Goal: Task Accomplishment & Management: Complete application form

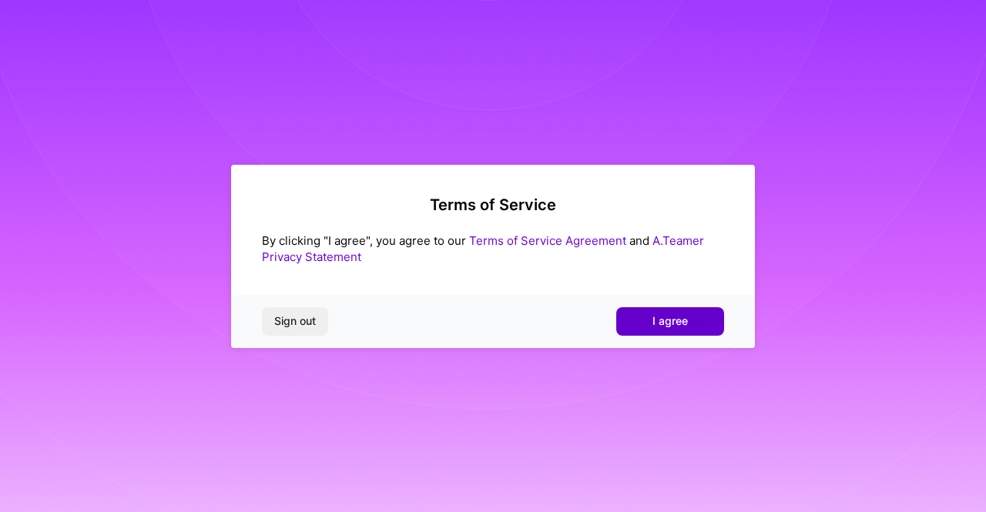
click at [693, 319] on button "I agree" at bounding box center [670, 321] width 108 height 28
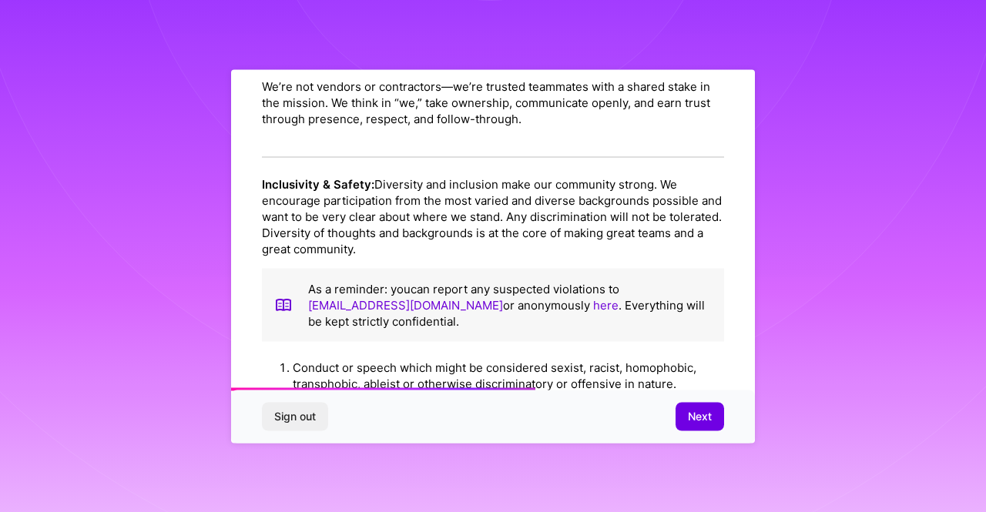
scroll to position [1115, 0]
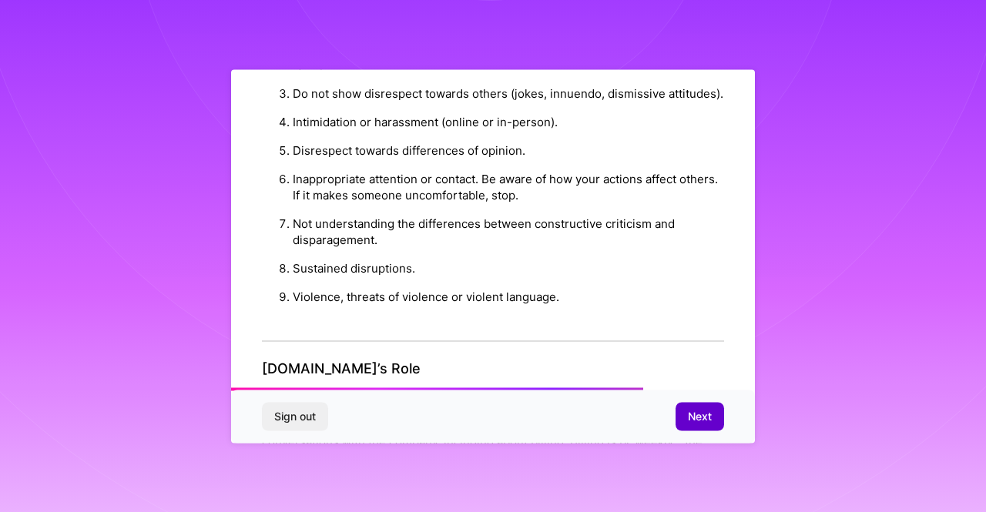
click at [699, 410] on span "Next" at bounding box center [700, 416] width 24 height 15
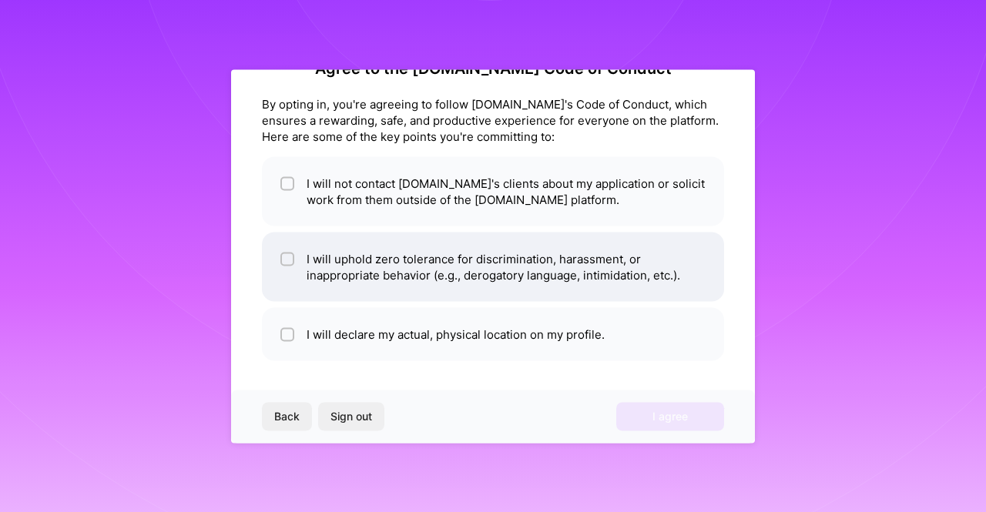
scroll to position [0, 0]
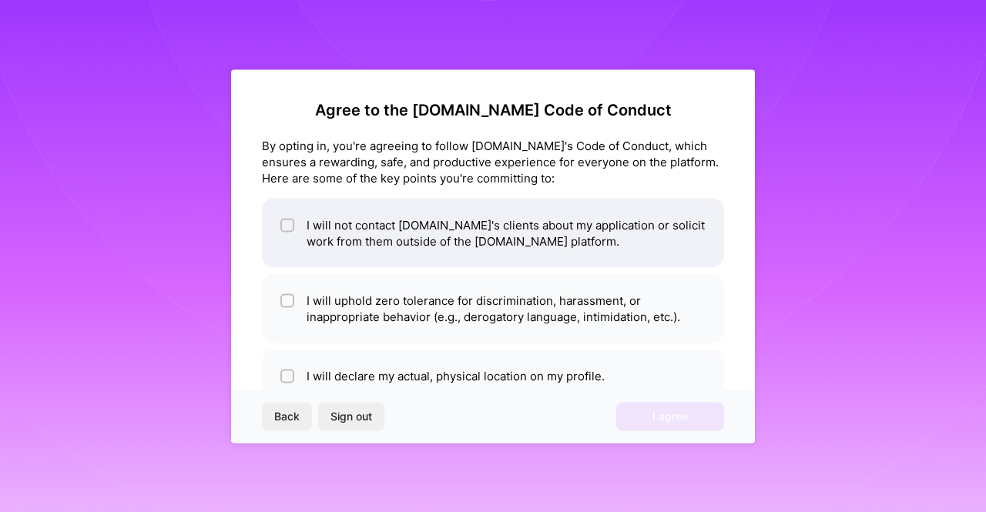
click at [287, 223] on input "checkbox" at bounding box center [288, 225] width 11 height 11
checkbox input "true"
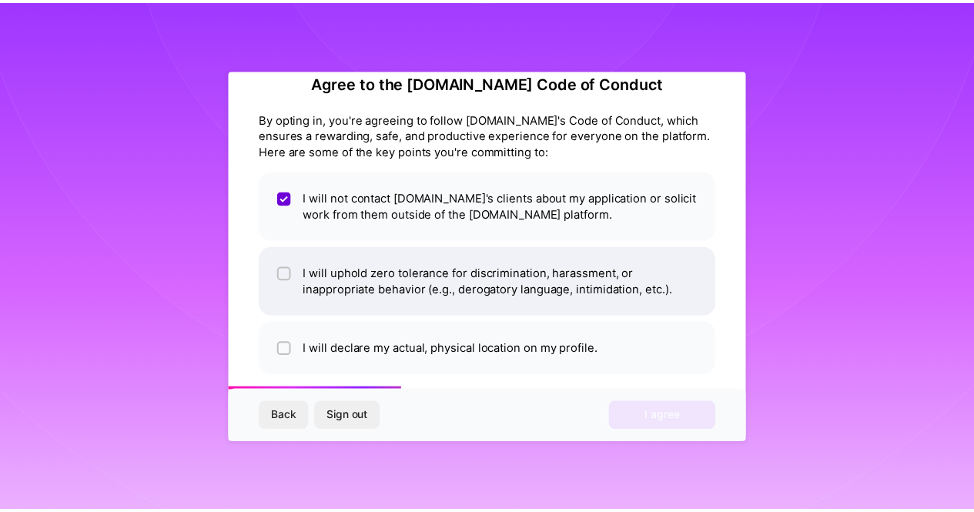
scroll to position [42, 0]
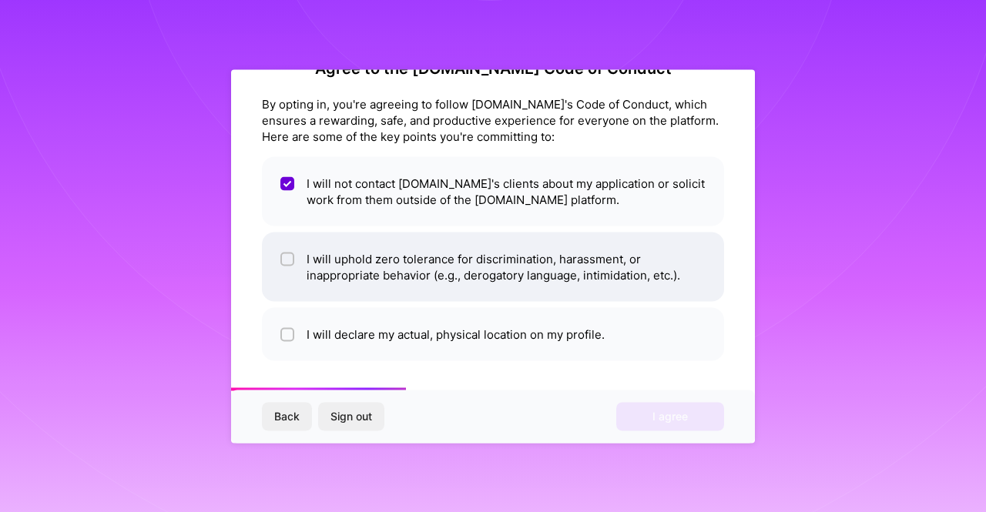
click at [293, 257] on div at bounding box center [287, 259] width 14 height 14
checkbox input "true"
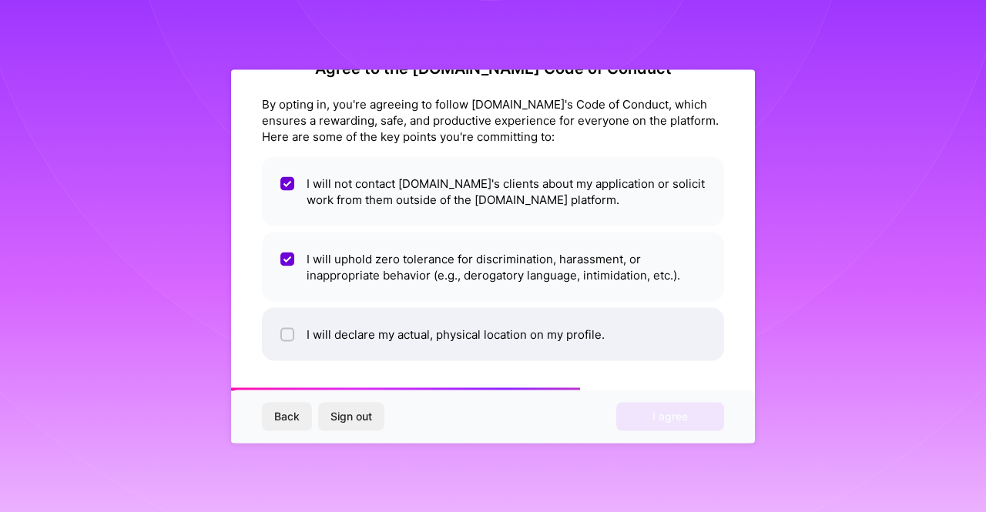
click at [289, 327] on div at bounding box center [287, 334] width 14 height 14
checkbox input "true"
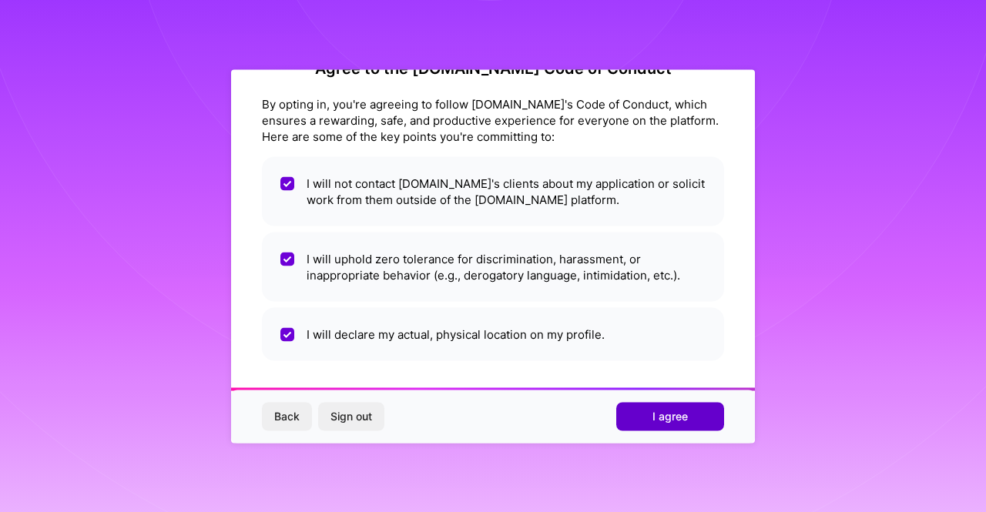
click at [698, 412] on button "I agree" at bounding box center [670, 417] width 108 height 28
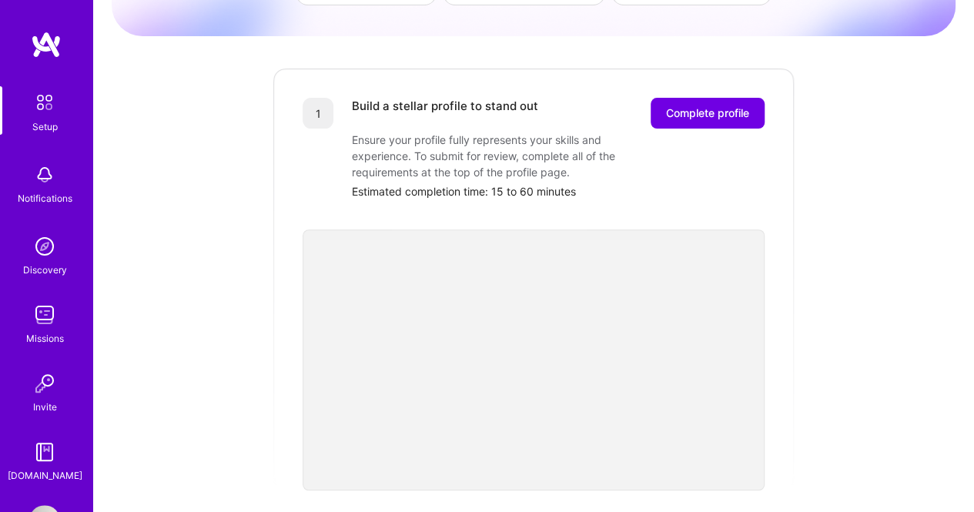
scroll to position [195, 0]
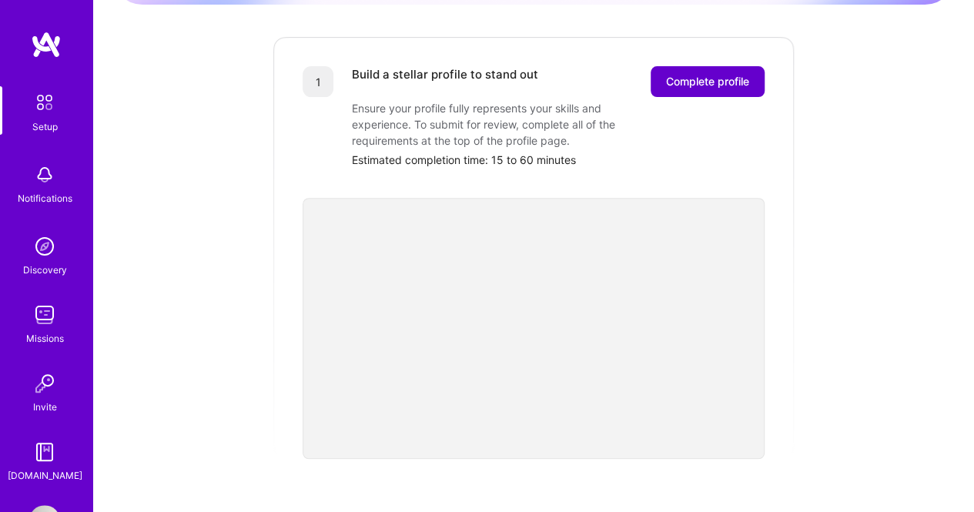
click at [730, 74] on span "Complete profile" at bounding box center [707, 81] width 83 height 15
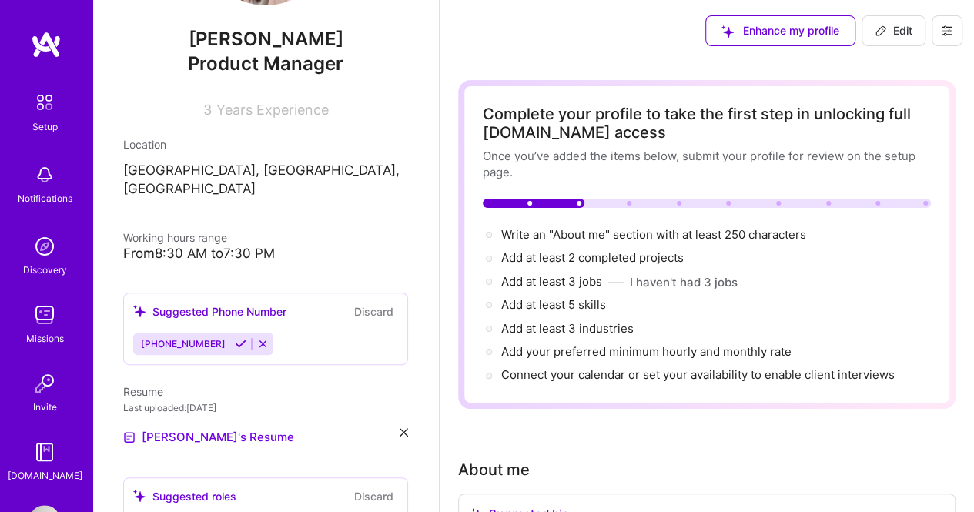
scroll to position [154, 0]
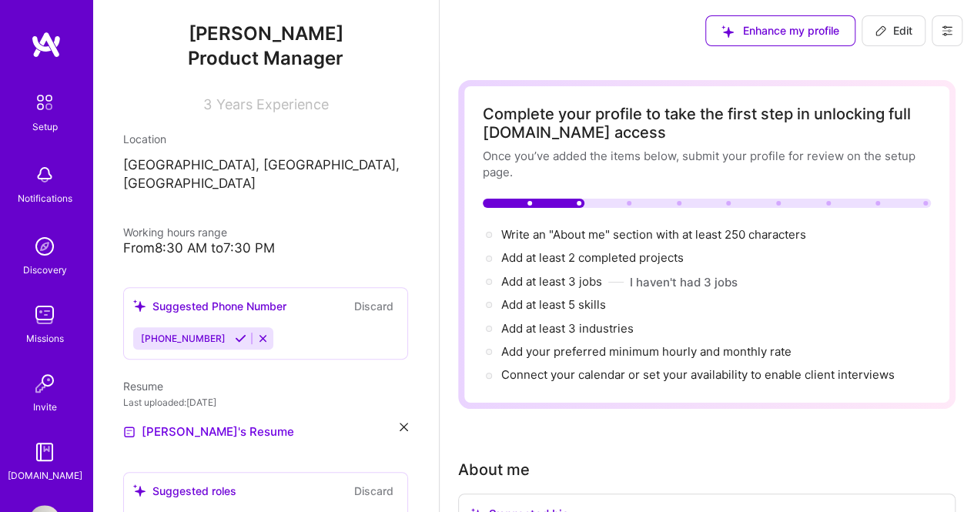
click at [201, 240] on div "From 8:30 AM to 7:30 PM" at bounding box center [265, 248] width 285 height 16
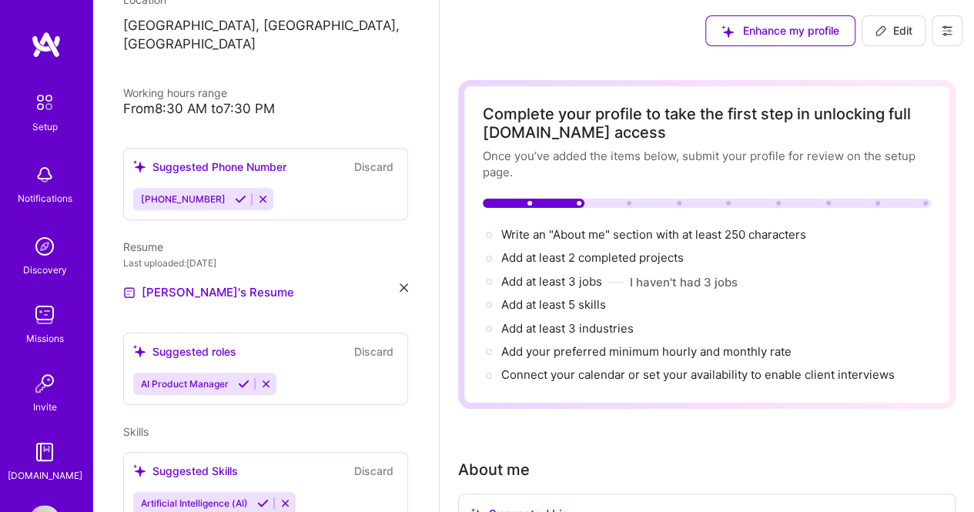
scroll to position [126, 0]
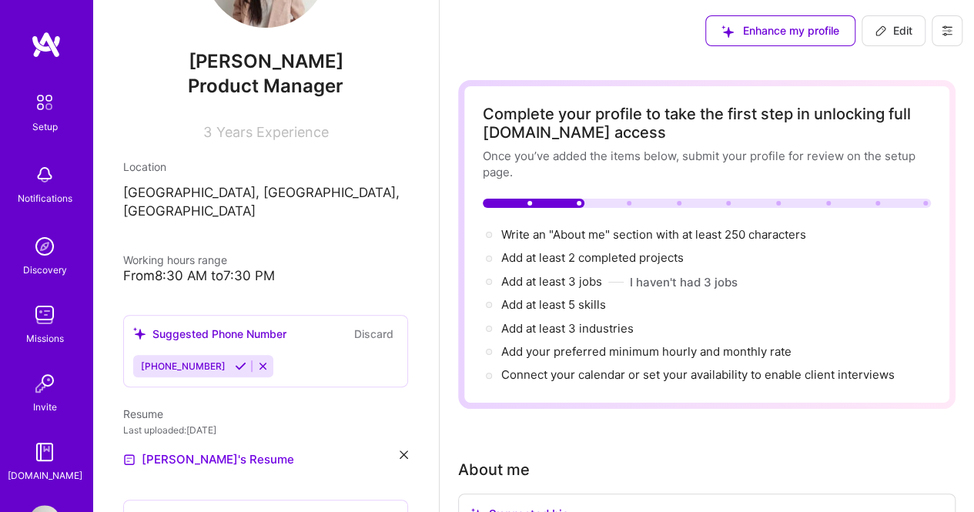
click at [254, 268] on div "From 8:30 AM to 7:30 PM" at bounding box center [265, 276] width 285 height 16
click at [277, 135] on span "Years Experience" at bounding box center [272, 132] width 112 height 16
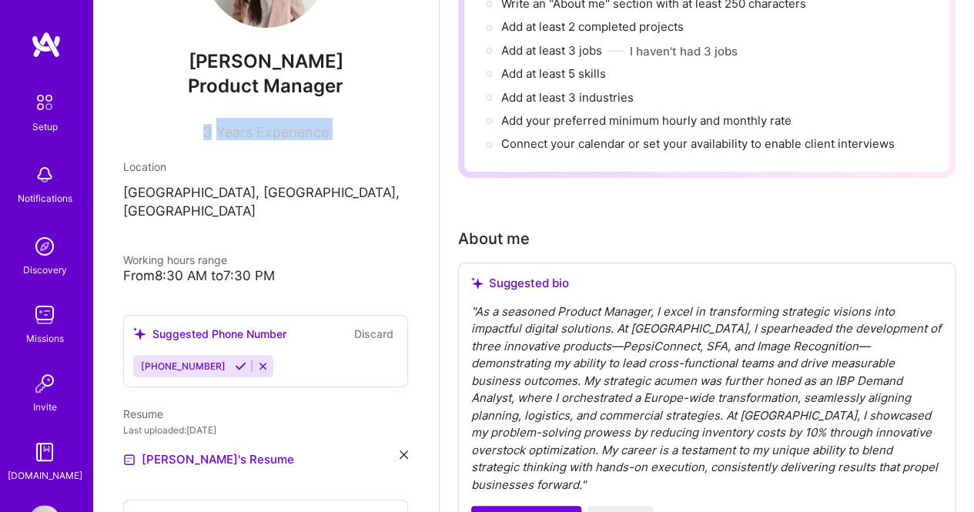
scroll to position [308, 0]
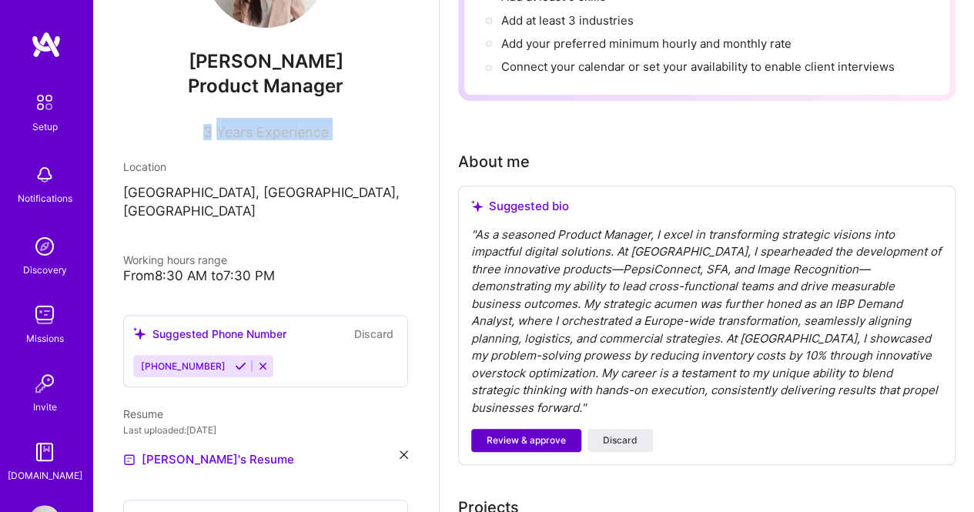
click at [514, 434] on span "Review & approve" at bounding box center [526, 441] width 79 height 14
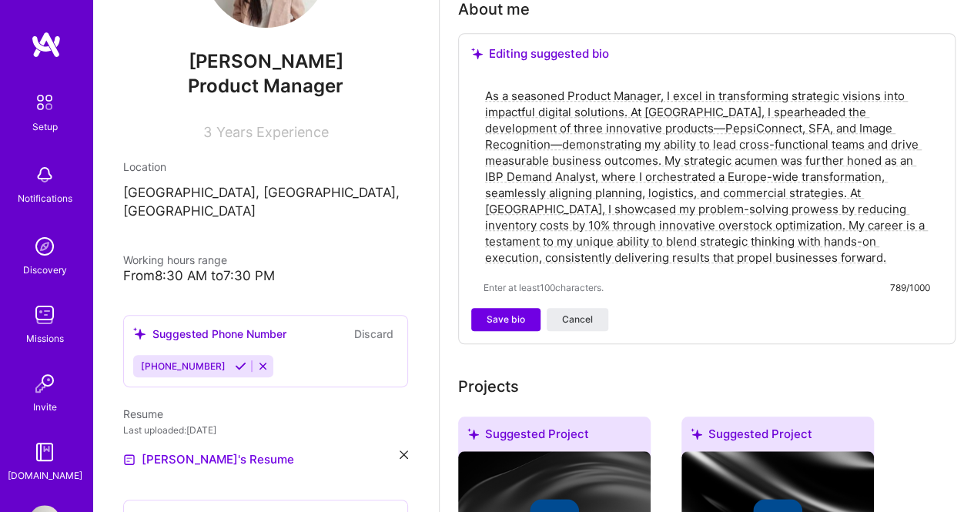
scroll to position [462, 0]
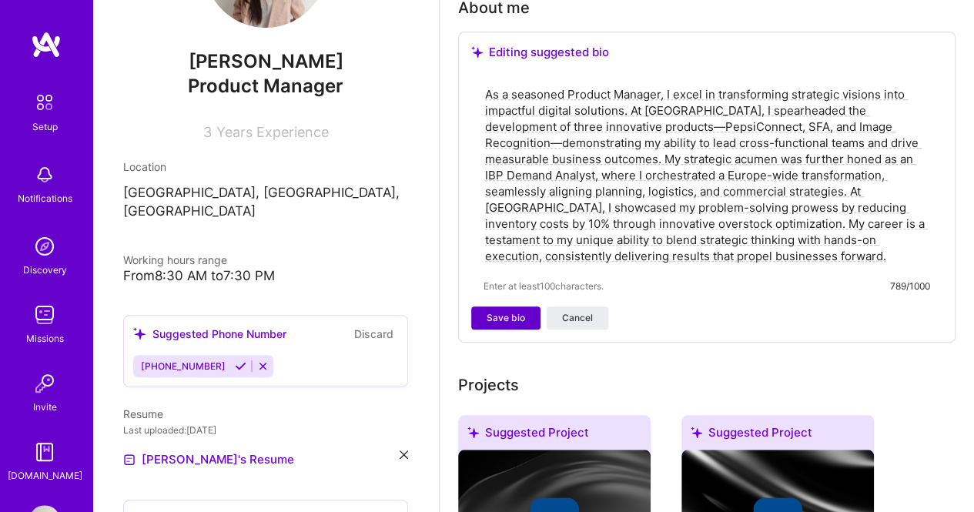
click at [477, 314] on button "Save bio" at bounding box center [505, 318] width 69 height 23
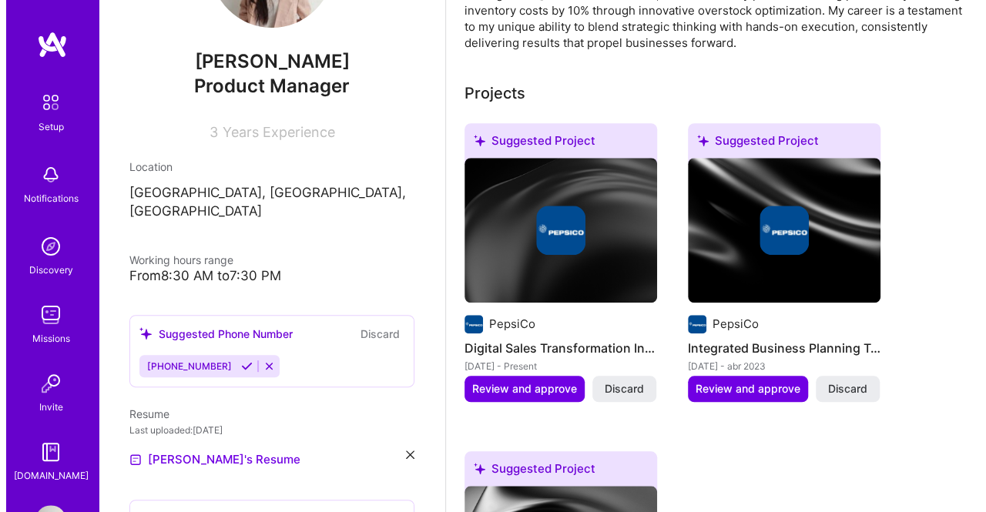
scroll to position [616, 0]
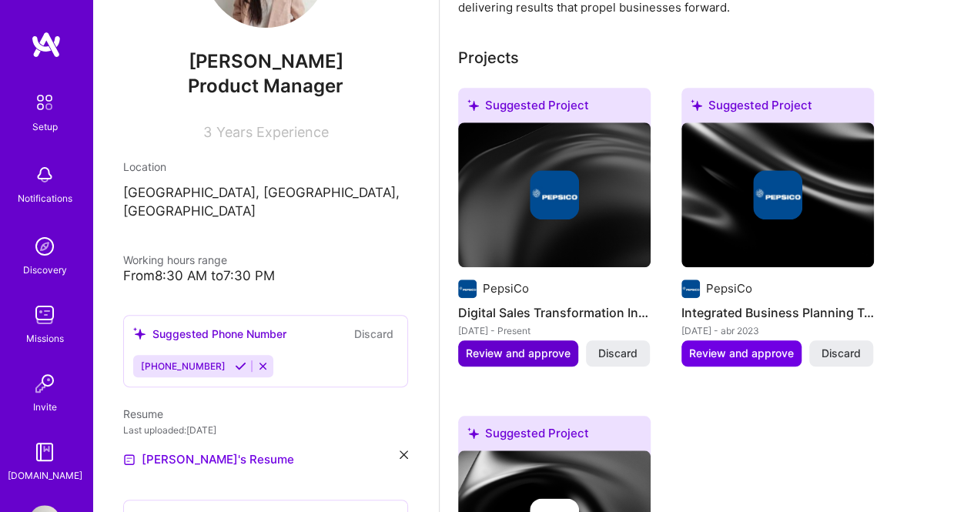
click at [569, 355] on span "Review and approve" at bounding box center [518, 353] width 105 height 15
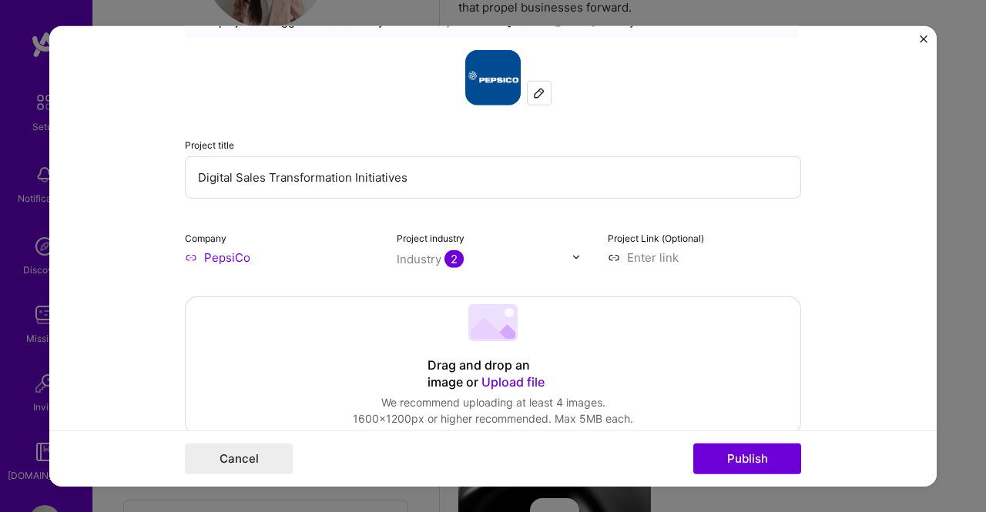
scroll to position [154, 0]
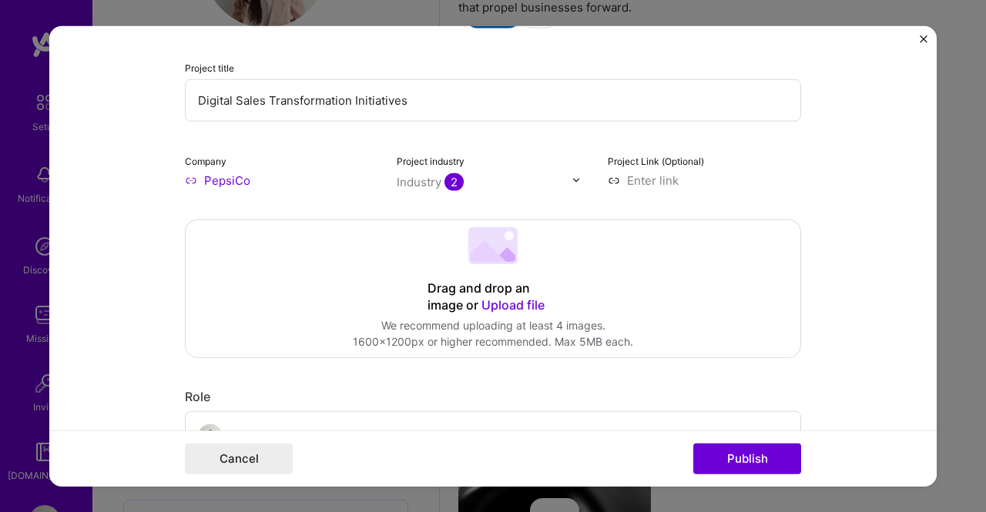
click at [448, 183] on span "2" at bounding box center [453, 182] width 19 height 18
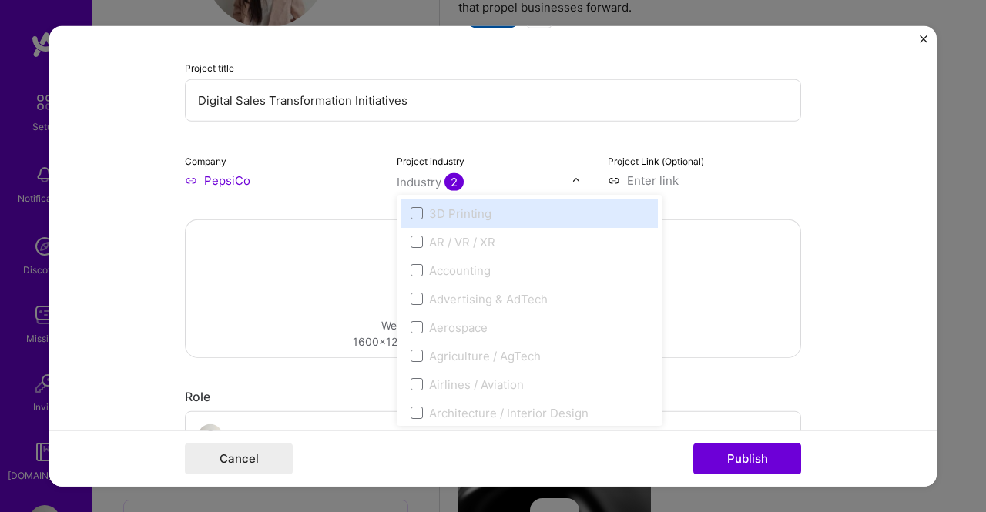
click at [402, 215] on div "3D Printing" at bounding box center [529, 213] width 257 height 29
click at [411, 215] on span at bounding box center [417, 213] width 12 height 12
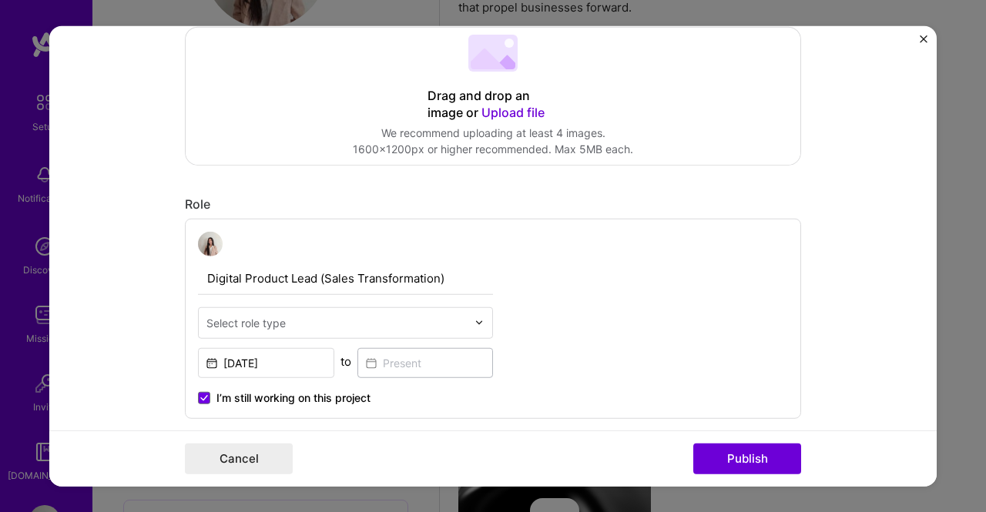
scroll to position [385, 0]
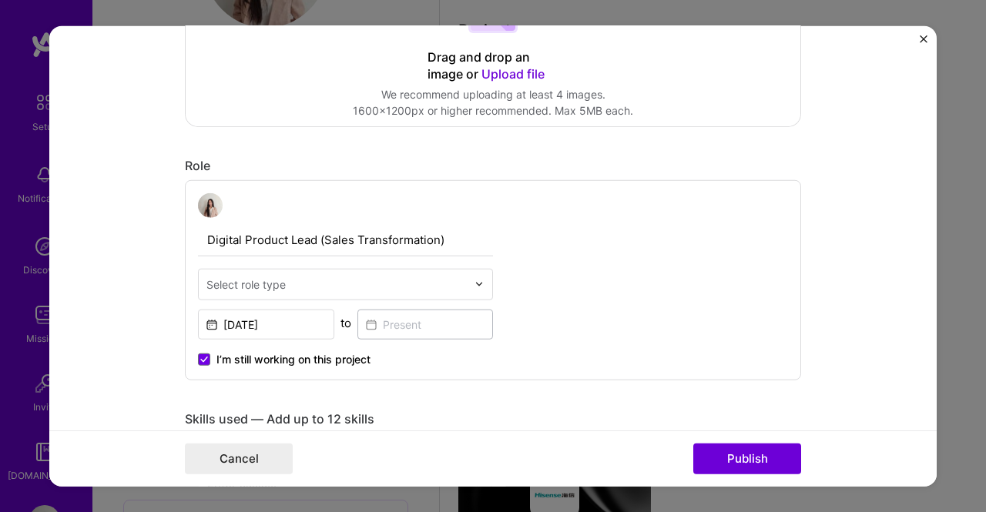
click at [461, 277] on input "text" at bounding box center [336, 284] width 260 height 16
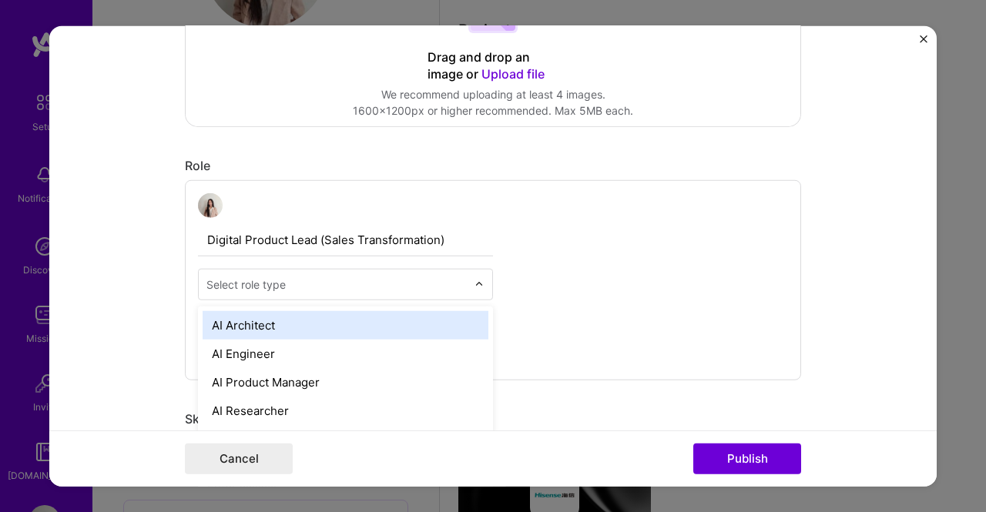
scroll to position [646, 0]
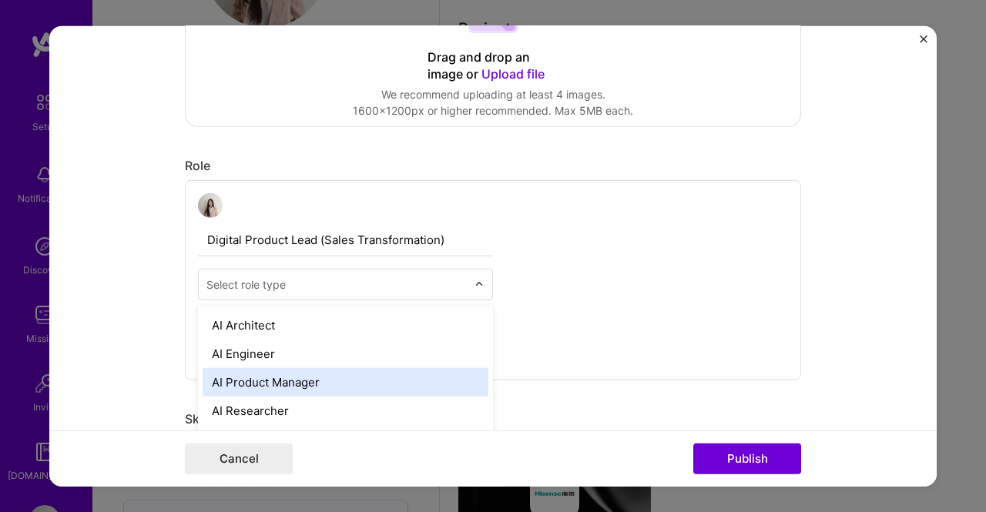
click at [439, 372] on div "AI Product Manager" at bounding box center [346, 381] width 286 height 29
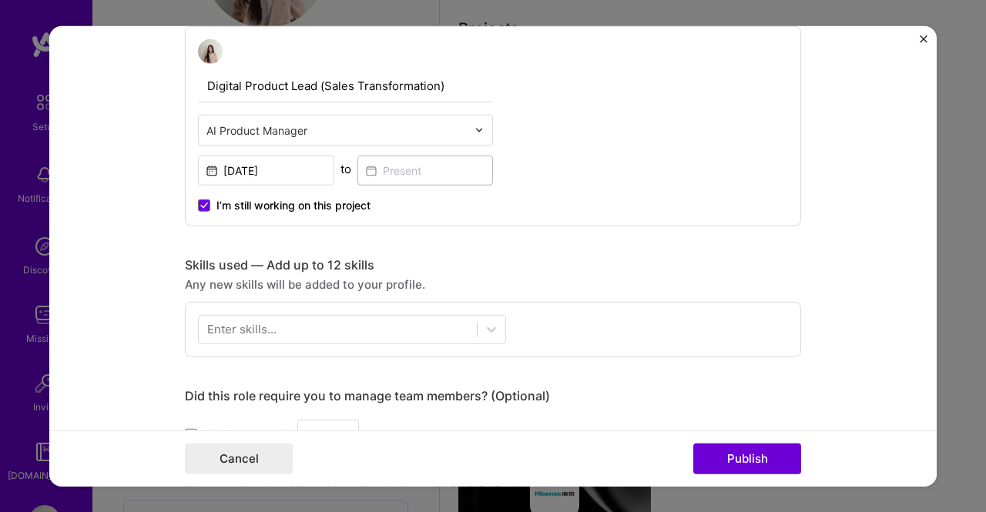
scroll to position [616, 0]
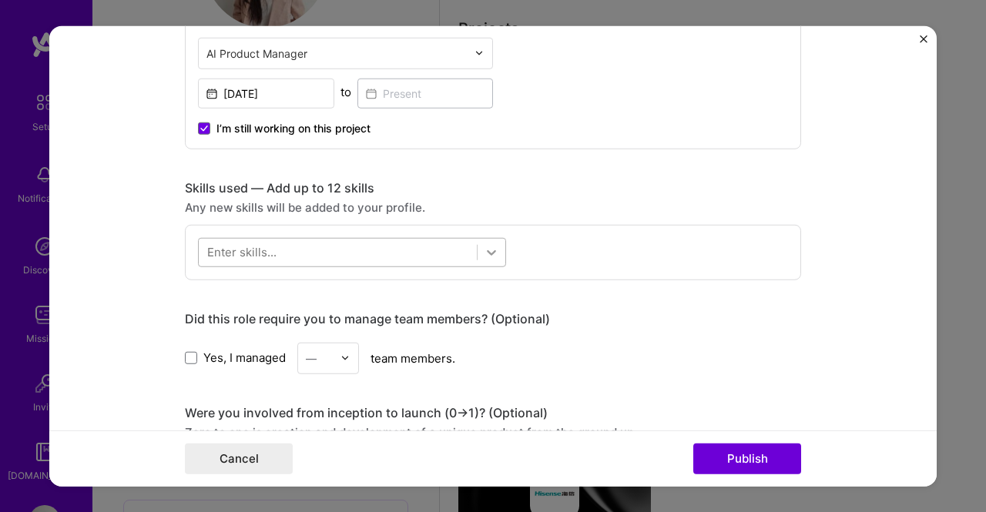
click at [487, 253] on icon at bounding box center [491, 252] width 9 height 5
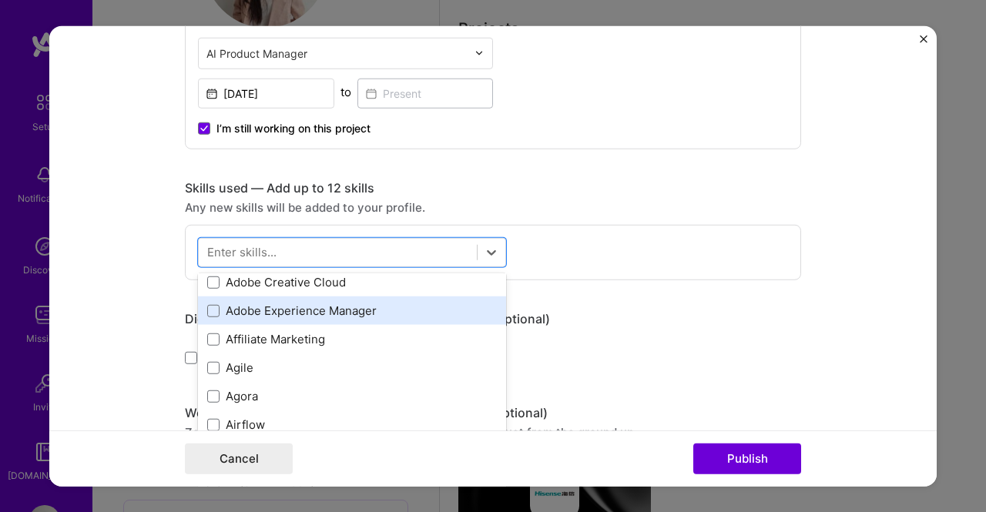
scroll to position [539, 0]
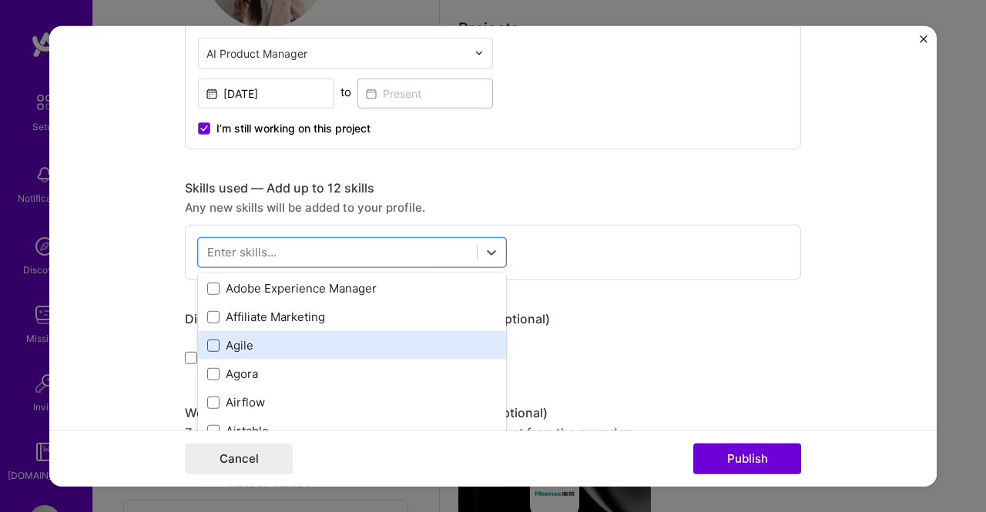
click at [209, 343] on span at bounding box center [213, 346] width 12 height 12
click at [0, 0] on input "checkbox" at bounding box center [0, 0] width 0 height 0
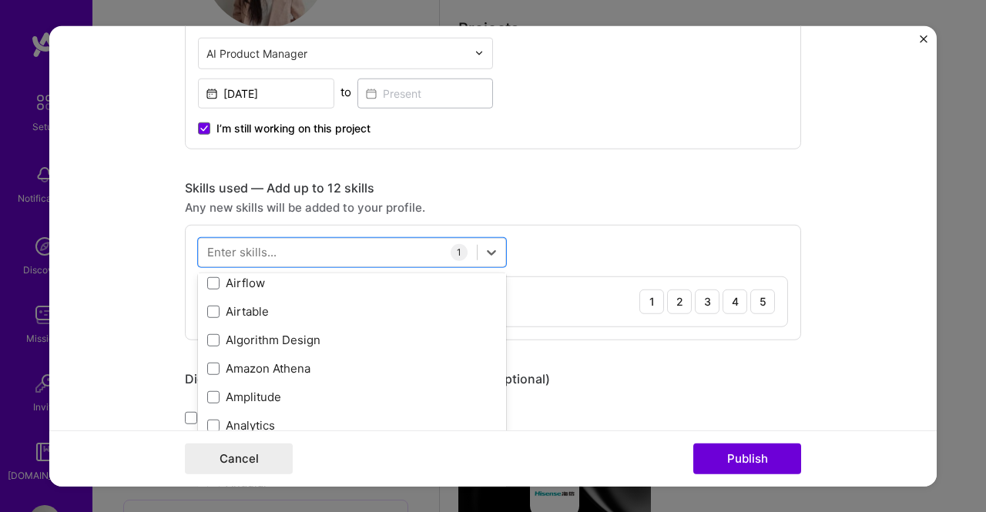
scroll to position [693, 0]
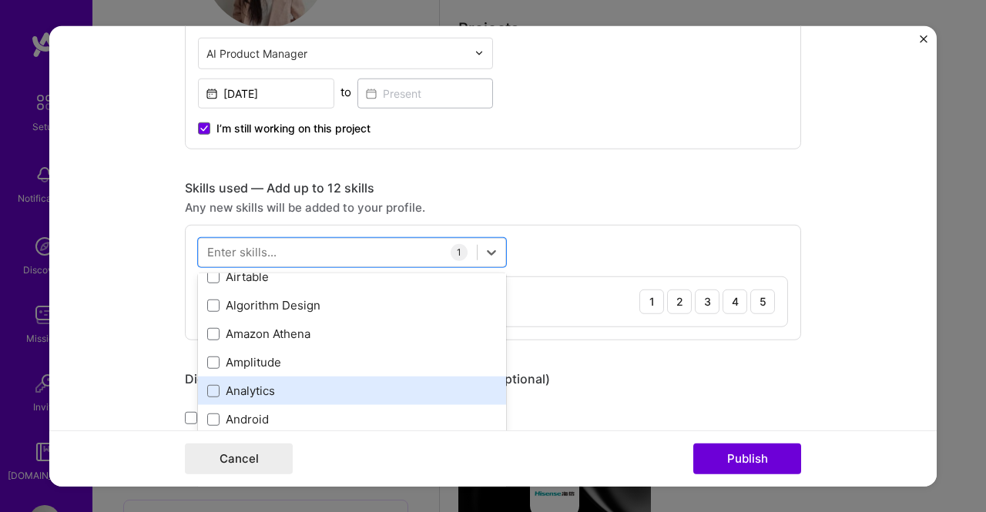
click at [213, 391] on div "Analytics" at bounding box center [352, 391] width 290 height 16
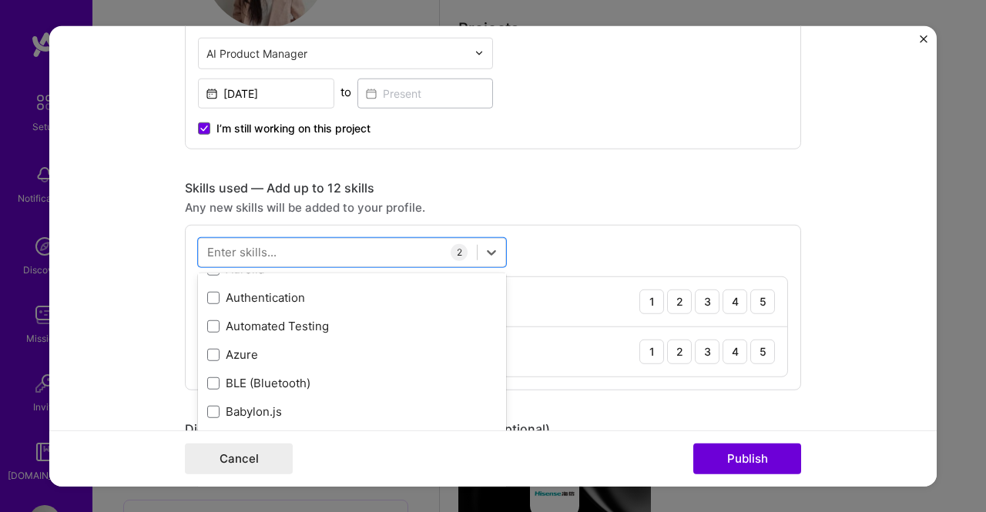
scroll to position [1233, 0]
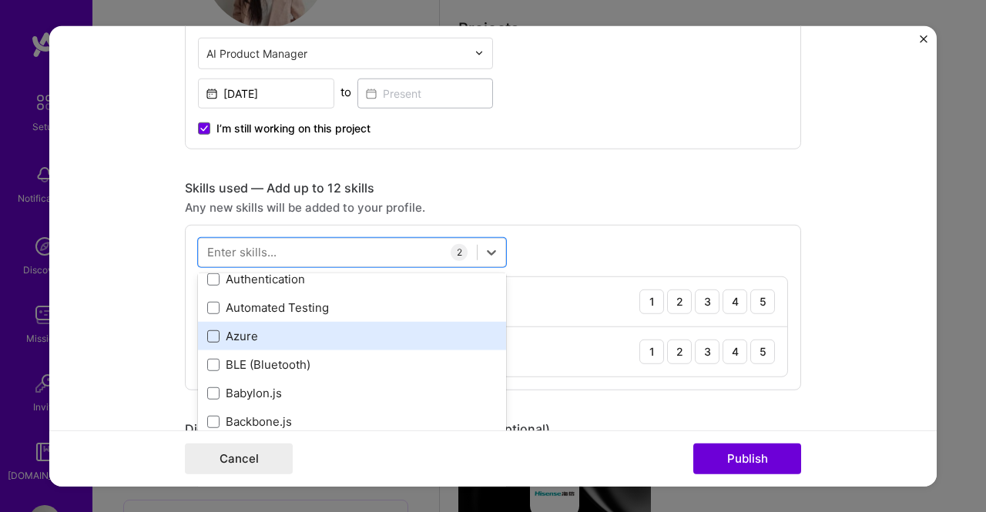
click at [210, 331] on span at bounding box center [213, 336] width 12 height 12
click at [0, 0] on input "checkbox" at bounding box center [0, 0] width 0 height 0
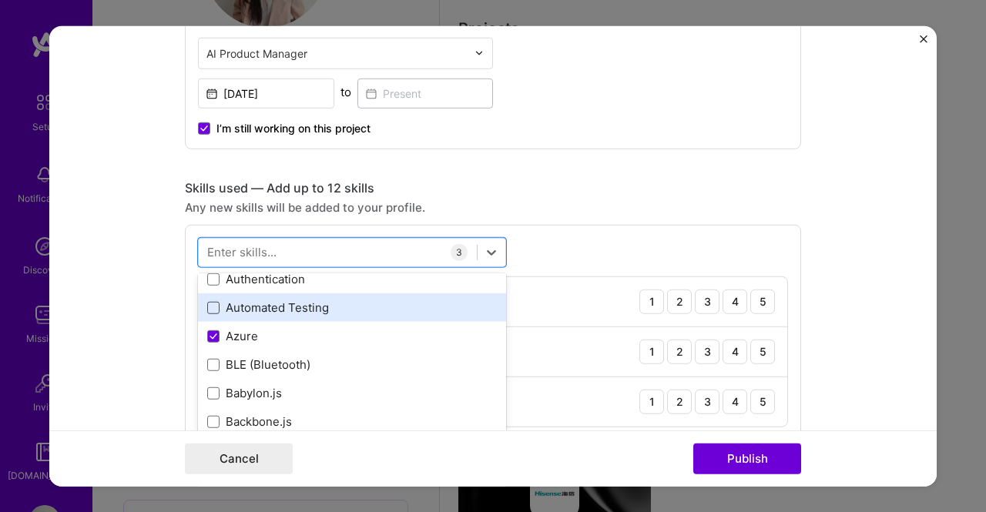
click at [211, 309] on span at bounding box center [213, 308] width 12 height 12
click at [0, 0] on input "checkbox" at bounding box center [0, 0] width 0 height 0
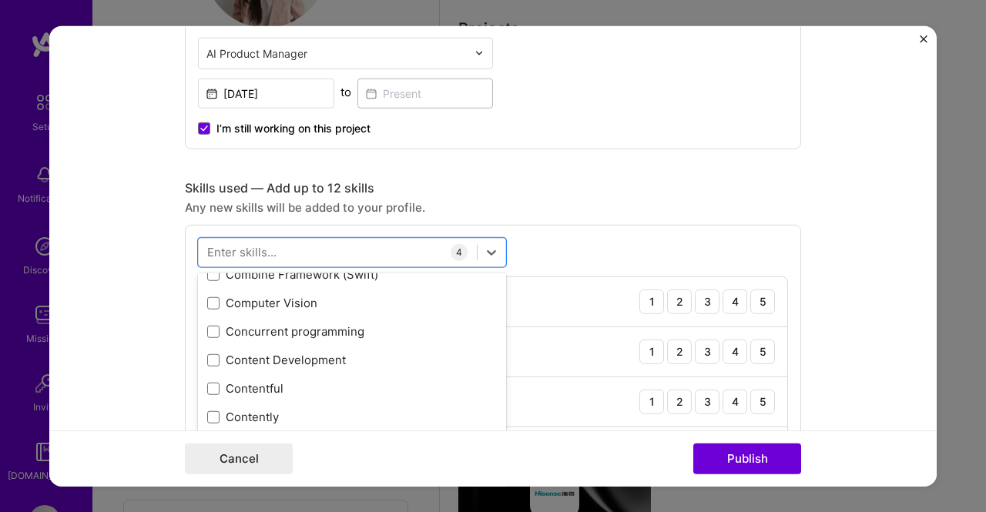
scroll to position [2003, 0]
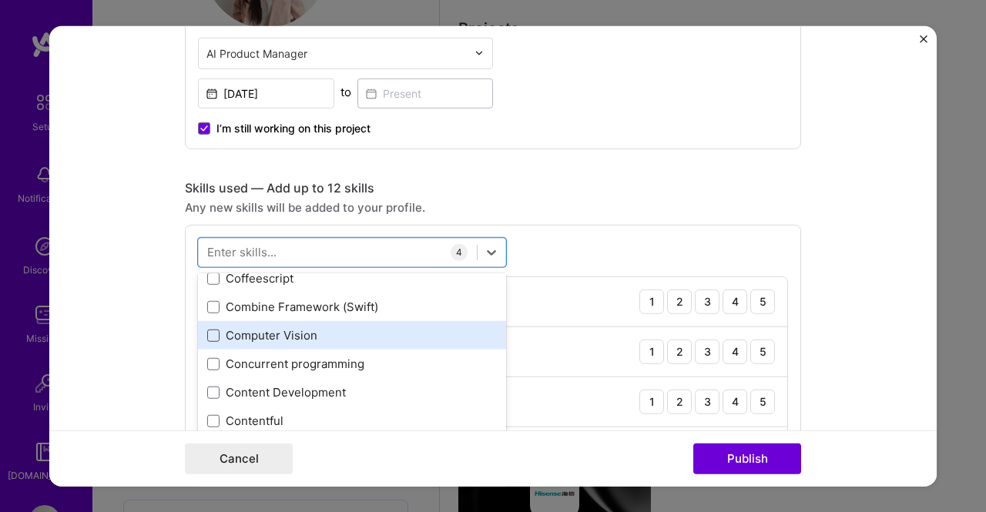
click at [208, 337] on span at bounding box center [213, 336] width 12 height 12
click at [0, 0] on input "checkbox" at bounding box center [0, 0] width 0 height 0
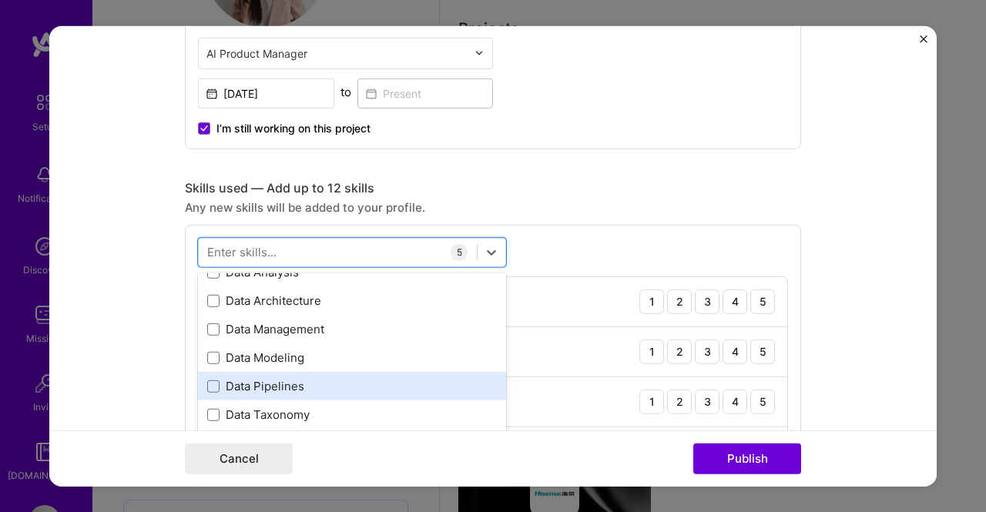
scroll to position [2388, 0]
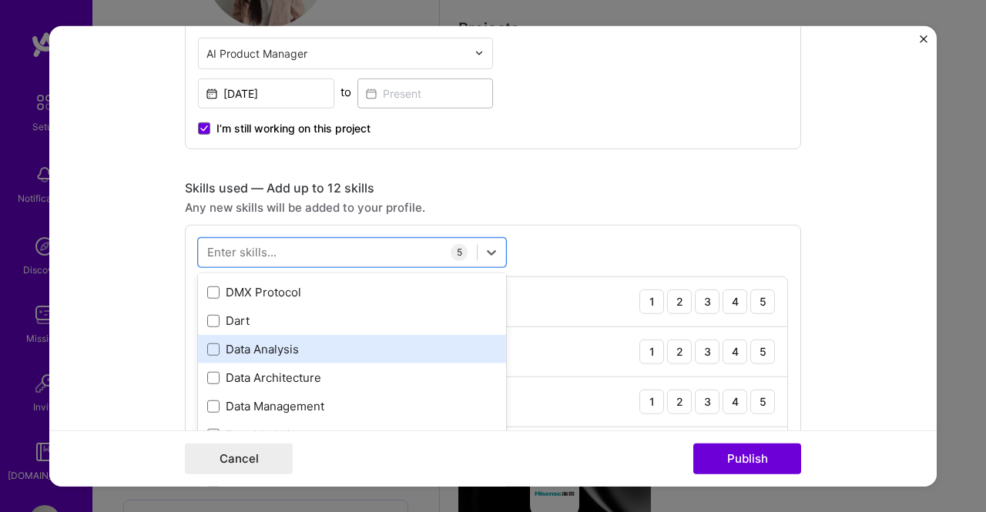
click at [260, 353] on div "Data Analysis" at bounding box center [352, 349] width 290 height 16
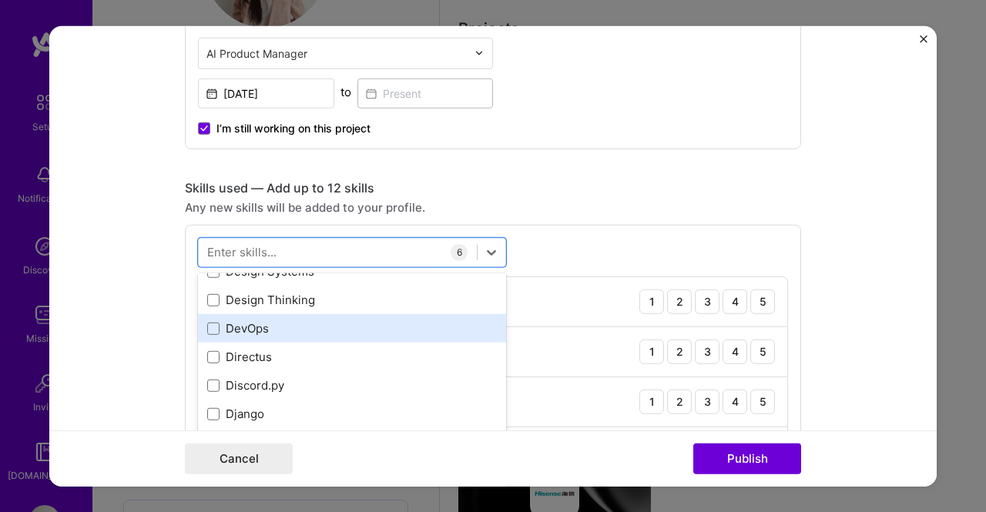
scroll to position [2927, 0]
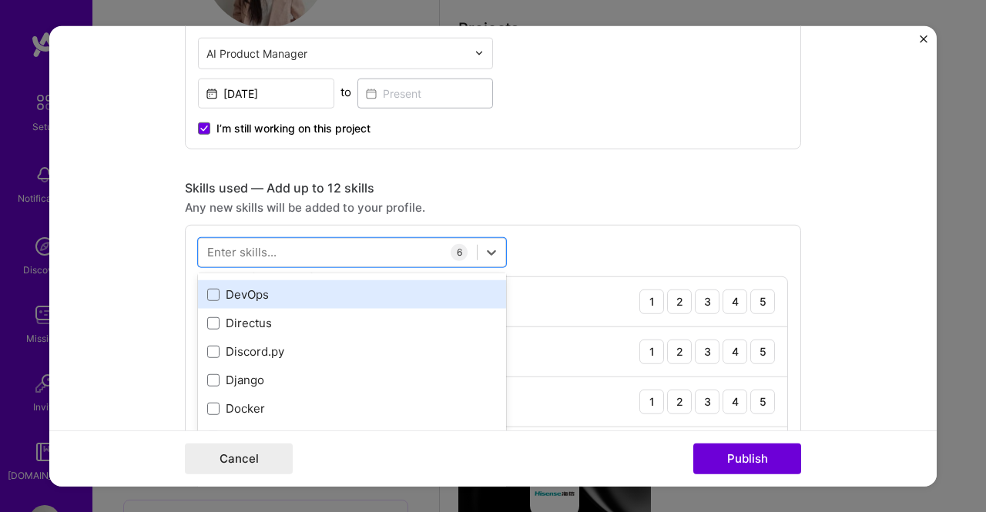
drag, startPoint x: 251, startPoint y: 368, endPoint x: 257, endPoint y: 300, distance: 68.0
click at [257, 295] on div "DevOps" at bounding box center [352, 295] width 290 height 16
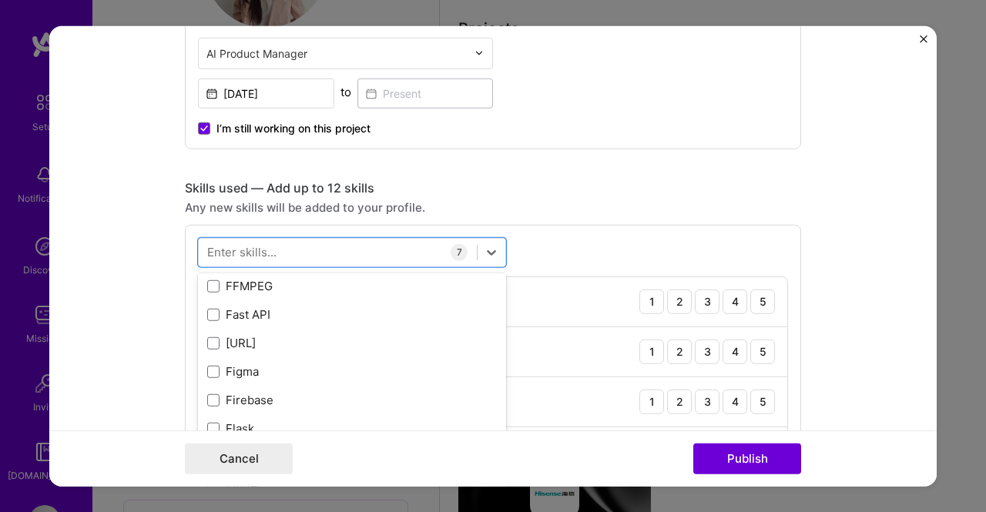
scroll to position [3698, 0]
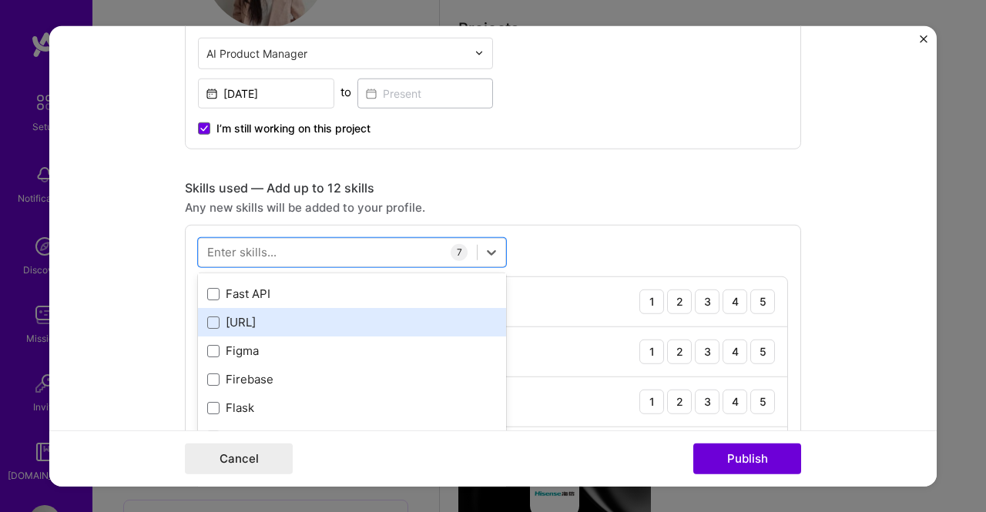
click at [263, 321] on div "Fast.ai" at bounding box center [352, 322] width 290 height 16
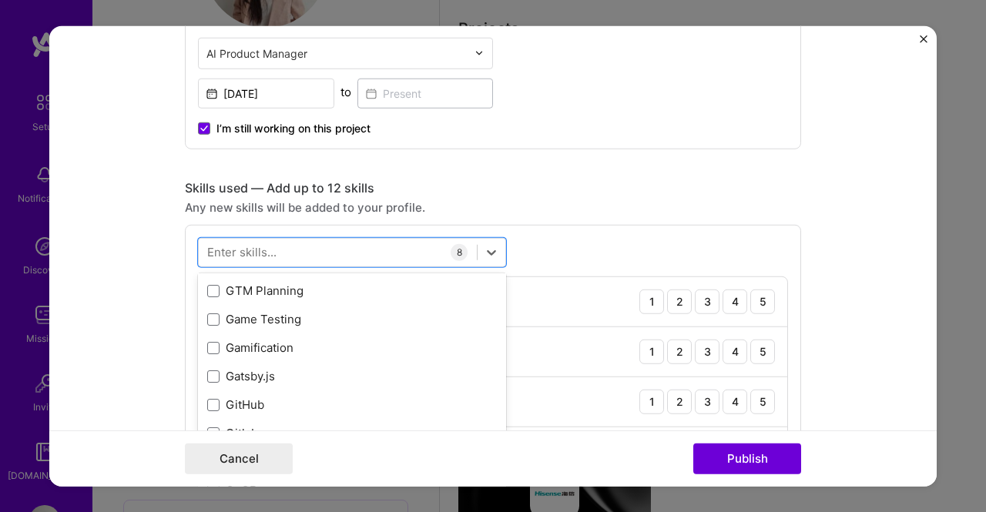
scroll to position [4083, 0]
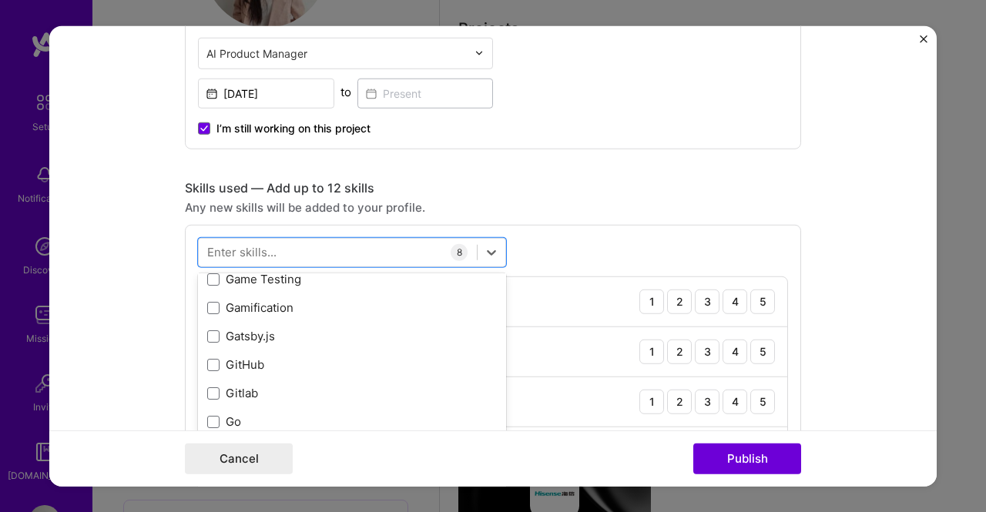
click at [305, 359] on div "GitHub" at bounding box center [352, 365] width 290 height 16
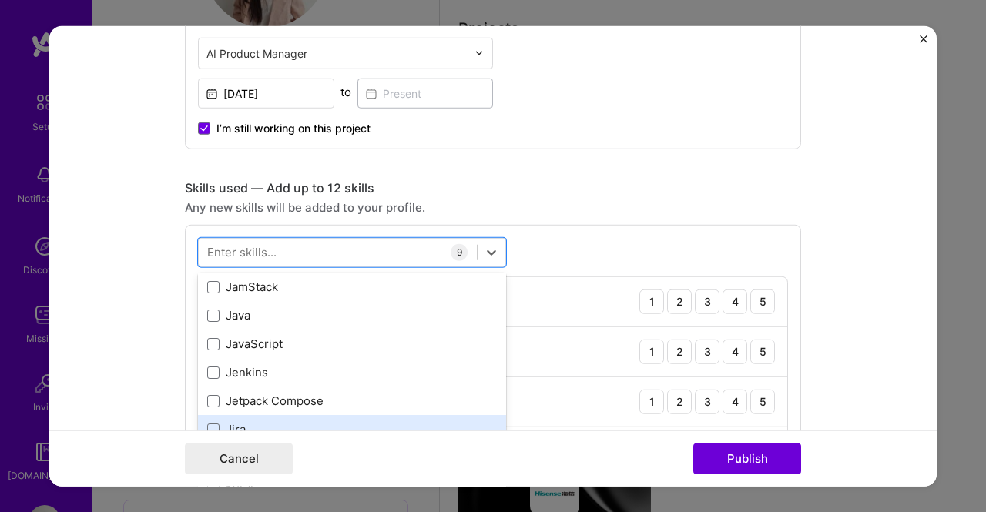
click at [297, 417] on div "Jira" at bounding box center [352, 429] width 308 height 29
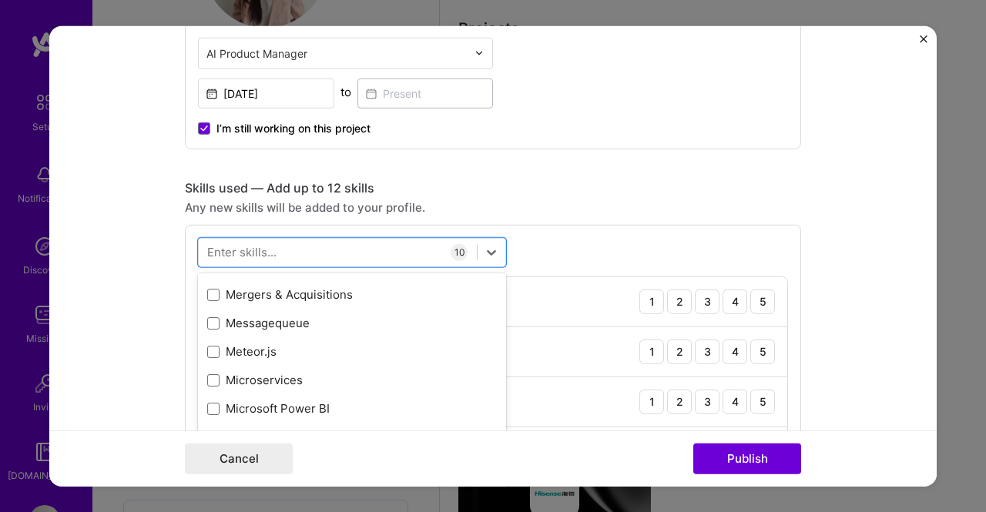
scroll to position [5546, 0]
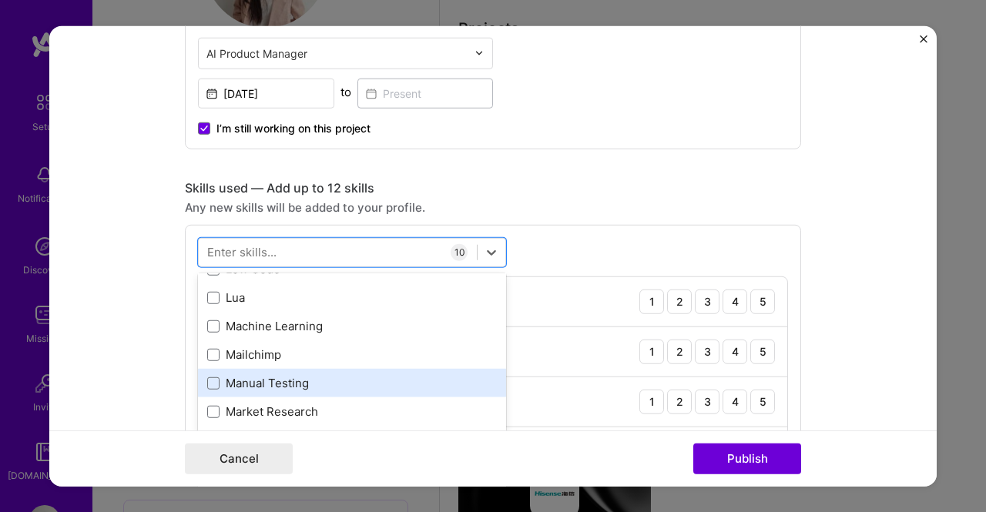
click at [311, 385] on div "Manual Testing" at bounding box center [352, 383] width 290 height 16
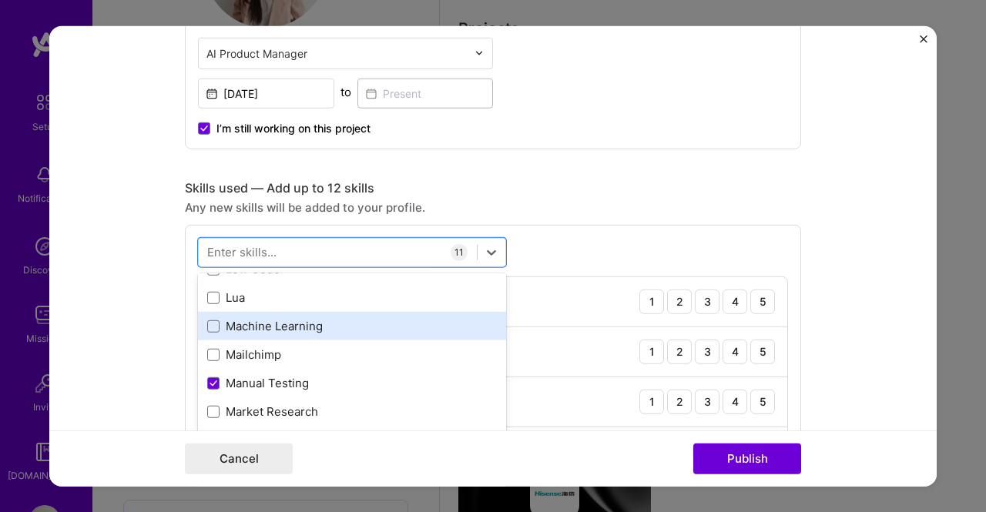
click at [311, 332] on div "Machine Learning" at bounding box center [352, 326] width 290 height 16
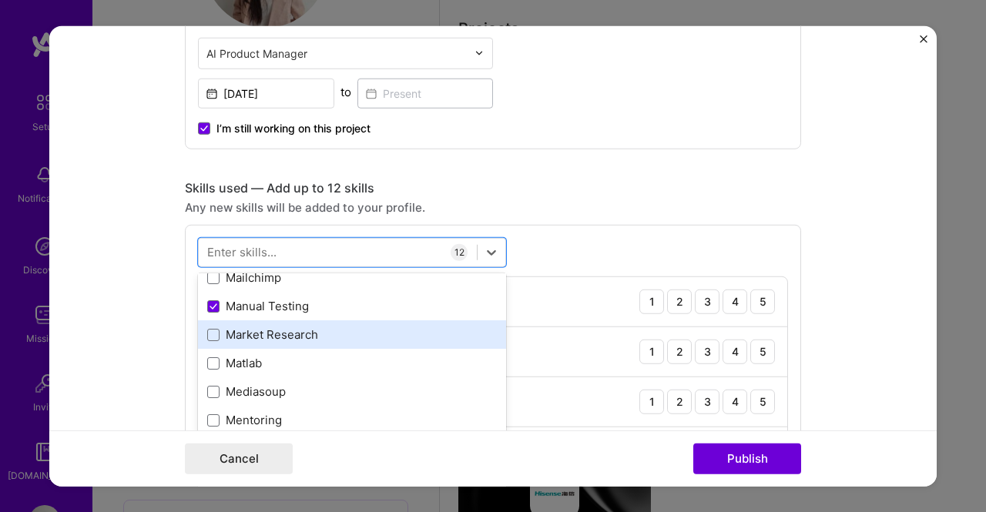
click at [304, 337] on div "Market Research" at bounding box center [352, 335] width 290 height 16
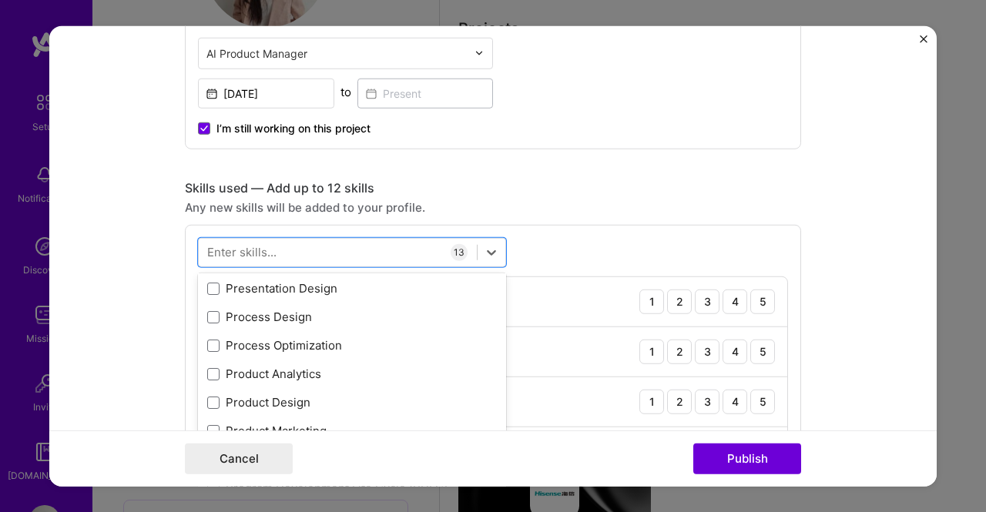
scroll to position [7010, 0]
click at [307, 371] on div "Product Analytics" at bounding box center [352, 373] width 290 height 16
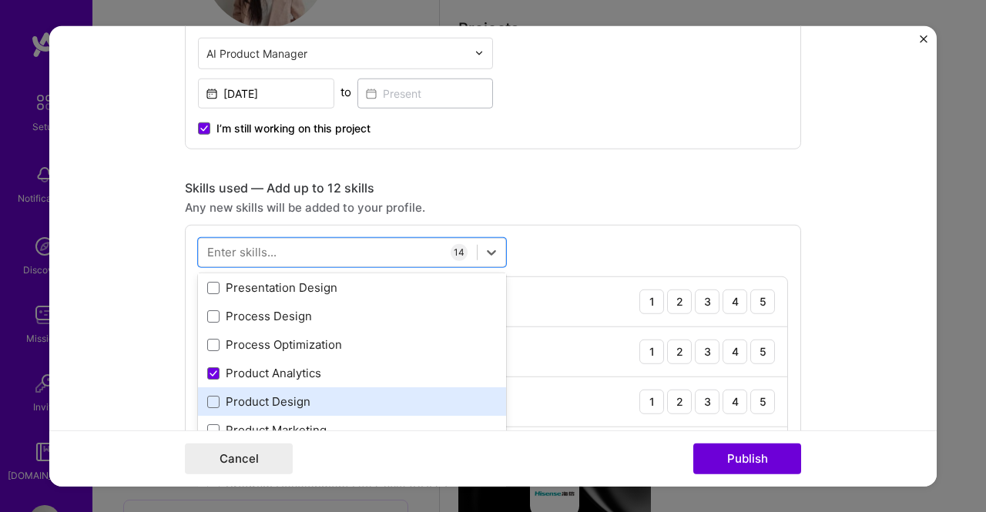
click at [296, 399] on div "Product Design" at bounding box center [352, 402] width 290 height 16
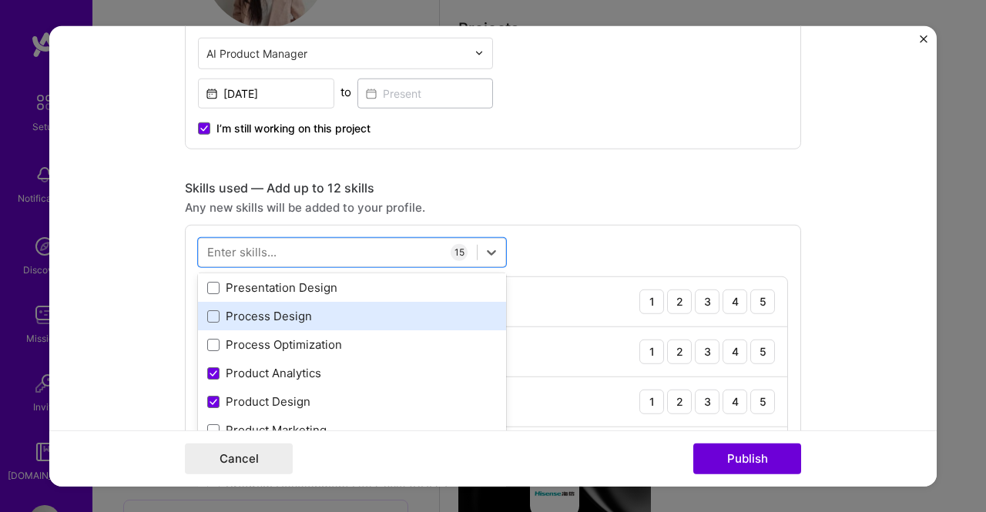
click at [288, 309] on div "Process Design" at bounding box center [352, 316] width 290 height 16
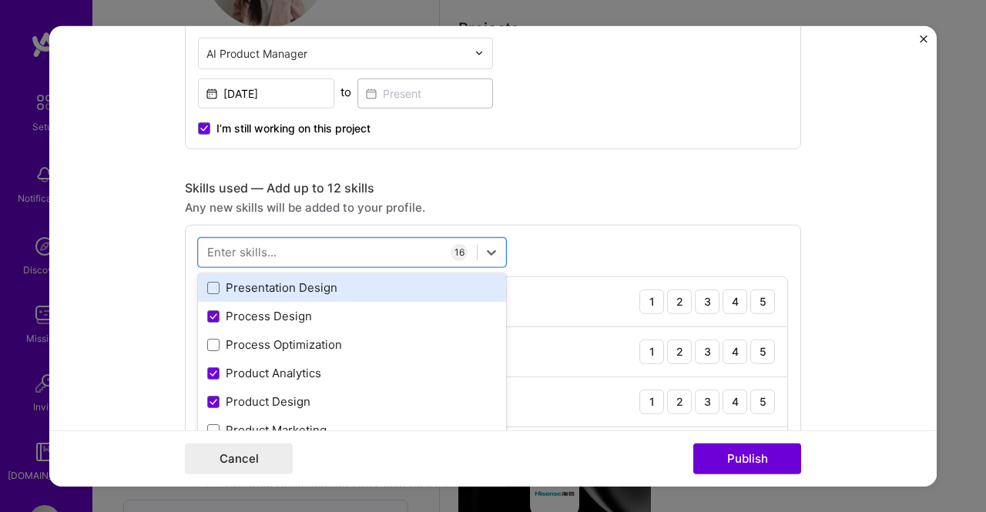
click at [295, 286] on div "Presentation Design" at bounding box center [352, 288] width 290 height 16
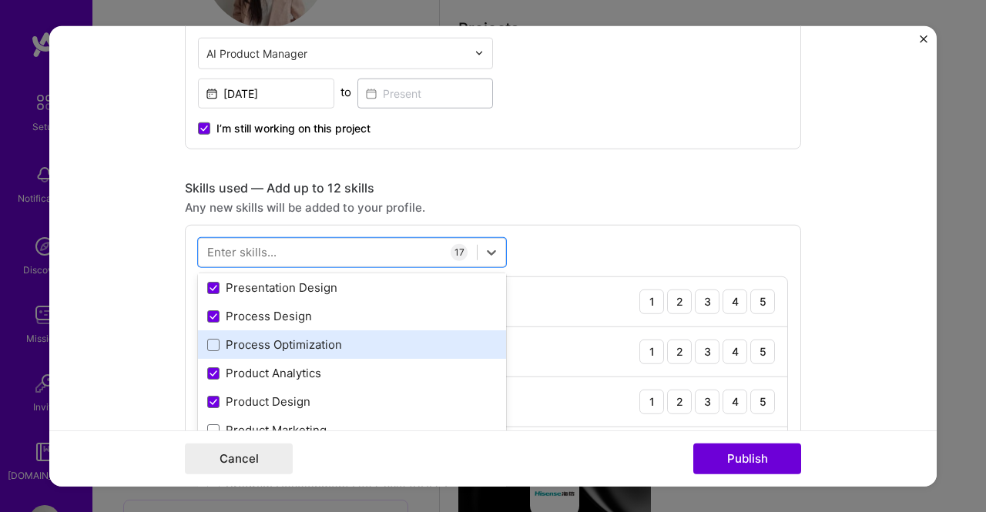
click at [311, 340] on div "Process Optimization" at bounding box center [352, 345] width 290 height 16
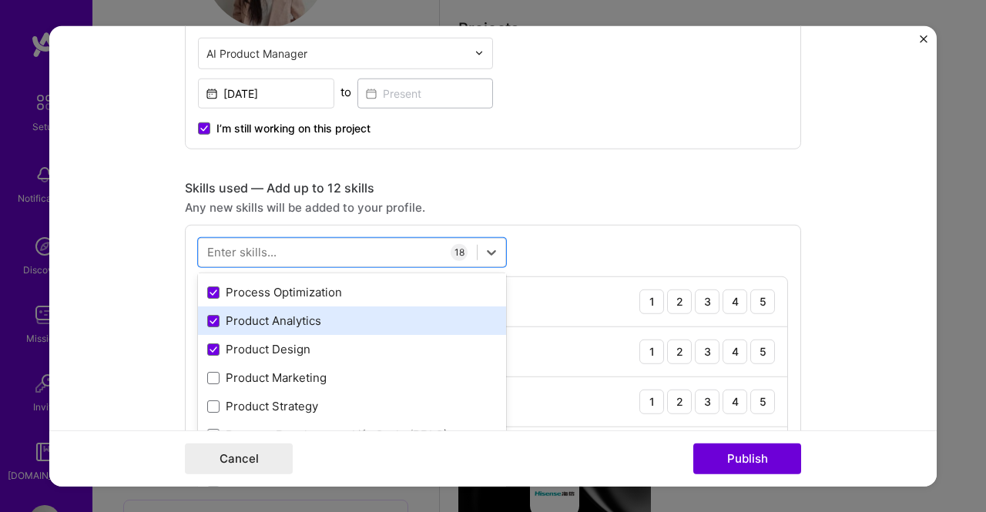
scroll to position [7087, 0]
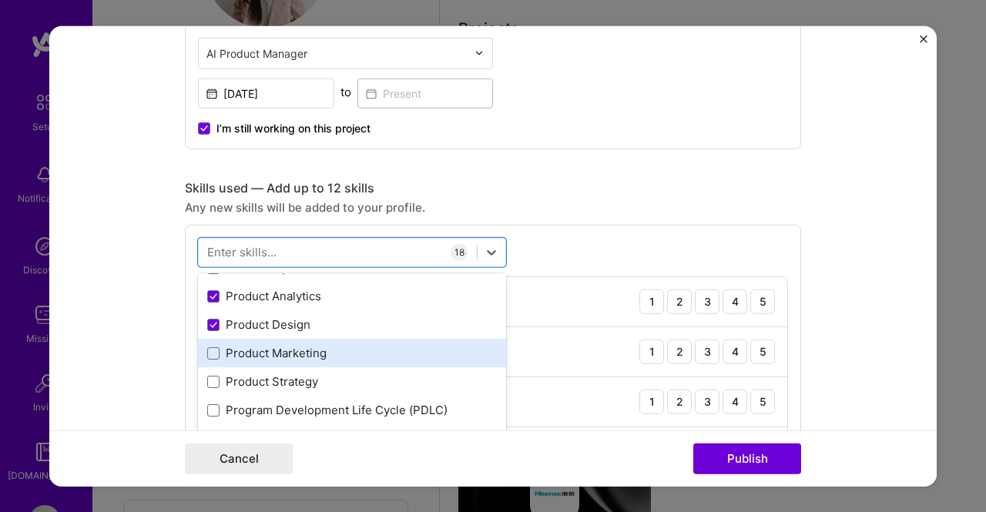
click at [316, 350] on div "Product Marketing" at bounding box center [352, 353] width 290 height 16
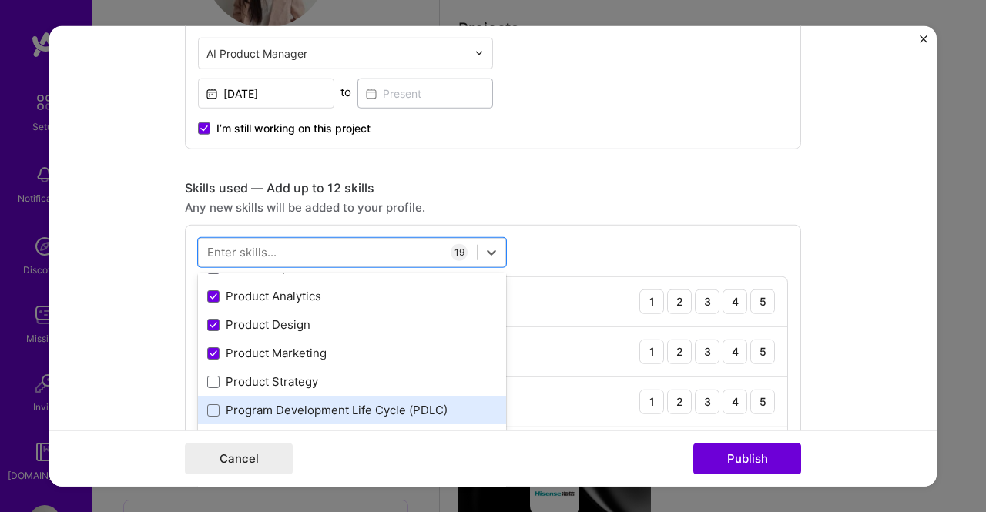
click at [314, 397] on div "Program Development Life Cycle (PDLC)" at bounding box center [352, 410] width 308 height 29
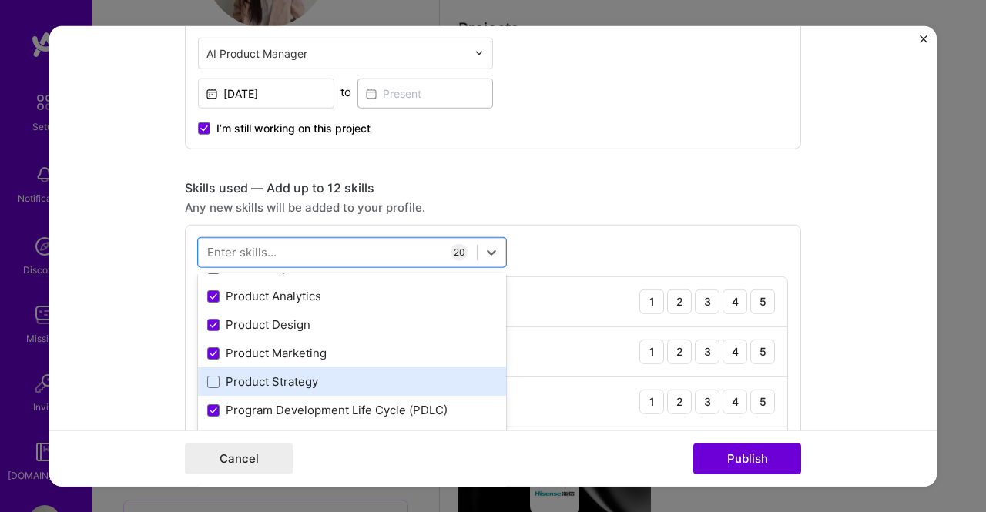
click at [317, 382] on div "Product Strategy" at bounding box center [352, 382] width 290 height 16
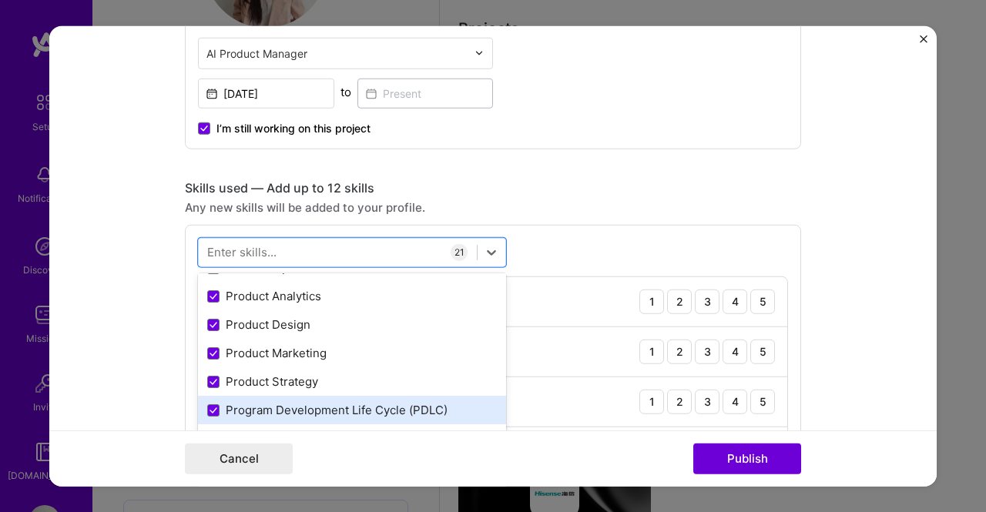
click at [318, 404] on div "Program Development Life Cycle (PDLC)" at bounding box center [352, 410] width 290 height 16
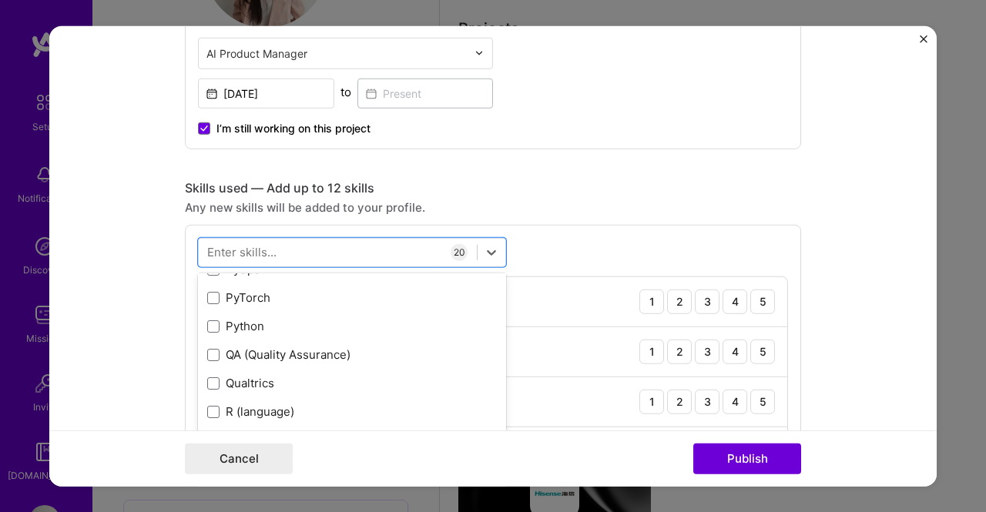
scroll to position [7395, 0]
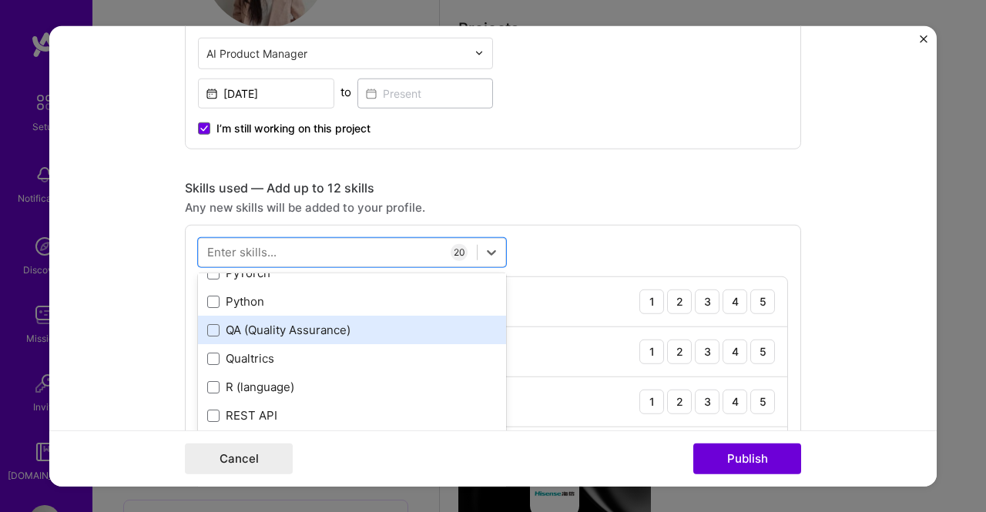
click at [324, 322] on div "QA (Quality Assurance)" at bounding box center [352, 330] width 290 height 16
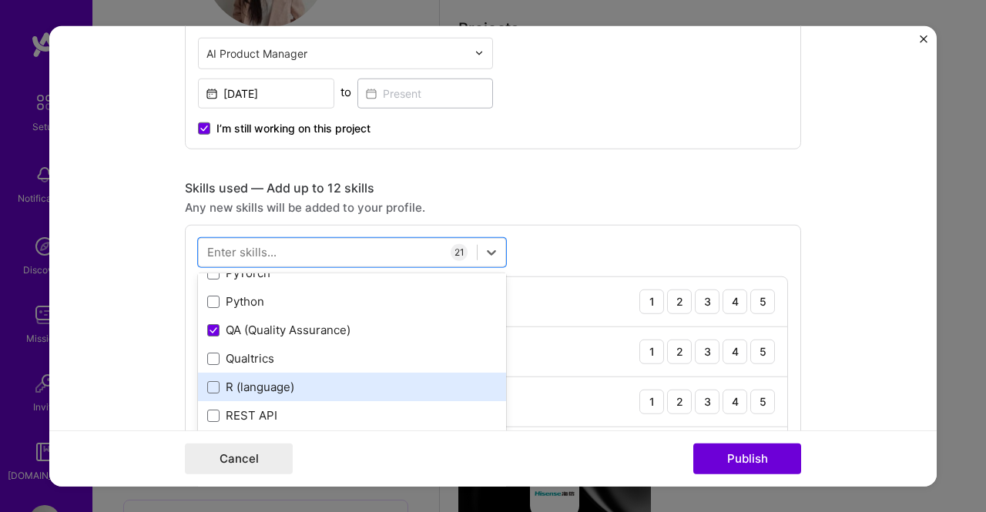
click at [298, 387] on div "R (language)" at bounding box center [352, 387] width 290 height 16
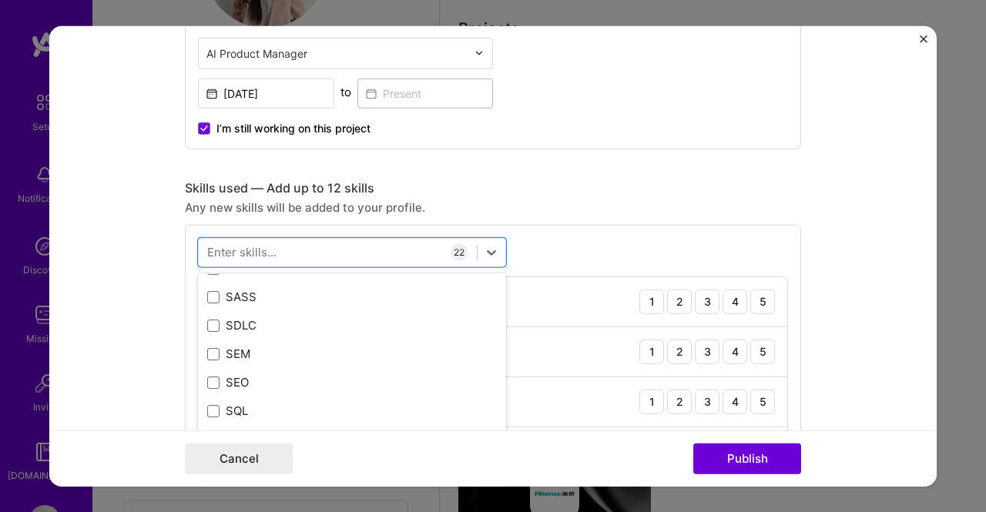
scroll to position [8166, 0]
click at [298, 387] on div "SQL" at bounding box center [352, 386] width 290 height 16
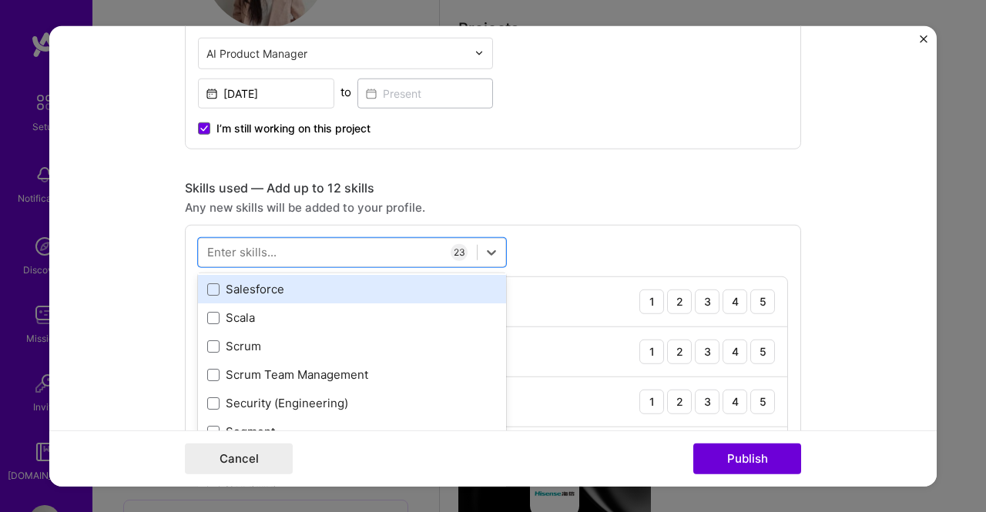
click at [297, 281] on div "Salesforce" at bounding box center [352, 289] width 290 height 16
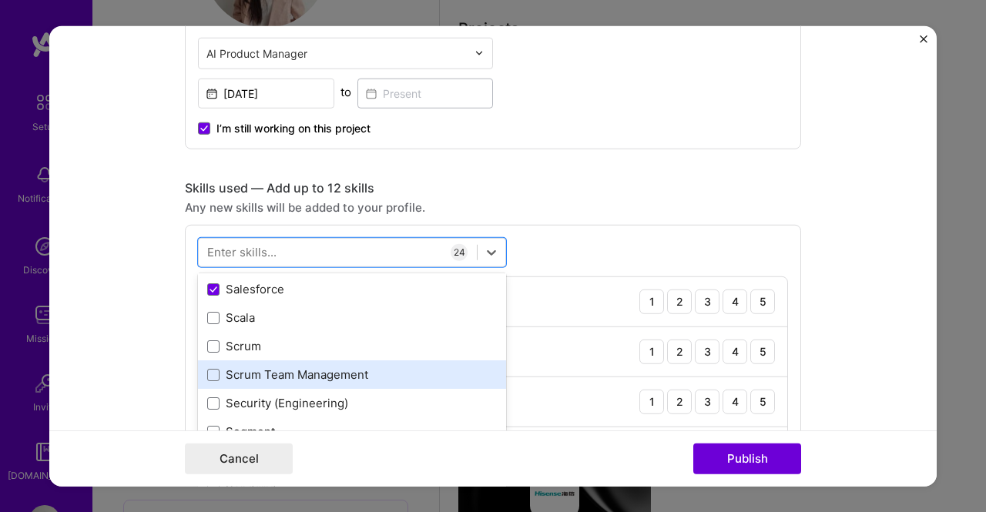
click at [287, 375] on div "Scrum Team Management" at bounding box center [352, 375] width 290 height 16
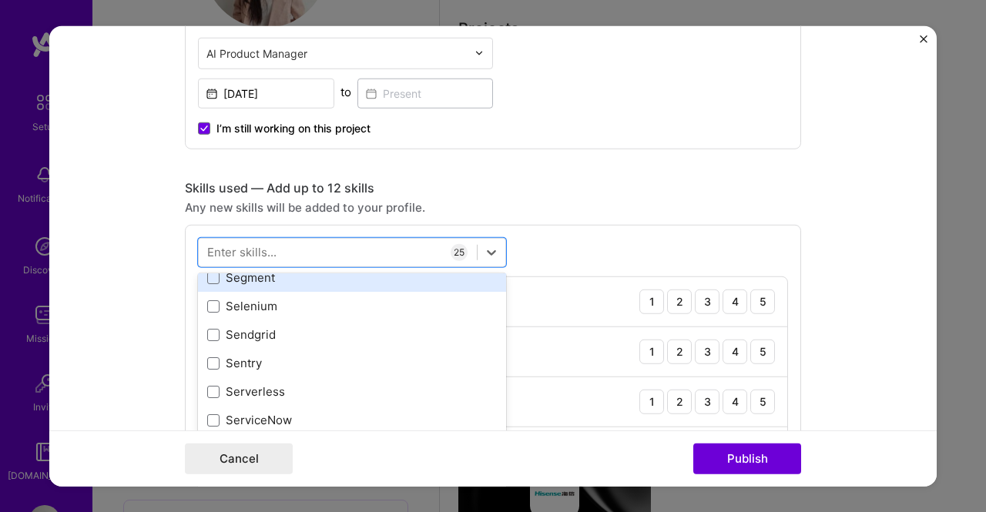
scroll to position [8551, 0]
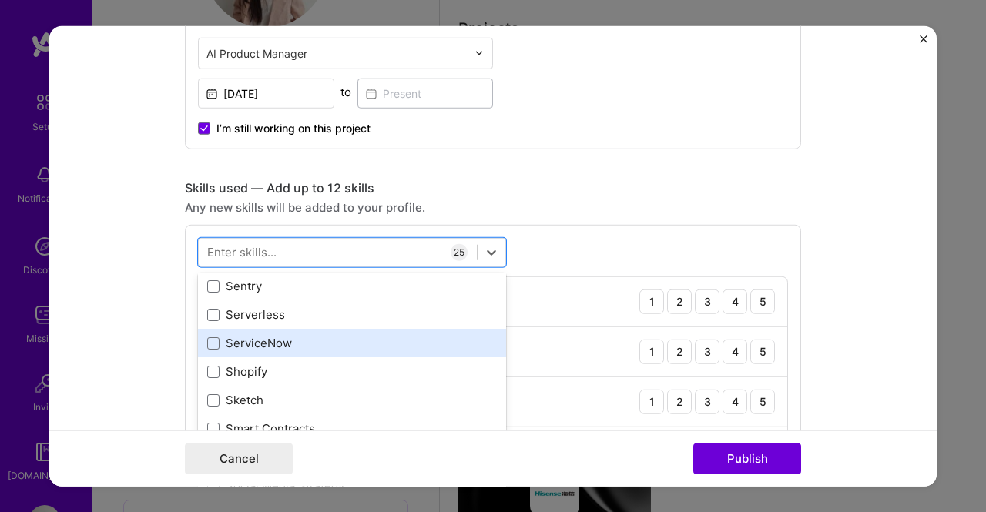
click at [294, 349] on div "ServiceNow" at bounding box center [352, 343] width 290 height 16
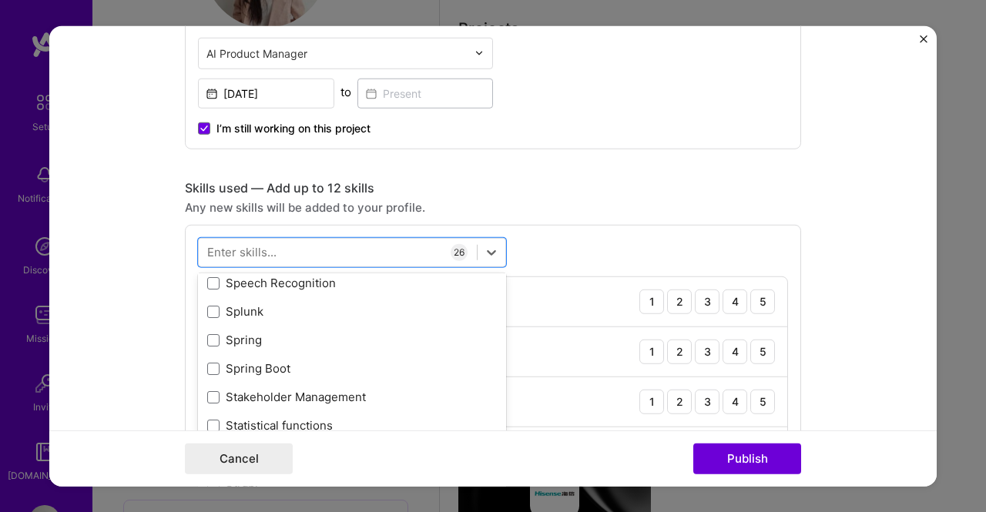
scroll to position [9013, 0]
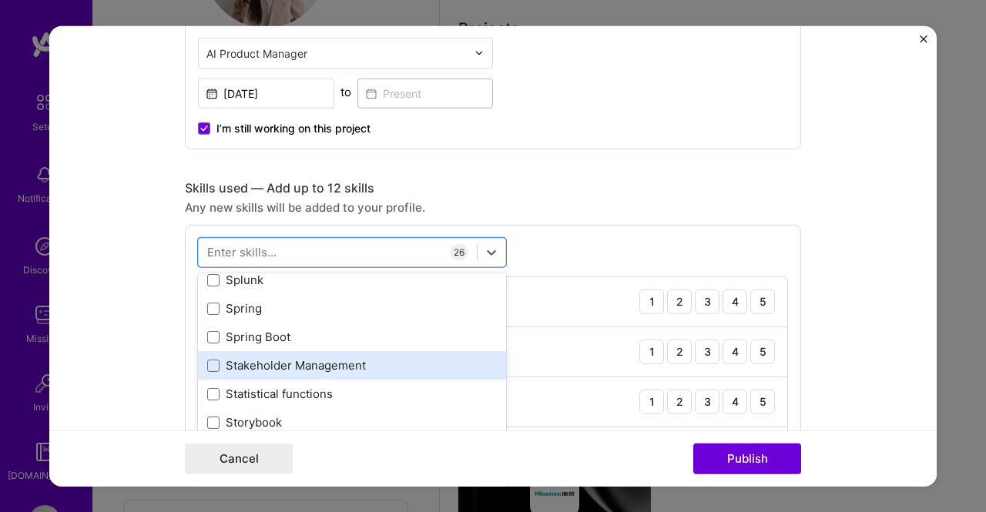
click at [328, 372] on div "Stakeholder Management" at bounding box center [352, 365] width 308 height 29
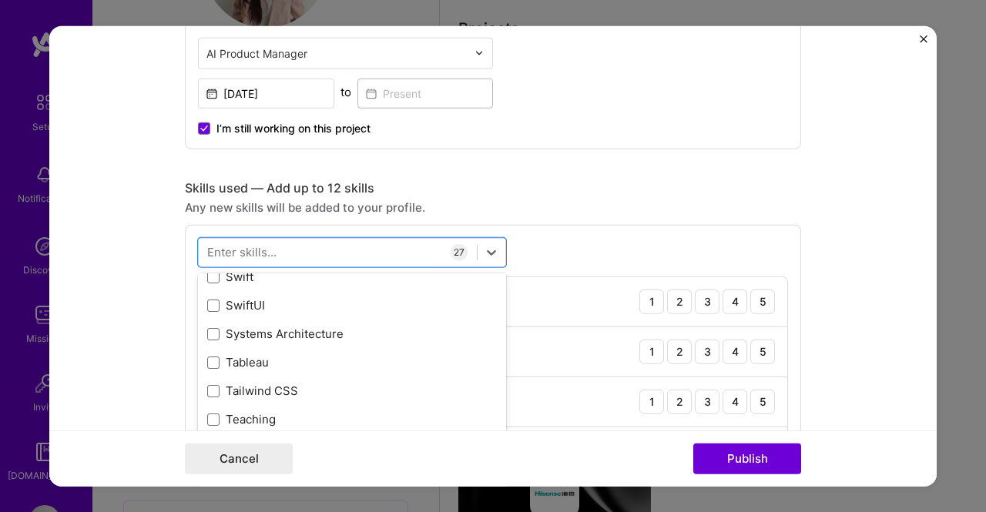
scroll to position [9321, 0]
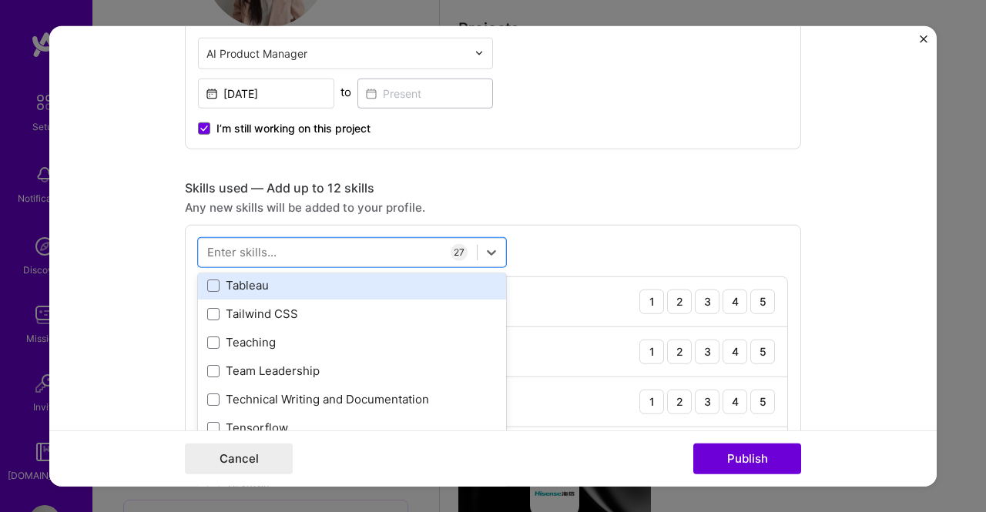
click at [283, 285] on div "Tableau" at bounding box center [352, 285] width 290 height 16
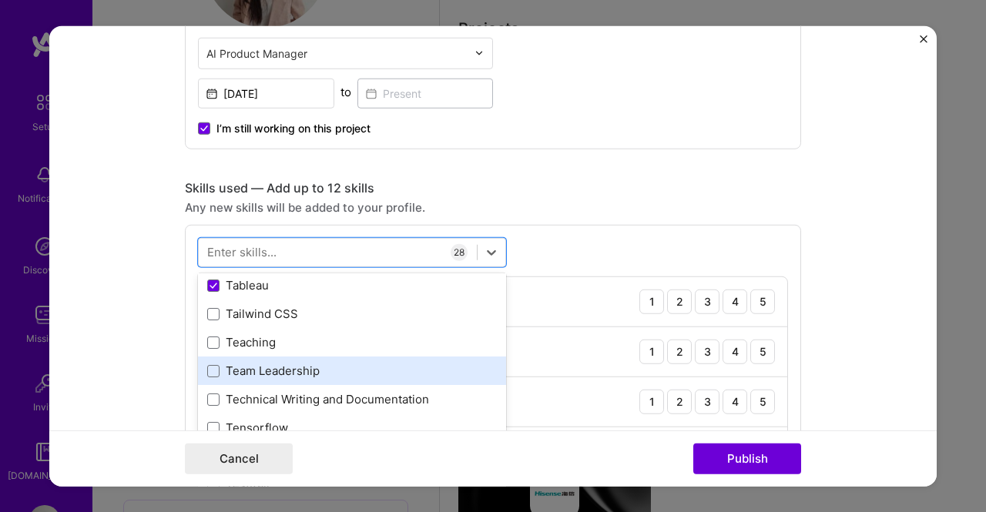
click at [283, 363] on div "Team Leadership" at bounding box center [352, 371] width 290 height 16
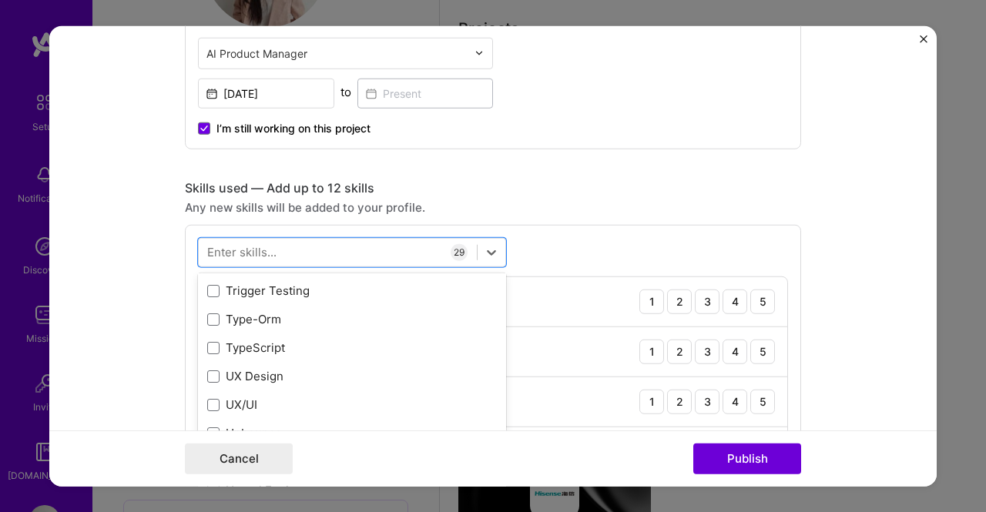
scroll to position [9706, 0]
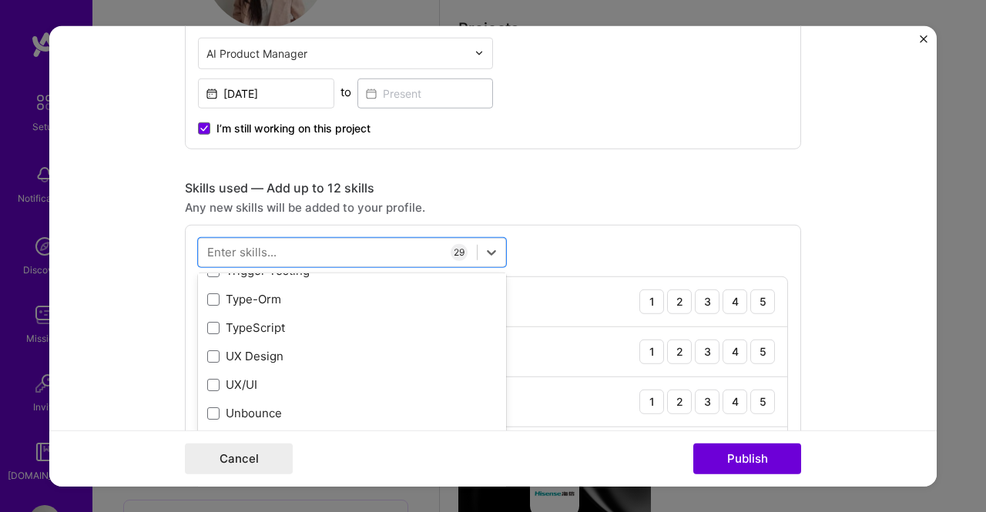
click at [287, 374] on div "UX/UI" at bounding box center [352, 385] width 308 height 29
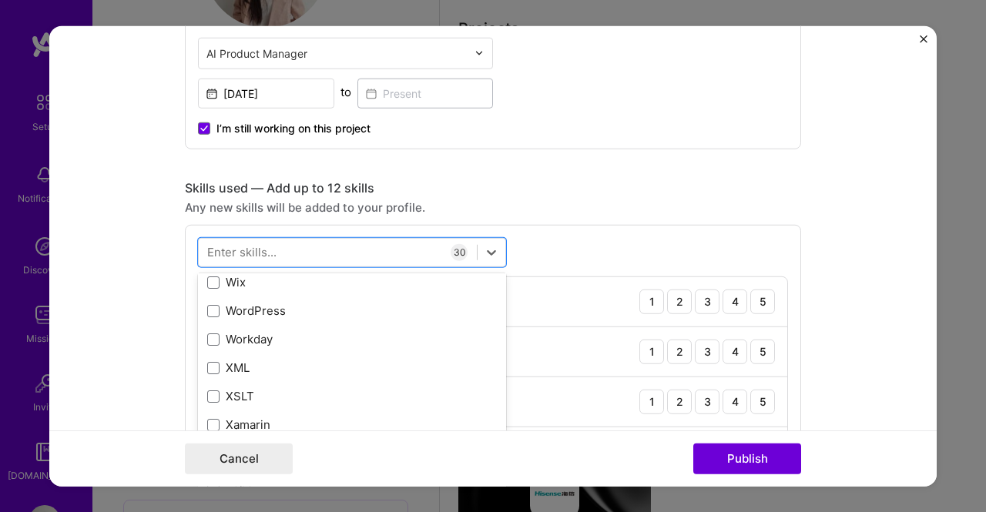
scroll to position [10399, 0]
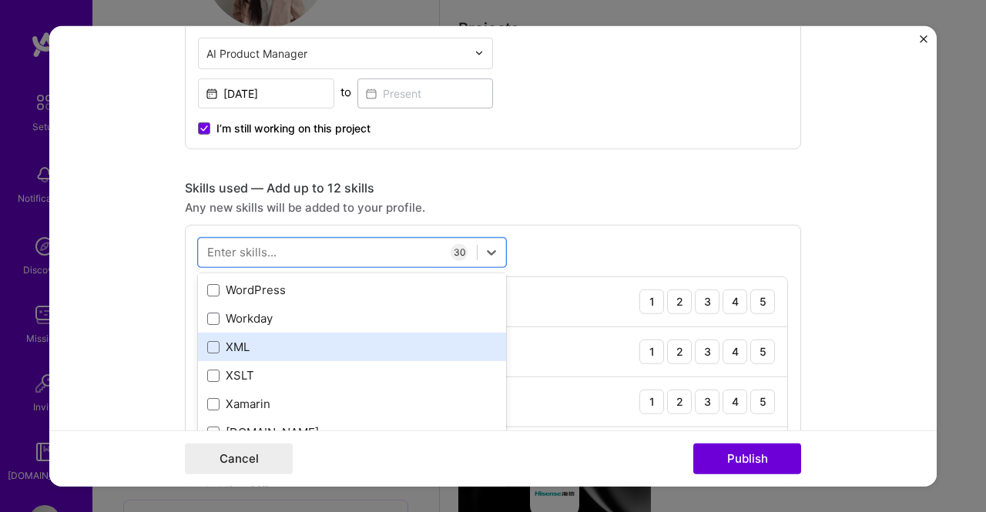
click at [296, 347] on div "XML" at bounding box center [352, 347] width 290 height 16
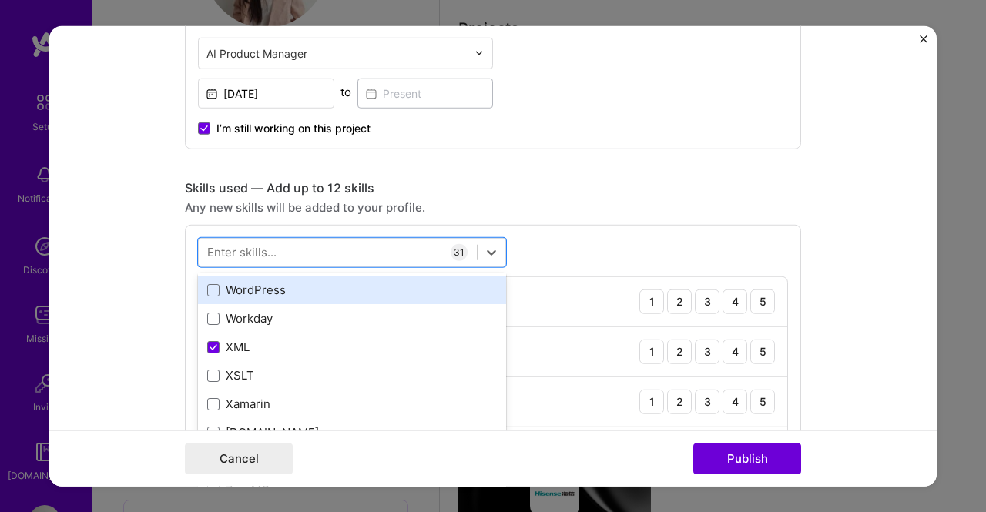
click at [291, 296] on div "WordPress" at bounding box center [352, 290] width 290 height 16
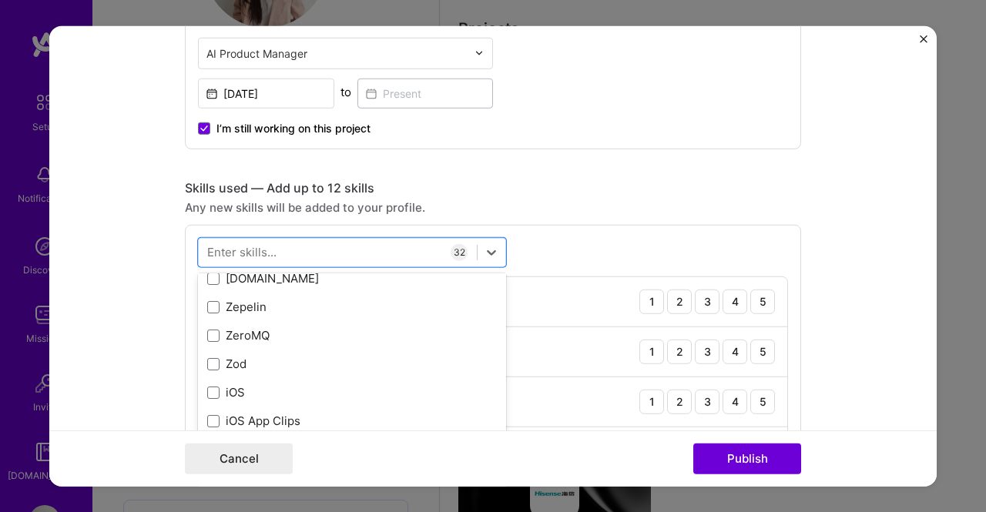
scroll to position [10580, 0]
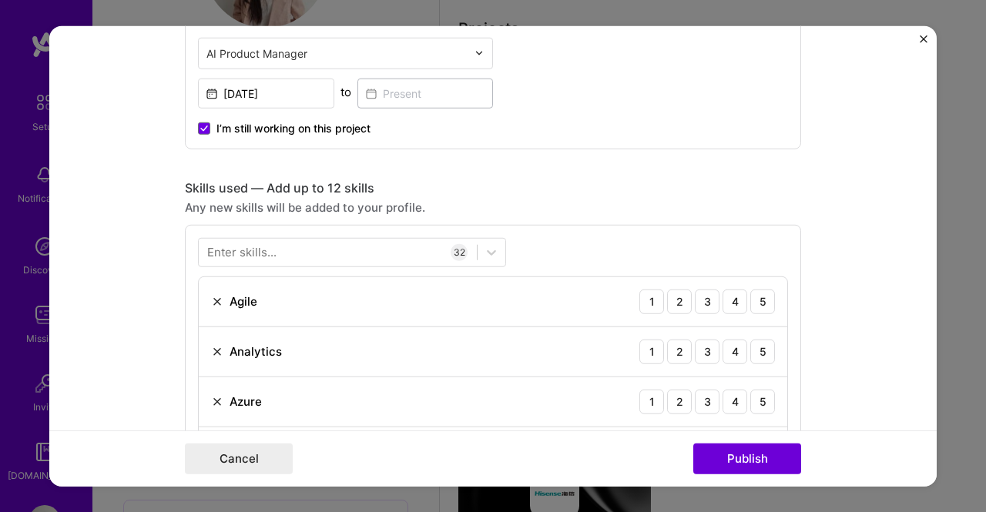
click at [359, 463] on div "Cancel Publish" at bounding box center [493, 459] width 616 height 31
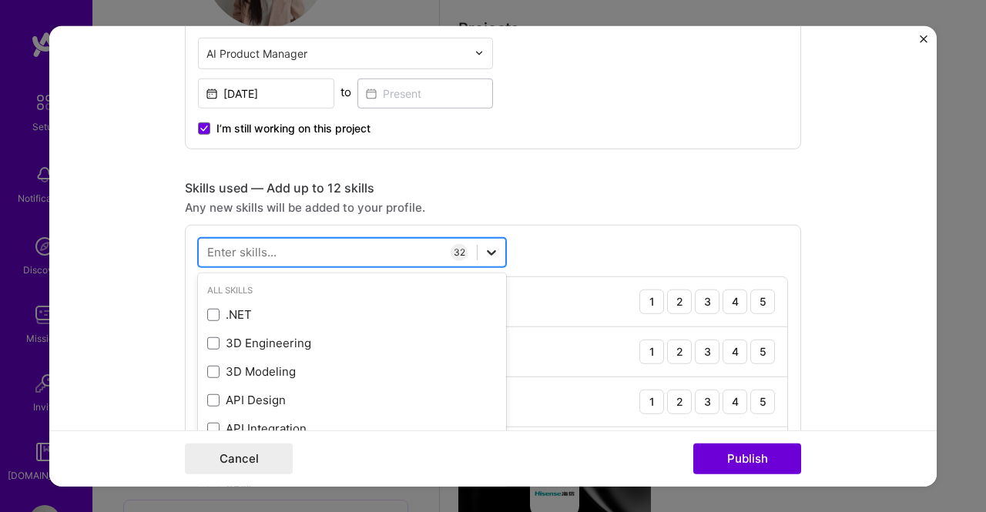
click at [484, 250] on icon at bounding box center [491, 251] width 15 height 15
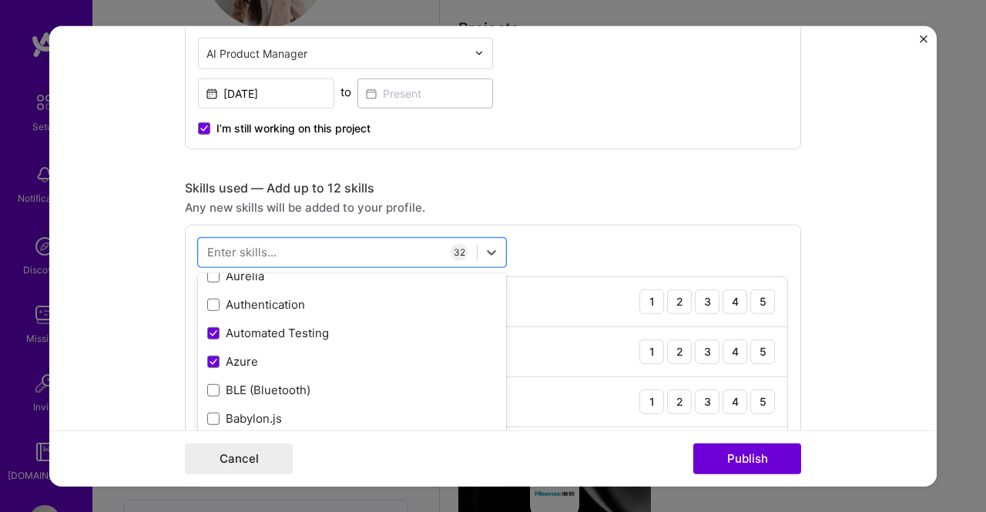
scroll to position [1233, 0]
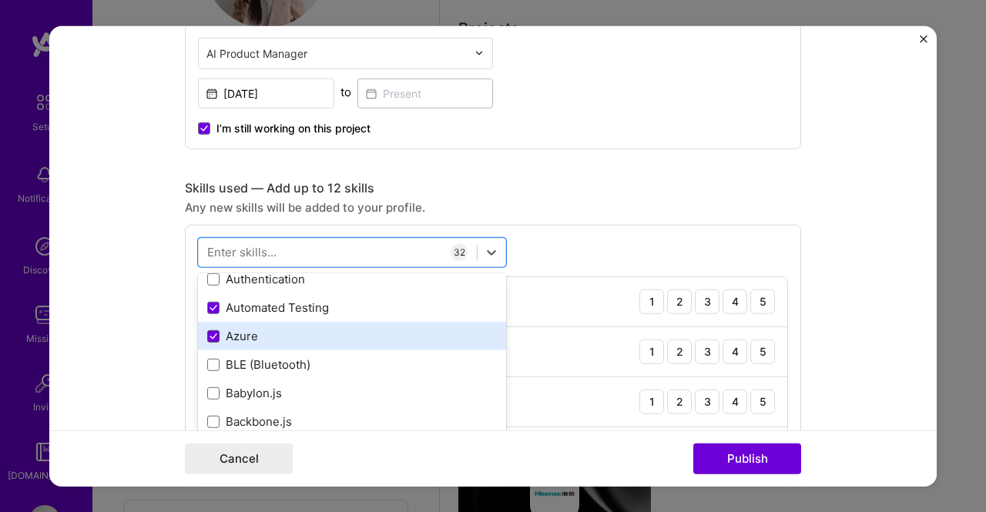
click at [208, 330] on span at bounding box center [213, 336] width 12 height 12
click at [0, 0] on input "checkbox" at bounding box center [0, 0] width 0 height 0
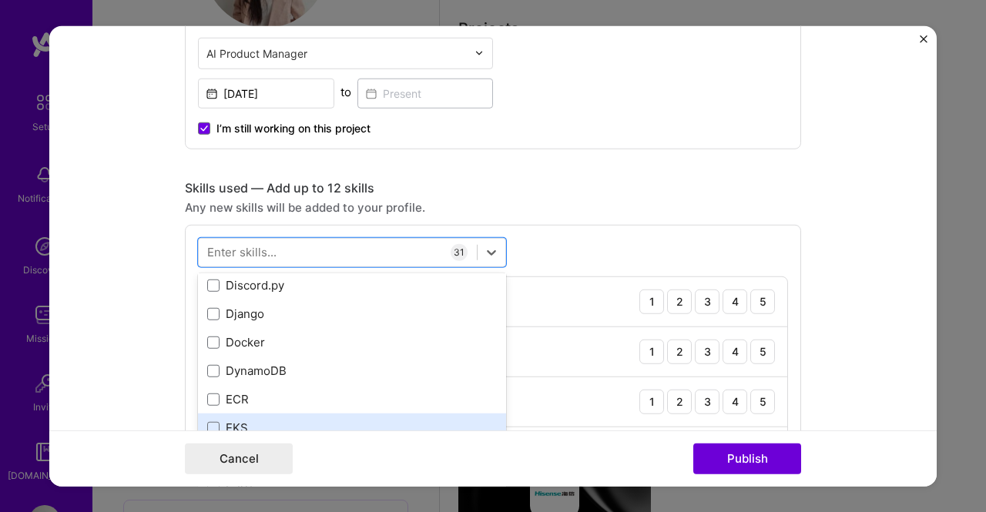
scroll to position [3004, 0]
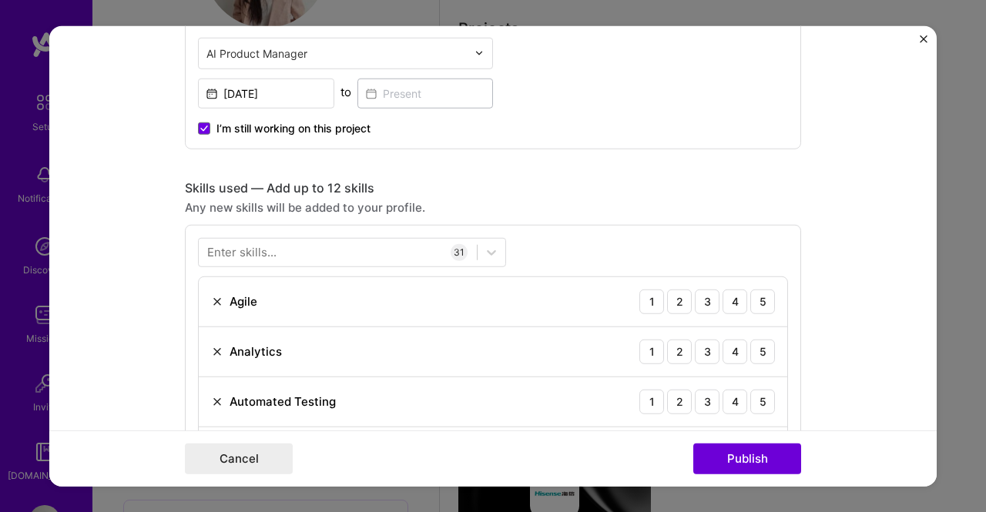
click at [300, 441] on div "Cancel Publish" at bounding box center [492, 459] width 887 height 56
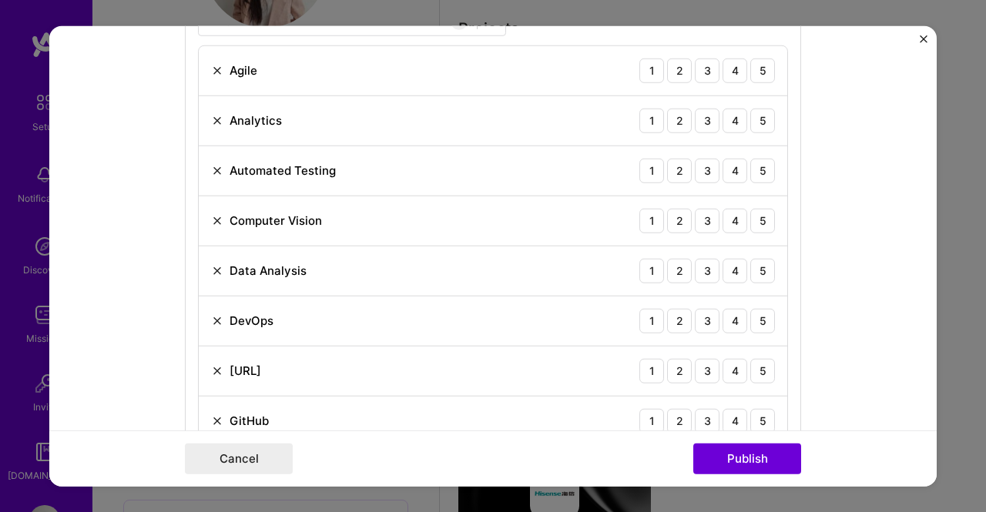
scroll to position [693, 0]
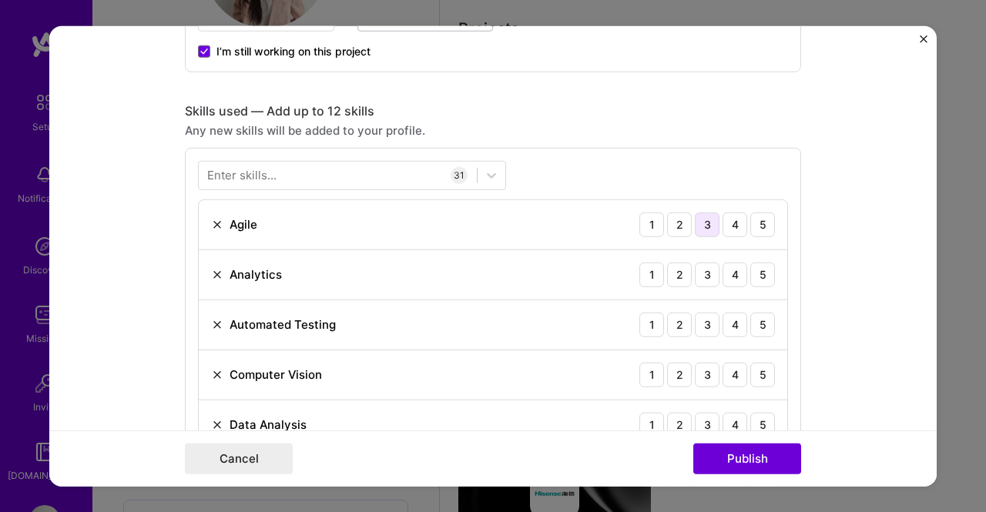
click at [709, 223] on div "3" at bounding box center [707, 224] width 25 height 25
click at [696, 220] on div "3" at bounding box center [707, 224] width 25 height 25
click at [756, 221] on div "5" at bounding box center [762, 224] width 25 height 25
click at [752, 272] on div "5" at bounding box center [762, 274] width 25 height 25
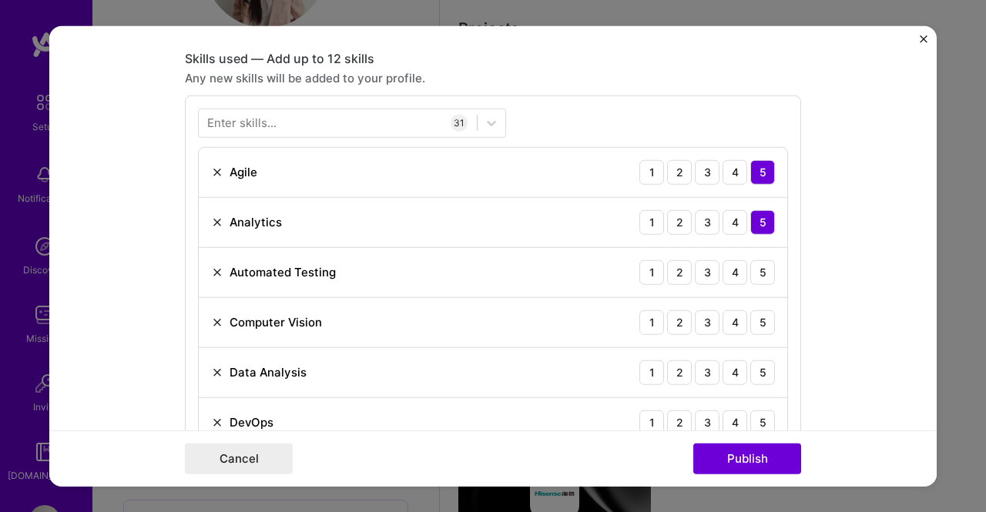
scroll to position [770, 0]
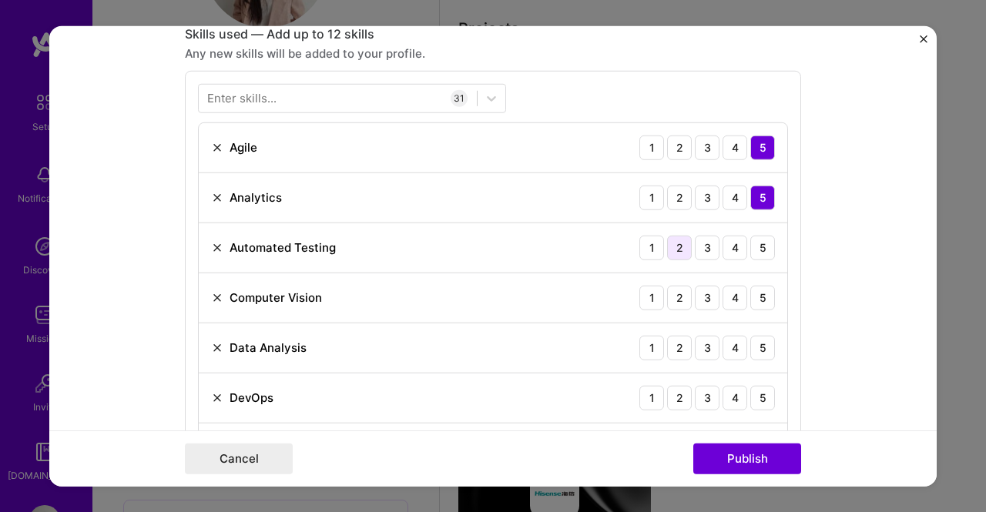
click at [669, 249] on div "2" at bounding box center [679, 247] width 25 height 25
click at [667, 296] on div "2" at bounding box center [679, 297] width 25 height 25
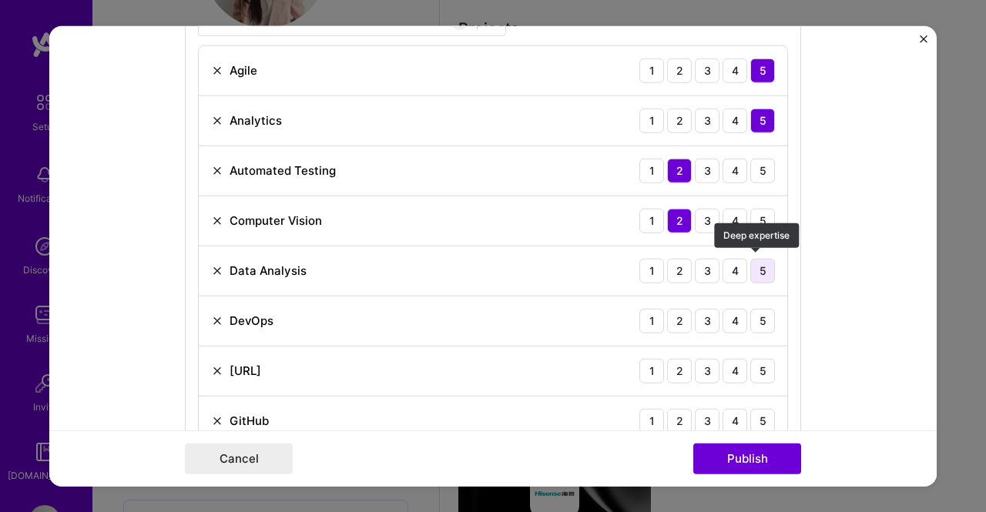
click at [760, 264] on div "5" at bounding box center [762, 270] width 25 height 25
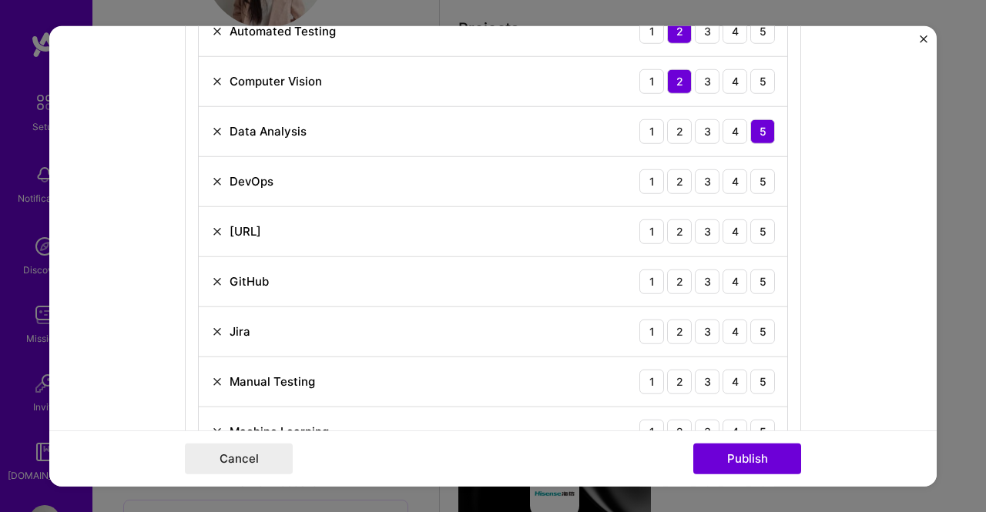
scroll to position [1001, 0]
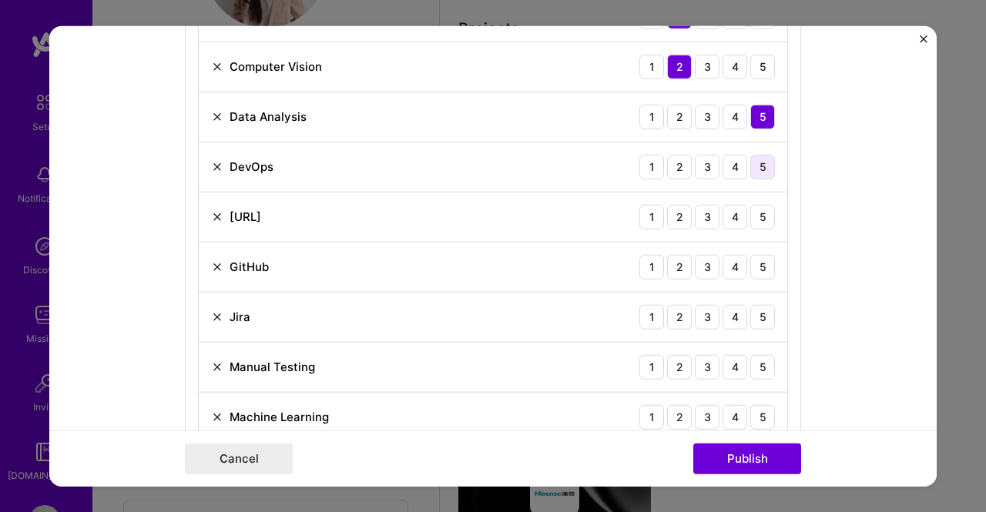
click at [755, 168] on div "5" at bounding box center [762, 166] width 25 height 25
click at [670, 210] on div "2" at bounding box center [679, 216] width 25 height 25
click at [701, 258] on div "3" at bounding box center [707, 266] width 25 height 25
click at [681, 317] on div "2" at bounding box center [679, 316] width 25 height 25
click at [757, 357] on div "5" at bounding box center [762, 366] width 25 height 25
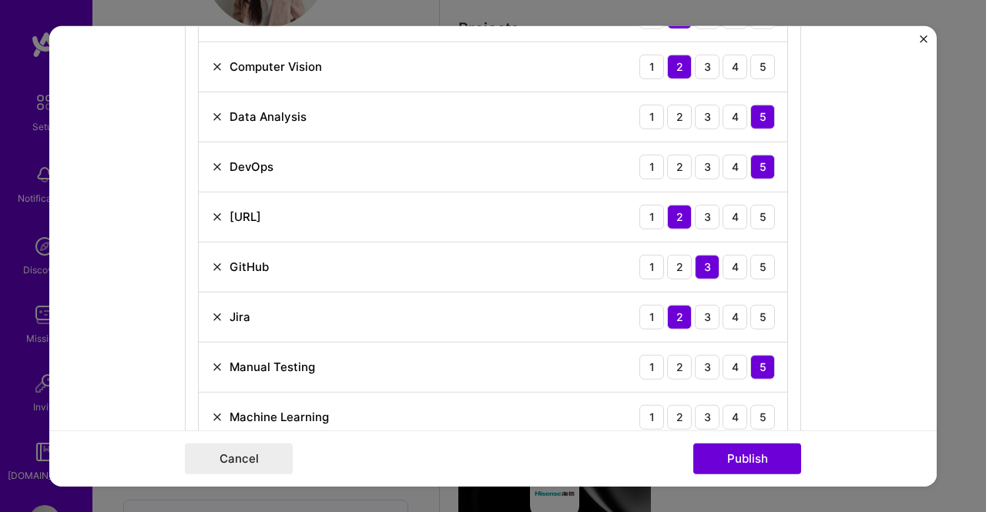
scroll to position [1078, 0]
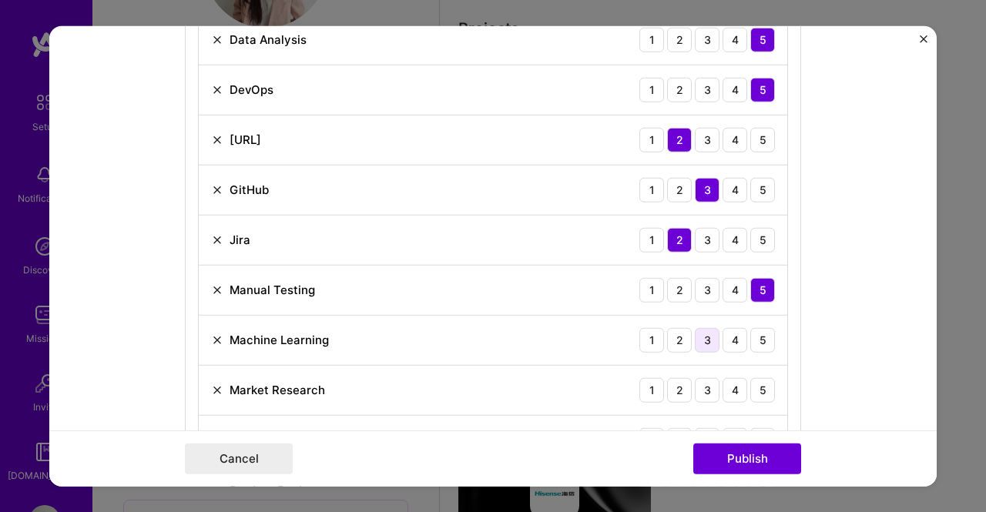
click at [701, 338] on div "3" at bounding box center [707, 339] width 25 height 25
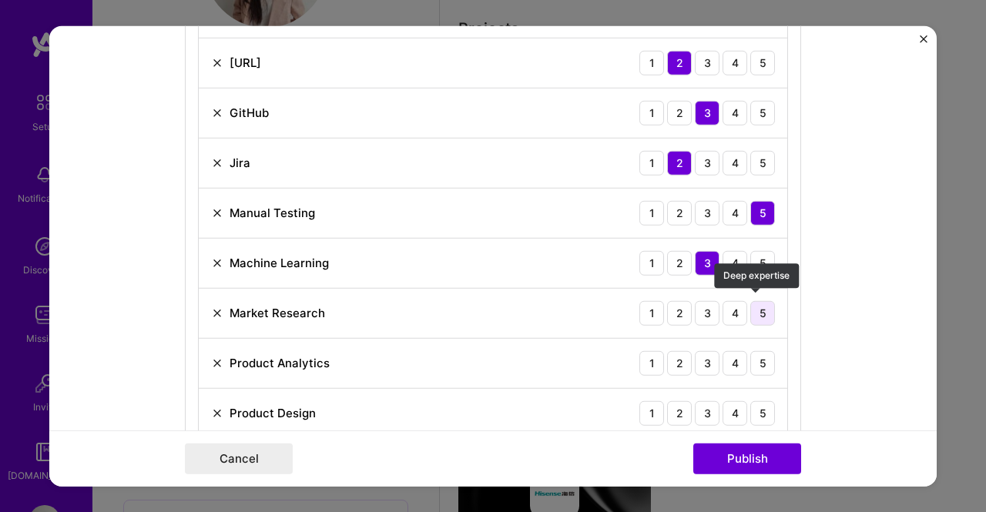
click at [764, 307] on div "5" at bounding box center [762, 312] width 25 height 25
click at [759, 352] on div "5" at bounding box center [762, 363] width 25 height 25
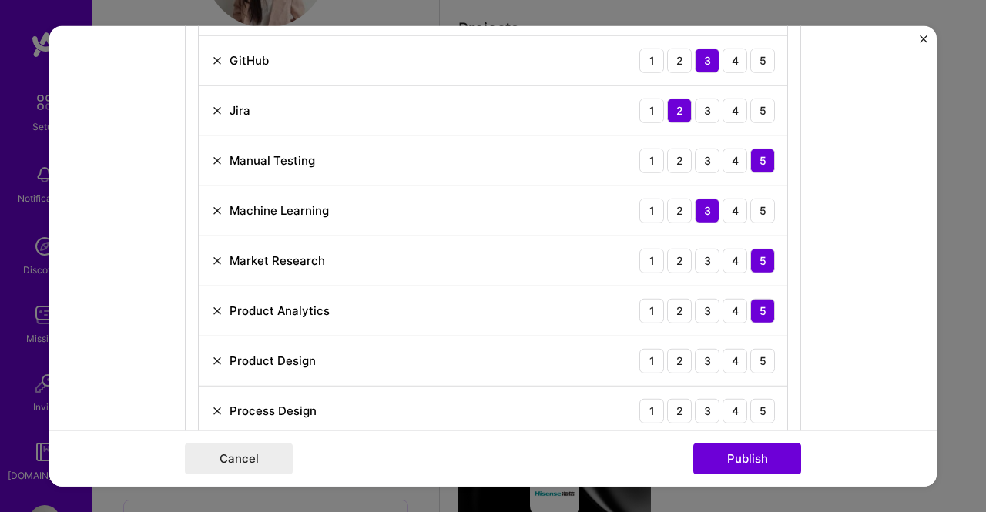
scroll to position [1233, 0]
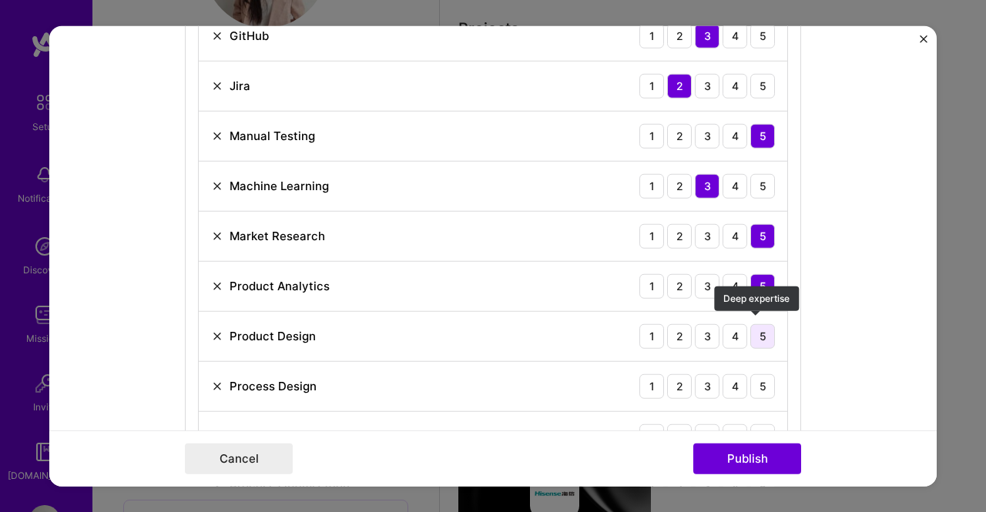
click at [758, 335] on div "5" at bounding box center [762, 336] width 25 height 25
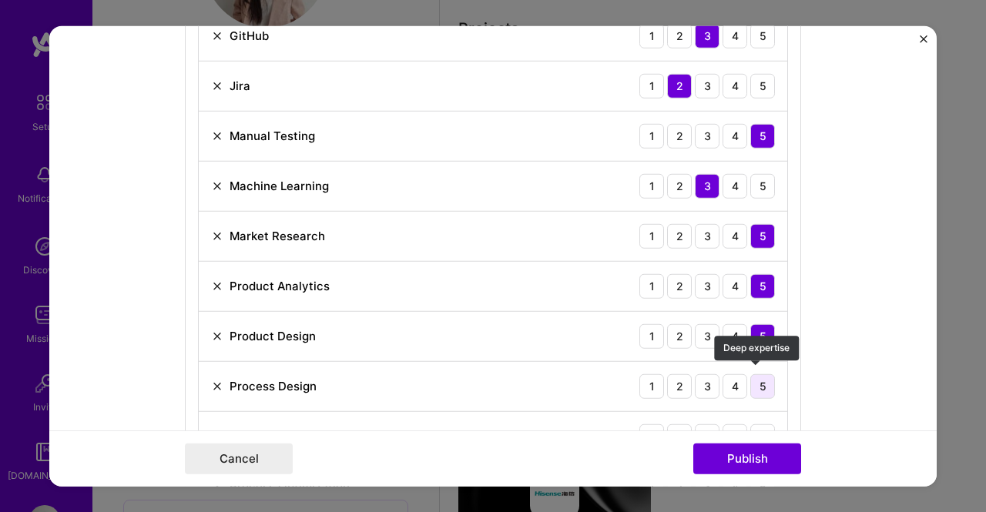
click at [759, 382] on div "5" at bounding box center [762, 386] width 25 height 25
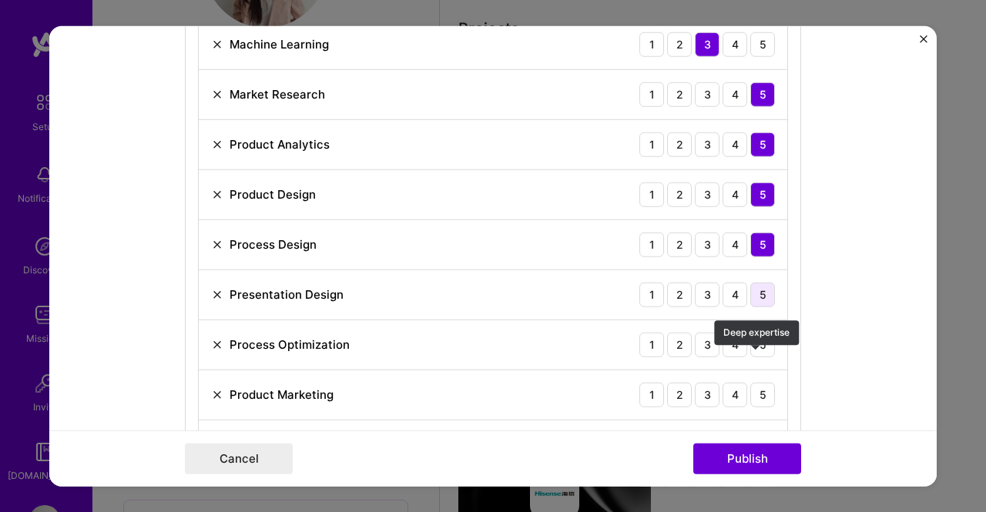
scroll to position [1387, 0]
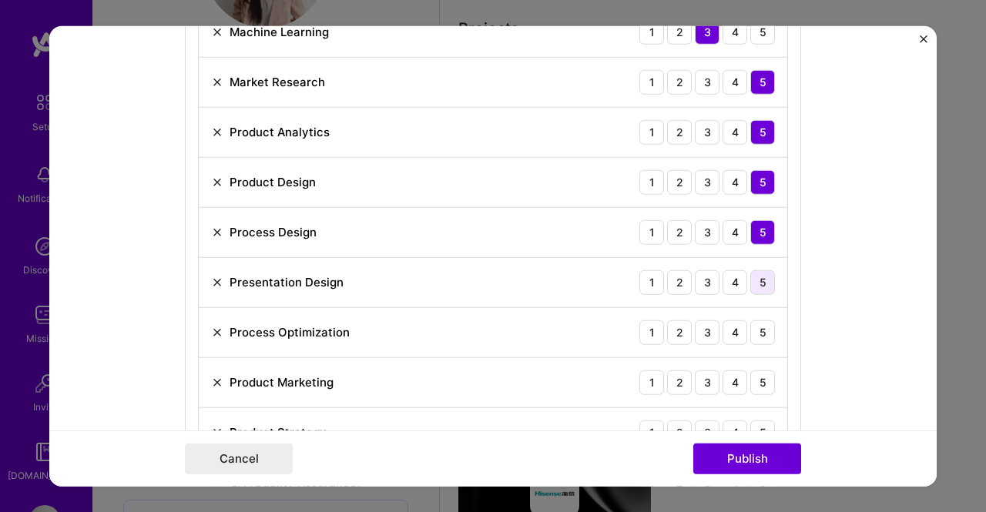
click at [762, 272] on div "5" at bounding box center [762, 282] width 25 height 25
click at [761, 322] on div "5" at bounding box center [762, 332] width 25 height 25
click at [760, 374] on div "5" at bounding box center [762, 382] width 25 height 25
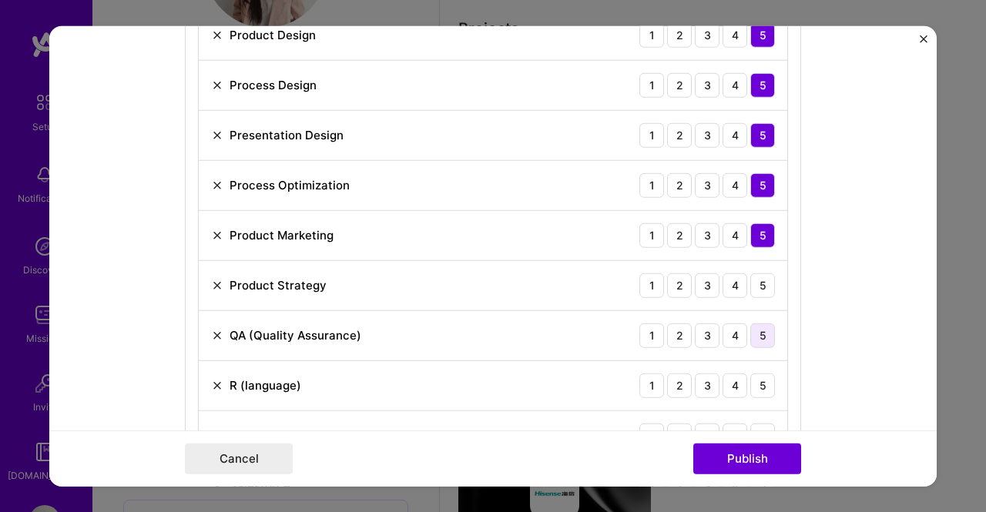
scroll to position [1541, 0]
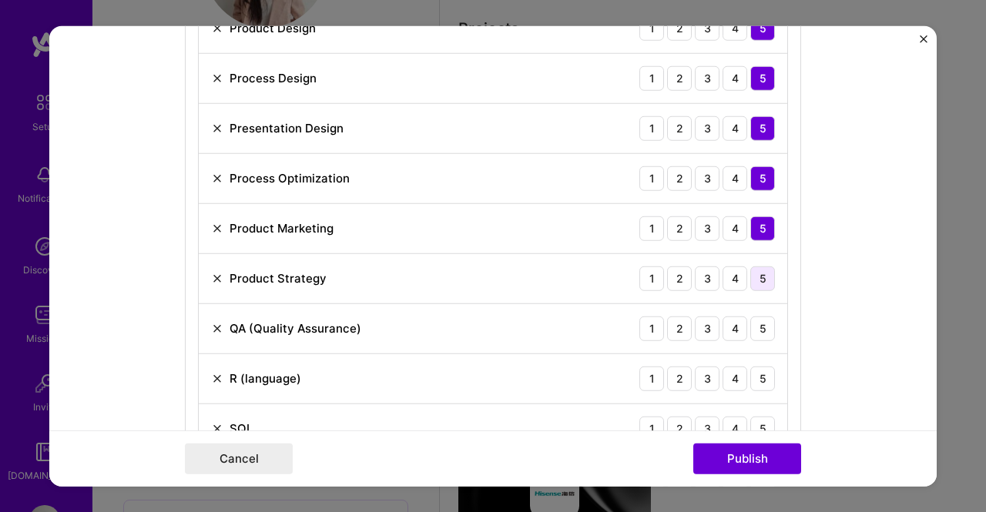
click at [759, 271] on div "5" at bounding box center [762, 278] width 25 height 25
click at [759, 321] on div "5" at bounding box center [762, 328] width 25 height 25
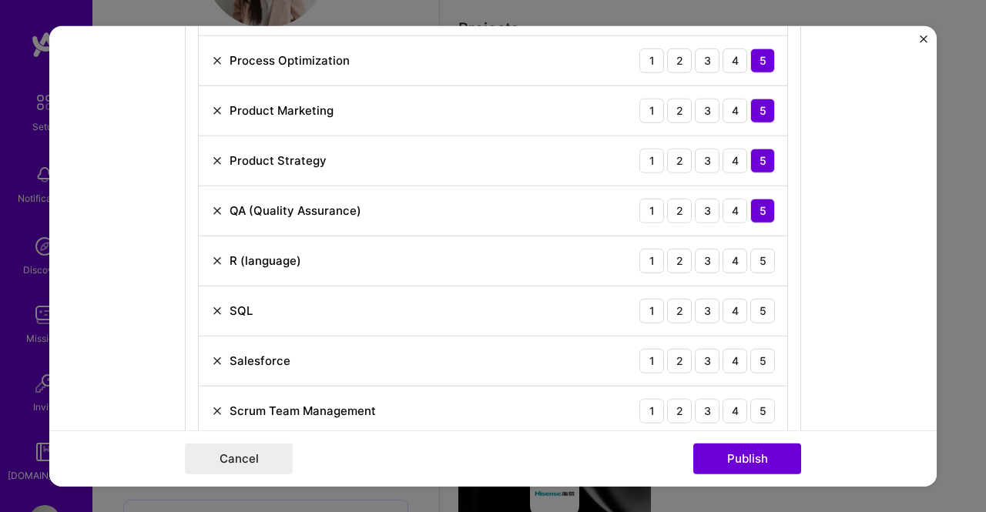
scroll to position [1695, 0]
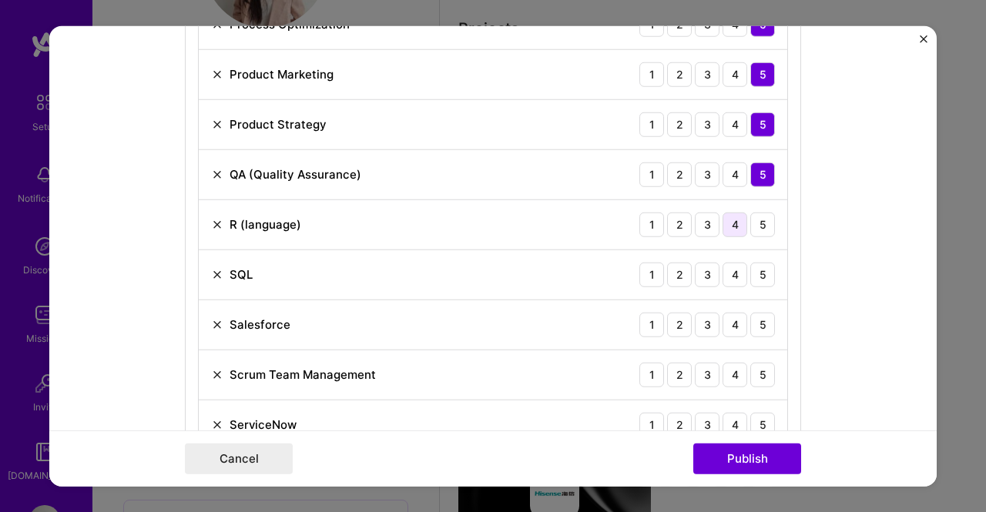
click at [736, 224] on div "4" at bounding box center [735, 224] width 25 height 25
click at [707, 264] on div "3" at bounding box center [707, 274] width 25 height 25
click at [729, 320] on div "4" at bounding box center [735, 324] width 25 height 25
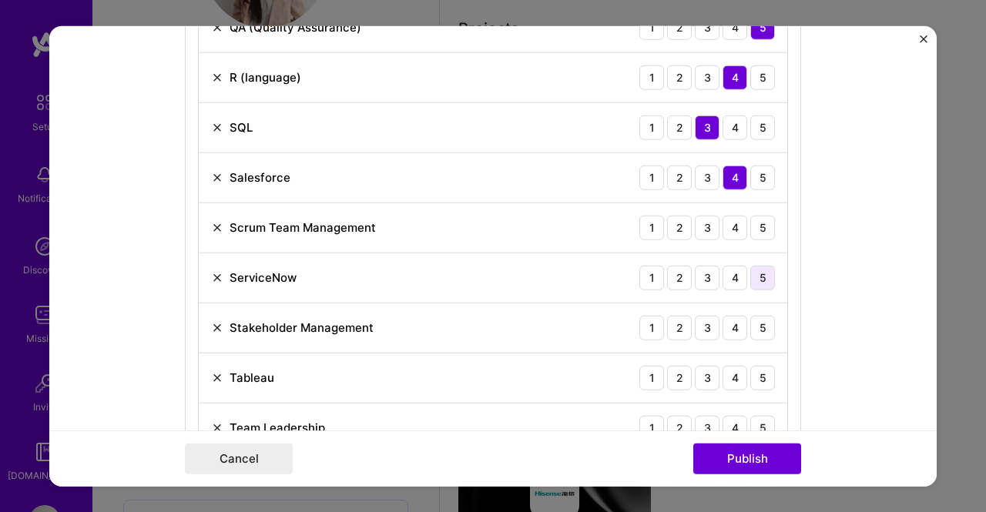
scroll to position [1849, 0]
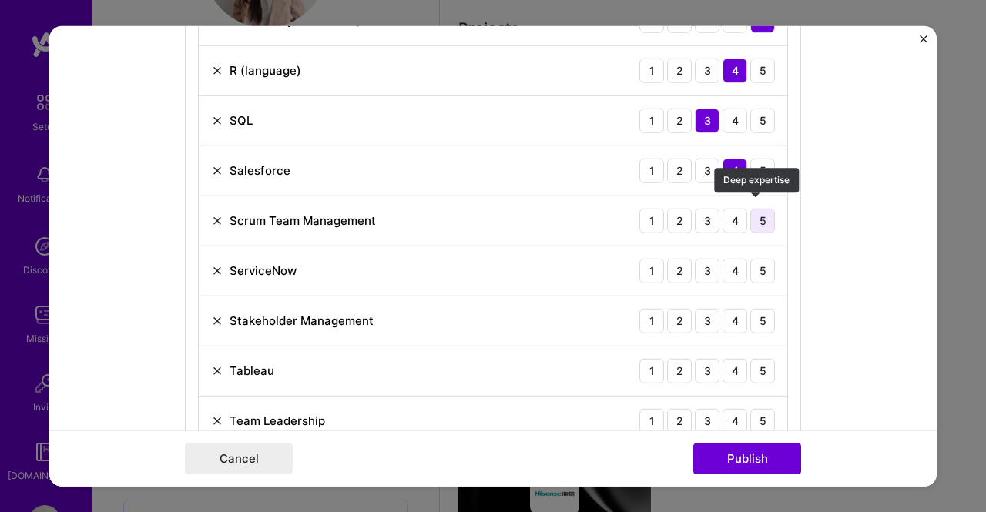
click at [753, 212] on div "5" at bounding box center [762, 220] width 25 height 25
click at [760, 260] on div "5" at bounding box center [762, 270] width 25 height 25
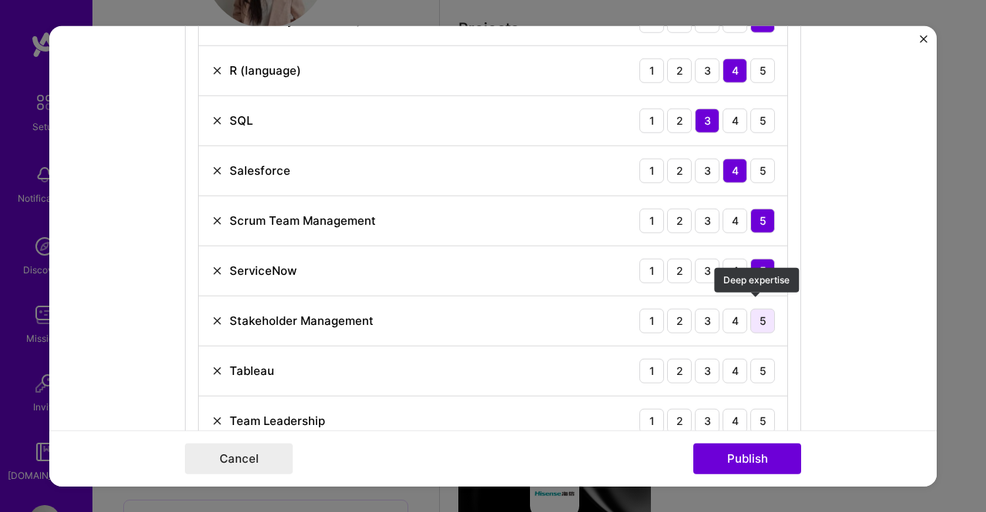
click at [760, 308] on div "5" at bounding box center [762, 320] width 25 height 25
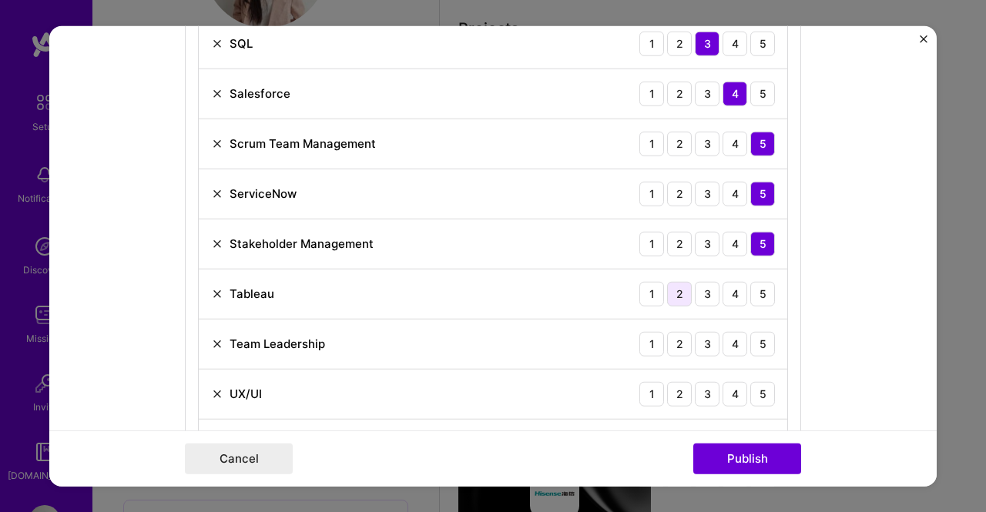
click at [679, 289] on div "2" at bounding box center [679, 293] width 25 height 25
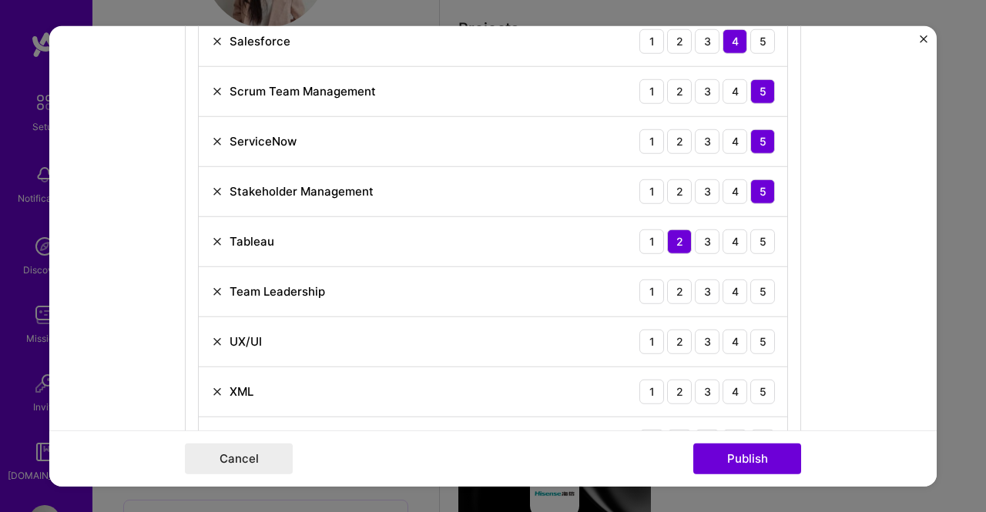
scroll to position [2003, 0]
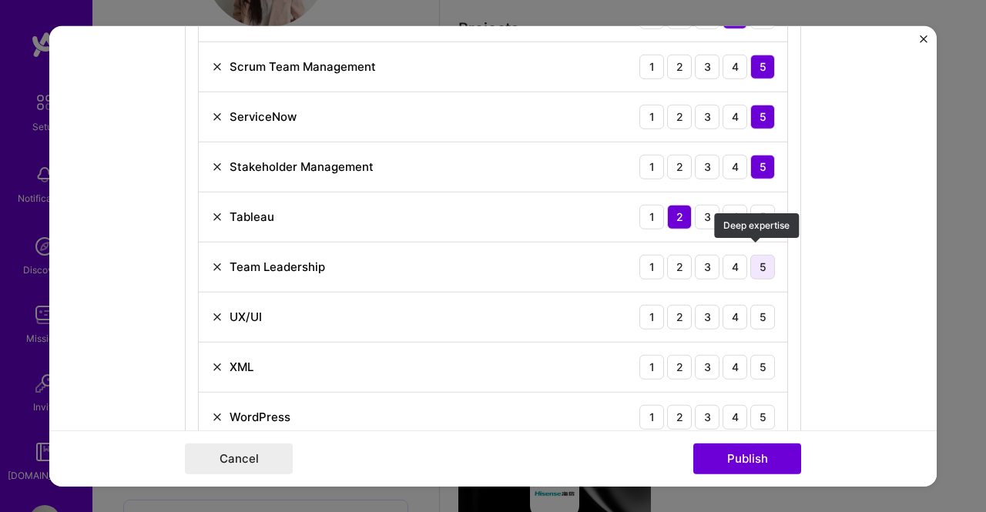
click at [756, 257] on div "5" at bounding box center [762, 266] width 25 height 25
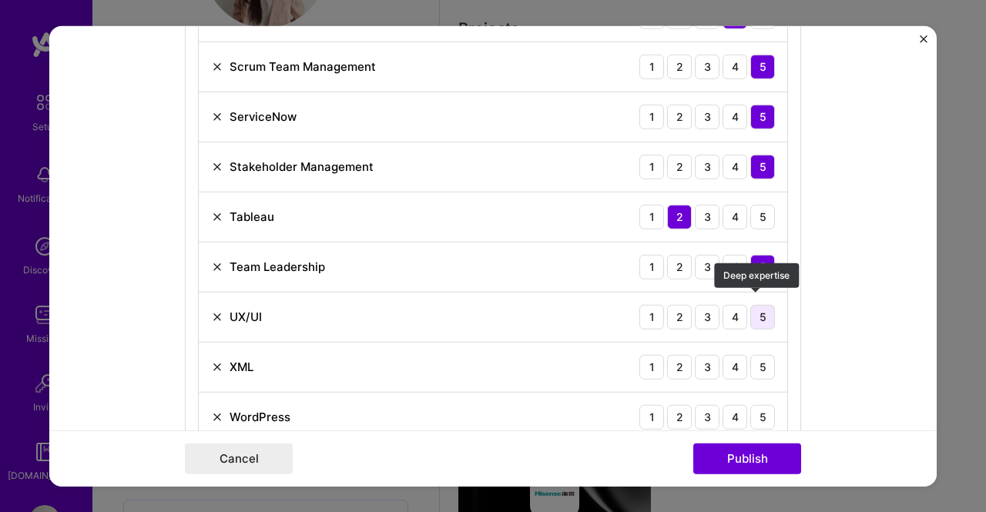
click at [765, 304] on div "5" at bounding box center [762, 316] width 25 height 25
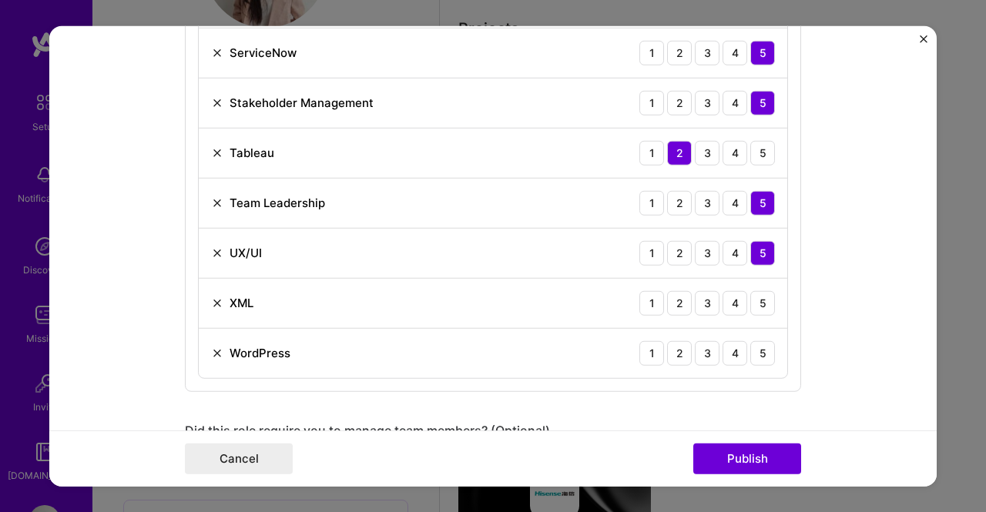
scroll to position [2157, 0]
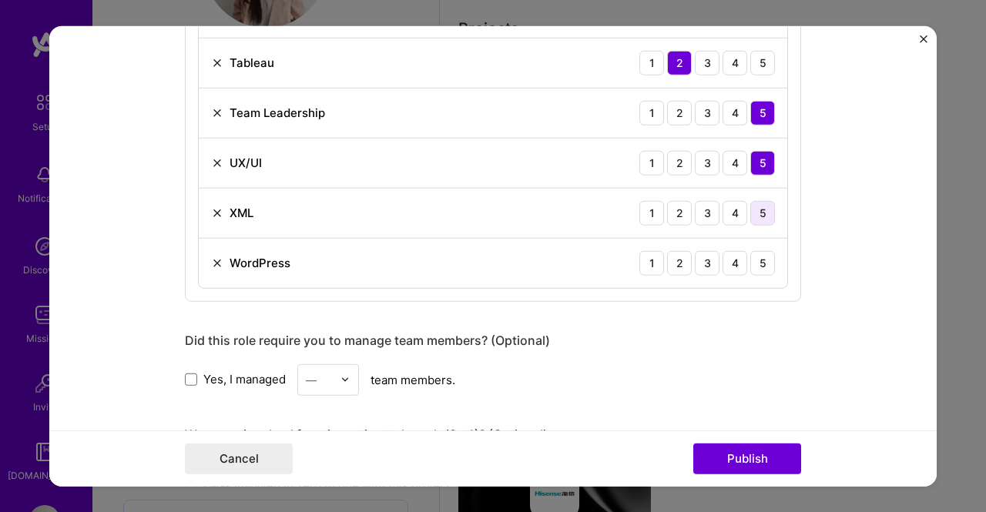
click at [758, 204] on div "5" at bounding box center [762, 212] width 25 height 25
click at [685, 253] on div "2" at bounding box center [679, 262] width 25 height 25
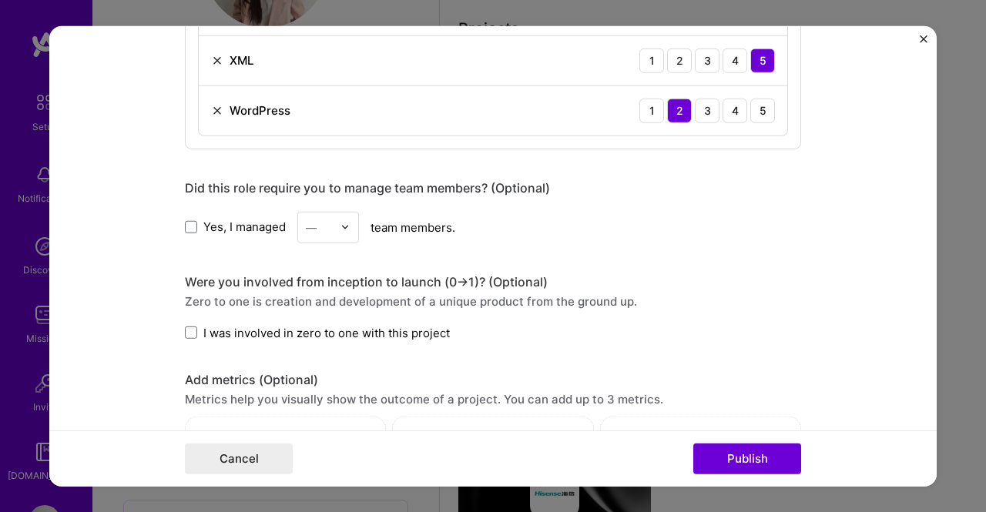
scroll to position [2311, 0]
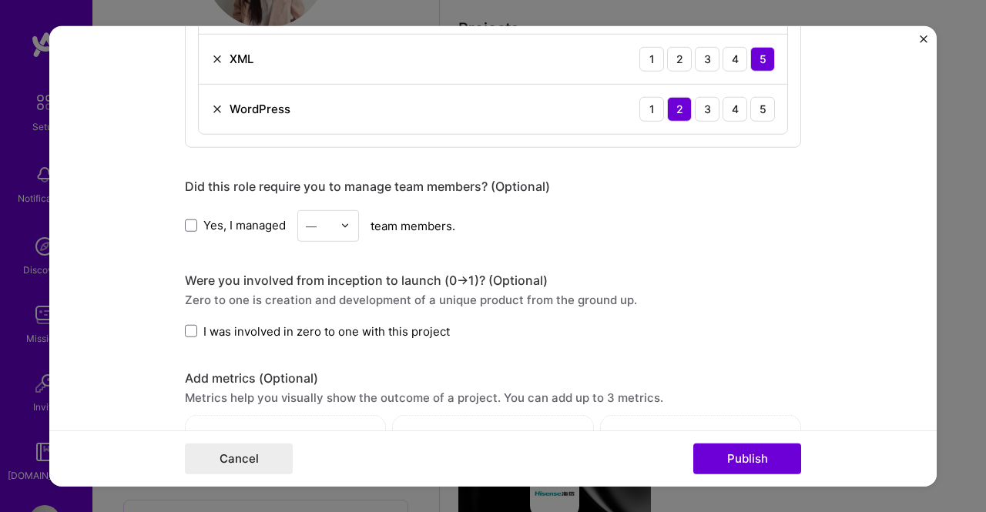
click at [194, 217] on label "Yes, I managed" at bounding box center [235, 225] width 101 height 16
click at [0, 0] on input "Yes, I managed" at bounding box center [0, 0] width 0 height 0
click at [319, 217] on input "text" at bounding box center [319, 225] width 27 height 16
click at [320, 280] on div "2" at bounding box center [328, 294] width 52 height 29
click at [185, 325] on span at bounding box center [191, 331] width 12 height 12
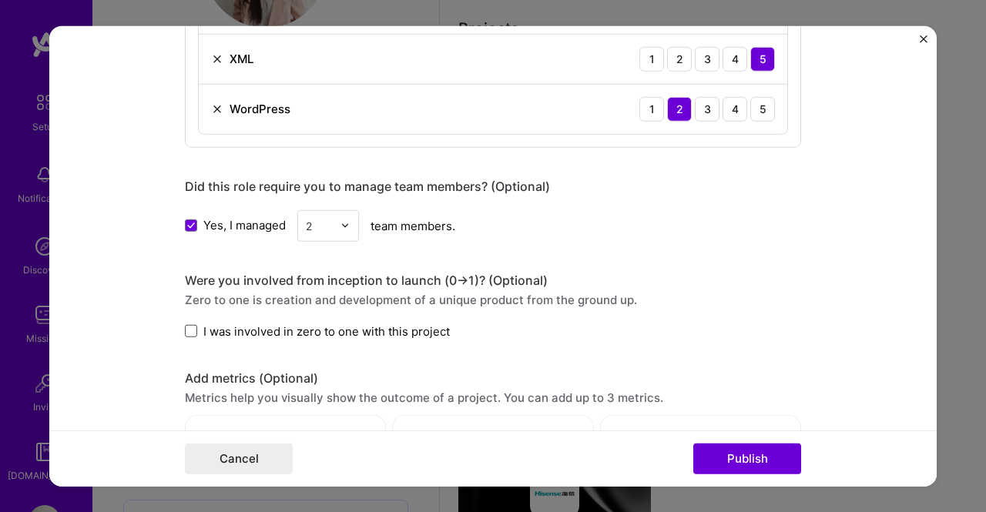
click at [0, 0] on input "I was involved in zero to one with this project" at bounding box center [0, 0] width 0 height 0
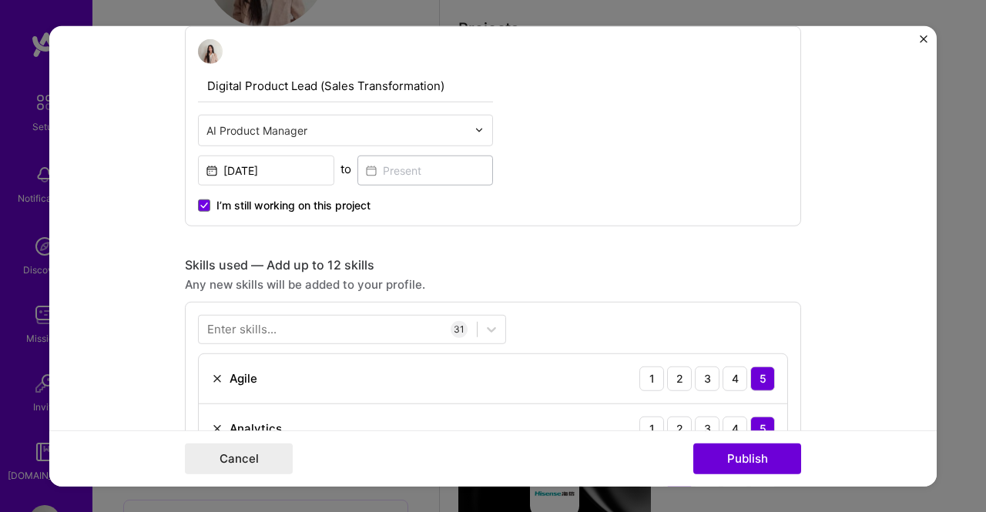
scroll to position [385, 0]
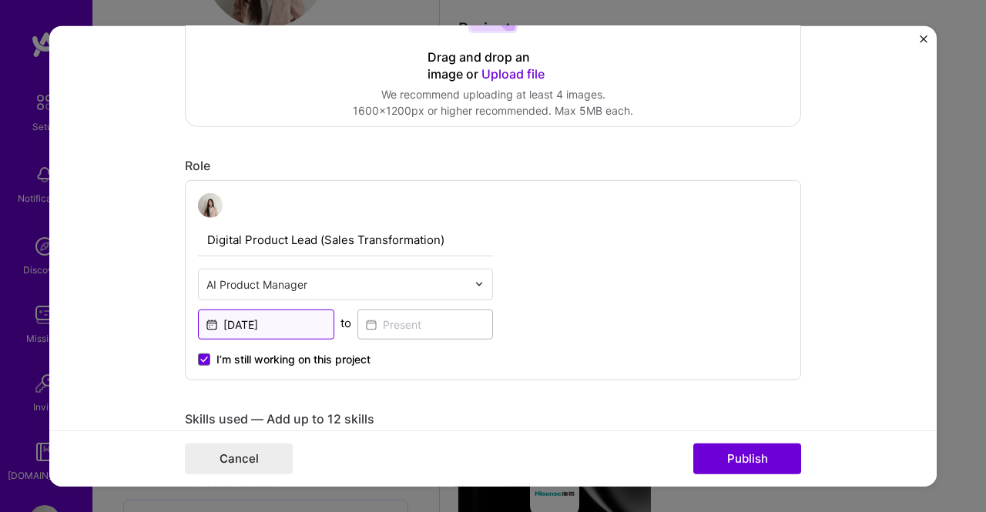
click at [294, 324] on input "May, 2023" at bounding box center [266, 324] width 136 height 30
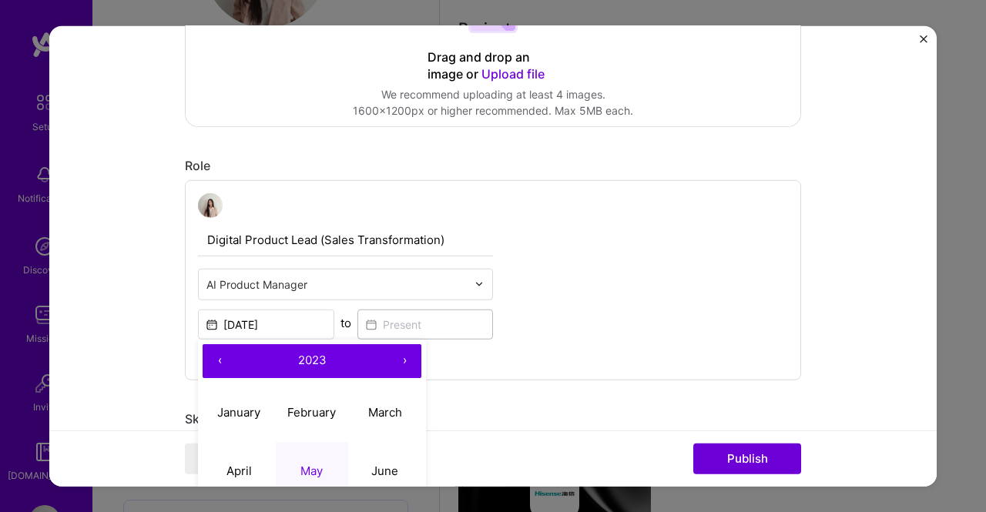
click at [583, 371] on div "Digital Product Lead (Sales Transformation) AI Product Manager May, 2023 ‹ 2023…" at bounding box center [493, 279] width 616 height 200
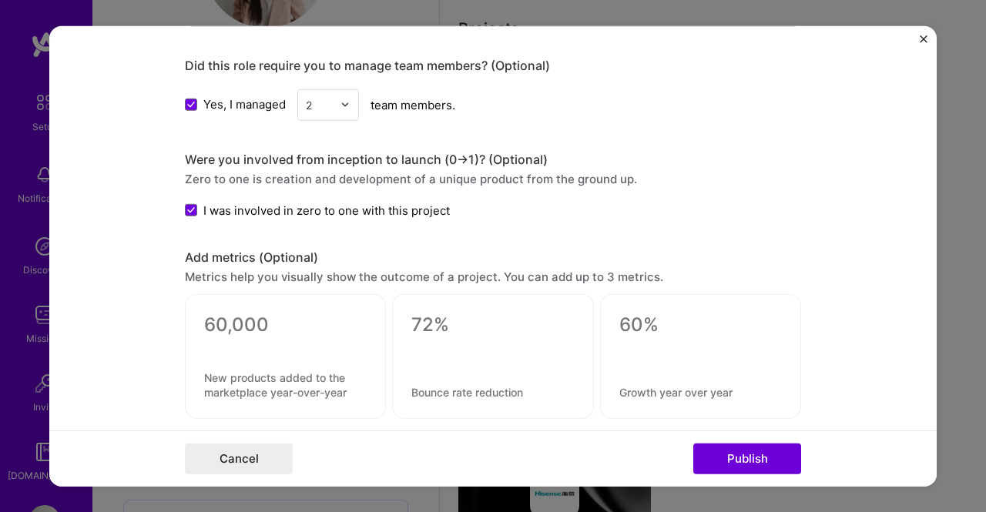
scroll to position [2465, 0]
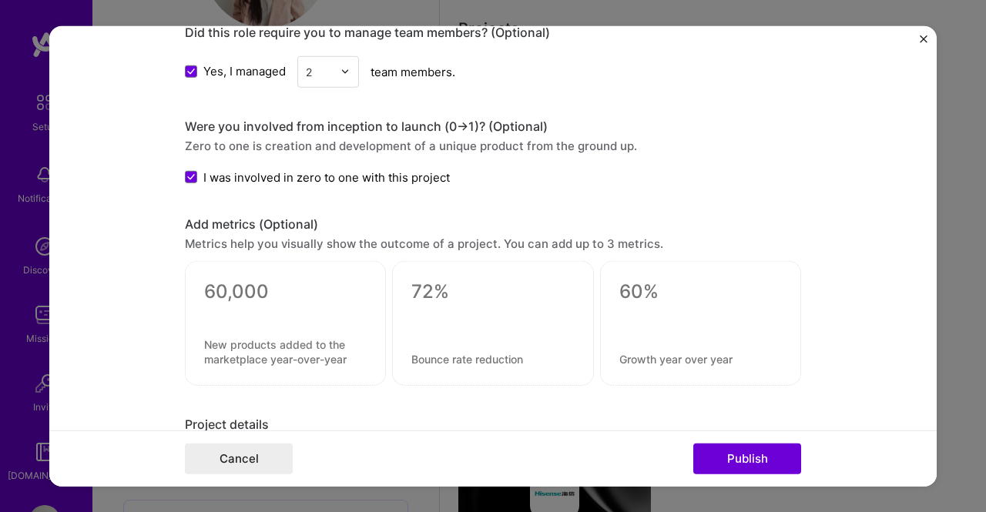
click at [273, 304] on div at bounding box center [285, 312] width 163 height 16
click at [253, 337] on textarea at bounding box center [285, 351] width 163 height 29
click at [256, 304] on div at bounding box center [285, 312] width 163 height 16
click at [257, 280] on textarea at bounding box center [285, 291] width 163 height 23
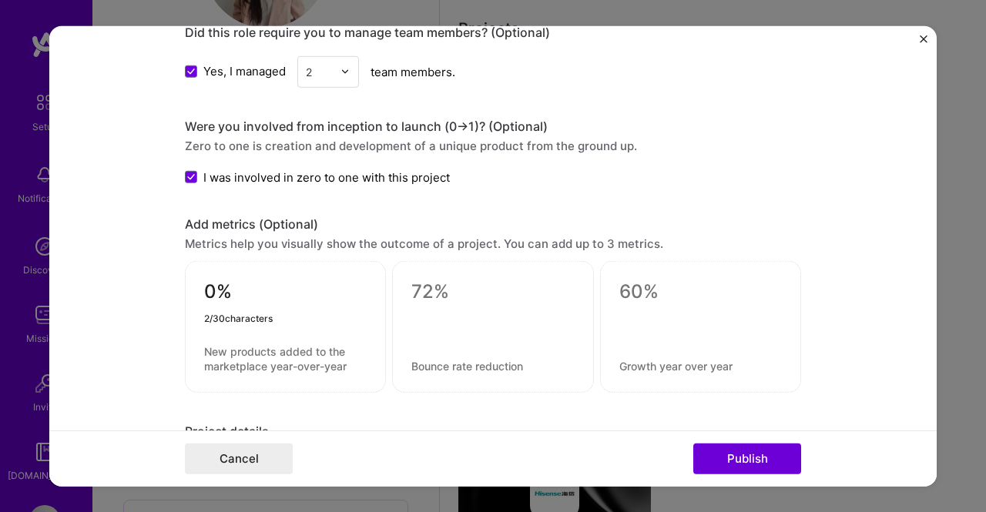
click at [256, 344] on textarea at bounding box center [285, 358] width 163 height 29
click at [213, 280] on textarea "0%" at bounding box center [285, 295] width 163 height 30
type textarea "30%"
click at [245, 344] on textarea at bounding box center [285, 358] width 163 height 29
paste textarea "boost in average order size (via AI upselling & promo pricing)"
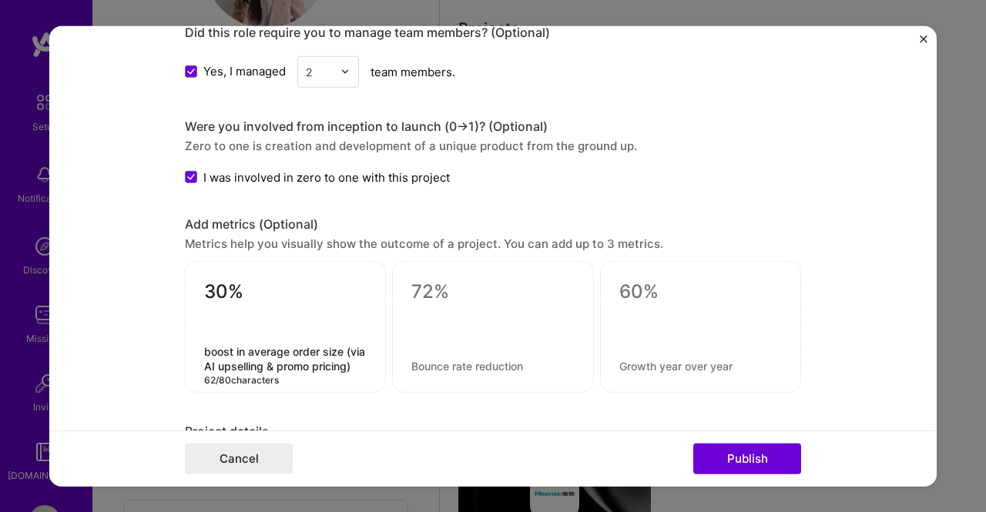
click at [204, 344] on textarea "boost in average order size (via AI upselling & promo pricing)" at bounding box center [285, 358] width 163 height 29
type textarea "Boost in average order size (via AI upselling & promo pricing)"
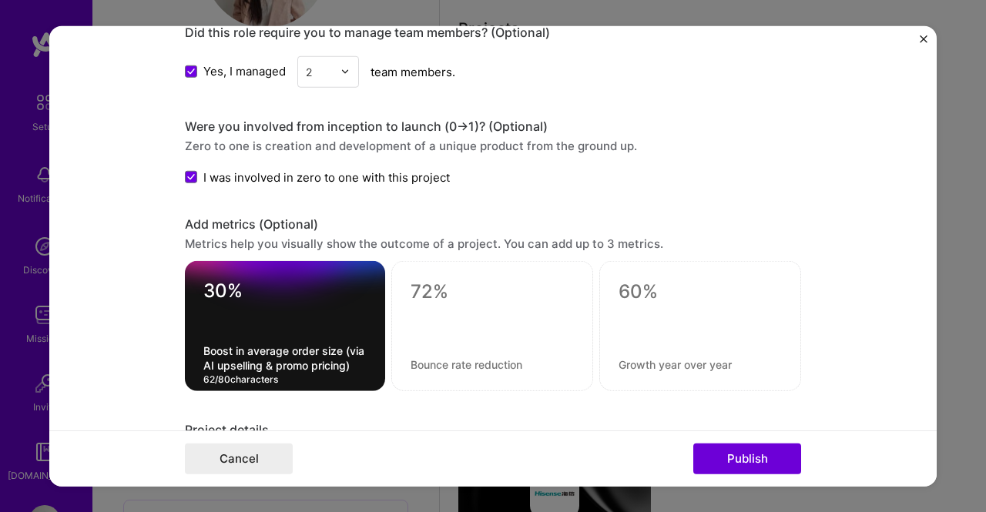
click at [462, 280] on textarea at bounding box center [492, 291] width 163 height 23
type textarea "40%"
click at [451, 357] on textarea at bounding box center [492, 364] width 163 height 15
paste textarea "faster in-store data entry (with AI image recognition rollout)"
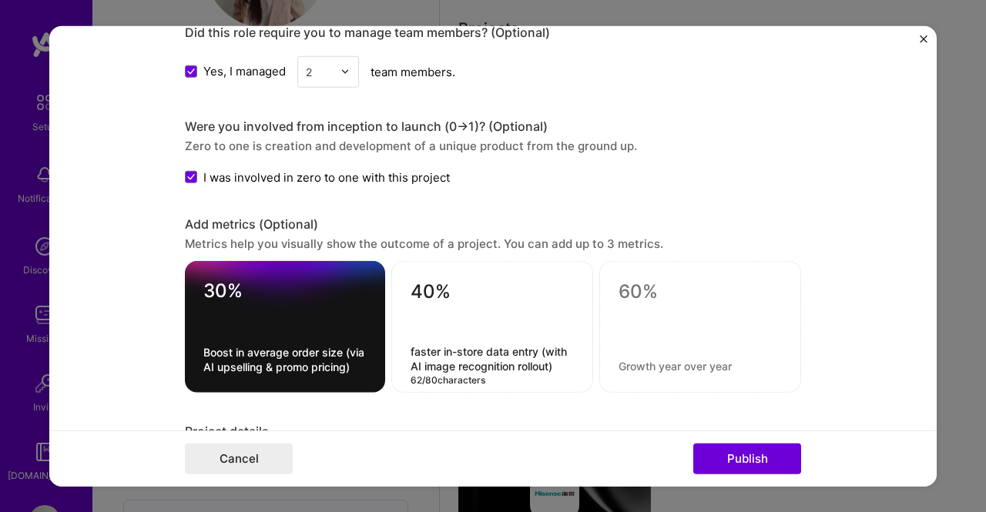
click at [411, 344] on textarea "faster in-store data entry (with AI image recognition rollout)" at bounding box center [492, 358] width 163 height 29
type textarea "Faster in-store data entry (with AI image recognition rollout)"
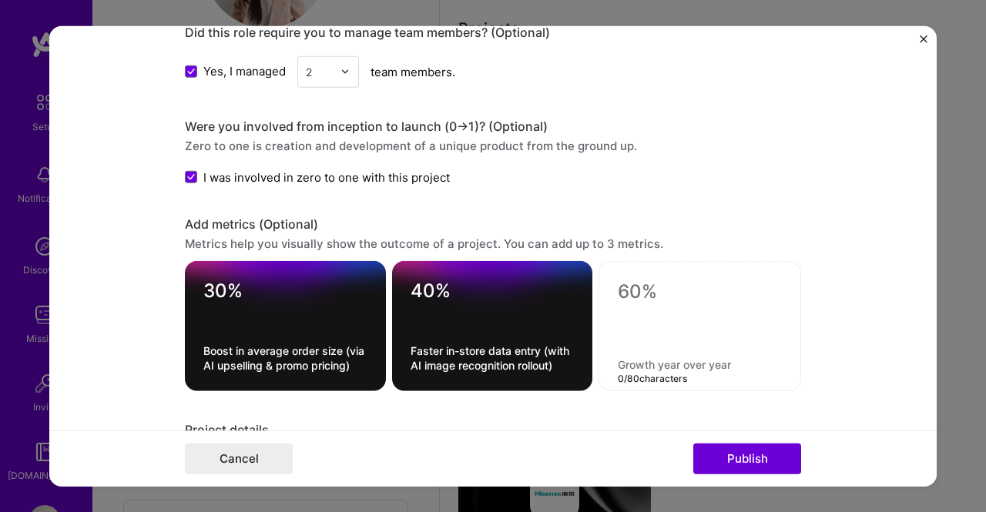
click at [674, 357] on textarea at bounding box center [700, 364] width 164 height 15
click at [669, 287] on textarea at bounding box center [700, 291] width 164 height 23
type textarea "95%"
click at [663, 357] on textarea at bounding box center [700, 364] width 164 height 15
paste textarea "forecast accuracy achieved (through IBP transformation in Europe)"
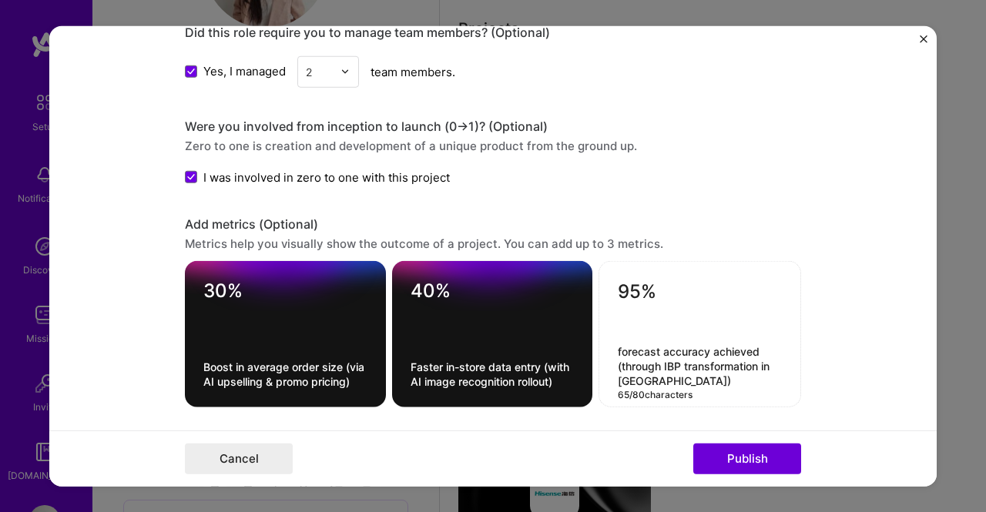
click at [618, 344] on textarea "forecast accuracy achieved (through IBP transformation in Europe)" at bounding box center [700, 366] width 164 height 44
type textarea "Forecast accuracy achieved (through IBP transformation in Europe)"
click at [683, 280] on textarea "95%" at bounding box center [700, 295] width 164 height 30
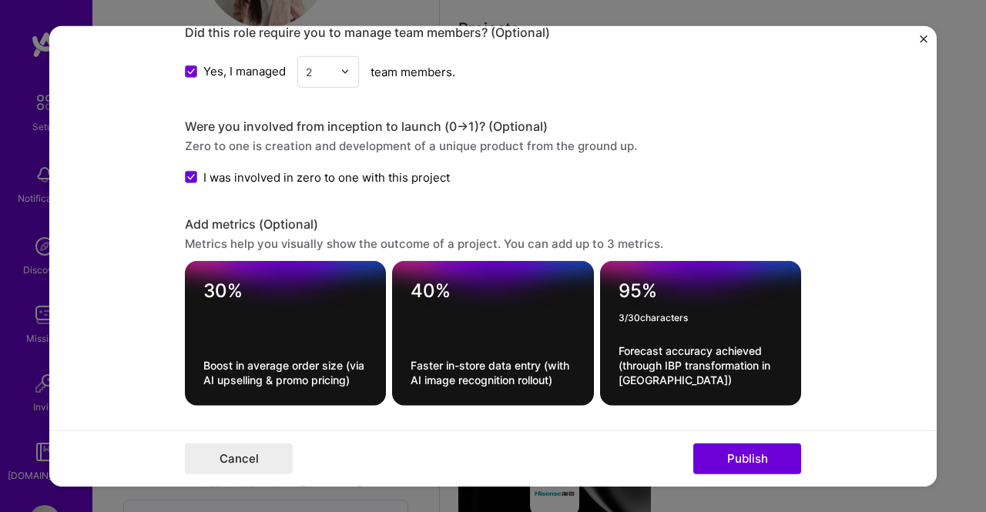
click at [349, 364] on textarea "Boost in average order size (via AI upselling & promo pricing)" at bounding box center [285, 372] width 164 height 29
drag, startPoint x: 351, startPoint y: 370, endPoint x: 190, endPoint y: 346, distance: 163.5
click at [190, 346] on div "30% Boost in average order size (via AI upselling & promo pricing) 62 / 80 char…" at bounding box center [285, 333] width 201 height 145
paste textarea "incremental revenue via AI upselling in PepsiConnect B2B app"
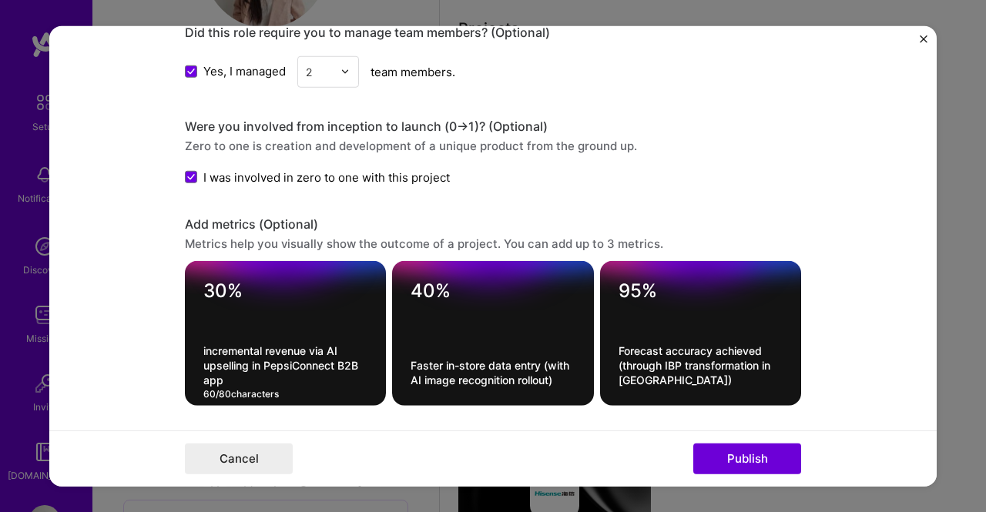
click at [203, 344] on textarea "incremental revenue via AI upselling in PepsiConnect B2B app" at bounding box center [285, 366] width 164 height 44
type textarea "Incremental revenue via AI upselling in PepsiConnect B2B app"
click at [236, 280] on textarea "30%" at bounding box center [285, 295] width 164 height 30
type textarea "3"
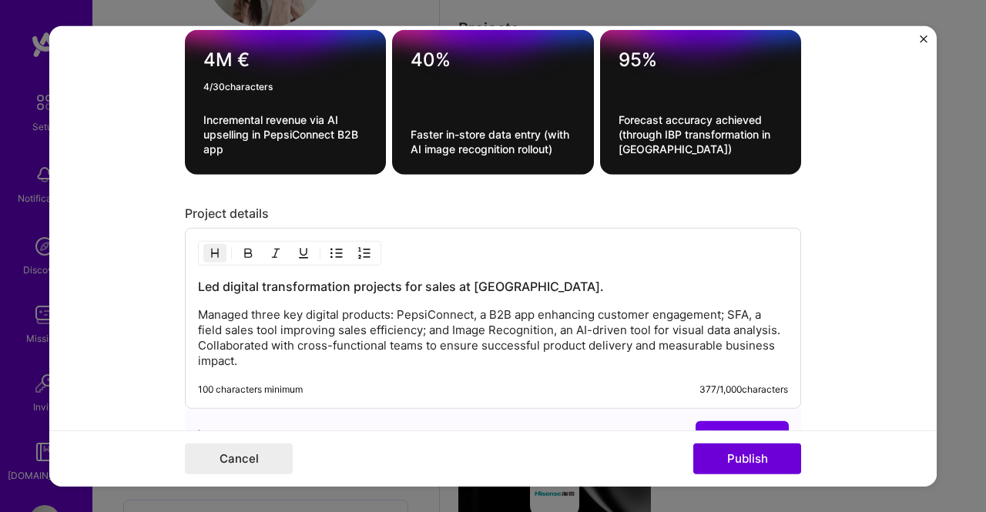
scroll to position [2773, 0]
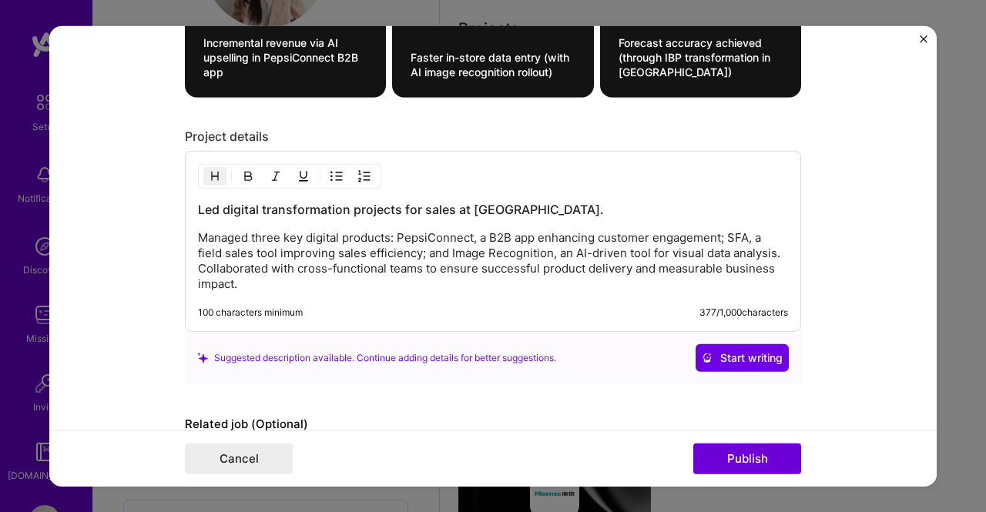
type textarea "4M €"
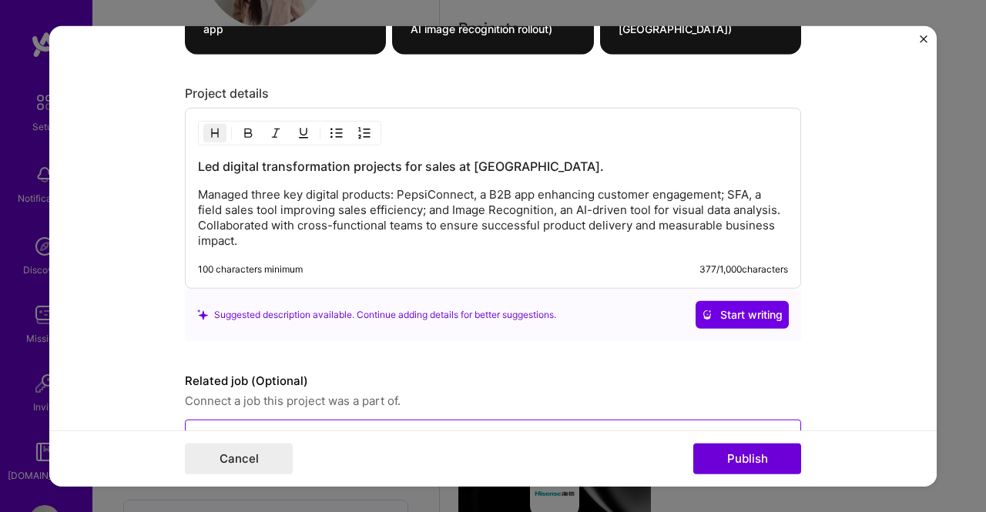
scroll to position [2853, 0]
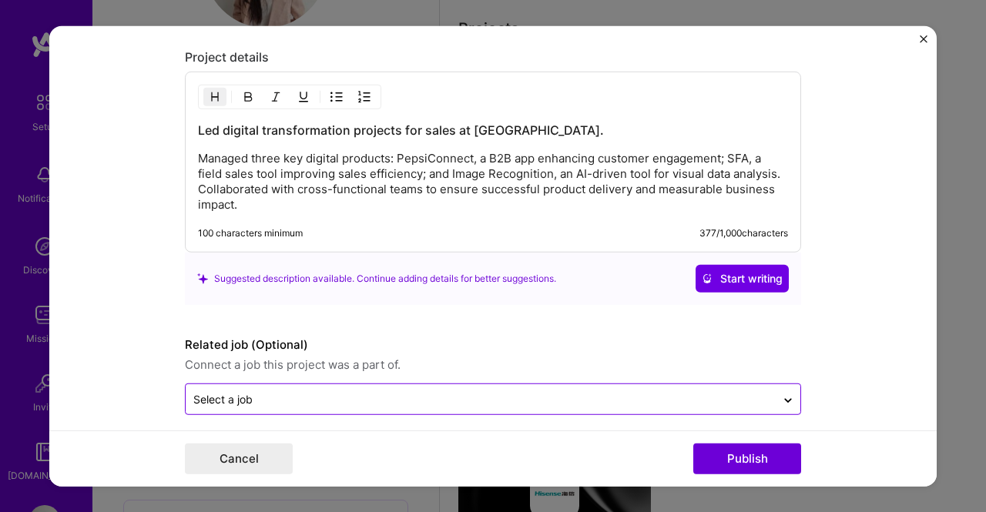
click at [491, 391] on input "text" at bounding box center [480, 399] width 575 height 16
click at [783, 390] on icon at bounding box center [788, 397] width 12 height 15
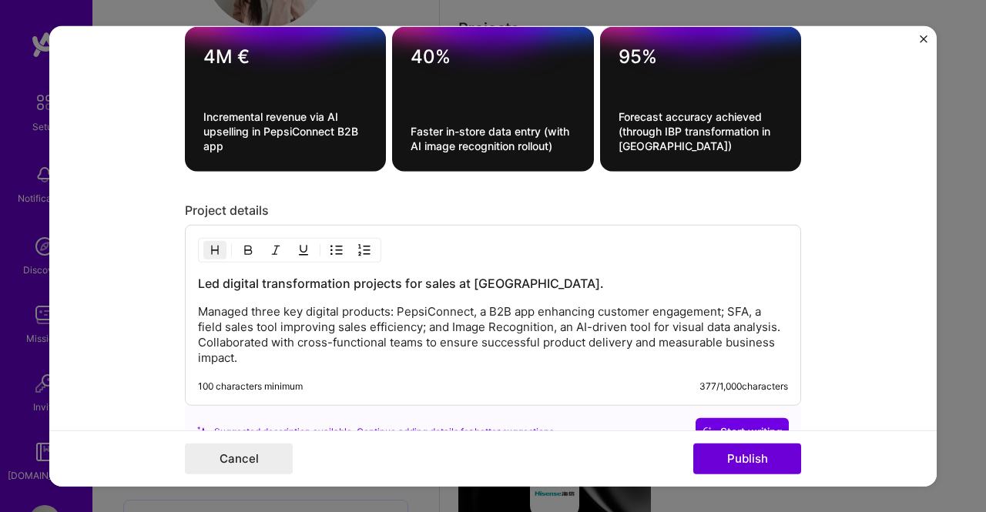
scroll to position [2698, 0]
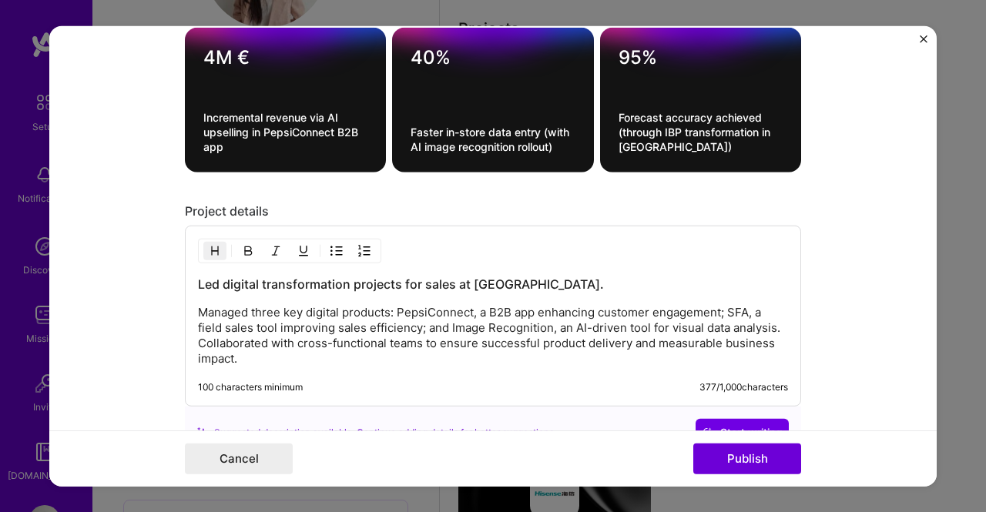
click at [317, 305] on p "Managed three key digital products: PepsiConnect, a B2B app enhancing customer …" at bounding box center [493, 336] width 590 height 62
click at [313, 276] on h3 "Led digital transformation projects for sales at PepsiCo." at bounding box center [493, 284] width 590 height 17
click at [309, 305] on p "Managed three key digital products: PepsiConnect, a B2B app enhancing customer …" at bounding box center [493, 336] width 590 height 62
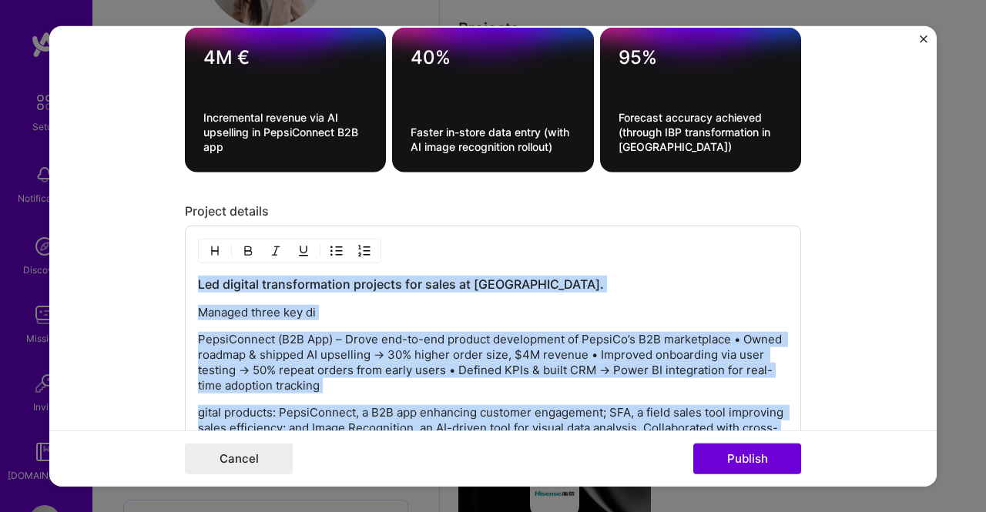
click at [309, 311] on div "Led digital transformation projects for sales at PepsiCo. Managed three key di …" at bounding box center [493, 364] width 590 height 176
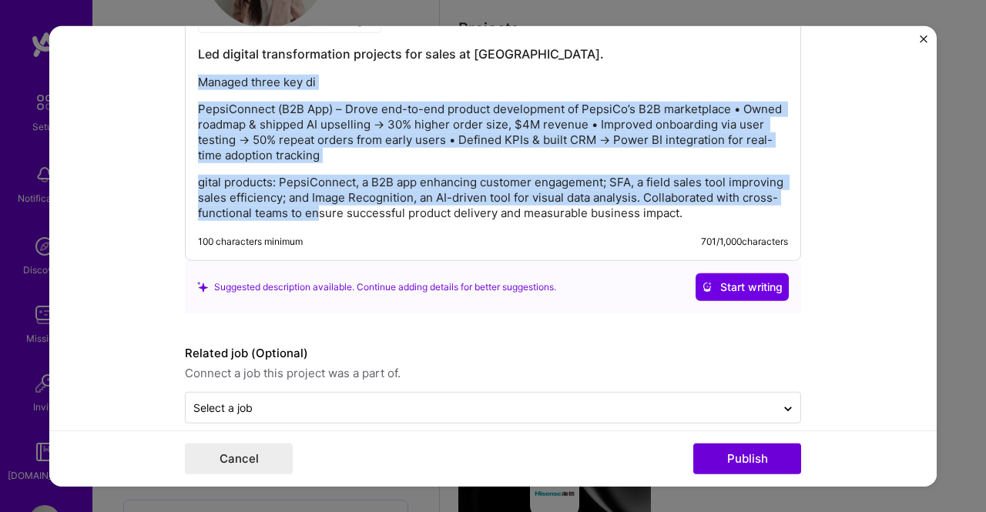
scroll to position [2937, 0]
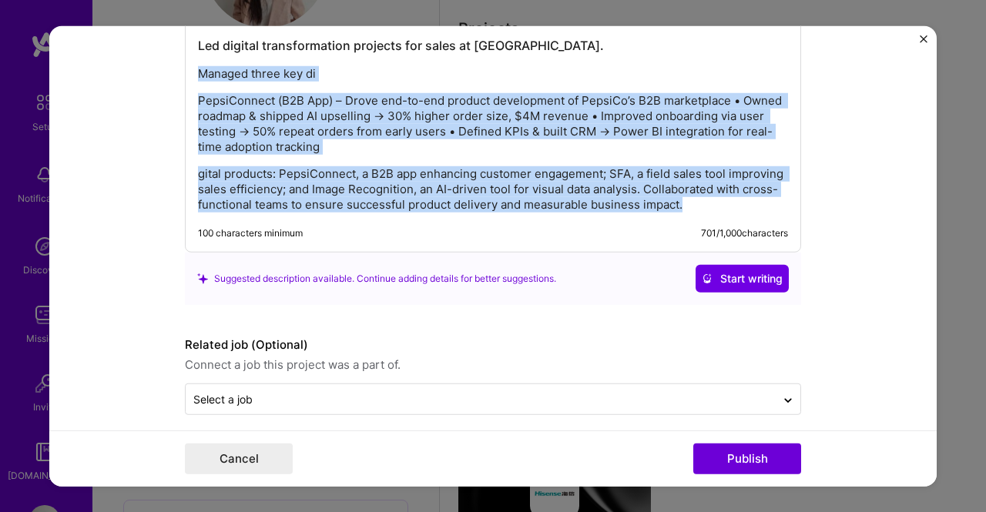
drag, startPoint x: 193, startPoint y: 300, endPoint x: 857, endPoint y: 298, distance: 664.0
click at [857, 298] on form "Editing suggested project This project is suggested based on your LinkedIn, res…" at bounding box center [492, 255] width 887 height 461
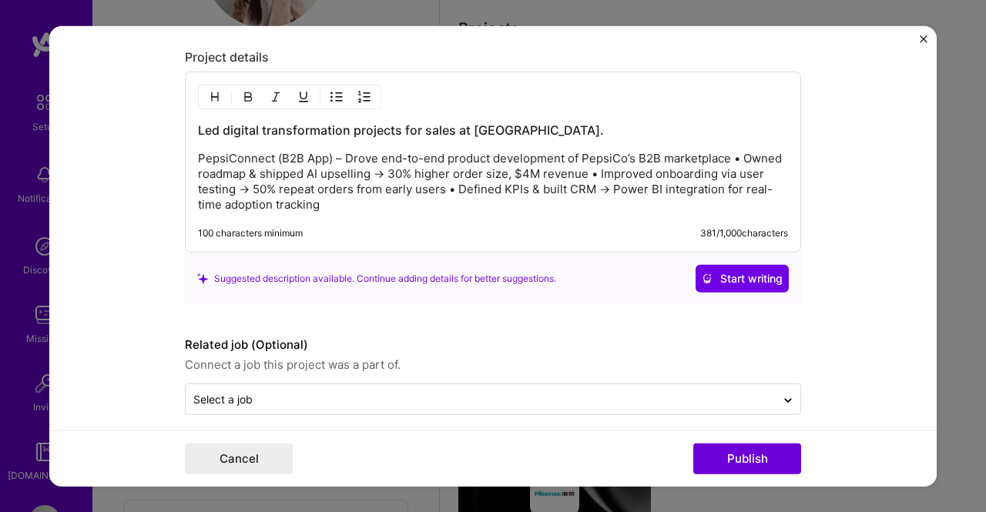
scroll to position [2776, 0]
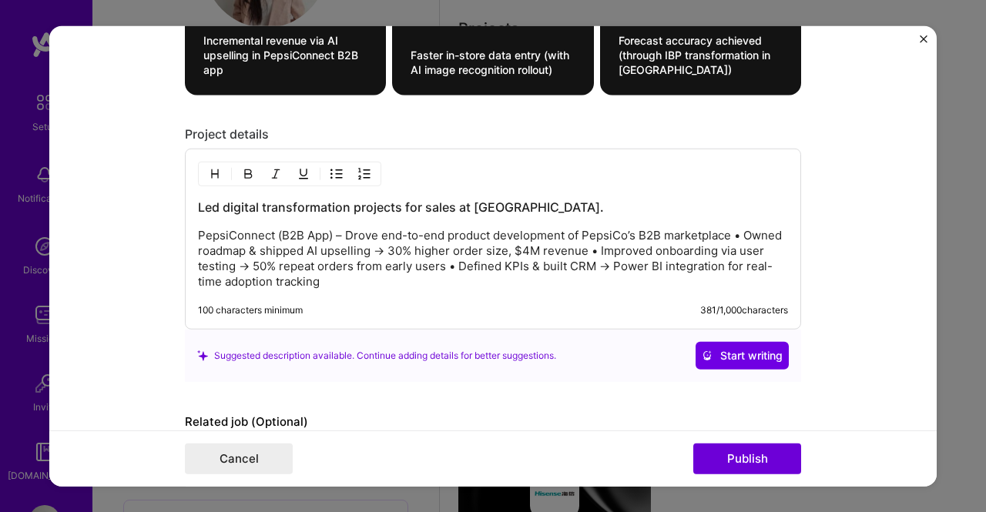
click at [334, 228] on p "PepsiConnect (B2B App) – Drove end-to-end product development of PepsiCo’s B2B …" at bounding box center [493, 259] width 590 height 62
click at [624, 228] on p "PepsiConnect (B2B App) - Drove end-to-end product development of PepsiCo’s B2B …" at bounding box center [493, 259] width 590 height 62
click at [737, 228] on p "PepsiConnect (B2B App) - Drove end-to-end product development of PepsiCo's B2B …" at bounding box center [493, 259] width 590 height 62
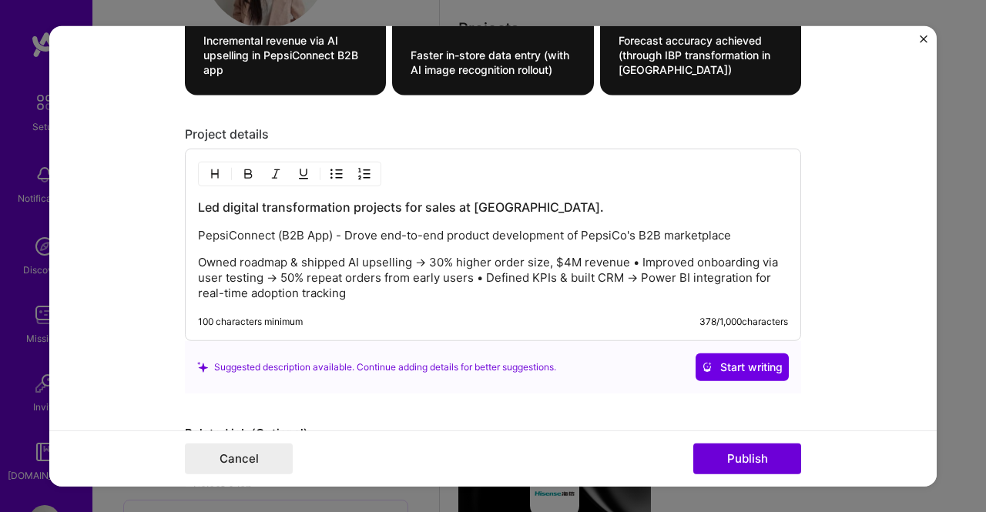
click at [334, 168] on img "button" at bounding box center [336, 174] width 12 height 12
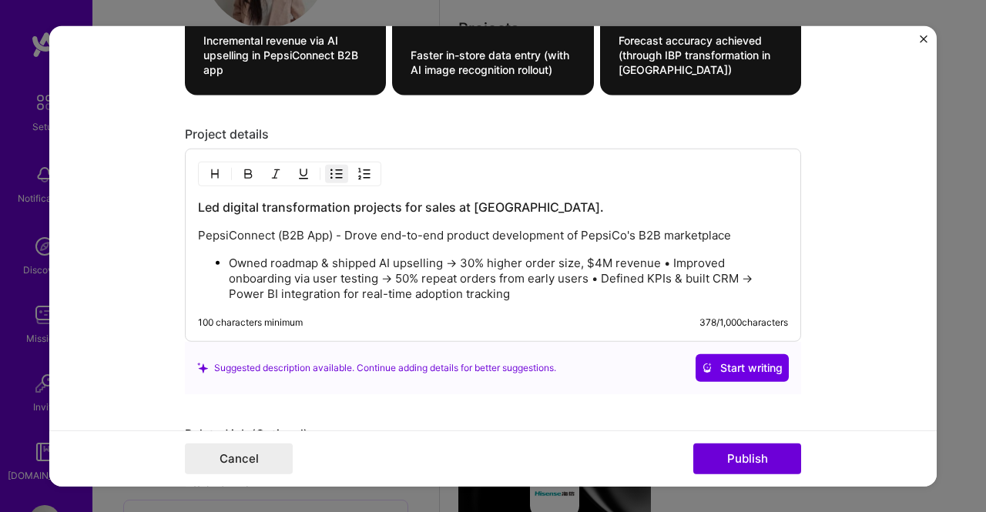
click at [662, 256] on p "Owned roadmap & shipped AI upselling → 30% higher order size, $4M revenue • Imp…" at bounding box center [508, 279] width 559 height 46
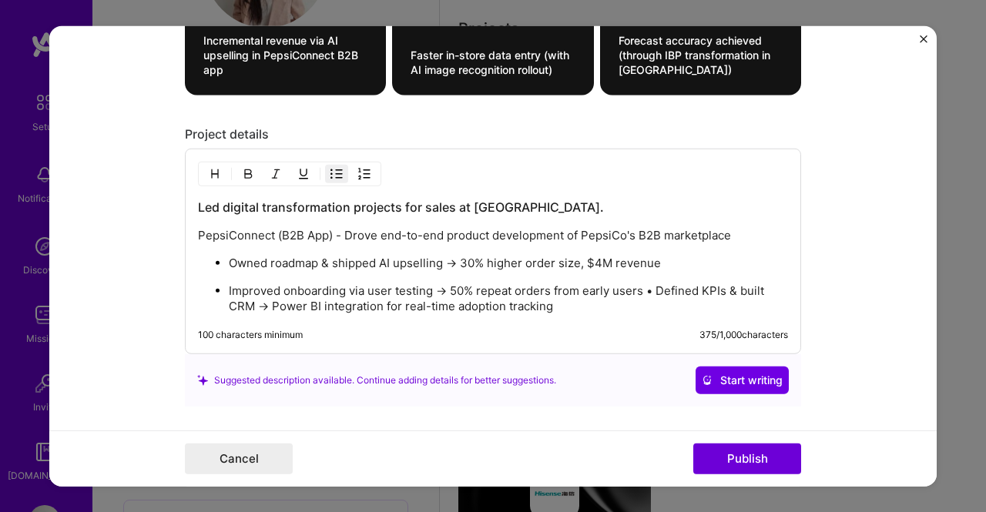
click at [650, 283] on p "Improved onboarding via user testing → 50% repeat orders from early users • Def…" at bounding box center [508, 298] width 559 height 31
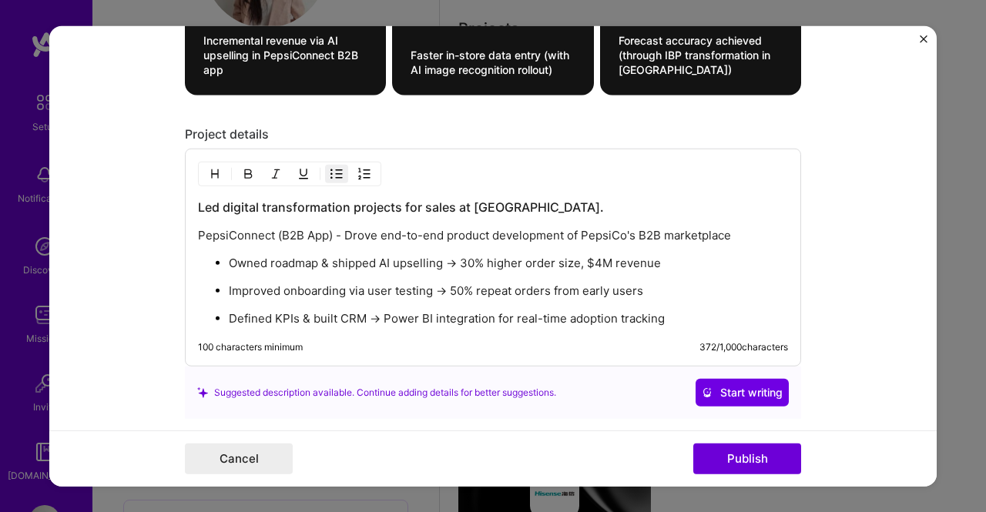
click at [438, 283] on p "Improved onboarding via user testing → 50% repeat orders from early users" at bounding box center [508, 290] width 559 height 15
click at [712, 317] on div "Led digital transformation projects for sales at PepsiCo. PepsiConnect (B2B App…" at bounding box center [493, 258] width 616 height 218
click at [693, 314] on div "Led digital transformation projects for sales at PepsiCo. PepsiConnect (B2B App…" at bounding box center [493, 258] width 616 height 218
click at [697, 311] on p "Defined KPIs & built CRM → Power BI integration for real-time adoption tracking" at bounding box center [508, 318] width 559 height 15
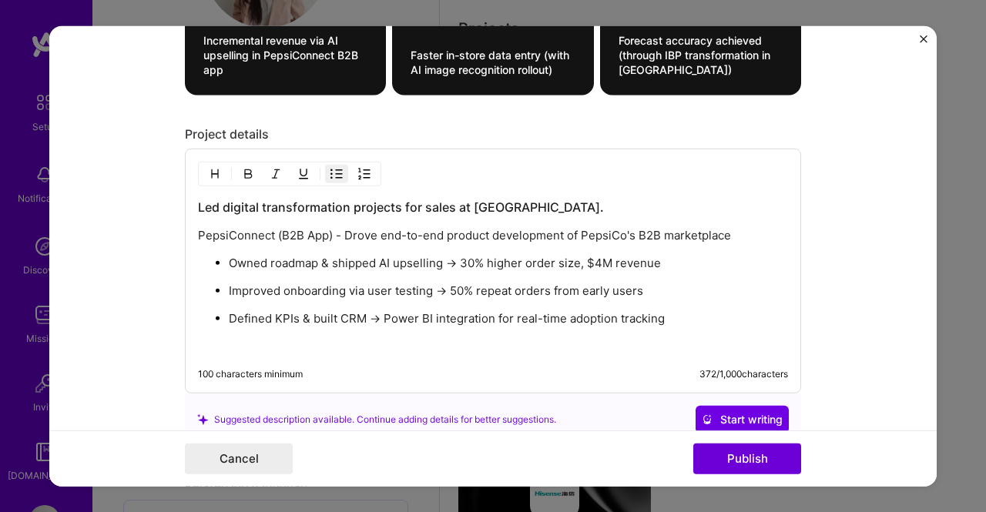
click at [330, 168] on img "button" at bounding box center [336, 174] width 12 height 12
click at [198, 310] on p "Defined KPIs & built CRM → Power BI integration for real-time adoption tracking" at bounding box center [493, 317] width 590 height 15
click at [325, 165] on button "button" at bounding box center [336, 174] width 23 height 18
click at [249, 339] on p at bounding box center [508, 346] width 559 height 15
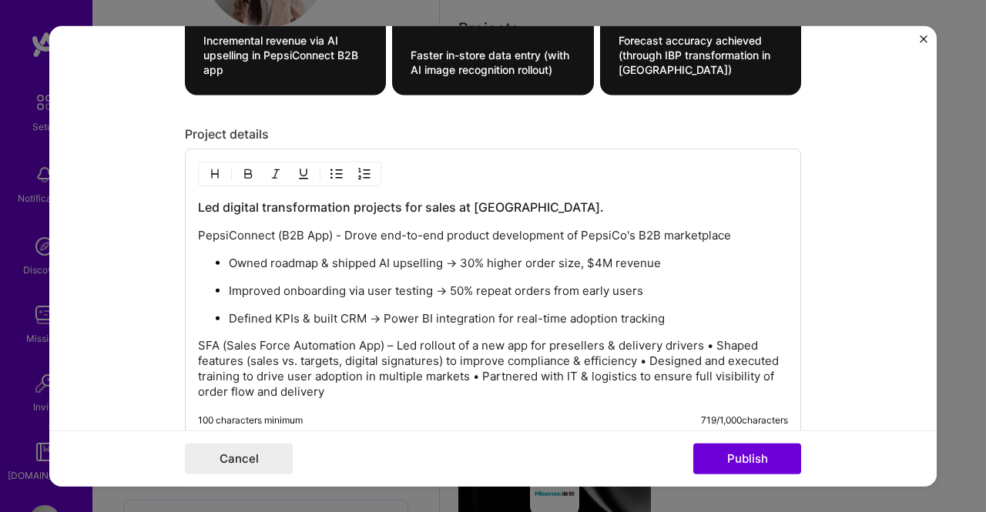
click at [391, 338] on p "SFA (Sales Force Automation App) – Led rollout of a new app for presellers & de…" at bounding box center [493, 369] width 590 height 62
click at [708, 338] on p "SFA (Sales Force Automation App) - Led rollout of a new app for presellers & de…" at bounding box center [493, 369] width 590 height 62
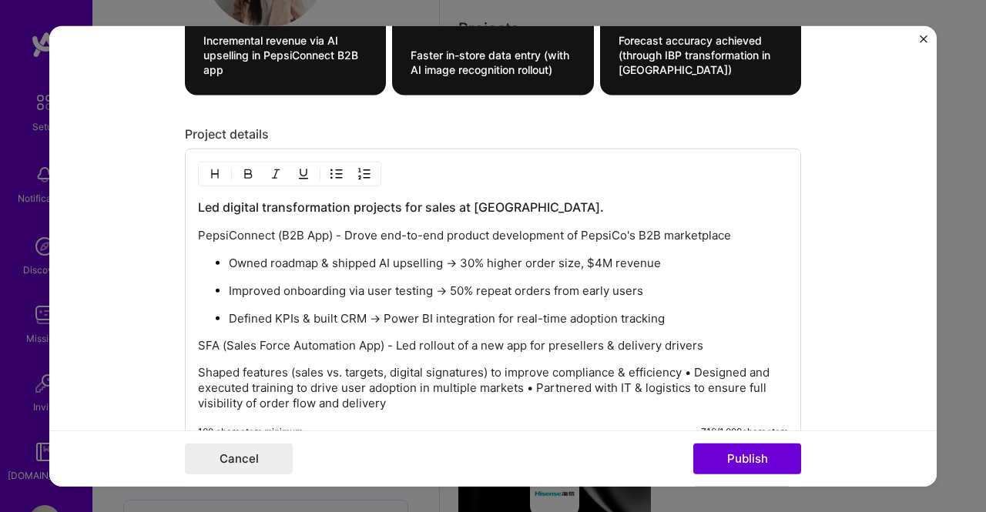
click at [330, 168] on img "button" at bounding box center [336, 174] width 12 height 12
click at [723, 366] on p "Shaped features (sales vs. targets, digital signatures) to improve compliance &…" at bounding box center [508, 389] width 559 height 46
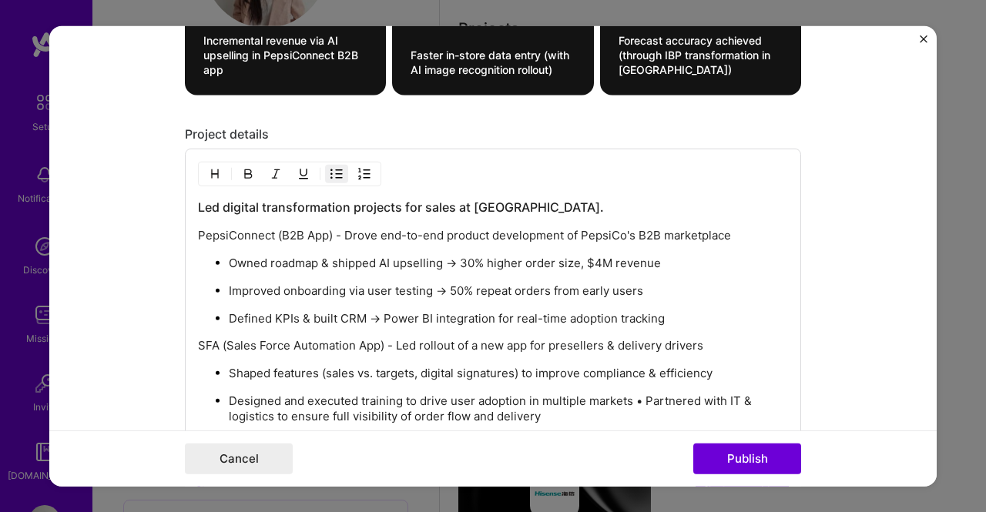
click at [639, 394] on p "Designed and executed training to drive user adoption in multiple markets • Par…" at bounding box center [508, 409] width 559 height 31
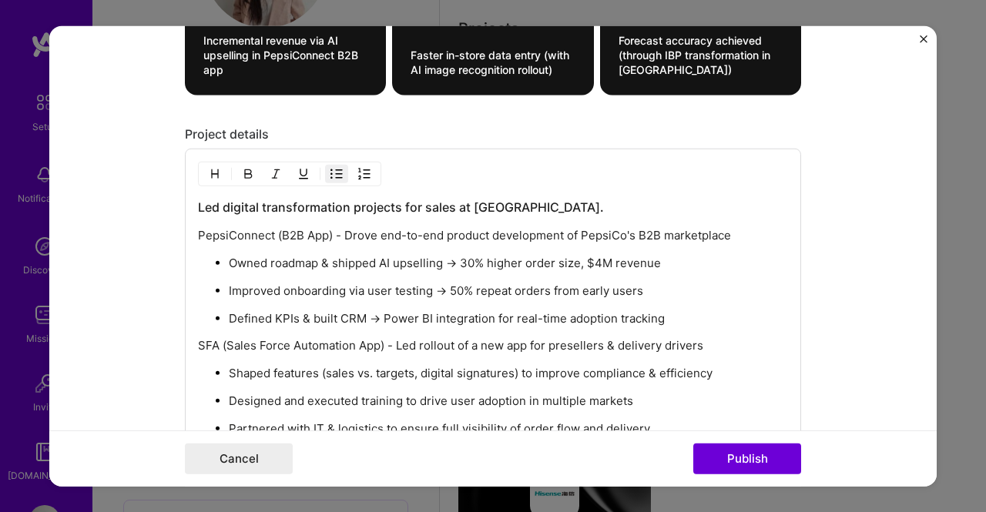
scroll to position [2853, 0]
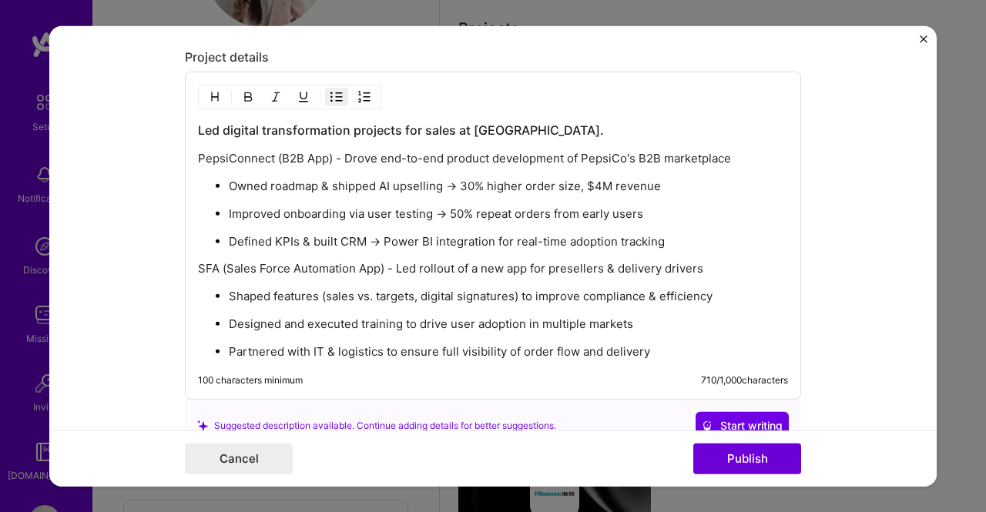
click at [657, 344] on p "Partnered with IT & logistics to ensure full visibility of order flow and deliv…" at bounding box center [508, 351] width 559 height 15
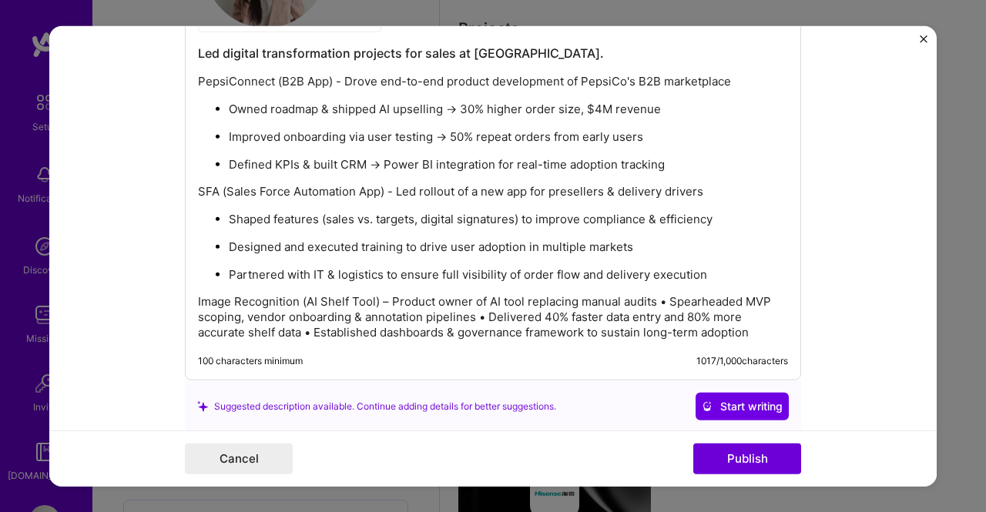
scroll to position [3007, 0]
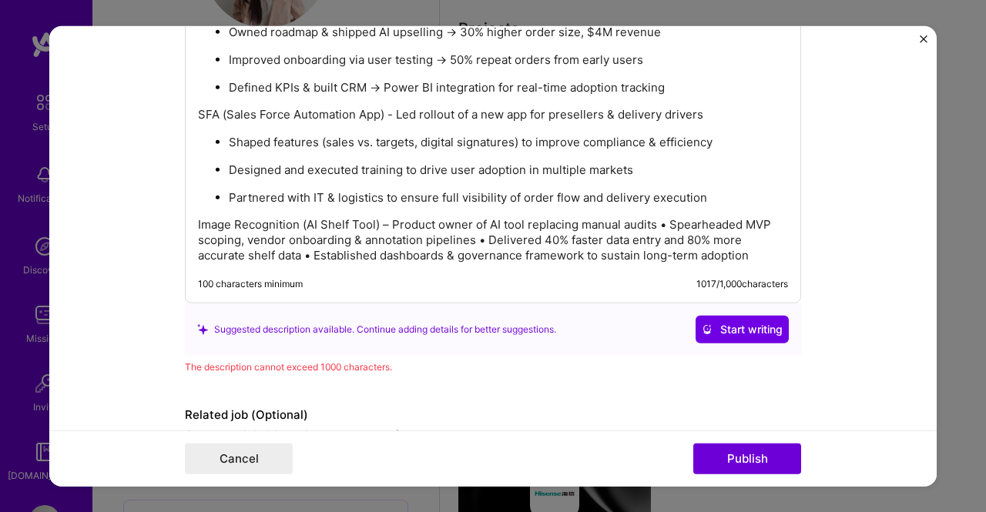
click at [411, 217] on p "Image Recognition (AI Shelf Tool) – Product owner of AI tool replacing manual a…" at bounding box center [493, 240] width 590 height 46
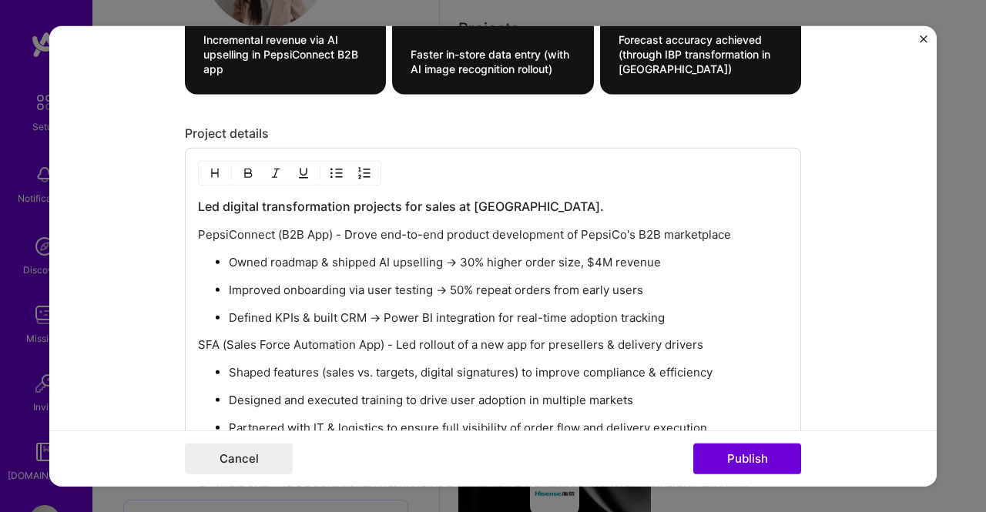
scroll to position [2776, 0]
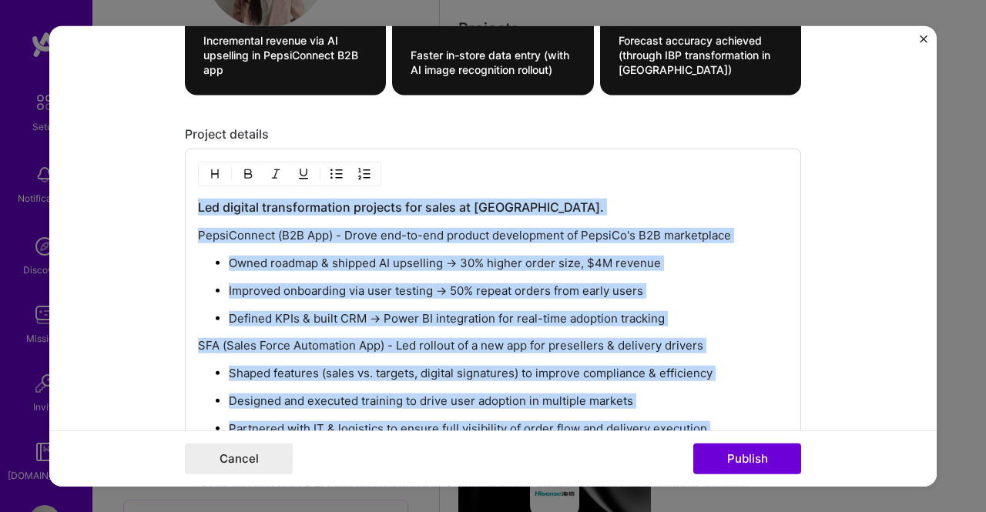
click at [485, 283] on p "Improved onboarding via user testing → 50% repeat orders from early users" at bounding box center [508, 290] width 559 height 15
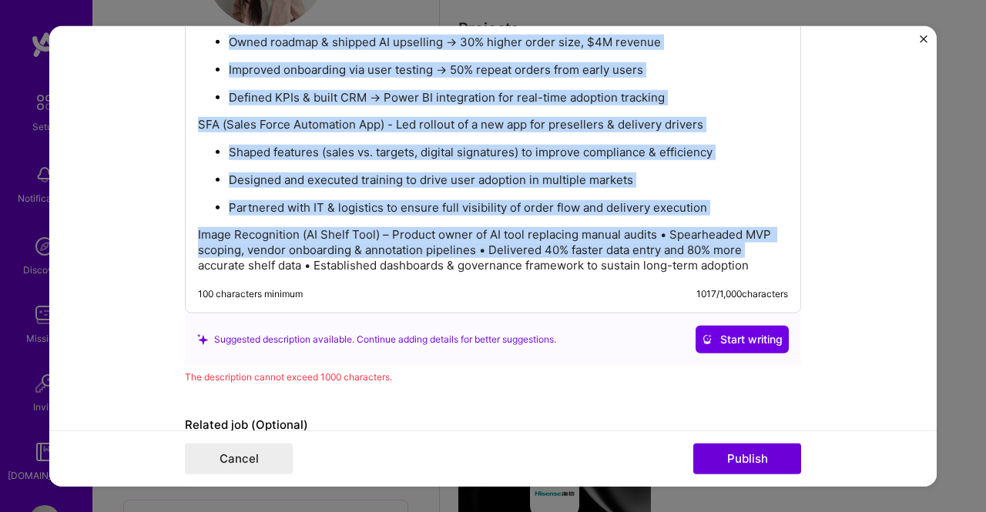
scroll to position [3075, 0]
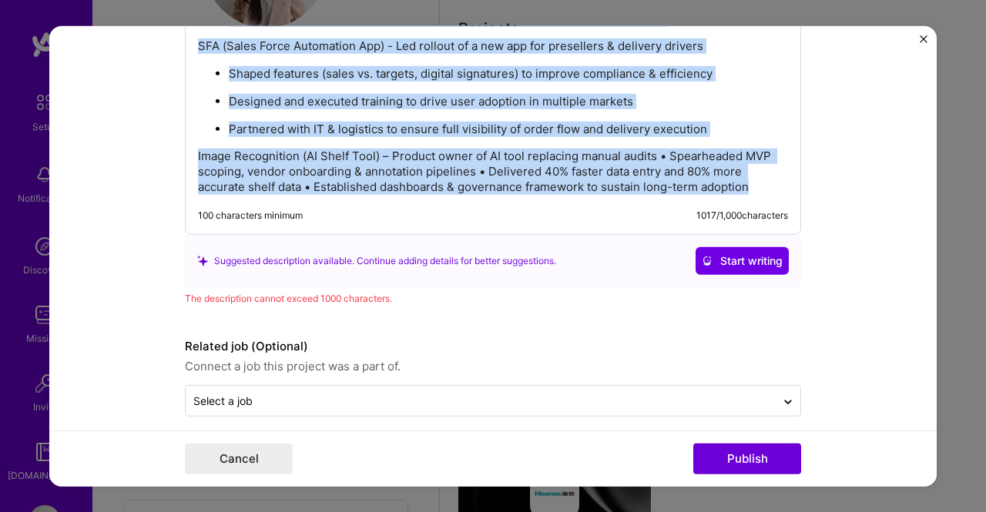
drag, startPoint x: 193, startPoint y: 221, endPoint x: 879, endPoint y: 478, distance: 732.0
click at [879, 478] on form "Editing suggested project This project is suggested based on your LinkedIn, res…" at bounding box center [492, 255] width 887 height 461
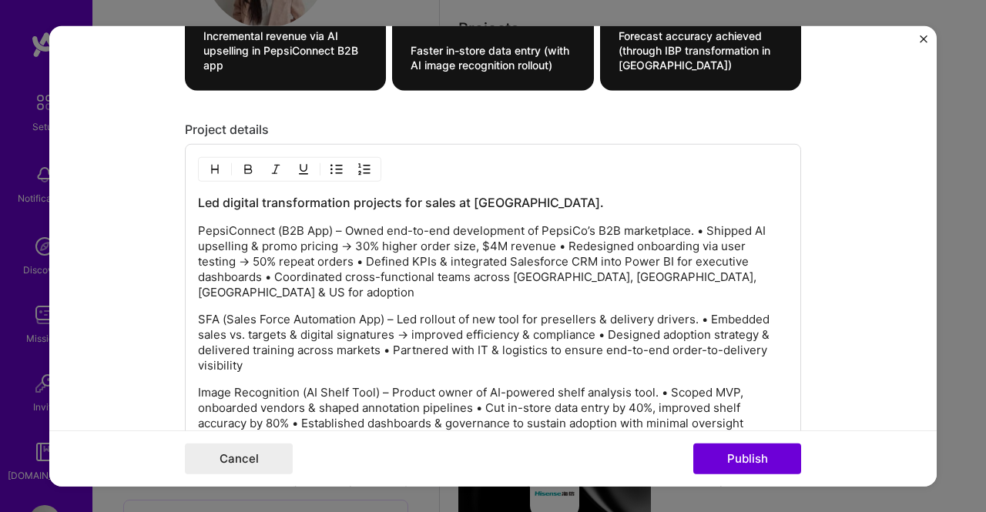
scroll to position [2767, 0]
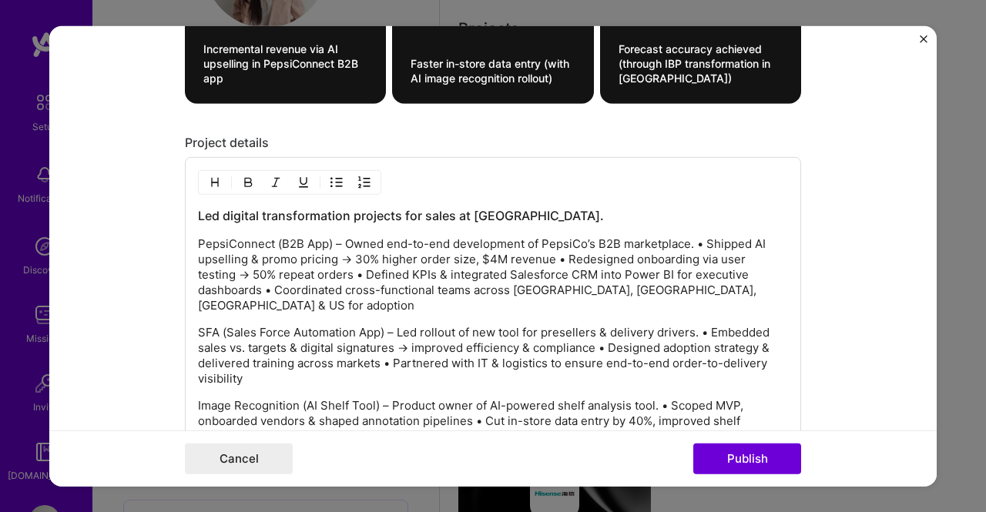
click at [335, 236] on p "PepsiConnect (B2B App) – Owned end-to-end development of PepsiCo’s B2B marketpl…" at bounding box center [493, 274] width 590 height 77
drag, startPoint x: 584, startPoint y: 230, endPoint x: 667, endPoint y: 226, distance: 83.3
click at [585, 236] on p "PepsiConnect (B2B App) - Owned end-to-end development of PepsiCo’s B2B marketpl…" at bounding box center [493, 274] width 590 height 77
click at [703, 236] on p "PepsiConnect (B2B App) - Owned end-to-end development of PepsiCo's B2B marketpl…" at bounding box center [493, 274] width 590 height 77
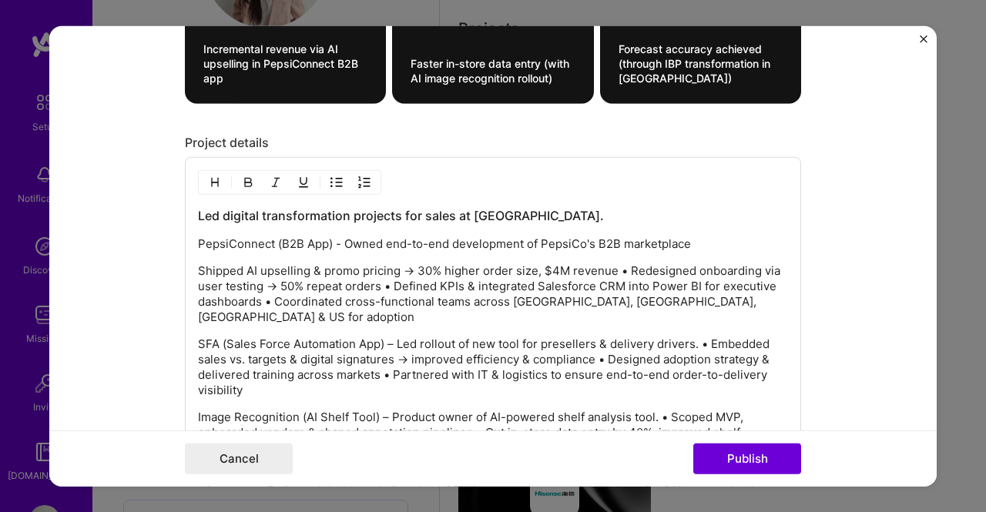
click at [330, 176] on img "button" at bounding box center [336, 182] width 12 height 12
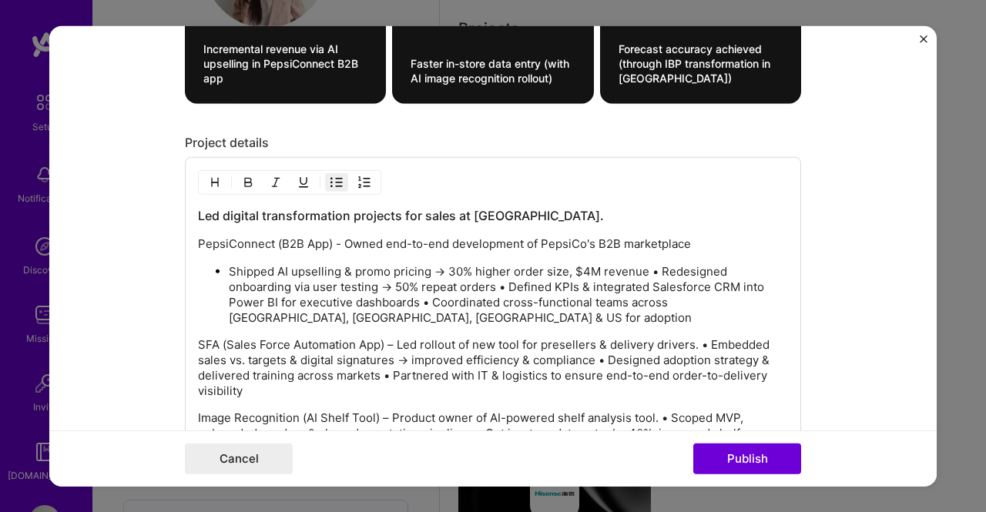
click at [650, 264] on p "Shipped AI upselling & promo pricing → 30% higher order size, $4M revenue • Red…" at bounding box center [508, 295] width 559 height 62
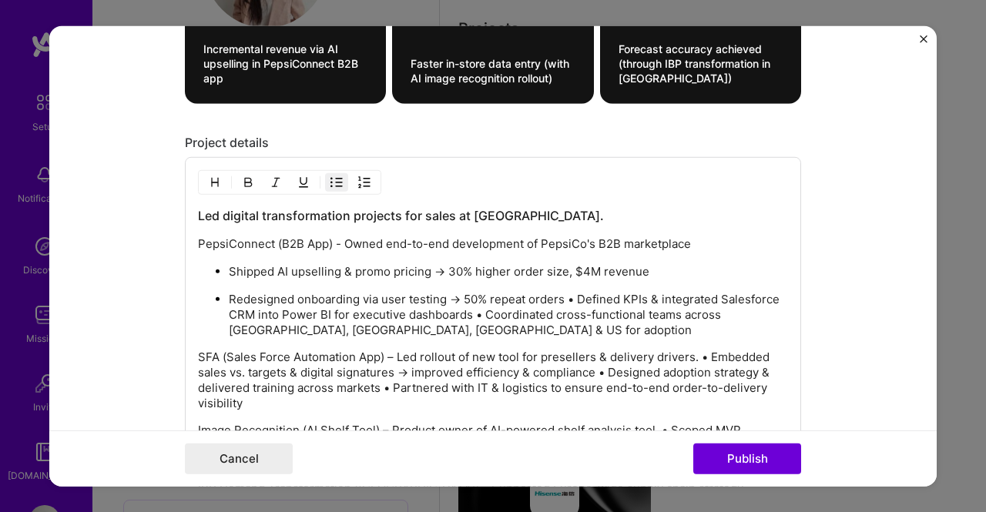
drag, startPoint x: 593, startPoint y: 261, endPoint x: 610, endPoint y: 263, distance: 17.0
click at [593, 264] on p "Shipped AI upselling & promo pricing → 30% higher order size, $4M revenue" at bounding box center [508, 271] width 559 height 15
click at [575, 292] on p "Redesigned onboarding via user testing → 50% repeat orders • Defined KPIs & int…" at bounding box center [508, 315] width 559 height 46
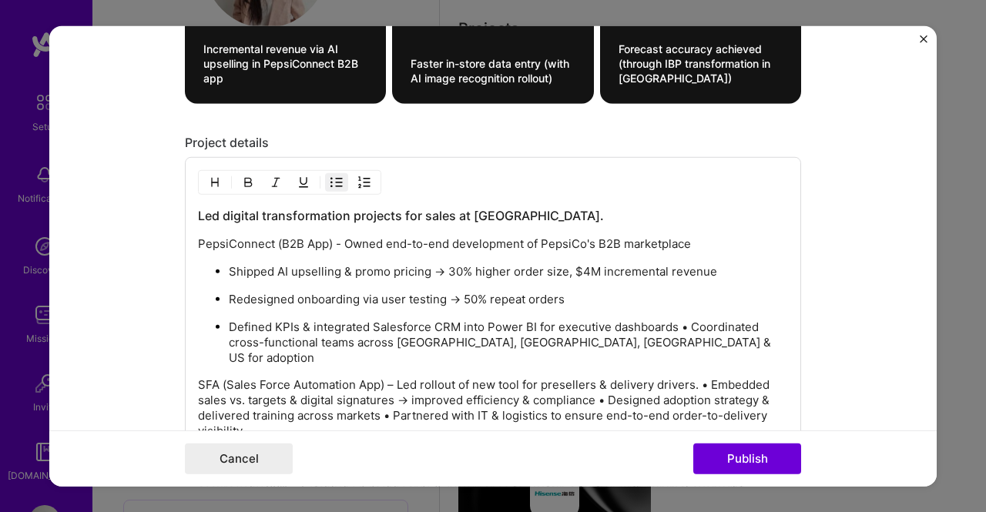
click at [684, 320] on p "Defined KPIs & integrated Salesforce CRM into Power BI for executive dashboards…" at bounding box center [508, 343] width 559 height 46
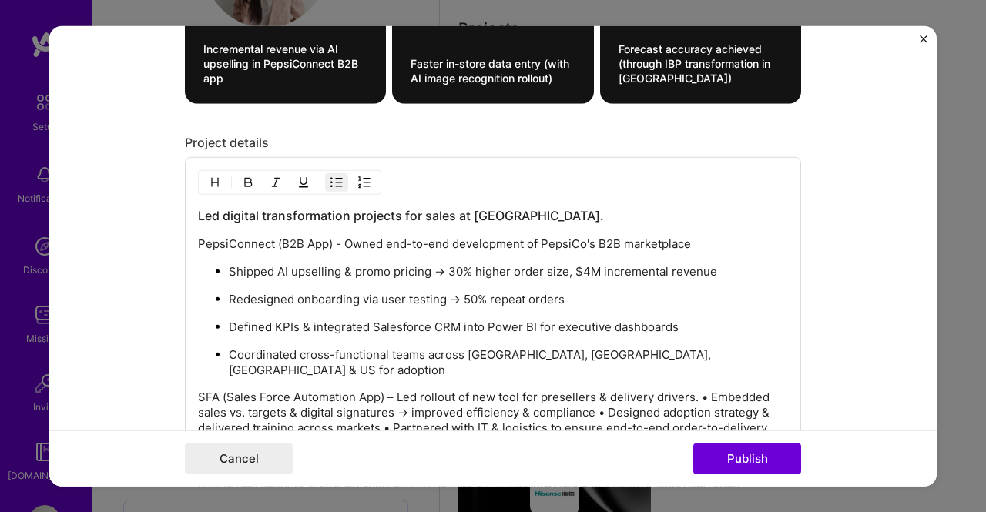
scroll to position [2844, 0]
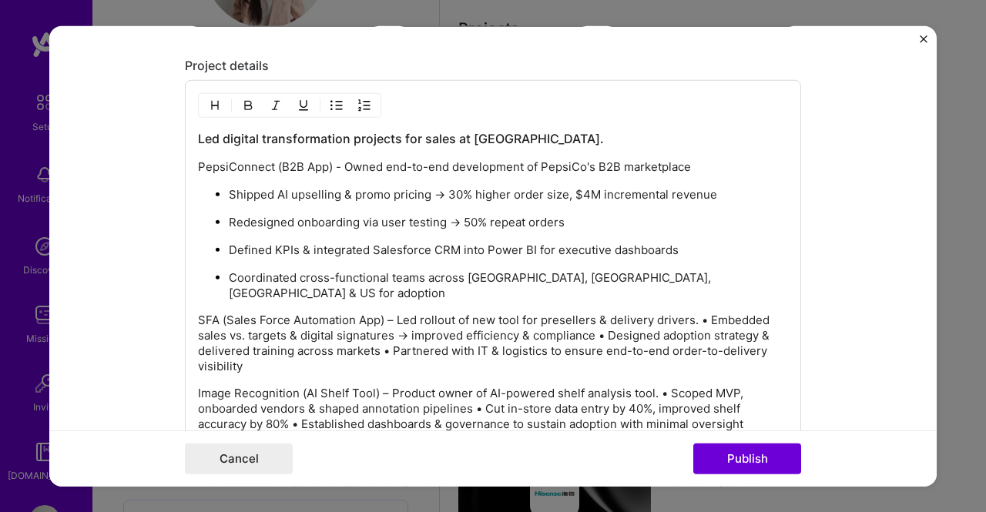
click at [487, 386] on p "Image Recognition (AI Shelf Tool) – Product owner of AI-powered shelf analysis …" at bounding box center [493, 409] width 590 height 46
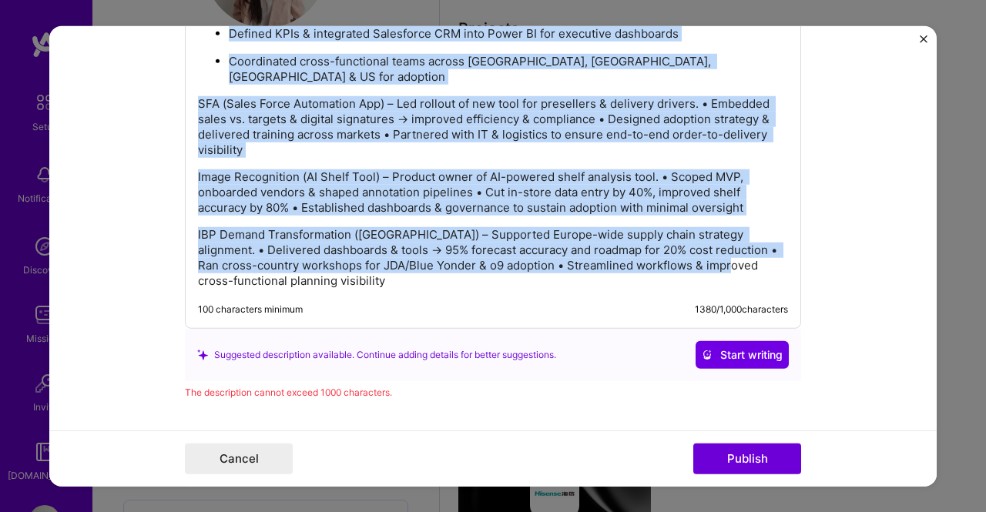
scroll to position [3140, 0]
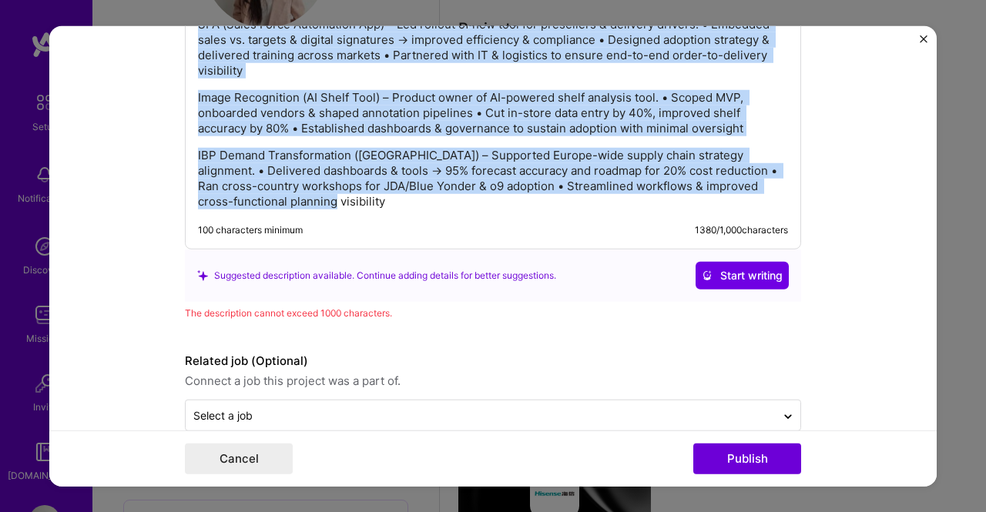
drag, startPoint x: 193, startPoint y: 156, endPoint x: 937, endPoint y: 548, distance: 841.1
click at [937, 512] on html "Setup Notifications Discovery Missions Invite A.Guide Profile Close Show all no…" at bounding box center [493, 255] width 986 height 1802
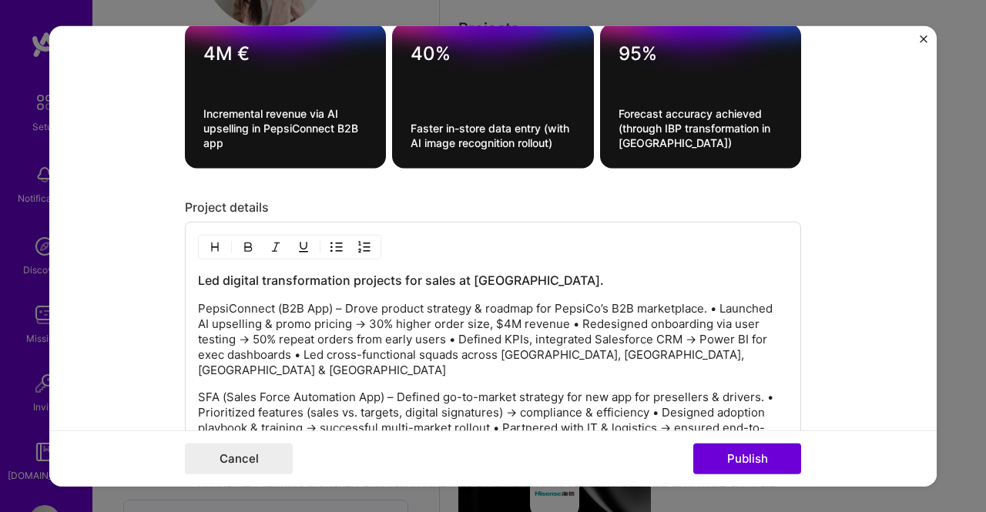
scroll to position [2691, 0]
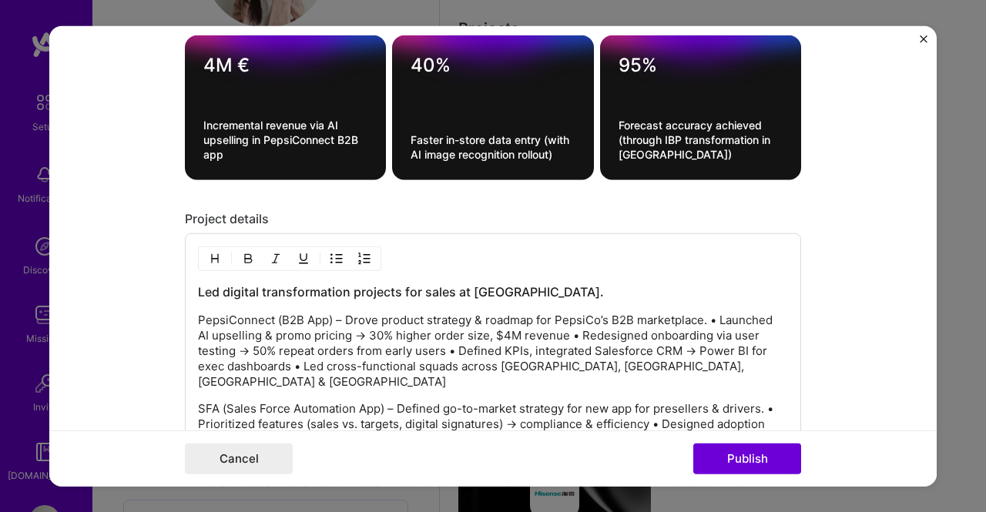
click at [335, 313] on p "PepsiConnect (B2B App) – Drove product strategy & roadmap for PepsiCo’s B2B mar…" at bounding box center [493, 351] width 590 height 77
click at [601, 313] on p "PepsiConnect (B2B App) - Drove product strategy & roadmap for PepsiCo’s B2B mar…" at bounding box center [493, 351] width 590 height 77
click at [717, 313] on p "PepsiConnect (B2B App) - Drove product strategy & roadmap for PepsiCo's B2B mar…" at bounding box center [493, 351] width 590 height 77
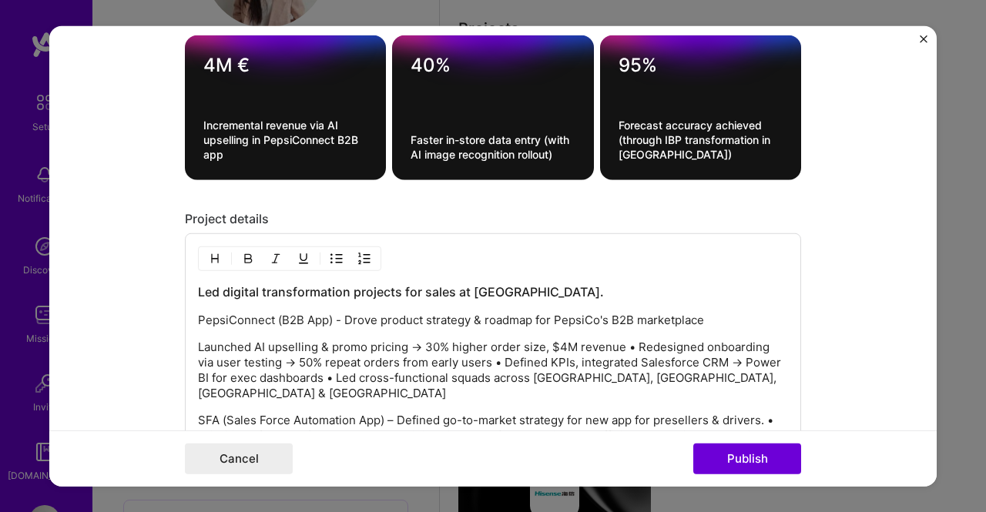
click at [331, 253] on img "button" at bounding box center [336, 259] width 12 height 12
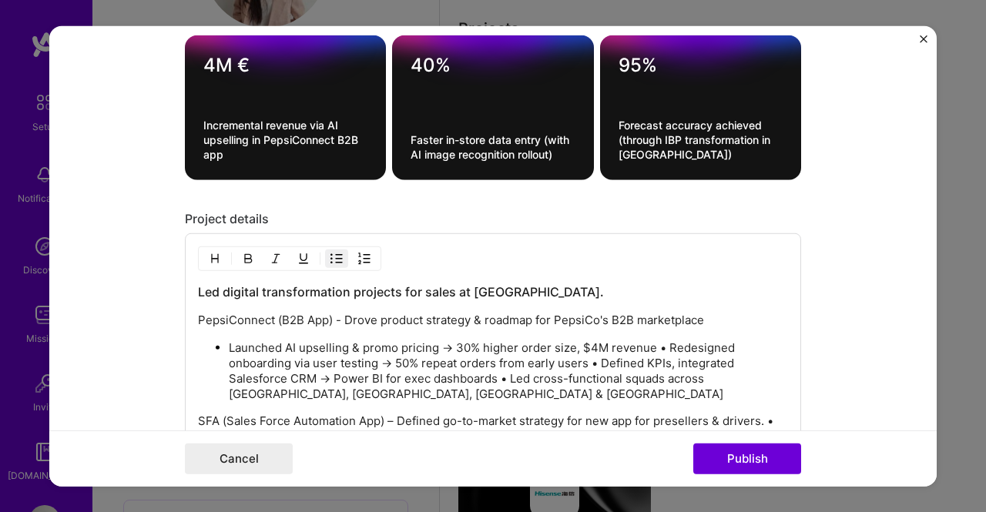
click at [661, 340] on p "Launched AI upselling & promo pricing → 30% higher order size, $4M revenue • Re…" at bounding box center [508, 371] width 559 height 62
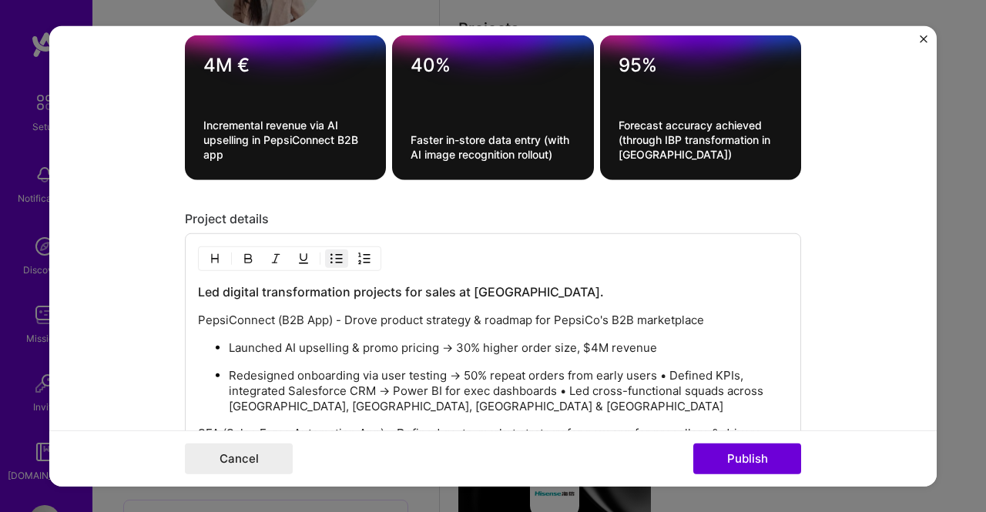
click at [660, 368] on p "Redesigned onboarding via user testing → 50% repeat orders from early users • D…" at bounding box center [508, 391] width 559 height 46
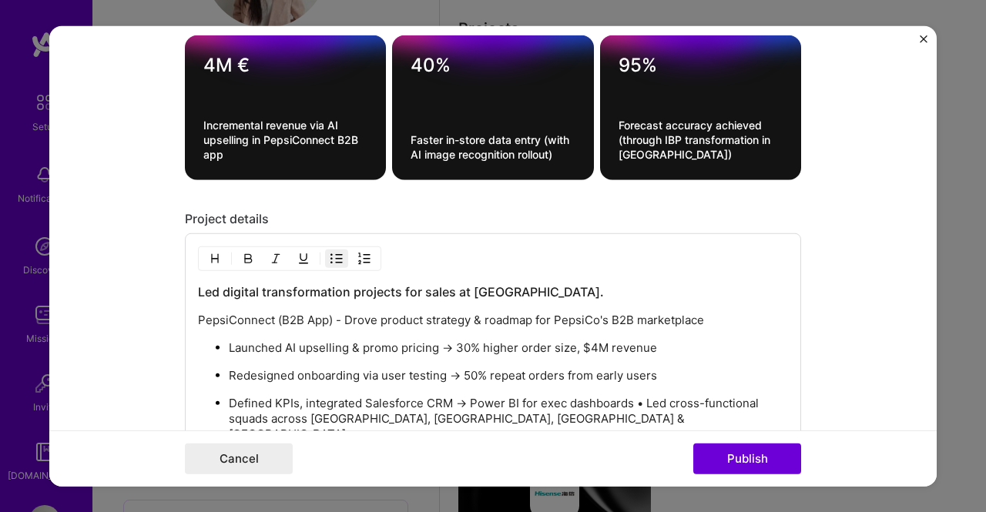
click at [638, 396] on p "Defined KPIs, integrated Salesforce CRM → Power BI for exec dashboards • Led cr…" at bounding box center [508, 419] width 559 height 46
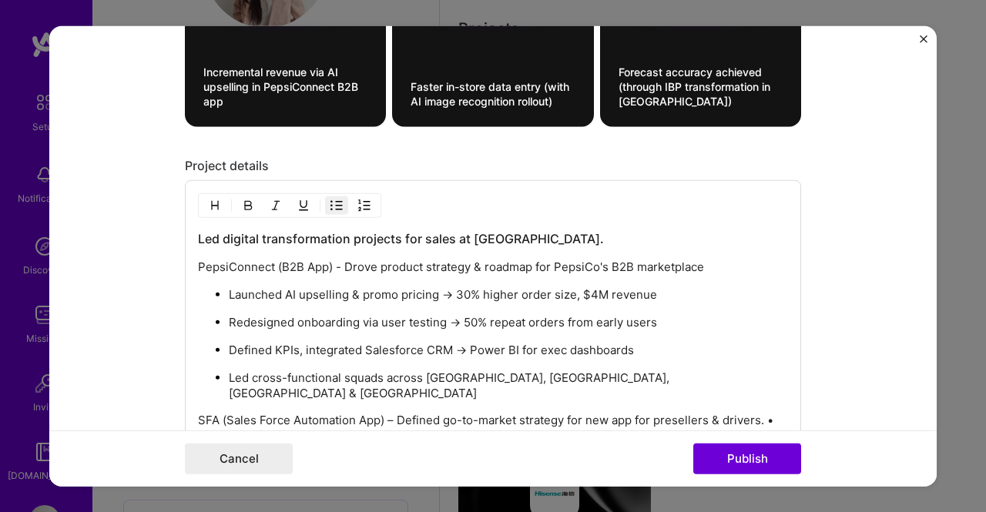
scroll to position [2922, 0]
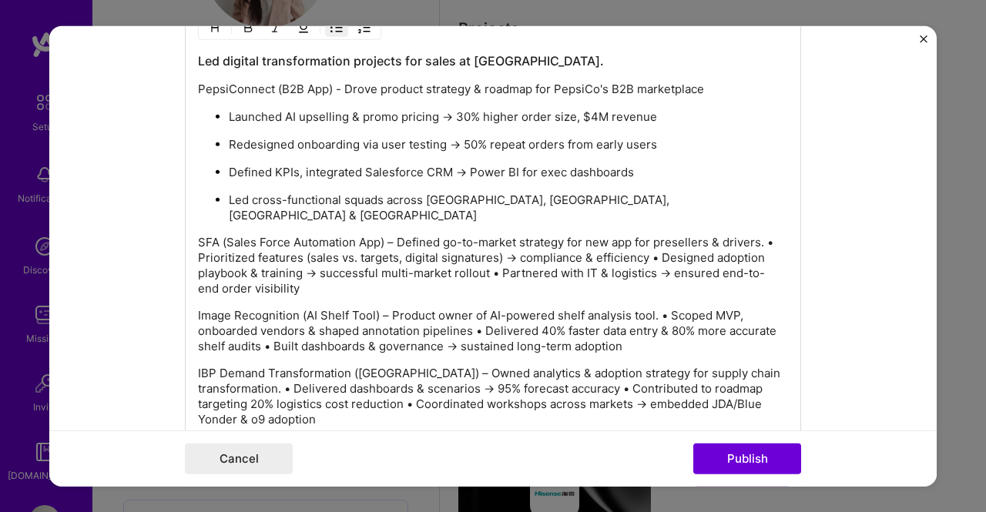
click at [387, 235] on p "SFA (Sales Force Automation App) – Defined go-to-market strategy for new app fo…" at bounding box center [493, 266] width 590 height 62
click at [763, 235] on p "SFA (Sales Force Automation App) - Defined go-to-market strategy for new app fo…" at bounding box center [493, 266] width 590 height 62
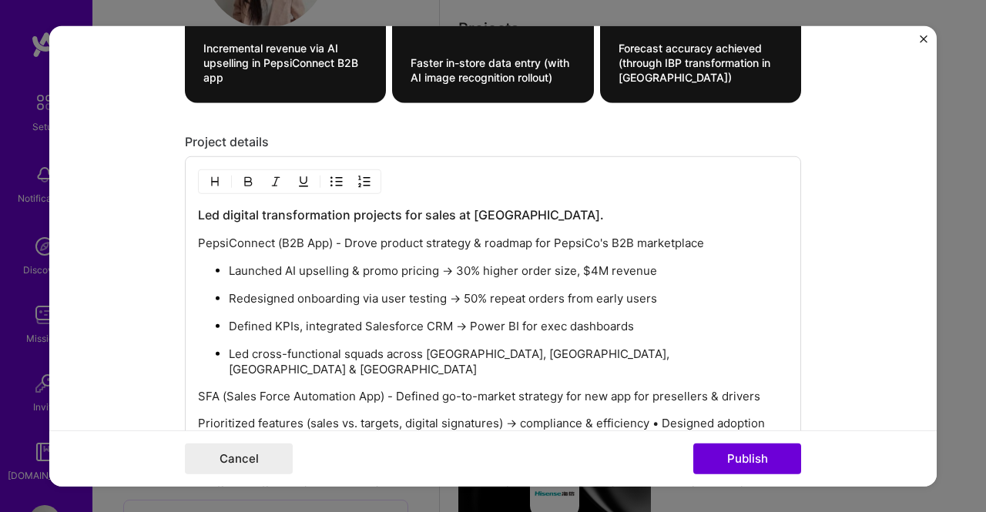
click at [333, 176] on img "button" at bounding box center [336, 182] width 12 height 12
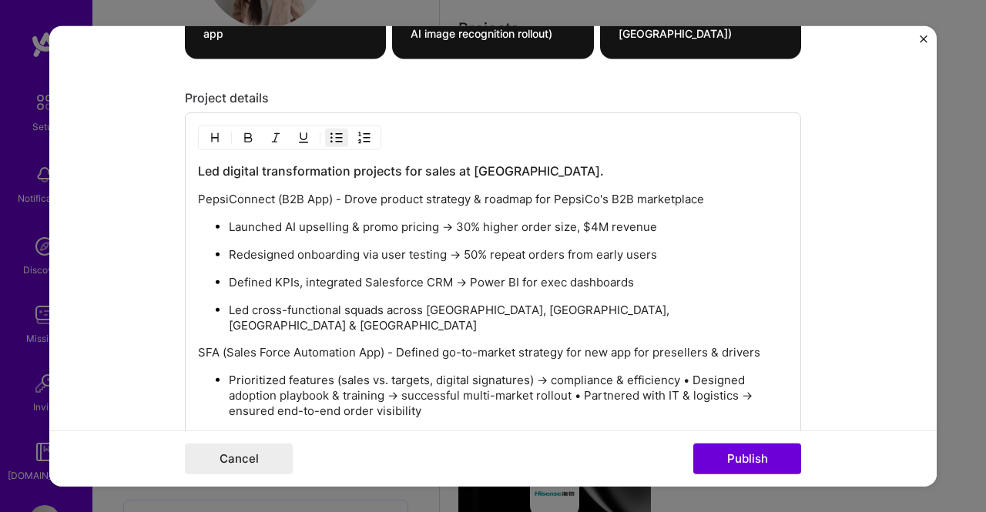
scroll to position [2845, 0]
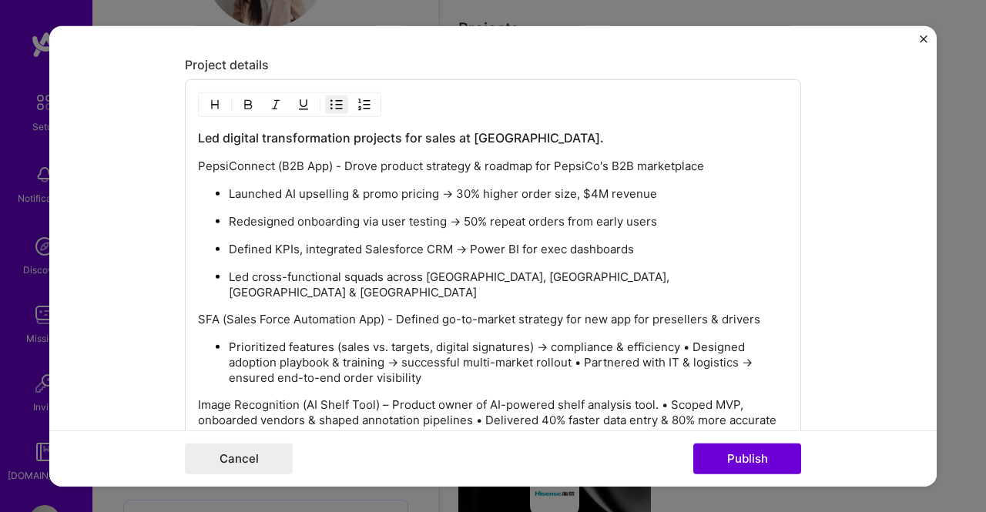
click at [691, 340] on p "Prioritized features (sales vs. targets, digital signatures) → compliance & eff…" at bounding box center [508, 363] width 559 height 46
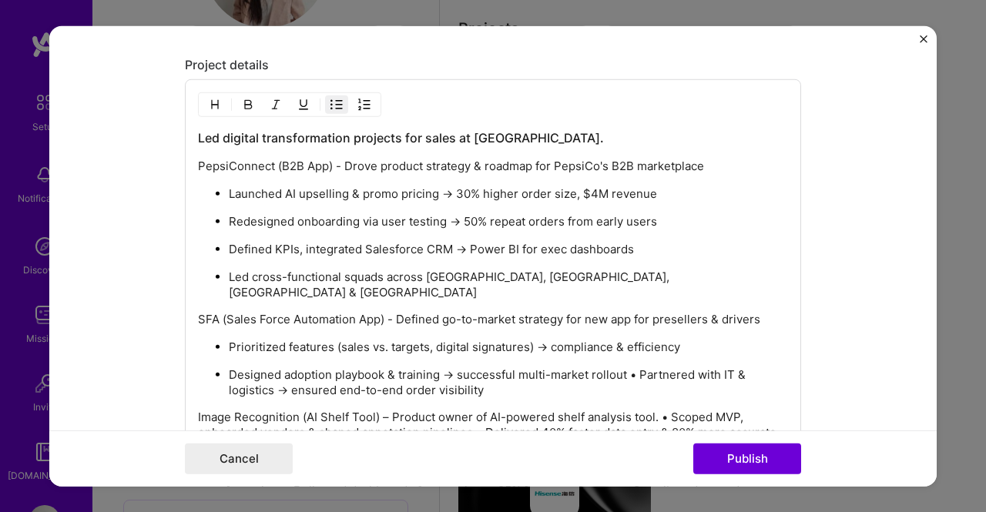
click at [635, 367] on p "Designed adoption playbook & training → successful multi-market rollout • Partn…" at bounding box center [508, 382] width 559 height 31
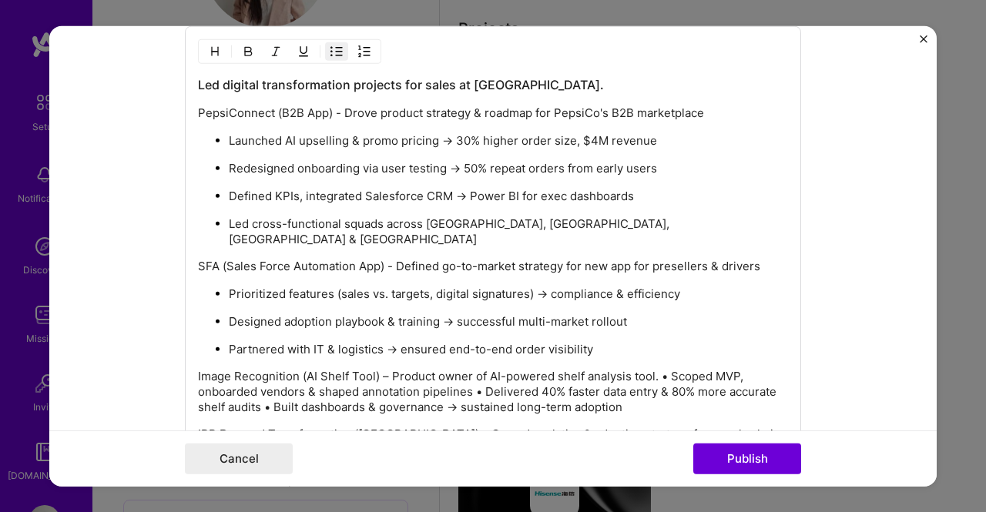
scroll to position [2922, 0]
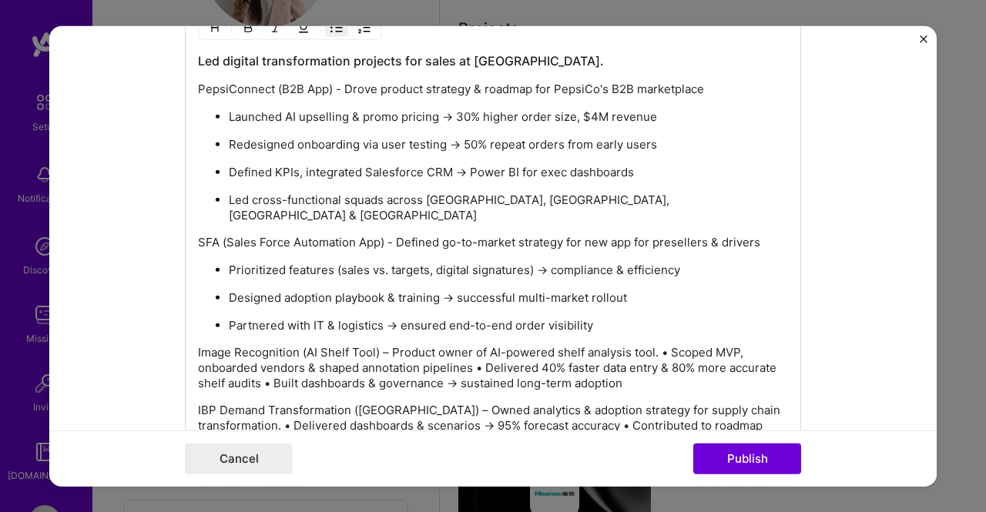
click at [381, 345] on p "Image Recognition (AI Shelf Tool) – Product owner of AI-powered shelf analysis …" at bounding box center [493, 368] width 590 height 46
click at [662, 345] on p "Image Recognition (AI Shelf Tool) - Product owner of AI-powered shelf analysis …" at bounding box center [493, 368] width 590 height 46
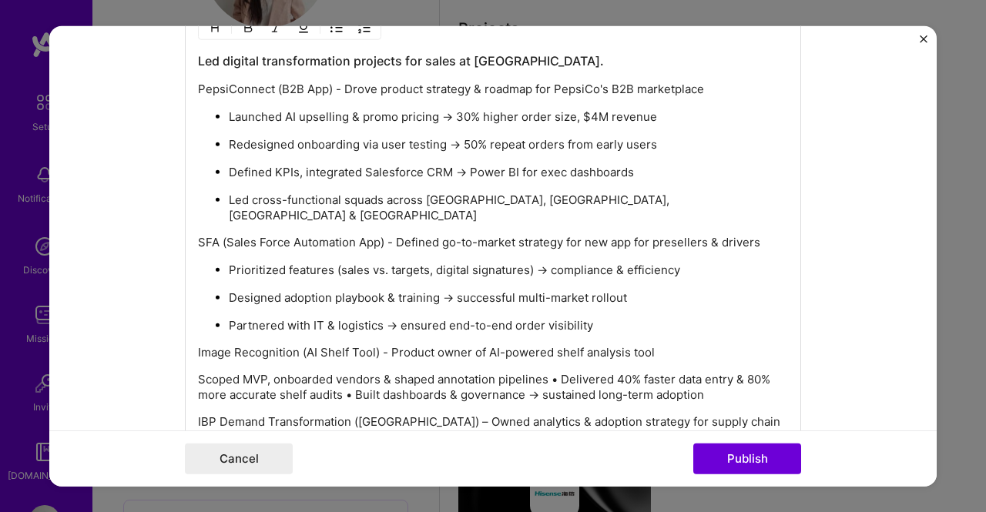
click at [555, 372] on p "Scoped MVP, onboarded vendors & shaped annotation pipelines • Delivered 40% fas…" at bounding box center [493, 387] width 590 height 31
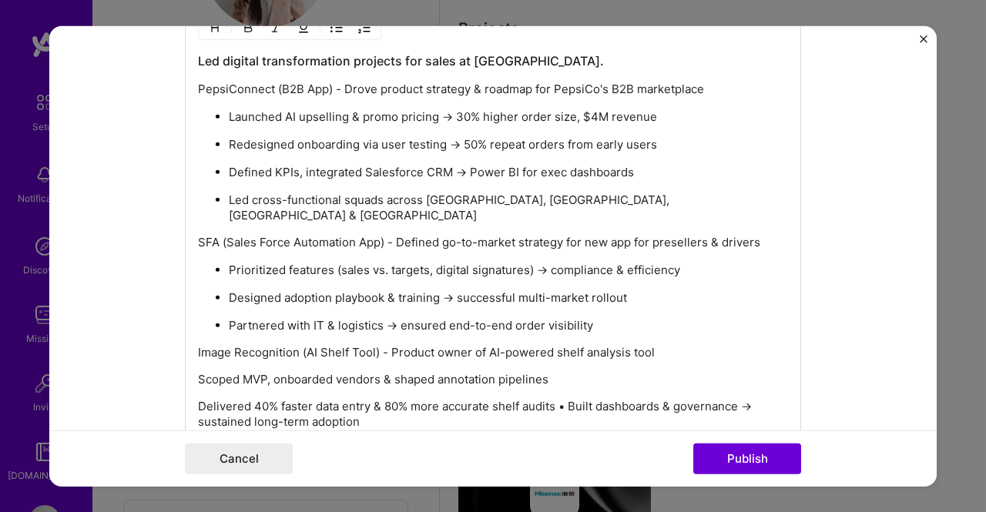
click at [565, 399] on p "Delivered 40% faster data entry & 80% more accurate shelf audits • Built dashbo…" at bounding box center [493, 414] width 590 height 31
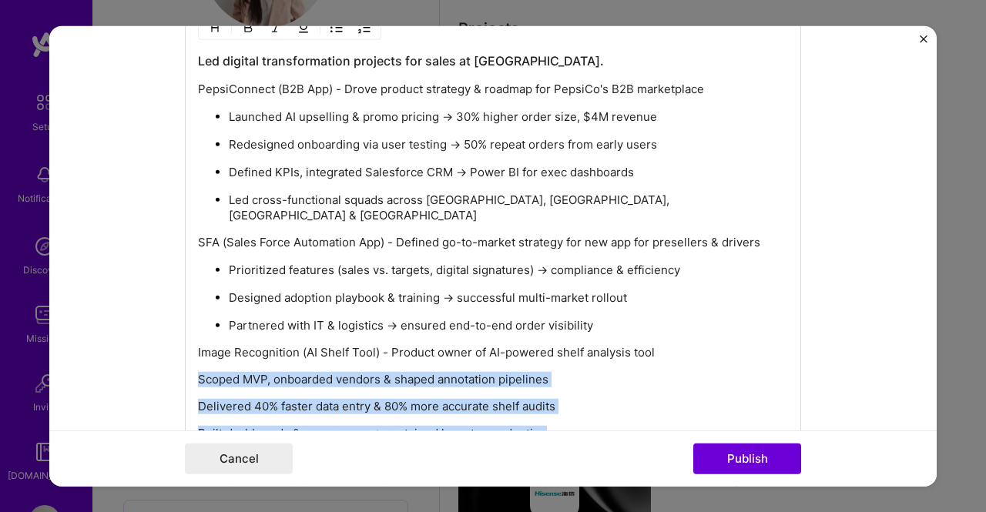
drag, startPoint x: 543, startPoint y: 403, endPoint x: 186, endPoint y: 339, distance: 362.3
click at [186, 339] on div "Led digital transformation projects for sales at PepsiCo. PepsiConnect (B2B App…" at bounding box center [493, 278] width 616 height 552
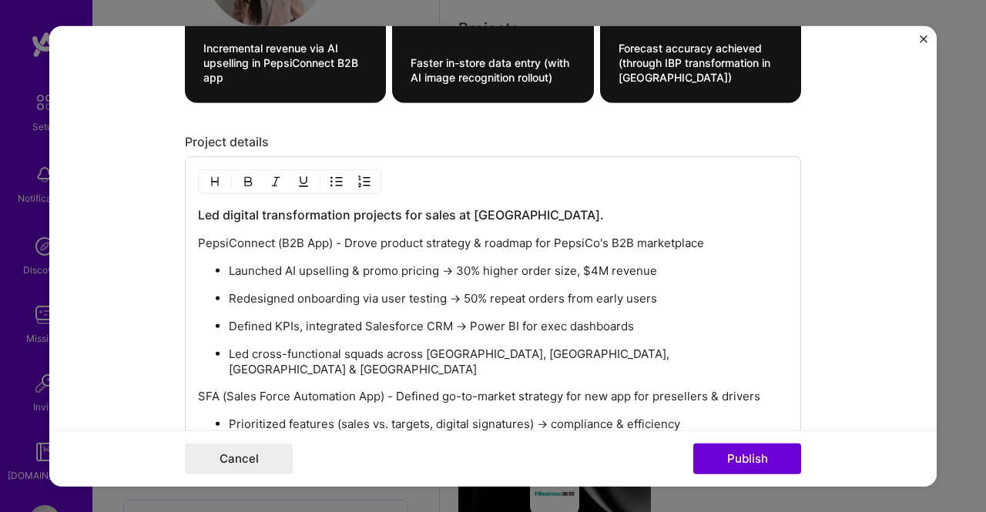
click at [335, 176] on img "button" at bounding box center [336, 182] width 12 height 12
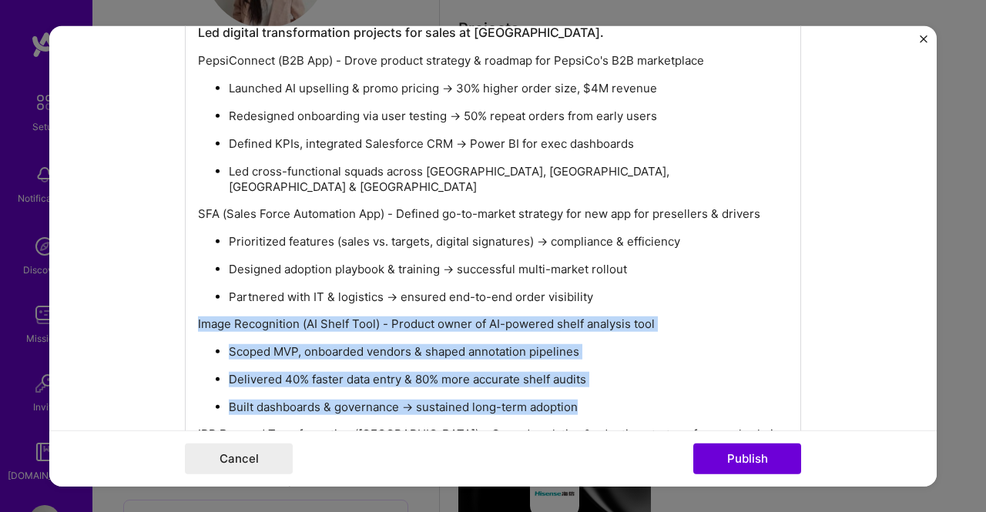
scroll to position [3027, 0]
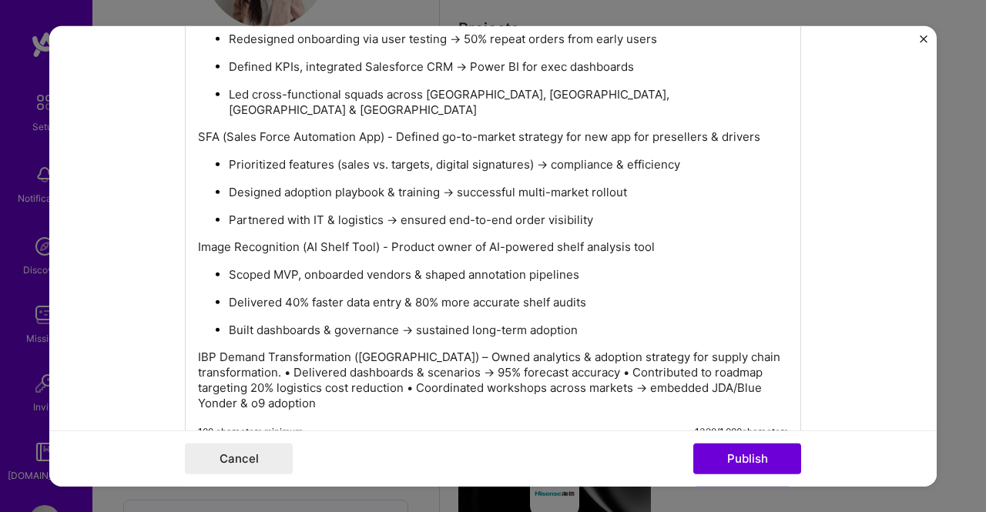
click at [407, 350] on p "IBP Demand Transformation (Europe) – Owned analytics & adoption strategy for su…" at bounding box center [493, 381] width 590 height 62
click at [287, 350] on p "IBP Demand Transformation (Europe) - Owned analytics & adoption strategy for su…" at bounding box center [493, 381] width 590 height 62
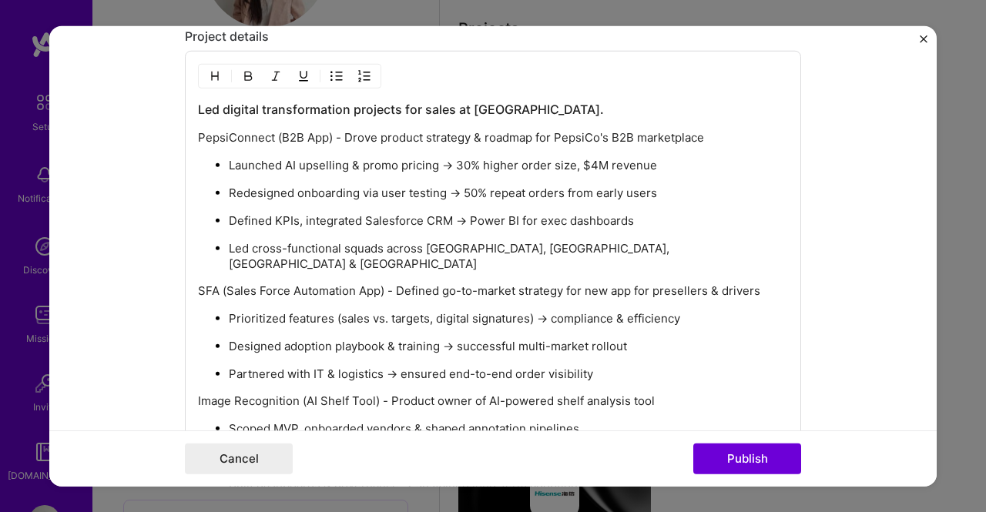
click at [332, 71] on button "button" at bounding box center [336, 76] width 23 height 18
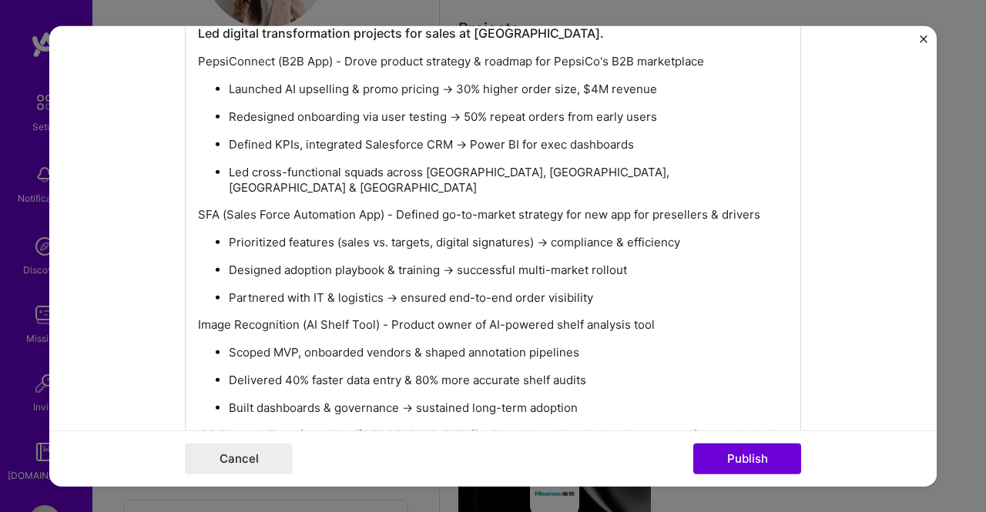
scroll to position [2983, 0]
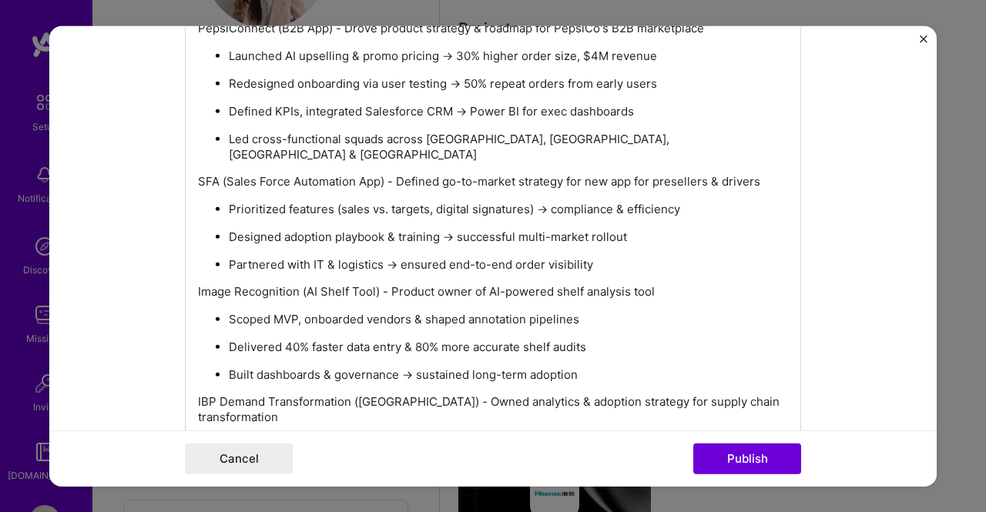
click at [563, 438] on p "Delivered dashboards & scenarios → 95% forecast accuracy • Contributed to roadm…" at bounding box center [508, 461] width 559 height 46
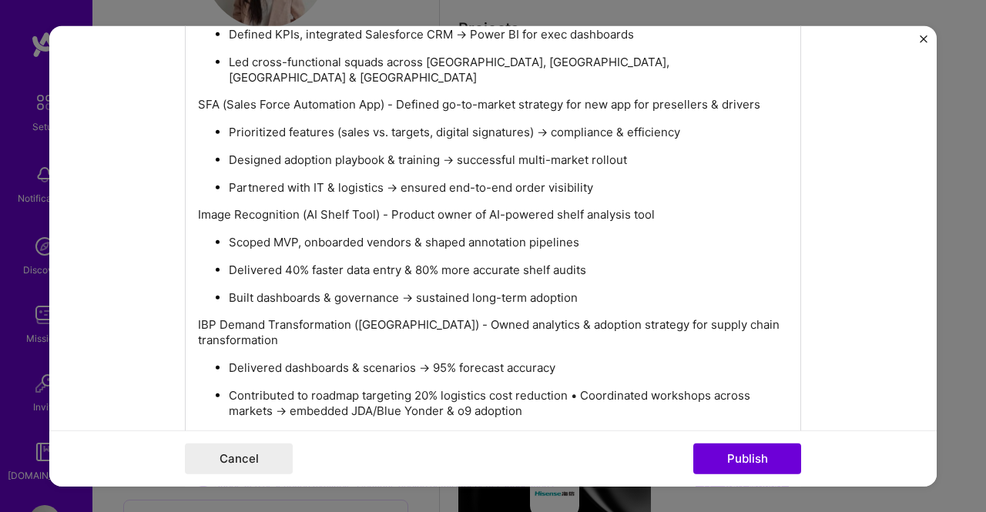
click at [578, 388] on p "Contributed to roadmap targeting 20% logistics cost reduction • Coordinated wor…" at bounding box center [508, 403] width 559 height 31
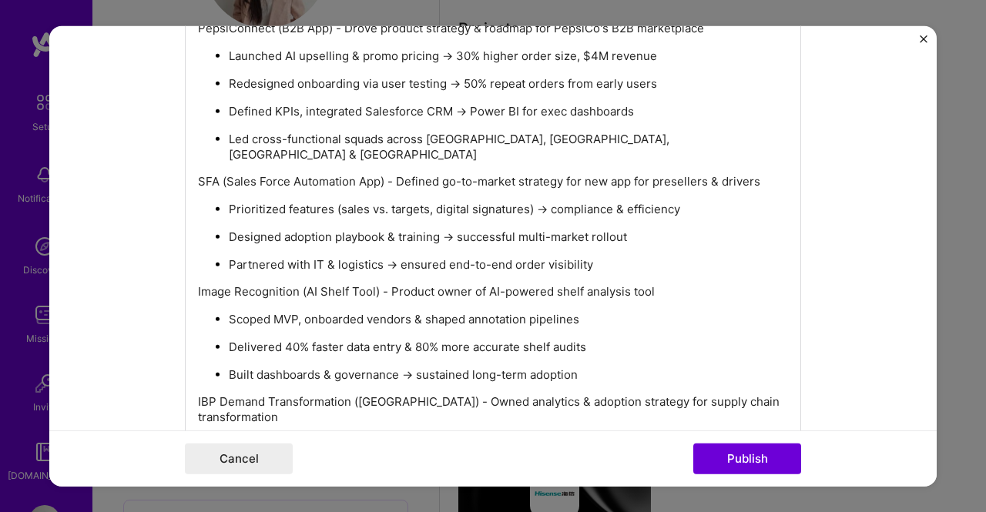
scroll to position [2906, 0]
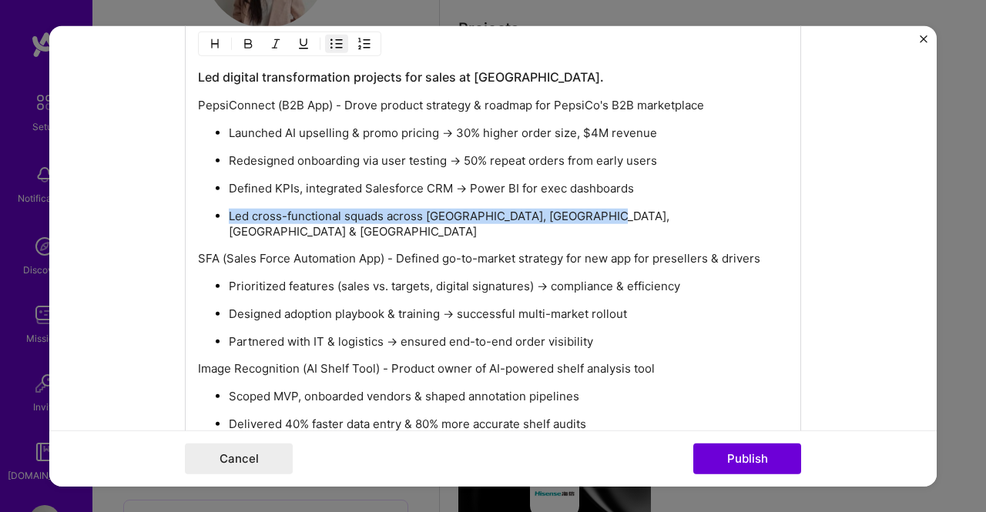
drag, startPoint x: 629, startPoint y: 206, endPoint x: 176, endPoint y: 198, distance: 453.0
click at [176, 198] on form "Editing suggested project This project is suggested based on your LinkedIn, res…" at bounding box center [492, 255] width 887 height 461
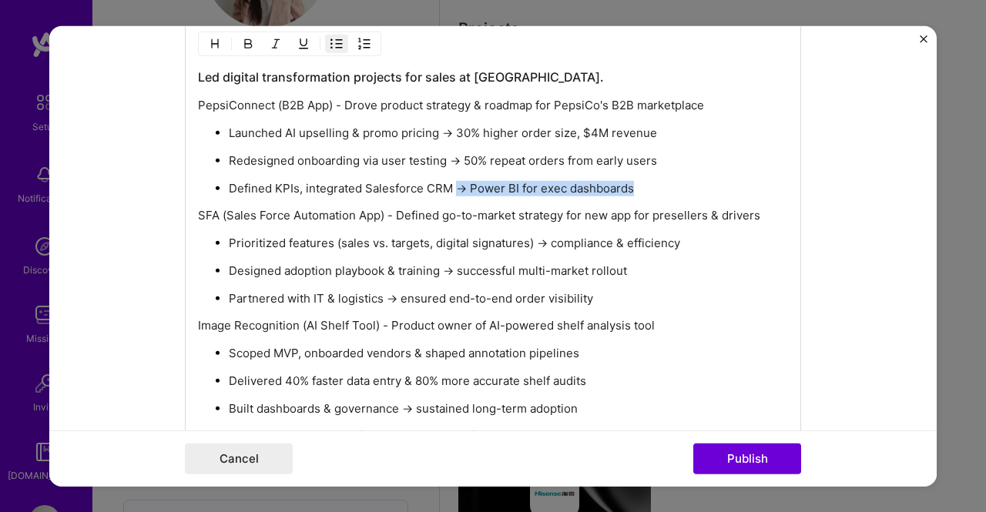
drag, startPoint x: 656, startPoint y: 177, endPoint x: 451, endPoint y: 173, distance: 204.2
click at [451, 181] on p "Defined KPIs, integrated Salesforce CRM → Power BI for exec dashboards" at bounding box center [508, 188] width 559 height 15
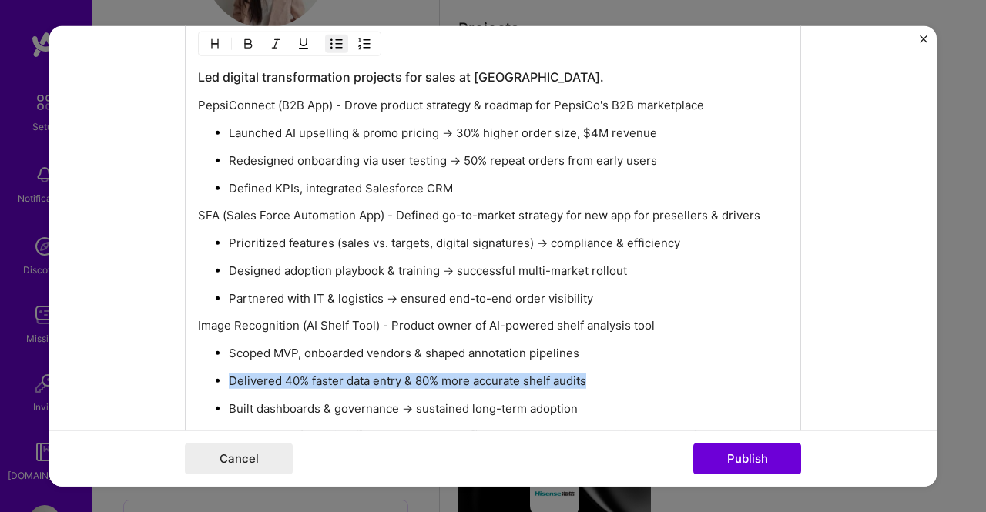
drag, startPoint x: 619, startPoint y: 366, endPoint x: 200, endPoint y: 364, distance: 419.8
click at [200, 364] on ul "Scoped MVP, onboarded vendors & shaped annotation pipelines Delivered 40% faste…" at bounding box center [493, 381] width 590 height 72
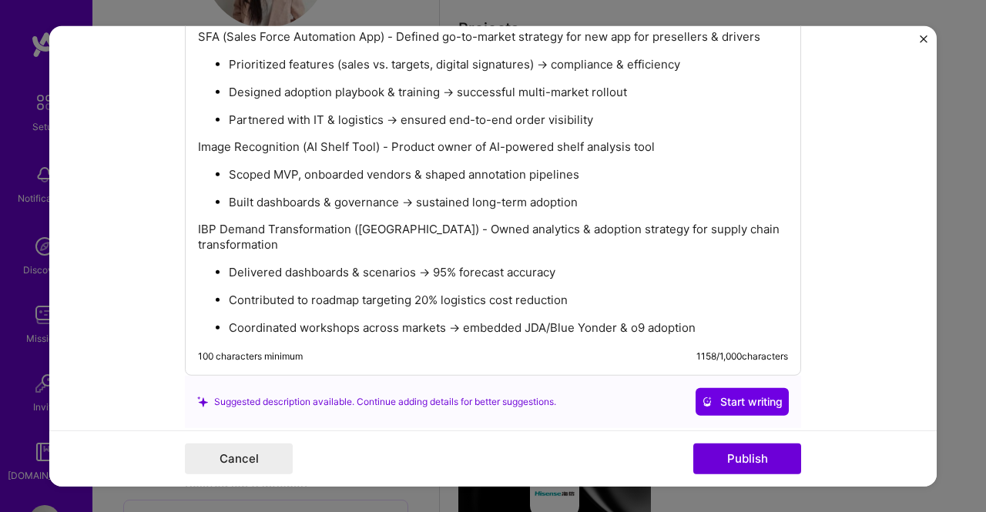
scroll to position [3137, 0]
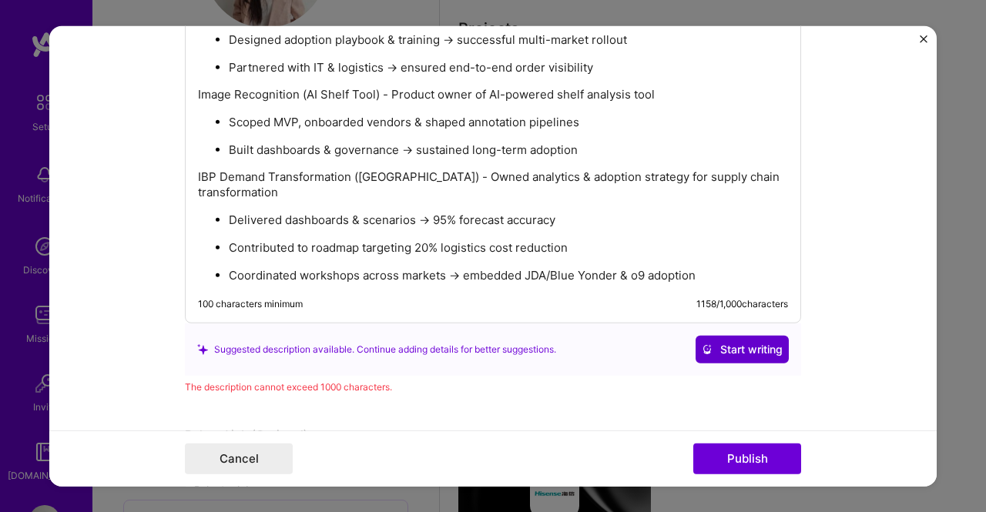
click at [746, 342] on span "Start writing" at bounding box center [742, 349] width 81 height 15
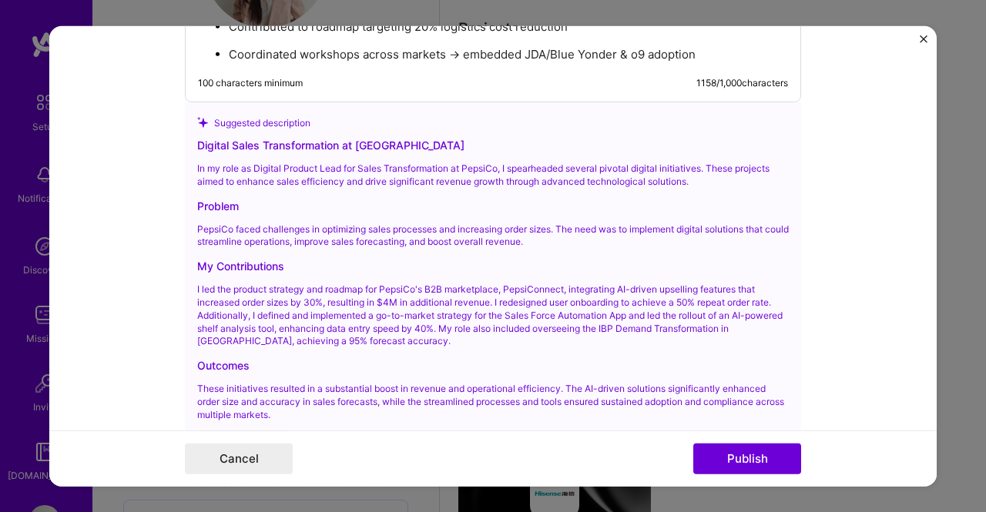
scroll to position [3368, 0]
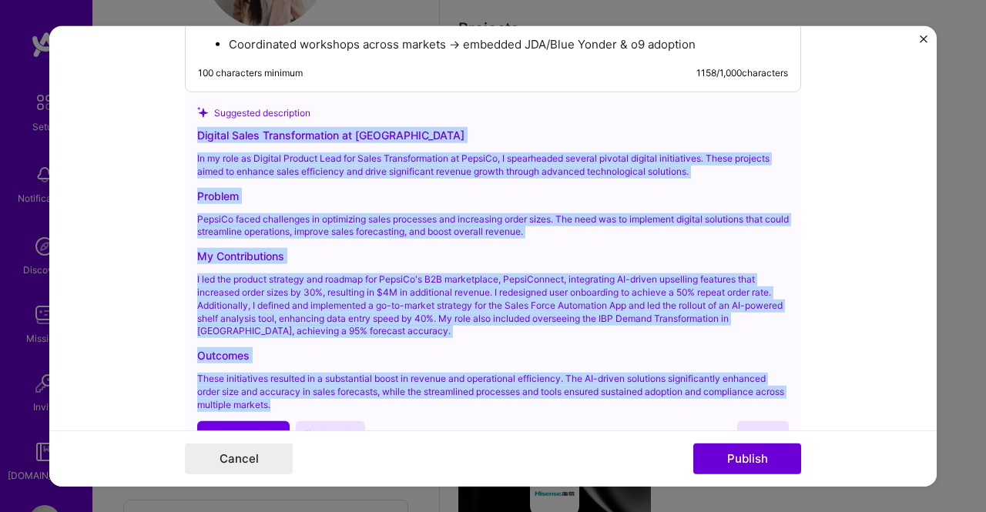
drag, startPoint x: 310, startPoint y: 380, endPoint x: 185, endPoint y: 91, distance: 314.7
click at [185, 92] on div "Suggested description Digital Sales Transformation at PepsiCo In my role as Dig…" at bounding box center [493, 276] width 616 height 369
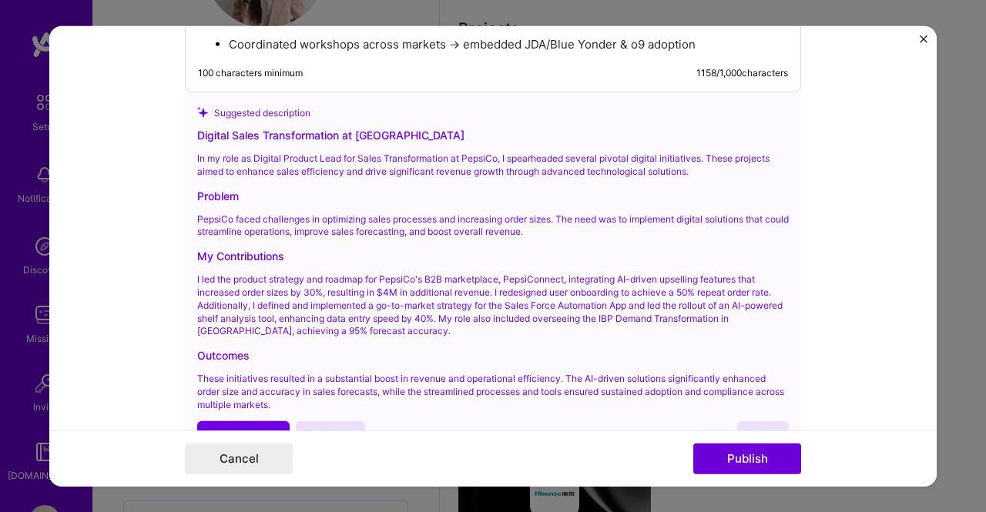
click at [491, 465] on div "Cancel Publish" at bounding box center [493, 459] width 616 height 31
click at [114, 268] on form "Editing suggested project This project is suggested based on your LinkedIn, res…" at bounding box center [492, 255] width 887 height 461
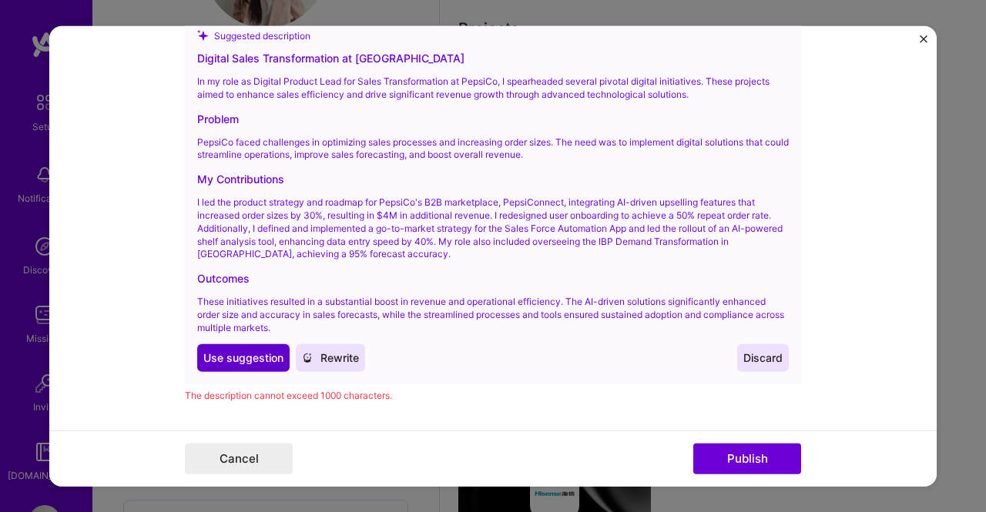
click at [268, 350] on span "Use suggestion" at bounding box center [243, 357] width 80 height 15
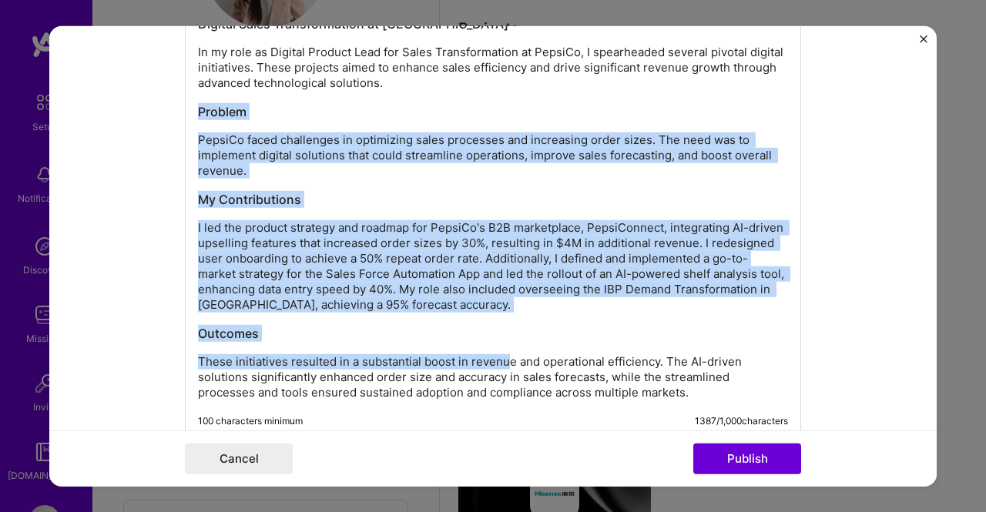
scroll to position [3000, 0]
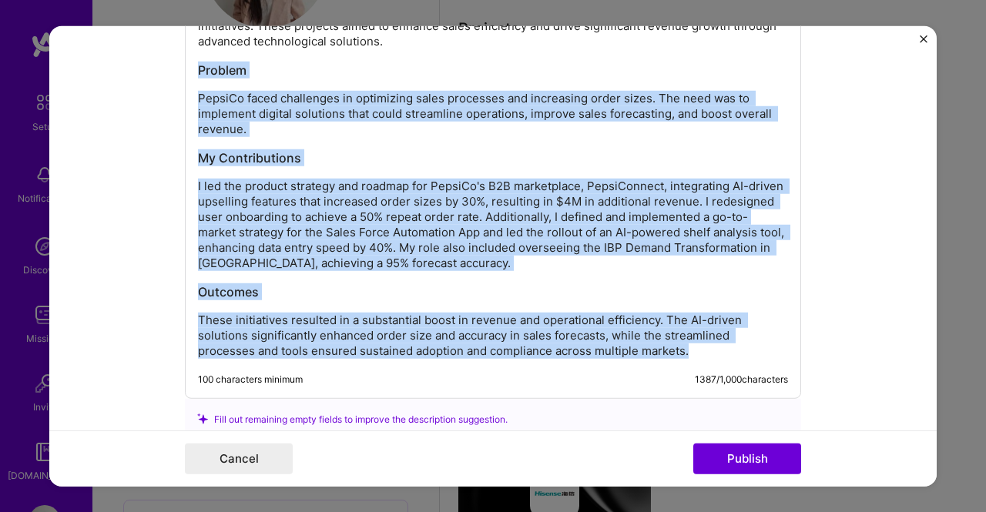
drag, startPoint x: 193, startPoint y: 211, endPoint x: 704, endPoint y: 337, distance: 526.7
click at [704, 337] on div "Digital Sales Transformation at PepsiCo In my role as Digital Product Lead for …" at bounding box center [493, 166] width 590 height 385
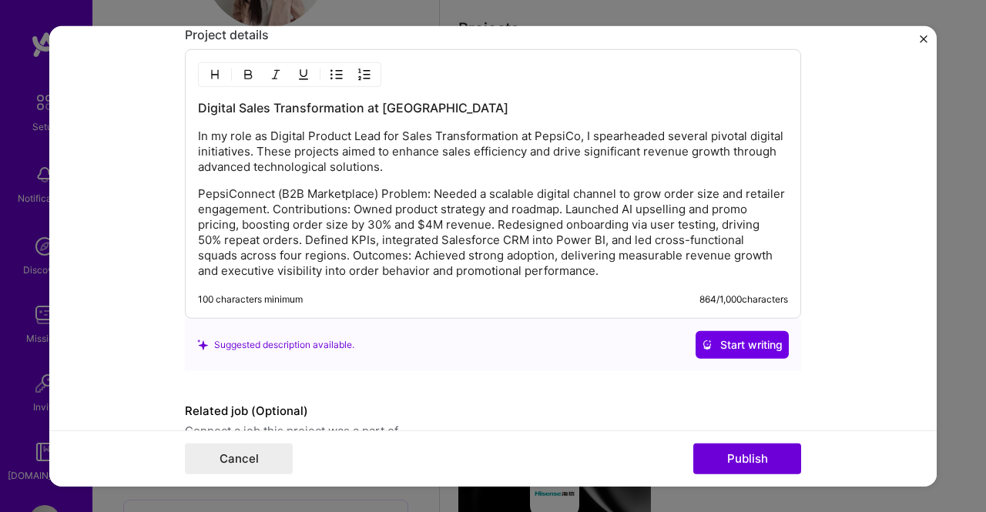
scroll to position [2787, 0]
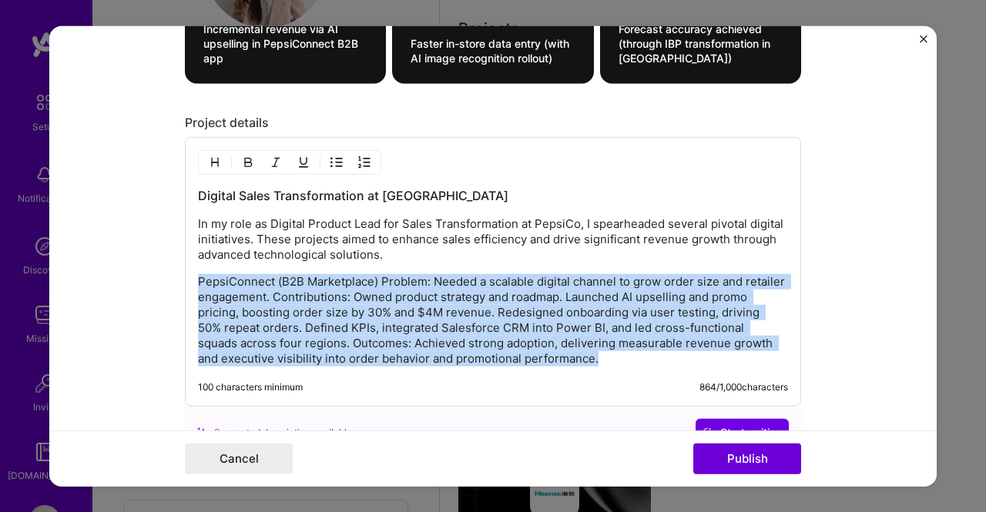
drag, startPoint x: 581, startPoint y: 347, endPoint x: 179, endPoint y: 258, distance: 411.2
click at [185, 258] on div "Digital Sales Transformation at PepsiCo In my role as Digital Product Lead for …" at bounding box center [493, 272] width 616 height 270
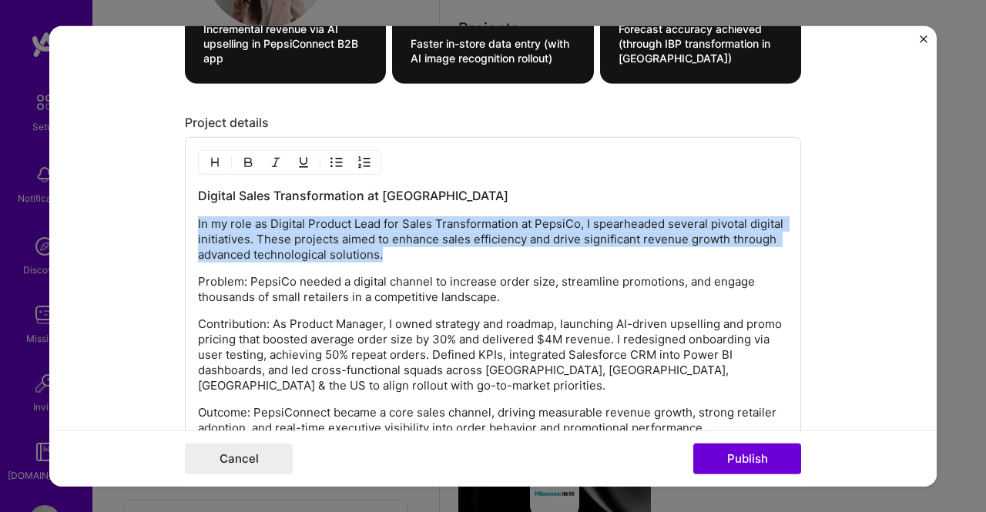
drag, startPoint x: 315, startPoint y: 229, endPoint x: 172, endPoint y: 213, distance: 144.1
click at [172, 213] on form "Editing suggested project This project is suggested based on your LinkedIn, res…" at bounding box center [492, 255] width 887 height 461
copy p "In my role as Digital Product Lead for Sales Transformation at PepsiCo, I spear…"
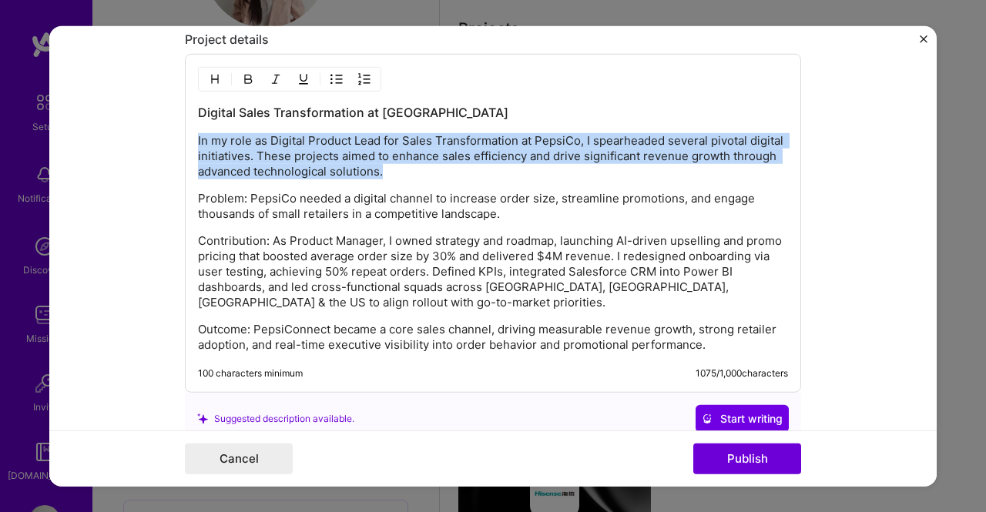
scroll to position [2864, 0]
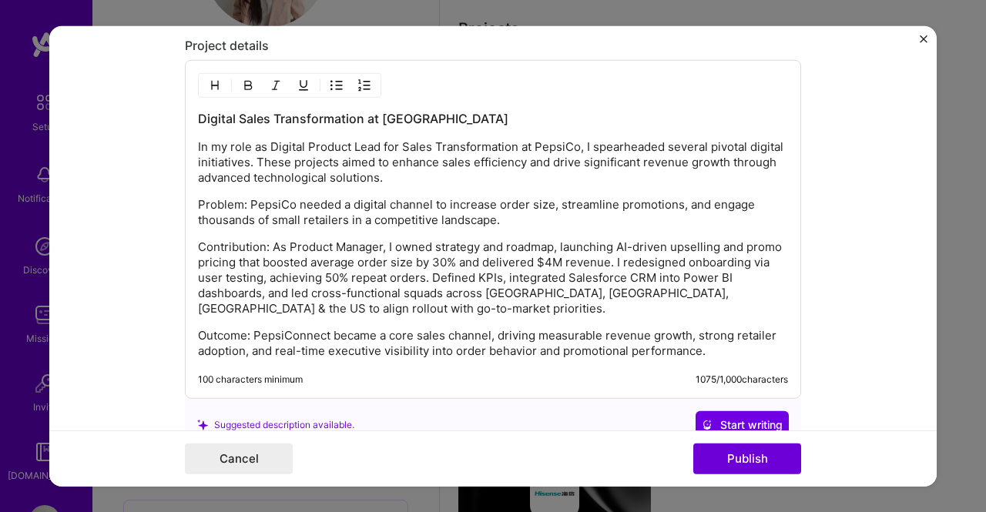
click at [246, 197] on p "Problem: PepsiCo needed a digital channel to increase order size, streamline pr…" at bounding box center [493, 212] width 590 height 31
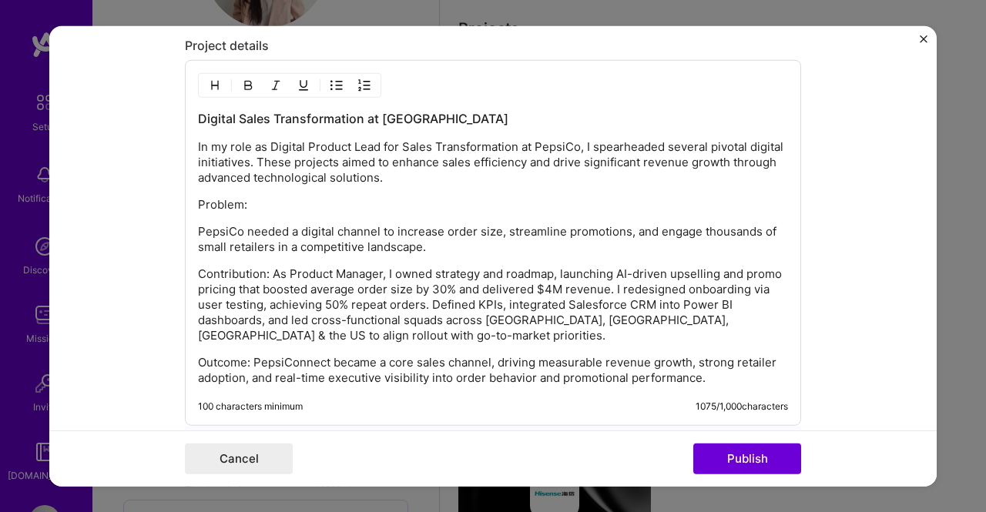
click at [268, 267] on p "Contribution: As Product Manager, I owned strategy and roadmap, launching AI-dr…" at bounding box center [493, 305] width 590 height 77
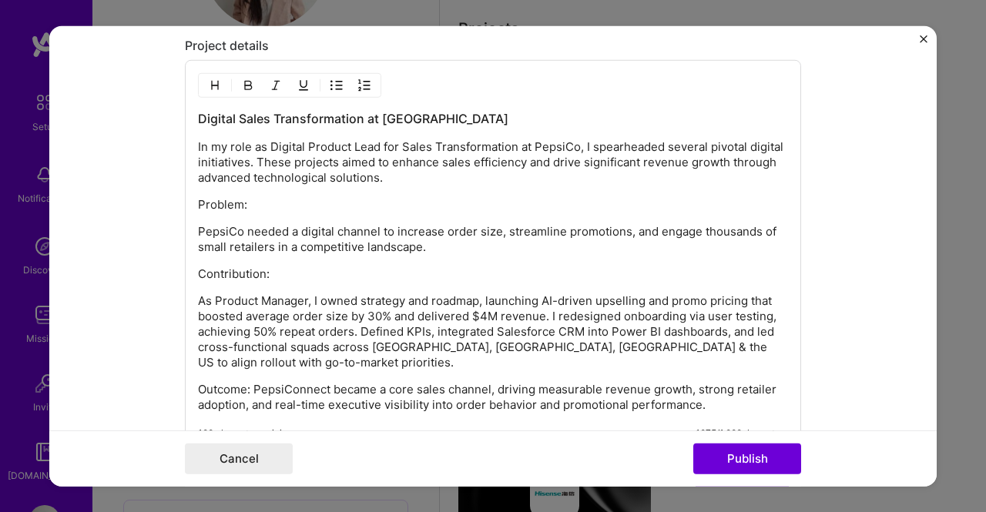
click at [248, 382] on p "Outcome: PepsiConnect became a core sales channel, driving measurable revenue g…" at bounding box center [493, 397] width 590 height 31
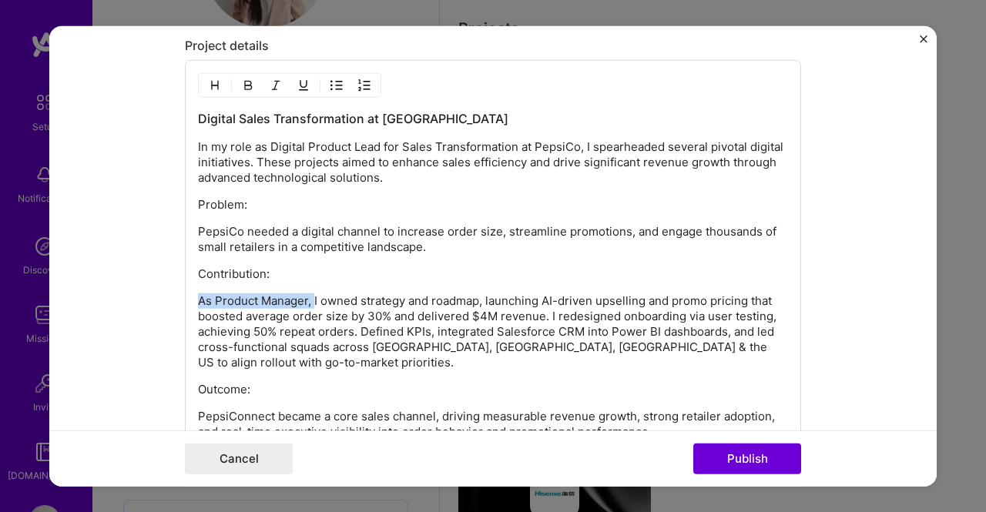
drag, startPoint x: 309, startPoint y: 287, endPoint x: 100, endPoint y: 286, distance: 208.8
click at [100, 286] on form "Editing suggested project This project is suggested based on your LinkedIn, res…" at bounding box center [492, 255] width 887 height 461
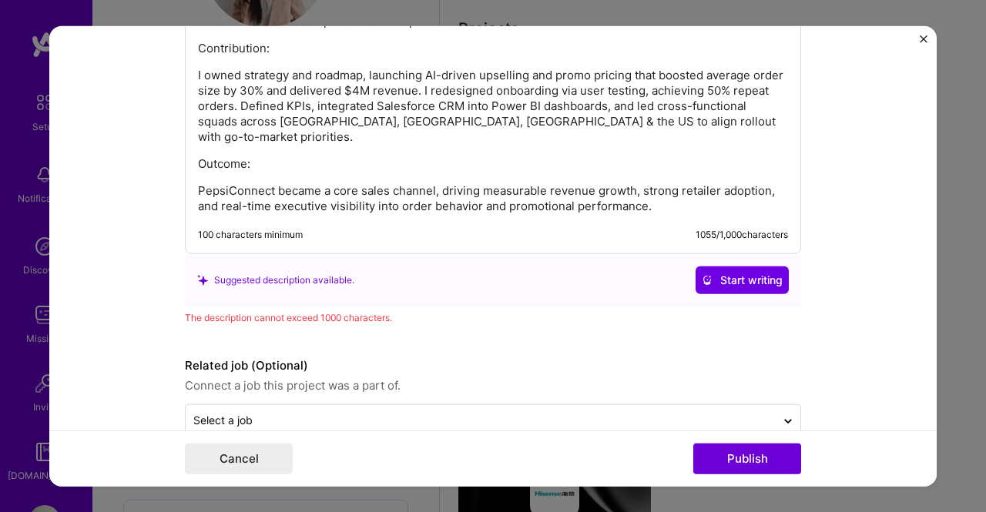
scroll to position [3095, 0]
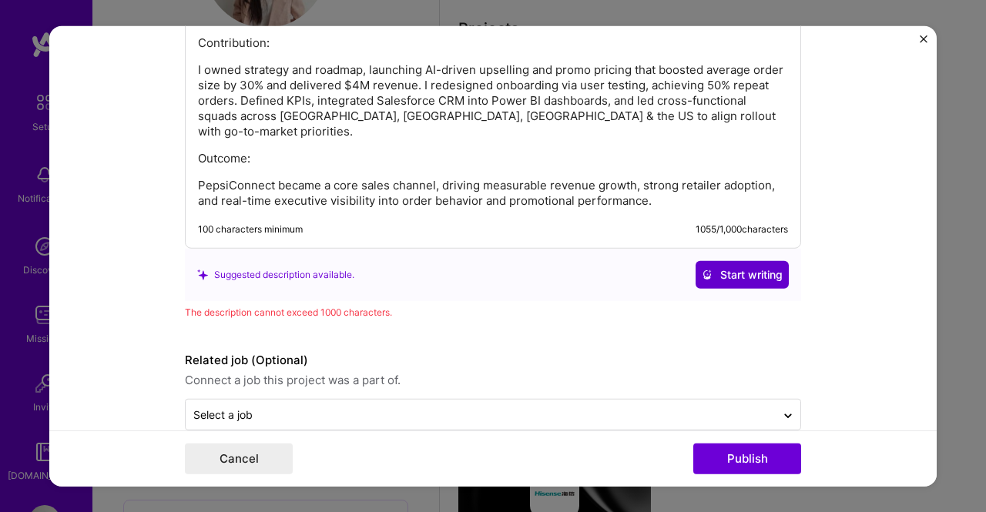
click at [707, 267] on span "Start writing" at bounding box center [742, 274] width 81 height 15
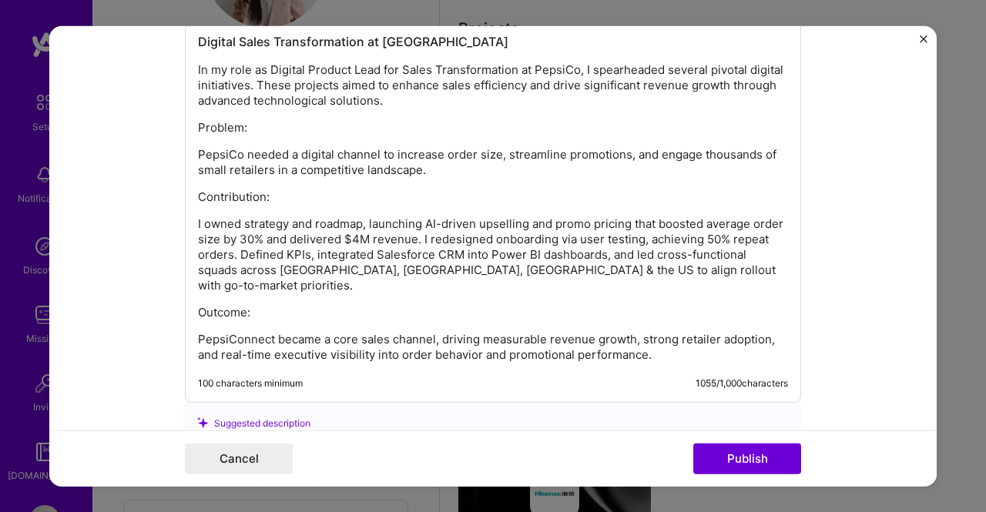
scroll to position [2864, 0]
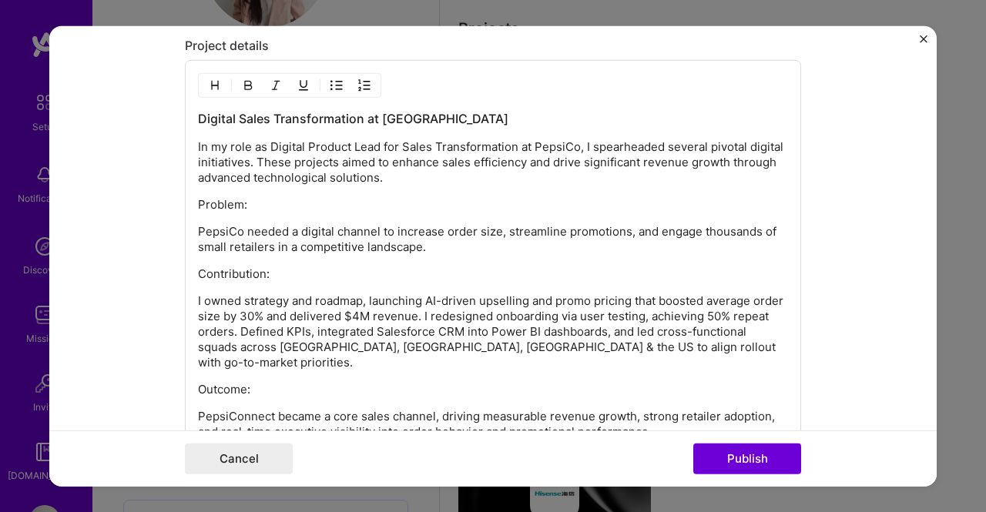
drag, startPoint x: 195, startPoint y: 109, endPoint x: 426, endPoint y: 200, distance: 248.3
click at [426, 200] on div "Digital Sales Transformation at PepsiCo In my role as Digital Product Lead for …" at bounding box center [493, 275] width 590 height 330
click at [407, 197] on p "Problem:" at bounding box center [493, 204] width 590 height 15
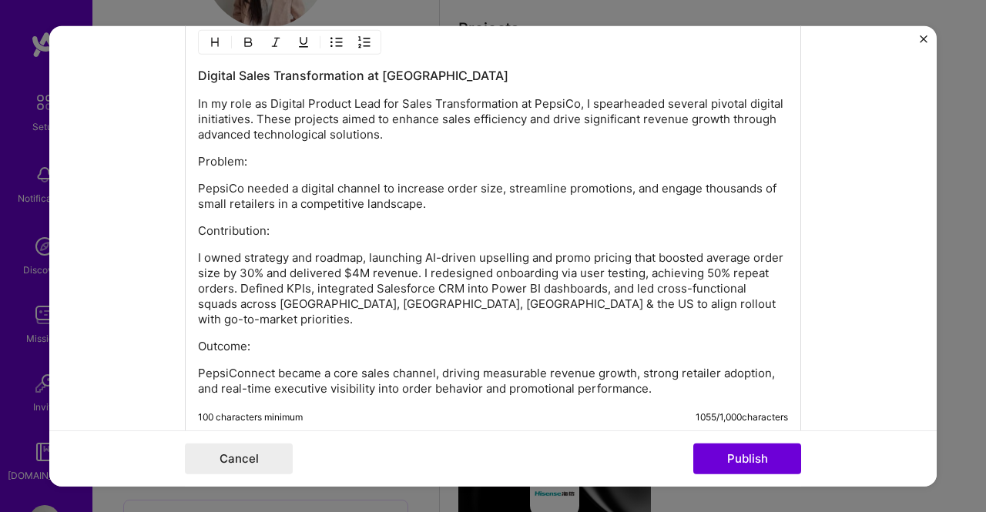
scroll to position [2941, 0]
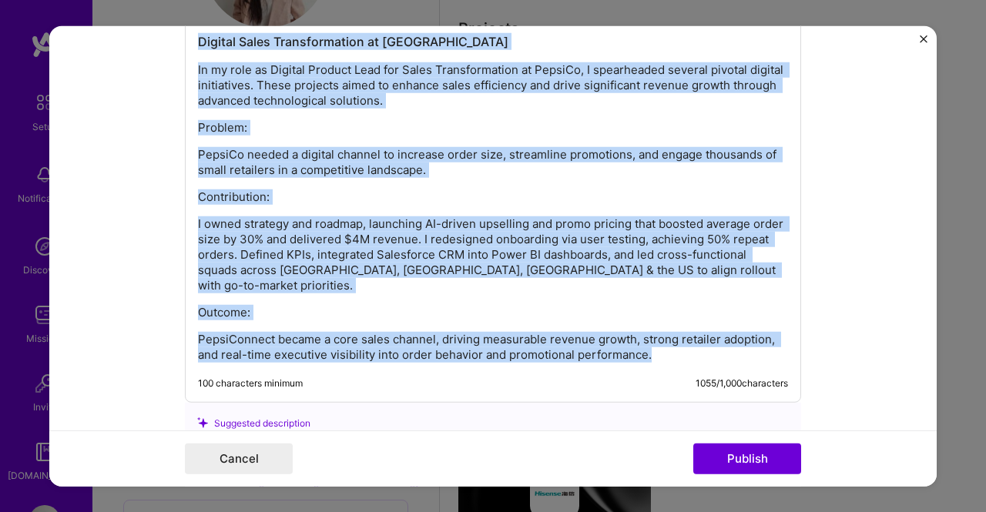
drag, startPoint x: 193, startPoint y: 106, endPoint x: 703, endPoint y: 334, distance: 558.6
click at [703, 334] on div "Digital Sales Transformation at PepsiCo In my role as Digital Product Lead for …" at bounding box center [493, 198] width 590 height 330
copy div "Digital Sales Transformation at PepsiCo In my role as Digital Product Lead for …"
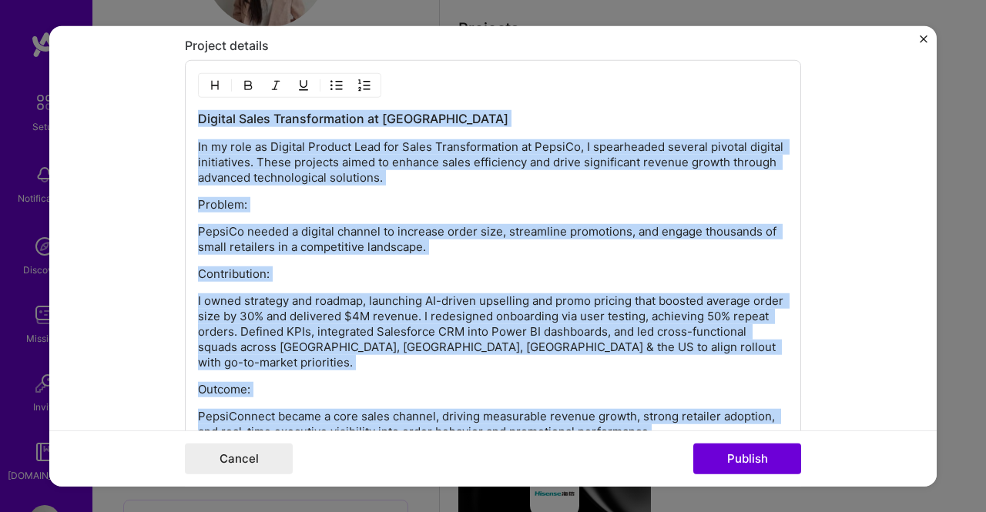
click at [327, 267] on p "Contribution:" at bounding box center [493, 274] width 590 height 15
click at [204, 162] on p "In my role as Digital Product Lead for Sales Transformation at PepsiCo, I spear…" at bounding box center [493, 162] width 590 height 46
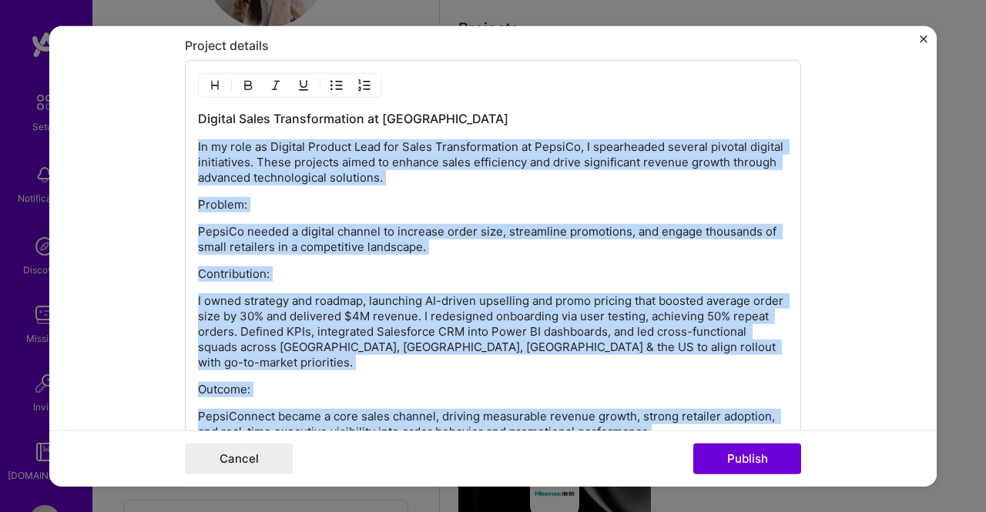
drag, startPoint x: 191, startPoint y: 135, endPoint x: 827, endPoint y: 433, distance: 702.7
click at [827, 433] on form "Editing suggested project This project is suggested based on your LinkedIn, res…" at bounding box center [492, 255] width 887 height 461
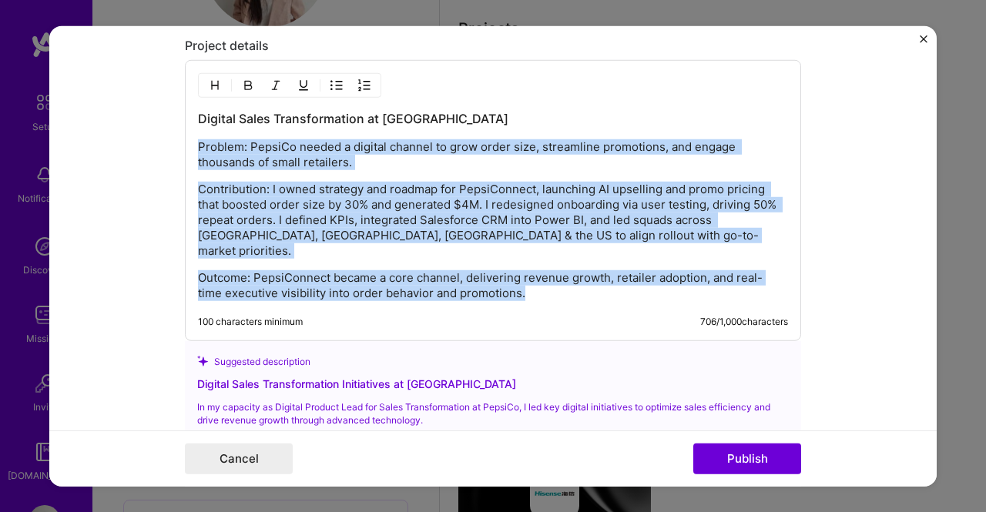
drag, startPoint x: 531, startPoint y: 267, endPoint x: 180, endPoint y: 126, distance: 378.1
click at [185, 126] on div "Digital Sales Transformation at PepsiCo Problem: PepsiCo needed a digital chann…" at bounding box center [493, 200] width 616 height 281
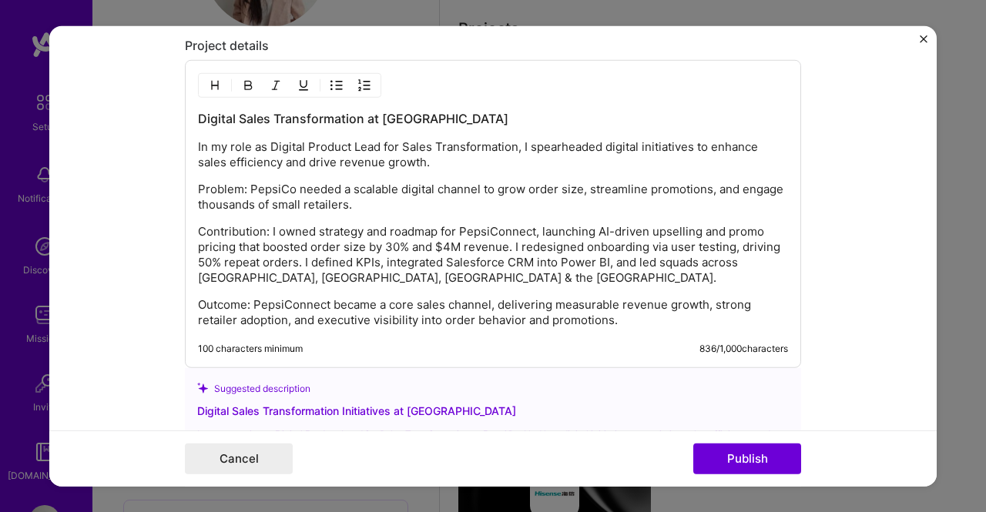
scroll to position [2787, 0]
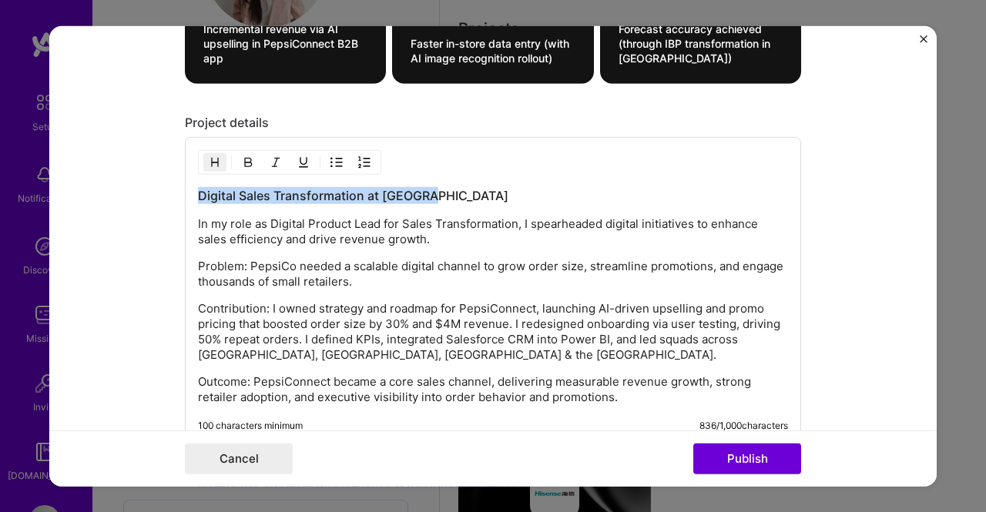
drag, startPoint x: 433, startPoint y: 187, endPoint x: 50, endPoint y: 181, distance: 382.9
click at [51, 181] on form "Editing suggested project This project is suggested based on your LinkedIn, res…" at bounding box center [492, 255] width 887 height 461
drag, startPoint x: 190, startPoint y: 214, endPoint x: 220, endPoint y: 219, distance: 30.4
click at [220, 219] on div "Leading Digital Products at PepsiCo In my role as Digital Product Lead for Sale…" at bounding box center [493, 291] width 616 height 308
click at [198, 216] on p "In my role as Digital Product Lead for Sales Transformation, I spearheaded digi…" at bounding box center [493, 231] width 590 height 31
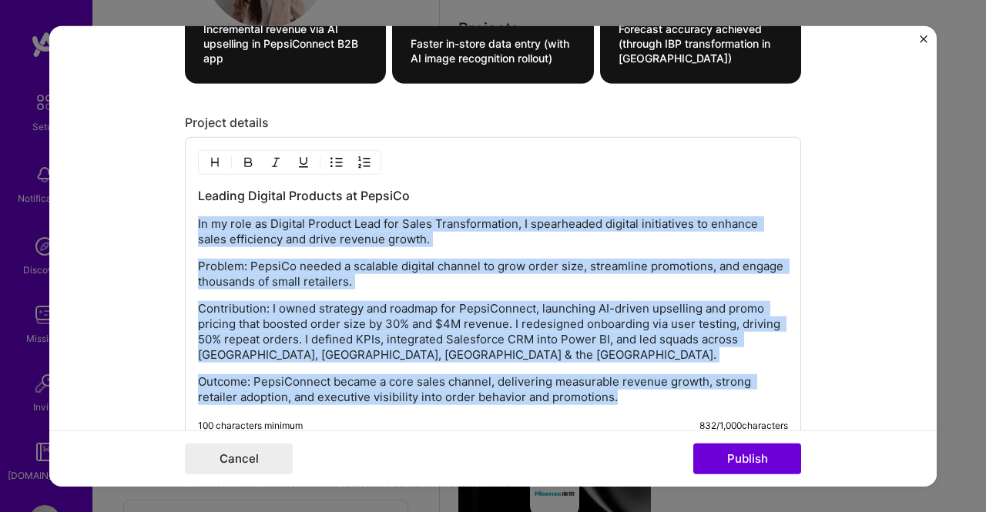
drag, startPoint x: 193, startPoint y: 213, endPoint x: 739, endPoint y: 437, distance: 590.4
click at [739, 437] on form "Editing suggested project This project is suggested based on your LinkedIn, res…" at bounding box center [492, 255] width 887 height 461
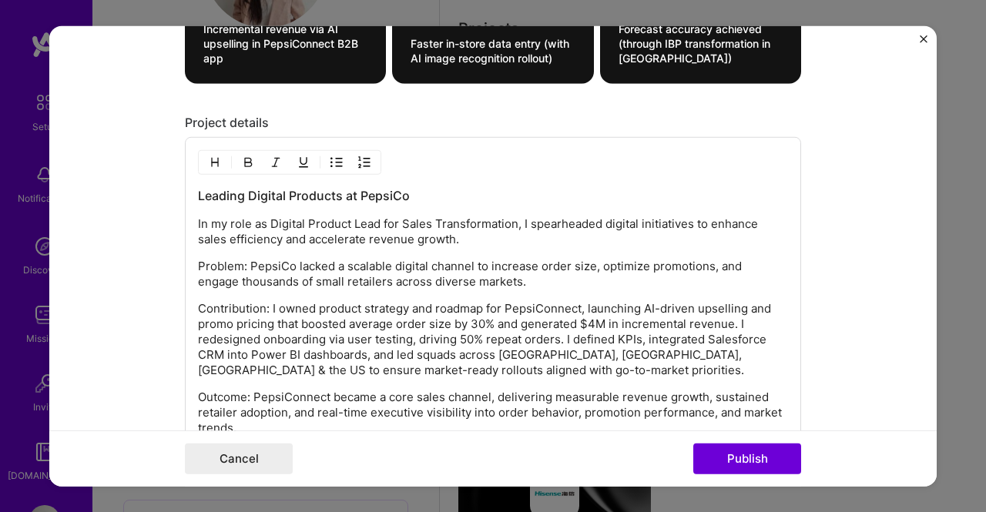
scroll to position [2864, 0]
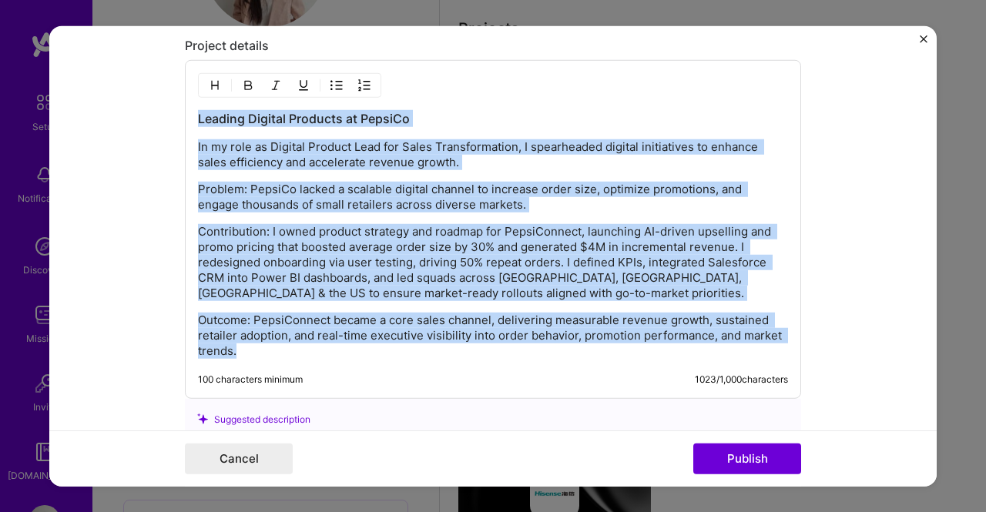
drag, startPoint x: 193, startPoint y: 102, endPoint x: 327, endPoint y: 351, distance: 281.9
click at [327, 351] on div "Leading Digital Products at PepsiCo In my role as Digital Product Lead for Sale…" at bounding box center [493, 229] width 616 height 339
copy div "Leading Digital Products at PepsiCo In my role as Digital Product Lead for Sale…"
click at [542, 270] on p "Contribution: I owned product strategy and roadmap for PepsiConnect, launching …" at bounding box center [493, 262] width 590 height 77
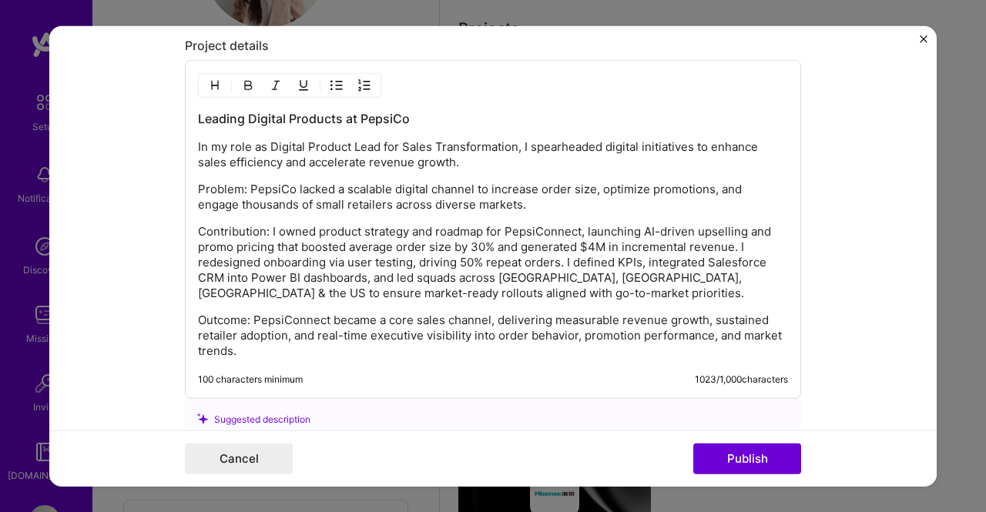
click at [491, 268] on p "Contribution: I owned product strategy and roadmap for PepsiConnect, launching …" at bounding box center [493, 262] width 590 height 77
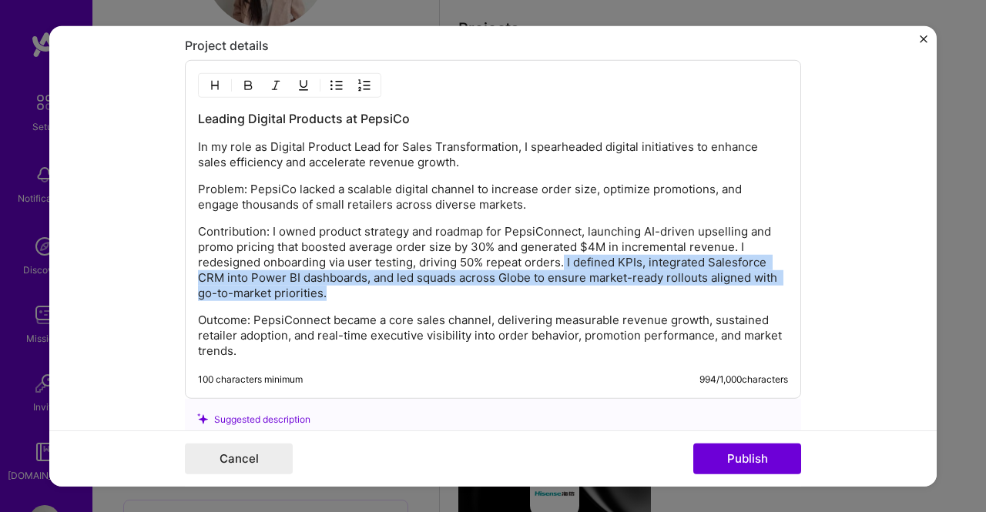
drag, startPoint x: 343, startPoint y: 283, endPoint x: 555, endPoint y: 253, distance: 214.0
click at [555, 253] on p "Contribution: I owned product strategy and roadmap for PepsiConnect, launching …" at bounding box center [493, 262] width 590 height 77
copy p "I defined KPIs, integrated Salesforce CRM into Power BI dashboards, and led squ…"
click at [525, 264] on p "Contribution: I owned product strategy and roadmap for PepsiConnect, launching …" at bounding box center [493, 262] width 590 height 77
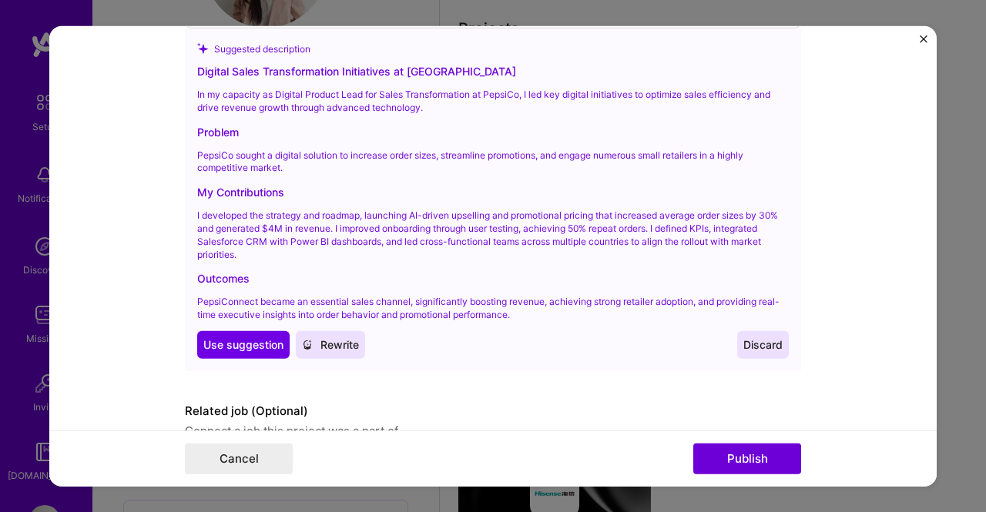
scroll to position [3301, 0]
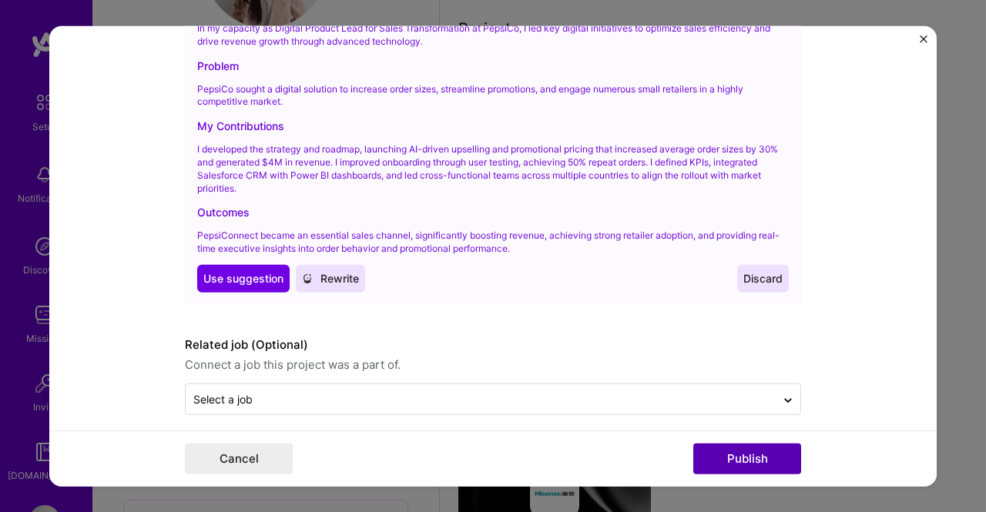
click at [776, 460] on button "Publish" at bounding box center [747, 459] width 108 height 31
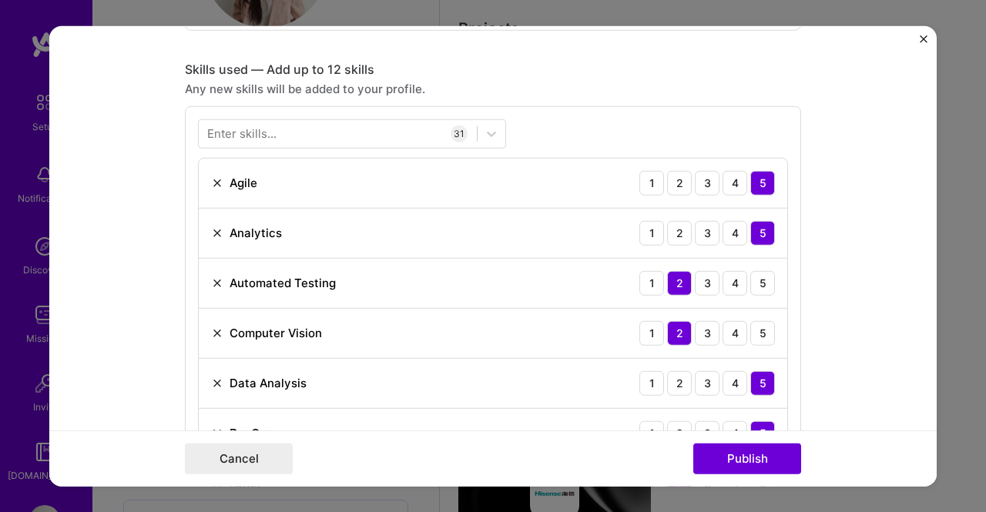
scroll to position [769, 0]
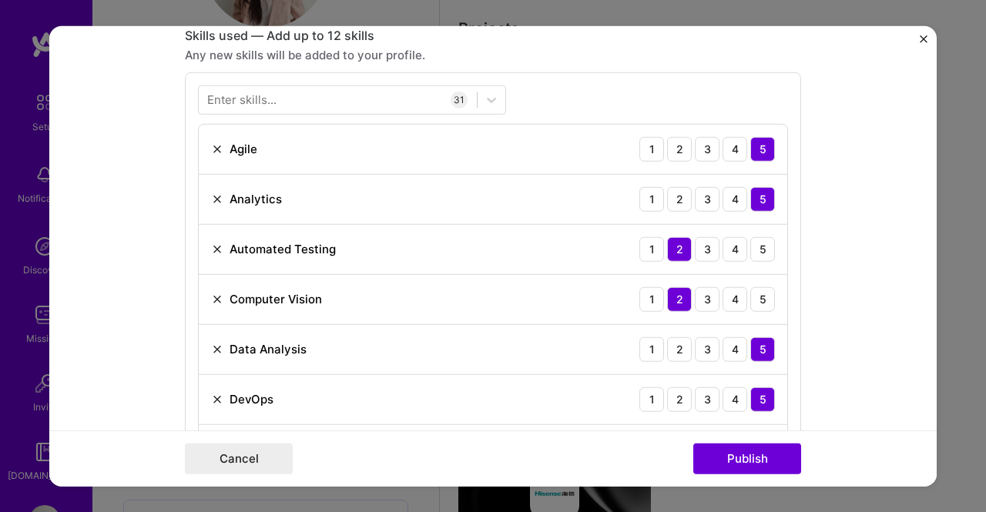
click at [211, 244] on img at bounding box center [217, 249] width 12 height 12
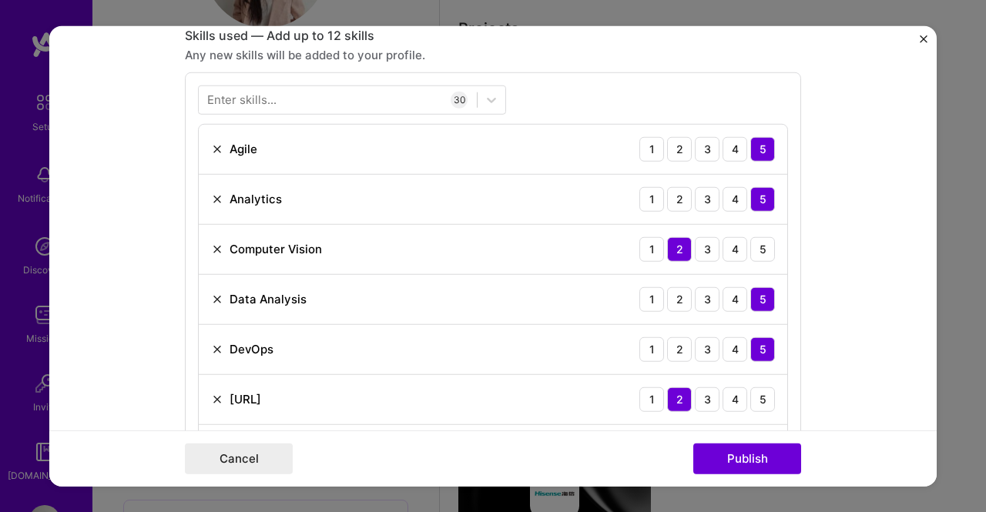
click at [211, 244] on img at bounding box center [217, 249] width 12 height 12
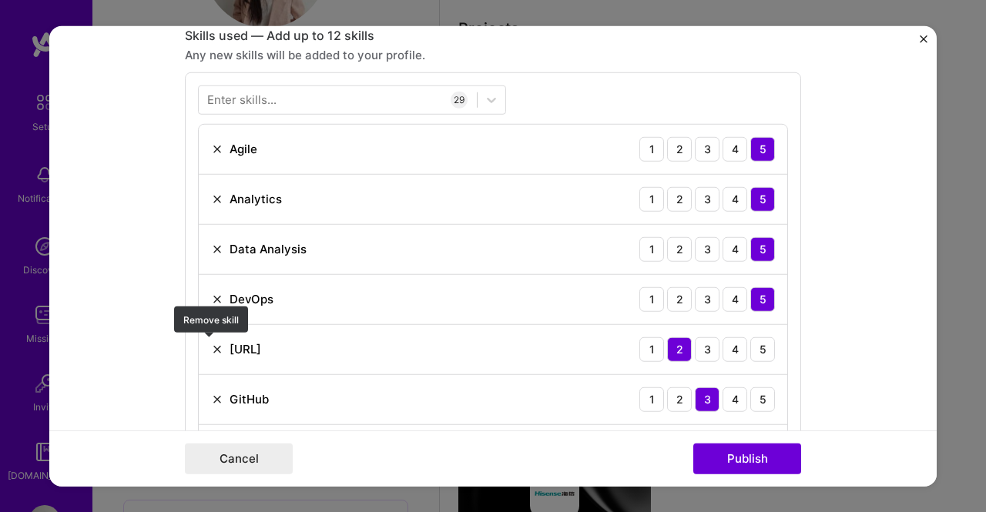
click at [211, 346] on img at bounding box center [217, 349] width 12 height 12
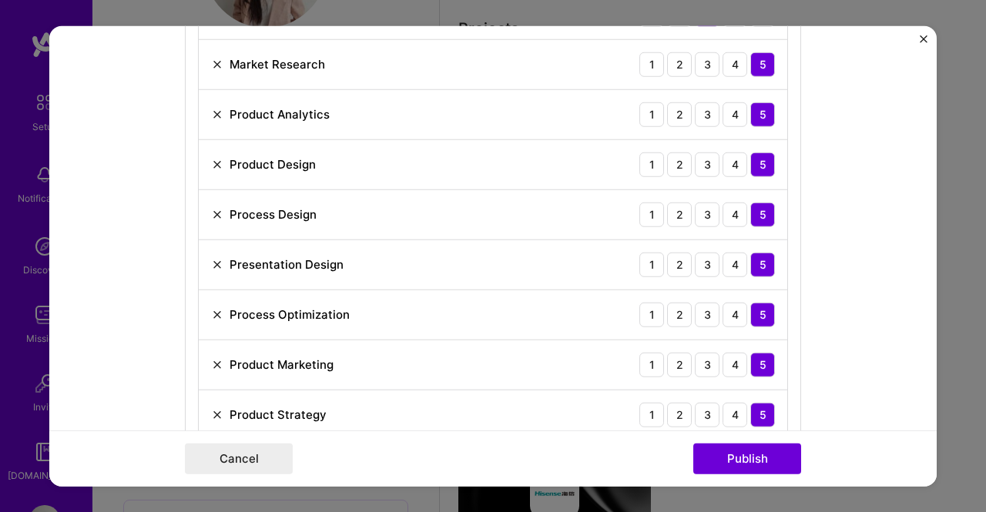
scroll to position [1385, 0]
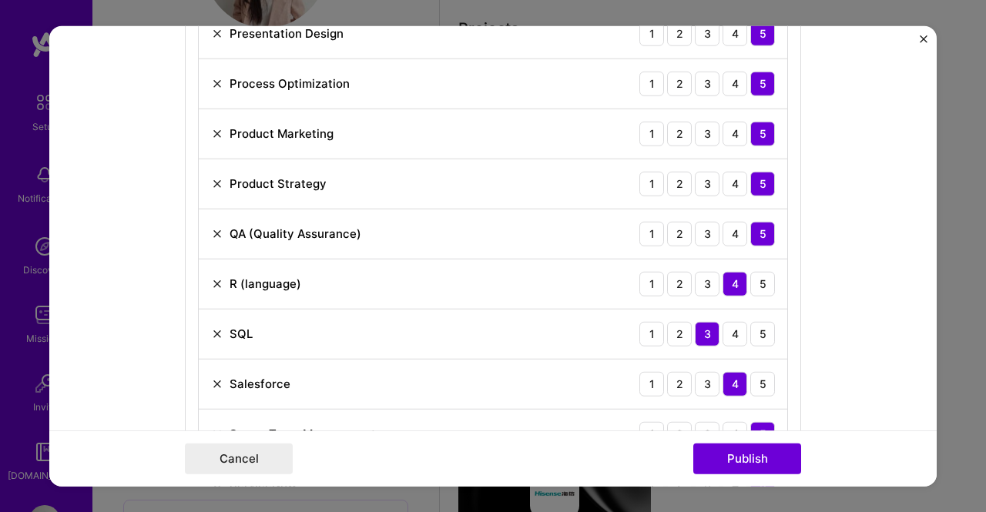
click at [214, 333] on img at bounding box center [217, 333] width 12 height 12
click at [214, 327] on img at bounding box center [217, 333] width 12 height 12
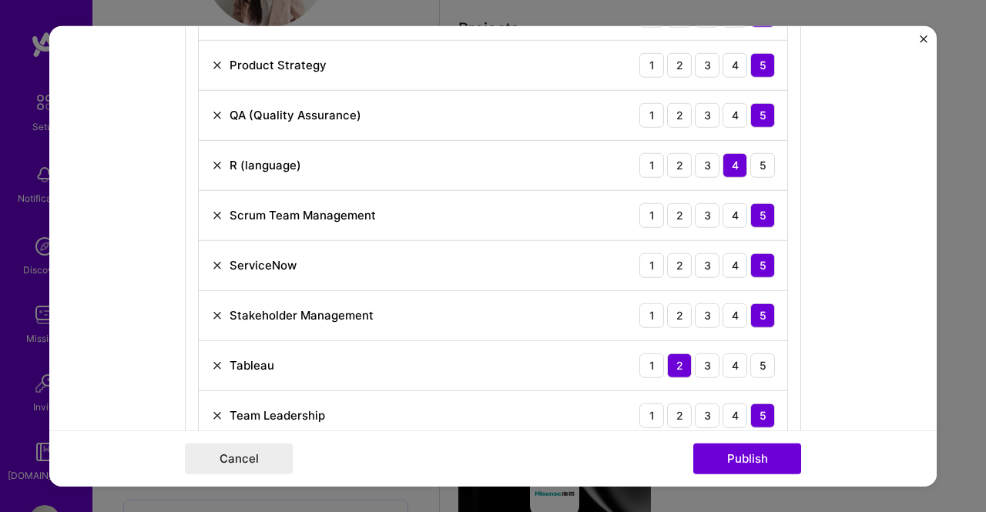
scroll to position [1539, 0]
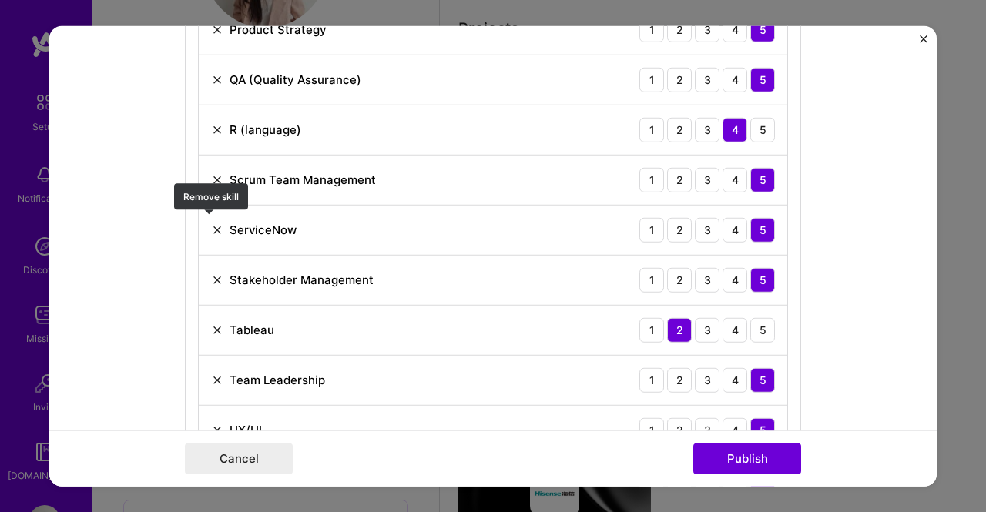
click at [211, 225] on img at bounding box center [217, 229] width 12 height 12
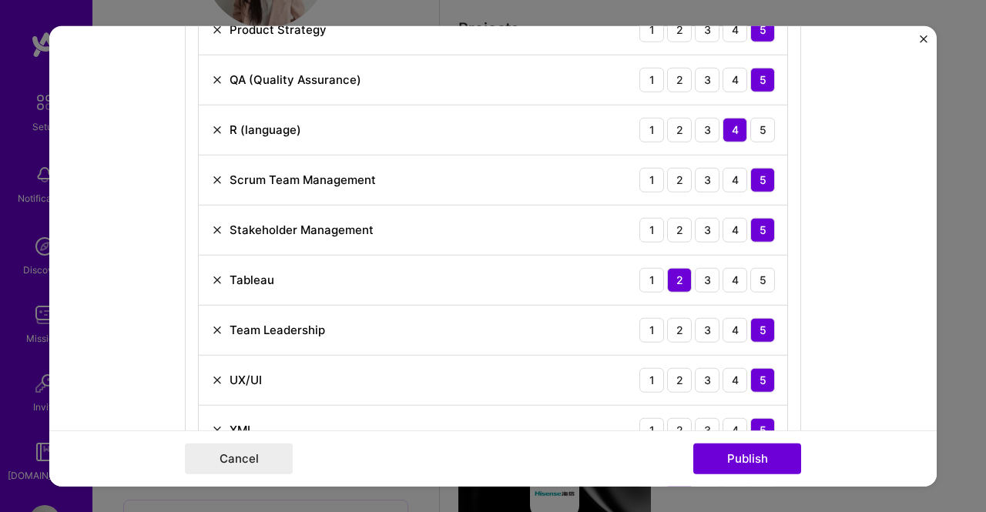
click at [213, 273] on img at bounding box center [217, 279] width 12 height 12
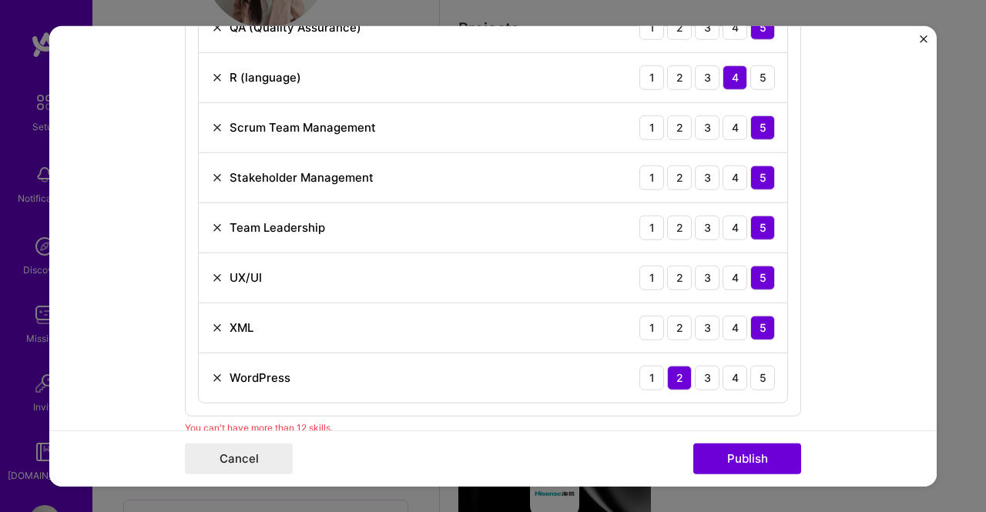
scroll to position [1616, 0]
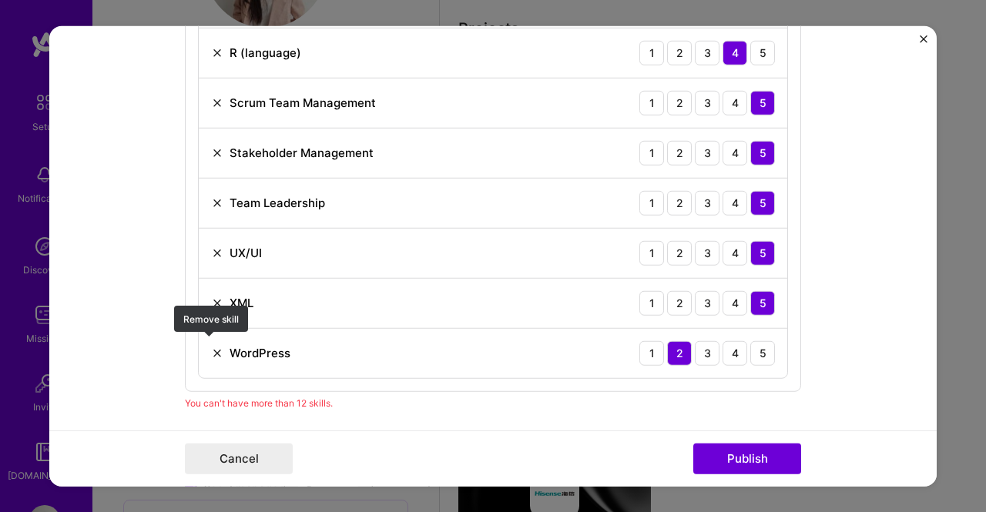
click at [212, 347] on img at bounding box center [217, 353] width 12 height 12
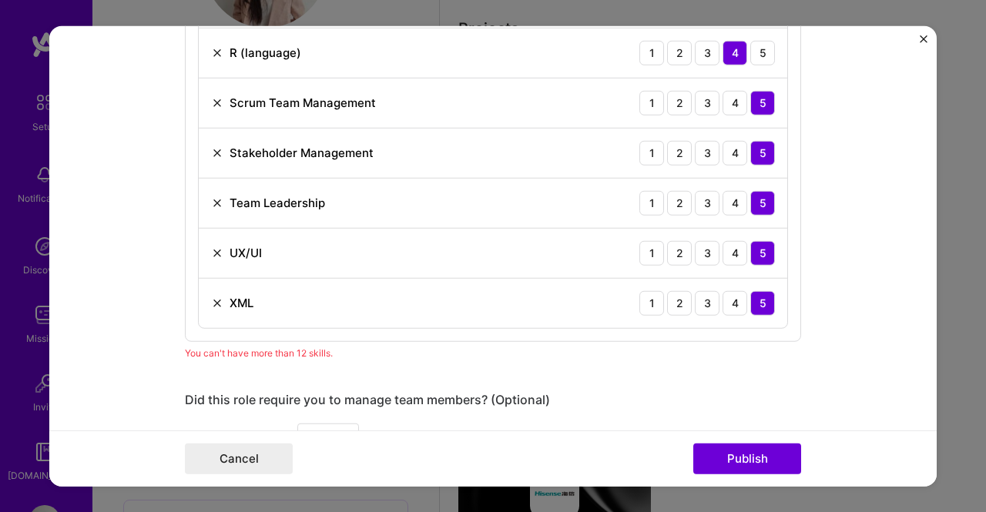
click at [212, 297] on img at bounding box center [217, 303] width 12 height 12
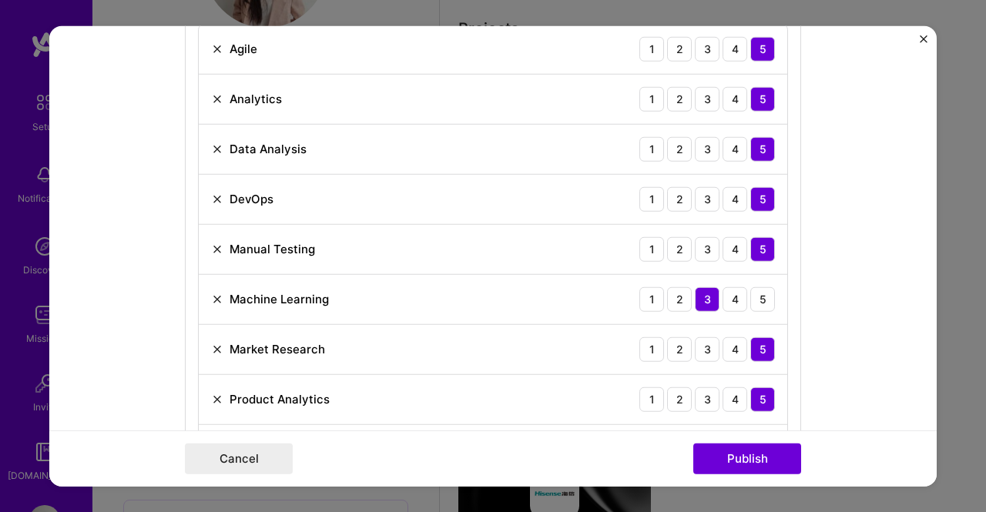
scroll to position [846, 0]
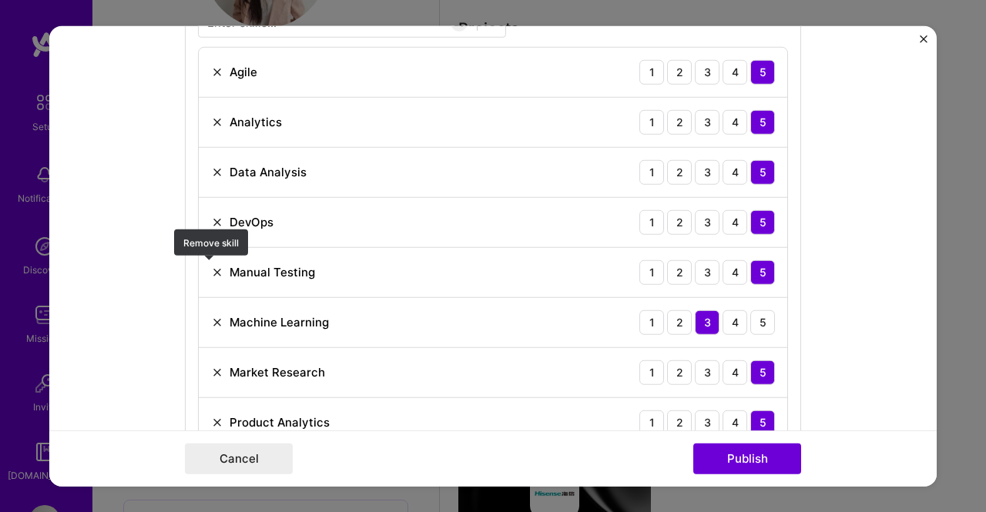
click at [212, 270] on img at bounding box center [217, 272] width 12 height 12
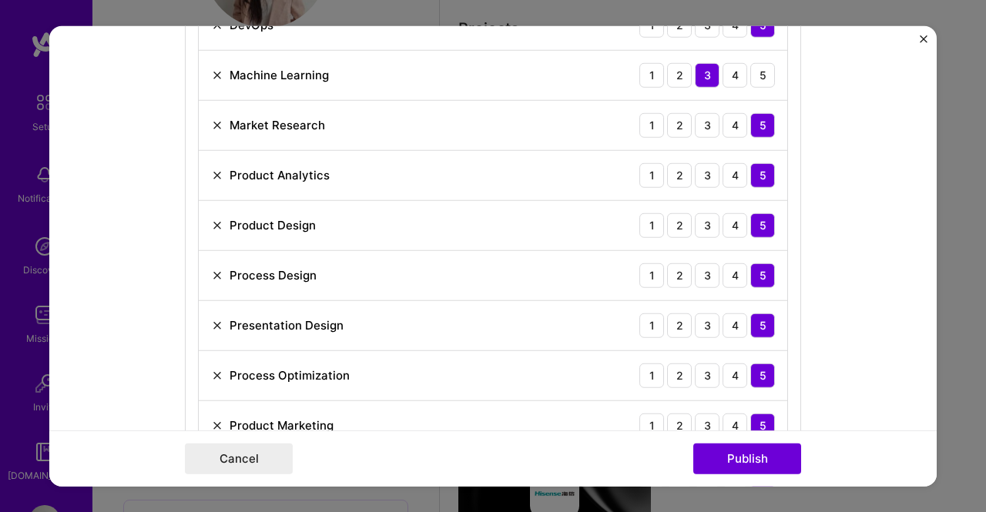
scroll to position [1077, 0]
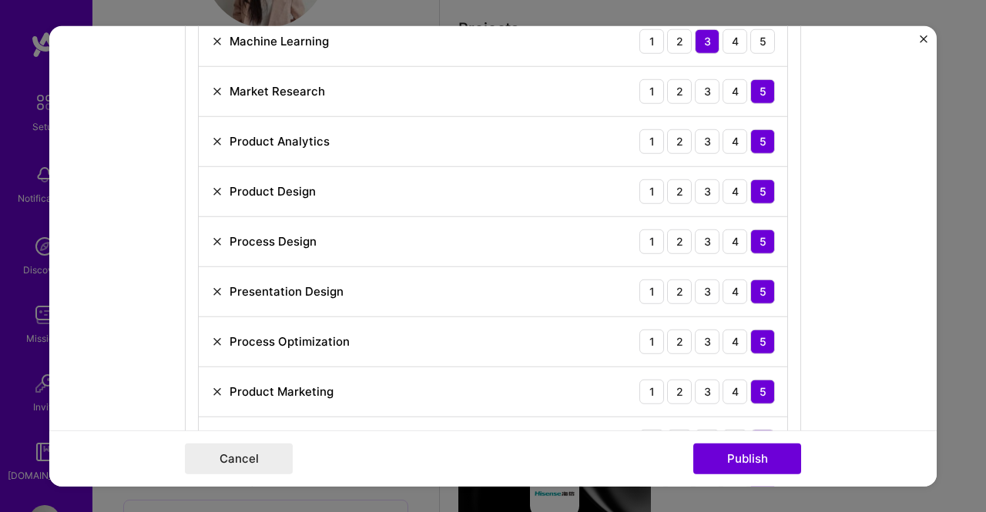
click at [212, 135] on img at bounding box center [217, 141] width 12 height 12
click at [214, 236] on img at bounding box center [217, 241] width 12 height 12
click at [214, 290] on img at bounding box center [217, 291] width 12 height 12
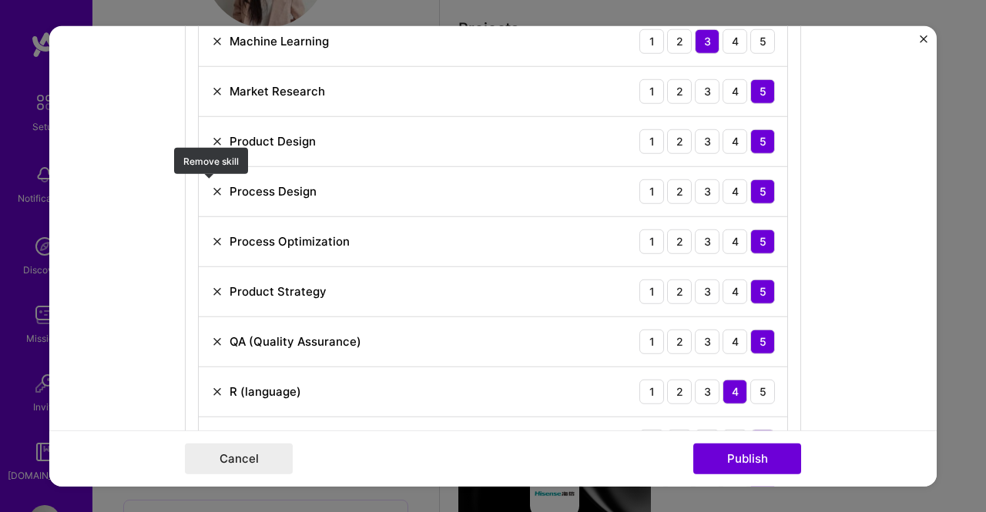
click at [211, 185] on img at bounding box center [217, 191] width 12 height 12
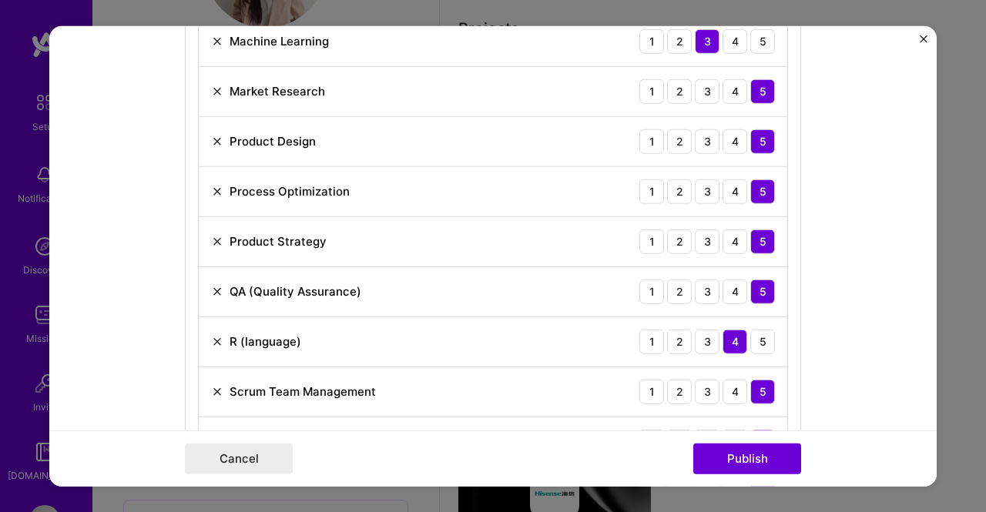
click at [215, 138] on img at bounding box center [217, 141] width 12 height 12
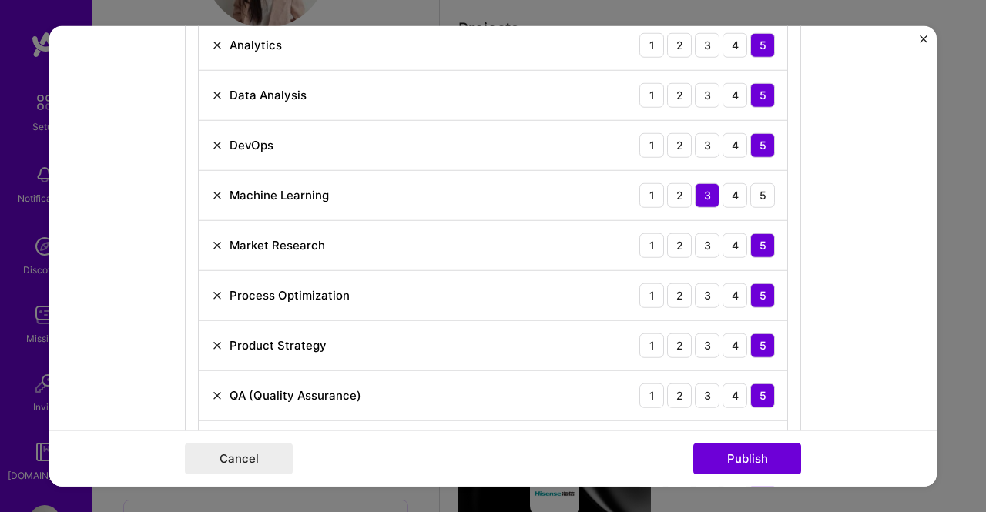
scroll to position [846, 0]
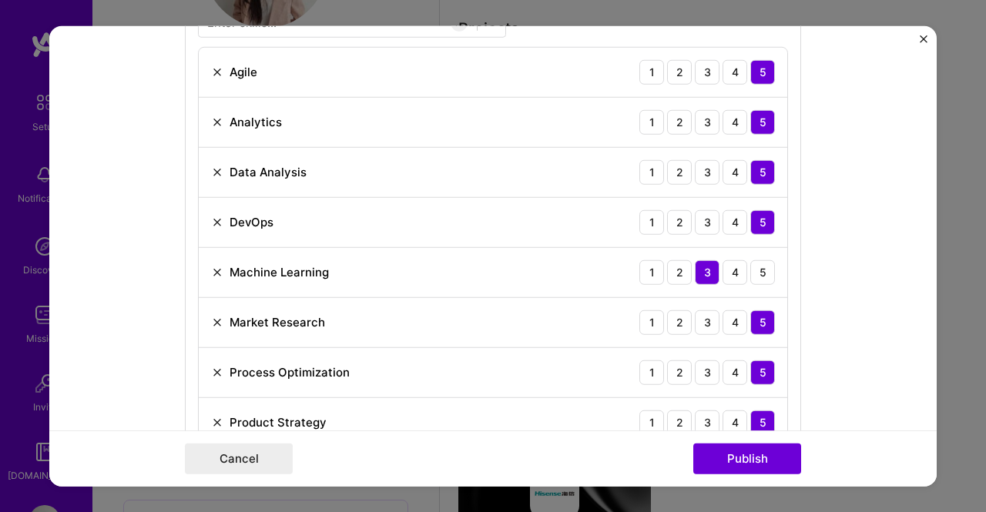
click at [211, 116] on img at bounding box center [217, 122] width 12 height 12
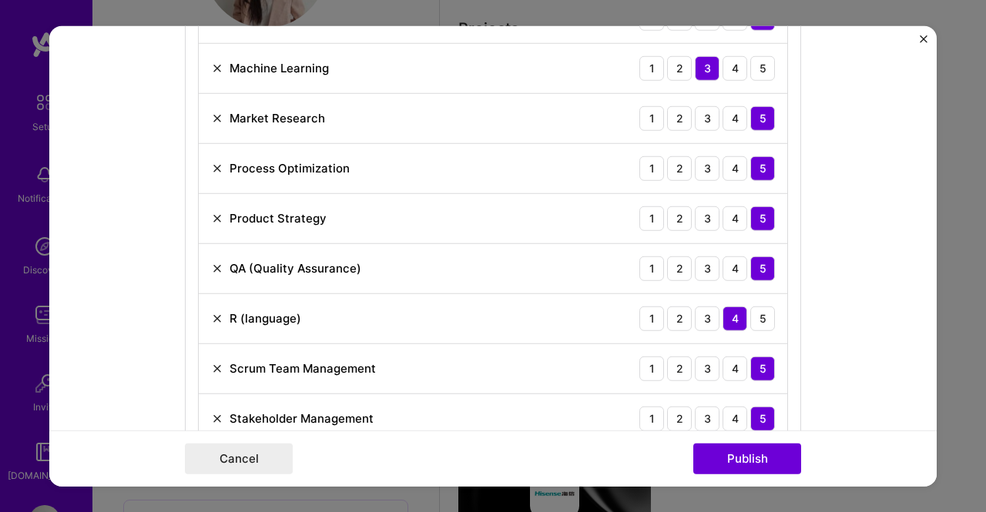
scroll to position [1077, 0]
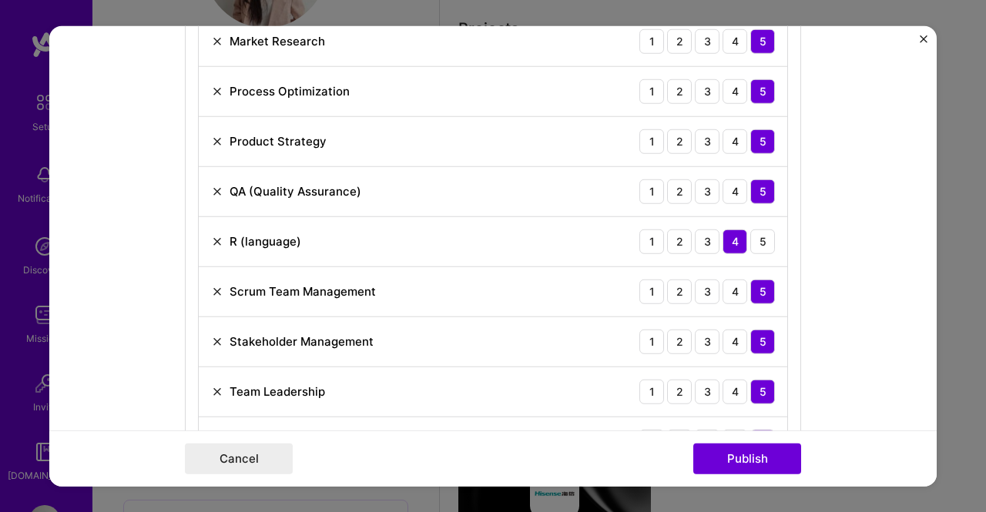
click at [215, 285] on img at bounding box center [217, 291] width 12 height 12
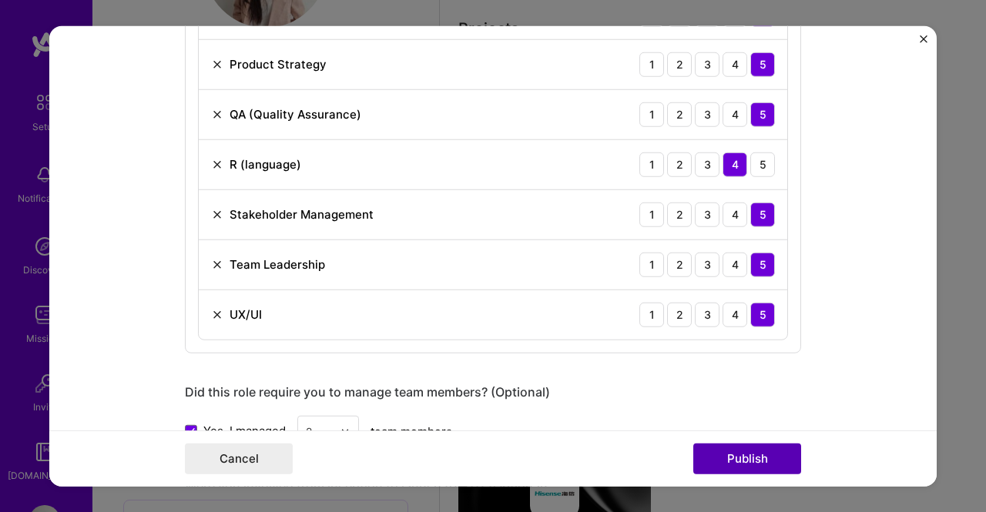
click at [755, 458] on button "Publish" at bounding box center [747, 459] width 108 height 31
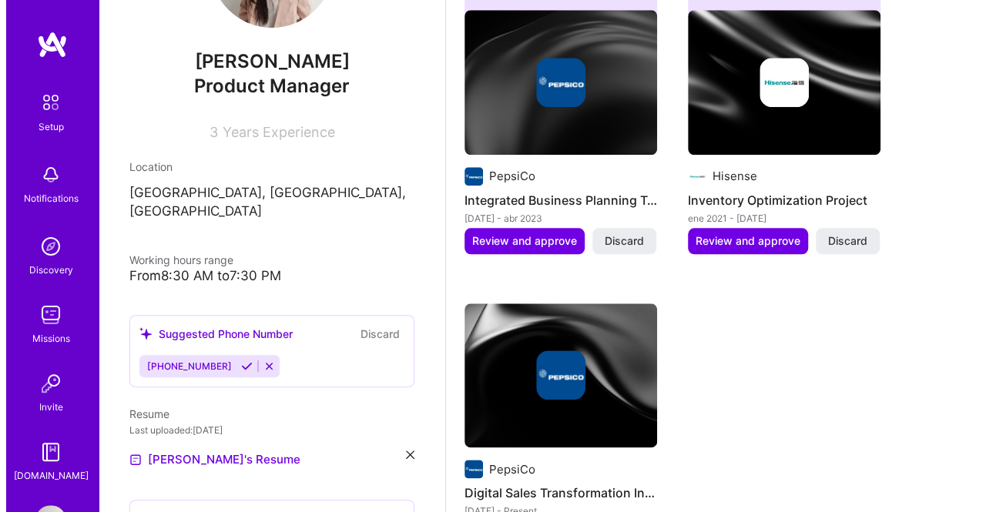
scroll to position [800, 0]
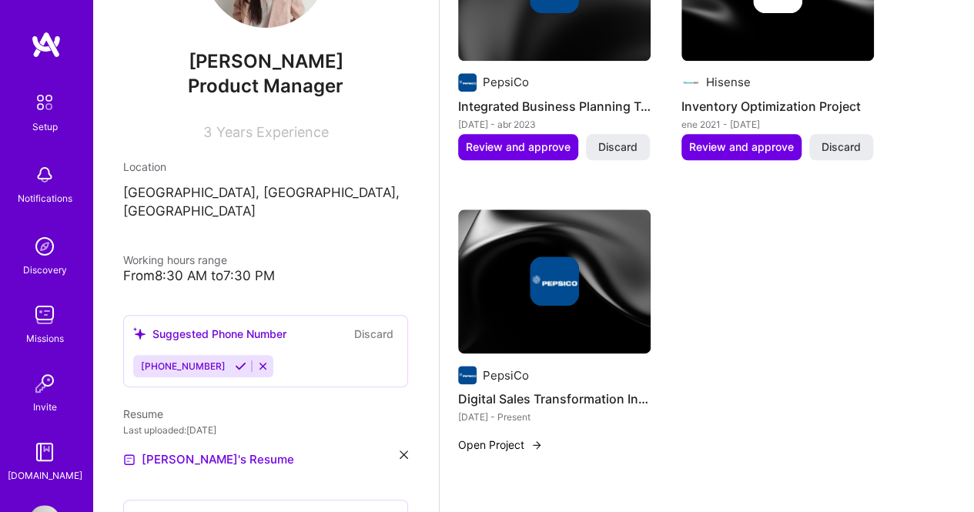
click at [535, 441] on img at bounding box center [537, 445] width 12 height 12
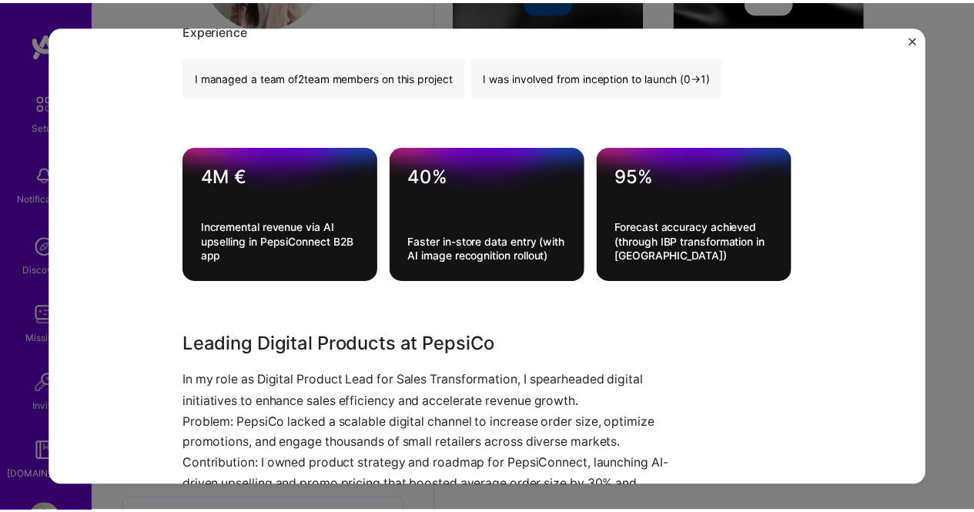
scroll to position [539, 0]
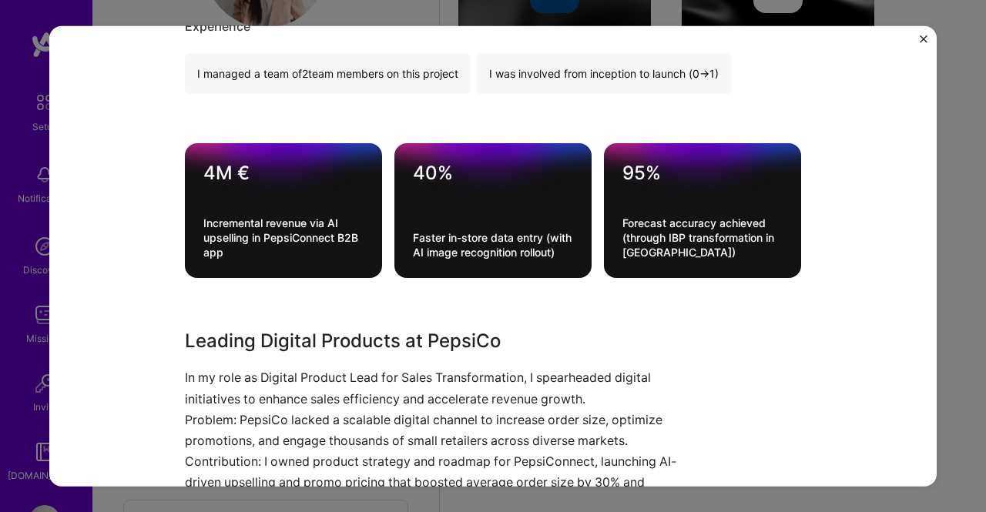
click at [922, 37] on img "Close" at bounding box center [924, 39] width 8 height 8
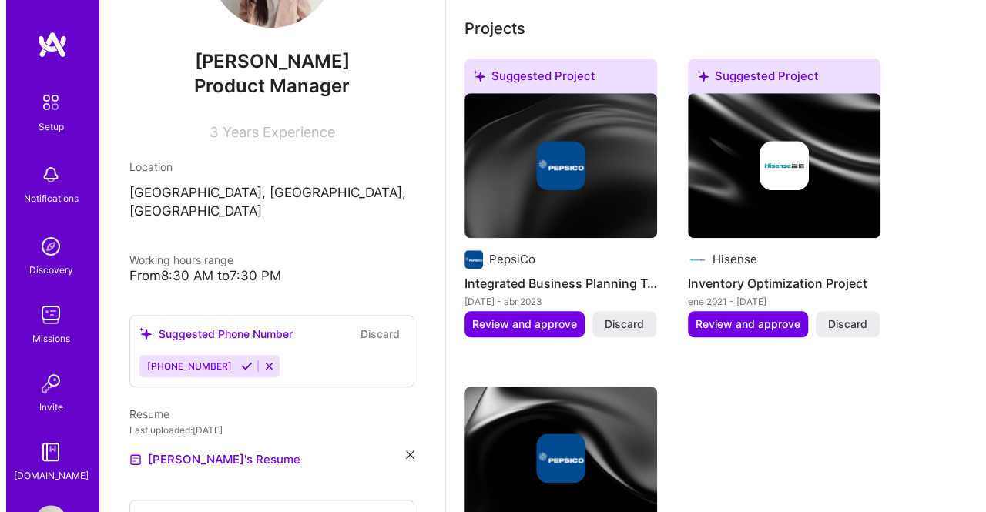
scroll to position [646, 0]
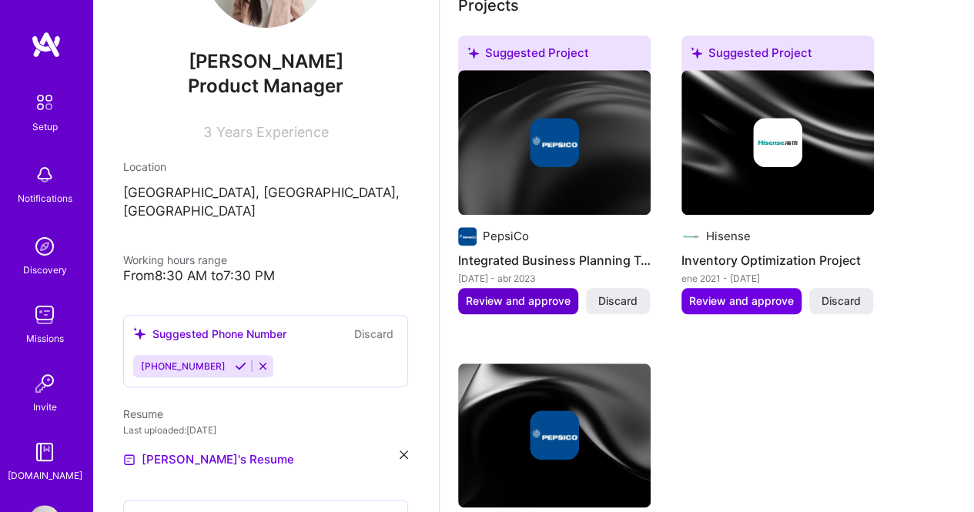
click at [524, 295] on span "Review and approve" at bounding box center [518, 300] width 105 height 15
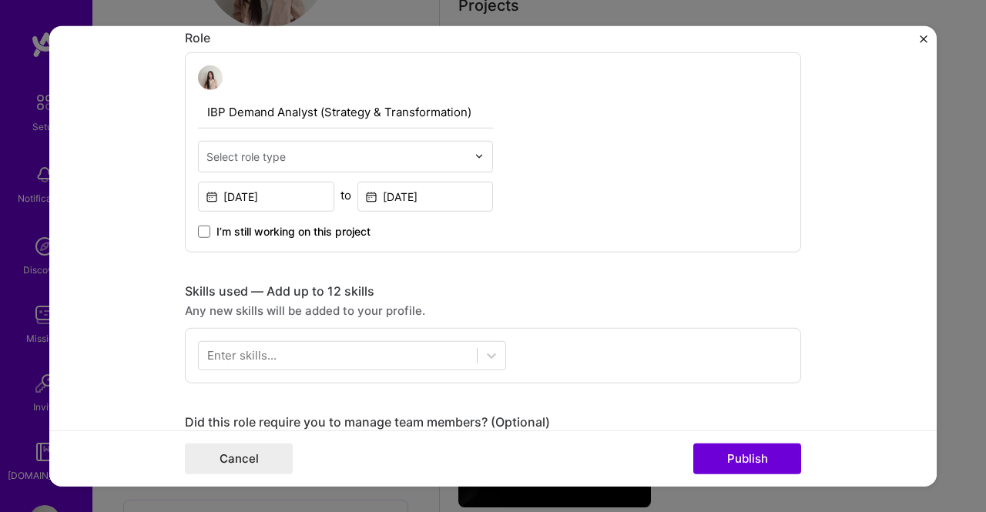
scroll to position [462, 0]
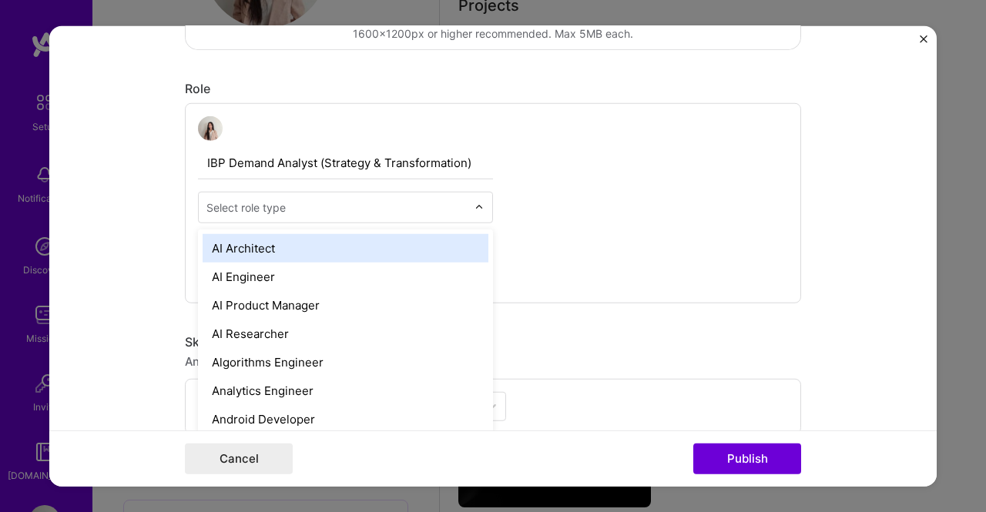
click at [467, 208] on div "Select role type" at bounding box center [337, 207] width 276 height 30
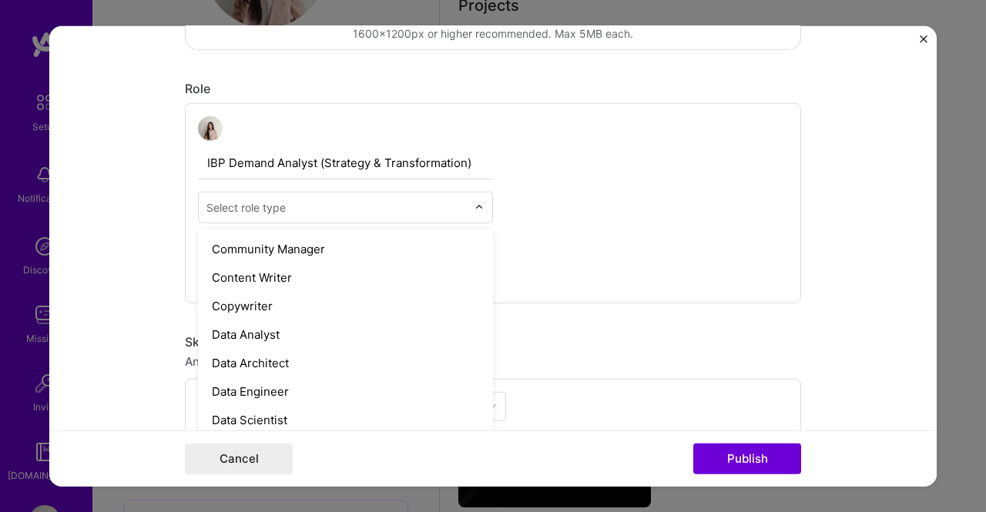
scroll to position [535, 0]
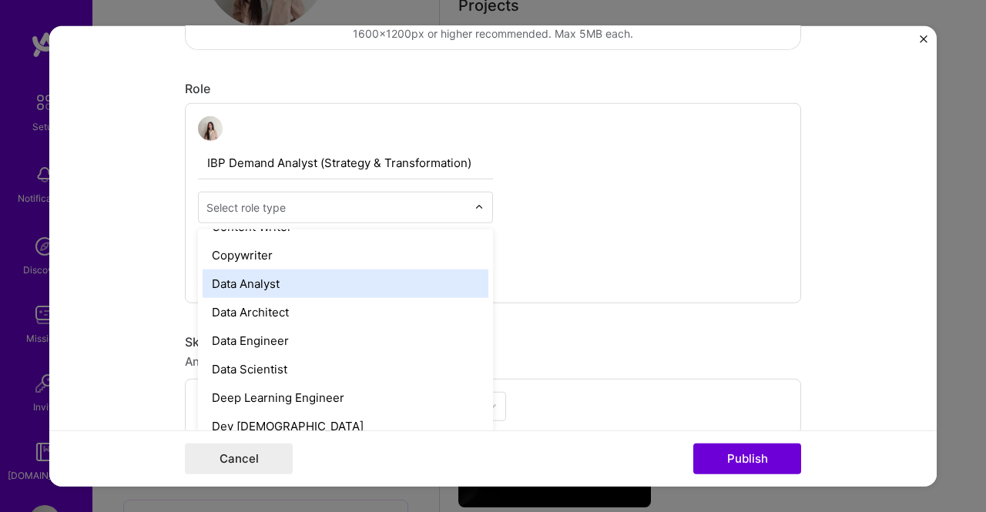
click at [447, 287] on div "Data Analyst" at bounding box center [346, 283] width 286 height 29
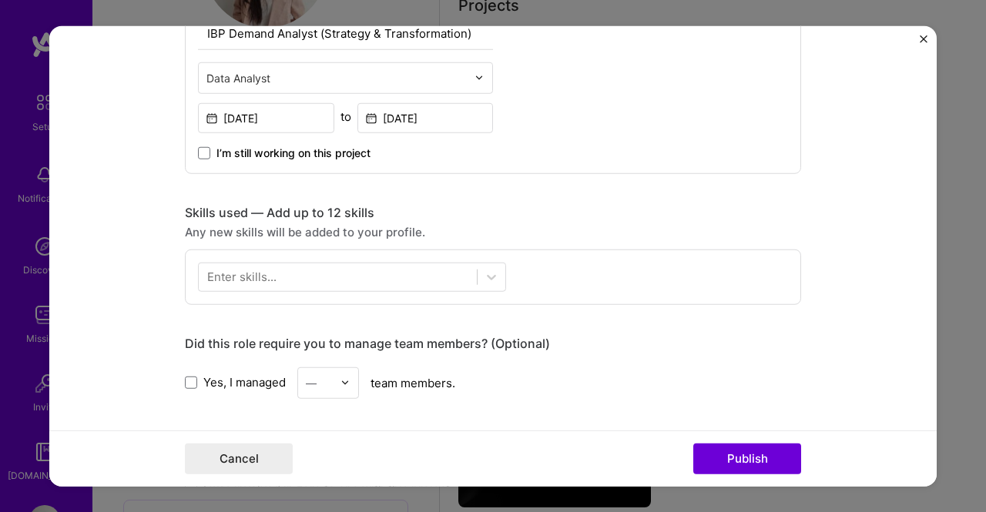
scroll to position [616, 0]
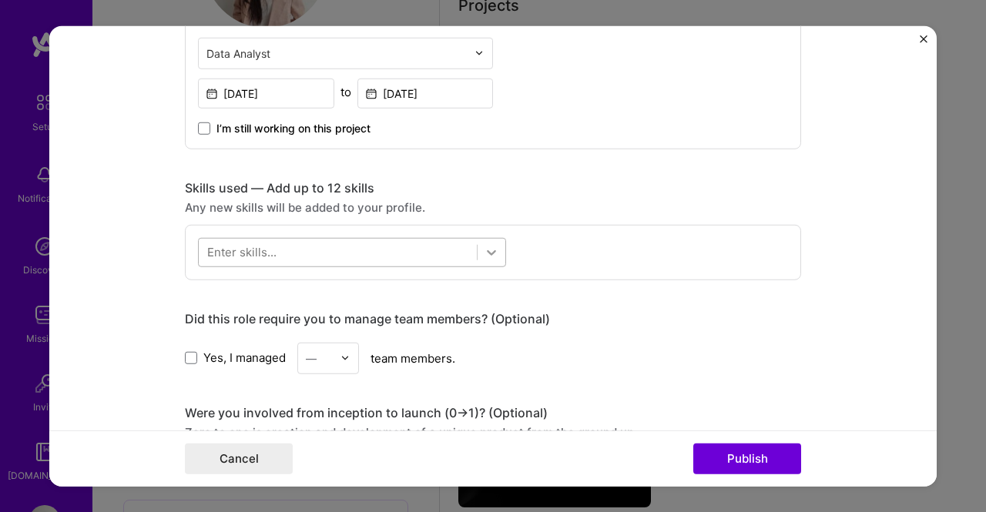
click at [487, 254] on icon at bounding box center [491, 251] width 15 height 15
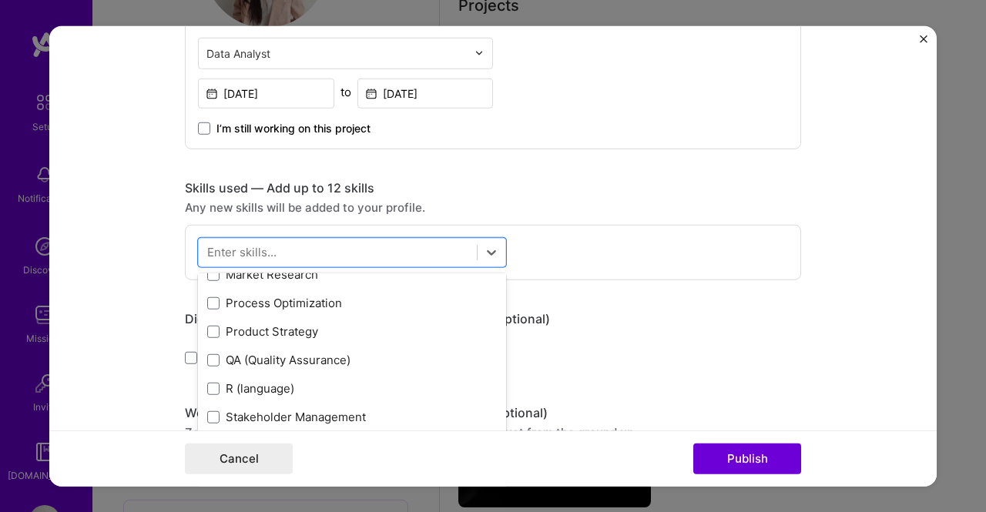
scroll to position [0, 0]
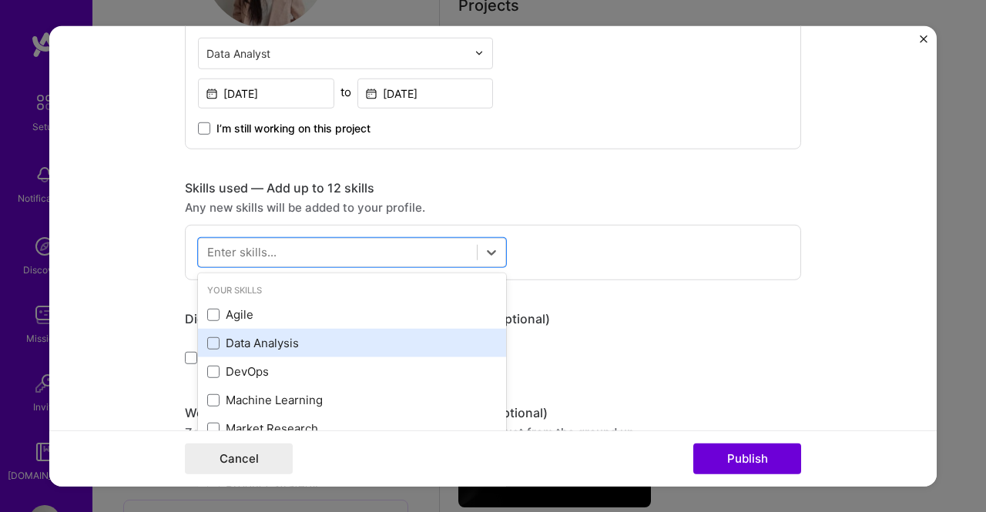
click at [279, 335] on div "Data Analysis" at bounding box center [352, 343] width 290 height 16
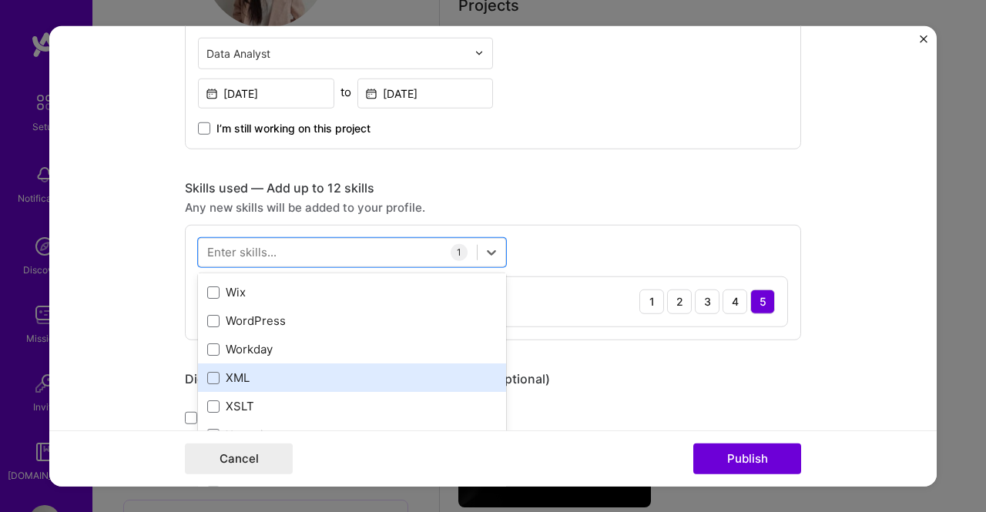
scroll to position [10379, 0]
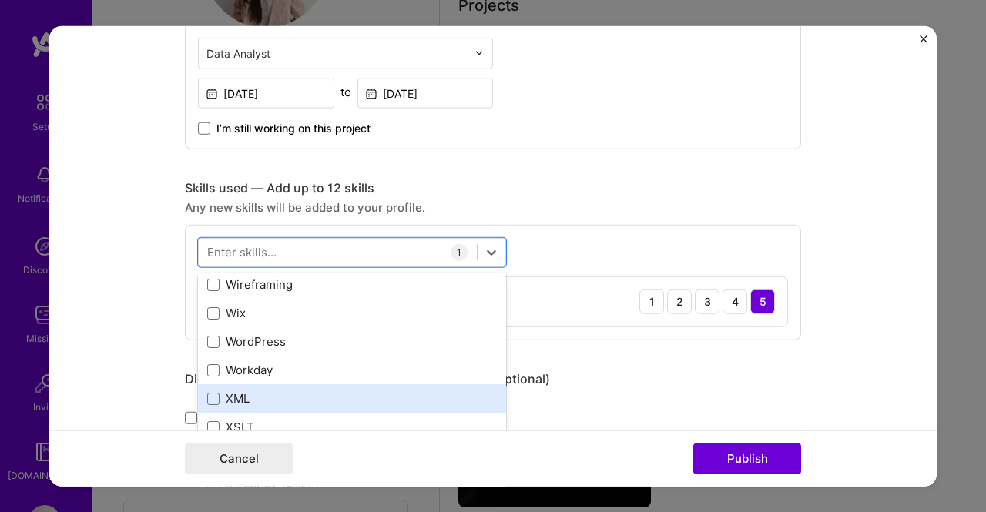
click at [253, 399] on div "XML" at bounding box center [352, 399] width 290 height 16
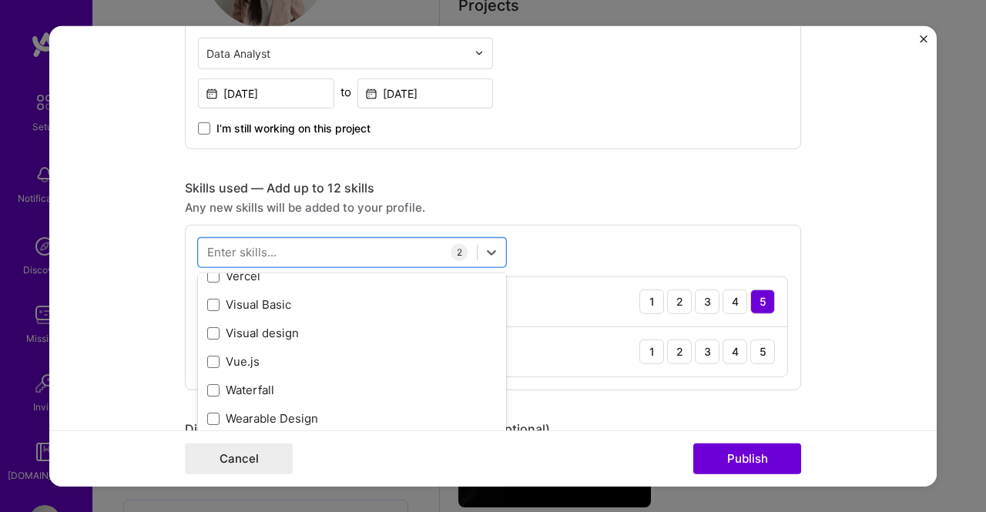
scroll to position [9994, 0]
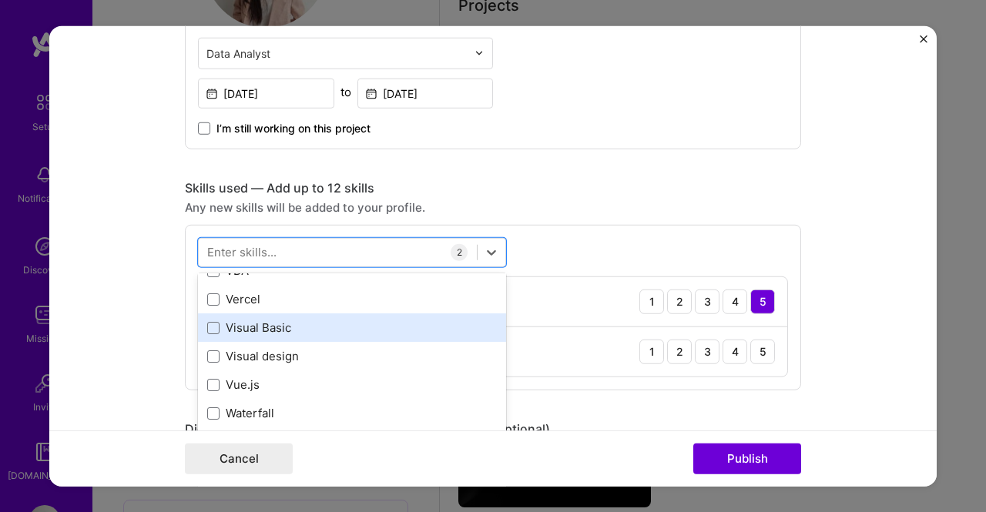
click at [283, 326] on div "Visual Basic" at bounding box center [352, 328] width 290 height 16
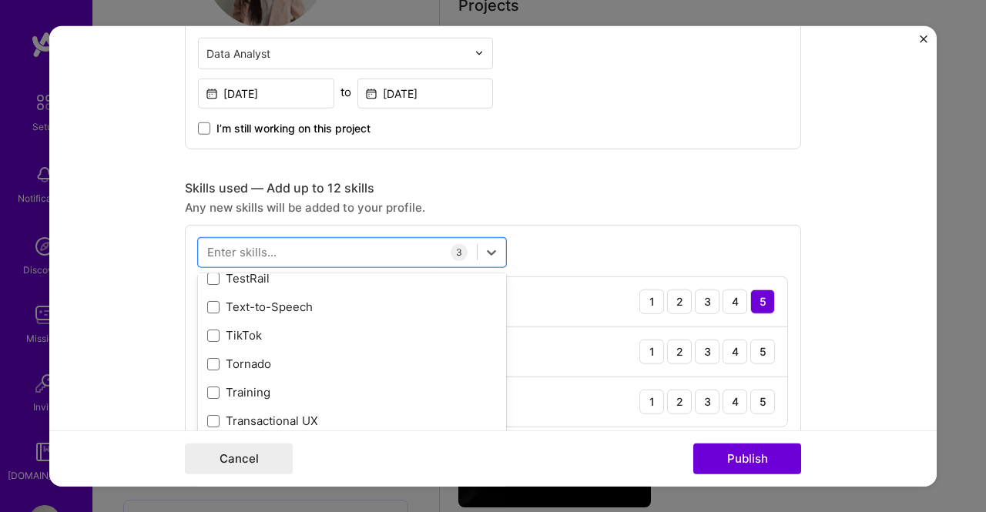
scroll to position [9608, 0]
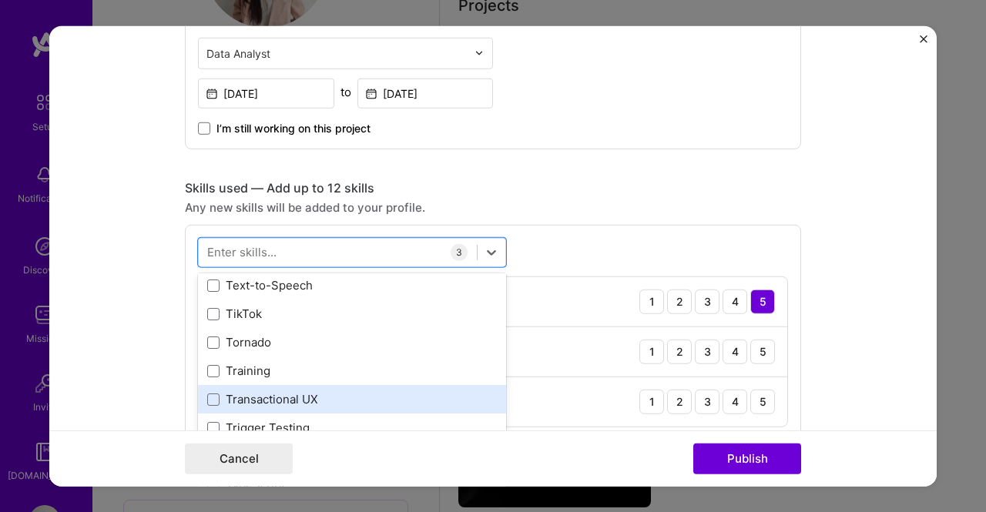
click at [254, 385] on div "Transactional UX" at bounding box center [352, 399] width 308 height 29
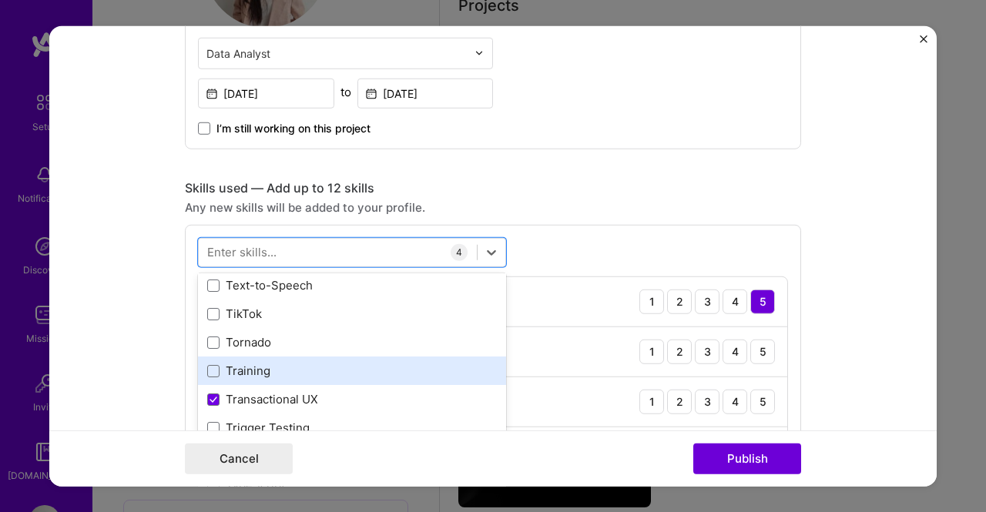
click at [254, 371] on div "Training" at bounding box center [352, 371] width 290 height 16
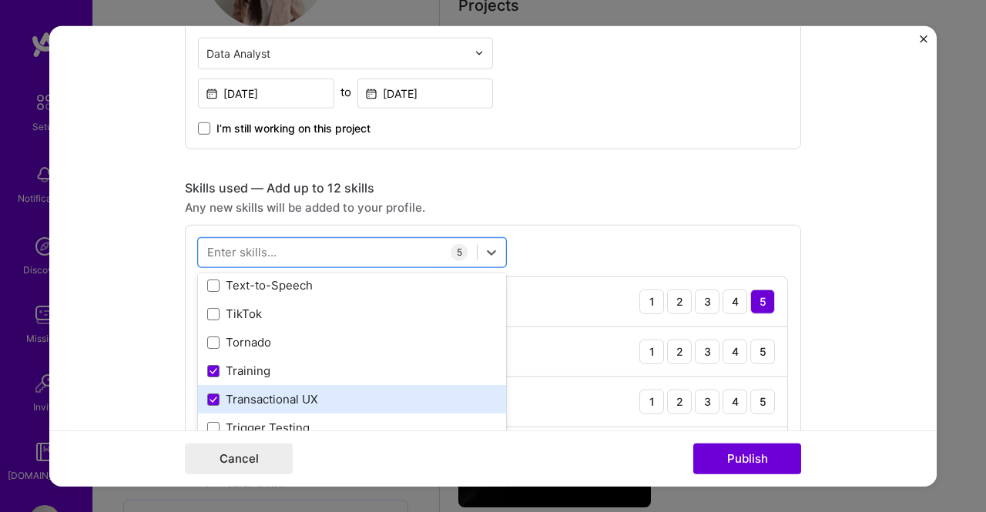
click at [252, 392] on div "Transactional UX" at bounding box center [352, 399] width 290 height 16
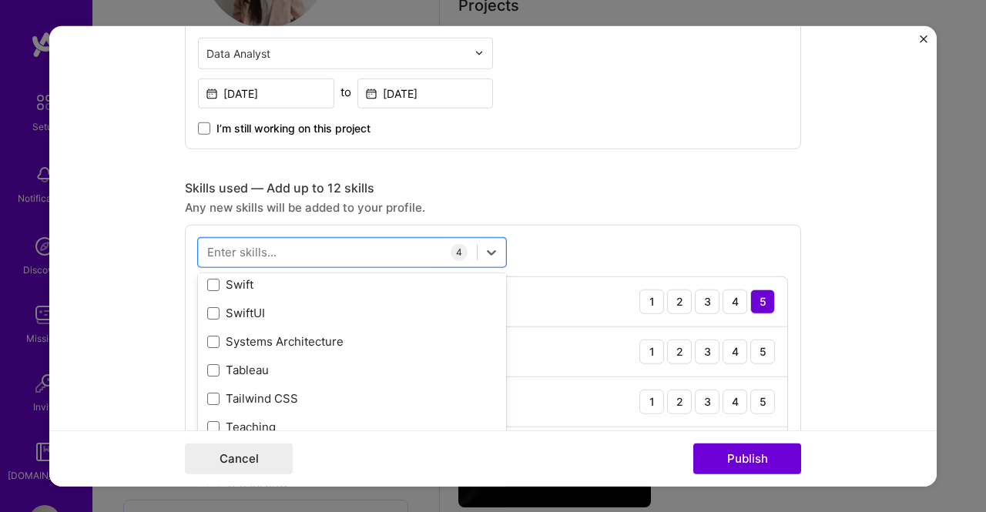
scroll to position [9300, 0]
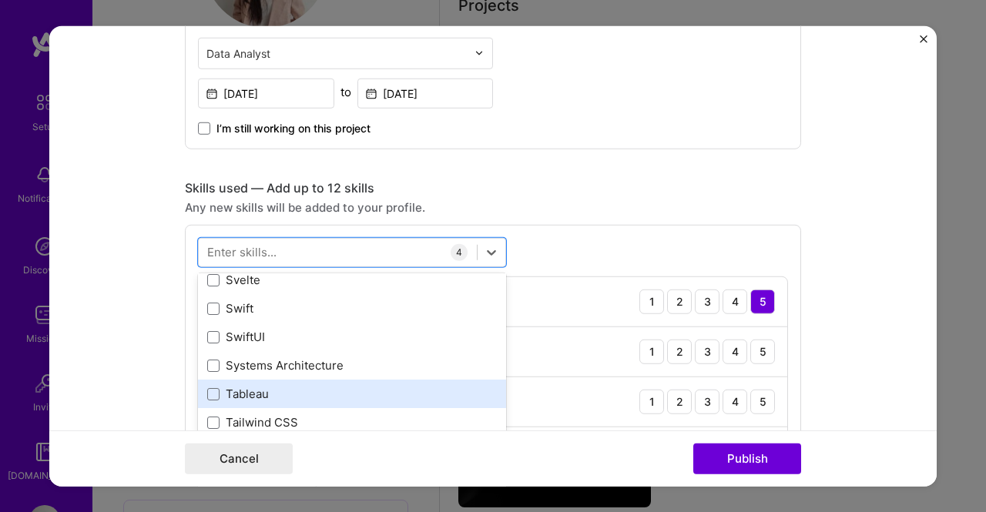
click at [270, 387] on div "Tableau" at bounding box center [352, 394] width 290 height 16
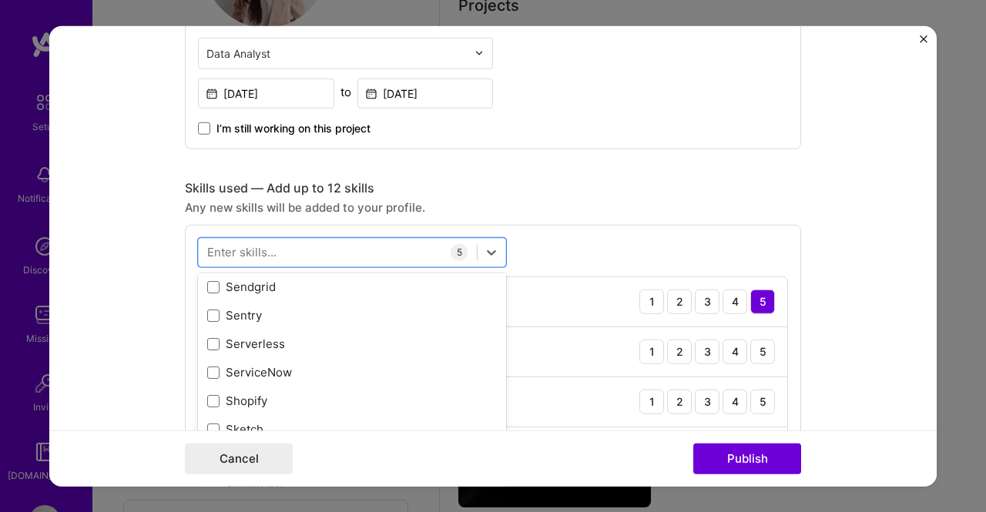
scroll to position [8607, 0]
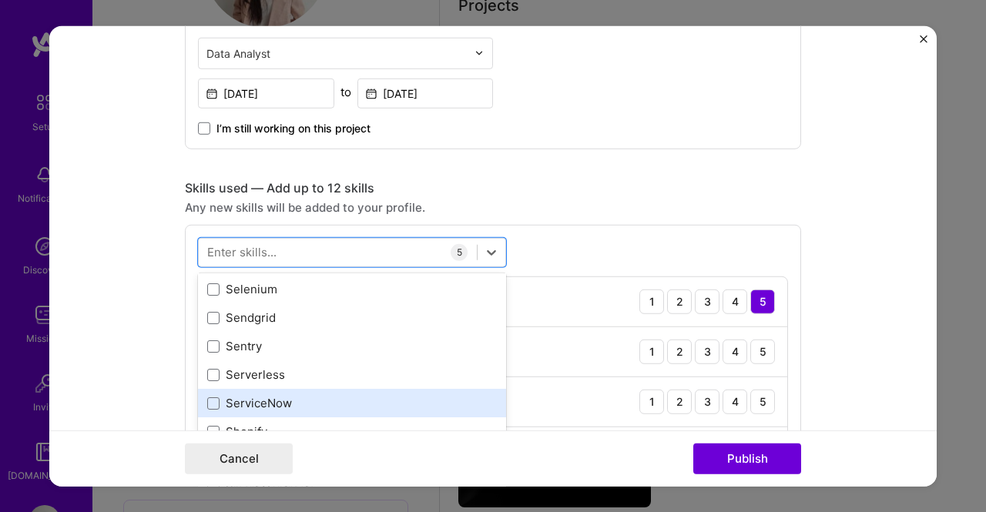
click at [308, 395] on div "ServiceNow" at bounding box center [352, 403] width 290 height 16
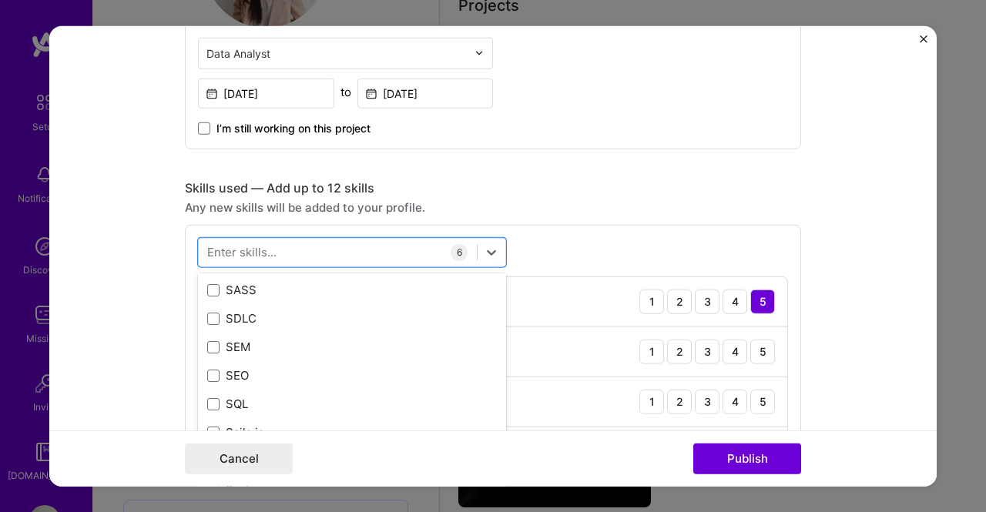
scroll to position [8299, 0]
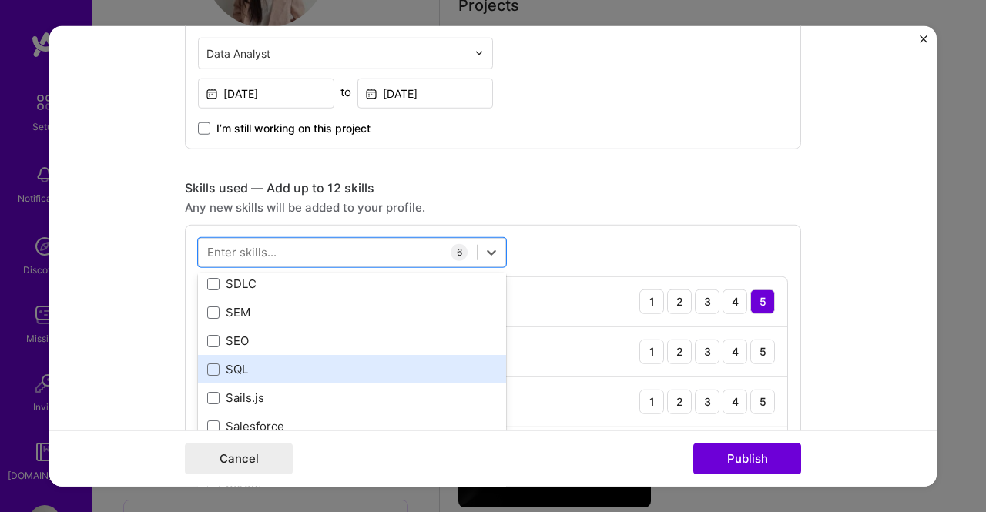
click at [324, 369] on div "SQL" at bounding box center [352, 369] width 290 height 16
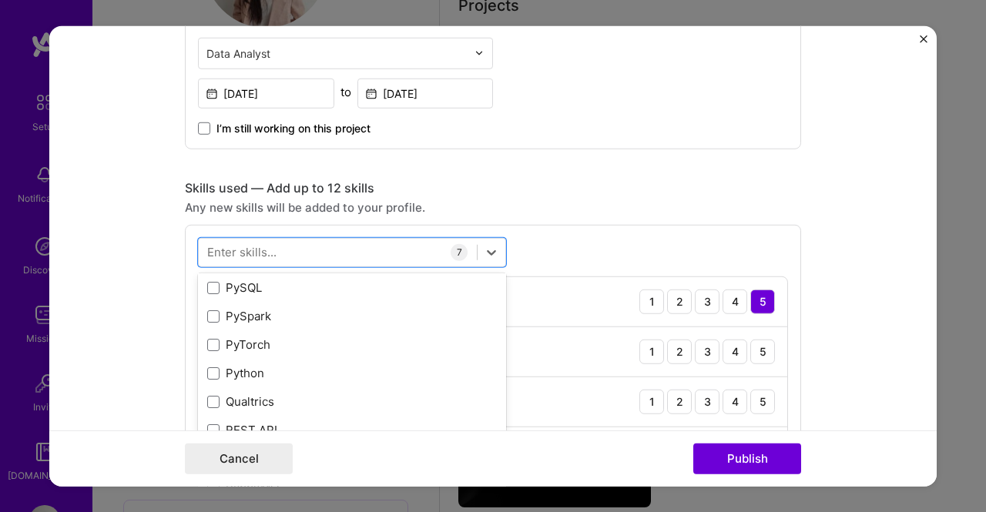
scroll to position [7528, 0]
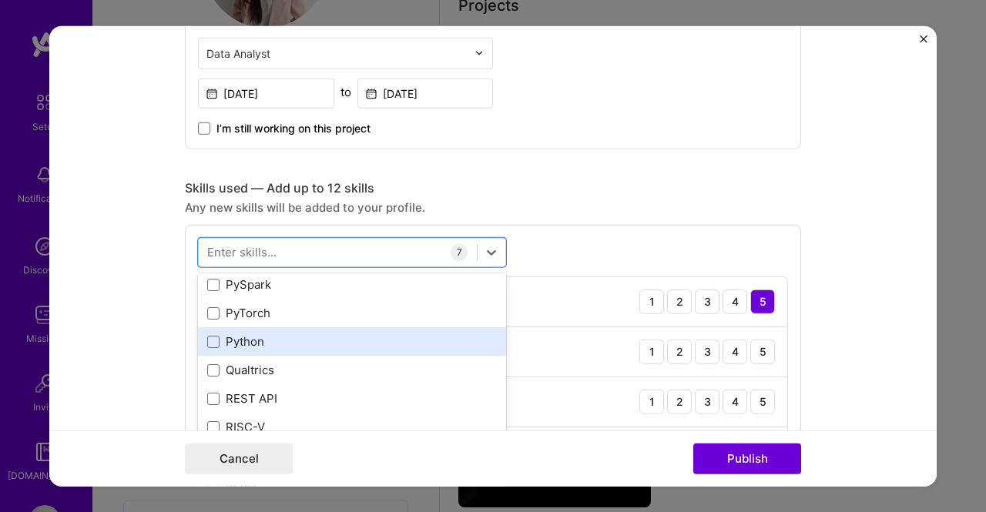
click at [342, 344] on div "Python" at bounding box center [352, 342] width 290 height 16
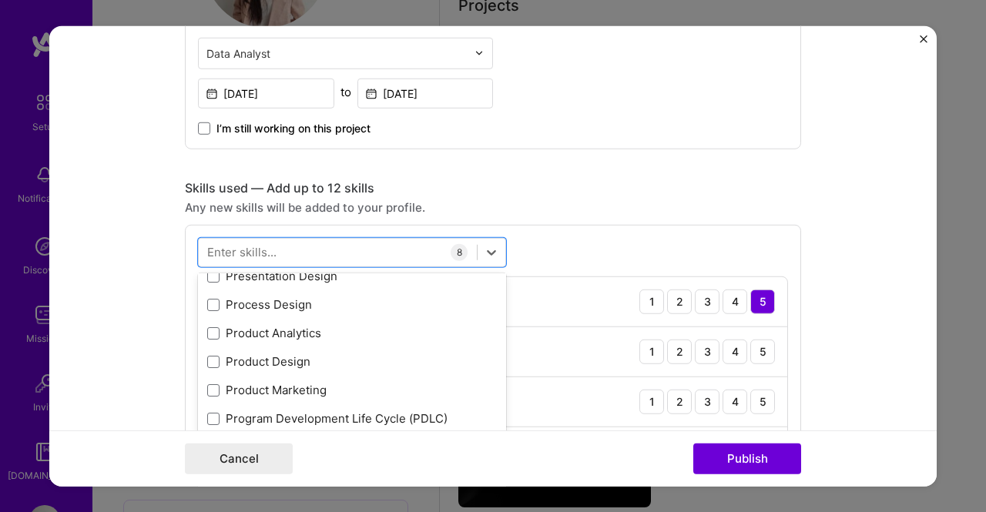
scroll to position [7220, 0]
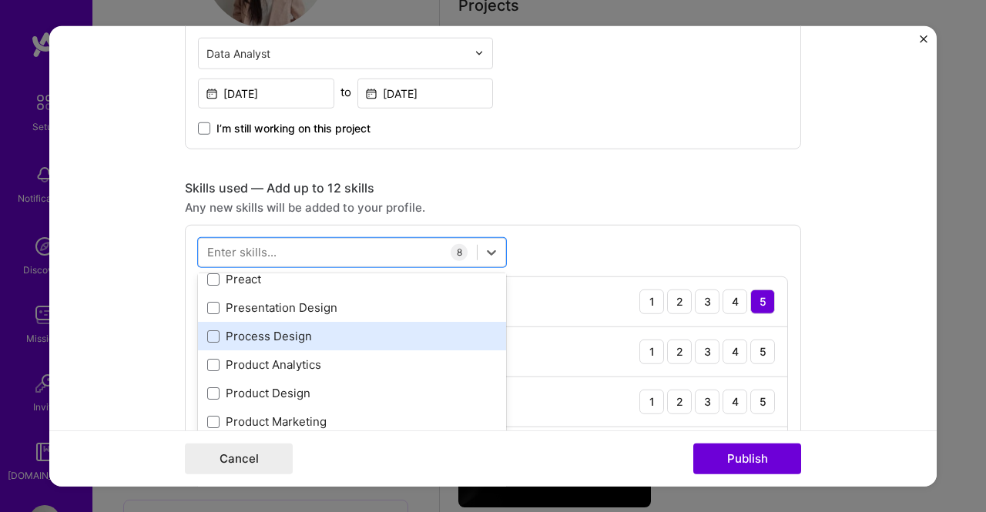
click at [350, 340] on div "Process Design" at bounding box center [352, 336] width 290 height 16
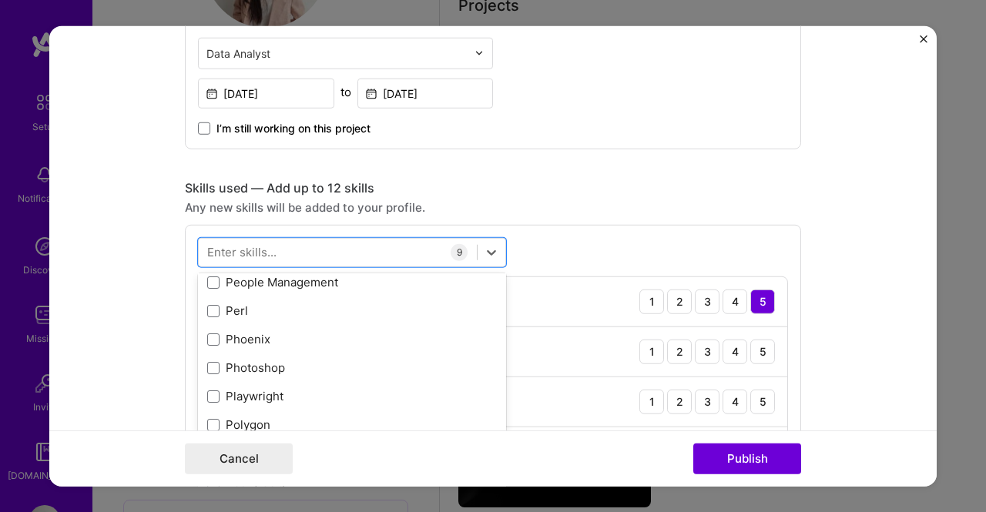
scroll to position [6912, 0]
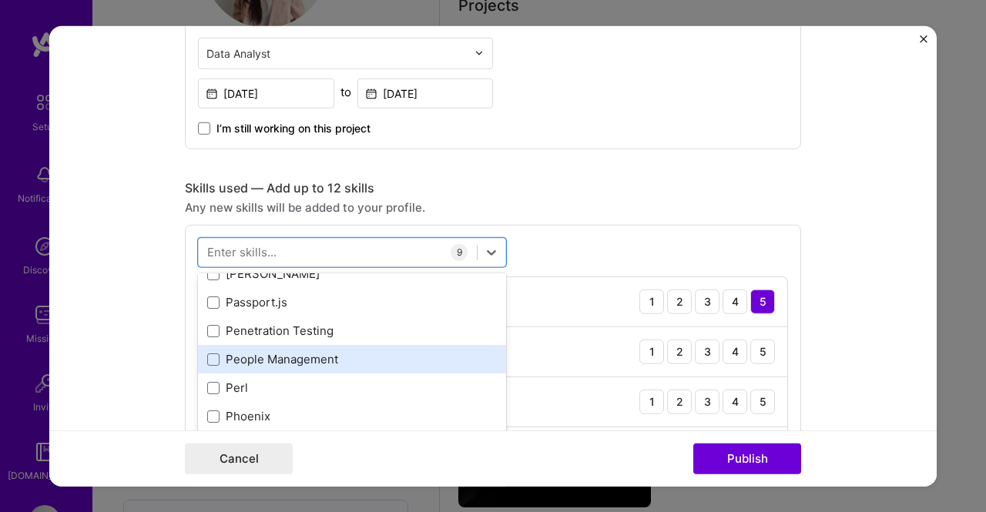
click at [347, 358] on div "People Management" at bounding box center [352, 359] width 290 height 16
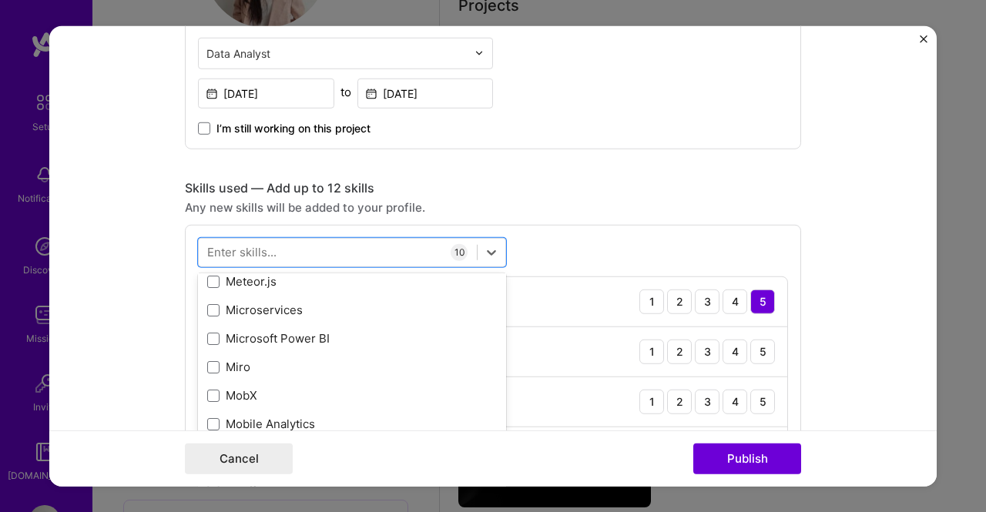
scroll to position [6065, 0]
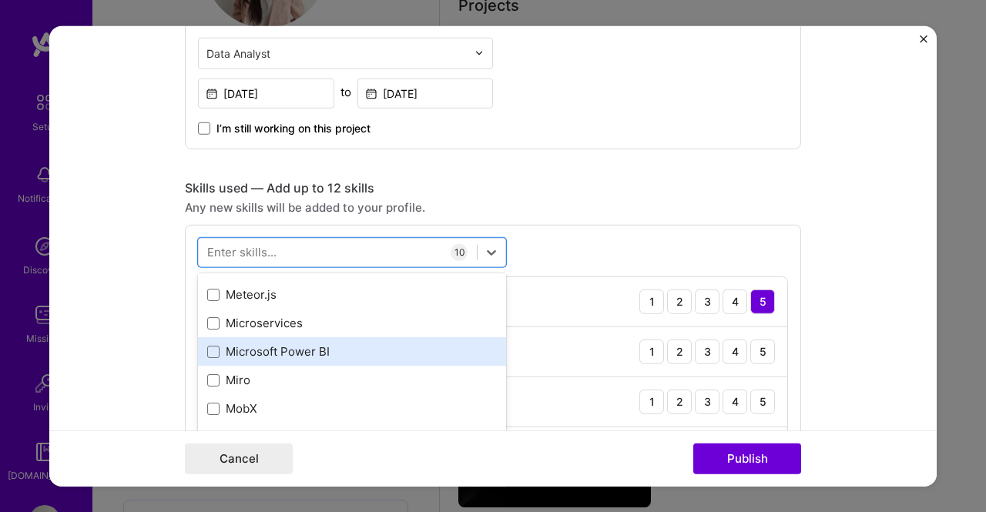
click at [347, 357] on div "Microsoft Power BI" at bounding box center [352, 352] width 290 height 16
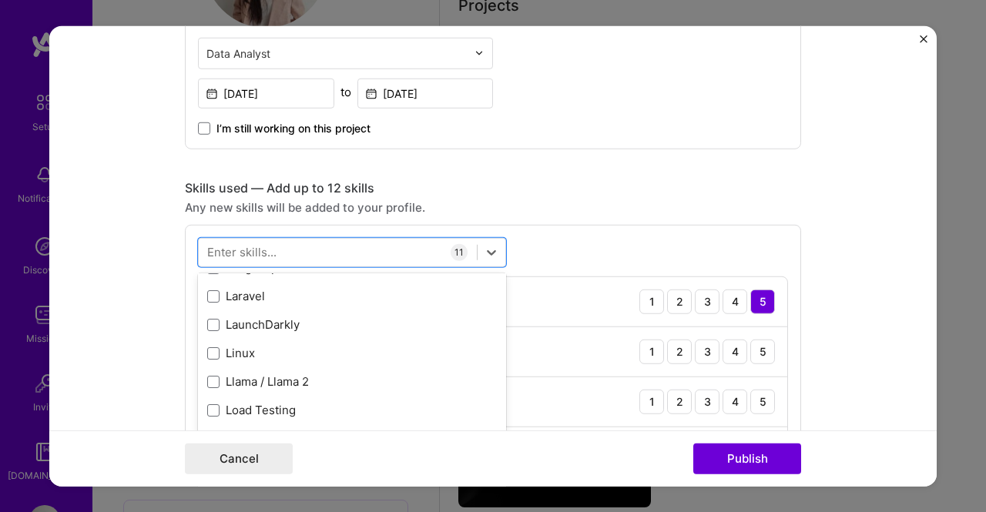
scroll to position [5603, 0]
click at [831, 241] on form "Editing suggested project This project is suggested based on your LinkedIn, res…" at bounding box center [492, 255] width 887 height 461
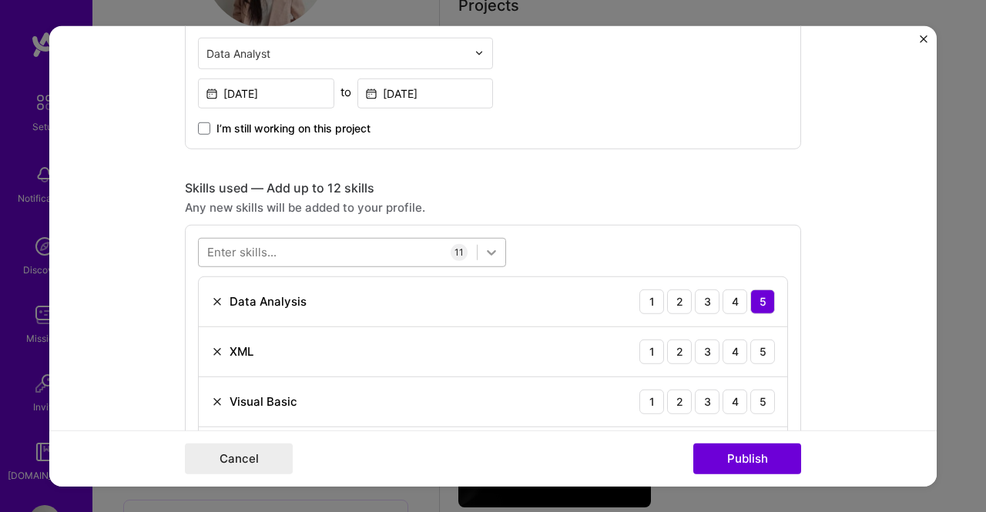
click at [491, 247] on icon at bounding box center [491, 251] width 15 height 15
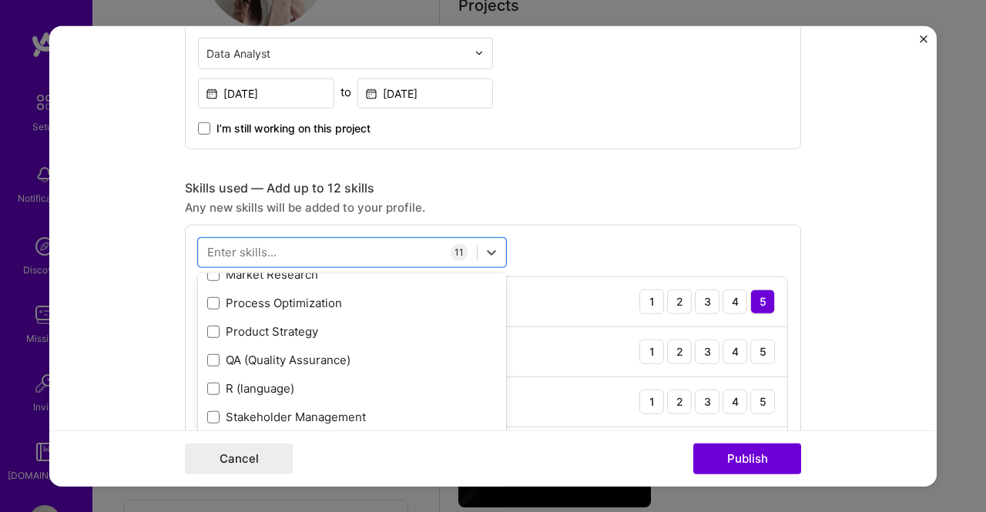
scroll to position [0, 0]
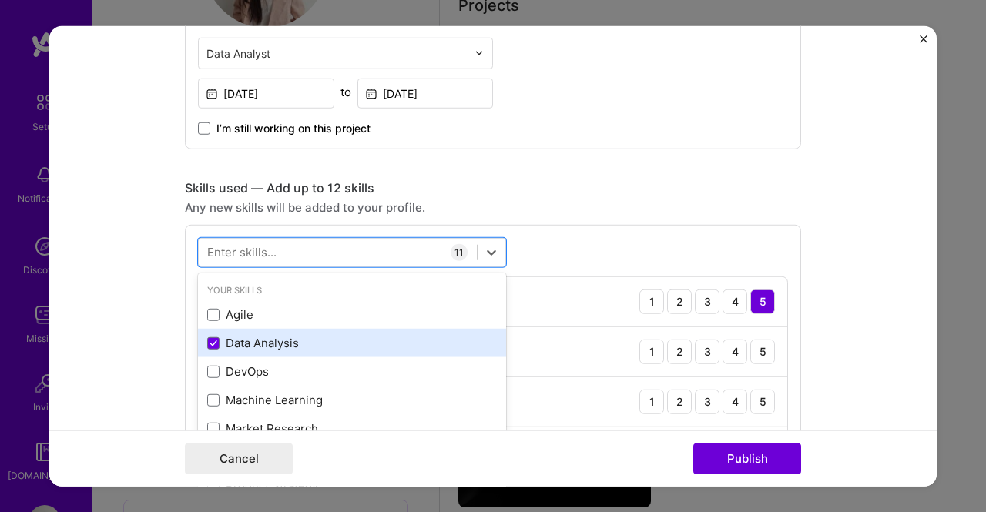
click at [257, 338] on div "Data Analysis" at bounding box center [352, 343] width 290 height 16
click at [359, 335] on div "Data Analysis" at bounding box center [352, 343] width 290 height 16
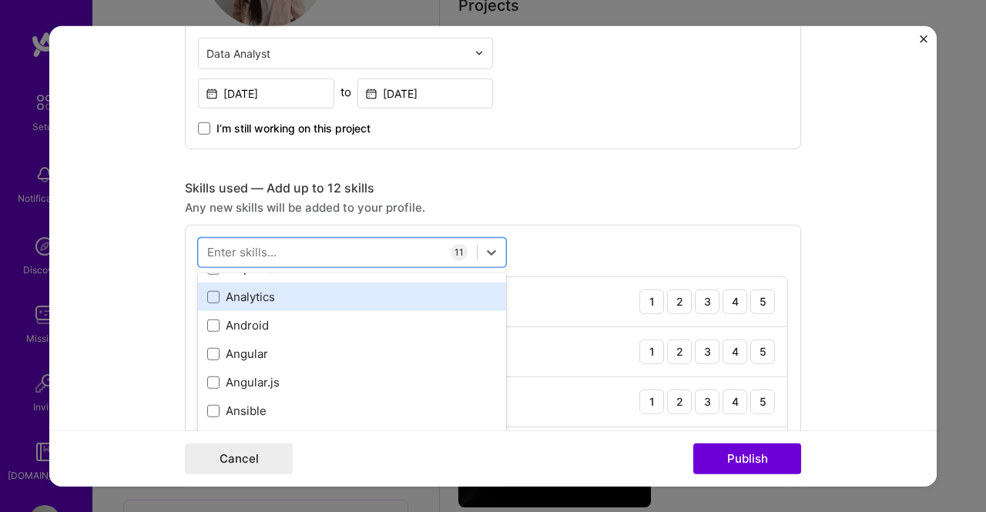
scroll to position [1155, 0]
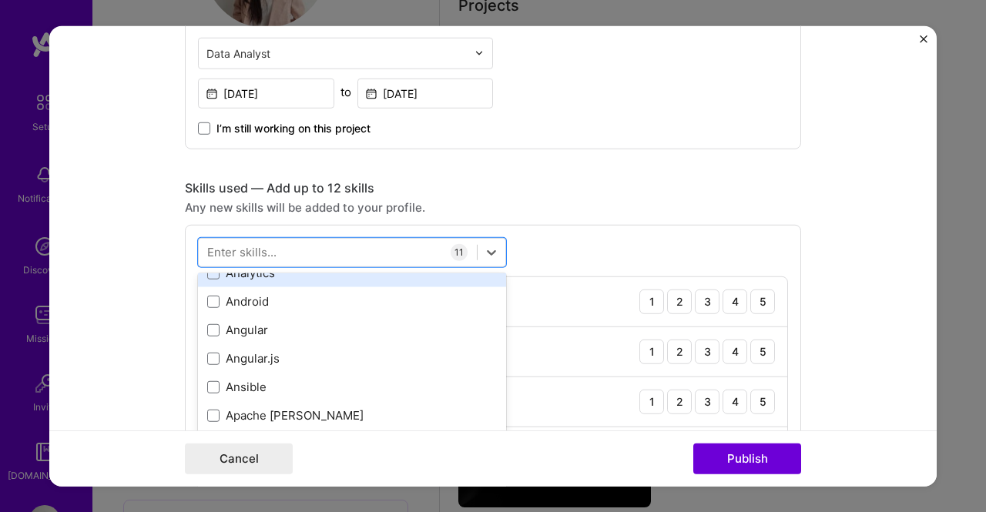
click at [418, 273] on div "Analytics" at bounding box center [352, 273] width 290 height 16
click at [843, 275] on form "Editing suggested project This project is suggested based on your LinkedIn, res…" at bounding box center [492, 255] width 887 height 461
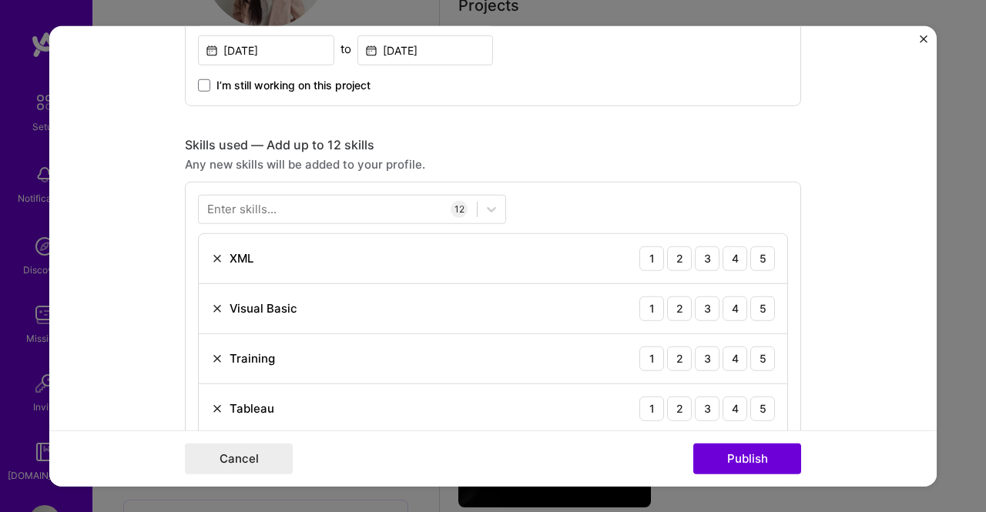
scroll to position [693, 0]
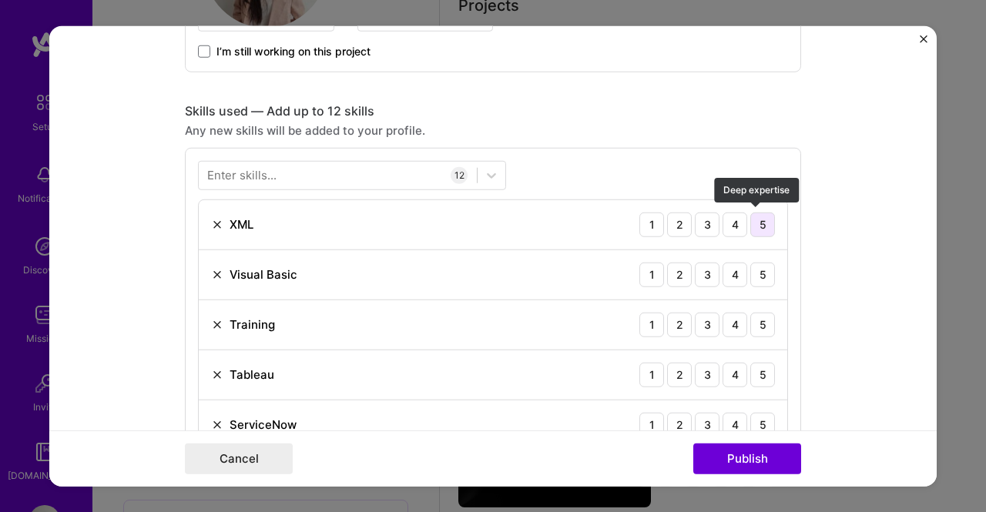
click at [762, 216] on div "5" at bounding box center [762, 224] width 25 height 25
click at [705, 275] on div "3" at bounding box center [707, 274] width 25 height 25
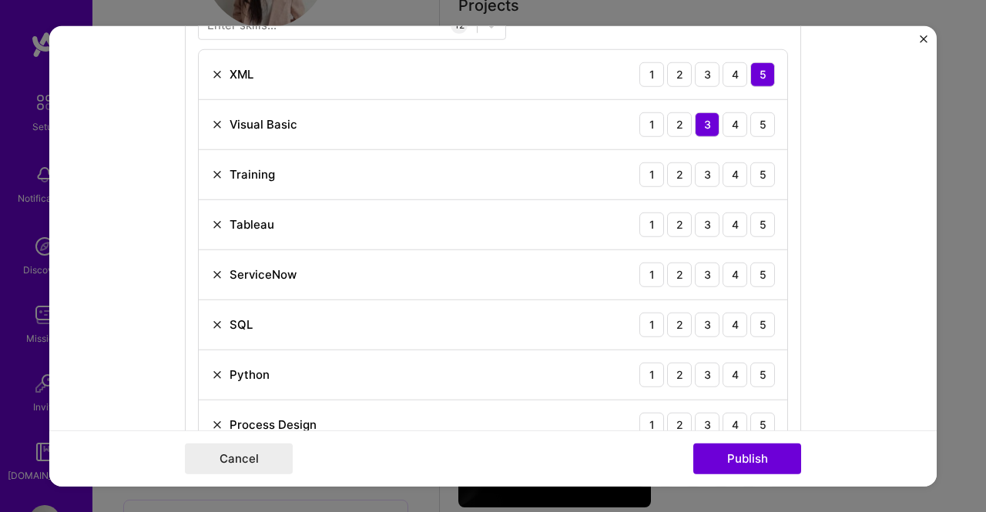
scroll to position [847, 0]
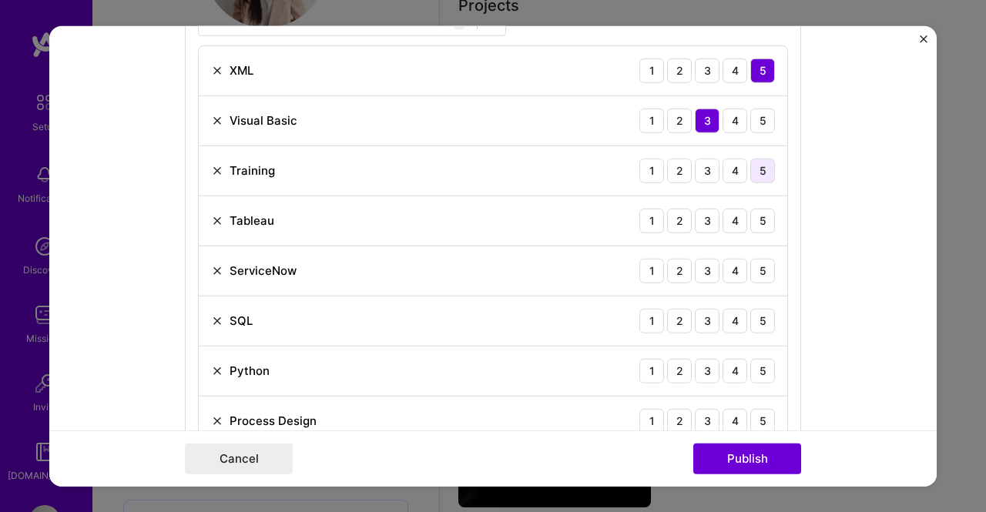
click at [766, 171] on div "5" at bounding box center [762, 170] width 25 height 25
click at [708, 221] on div "3" at bounding box center [707, 220] width 25 height 25
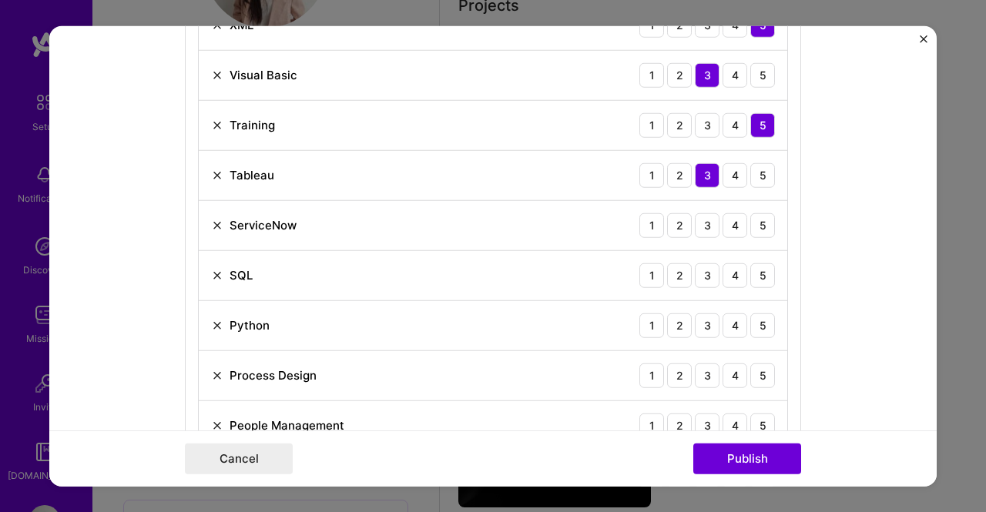
scroll to position [924, 0]
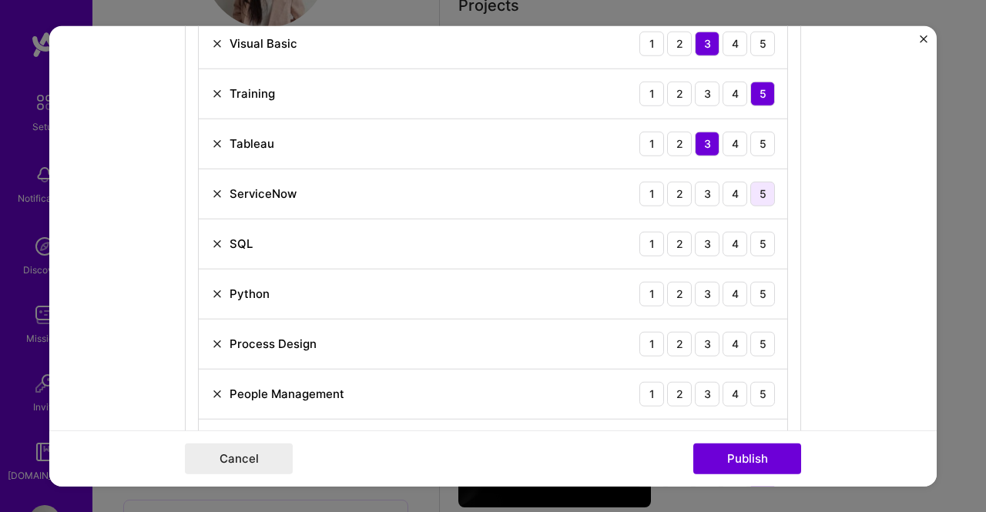
click at [763, 191] on div "5" at bounding box center [762, 193] width 25 height 25
click at [699, 238] on div "3" at bounding box center [707, 243] width 25 height 25
click at [699, 290] on div "3" at bounding box center [707, 293] width 25 height 25
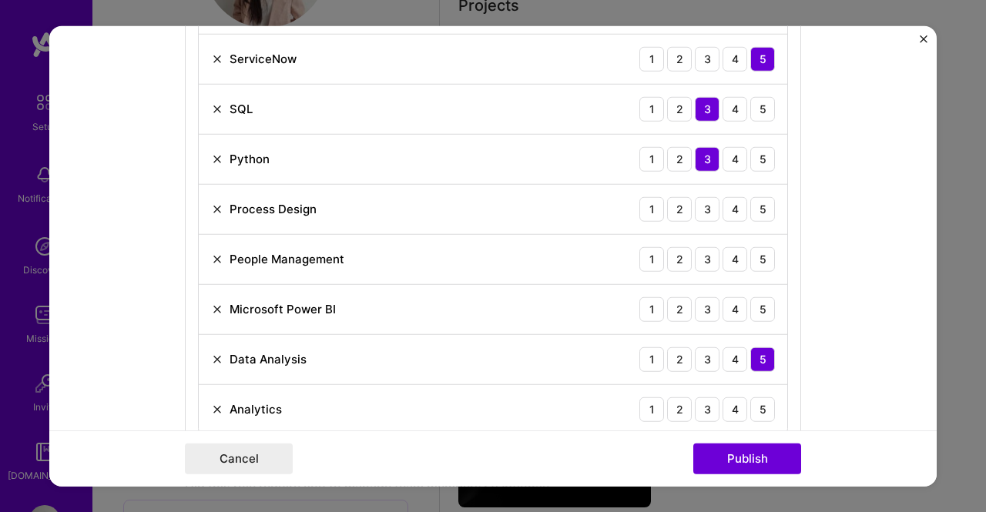
scroll to position [1078, 0]
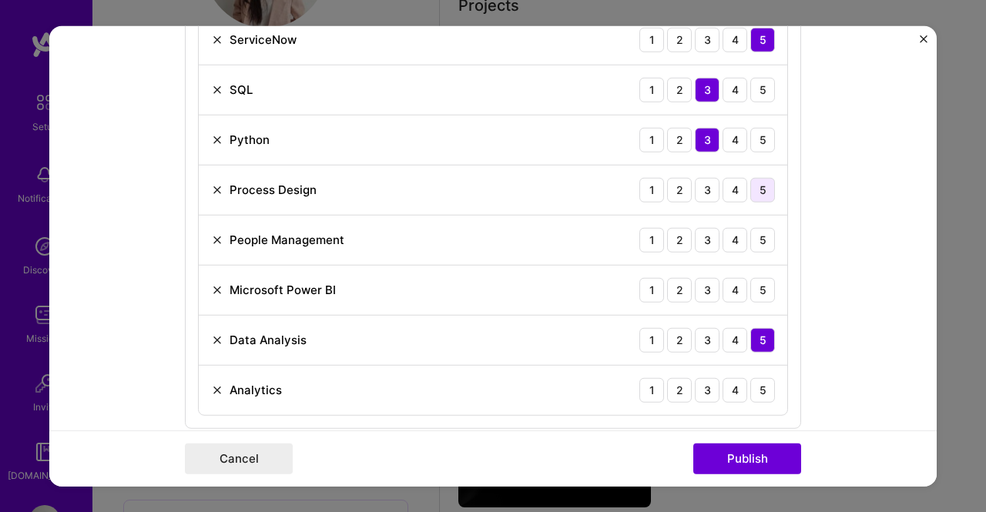
click at [761, 182] on div "5" at bounding box center [762, 189] width 25 height 25
click at [761, 235] on div "5" at bounding box center [762, 239] width 25 height 25
click at [740, 283] on div "4" at bounding box center [735, 289] width 25 height 25
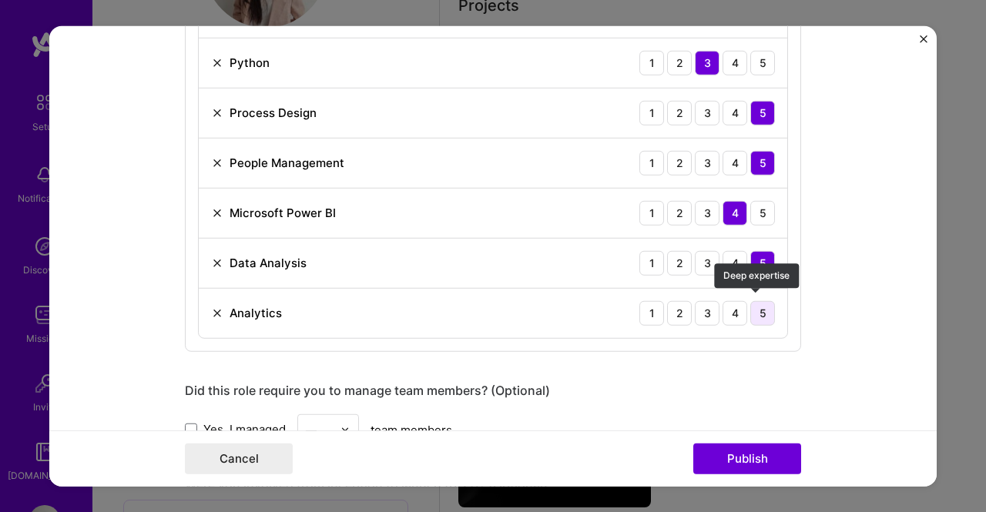
click at [756, 310] on div "5" at bounding box center [762, 312] width 25 height 25
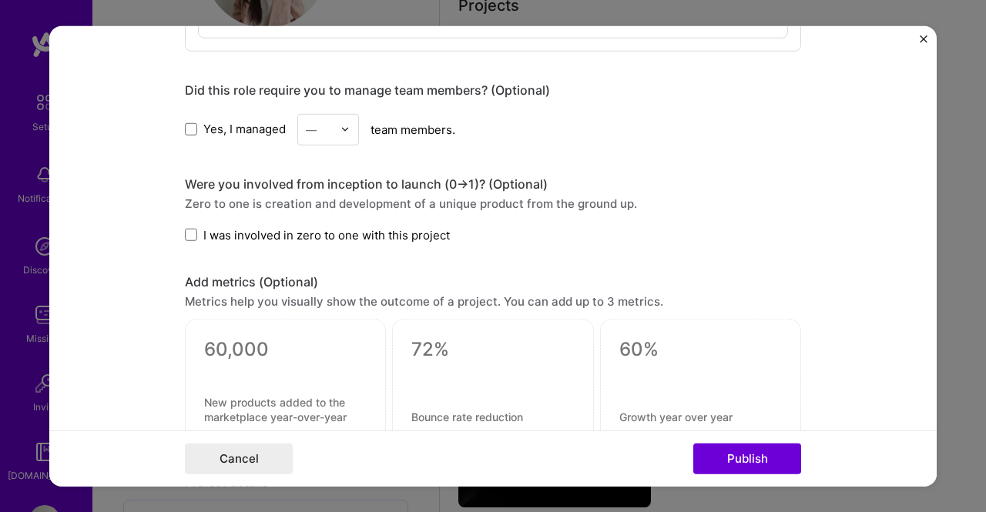
scroll to position [1464, 0]
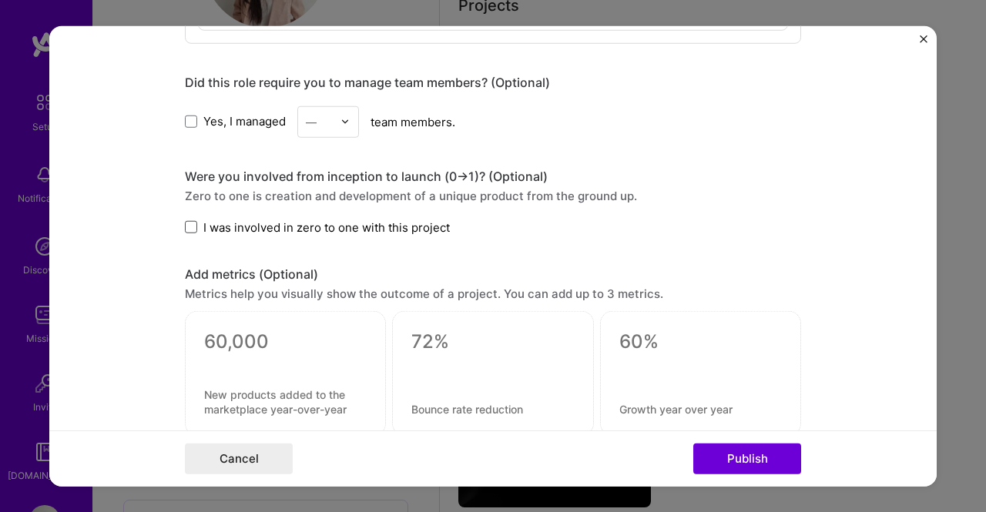
click at [186, 221] on span at bounding box center [191, 227] width 12 height 12
click at [0, 0] on input "I was involved in zero to one with this project" at bounding box center [0, 0] width 0 height 0
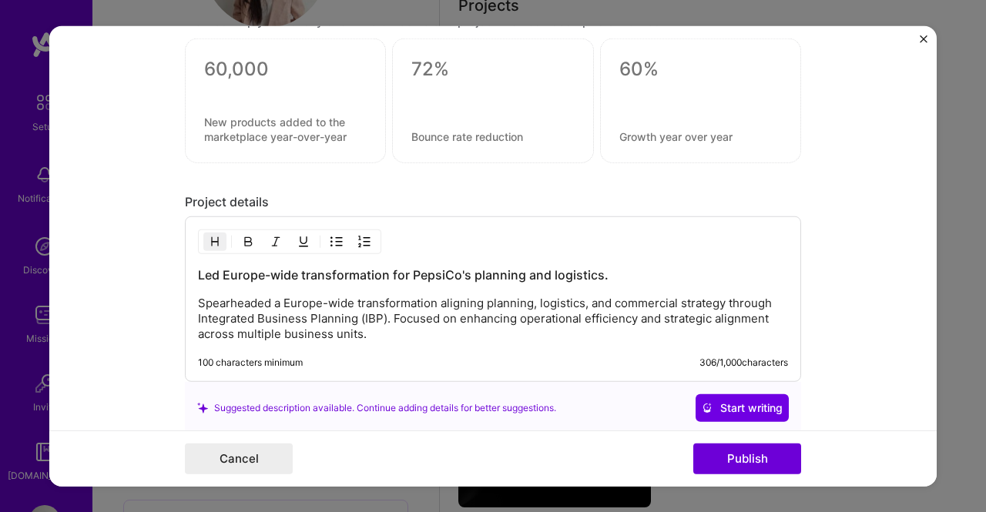
scroll to position [1772, 0]
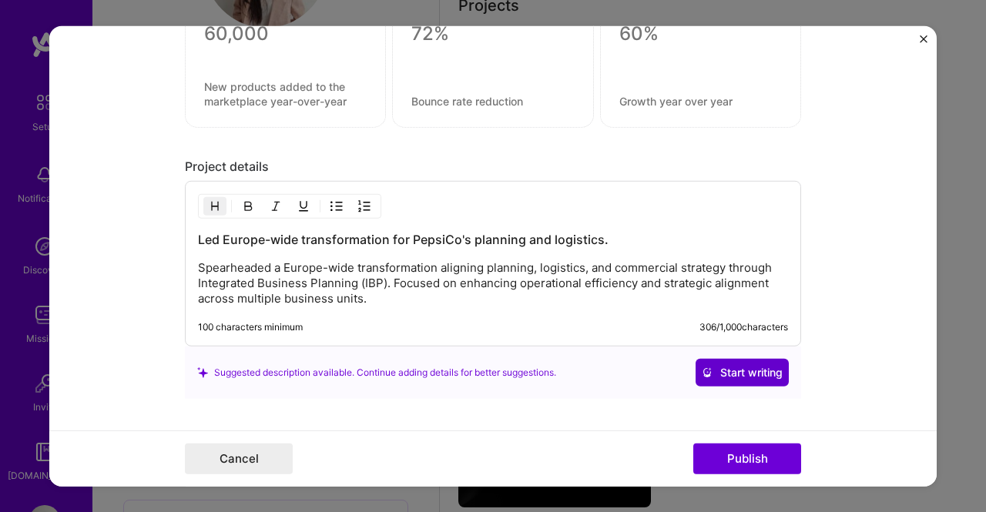
click at [750, 367] on span "Start writing" at bounding box center [742, 372] width 81 height 15
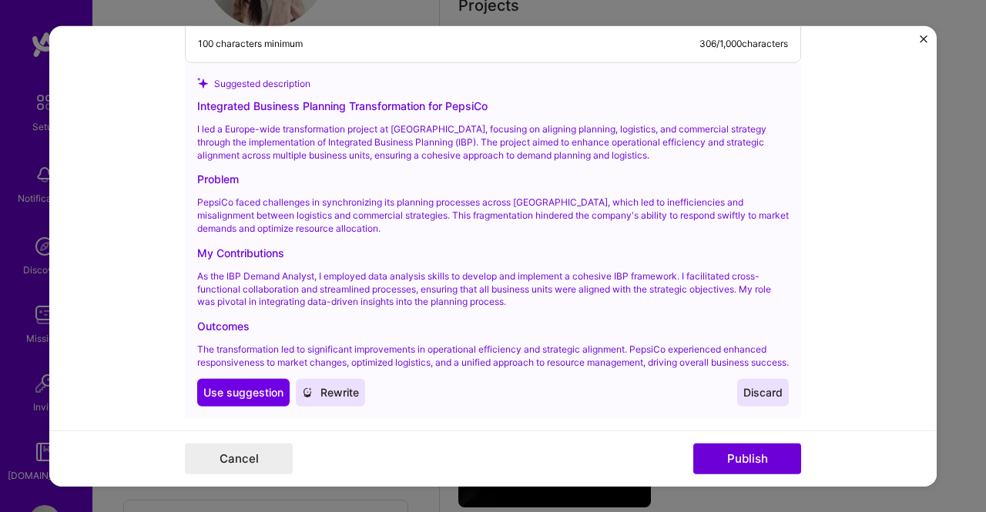
scroll to position [2080, 0]
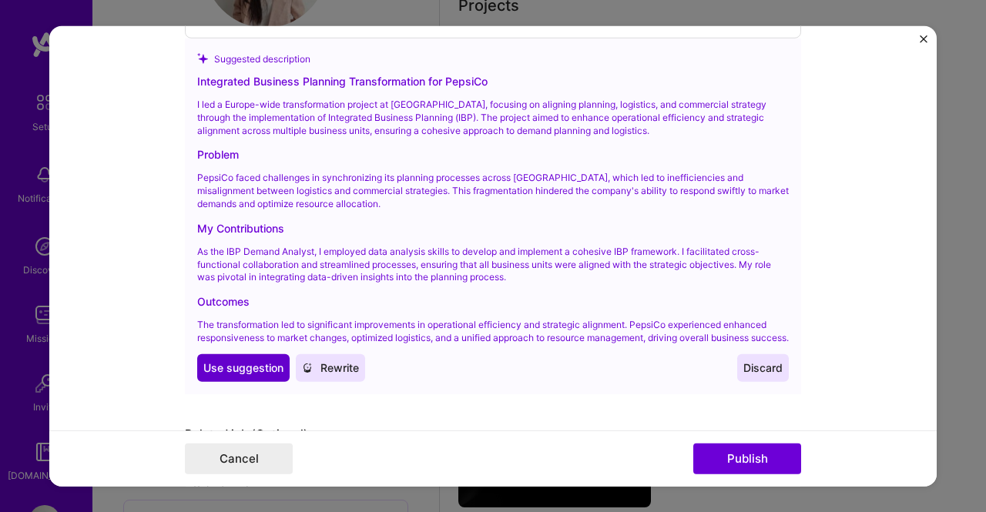
click at [237, 374] on span "Use suggestion" at bounding box center [243, 367] width 80 height 15
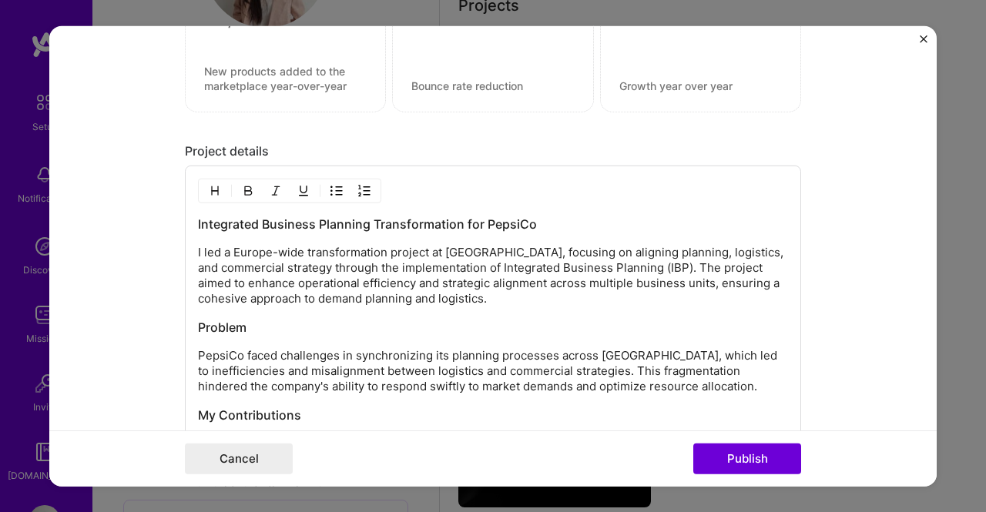
scroll to position [1881, 0]
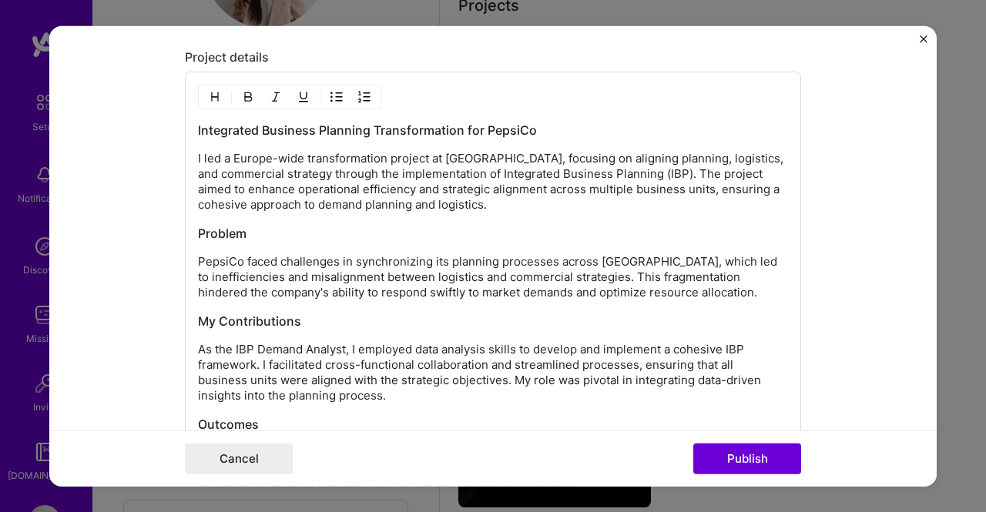
drag, startPoint x: 193, startPoint y: 220, endPoint x: 354, endPoint y: 236, distance: 162.7
click at [354, 236] on div "Integrated Business Planning Transformation for PepsiCo I led a Europe-wide tra…" at bounding box center [493, 307] width 590 height 370
click at [237, 165] on p "I led a Europe-wide transformation project at PepsiCo, focusing on aligning pla…" at bounding box center [493, 182] width 590 height 62
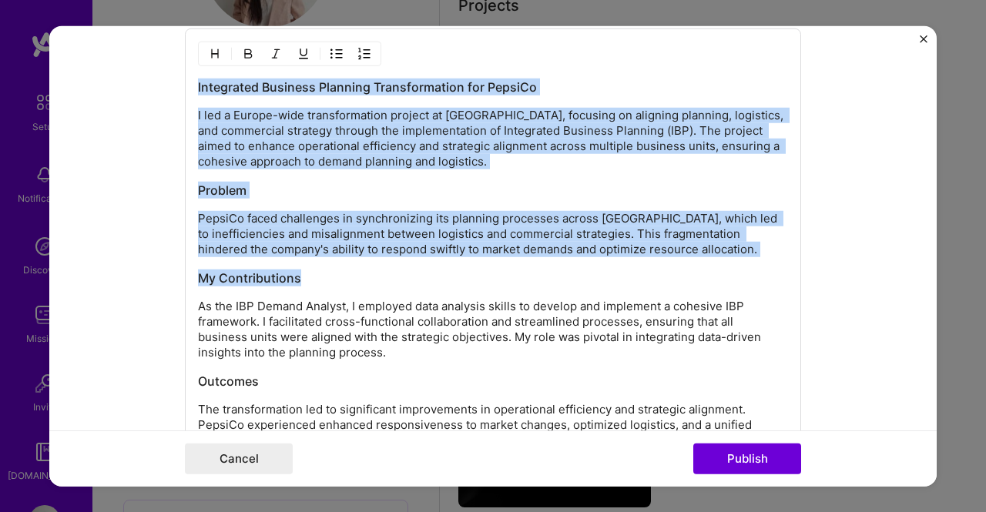
scroll to position [2035, 0]
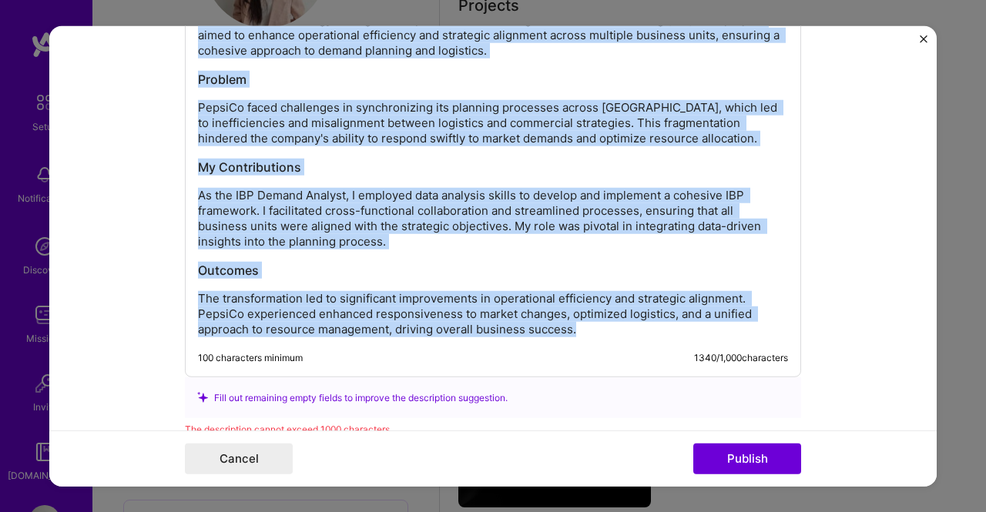
drag, startPoint x: 193, startPoint y: 125, endPoint x: 635, endPoint y: 323, distance: 484.5
click at [635, 323] on div "Integrated Business Planning Transformation for PepsiCo I led a Europe-wide tra…" at bounding box center [493, 153] width 590 height 370
copy div "Integrated Business Planning Transformation for PepsiCo I led a Europe-wide tra…"
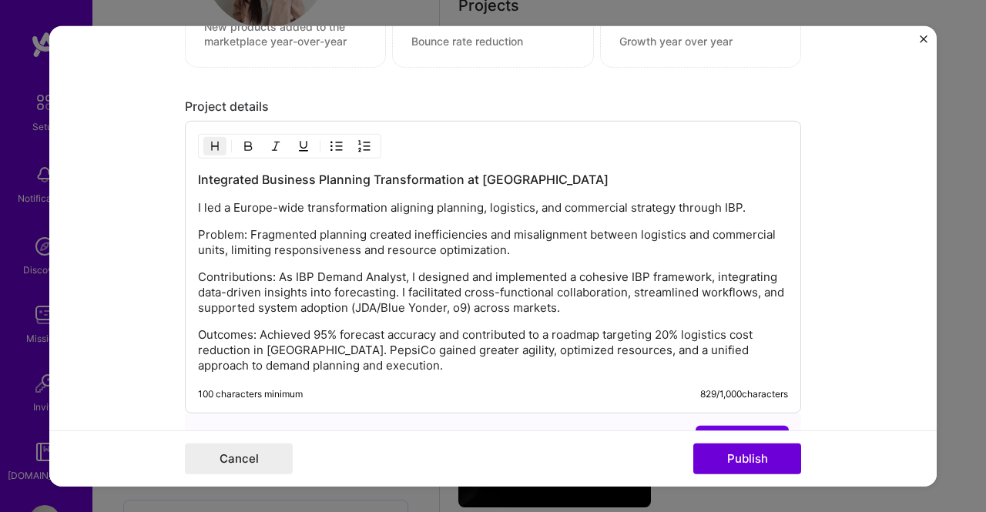
scroll to position [1813, 0]
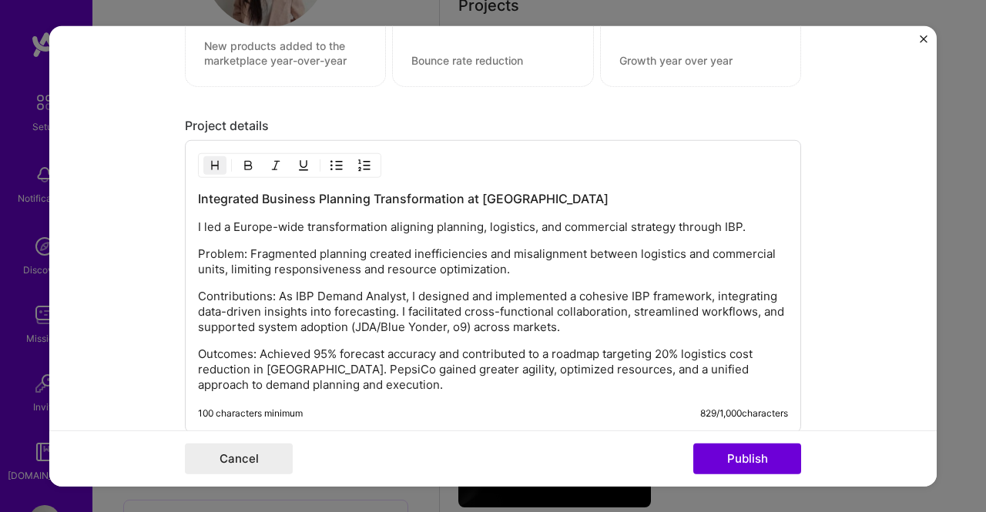
click at [244, 247] on p "Problem: Fragmented planning created inefficiencies and misalignment between lo…" at bounding box center [493, 262] width 590 height 31
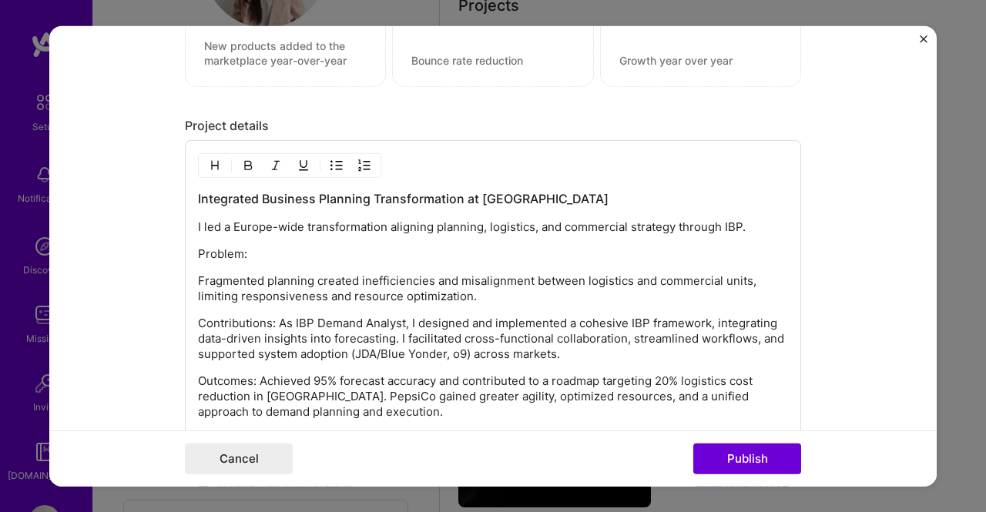
click at [273, 317] on p "Contributions: As IBP Demand Analyst, I designed and implemented a cohesive IBP…" at bounding box center [493, 339] width 590 height 46
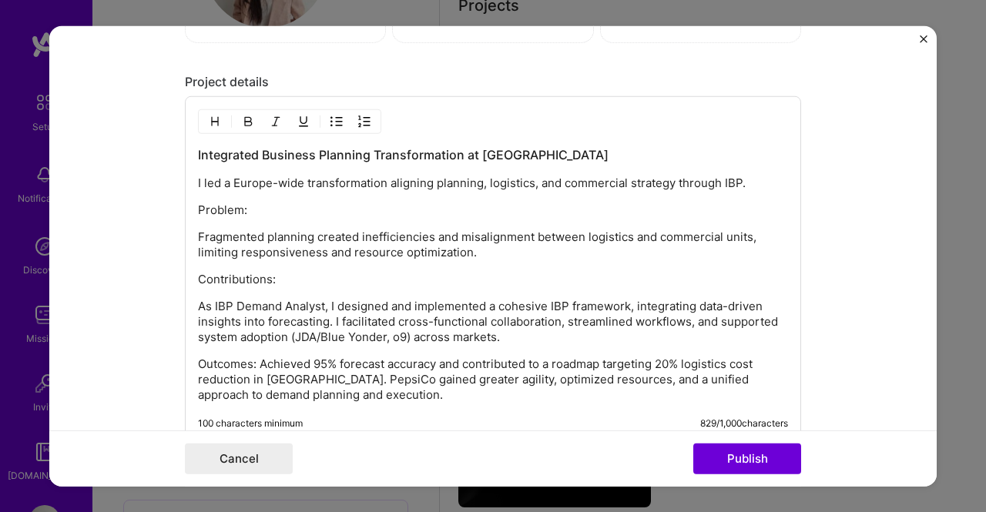
scroll to position [1890, 0]
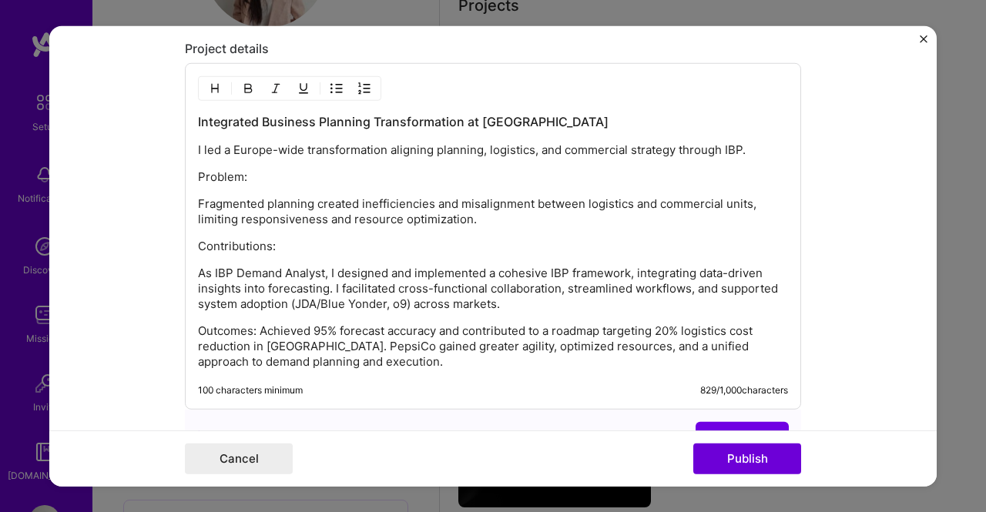
click at [254, 324] on p "Outcomes: Achieved 95% forecast accuracy and contributed to a roadmap targeting…" at bounding box center [493, 347] width 590 height 46
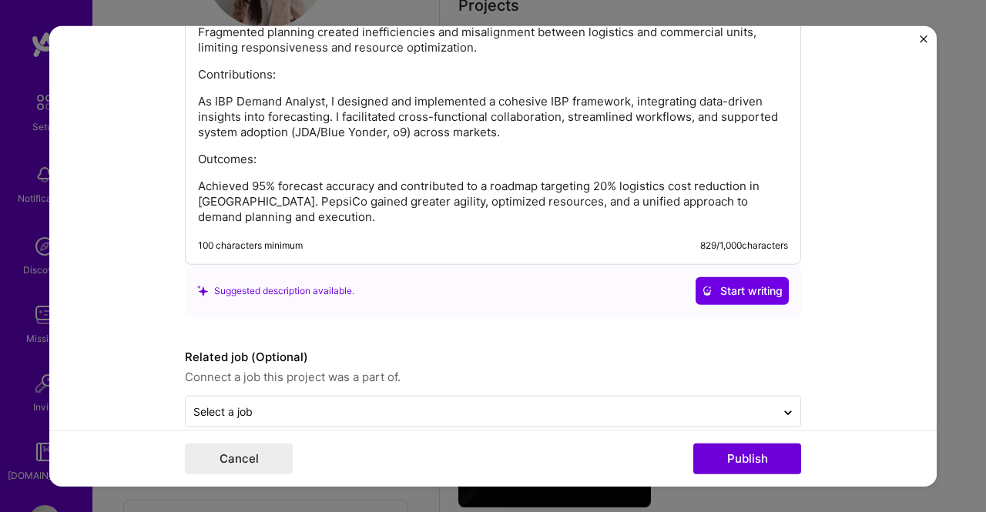
scroll to position [2078, 0]
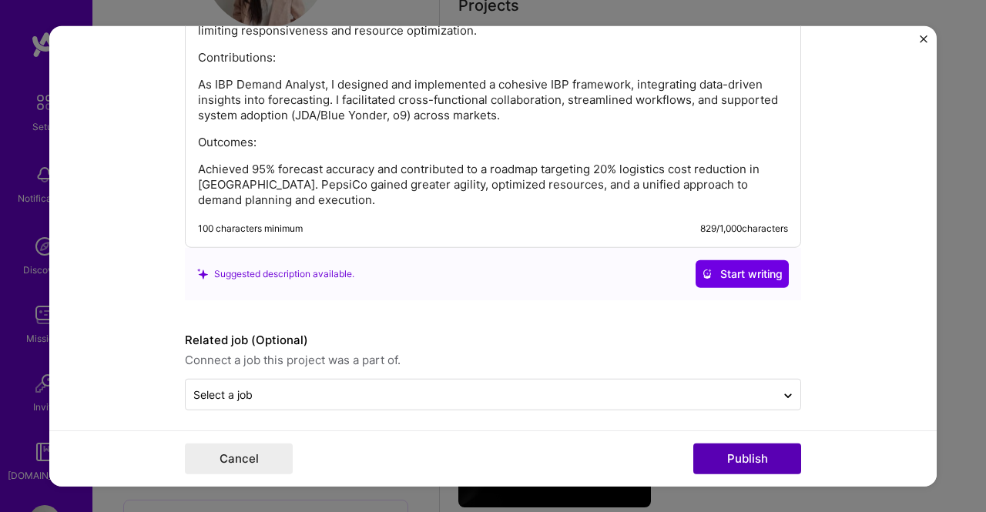
click at [760, 462] on button "Publish" at bounding box center [747, 459] width 108 height 31
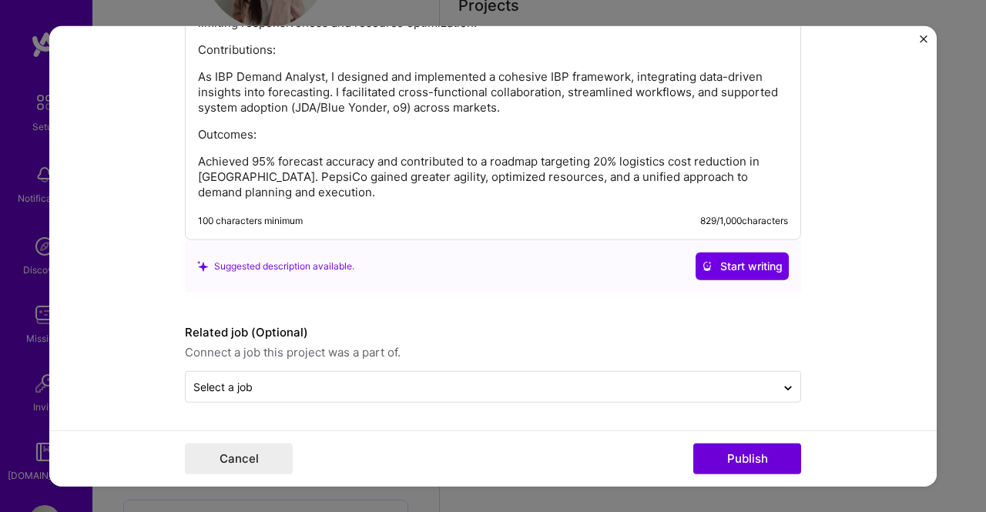
scroll to position [2008, 0]
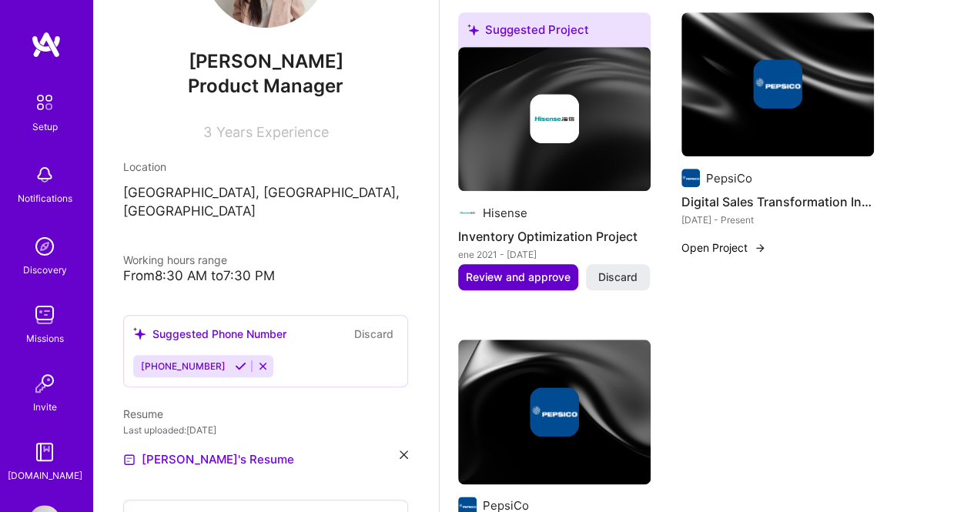
click at [539, 273] on span "Review and approve" at bounding box center [518, 277] width 105 height 15
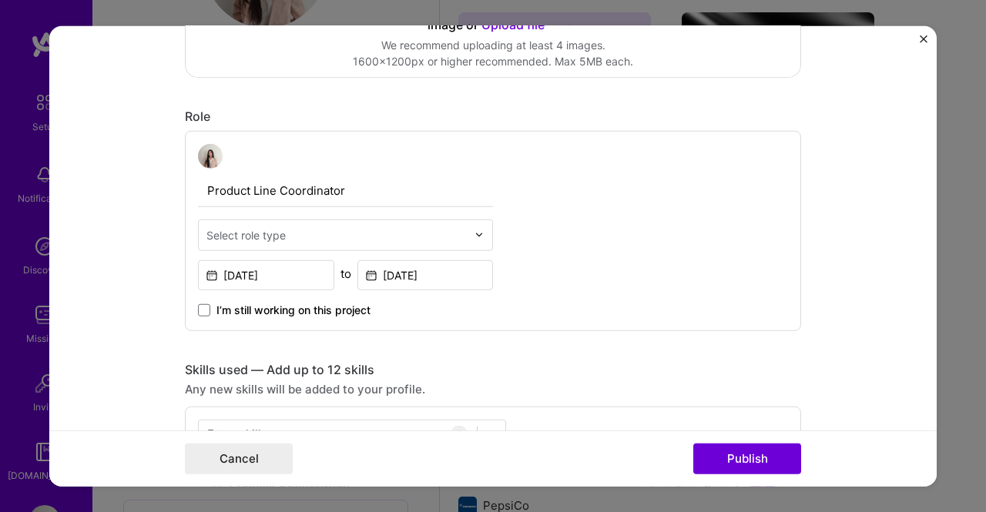
scroll to position [462, 0]
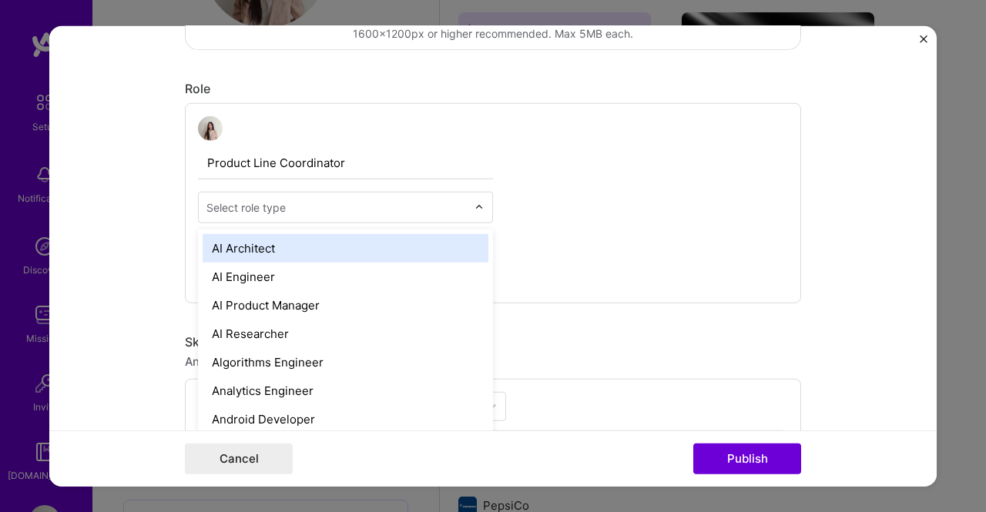
click at [475, 206] on img at bounding box center [479, 207] width 9 height 9
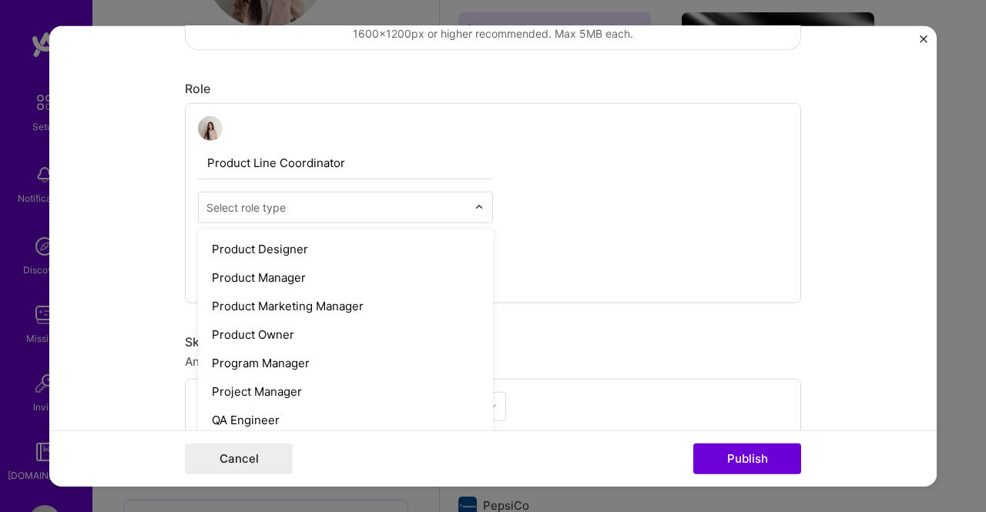
scroll to position [1376, 0]
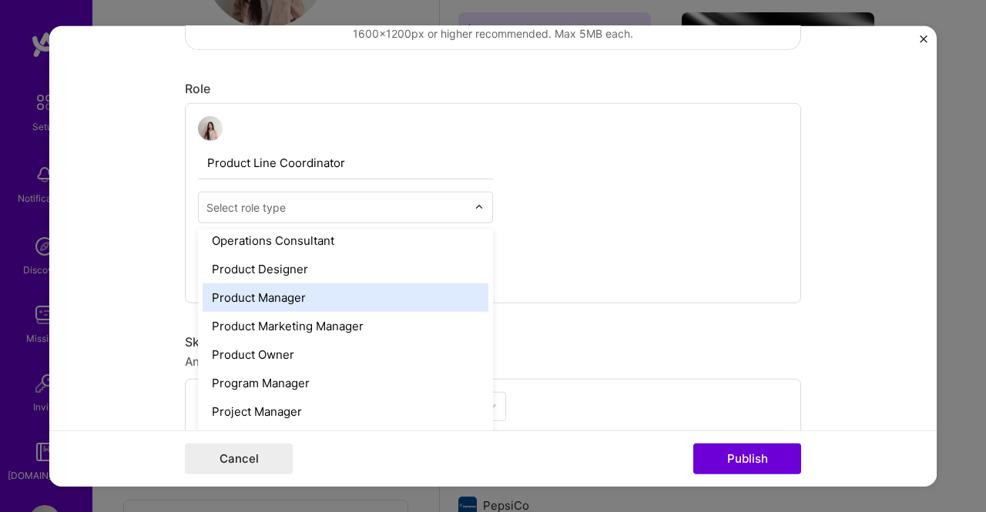
click at [418, 304] on div "Product Manager" at bounding box center [346, 297] width 286 height 29
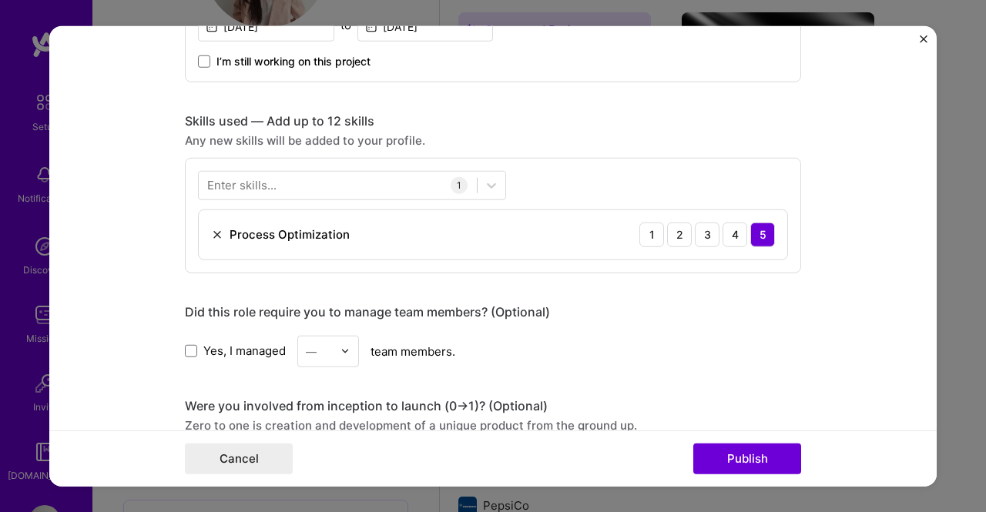
scroll to position [693, 0]
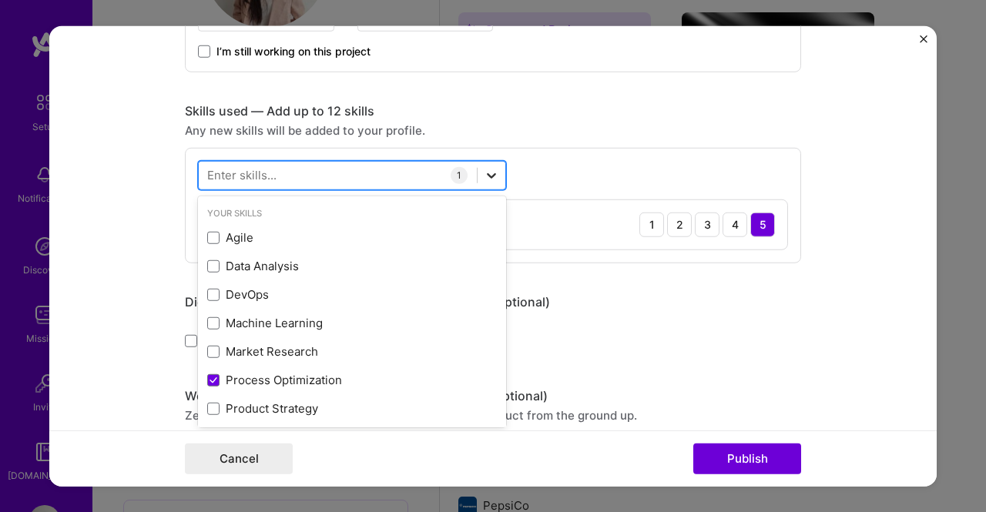
click at [486, 172] on icon at bounding box center [491, 174] width 15 height 15
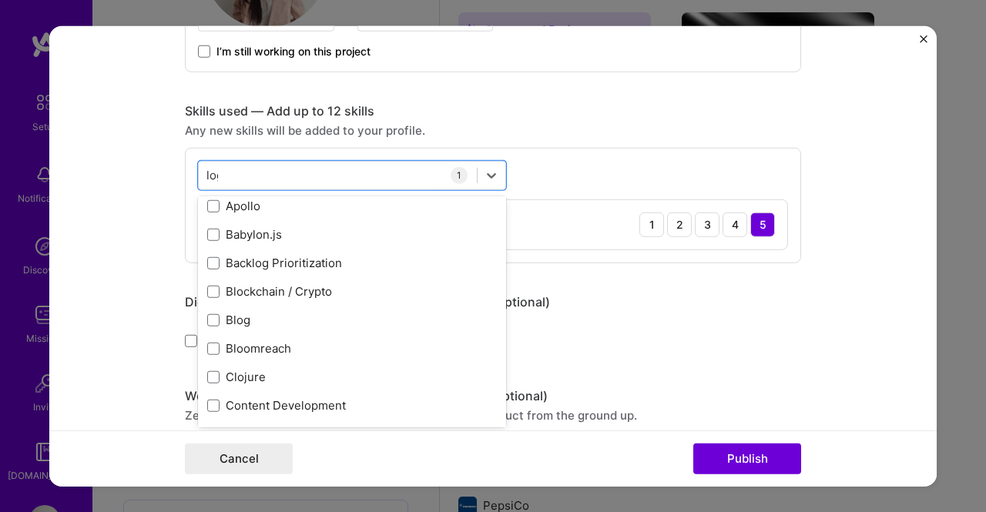
scroll to position [0, 0]
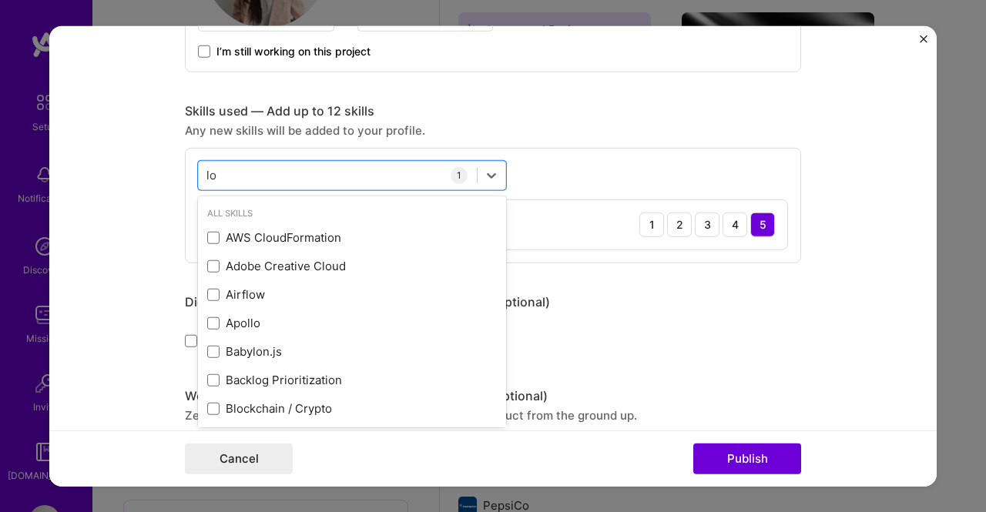
type input "l"
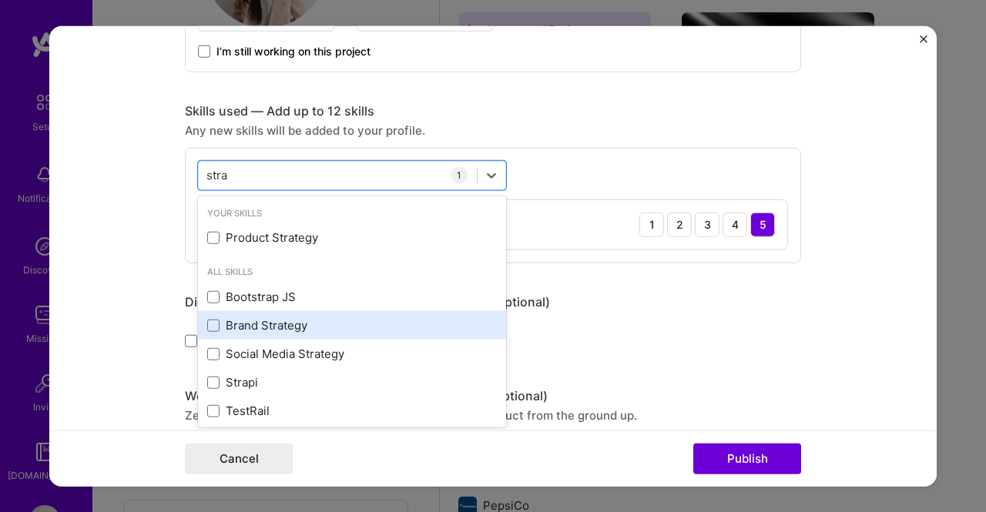
click at [337, 318] on div "Brand Strategy" at bounding box center [352, 325] width 290 height 16
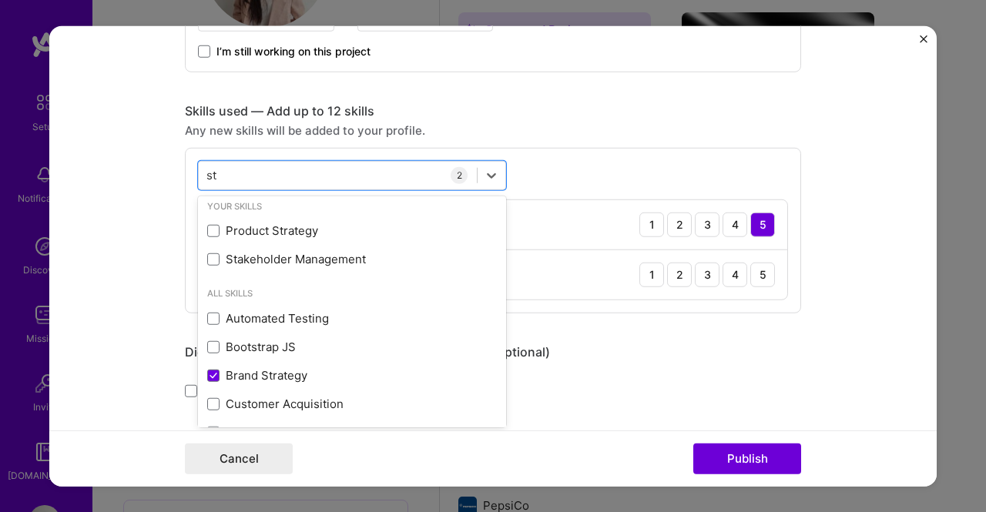
type input "s"
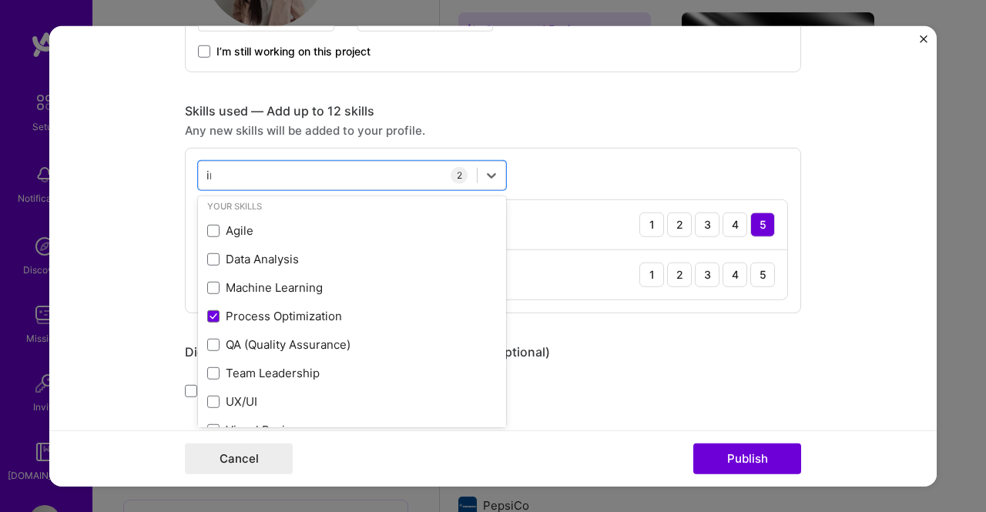
scroll to position [0, 0]
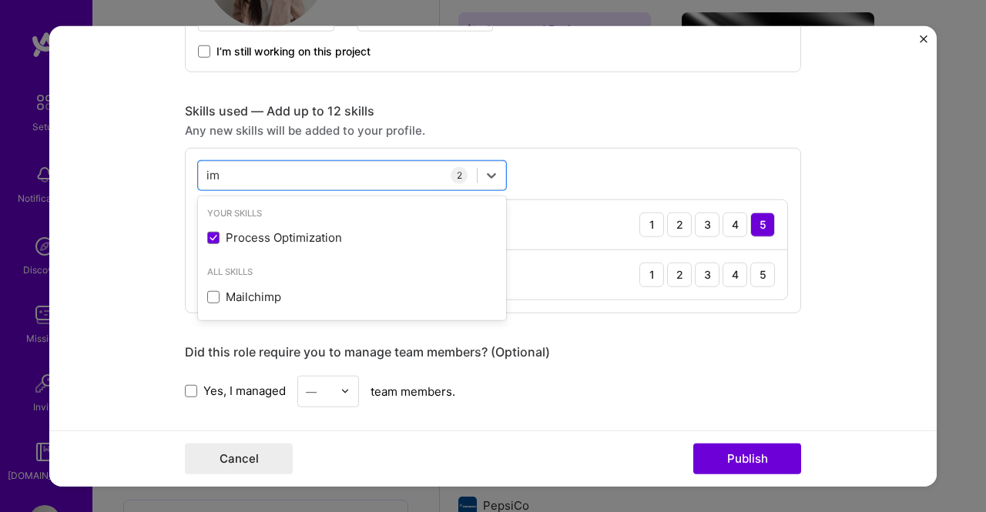
type input "i"
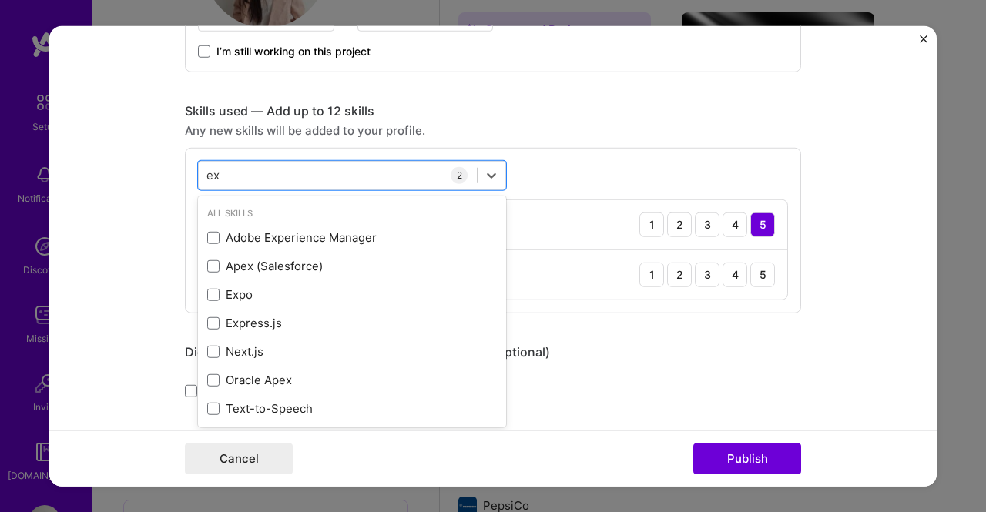
type input "e"
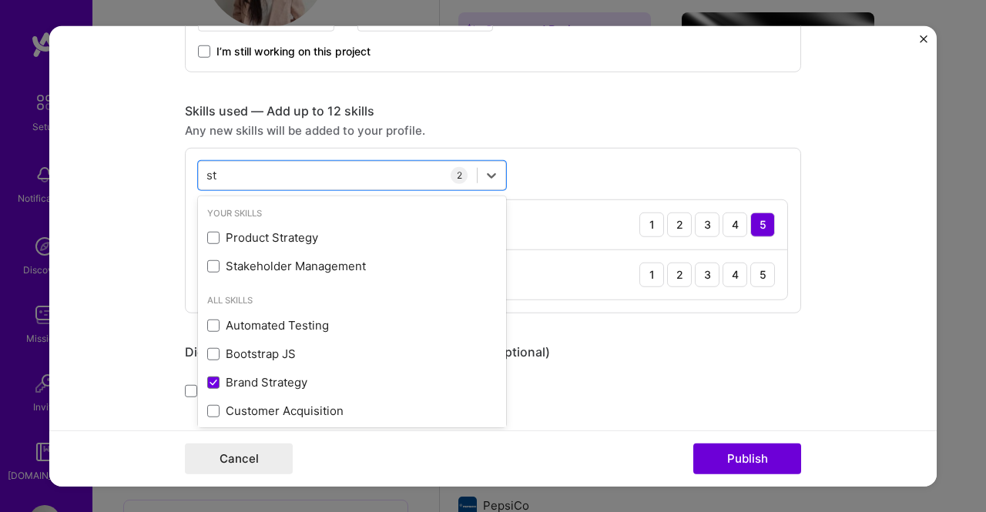
type input "s"
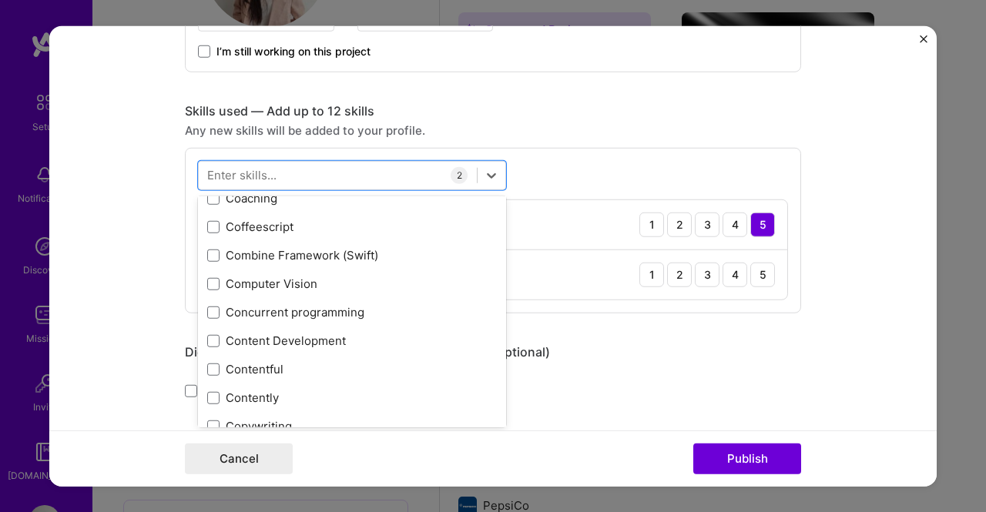
scroll to position [2619, 0]
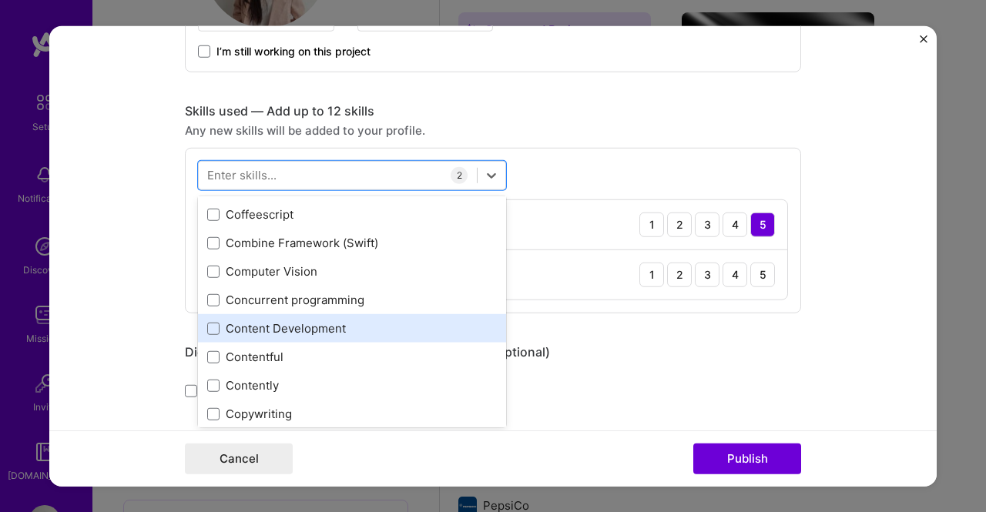
click at [358, 328] on div "Content Development" at bounding box center [352, 328] width 290 height 16
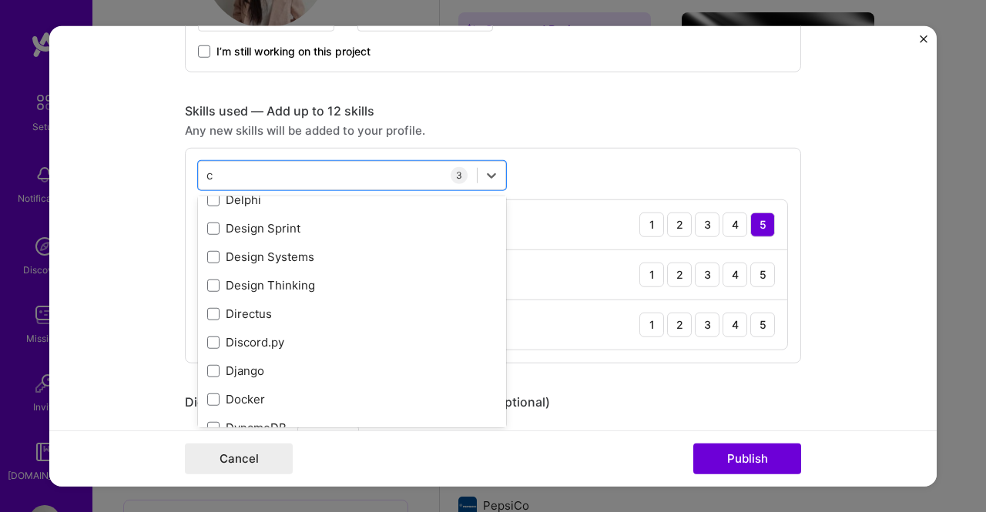
scroll to position [0, 0]
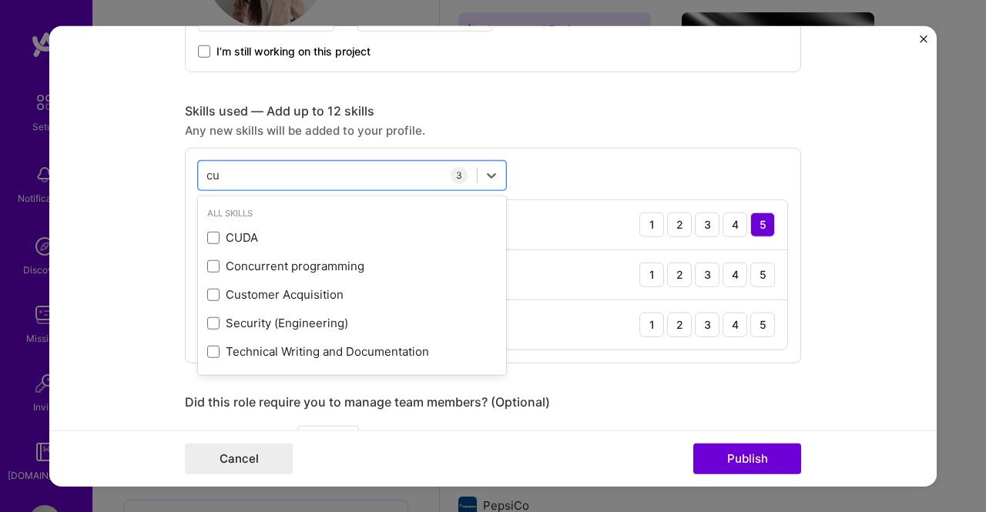
type input "c"
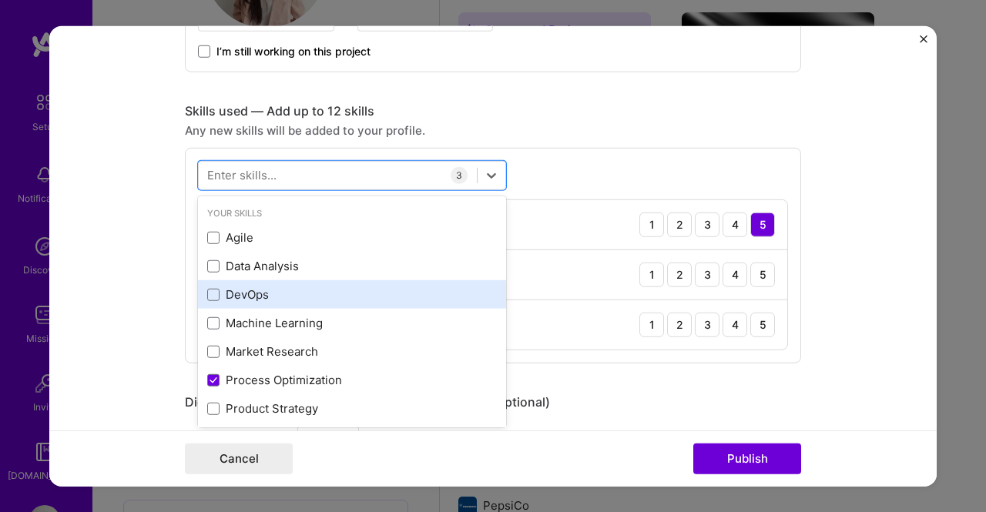
scroll to position [77, 0]
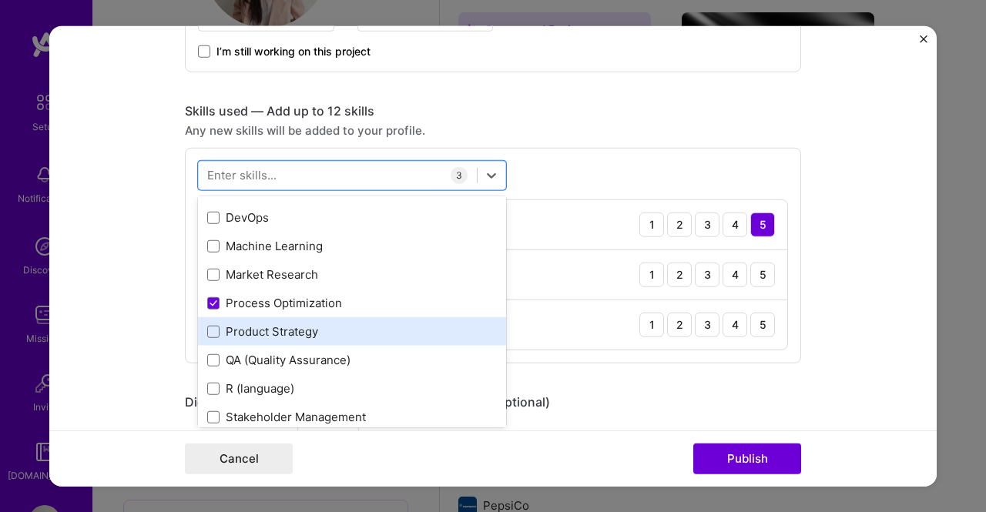
click at [282, 324] on div "Product Strategy" at bounding box center [352, 332] width 290 height 16
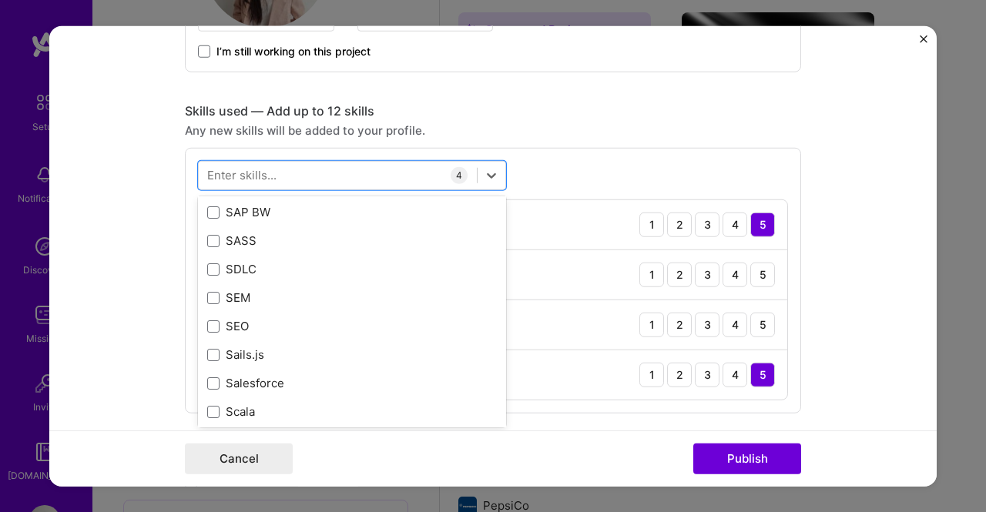
scroll to position [8376, 0]
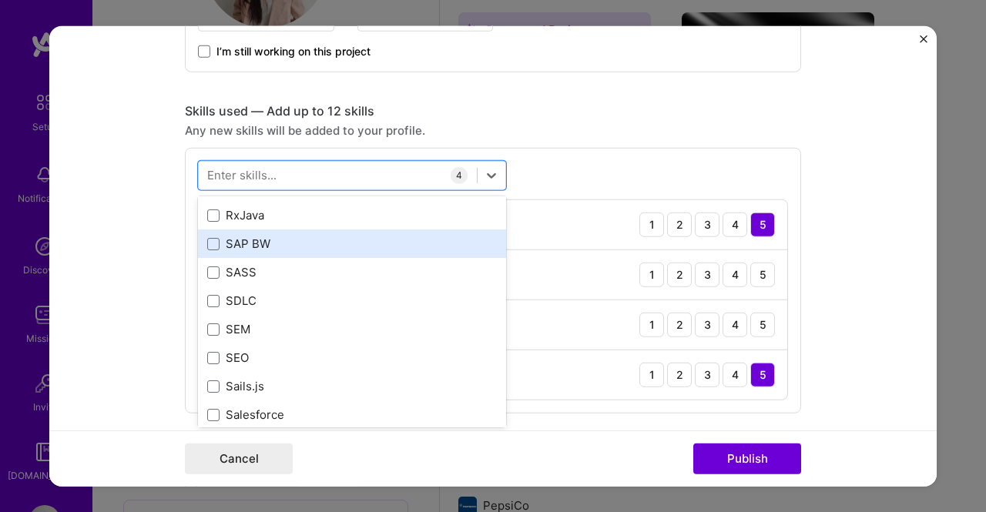
click at [403, 247] on div "SAP BW" at bounding box center [352, 244] width 290 height 16
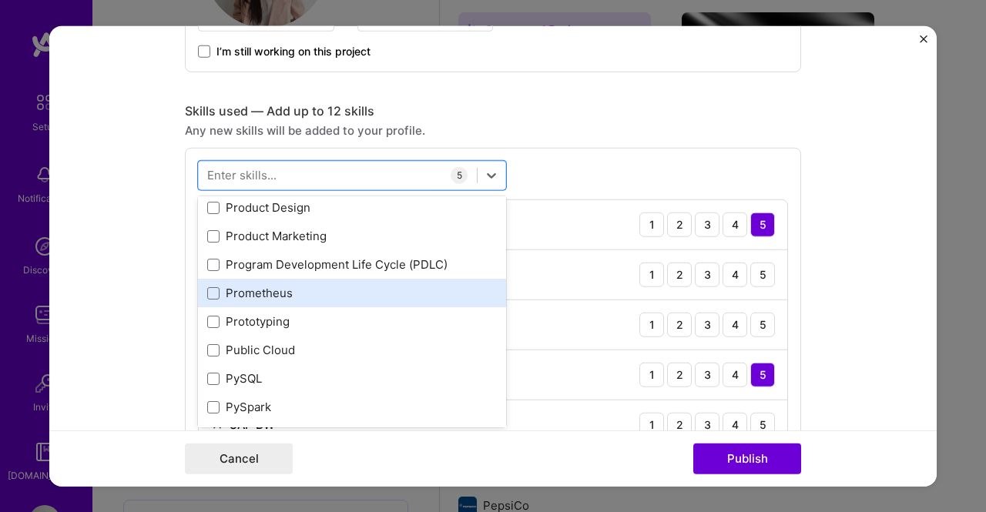
scroll to position [7451, 0]
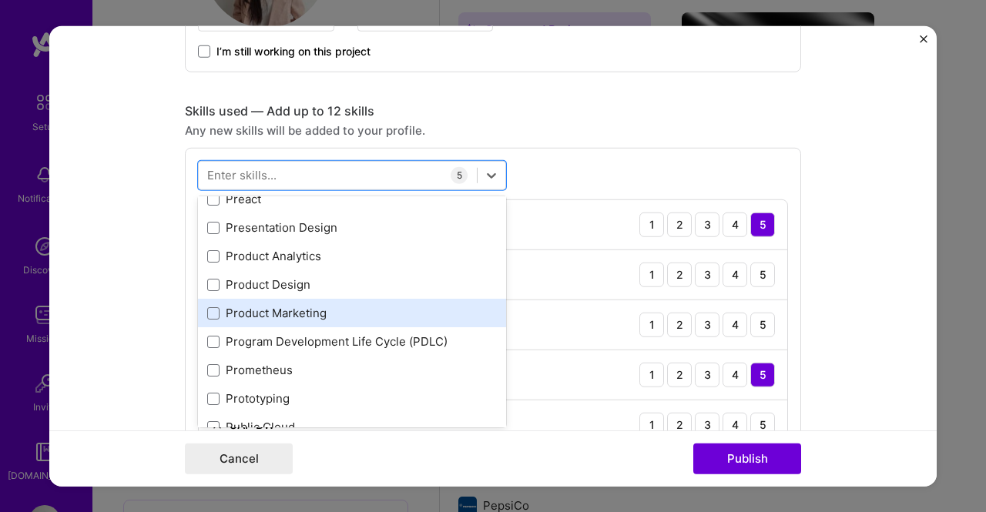
click at [401, 312] on div "Product Marketing" at bounding box center [352, 313] width 290 height 16
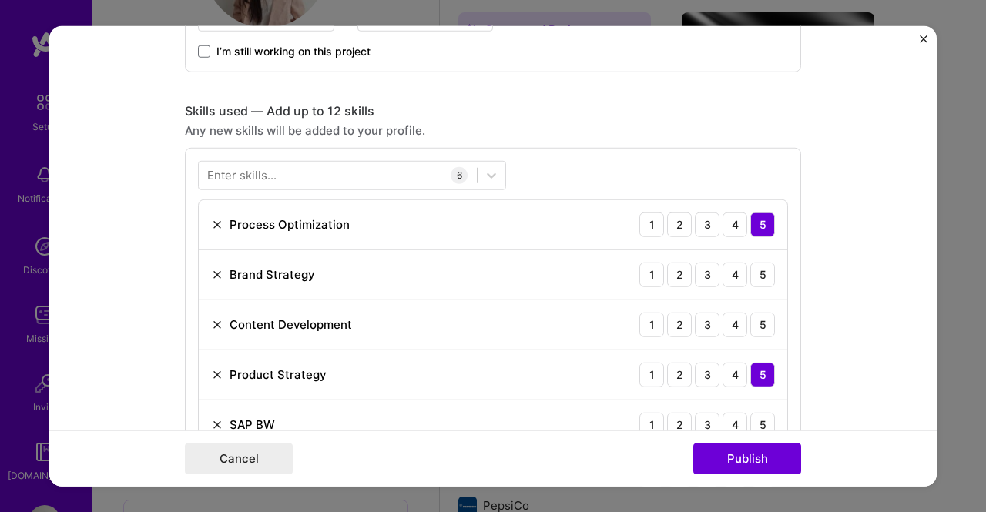
click at [843, 297] on form "Editing suggested project This project is suggested based on your LinkedIn, res…" at bounding box center [492, 255] width 887 height 461
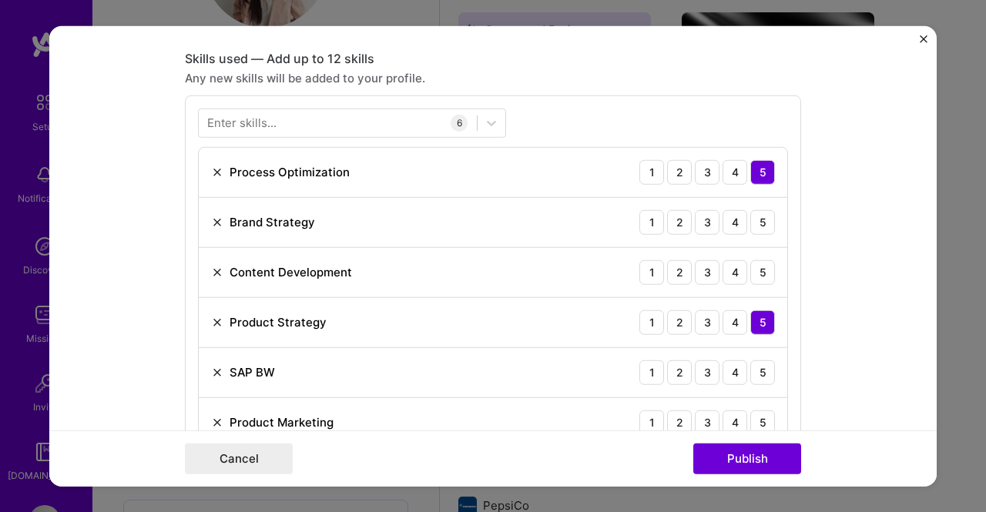
scroll to position [770, 0]
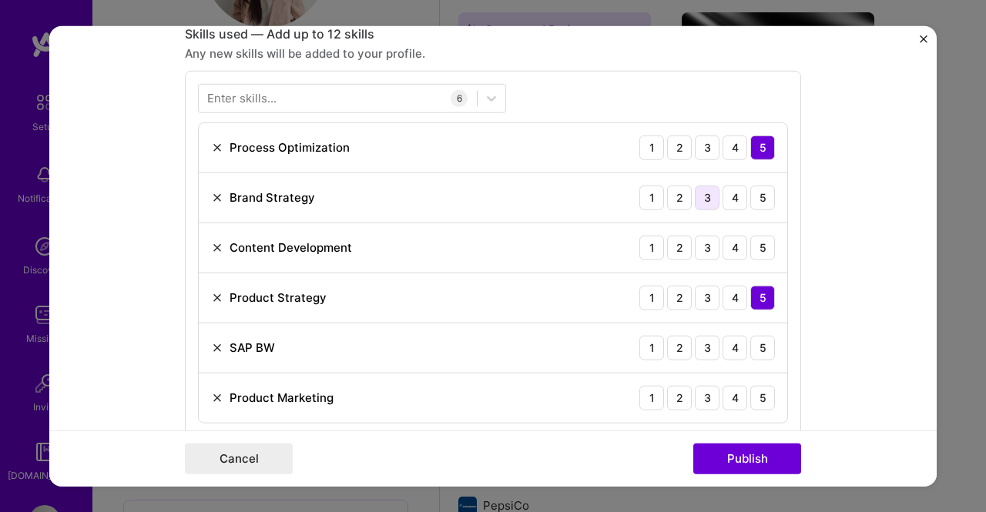
click at [702, 192] on div "3" at bounding box center [707, 197] width 25 height 25
click at [704, 240] on div "3" at bounding box center [707, 247] width 25 height 25
click at [726, 349] on div "4" at bounding box center [735, 347] width 25 height 25
click at [731, 395] on div "4" at bounding box center [735, 397] width 25 height 25
click at [921, 37] on img "Close" at bounding box center [924, 39] width 8 height 8
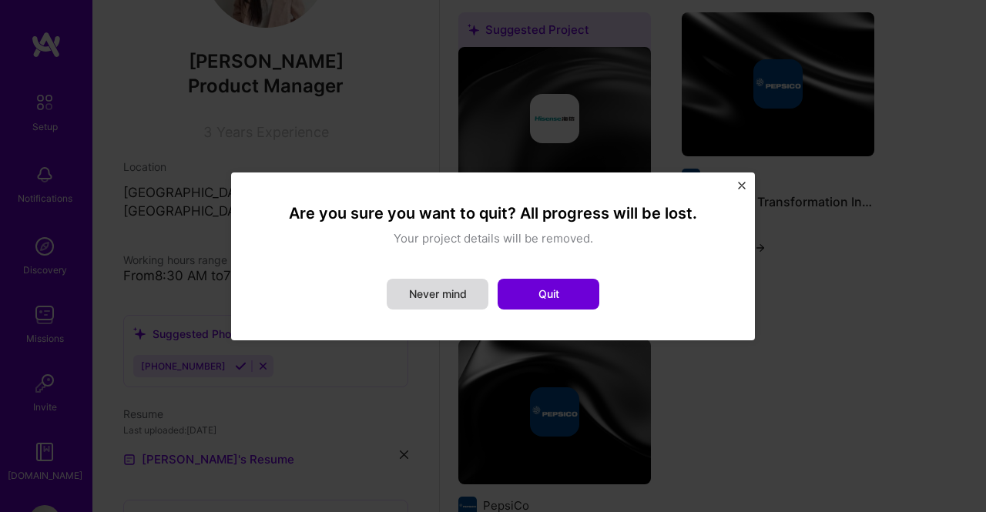
click at [465, 291] on button "Never mind" at bounding box center [438, 294] width 102 height 31
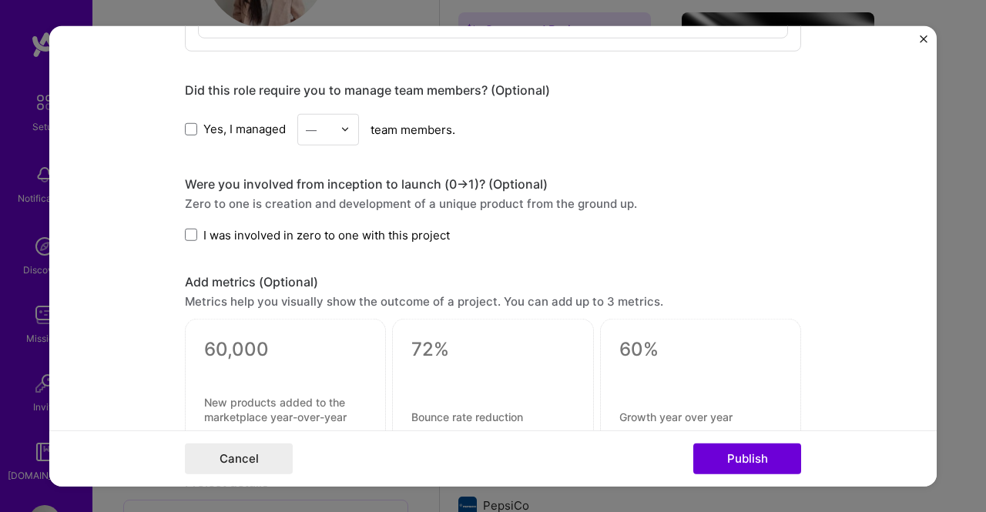
scroll to position [1387, 0]
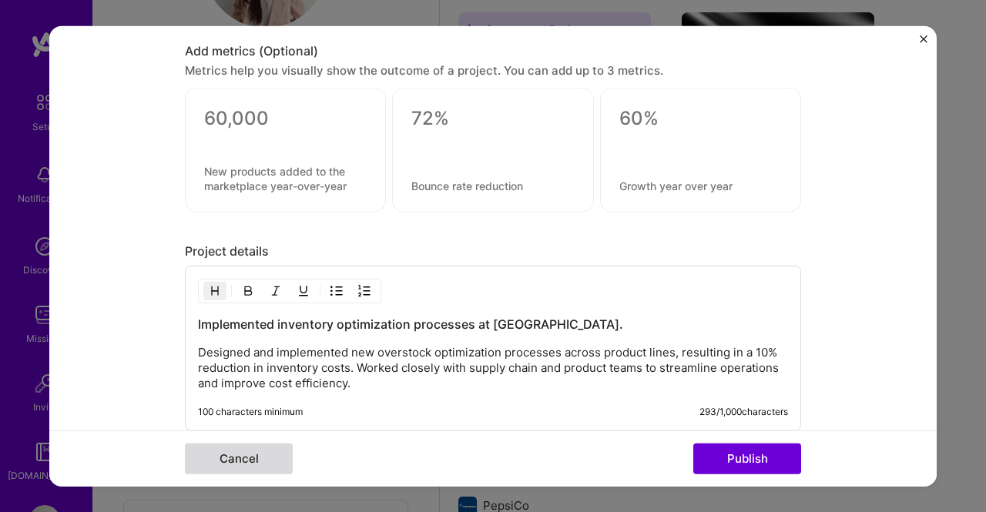
click at [219, 466] on button "Cancel" at bounding box center [239, 459] width 108 height 31
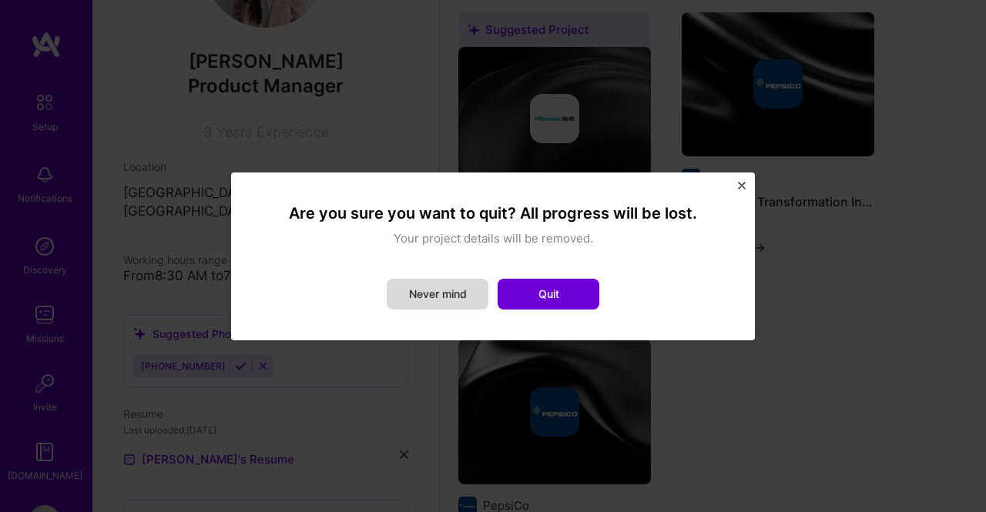
click at [474, 283] on button "Never mind" at bounding box center [438, 294] width 102 height 31
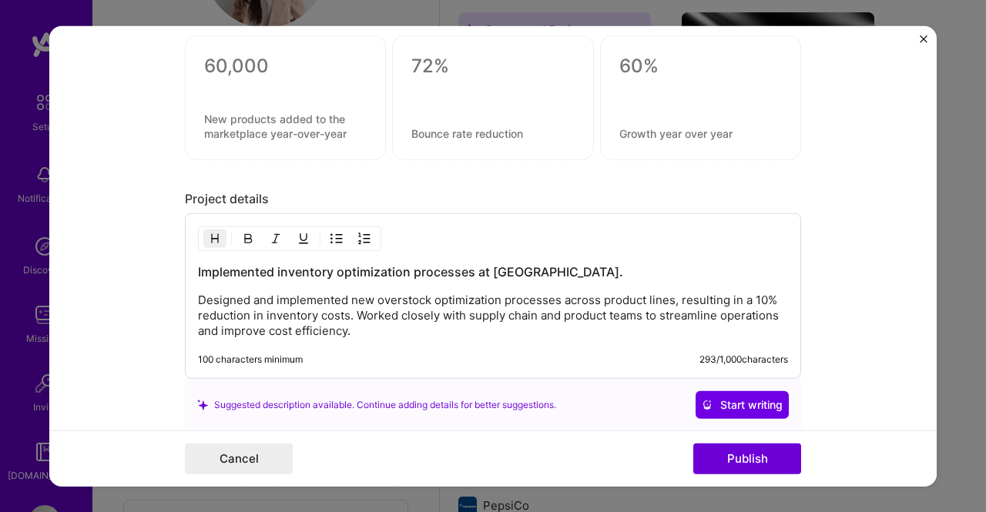
scroll to position [1464, 0]
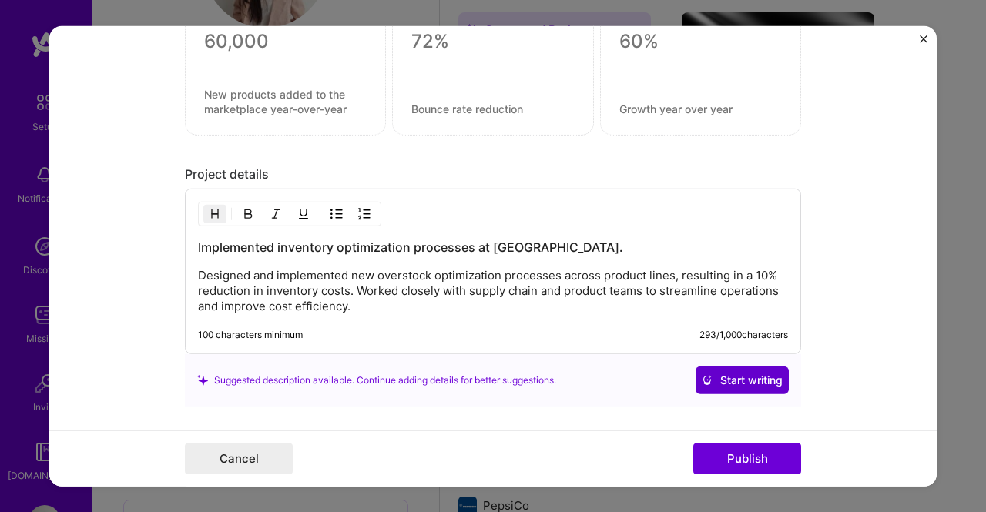
click at [699, 367] on button "Start writing" at bounding box center [742, 381] width 93 height 28
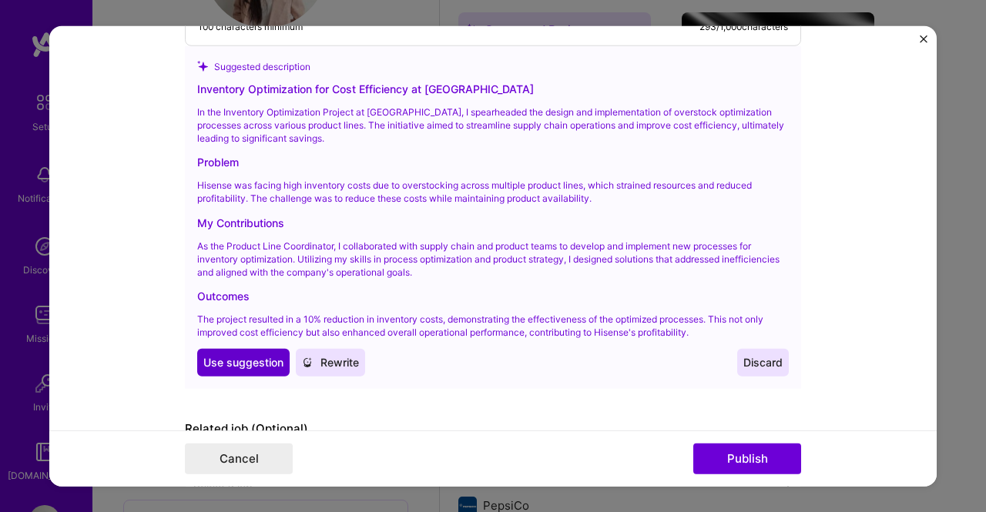
click at [260, 360] on span "Use suggestion" at bounding box center [243, 362] width 80 height 15
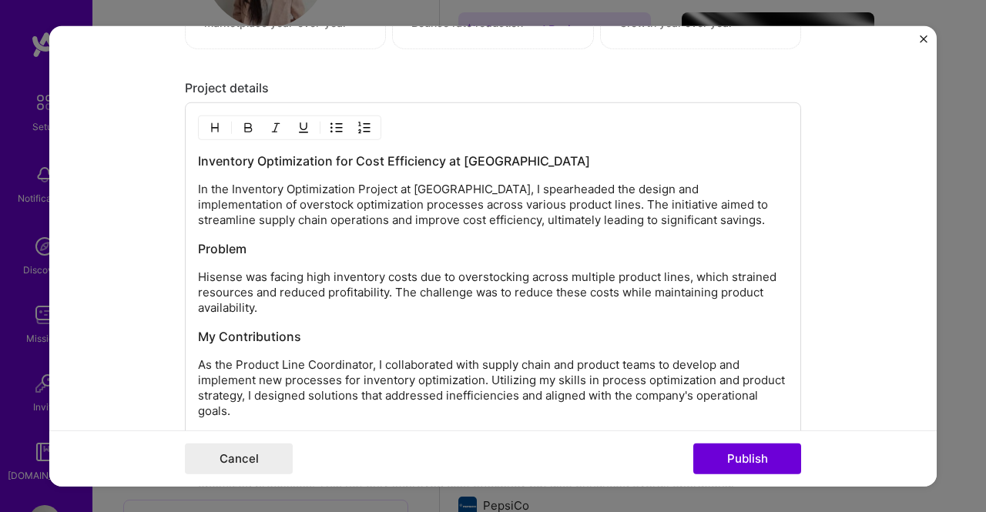
scroll to position [1567, 0]
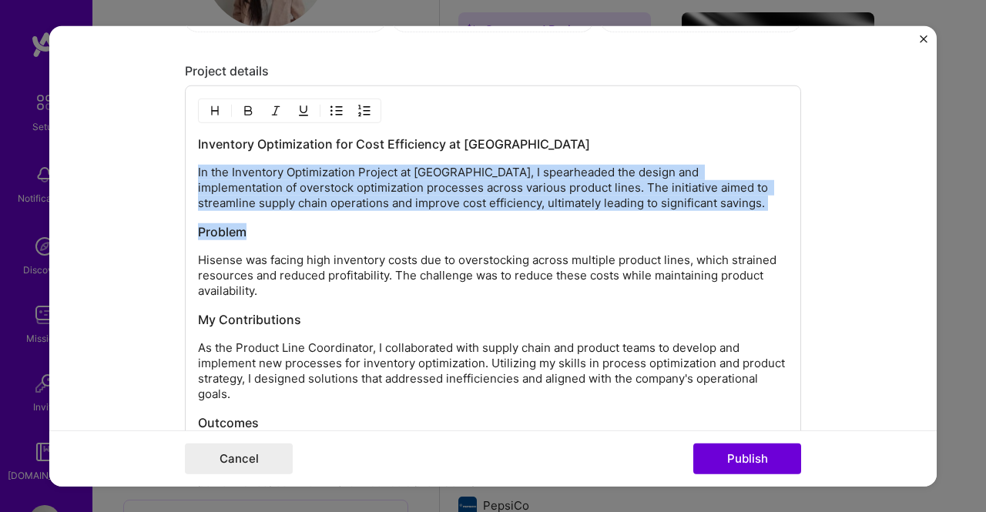
drag, startPoint x: 192, startPoint y: 150, endPoint x: 425, endPoint y: 233, distance: 247.5
click at [425, 233] on div "Inventory Optimization for Cost Efficiency at Hisense In the Inventory Optimiza…" at bounding box center [493, 313] width 590 height 354
click at [428, 233] on h3 "Problem" at bounding box center [493, 231] width 590 height 17
click at [206, 149] on div "Inventory Optimization for Cost Efficiency at Hisense In the Inventory Optimiza…" at bounding box center [493, 313] width 590 height 354
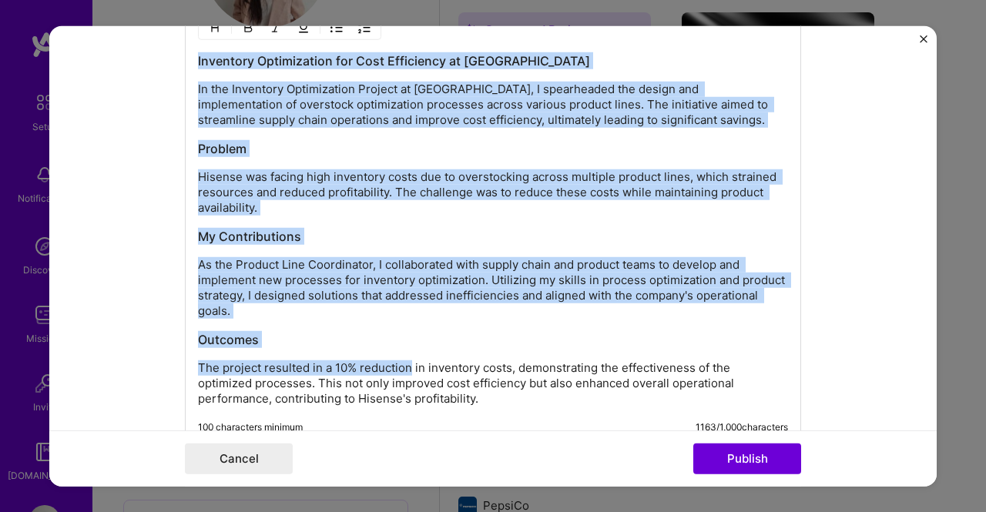
scroll to position [1798, 0]
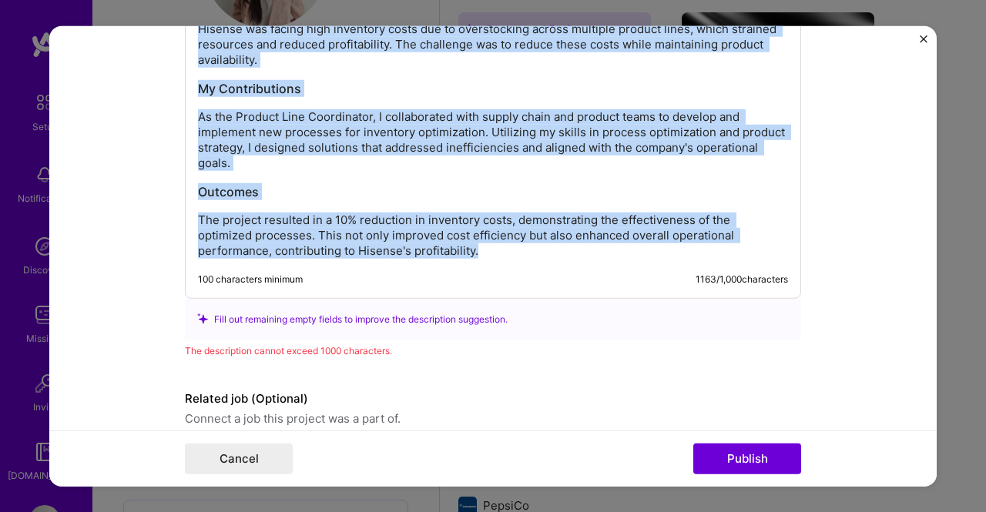
drag, startPoint x: 192, startPoint y: 135, endPoint x: 539, endPoint y: 244, distance: 364.2
click at [539, 244] on div "Inventory Optimization for Cost Efficiency at Hisense In the Inventory Optimiza…" at bounding box center [493, 81] width 590 height 354
copy div "Inventory Optimization for Cost Efficiency at Hisense In the Inventory Optimiza…"
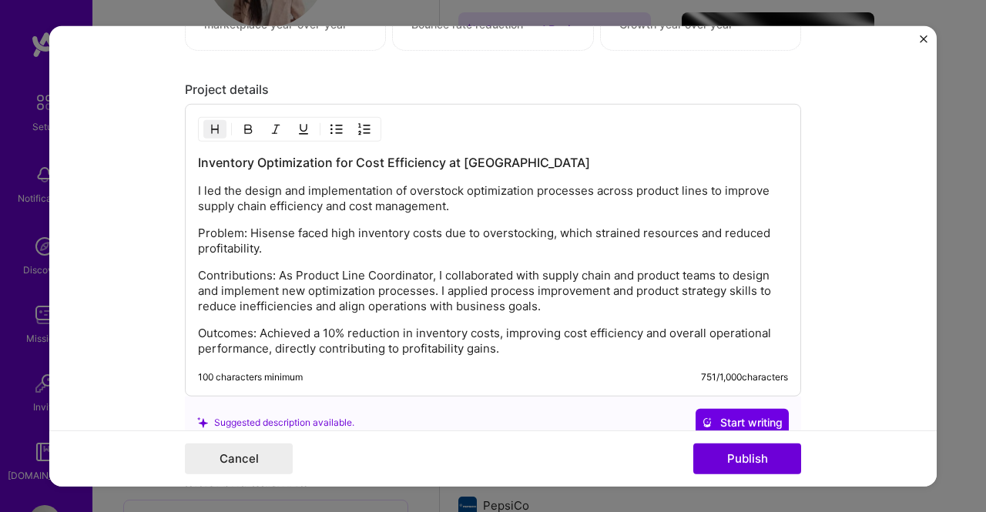
scroll to position [1514, 0]
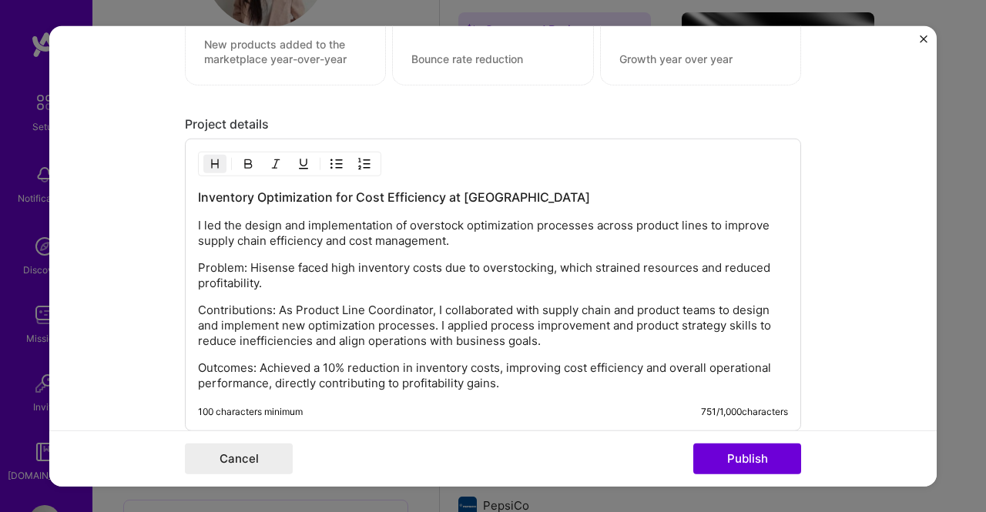
click at [245, 260] on p "Problem: Hisense faced high inventory costs due to overstocking, which strained…" at bounding box center [493, 275] width 590 height 31
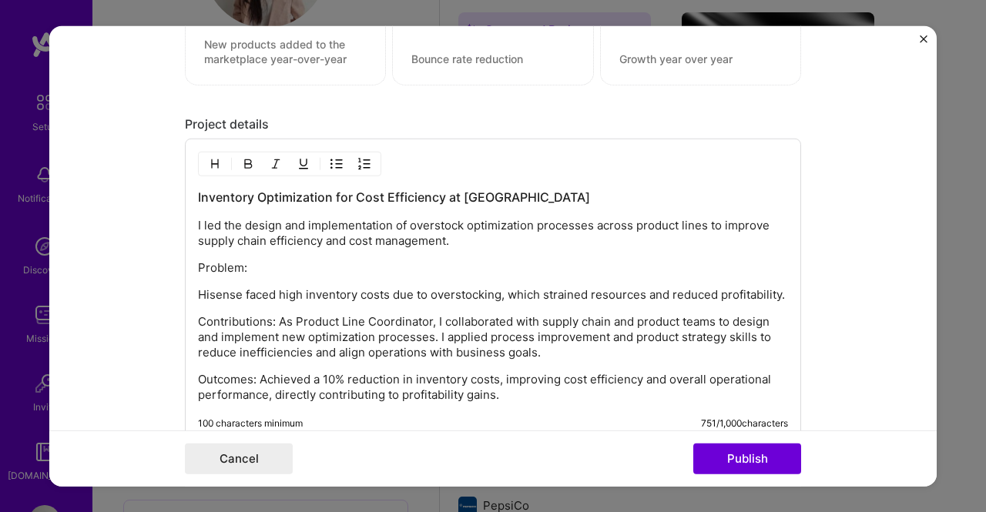
click at [272, 317] on p "Contributions: As Product Line Coordinator, I collaborated with supply chain an…" at bounding box center [493, 337] width 590 height 46
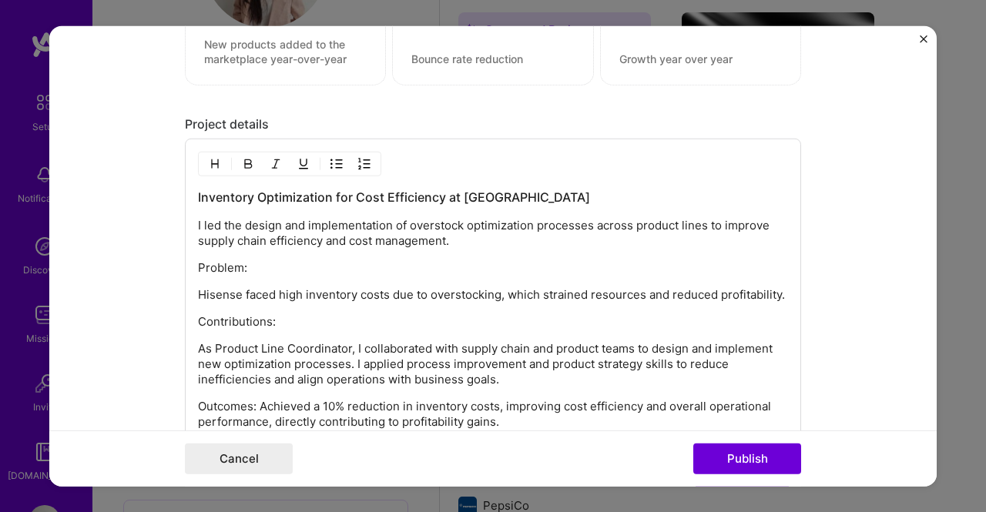
scroll to position [1591, 0]
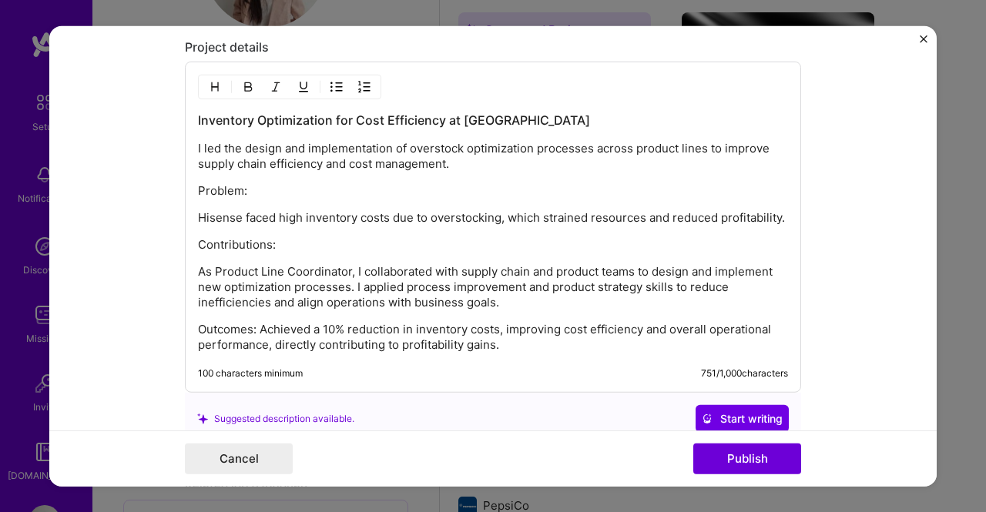
click at [256, 323] on p "Outcomes: Achieved a 10% reduction in inventory costs, improving cost efficienc…" at bounding box center [493, 337] width 590 height 31
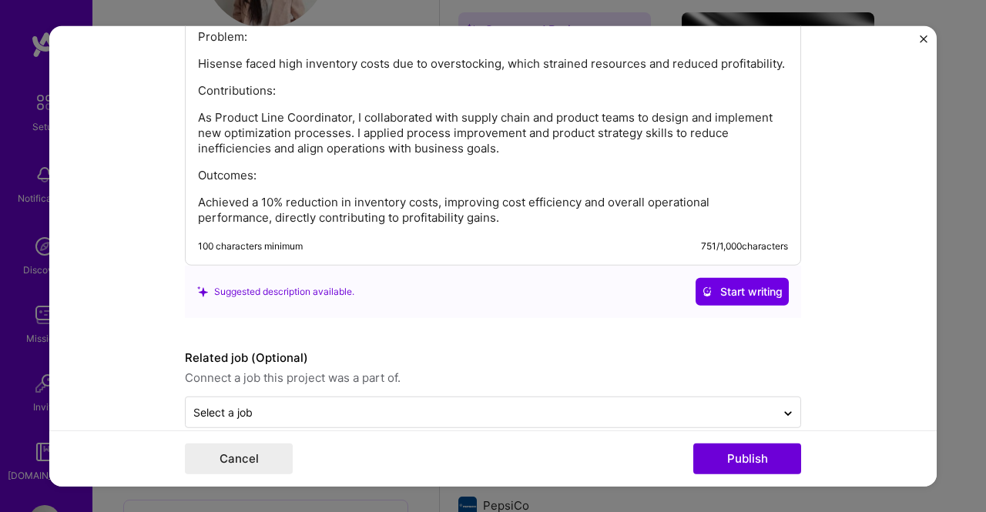
scroll to position [1764, 0]
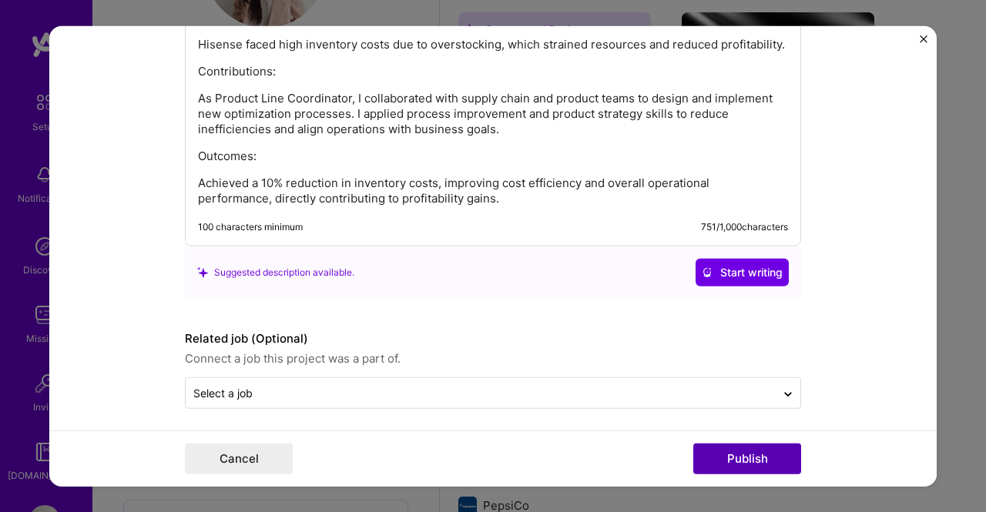
click at [721, 448] on button "Publish" at bounding box center [747, 459] width 108 height 31
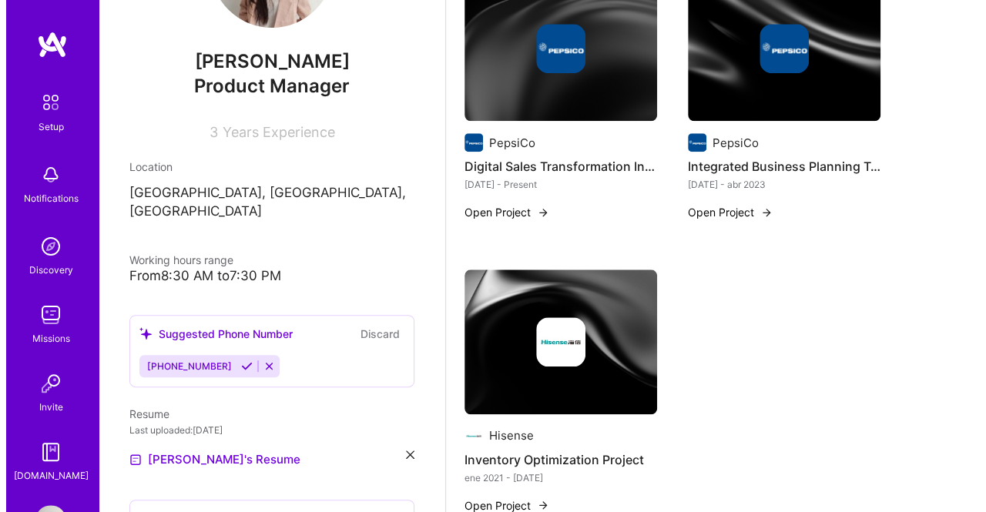
scroll to position [646, 0]
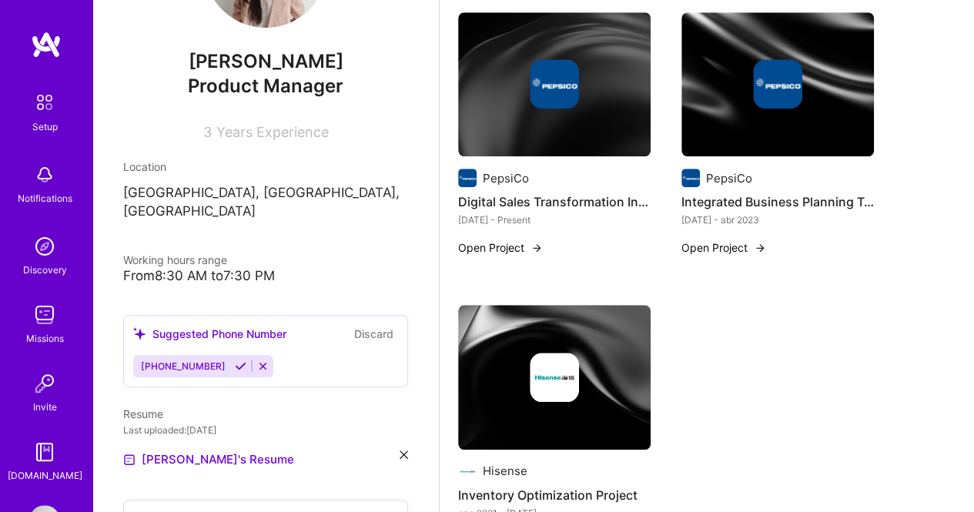
click at [534, 247] on img at bounding box center [537, 248] width 12 height 12
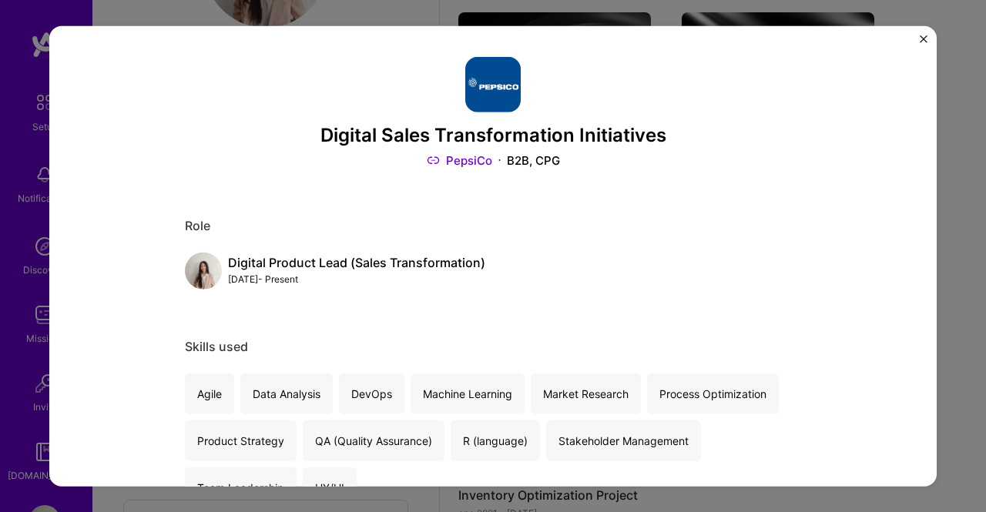
click at [496, 129] on h3 "Digital Sales Transformation Initiatives" at bounding box center [493, 135] width 616 height 22
click at [496, 138] on h3 "Digital Sales Transformation Initiatives" at bounding box center [493, 135] width 616 height 22
click at [482, 156] on link "PepsiCo" at bounding box center [459, 161] width 65 height 16
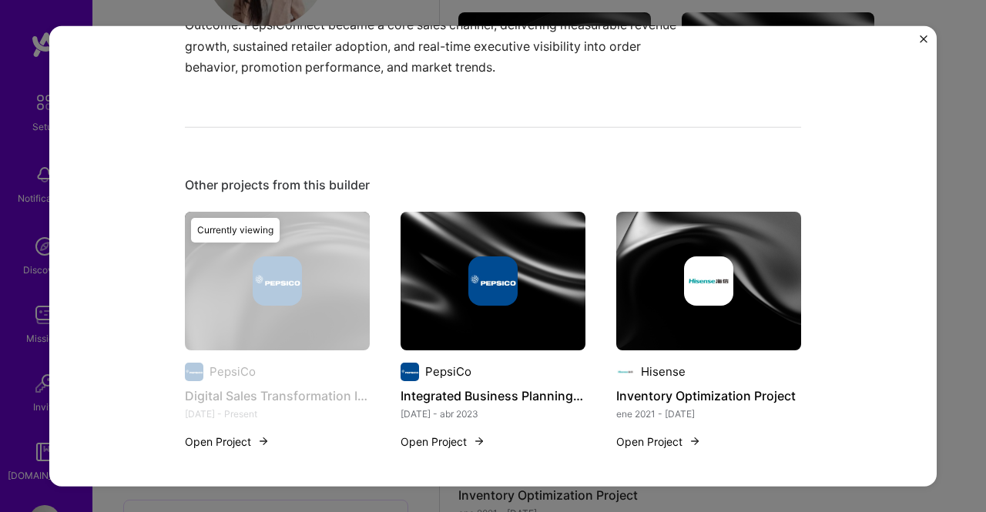
scroll to position [1114, 0]
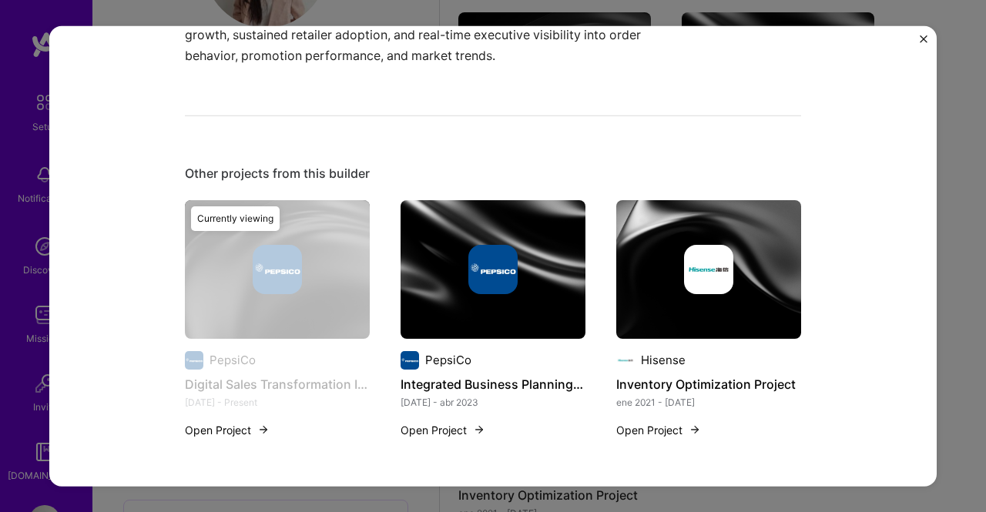
click at [208, 428] on button "Open Project" at bounding box center [227, 430] width 85 height 16
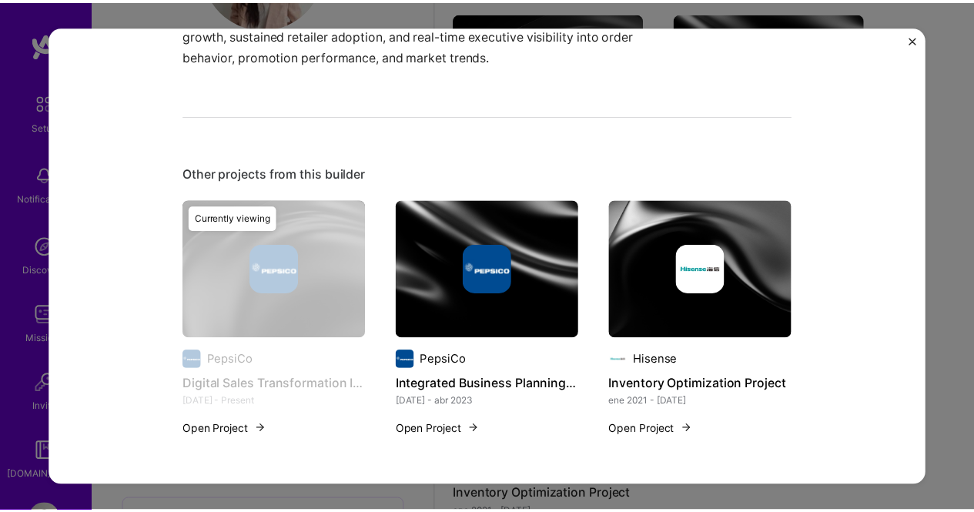
scroll to position [0, 0]
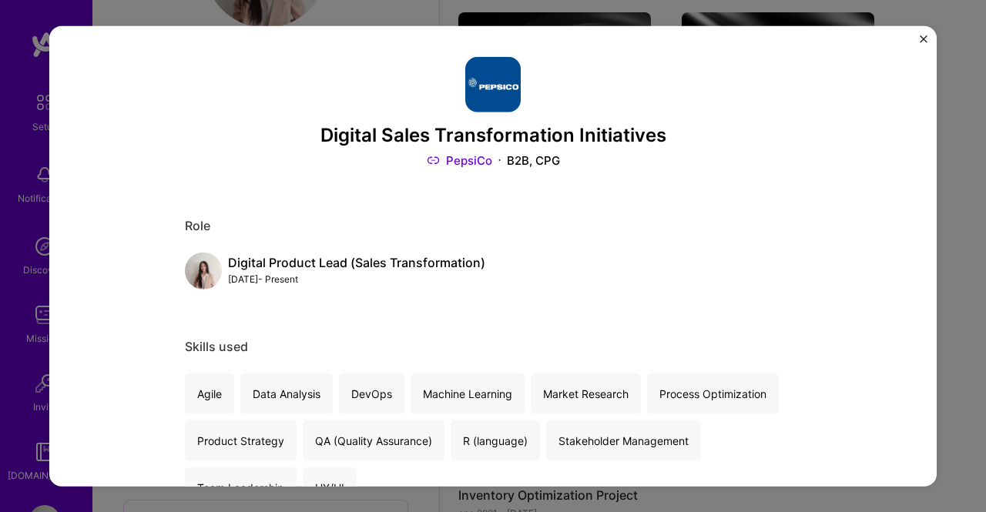
click at [921, 38] on img "Close" at bounding box center [924, 39] width 8 height 8
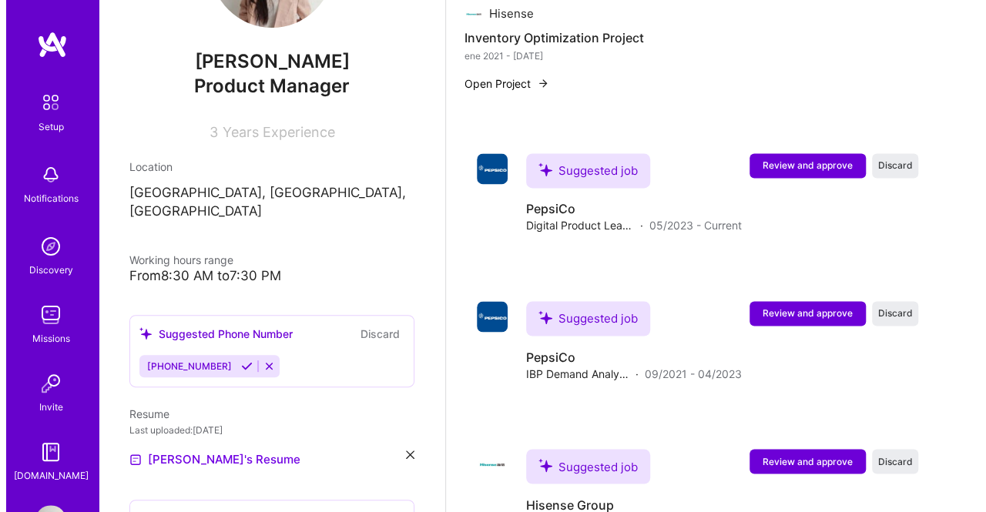
scroll to position [1104, 0]
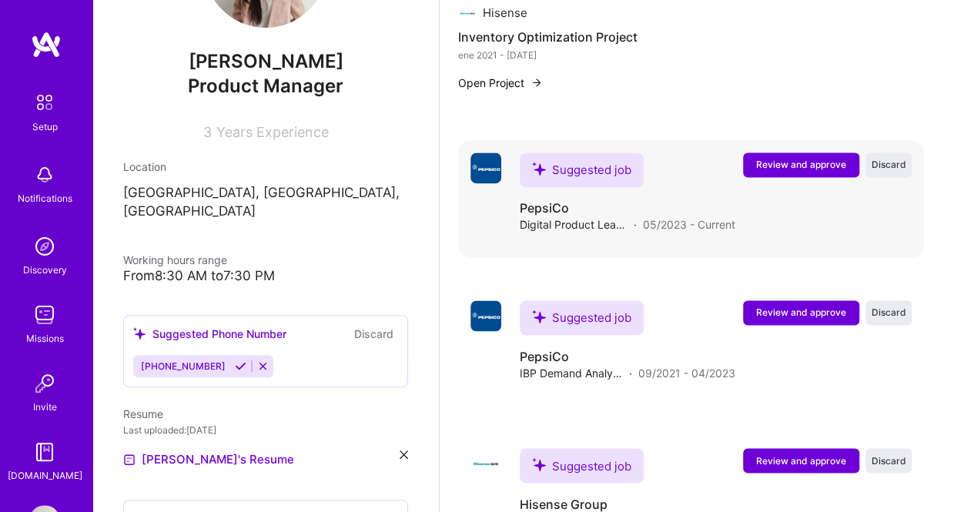
click at [819, 161] on span "Review and approve" at bounding box center [801, 164] width 90 height 13
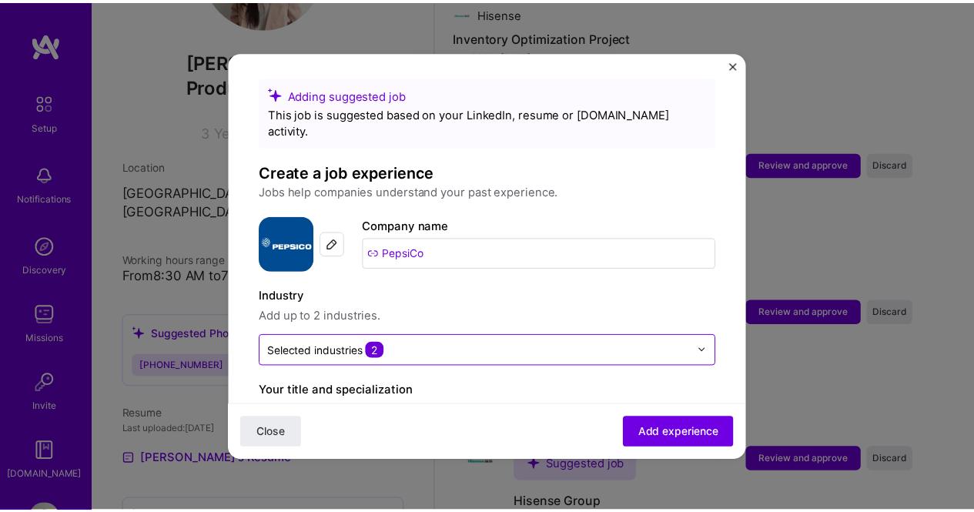
scroll to position [0, 0]
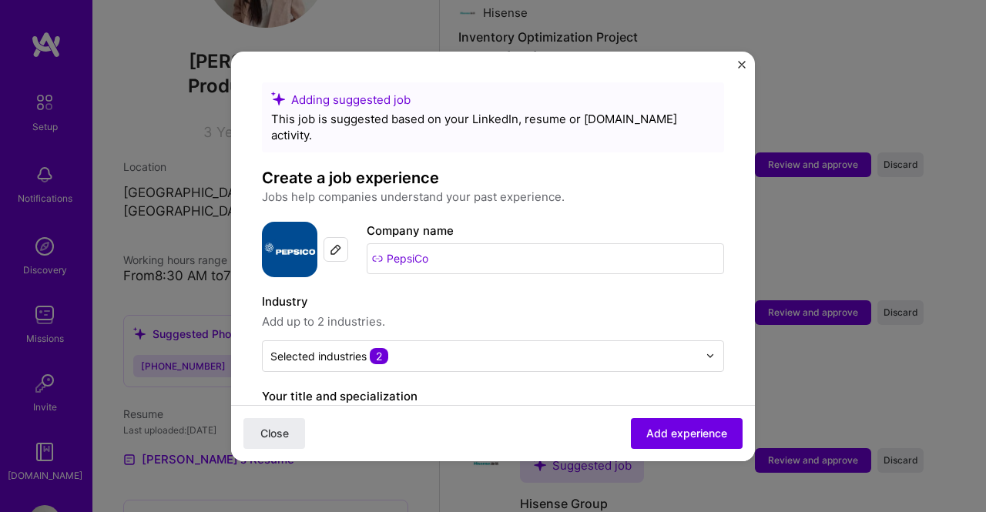
click at [740, 65] on img "Close" at bounding box center [742, 65] width 8 height 8
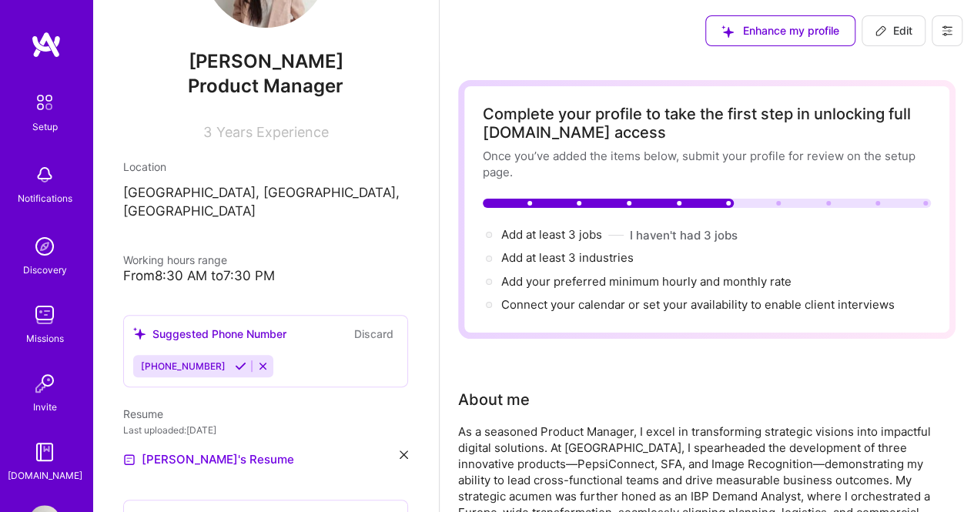
click at [871, 25] on button "Edit" at bounding box center [894, 30] width 64 height 31
select select "US"
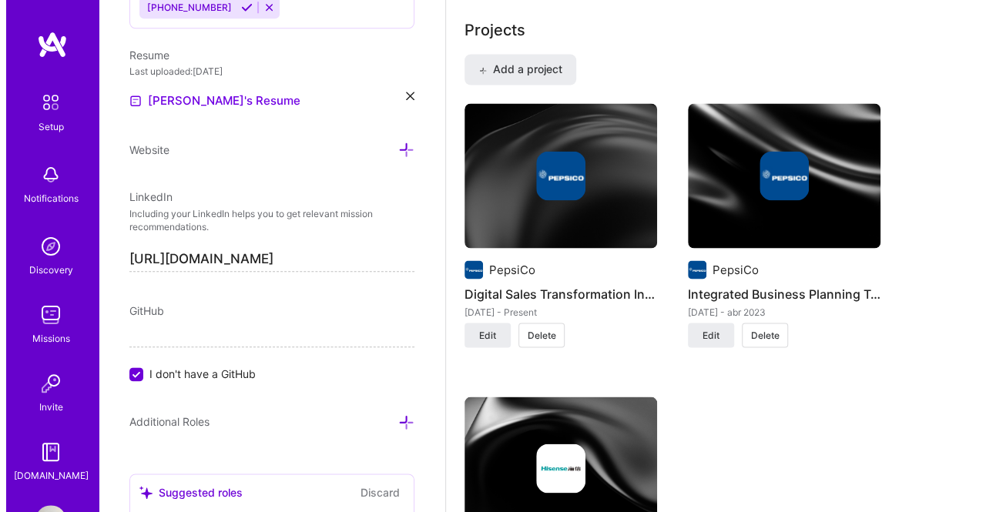
scroll to position [1387, 0]
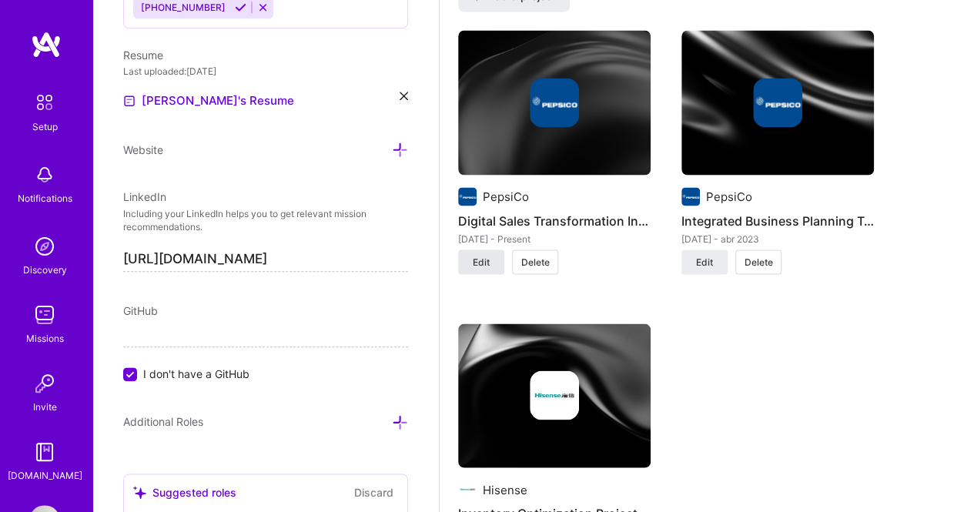
click at [491, 261] on button "Edit" at bounding box center [481, 262] width 46 height 25
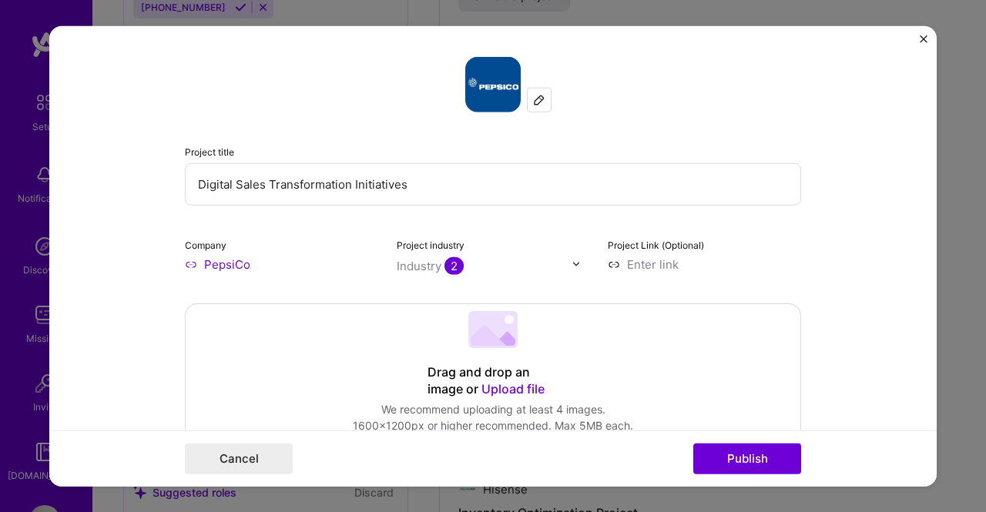
click at [924, 37] on img "Close" at bounding box center [924, 39] width 8 height 8
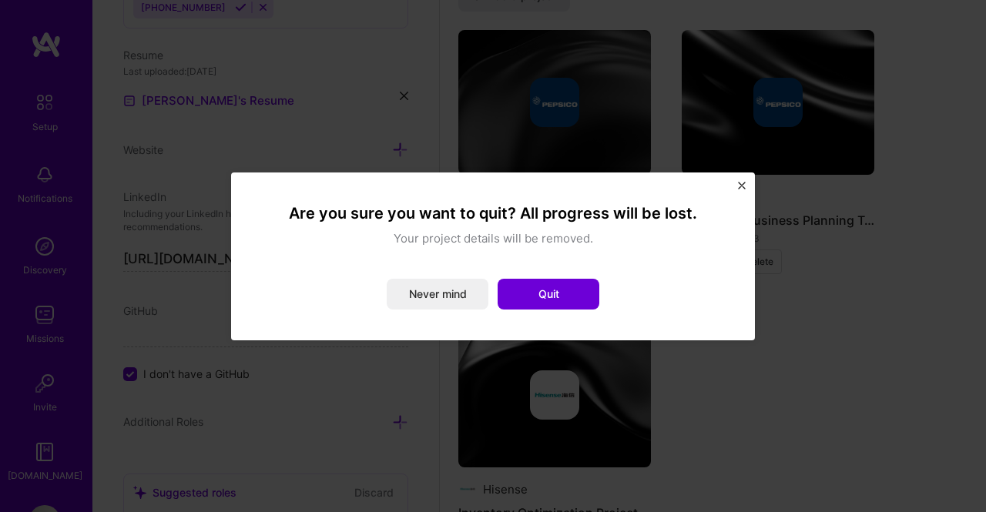
click at [749, 183] on div "Are you sure you want to quit? All progress will be lost. Your project details …" at bounding box center [493, 257] width 524 height 168
click at [744, 186] on img "Close" at bounding box center [742, 186] width 8 height 8
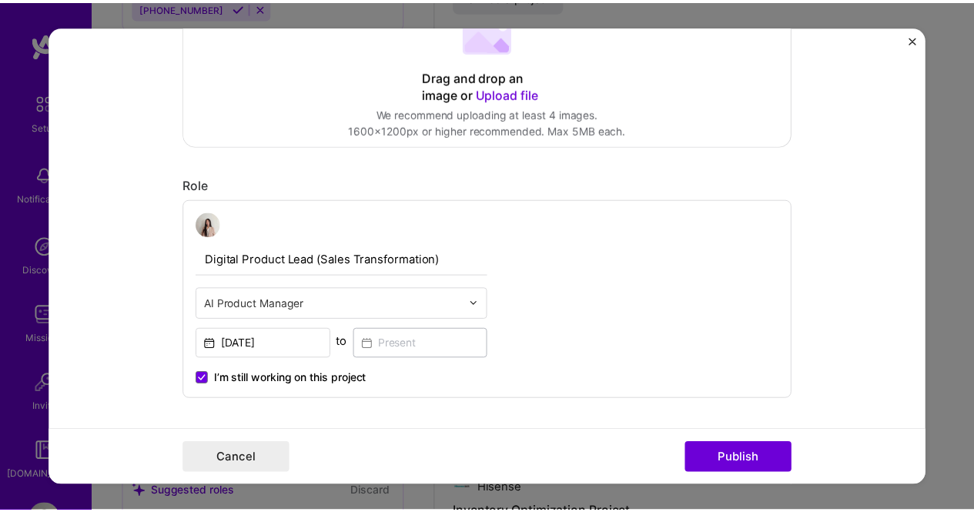
scroll to position [308, 0]
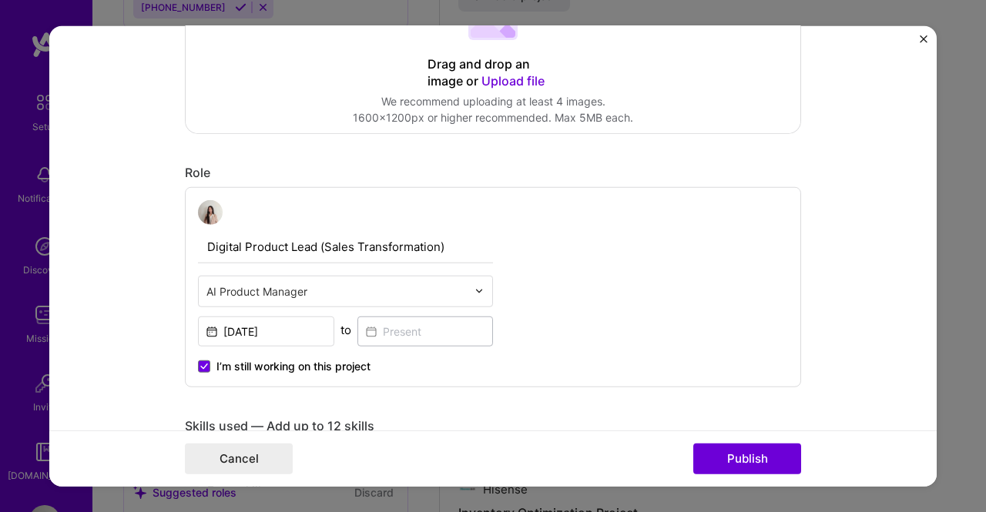
click at [0, 186] on div "Project title Digital Sales Transformation Initiatives Company PepsiCo Project …" at bounding box center [493, 256] width 986 height 512
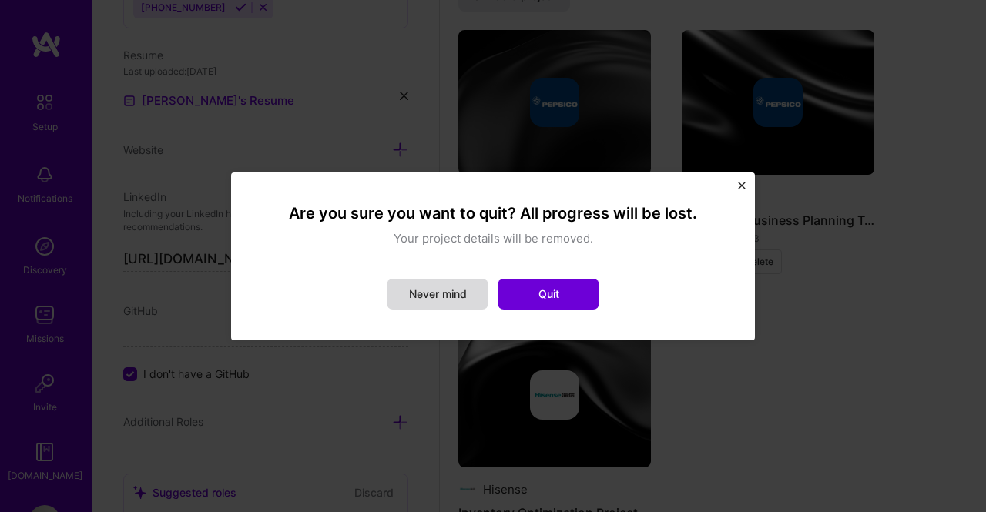
click at [461, 287] on button "Never mind" at bounding box center [438, 294] width 102 height 31
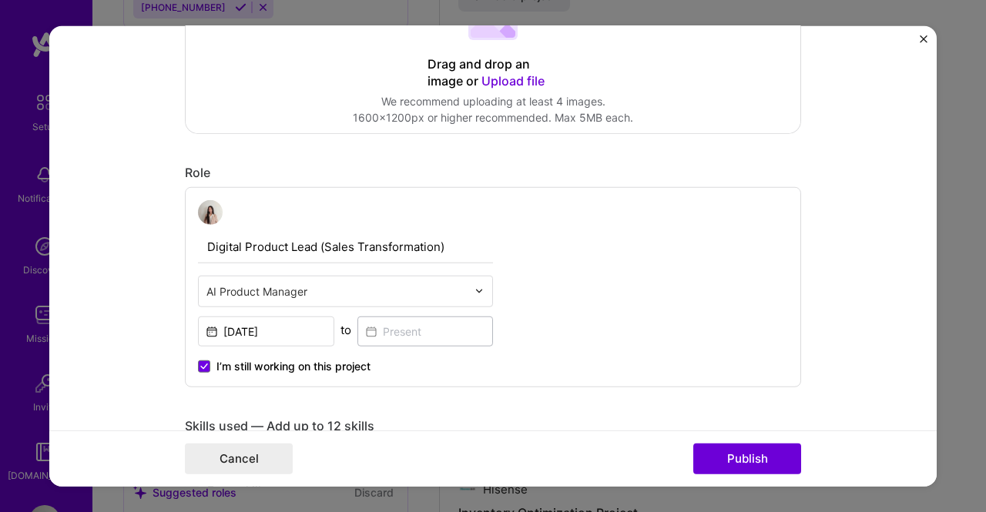
click at [914, 36] on form "Project title Digital Sales Transformation Initiatives Company PepsiCo Project …" at bounding box center [492, 255] width 887 height 461
click at [918, 36] on form "Project title Digital Sales Transformation Initiatives Company PepsiCo Project …" at bounding box center [492, 255] width 887 height 461
click at [922, 39] on img "Close" at bounding box center [924, 39] width 8 height 8
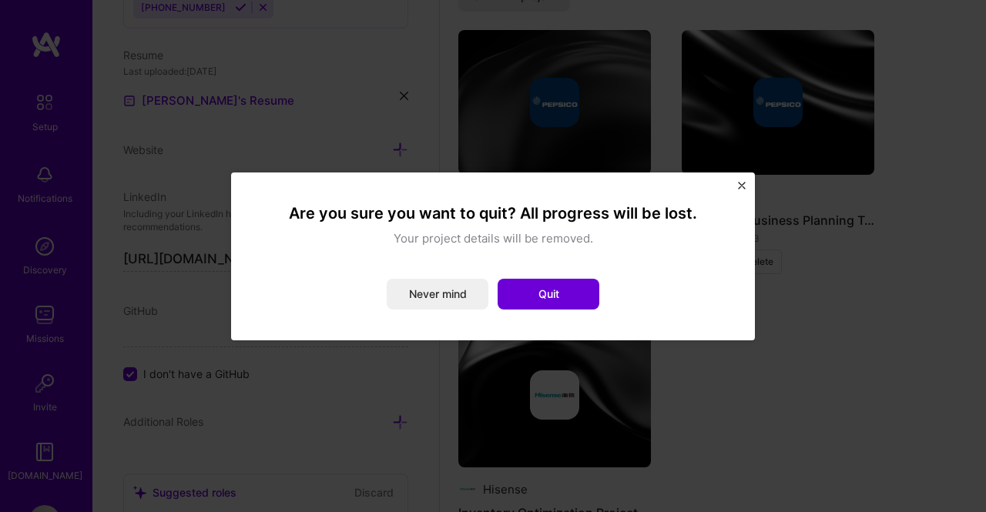
click at [565, 300] on button "Quit" at bounding box center [549, 294] width 102 height 31
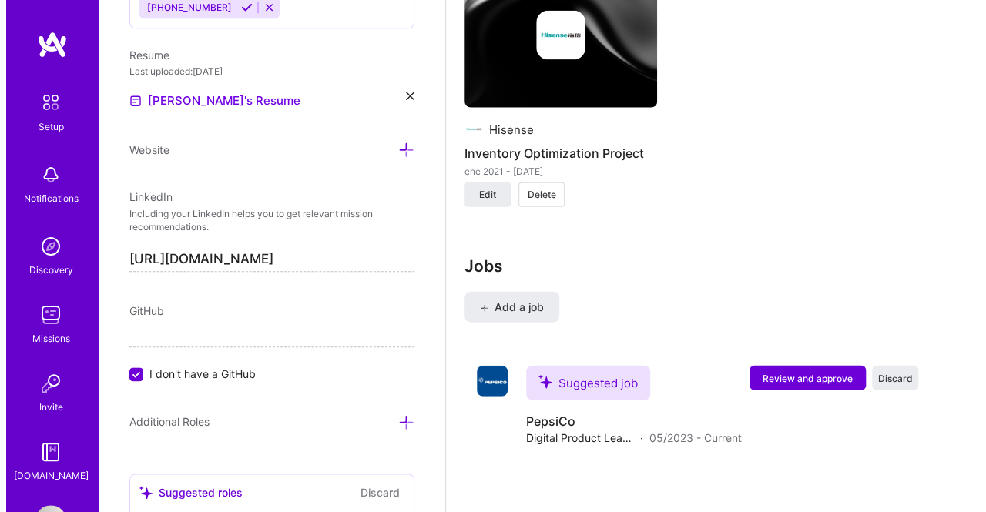
scroll to position [1804, 0]
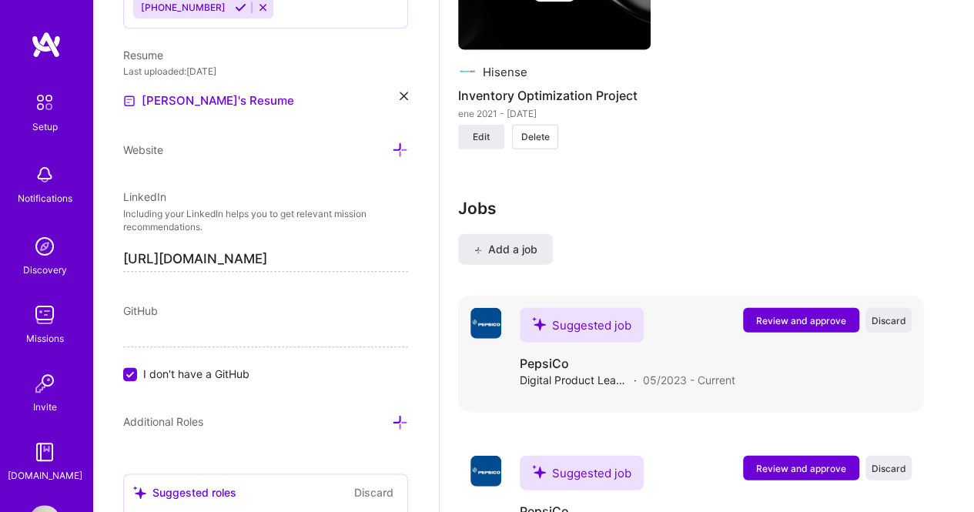
click at [798, 314] on span "Review and approve" at bounding box center [801, 320] width 90 height 13
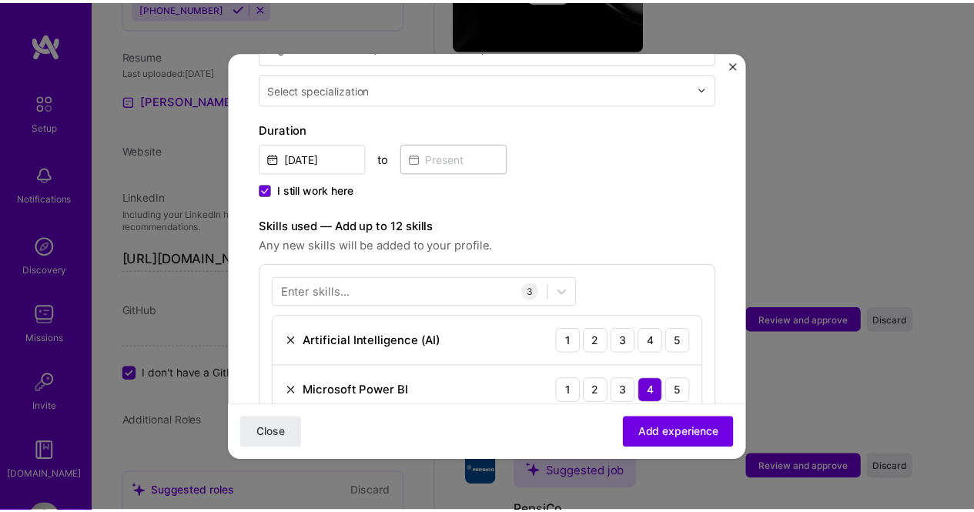
scroll to position [462, 0]
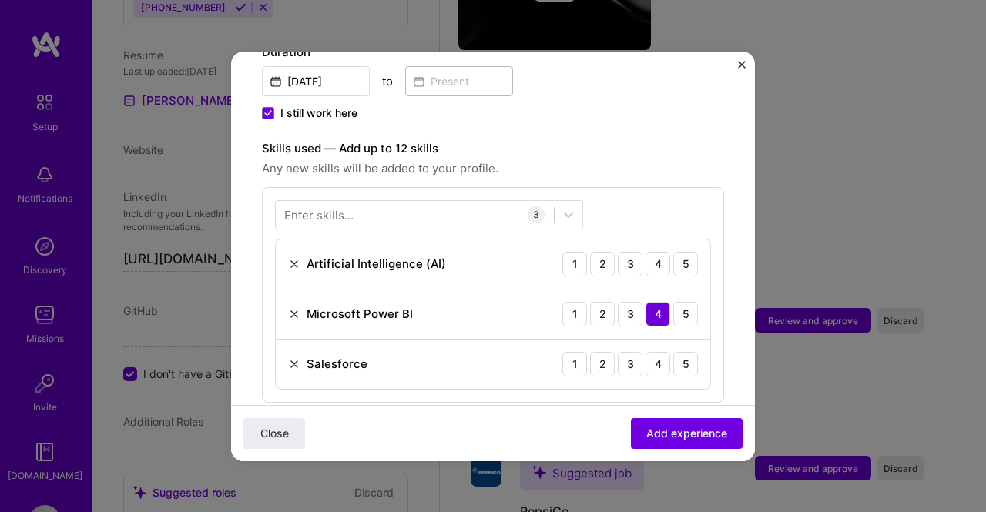
click at [740, 64] on img "Close" at bounding box center [742, 65] width 8 height 8
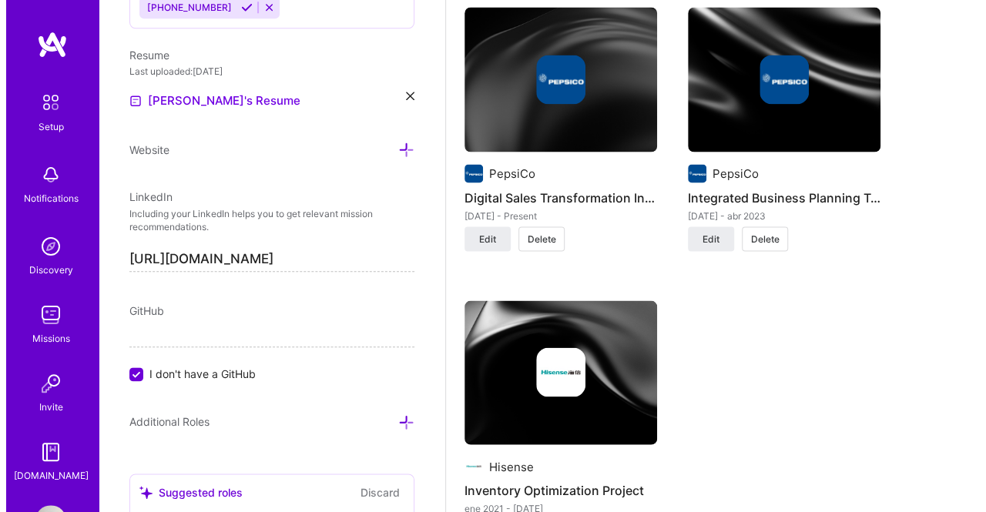
scroll to position [1342, 0]
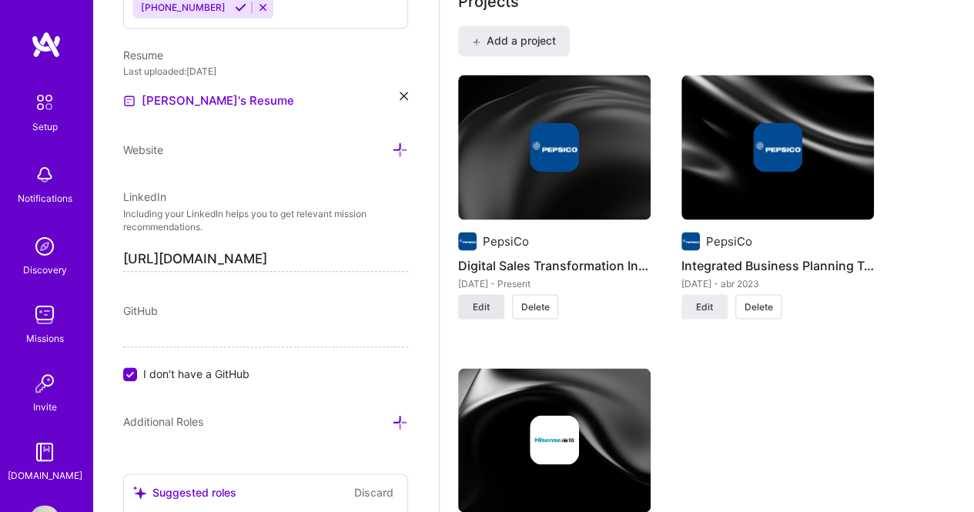
click at [471, 307] on button "Edit" at bounding box center [481, 306] width 46 height 25
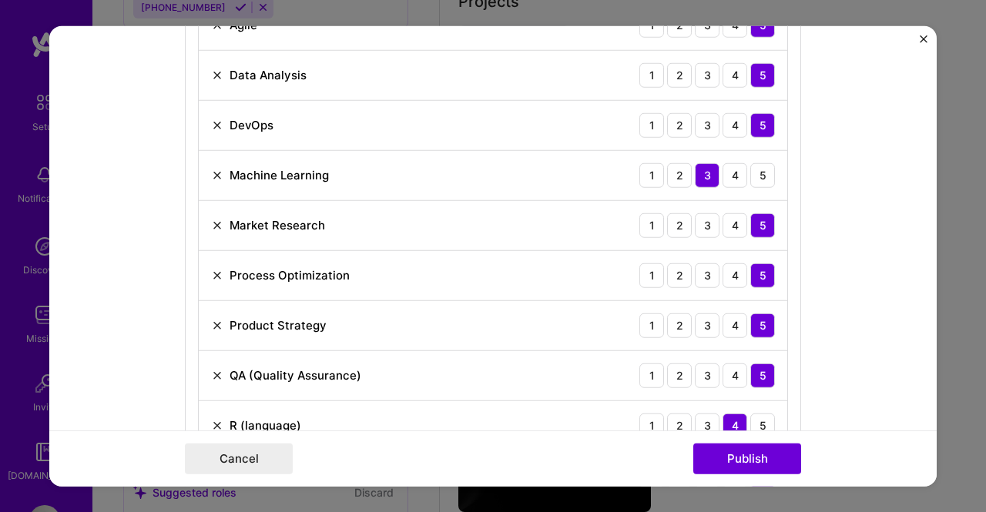
scroll to position [847, 0]
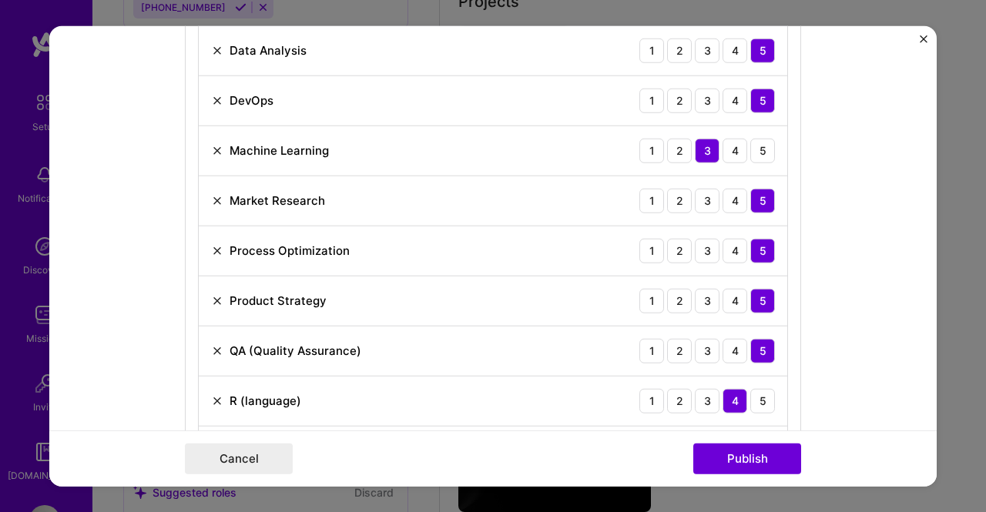
click at [213, 396] on img at bounding box center [217, 400] width 12 height 12
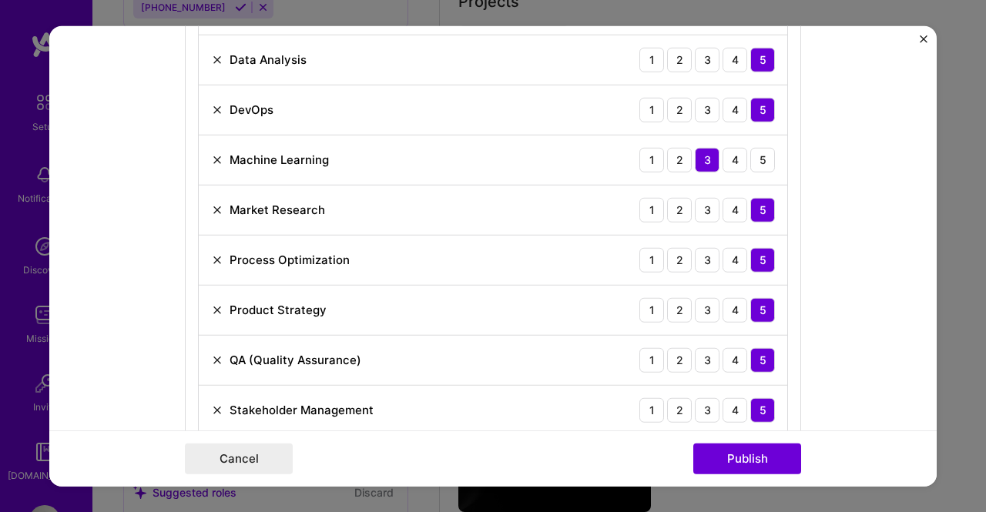
scroll to position [1001, 0]
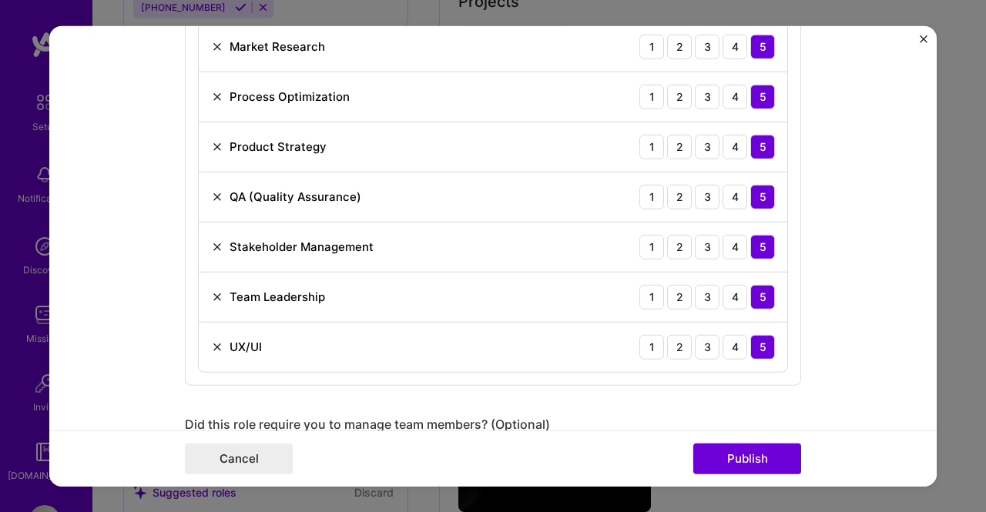
click at [211, 290] on img at bounding box center [217, 296] width 12 height 12
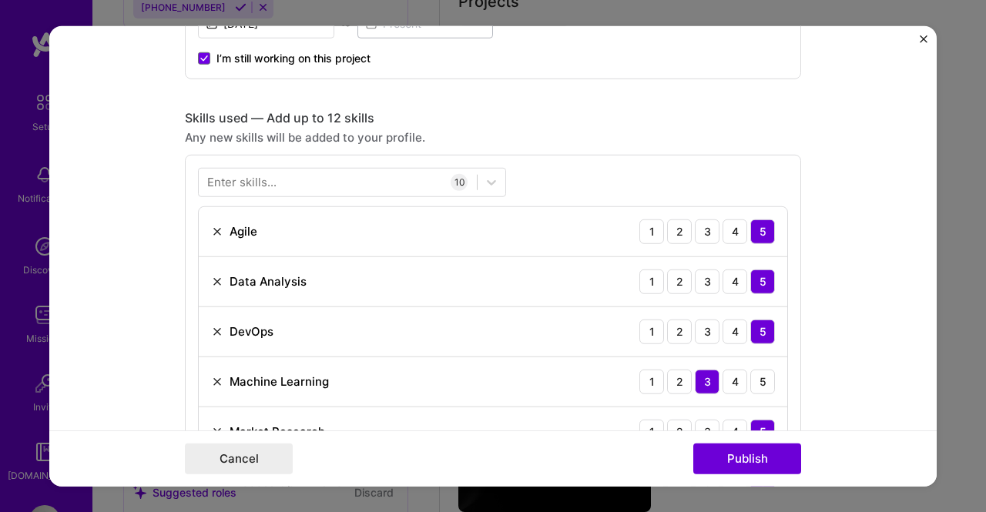
scroll to position [539, 0]
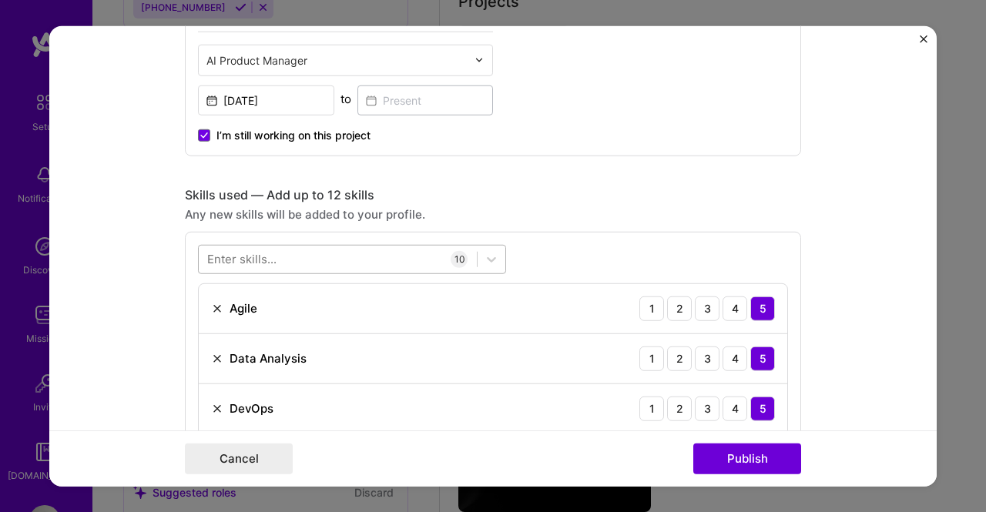
click at [327, 264] on div at bounding box center [338, 259] width 278 height 25
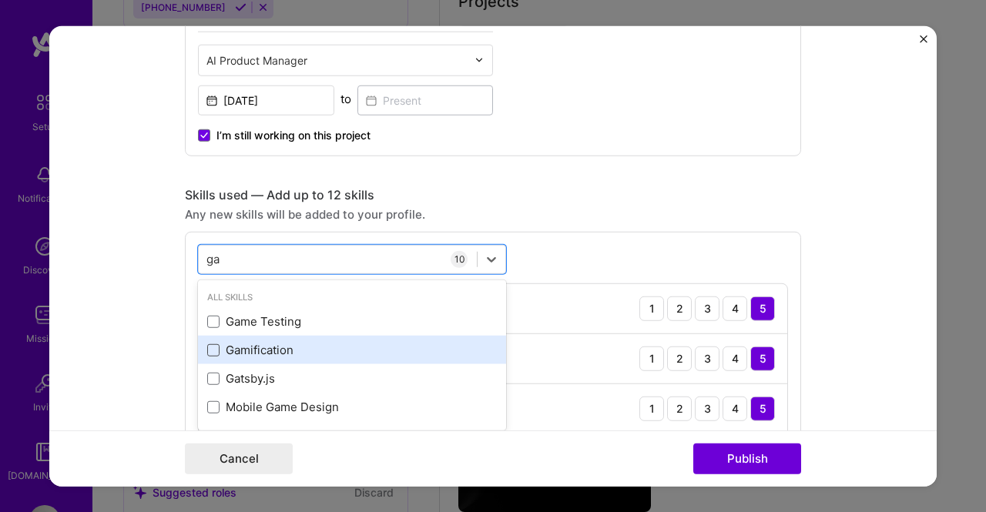
click at [209, 346] on span at bounding box center [213, 350] width 12 height 12
click at [0, 0] on input "checkbox" at bounding box center [0, 0] width 0 height 0
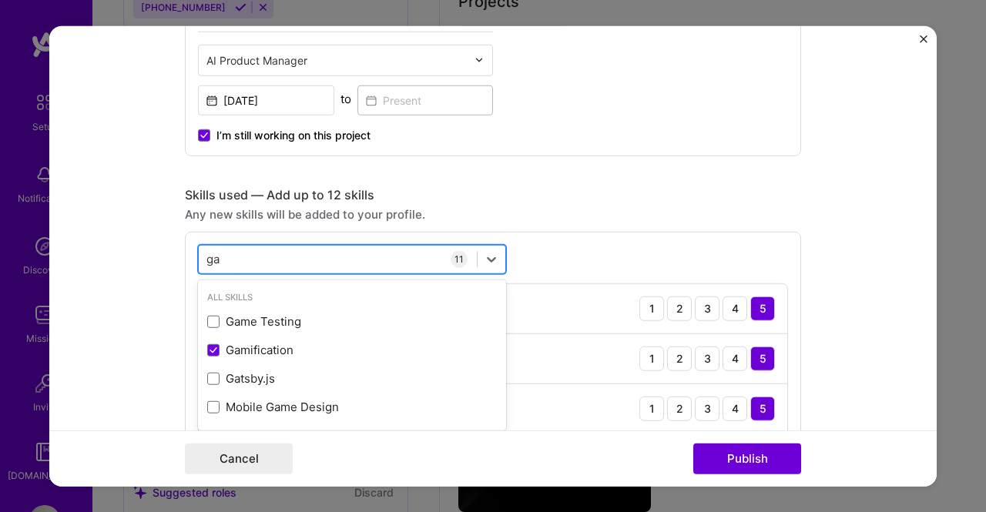
type input "g"
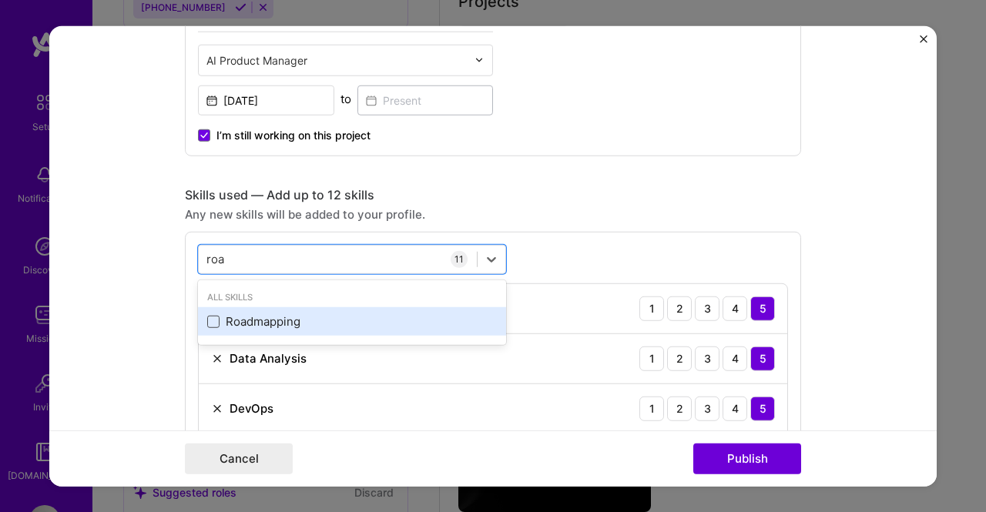
click at [212, 320] on span at bounding box center [213, 322] width 12 height 12
click at [0, 0] on input "checkbox" at bounding box center [0, 0] width 0 height 0
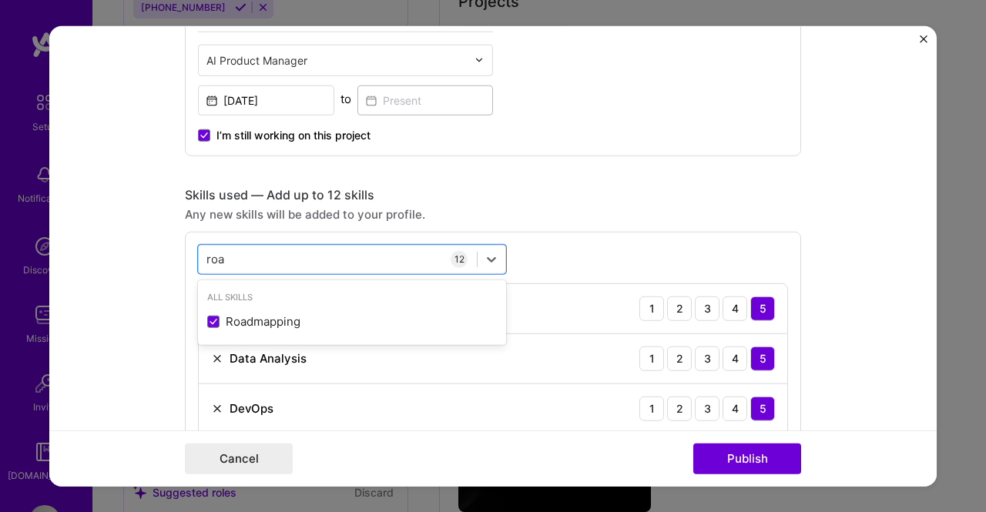
type input "roa"
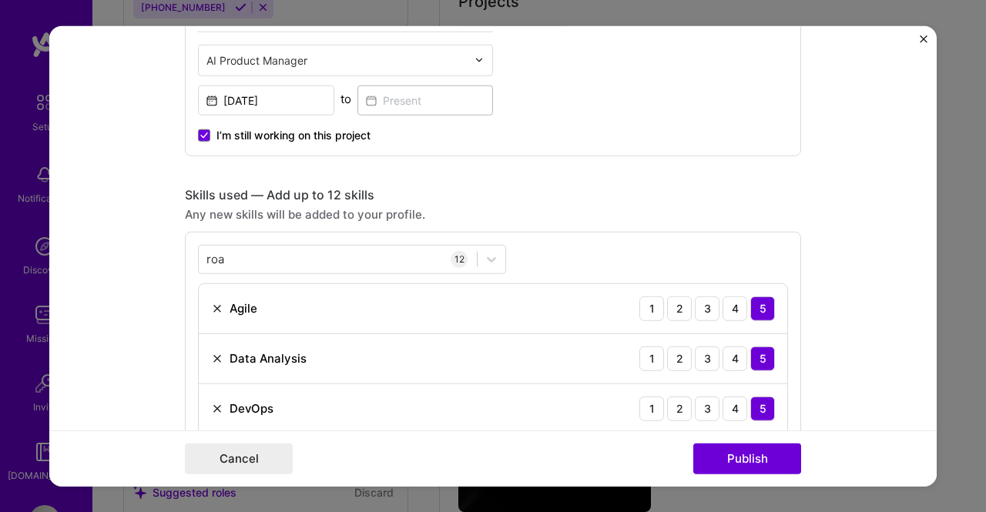
click at [875, 303] on form "Project title Digital Sales Transformation Initiatives Company PepsiCo Project …" at bounding box center [492, 255] width 887 height 461
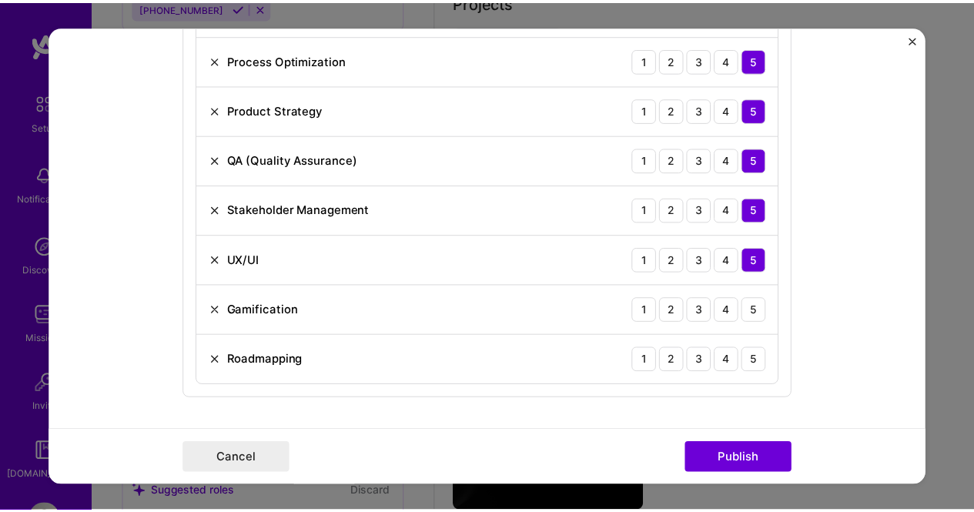
scroll to position [1078, 0]
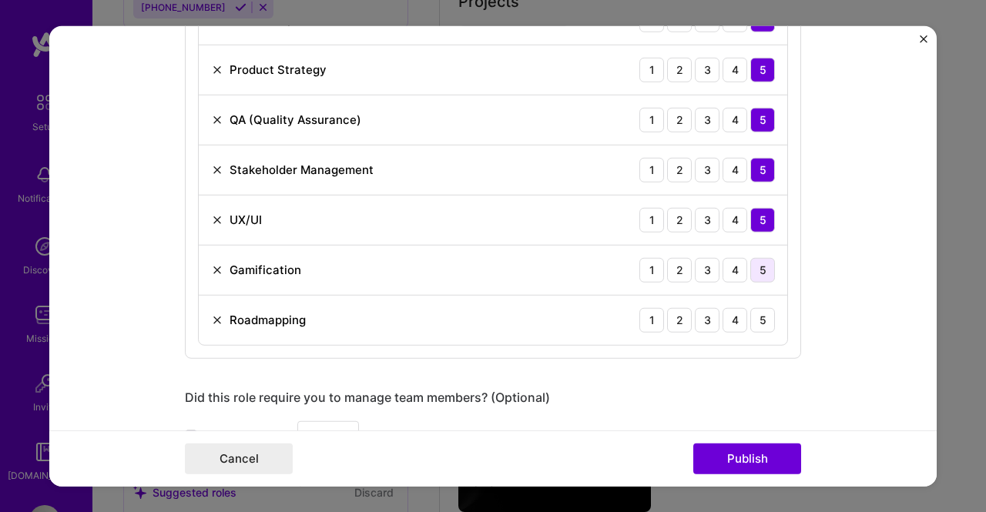
click at [763, 269] on div "5" at bounding box center [762, 269] width 25 height 25
click at [763, 312] on div "5" at bounding box center [762, 319] width 25 height 25
click at [760, 461] on button "Publish" at bounding box center [747, 459] width 108 height 31
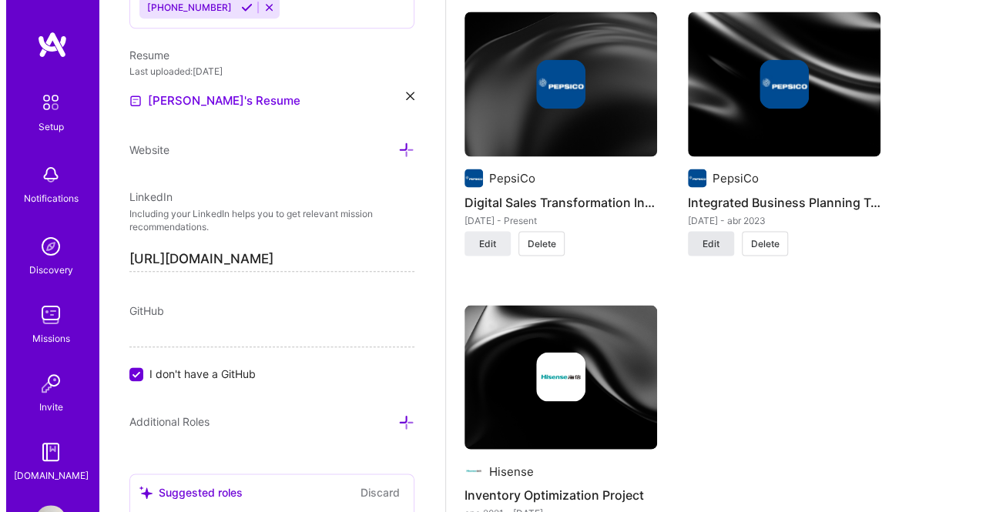
scroll to position [1573, 0]
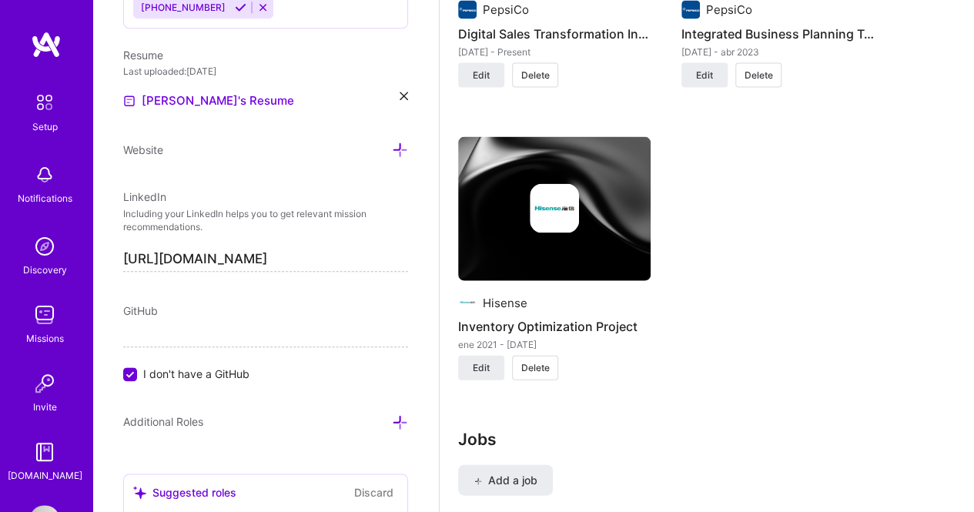
drag, startPoint x: 490, startPoint y: 363, endPoint x: 813, endPoint y: 290, distance: 331.5
click at [813, 290] on div "PepsiCo Digital Sales Transformation Initiatives may 2023 - Present Edit Delete…" at bounding box center [707, 121] width 498 height 555
click at [712, 72] on span "Edit" at bounding box center [704, 76] width 17 height 14
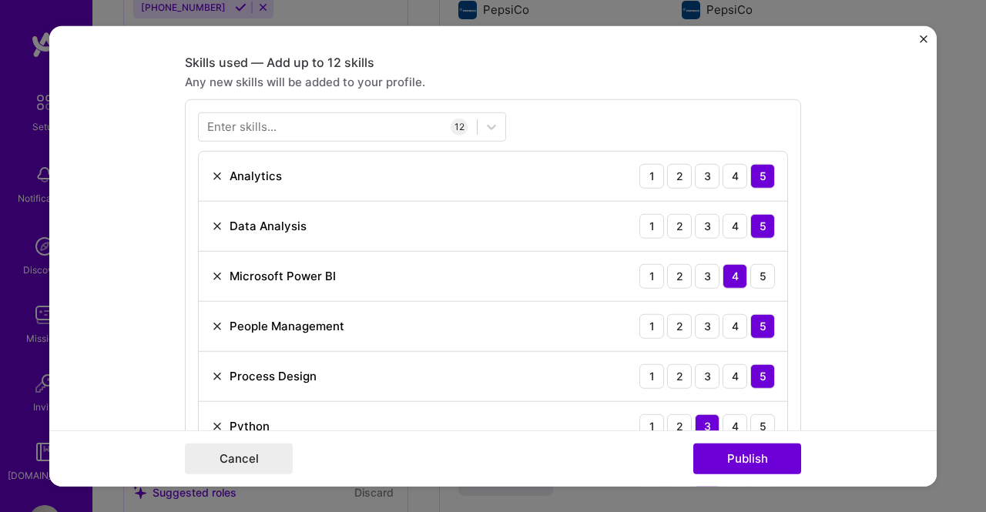
scroll to position [693, 0]
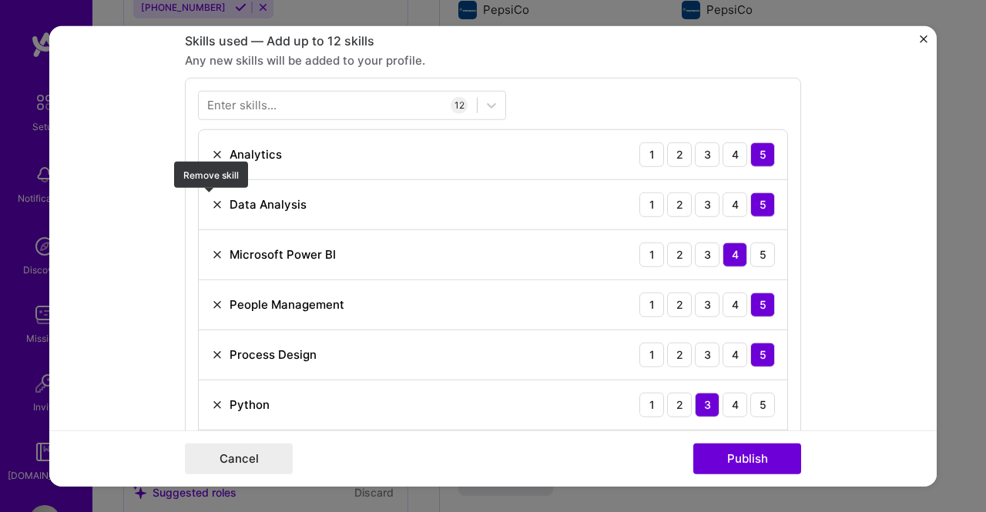
click at [211, 200] on img at bounding box center [217, 204] width 12 height 12
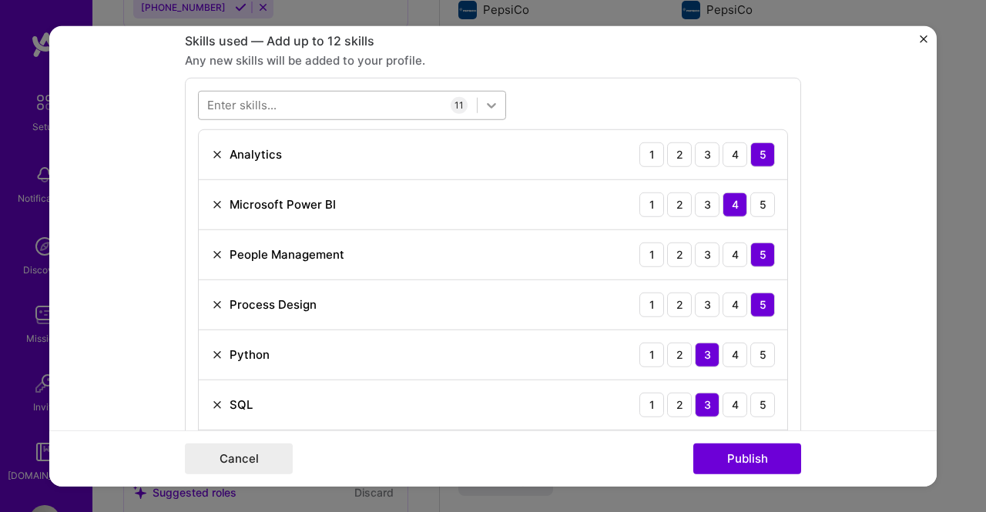
click at [486, 99] on icon at bounding box center [491, 104] width 15 height 15
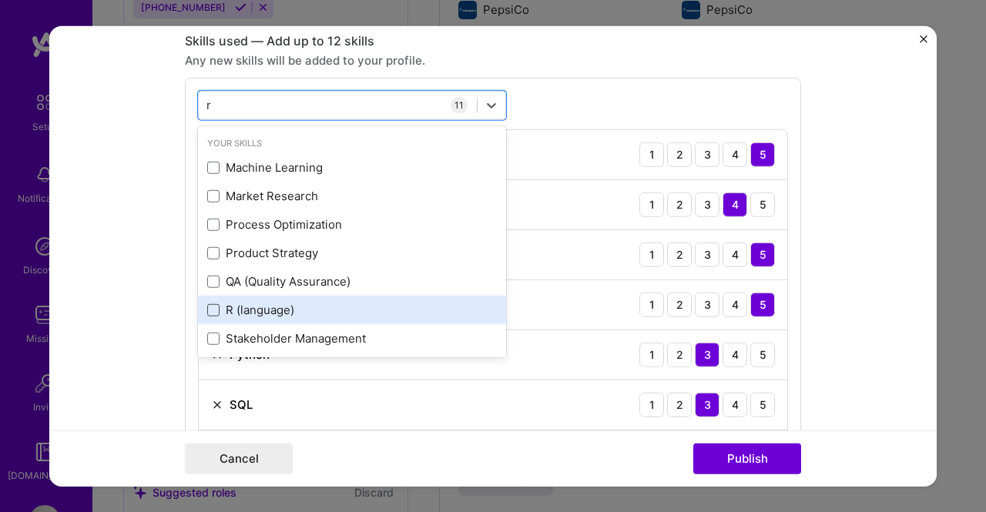
click at [208, 309] on span at bounding box center [213, 310] width 12 height 12
click at [0, 0] on input "checkbox" at bounding box center [0, 0] width 0 height 0
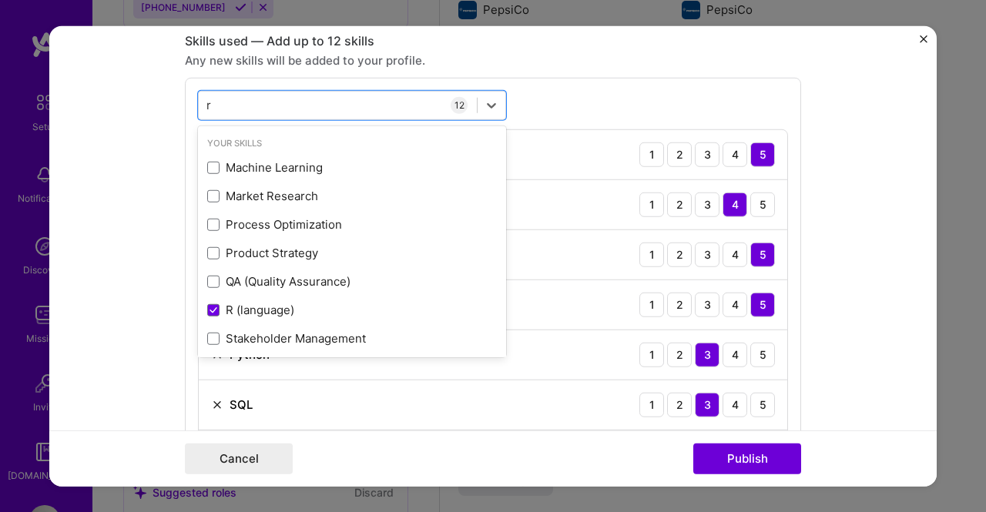
type input "r"
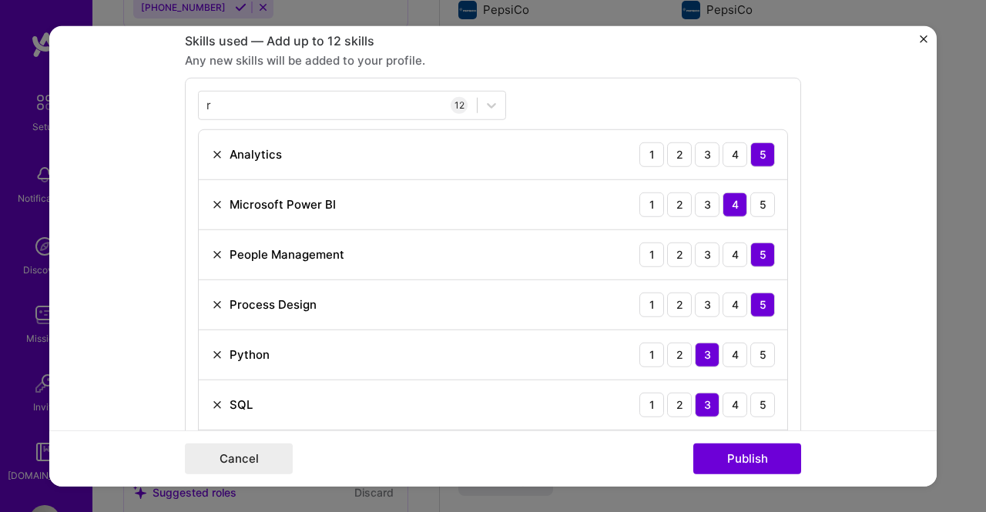
click at [129, 295] on form "Project title Integrated Business Planning Transformation Company PepsiCo Proje…" at bounding box center [492, 255] width 887 height 461
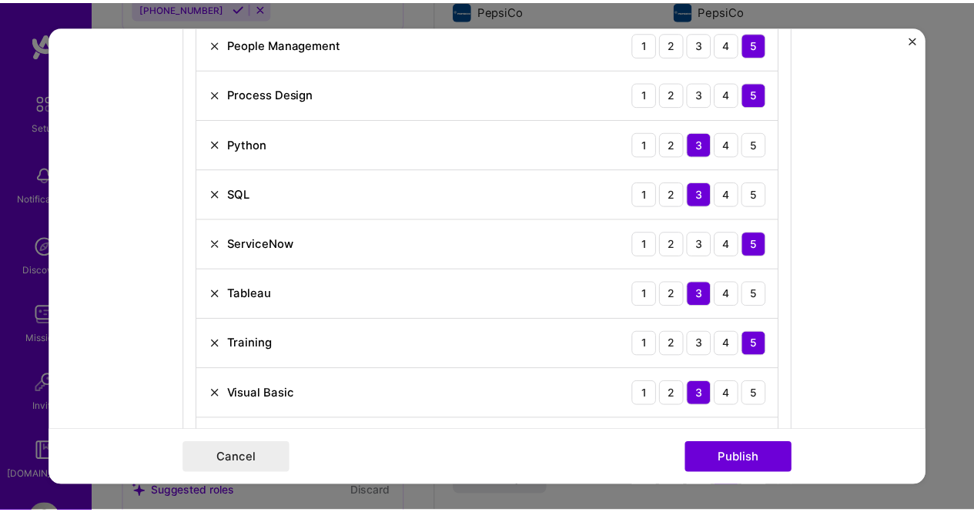
scroll to position [1078, 0]
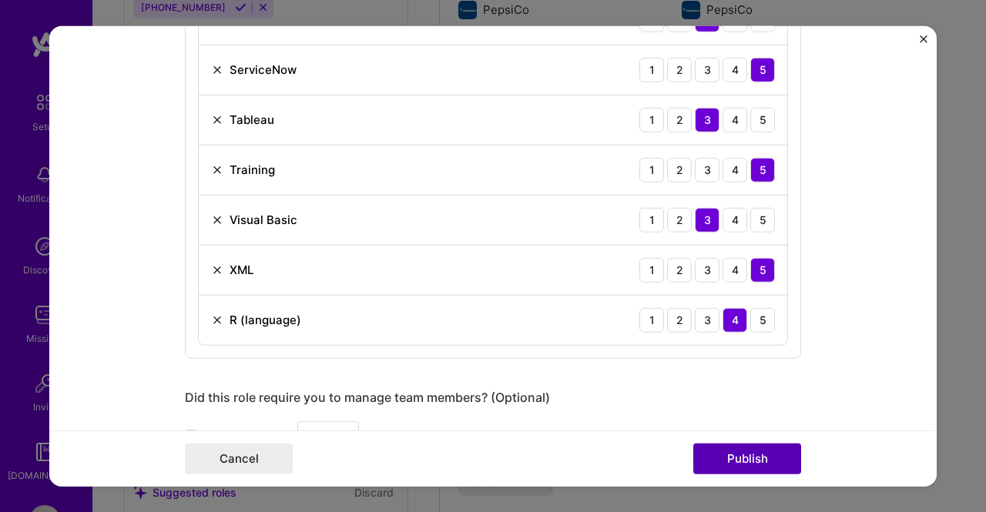
click at [764, 455] on button "Publish" at bounding box center [747, 459] width 108 height 31
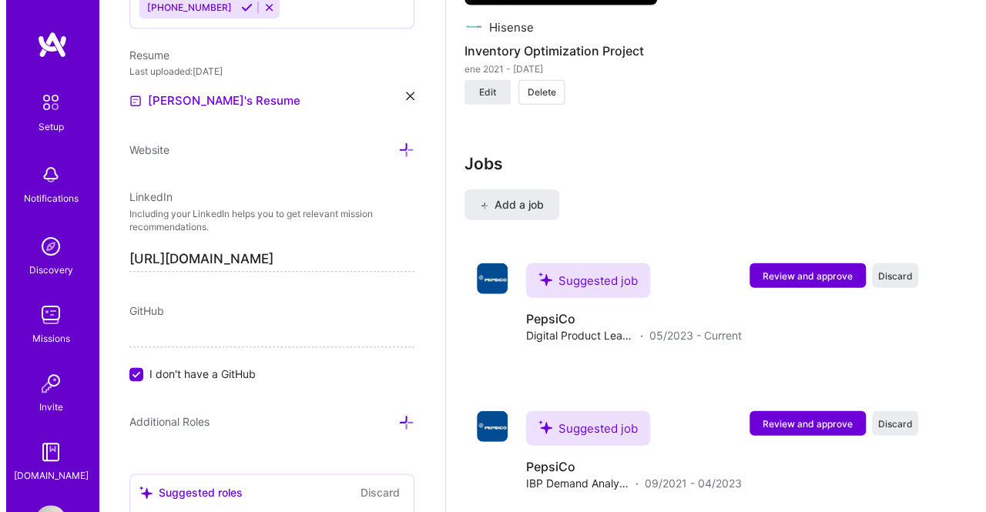
scroll to position [1881, 0]
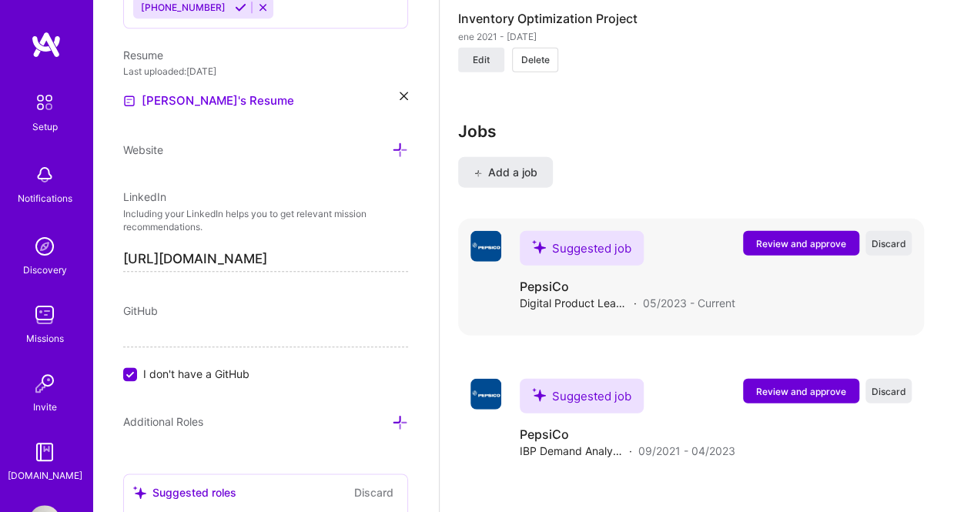
click at [837, 247] on span "Review and approve" at bounding box center [801, 243] width 90 height 13
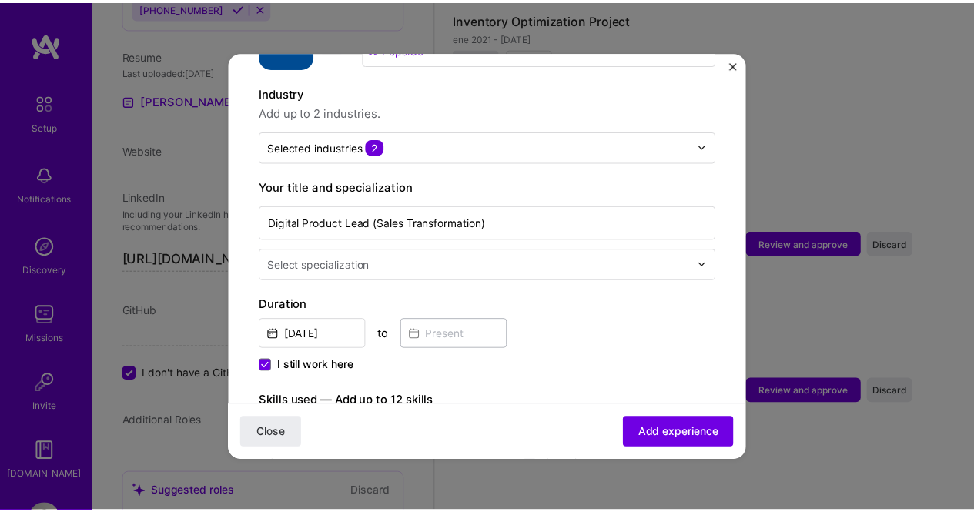
scroll to position [231, 0]
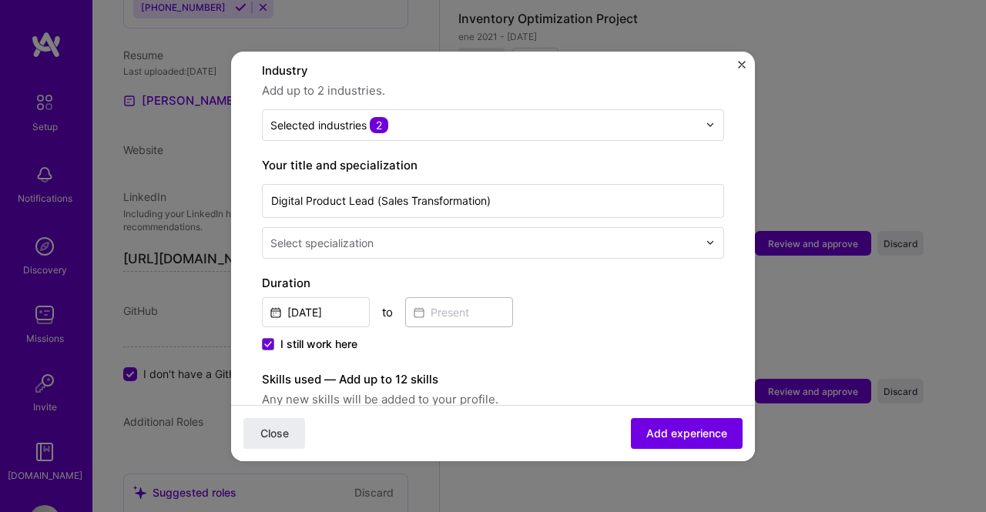
click at [738, 64] on img "Close" at bounding box center [742, 65] width 8 height 8
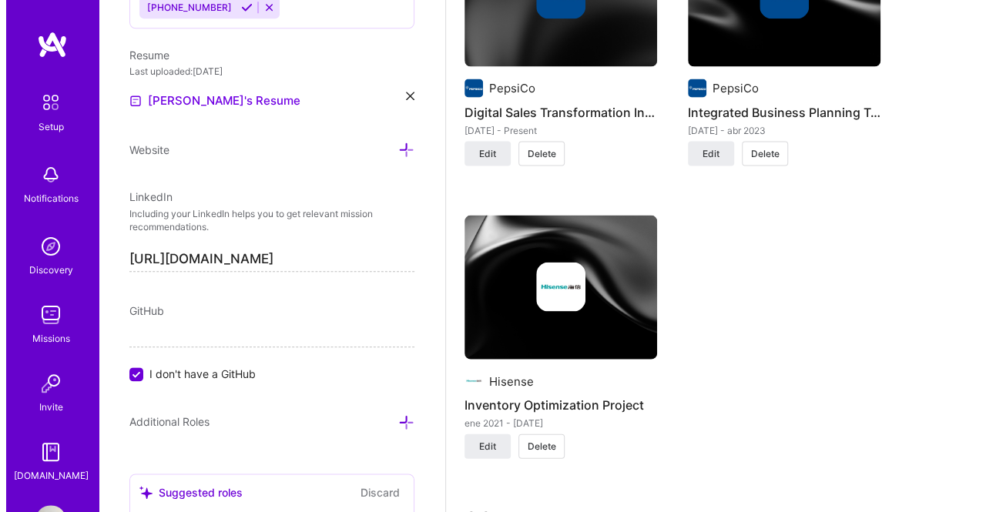
scroll to position [1419, 0]
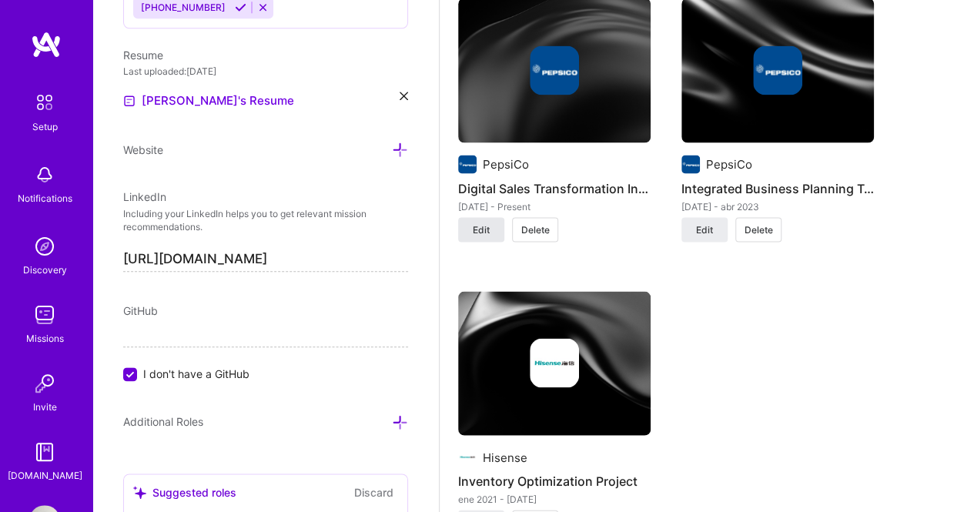
click at [483, 223] on span "Edit" at bounding box center [481, 230] width 17 height 14
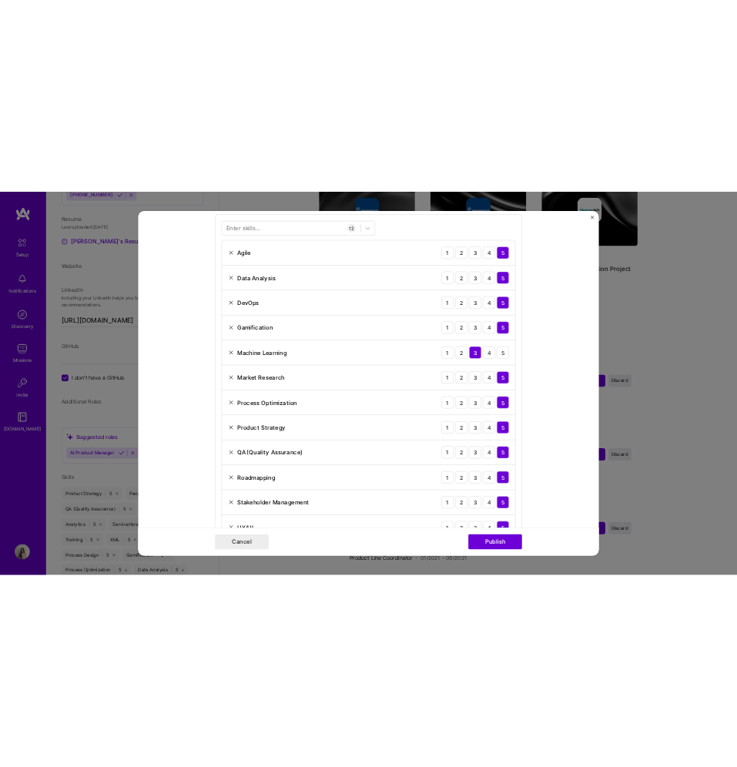
scroll to position [790, 0]
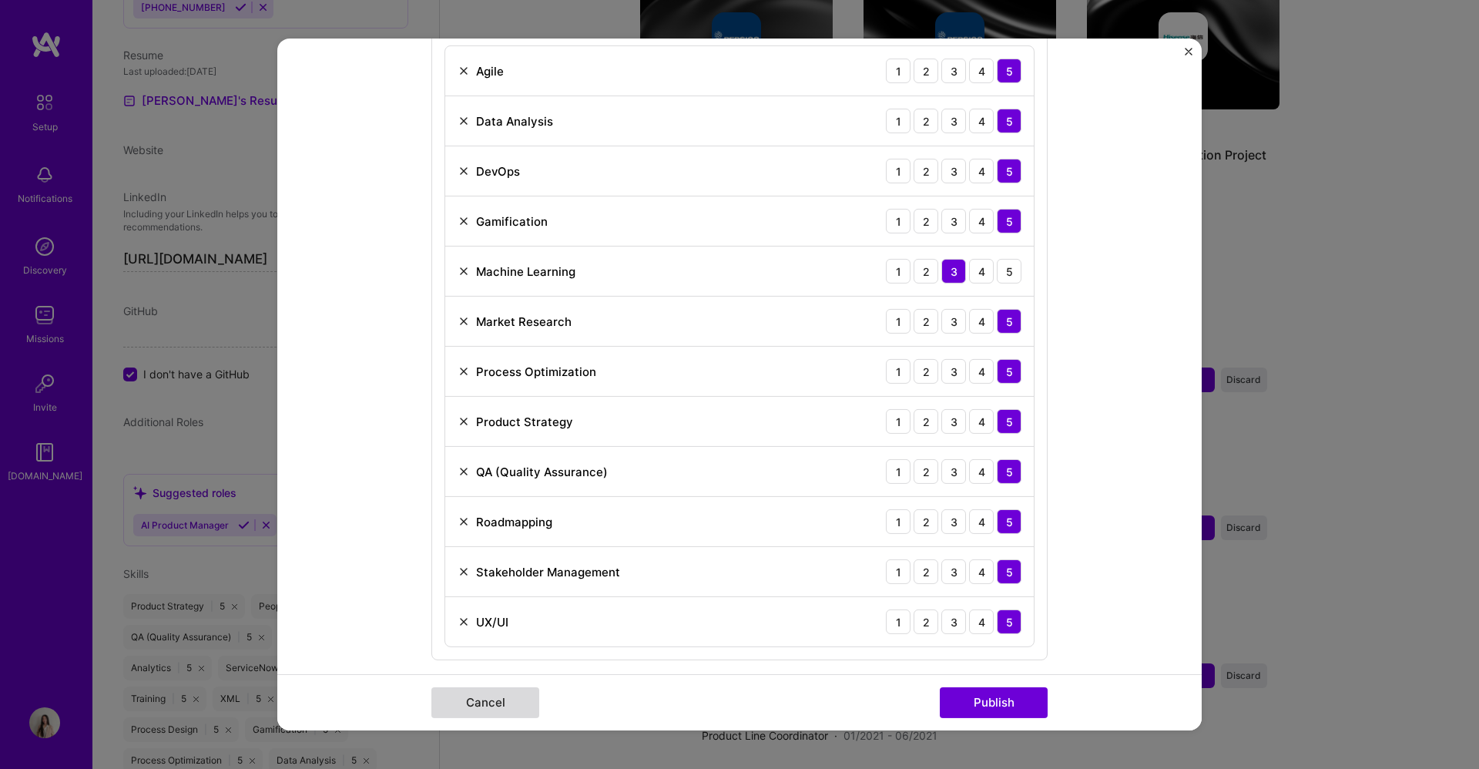
click at [482, 512] on button "Cancel" at bounding box center [485, 702] width 108 height 31
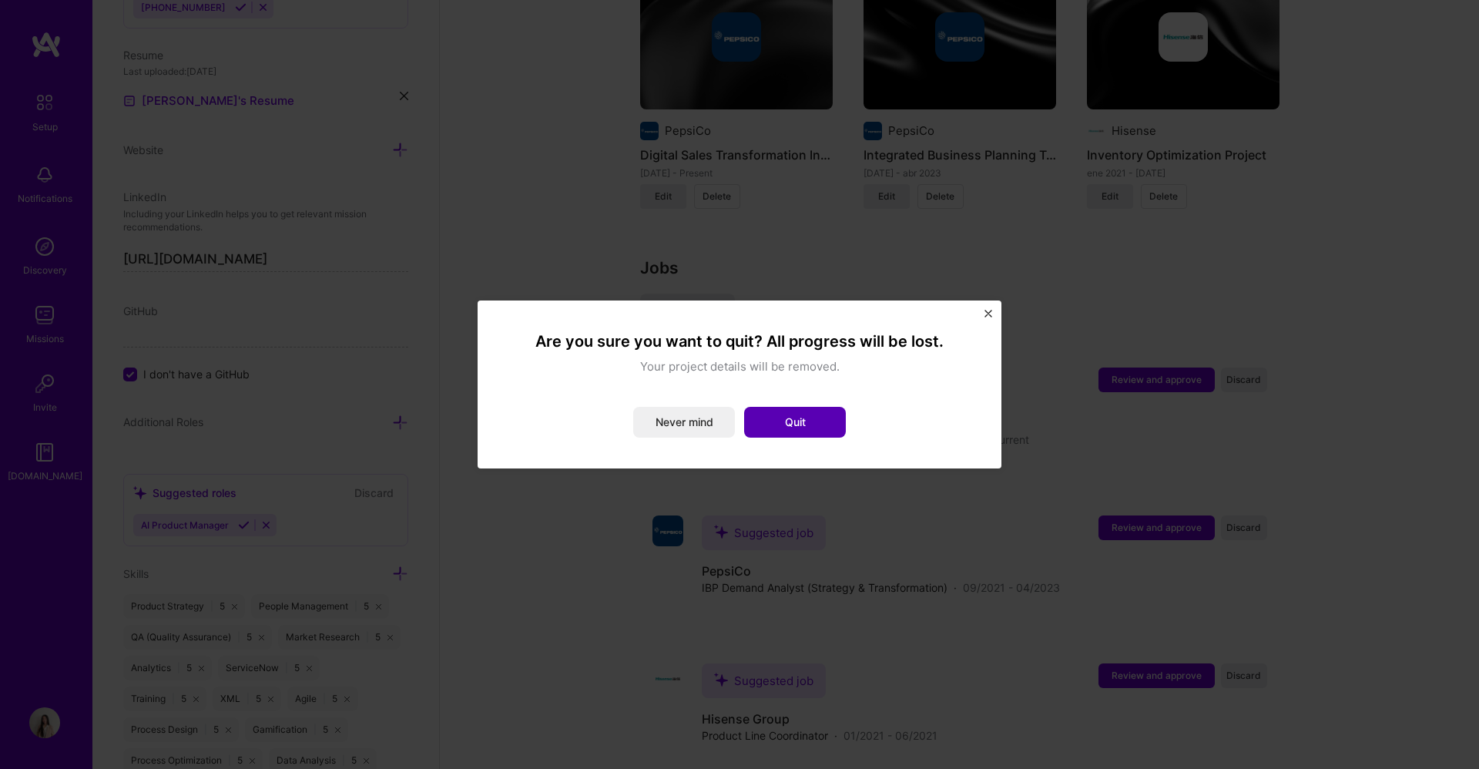
click at [817, 425] on button "Quit" at bounding box center [795, 422] width 102 height 31
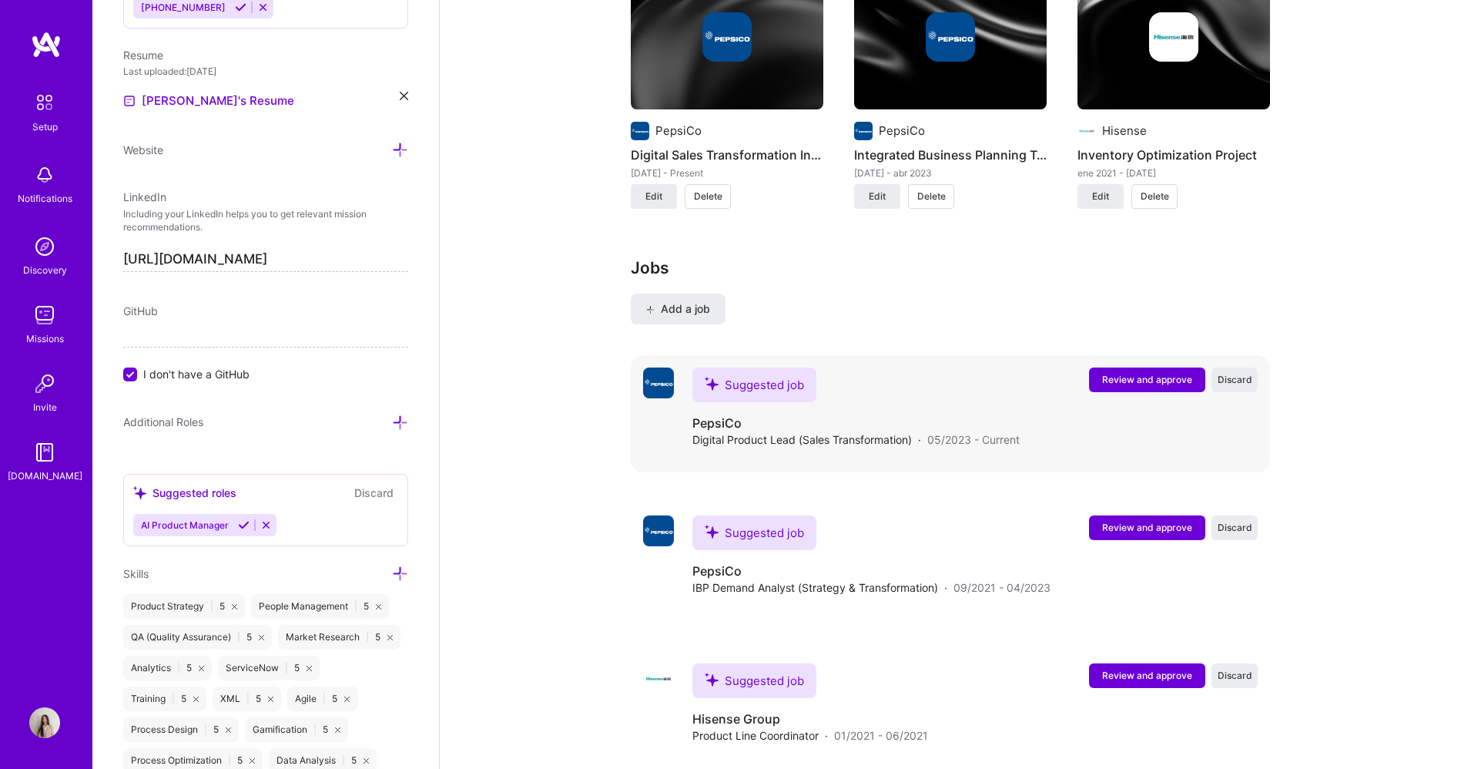
click at [985, 373] on span "Review and approve" at bounding box center [1147, 379] width 90 height 13
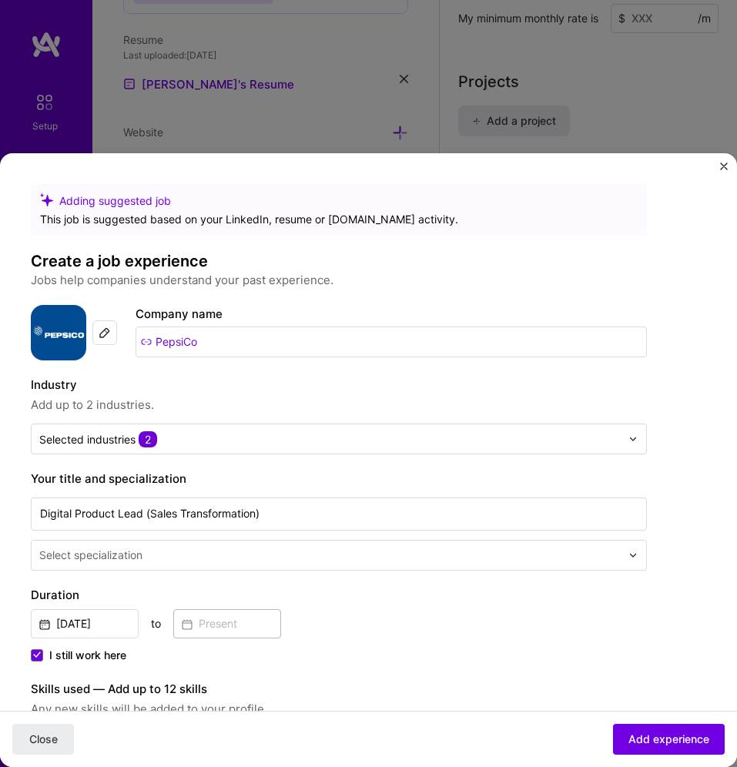
scroll to position [733, 0]
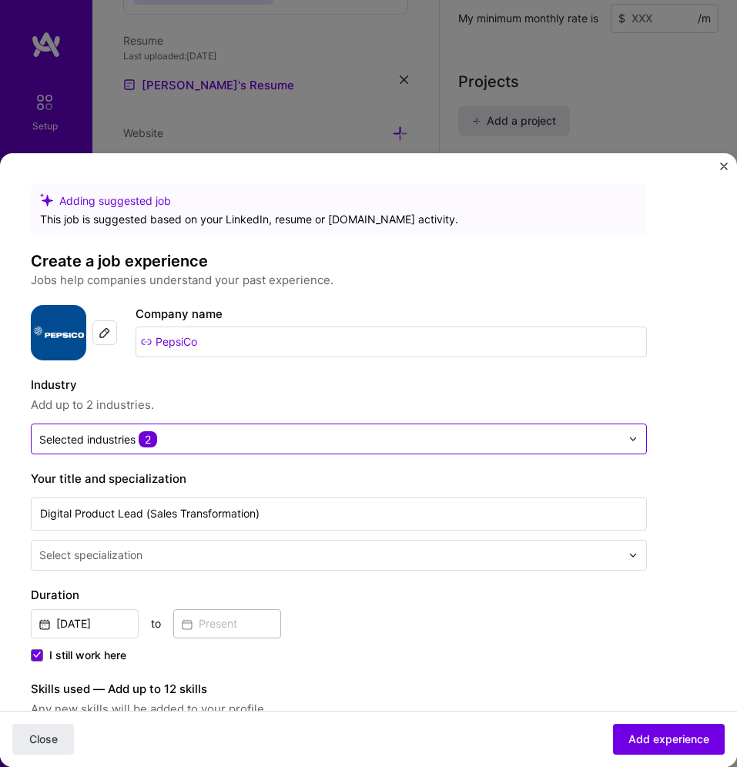
click at [632, 438] on img at bounding box center [633, 438] width 9 height 9
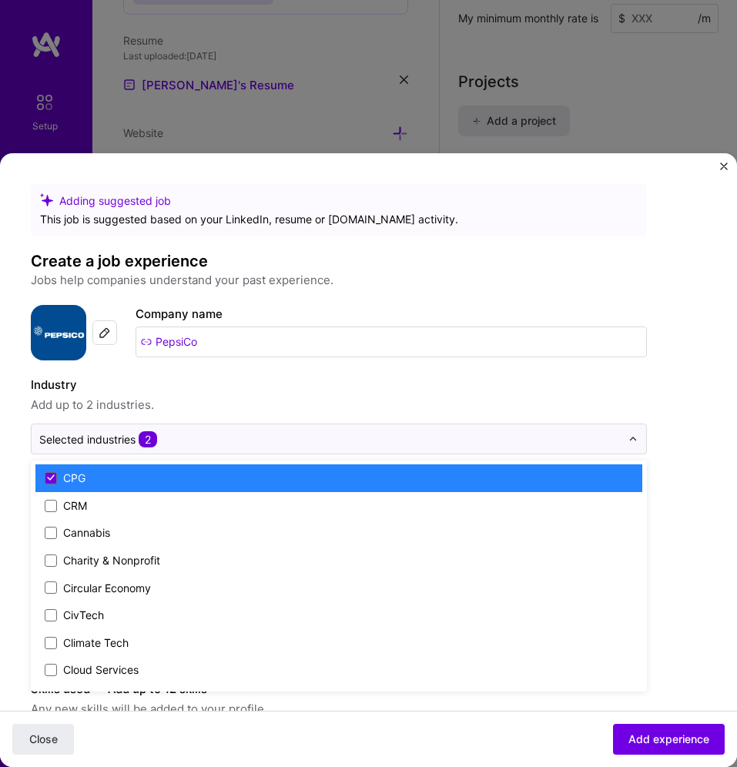
scroll to position [693, 0]
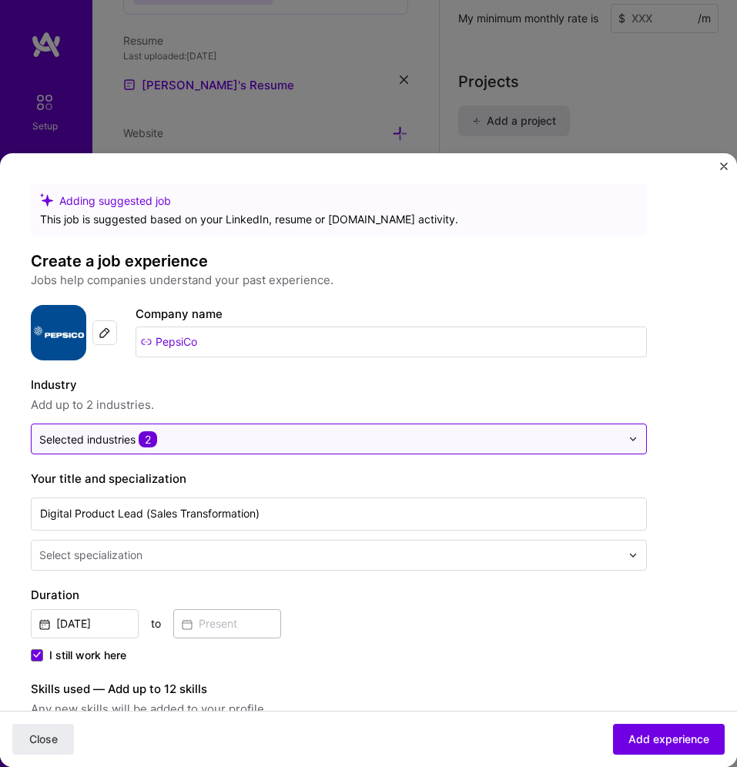
click at [628, 438] on div "Selected industries 2" at bounding box center [330, 438] width 597 height 29
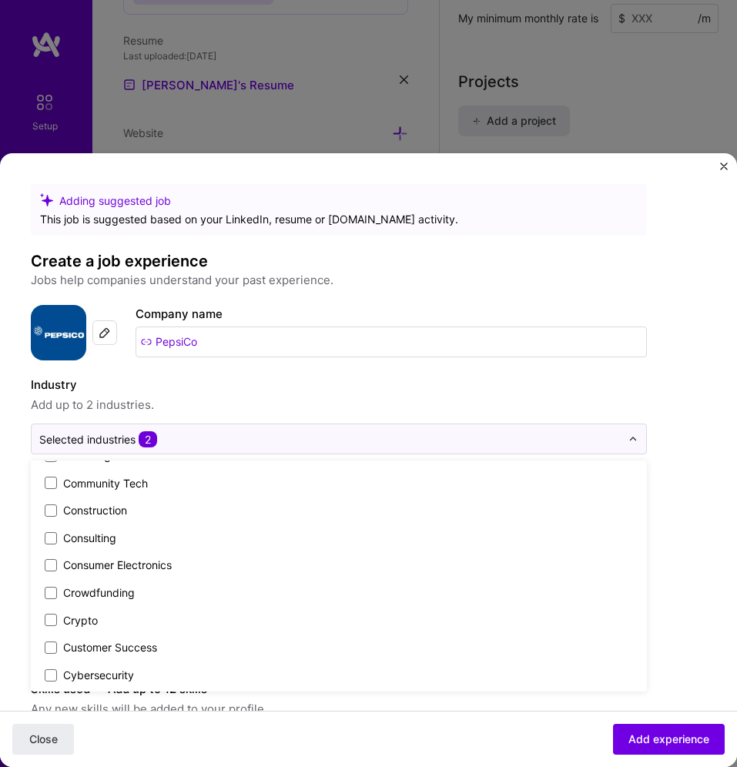
scroll to position [942, 0]
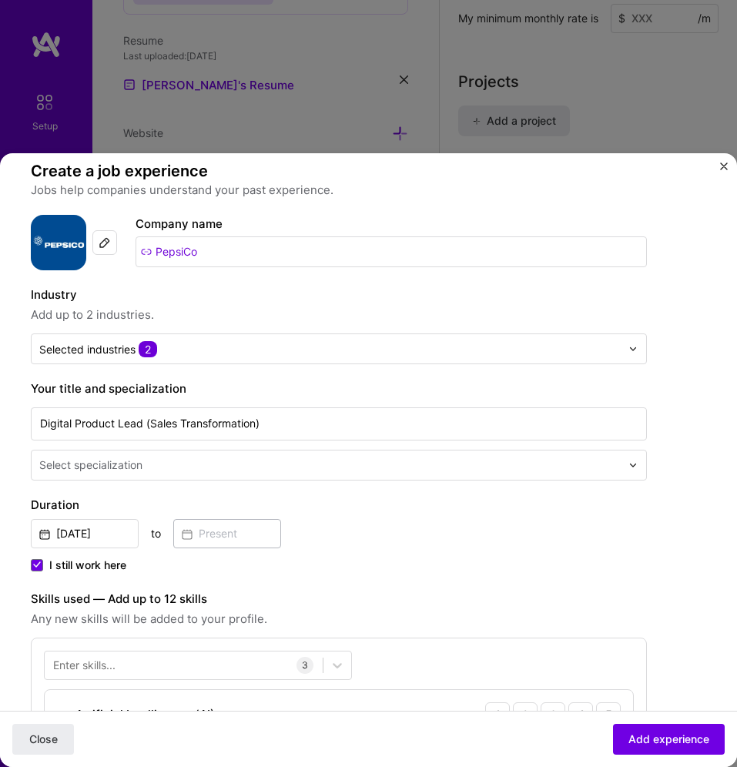
scroll to position [231, 0]
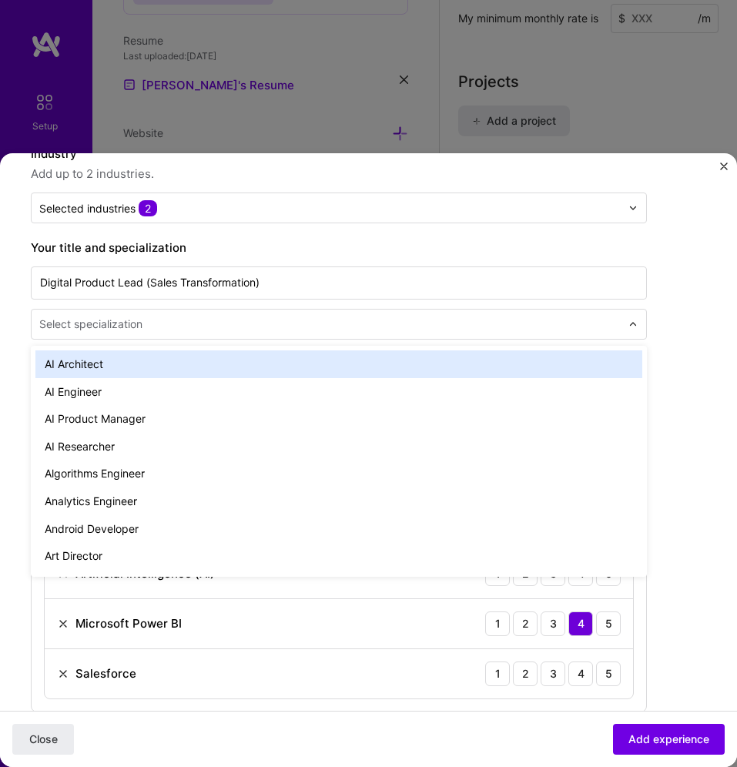
click at [609, 330] on input "text" at bounding box center [331, 324] width 585 height 15
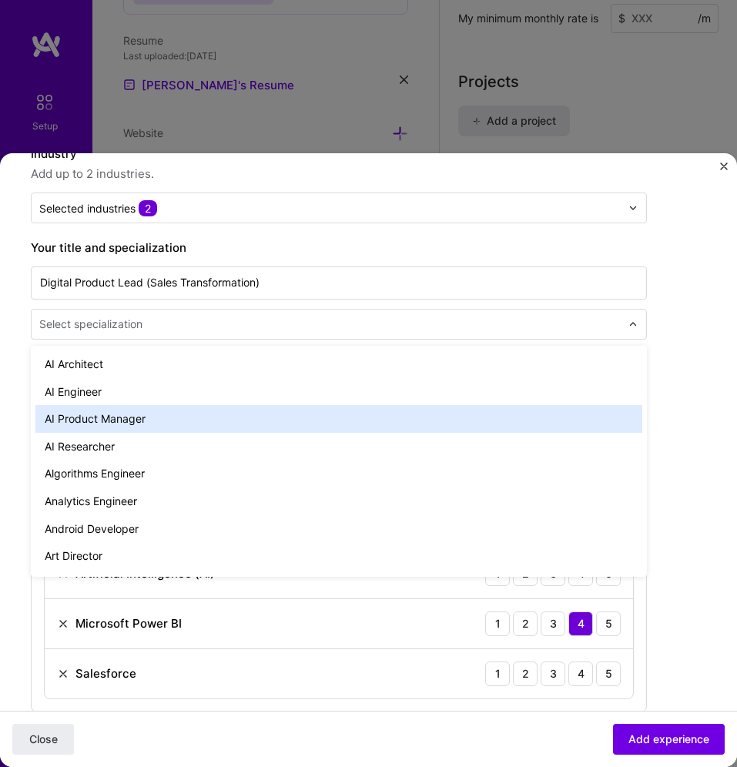
click at [532, 414] on div "AI Product Manager" at bounding box center [338, 419] width 607 height 28
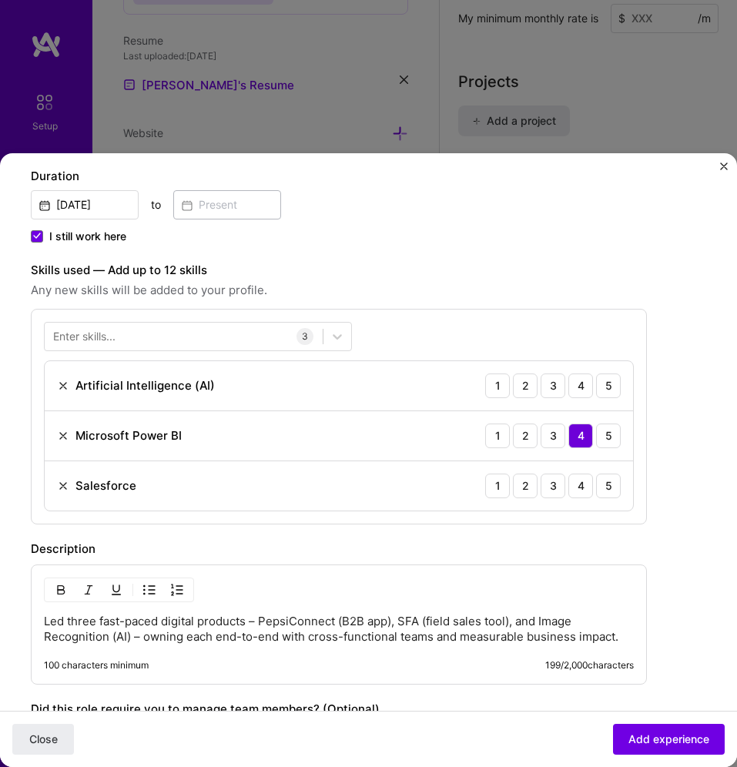
scroll to position [462, 0]
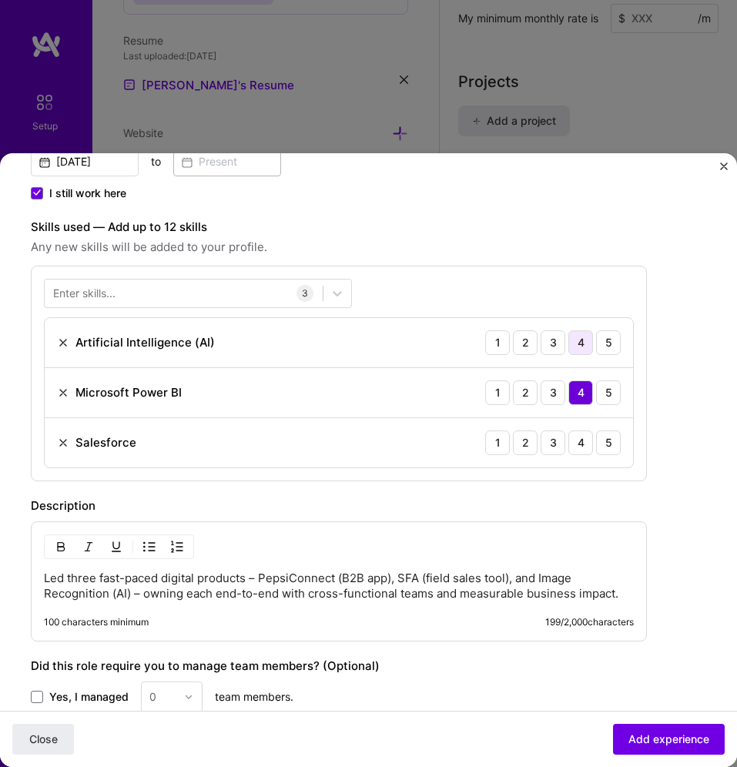
click at [589, 340] on div "4" at bounding box center [581, 342] width 25 height 25
click at [576, 441] on div "4" at bounding box center [581, 443] width 25 height 25
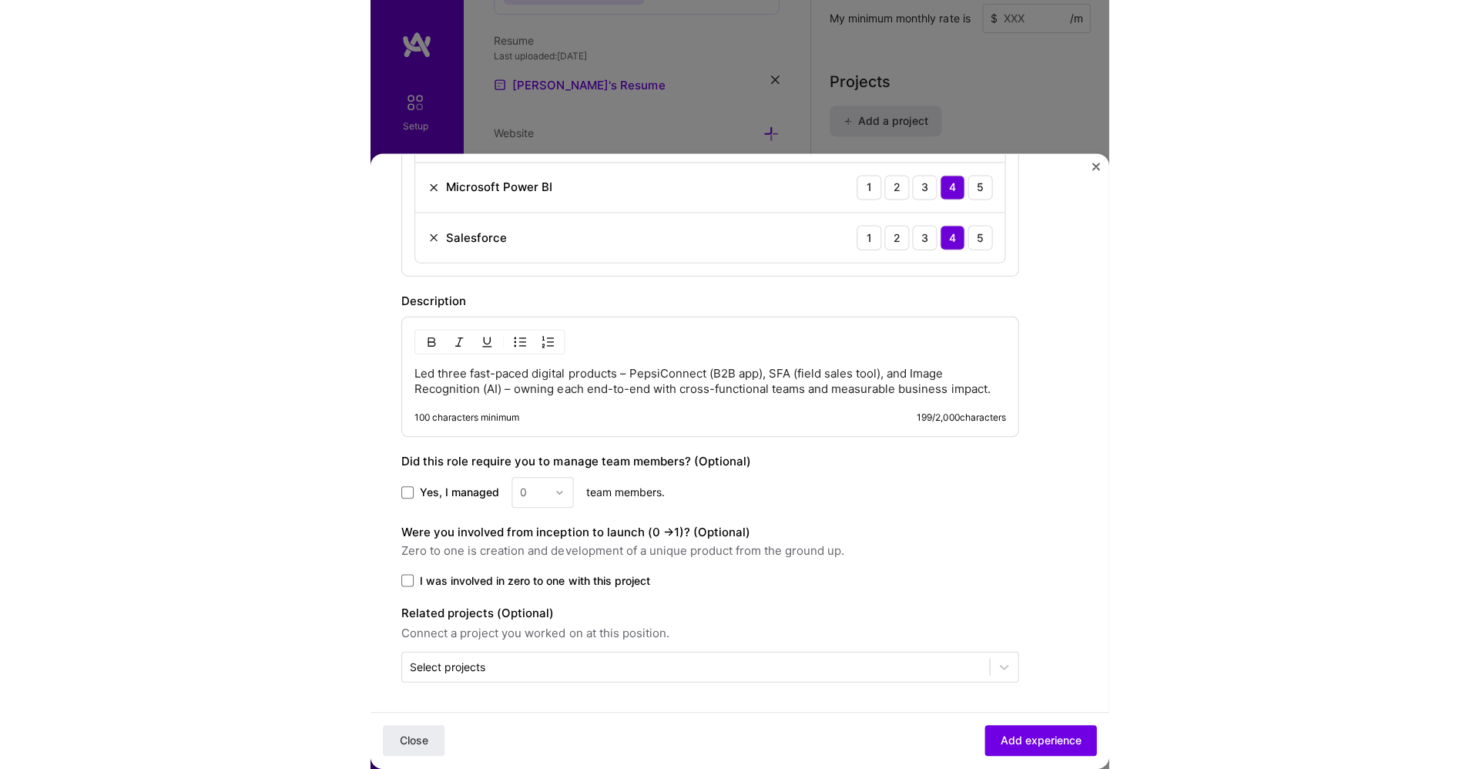
scroll to position [669, 0]
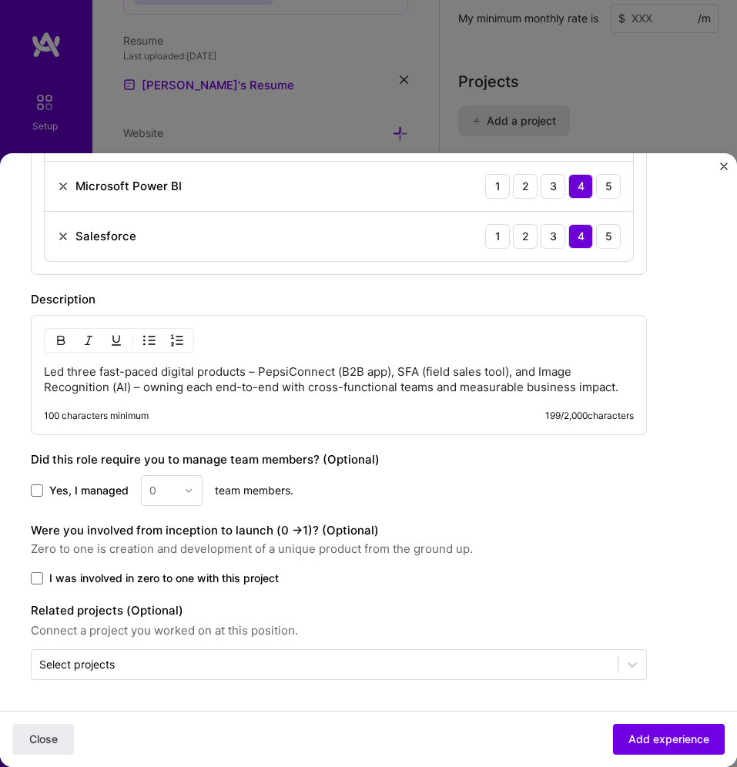
click at [149, 387] on p "Led three fast-paced digital products – PepsiConnect (B2B app), SFA (field sale…" at bounding box center [339, 379] width 590 height 31
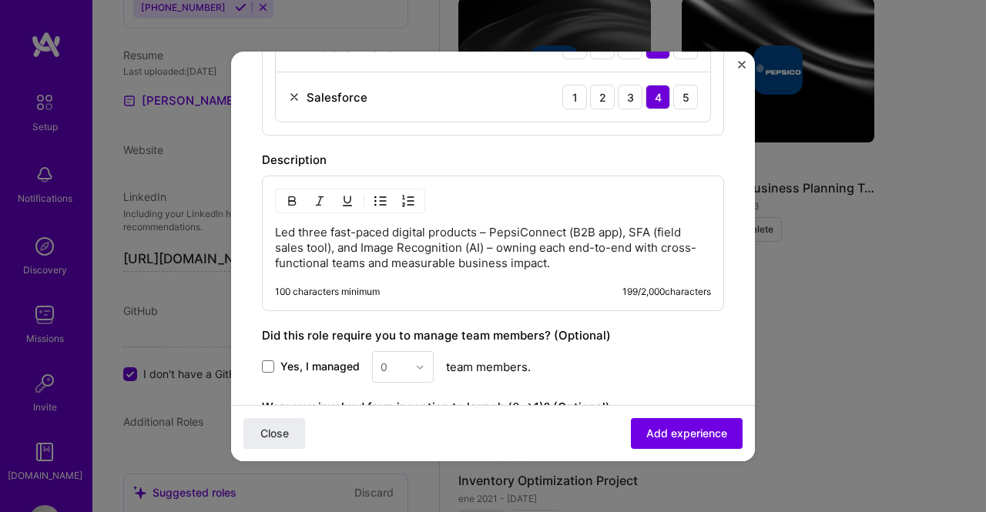
scroll to position [753, 0]
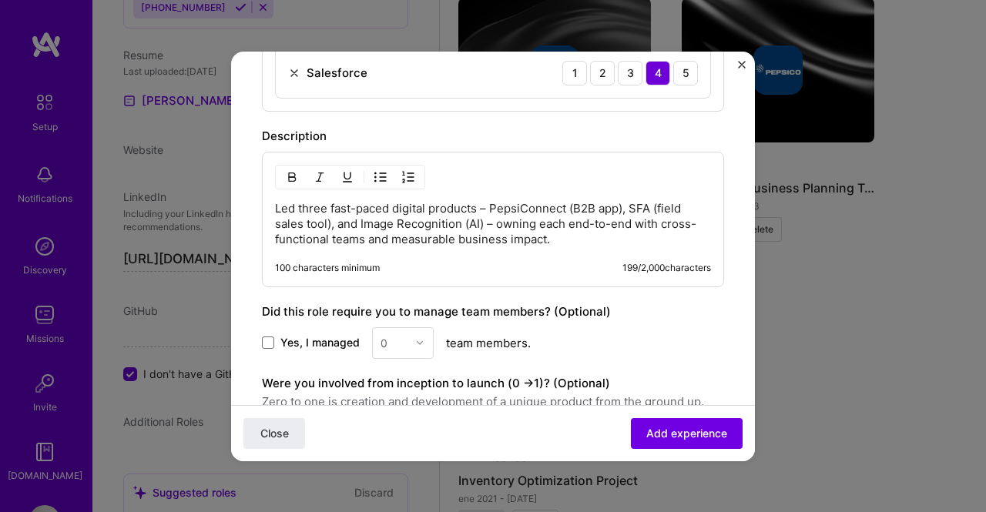
click at [485, 201] on p "Led three fast-paced digital products – PepsiConnect (B2B app), SFA (field sale…" at bounding box center [493, 224] width 436 height 46
click at [492, 206] on p "Led three fast-paced digital products - PepsiConnect (B2B app), SFA (field sale…" at bounding box center [493, 224] width 436 height 46
click at [271, 337] on span at bounding box center [268, 343] width 12 height 12
click at [0, 0] on input "Yes, I managed" at bounding box center [0, 0] width 0 height 0
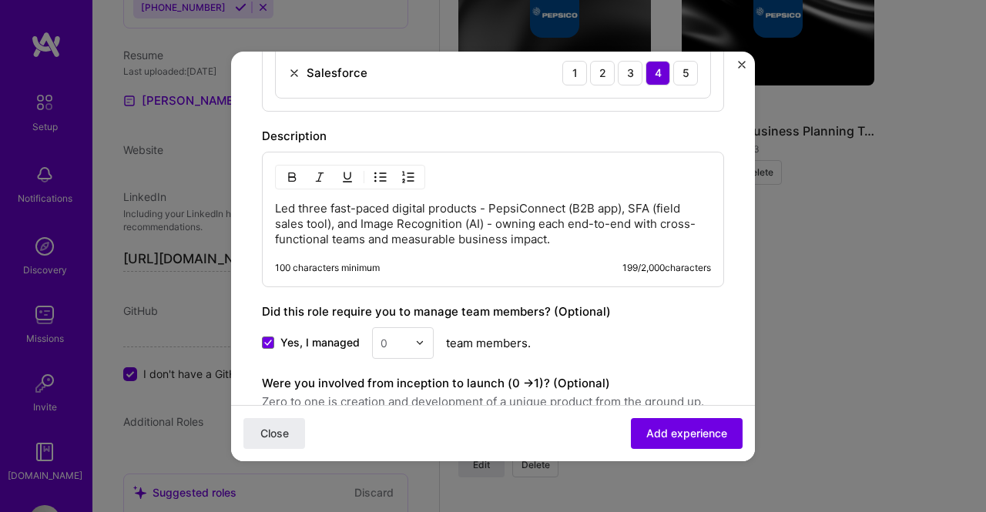
click at [402, 335] on input "text" at bounding box center [394, 343] width 27 height 16
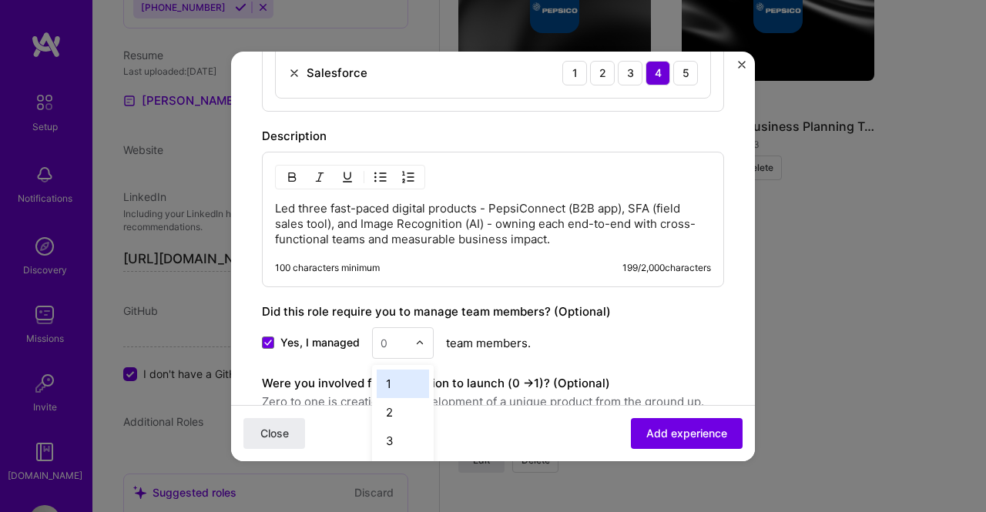
scroll to position [1487, 0]
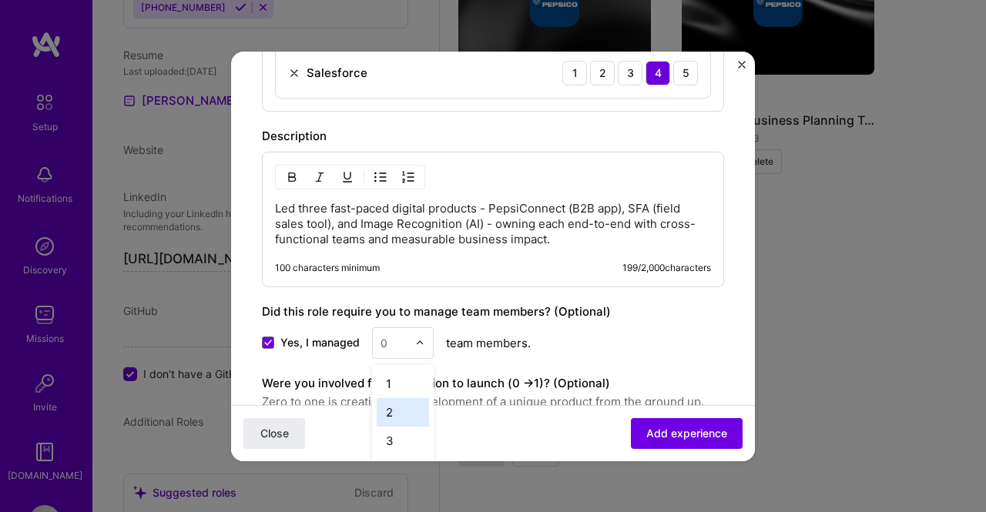
click at [401, 398] on div "2" at bounding box center [403, 412] width 52 height 29
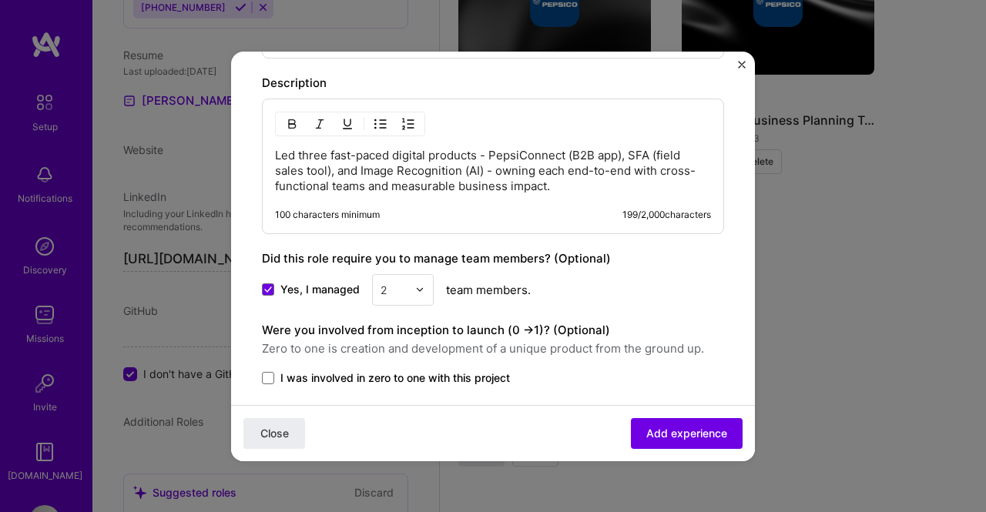
scroll to position [830, 0]
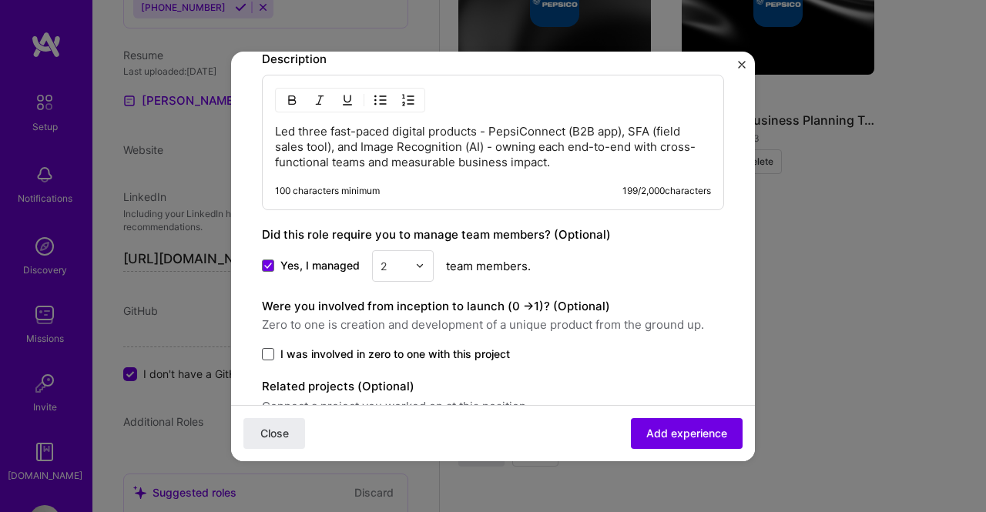
click at [268, 348] on span at bounding box center [268, 354] width 12 height 12
click at [0, 0] on input "I was involved in zero to one with this project" at bounding box center [0, 0] width 0 height 0
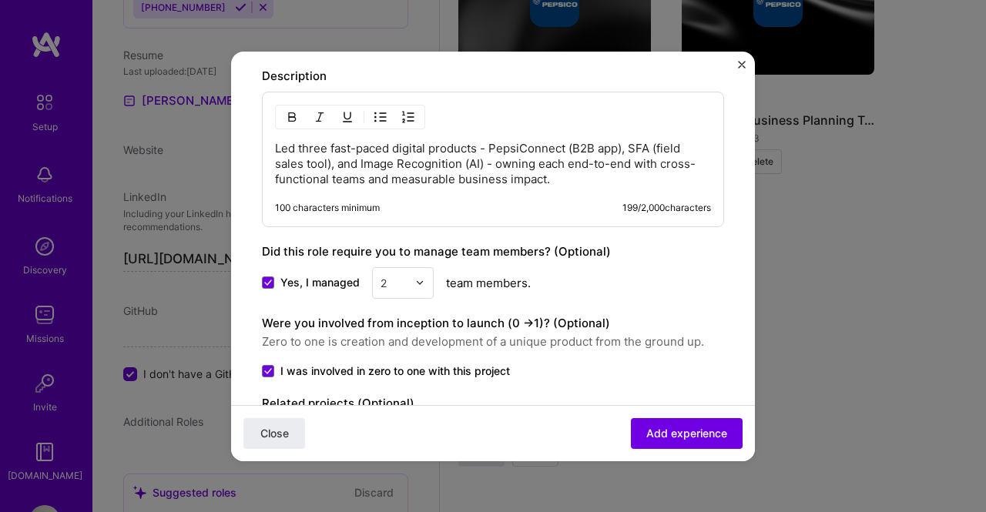
scroll to position [891, 0]
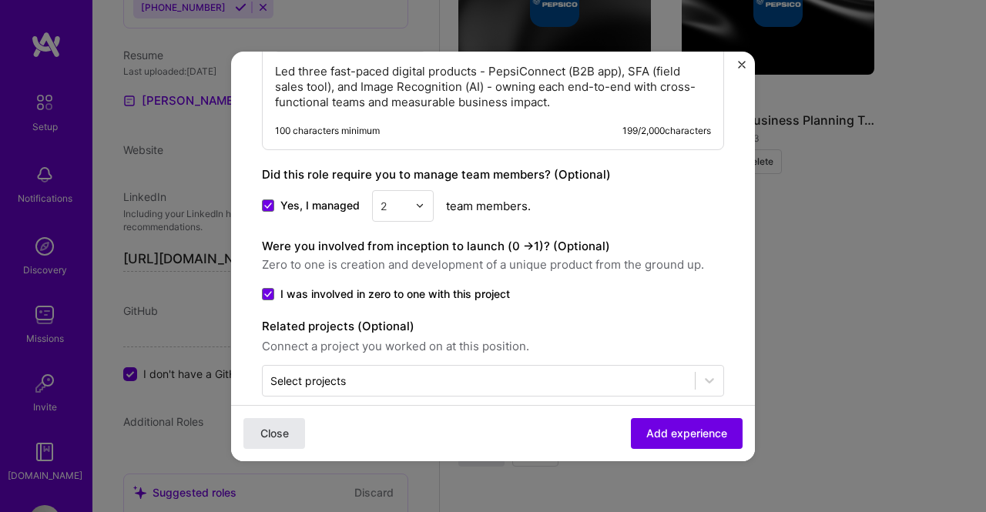
click at [289, 436] on button "Close" at bounding box center [274, 433] width 62 height 31
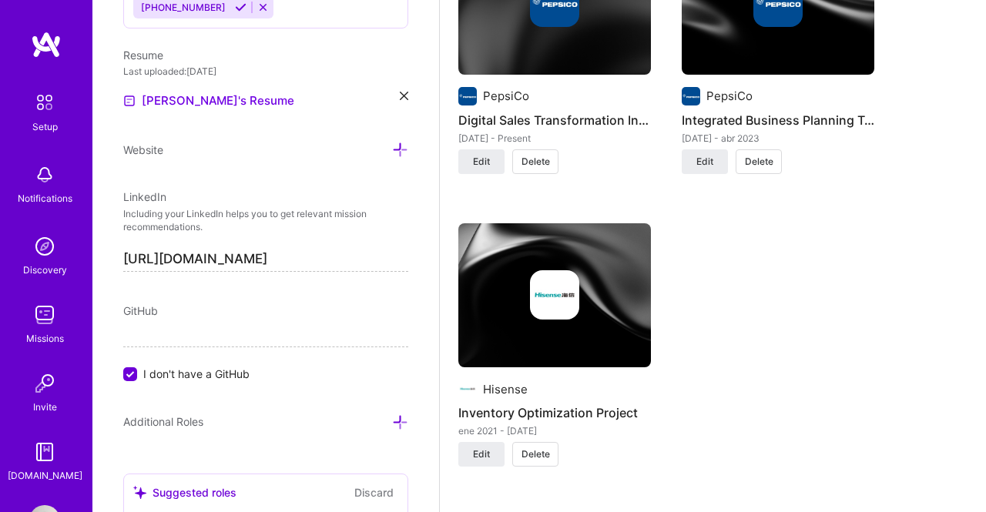
scroll to position [1866, 0]
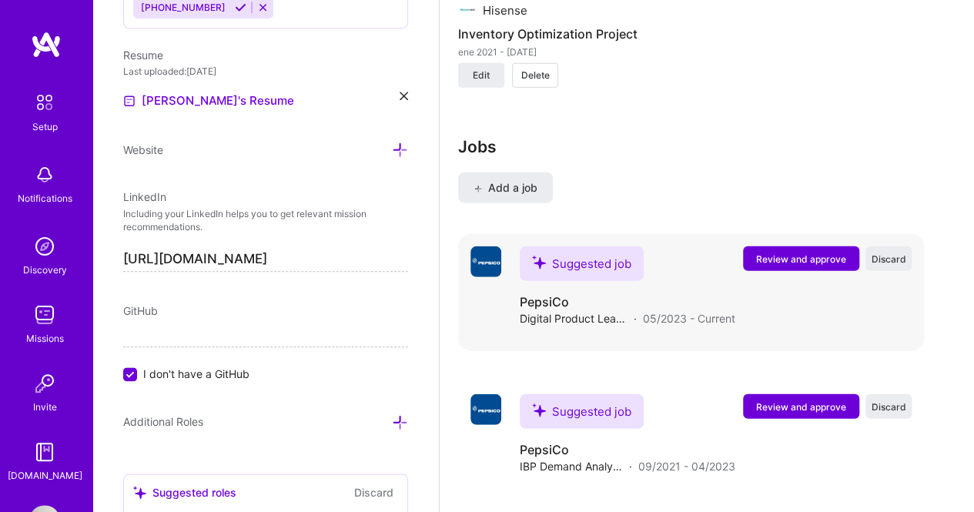
click at [789, 258] on span "Review and approve" at bounding box center [801, 259] width 90 height 13
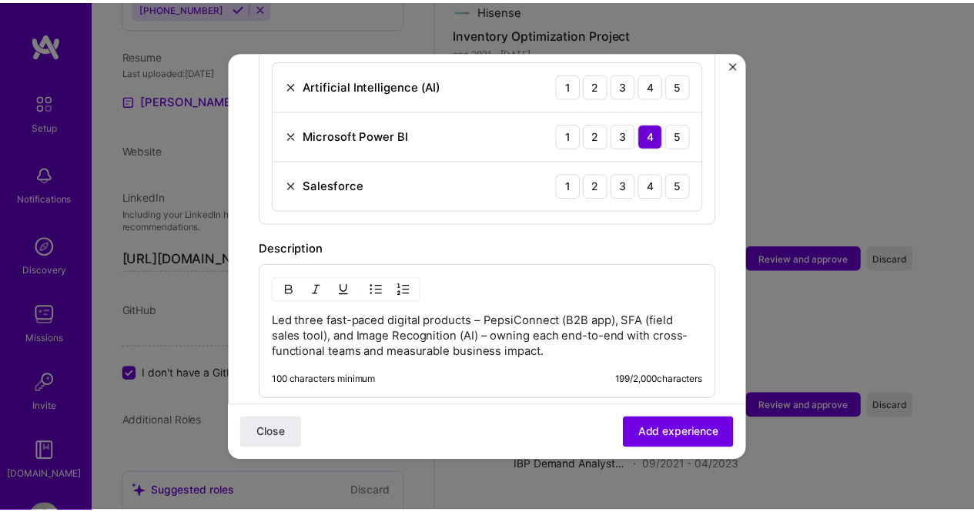
scroll to position [770, 0]
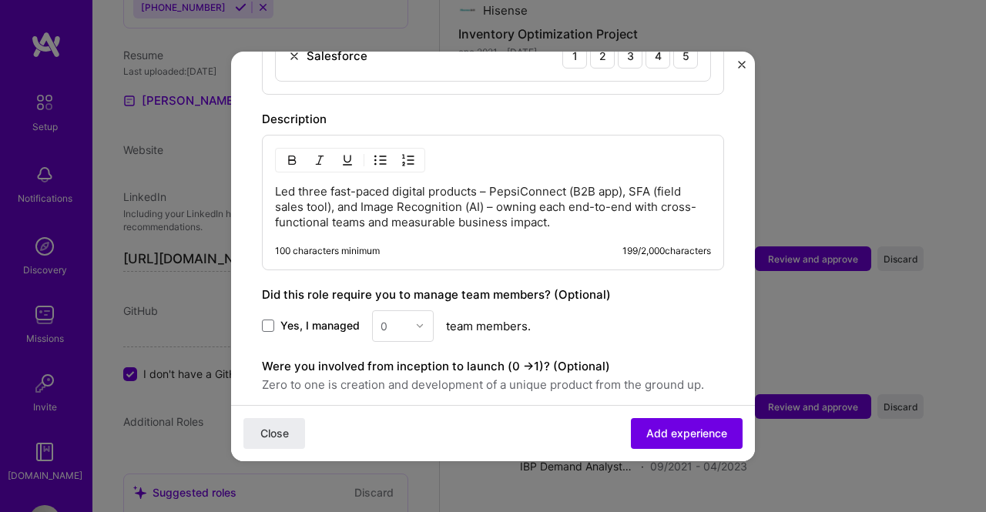
click at [739, 69] on button "Close" at bounding box center [742, 69] width 8 height 16
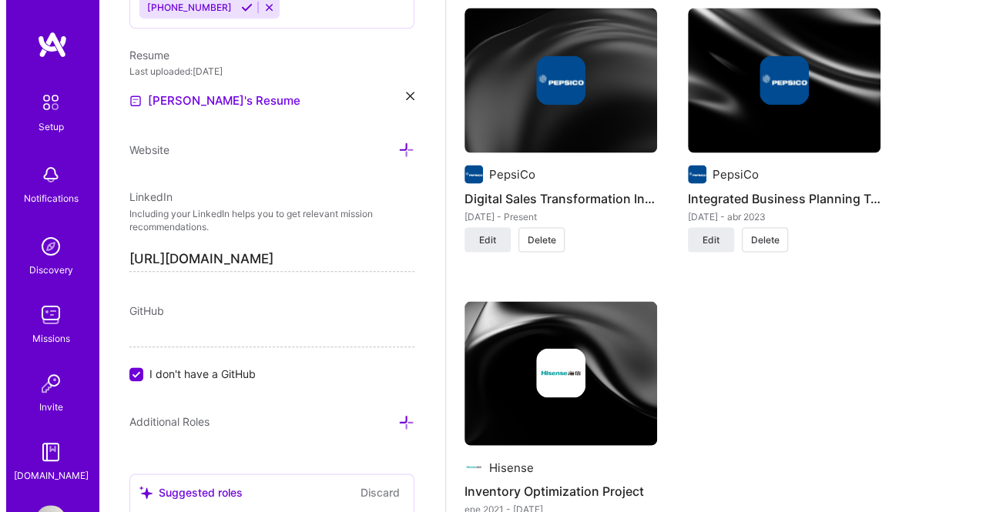
scroll to position [1404, 0]
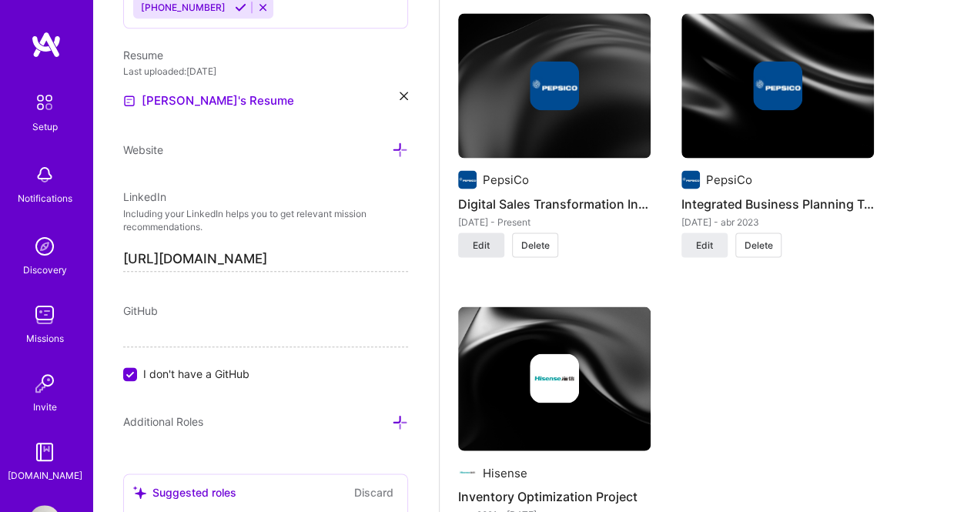
click at [501, 243] on button "Edit" at bounding box center [481, 245] width 46 height 25
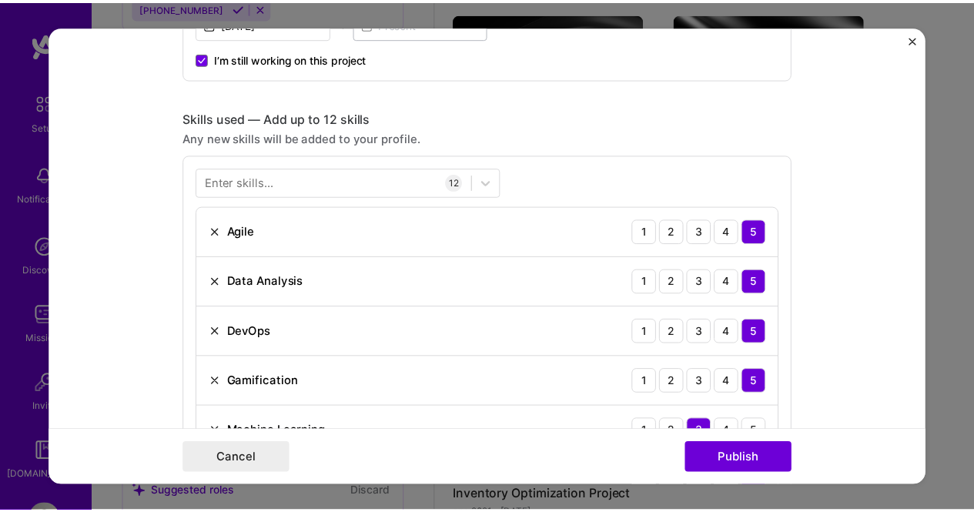
scroll to position [462, 0]
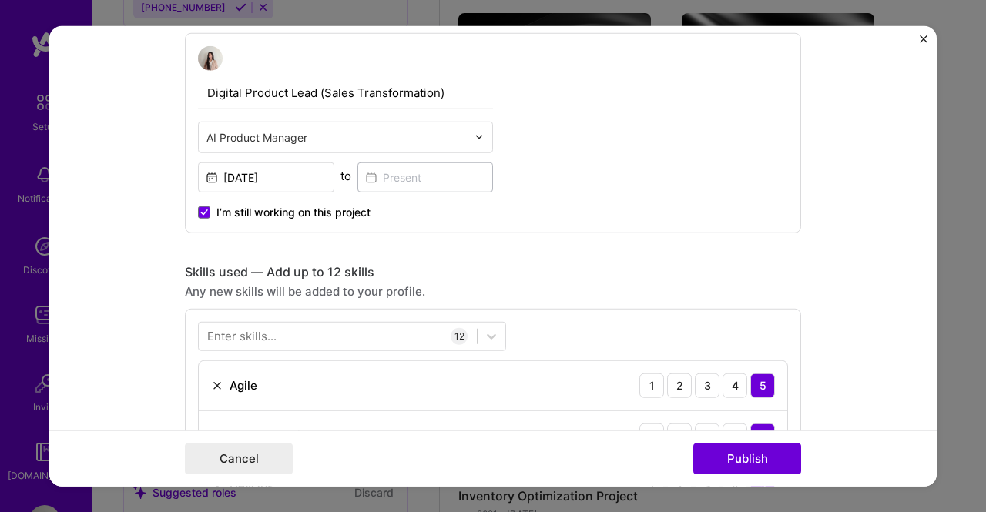
click at [920, 40] on img "Close" at bounding box center [924, 39] width 8 height 8
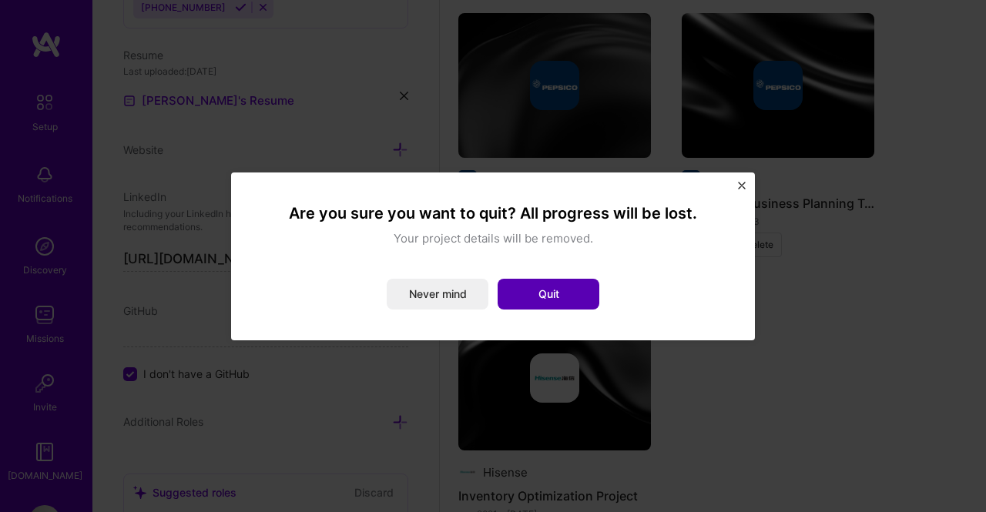
click at [528, 301] on button "Quit" at bounding box center [549, 294] width 102 height 31
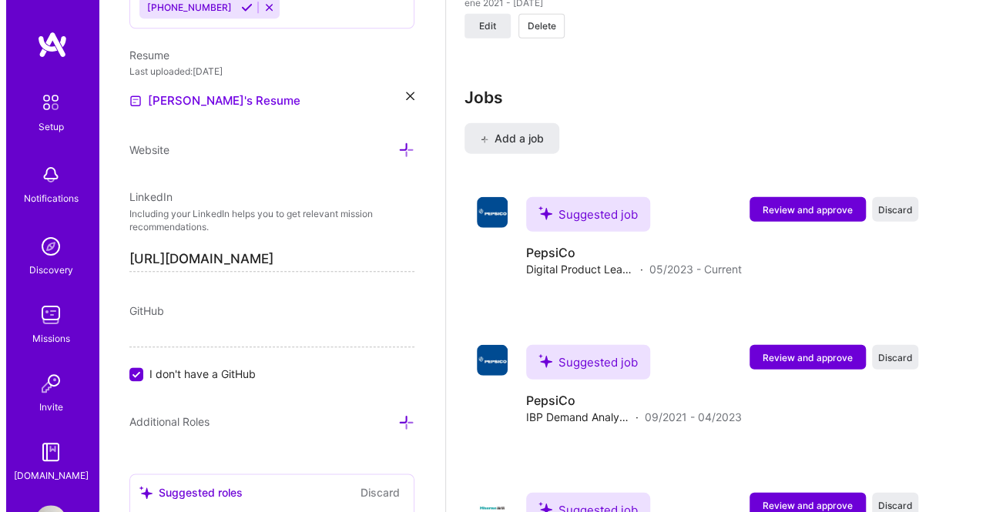
scroll to position [2020, 0]
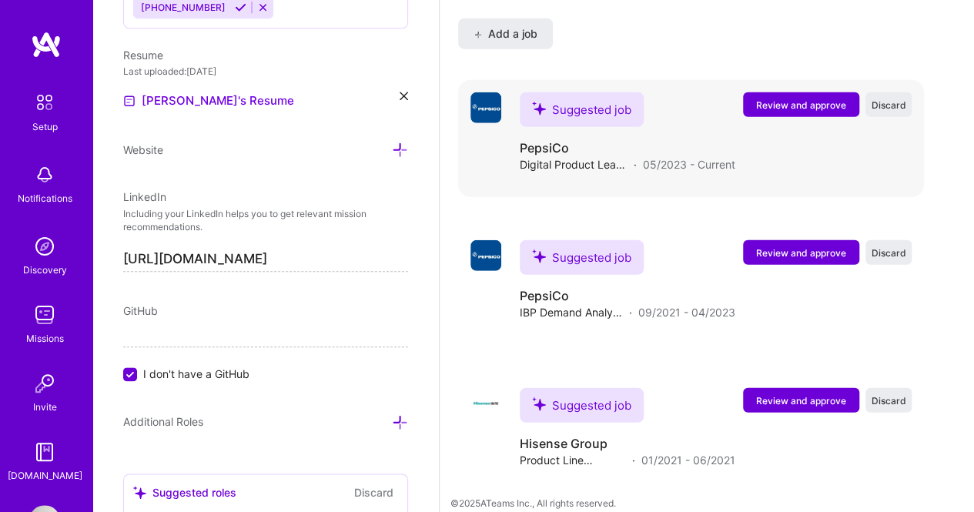
click at [809, 99] on span "Review and approve" at bounding box center [801, 105] width 90 height 13
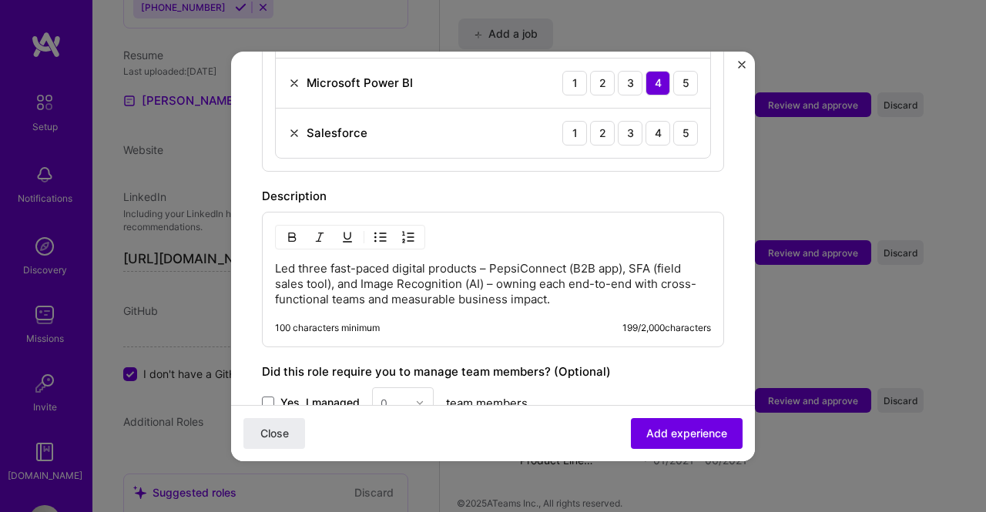
scroll to position [539, 0]
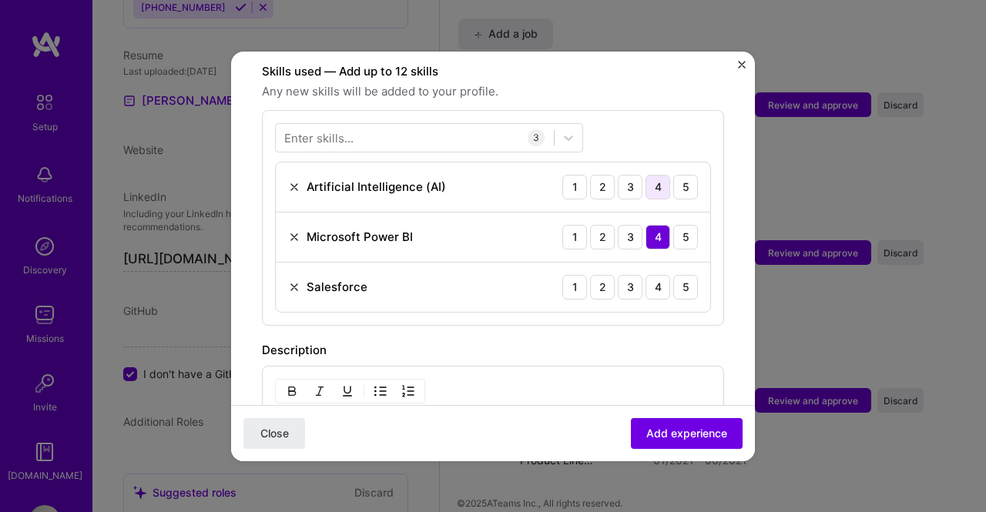
click at [656, 175] on div "4" at bounding box center [658, 187] width 25 height 25
click at [648, 275] on div "4" at bounding box center [658, 287] width 25 height 25
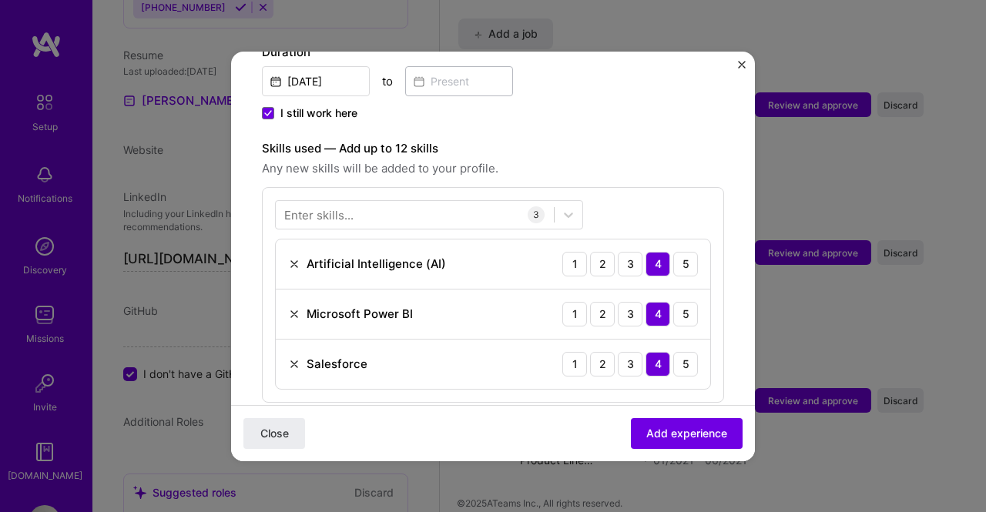
scroll to position [231, 0]
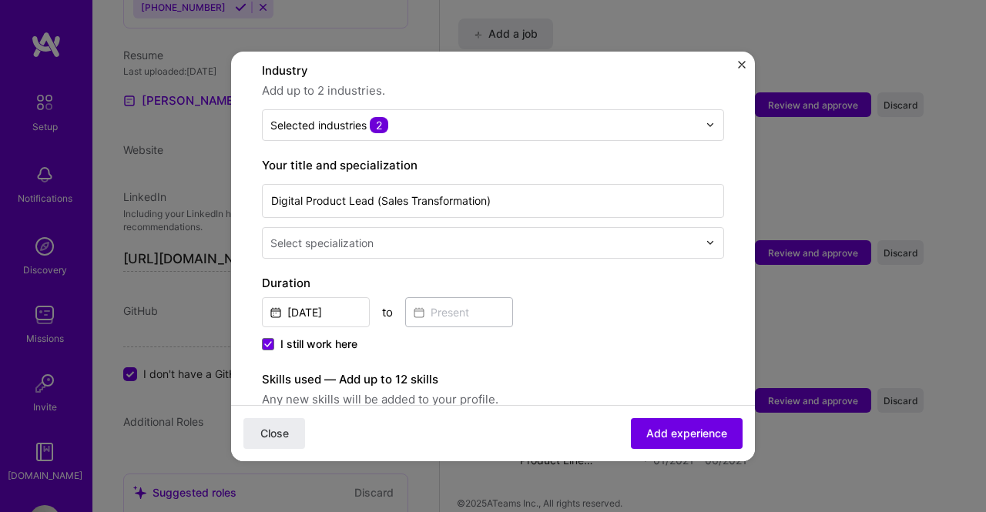
click at [418, 235] on input "text" at bounding box center [485, 243] width 431 height 16
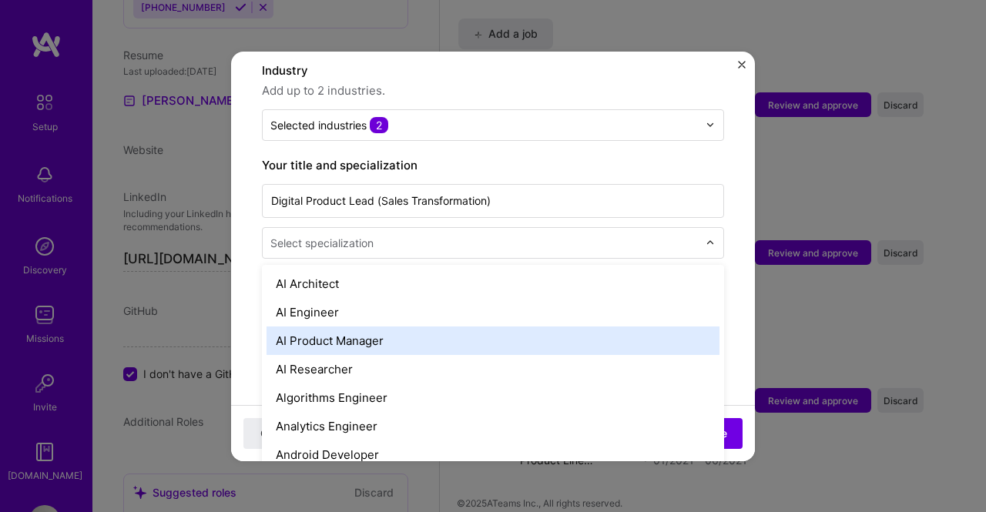
click at [347, 327] on div "AI Product Manager" at bounding box center [493, 341] width 453 height 29
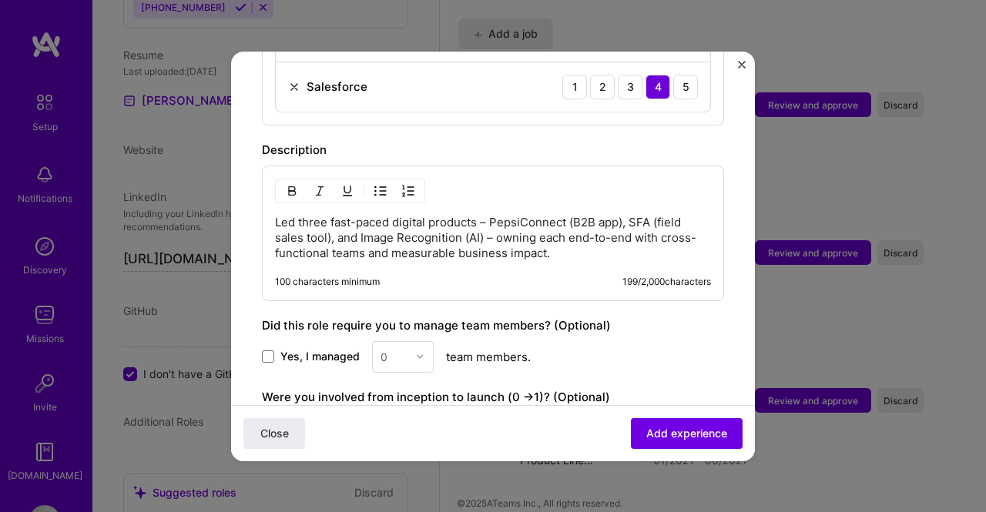
scroll to position [736, 0]
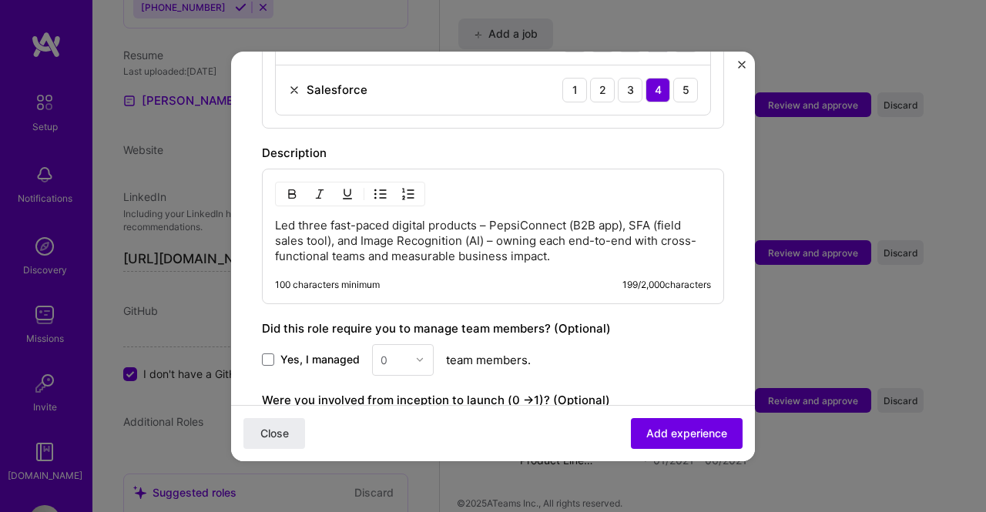
click at [473, 218] on p "Led three fast-paced digital products – PepsiConnect (B2B app), SFA (field sale…" at bounding box center [493, 241] width 436 height 46
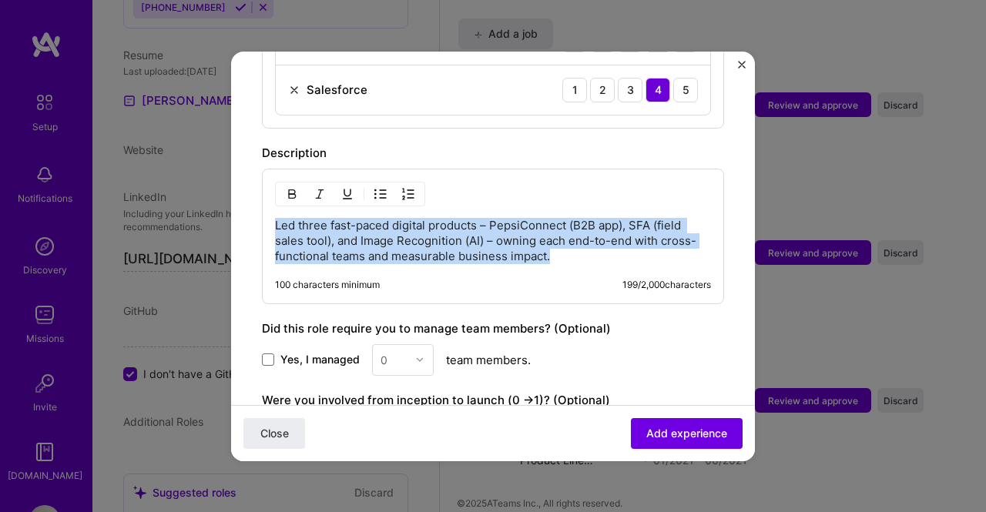
drag, startPoint x: 585, startPoint y: 238, endPoint x: 256, endPoint y: 178, distance: 335.1
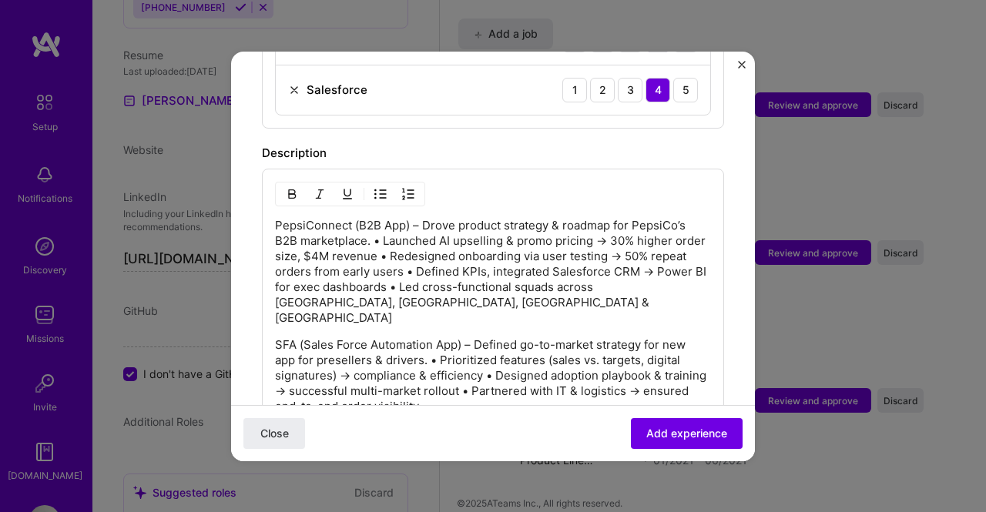
click at [276, 218] on p "PepsiConnect (B2B App) – Drove product strategy & roadmap for PepsiCo’s B2B mar…" at bounding box center [493, 272] width 436 height 108
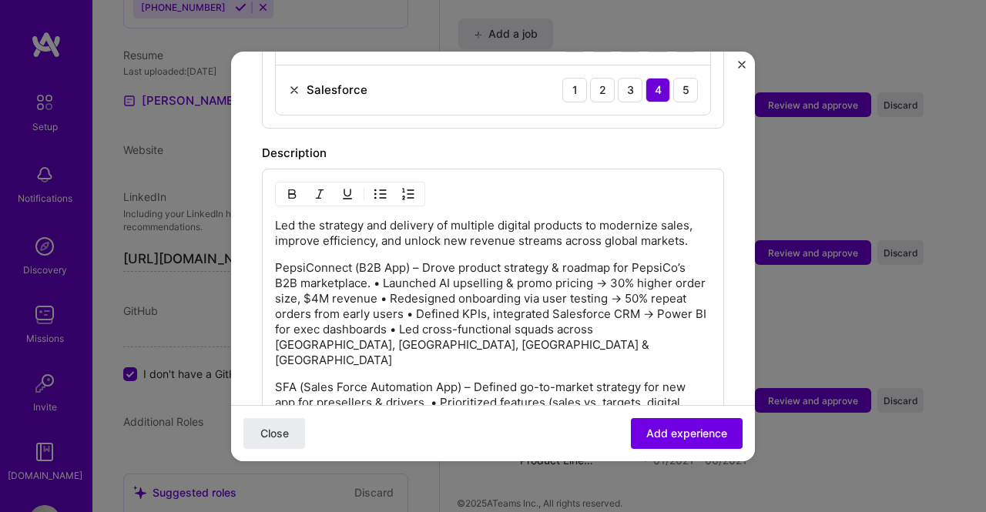
click at [418, 260] on p "PepsiConnect (B2B App) – Drove product strategy & roadmap for PepsiCo’s B2B mar…" at bounding box center [493, 314] width 436 height 108
click at [680, 260] on p "PepsiConnect (B2B App) - Drove product strategy & roadmap for PepsiCo’s B2B mar…" at bounding box center [493, 314] width 436 height 108
click at [384, 263] on p "PepsiConnect (B2B App) - Drove product strategy & roadmap for PepsiCo's B2B mar…" at bounding box center [493, 314] width 436 height 108
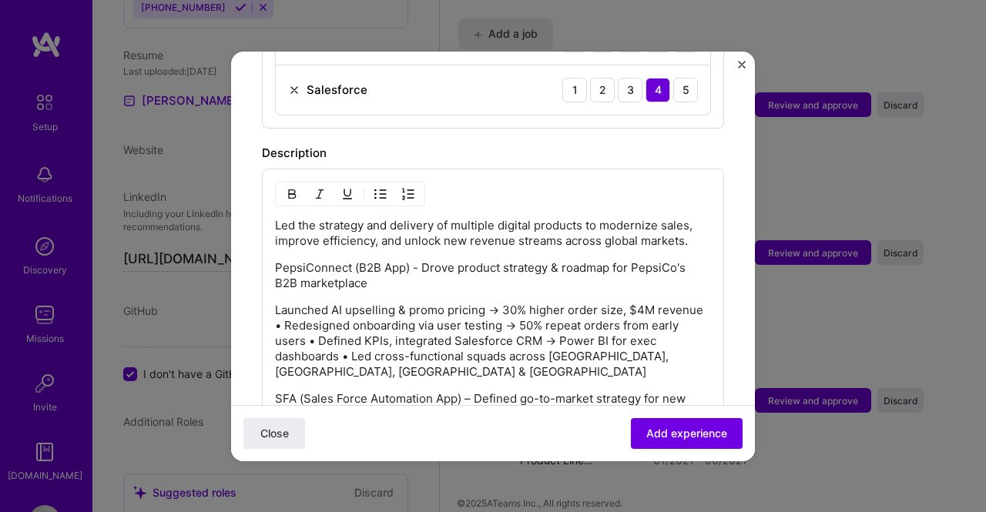
click at [384, 188] on img "button" at bounding box center [380, 194] width 12 height 12
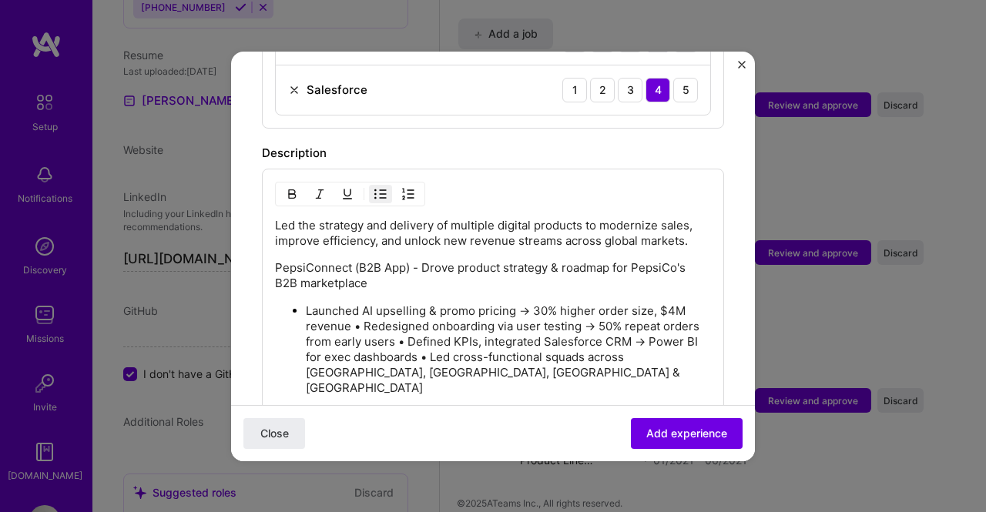
click at [362, 305] on p "Launched AI upselling & promo pricing → 30% higher order size, $4M revenue • Re…" at bounding box center [508, 350] width 405 height 92
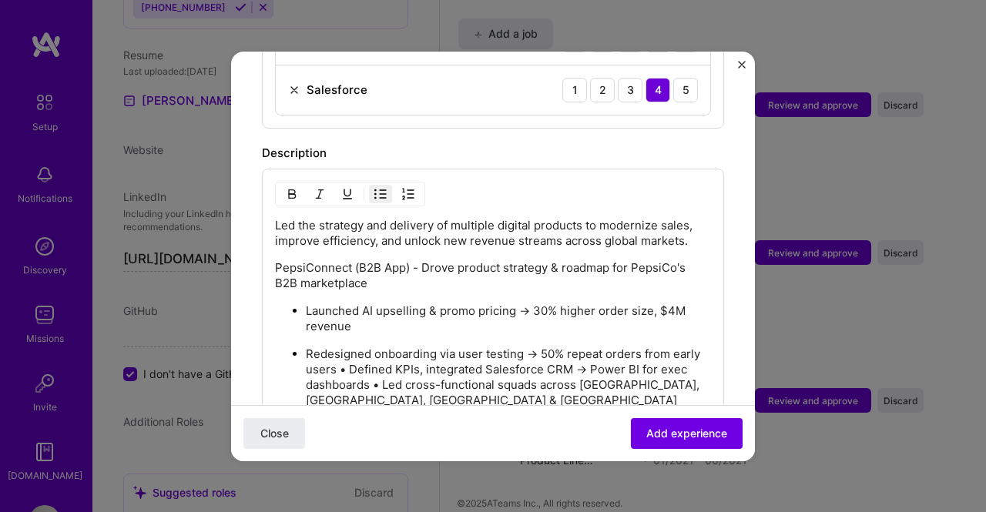
click at [377, 349] on p "Redesigned onboarding via user testing → 50% repeat orders from early users • D…" at bounding box center [508, 378] width 405 height 62
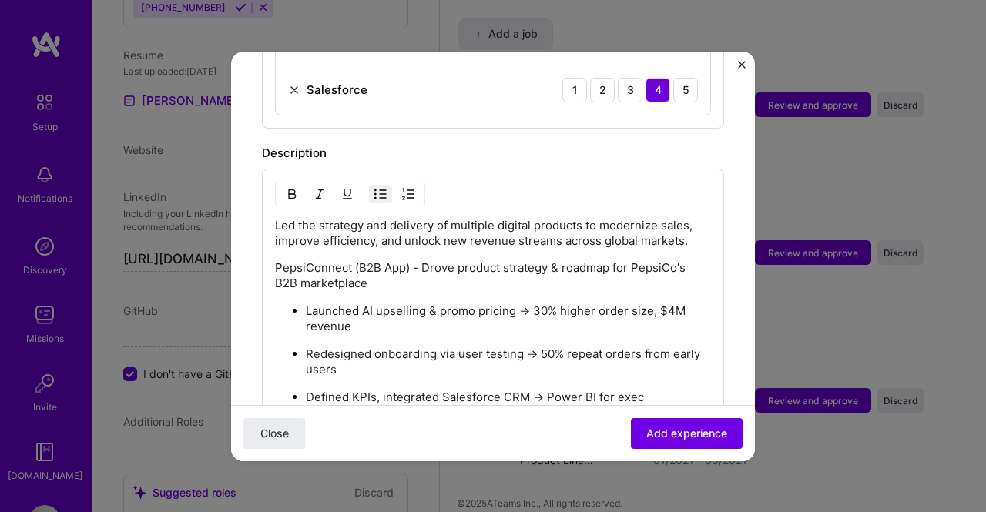
click at [382, 391] on p "Defined KPIs, integrated Salesforce CRM → Power BI for exec dashboards • Led cr…" at bounding box center [508, 413] width 405 height 46
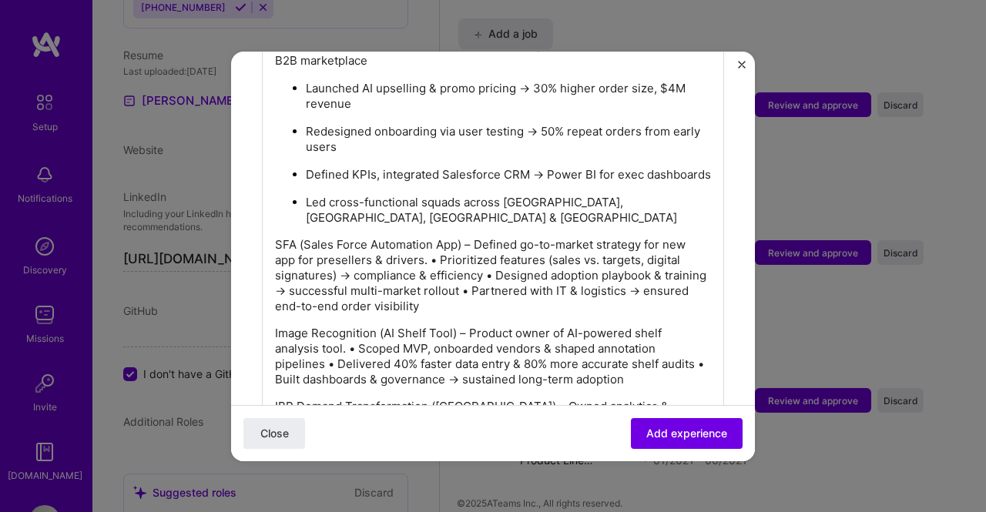
scroll to position [968, 0]
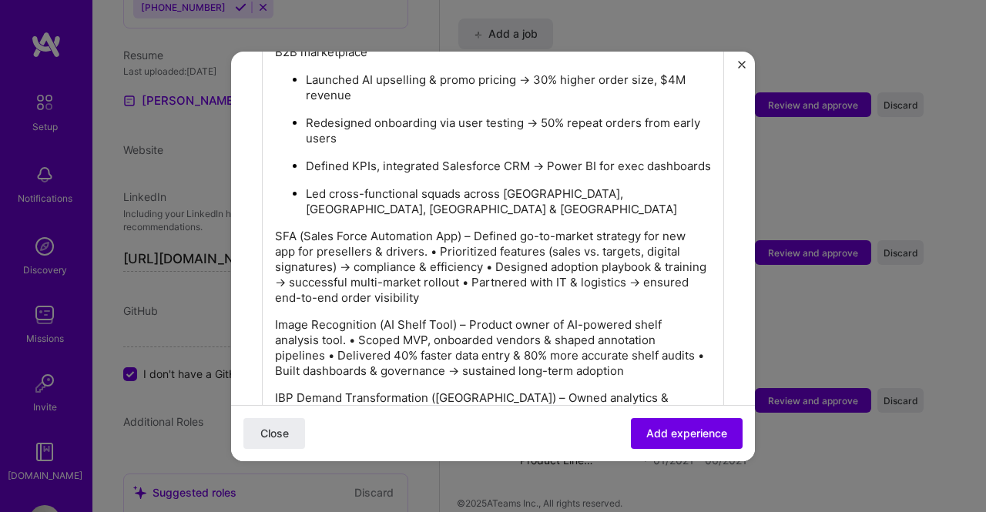
click at [472, 229] on p "SFA (Sales Force Automation App) – Defined go-to-market strategy for new app fo…" at bounding box center [493, 267] width 436 height 77
click at [439, 229] on p "SFA (Sales Force Automation App) - Defined go-to-market strategy for new app fo…" at bounding box center [493, 267] width 436 height 77
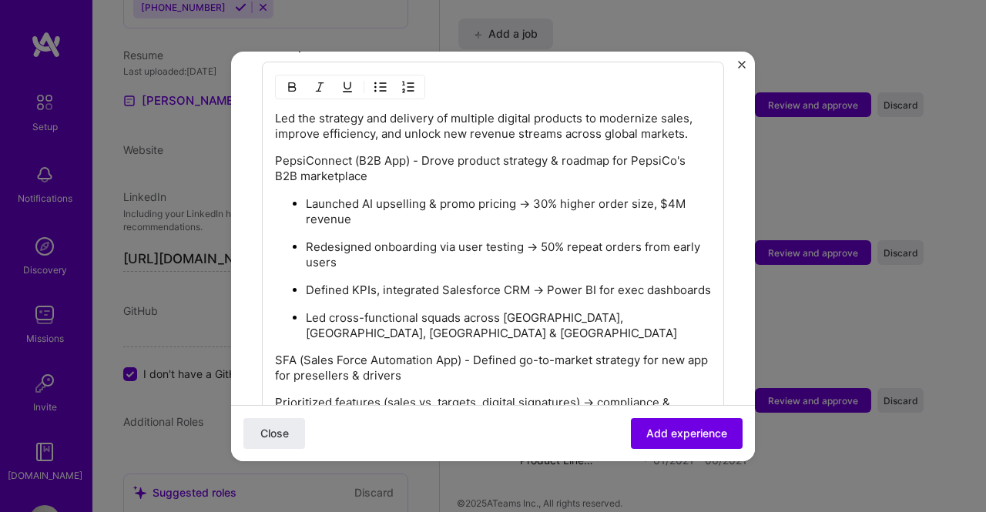
scroll to position [659, 0]
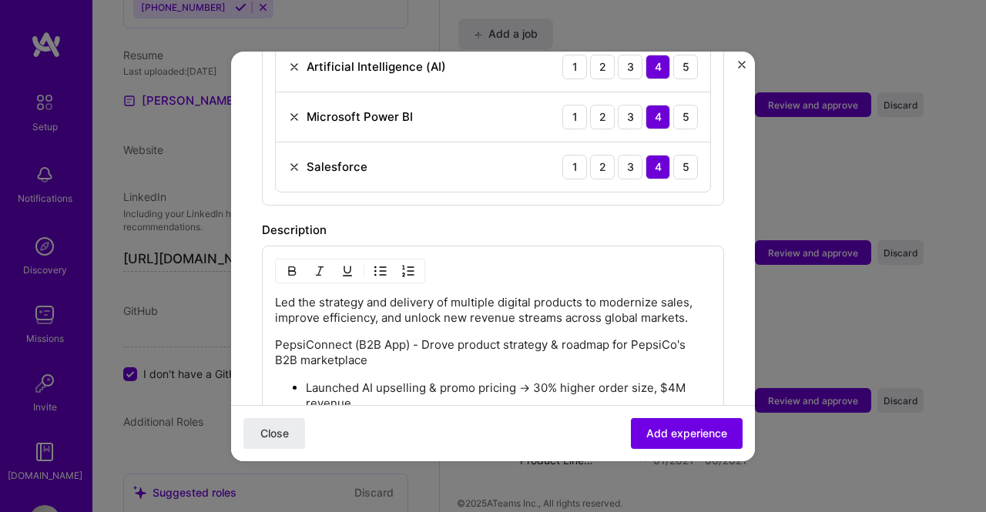
click at [390, 262] on button "button" at bounding box center [380, 271] width 23 height 18
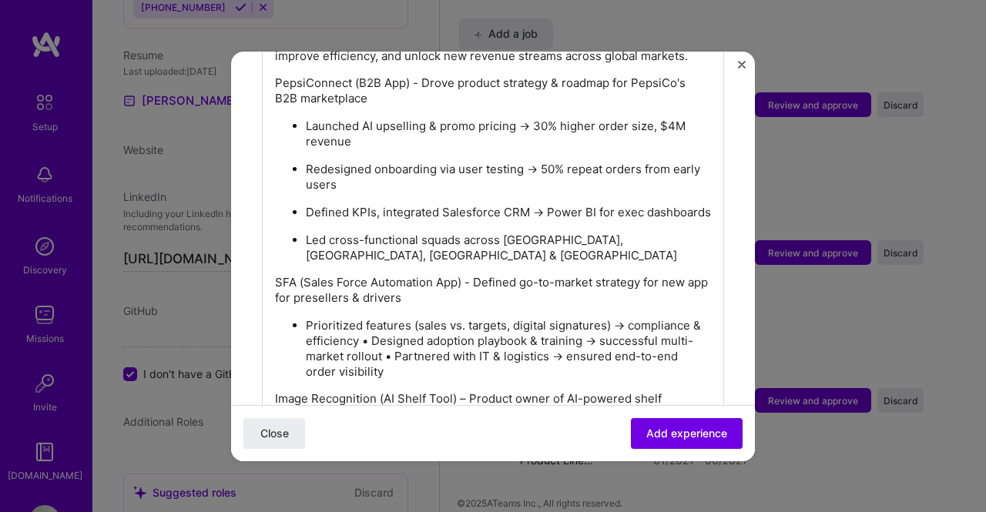
scroll to position [927, 0]
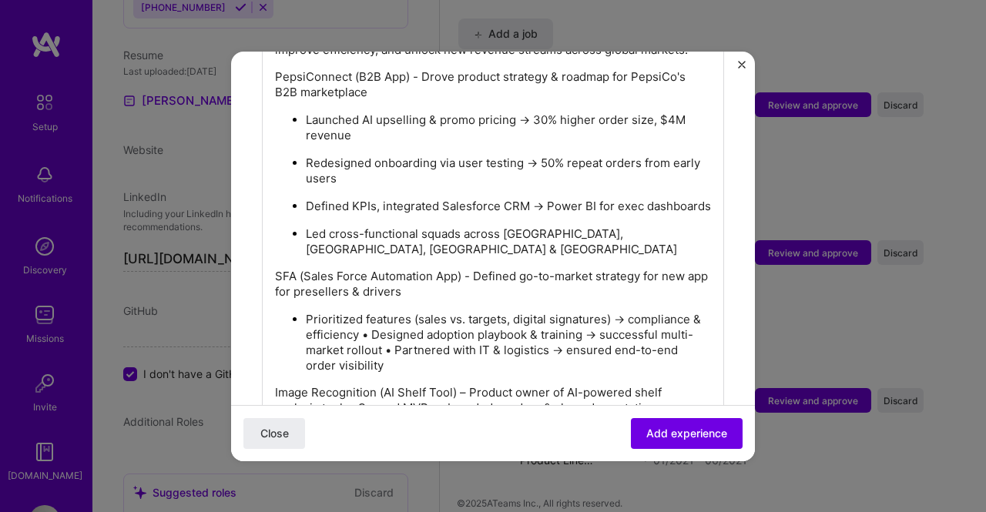
click at [382, 314] on p "Prioritized features (sales vs. targets, digital signatures) → compliance & eff…" at bounding box center [508, 343] width 405 height 62
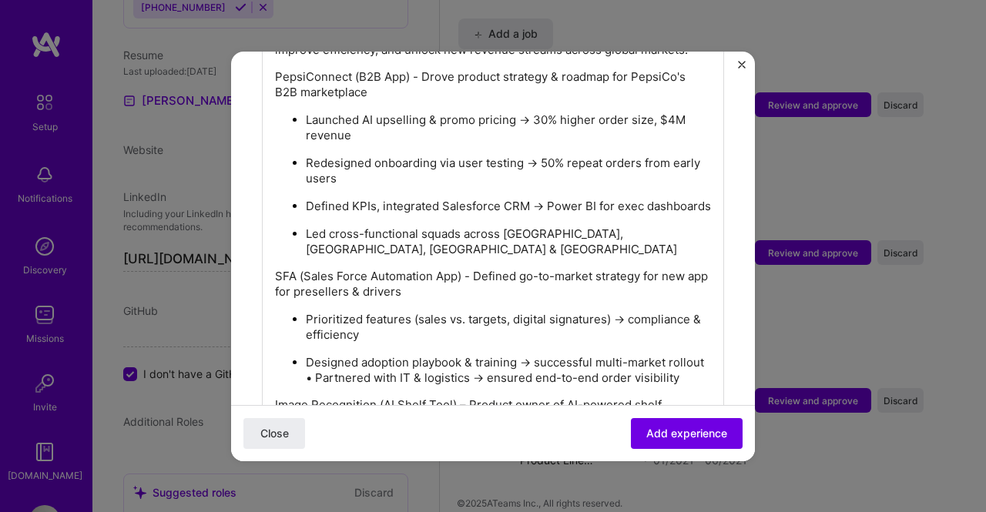
click at [354, 355] on p "Designed adoption playbook & training → successful multi-market rollout • Partn…" at bounding box center [508, 370] width 405 height 31
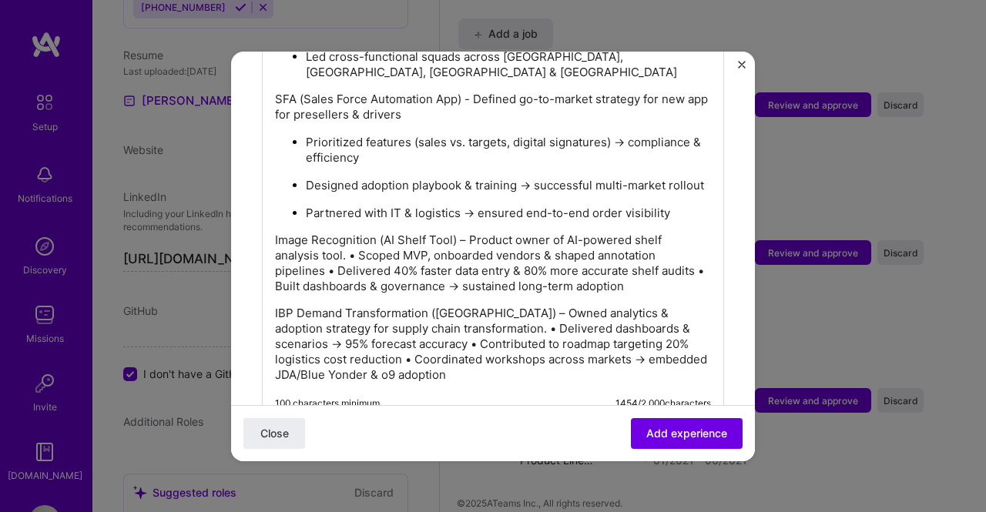
scroll to position [1159, 0]
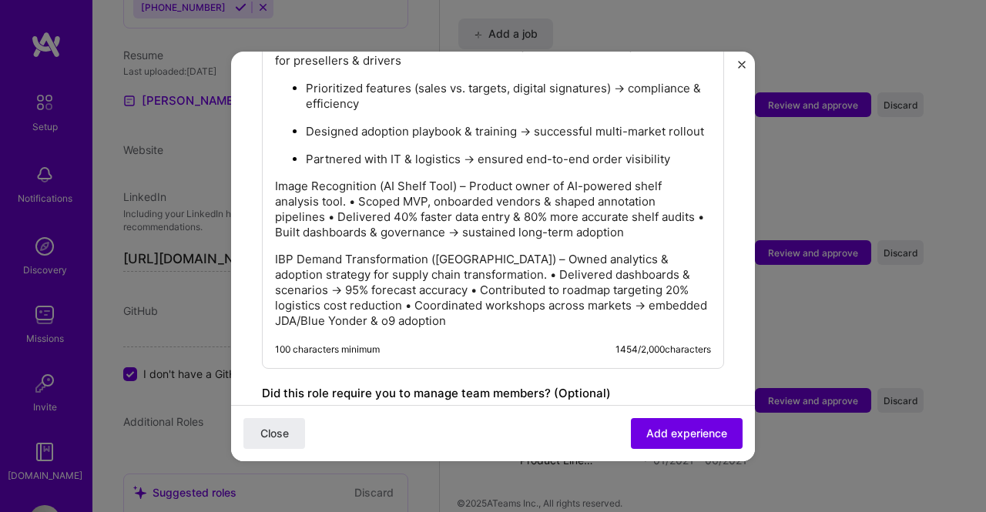
click at [465, 181] on p "Image Recognition (AI Shelf Tool) – Product owner of AI-powered shelf analysis …" at bounding box center [493, 210] width 436 height 62
click at [357, 196] on p "Image Recognition (AI Shelf Tool) - Product owner of AI-powered shelf analysis …" at bounding box center [493, 210] width 436 height 62
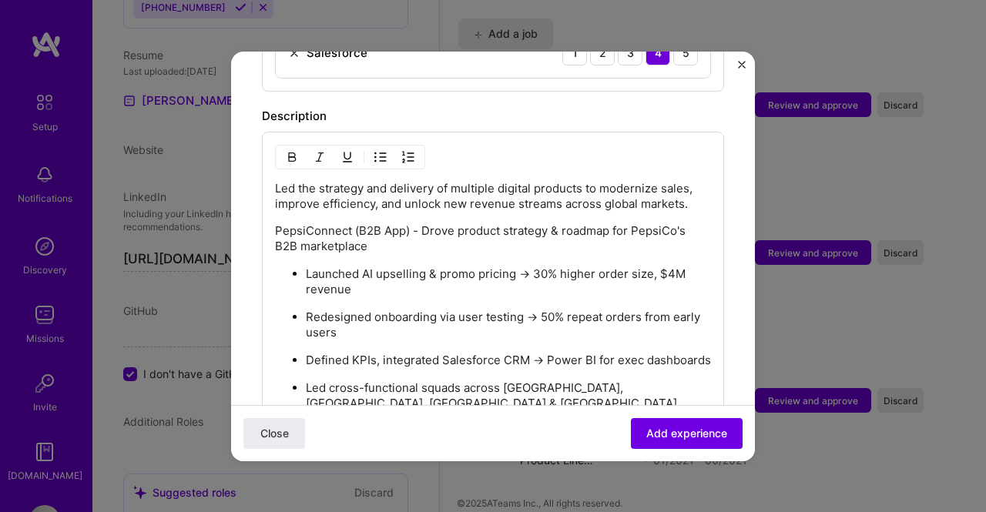
click at [379, 151] on img "button" at bounding box center [380, 157] width 12 height 12
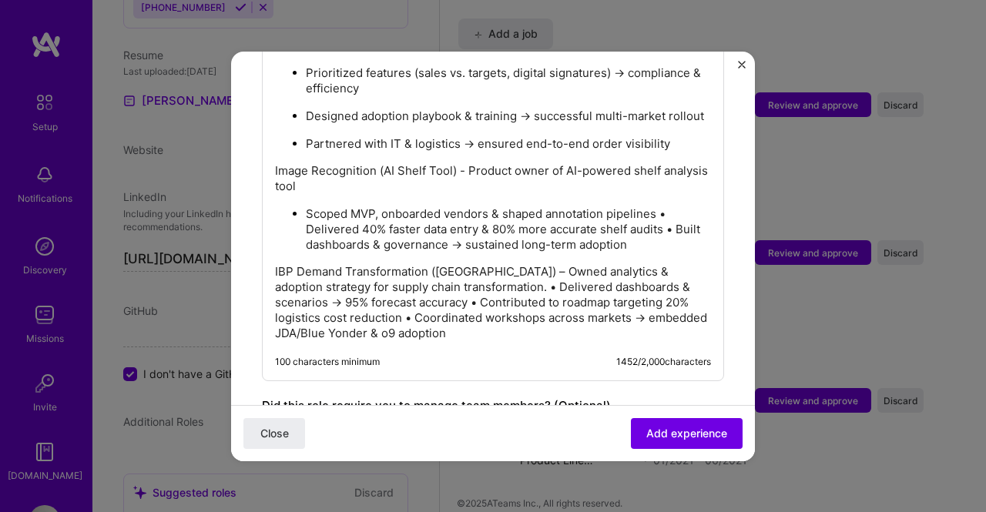
scroll to position [1160, 0]
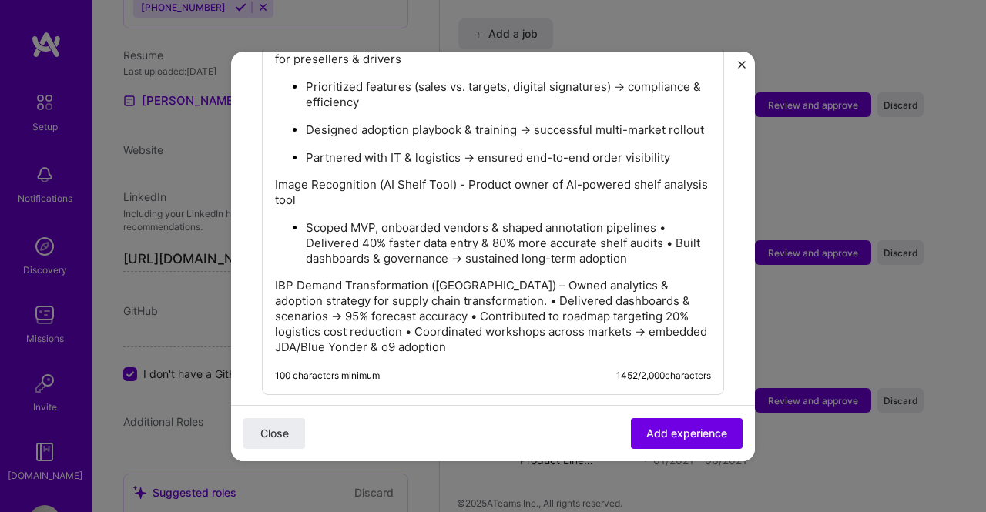
click at [304, 233] on ul "Scoped MVP, onboarded vendors & shaped annotation pipelines • Delivered 40% fas…" at bounding box center [493, 243] width 436 height 47
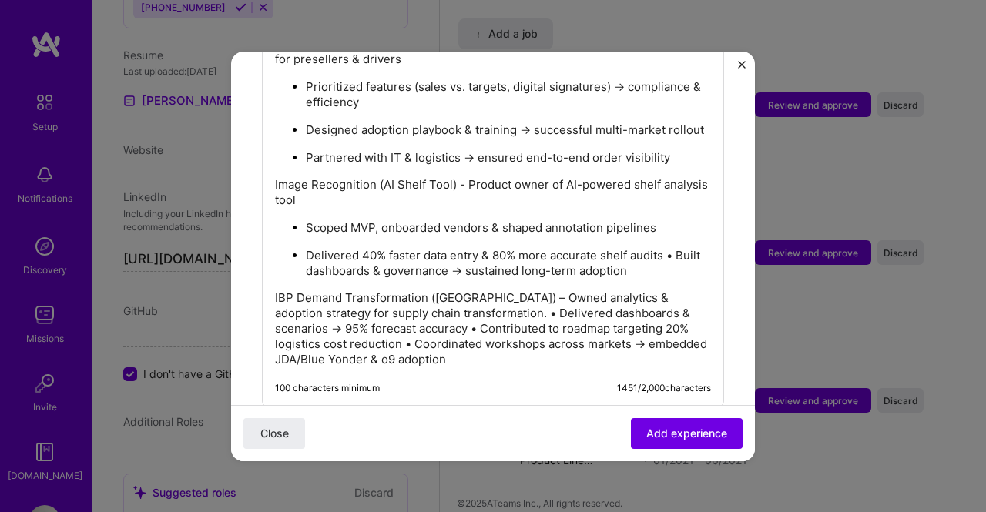
click at [306, 264] on p "Delivered 40% faster data entry & 80% more accurate shelf audits • Built dashbo…" at bounding box center [508, 263] width 405 height 31
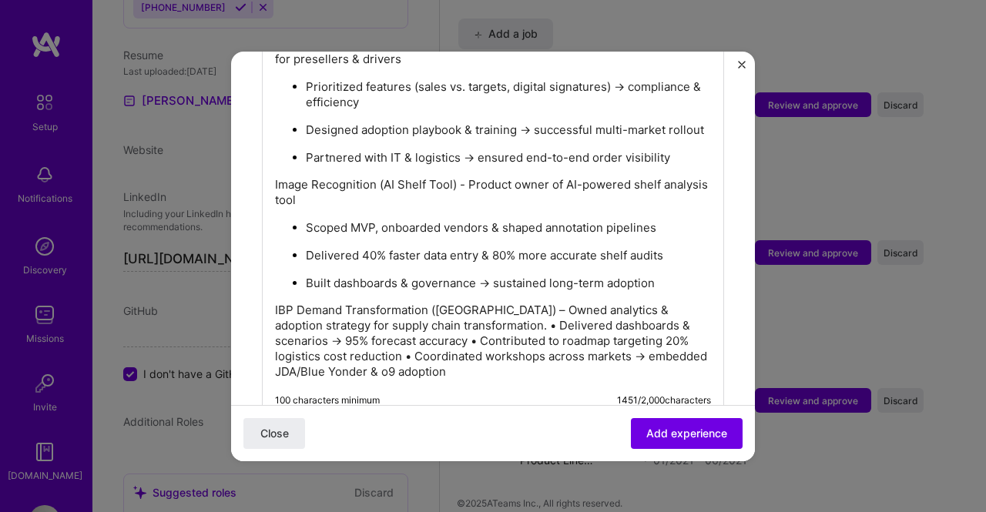
scroll to position [1237, 0]
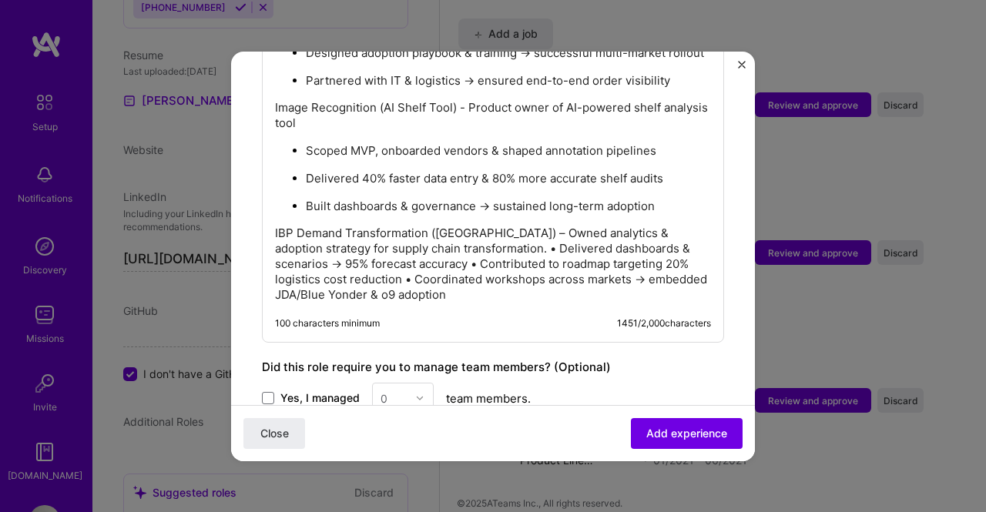
click at [484, 227] on p "IBP Demand Transformation (Europe) – Owned analytics & adoption strategy for su…" at bounding box center [493, 264] width 436 height 77
click at [461, 238] on p "IBP Demand Transformation (Europe) - Owned analytics & adoption strategy for su…" at bounding box center [493, 264] width 436 height 77
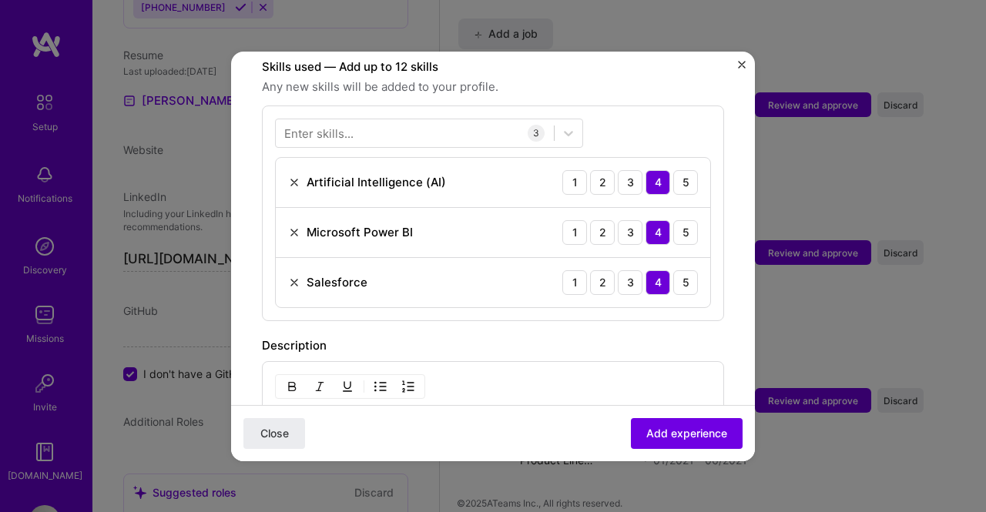
click at [378, 381] on img "button" at bounding box center [380, 387] width 12 height 12
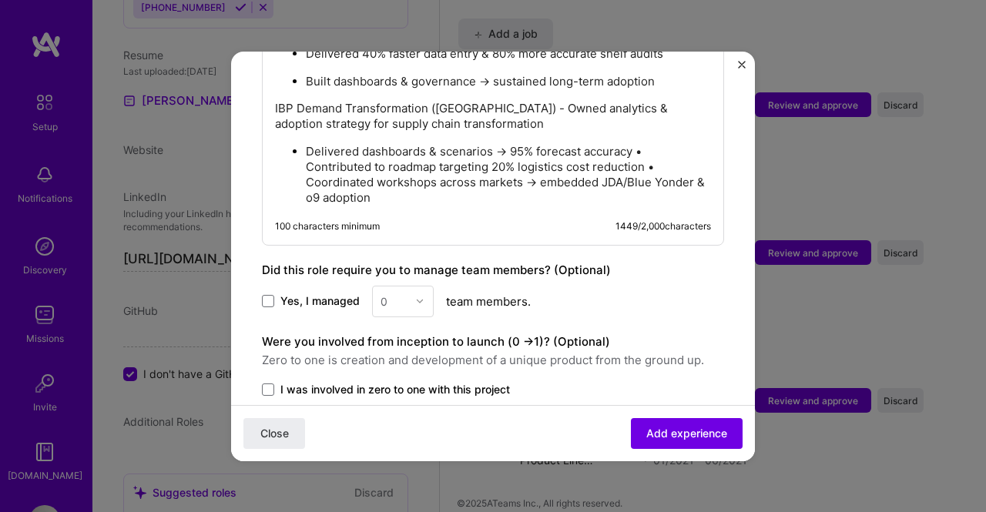
scroll to position [1285, 0]
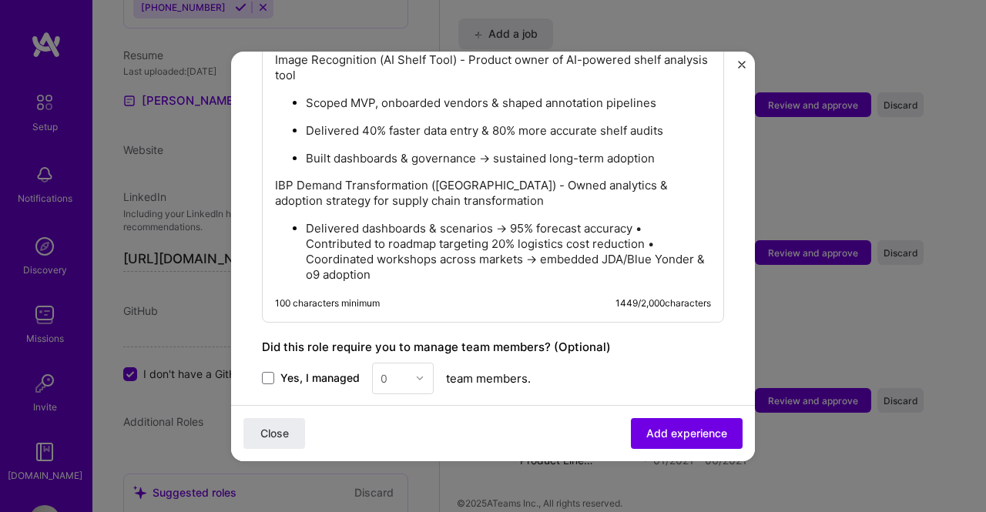
click at [641, 223] on p "Delivered dashboards & scenarios → 95% forecast accuracy • Contributed to roadm…" at bounding box center [508, 252] width 405 height 62
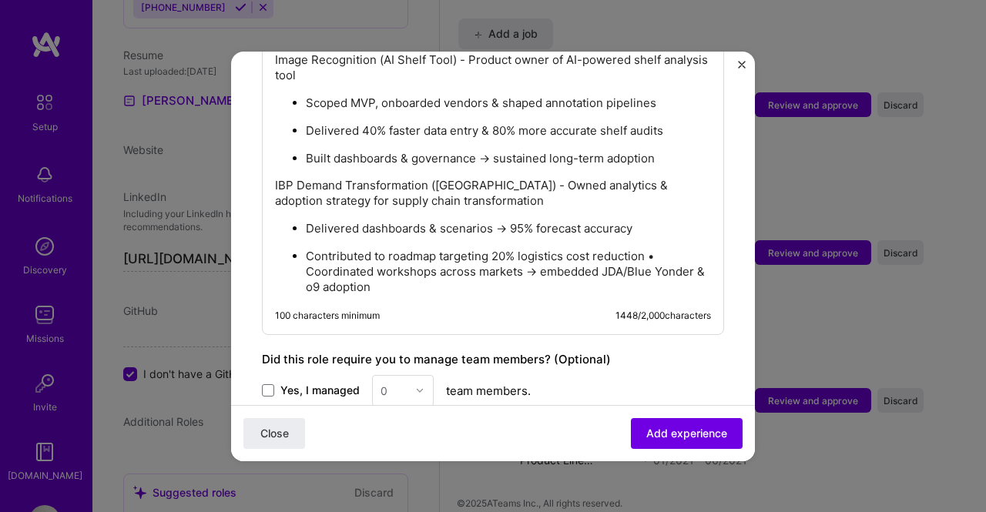
click at [306, 262] on p "Contributed to roadmap targeting 20% logistics cost reduction • Coordinated wor…" at bounding box center [508, 272] width 405 height 46
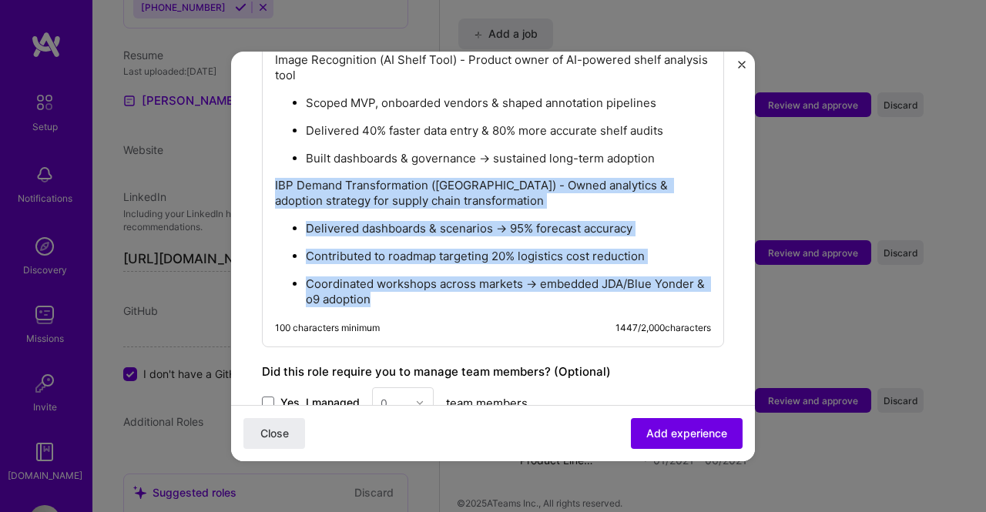
drag, startPoint x: 391, startPoint y: 289, endPoint x: 268, endPoint y: 183, distance: 162.3
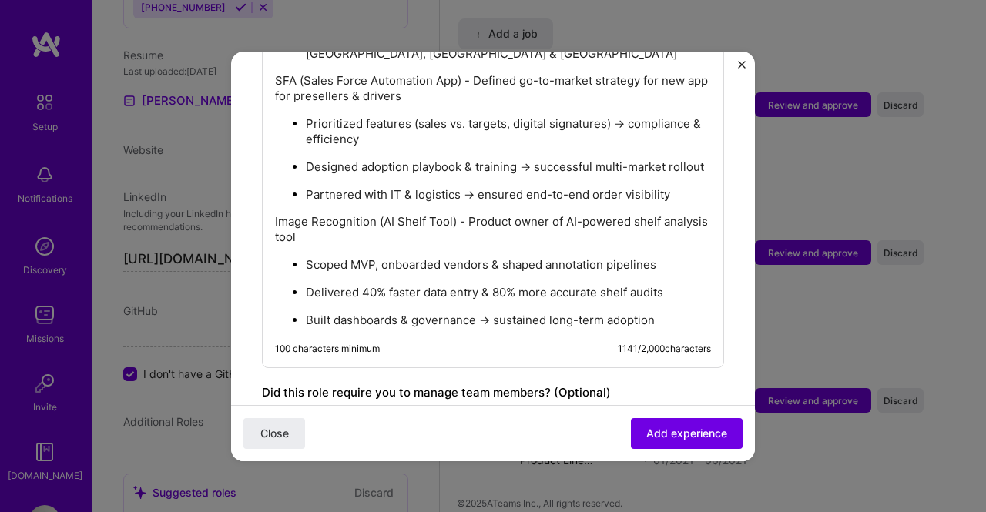
scroll to position [1277, 0]
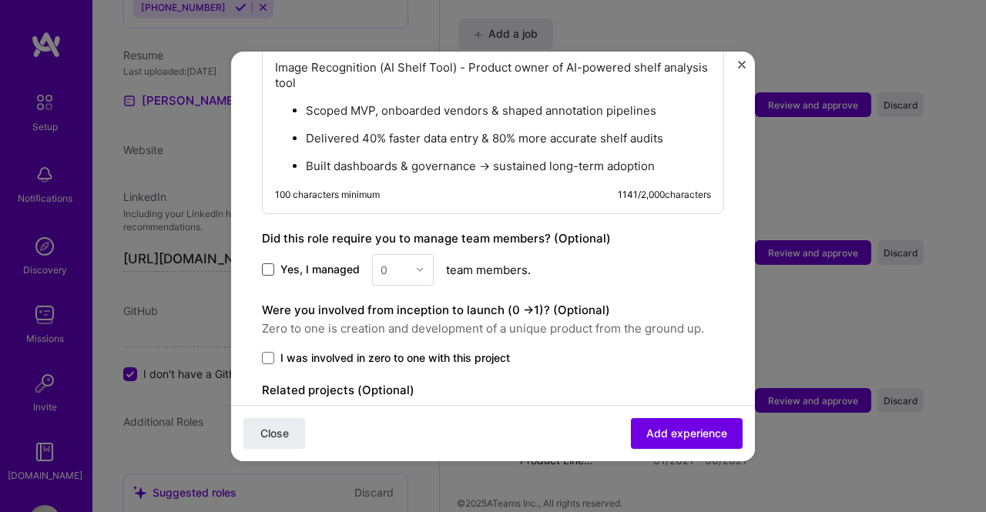
click at [268, 263] on span at bounding box center [268, 269] width 12 height 12
click at [0, 0] on input "Yes, I managed" at bounding box center [0, 0] width 0 height 0
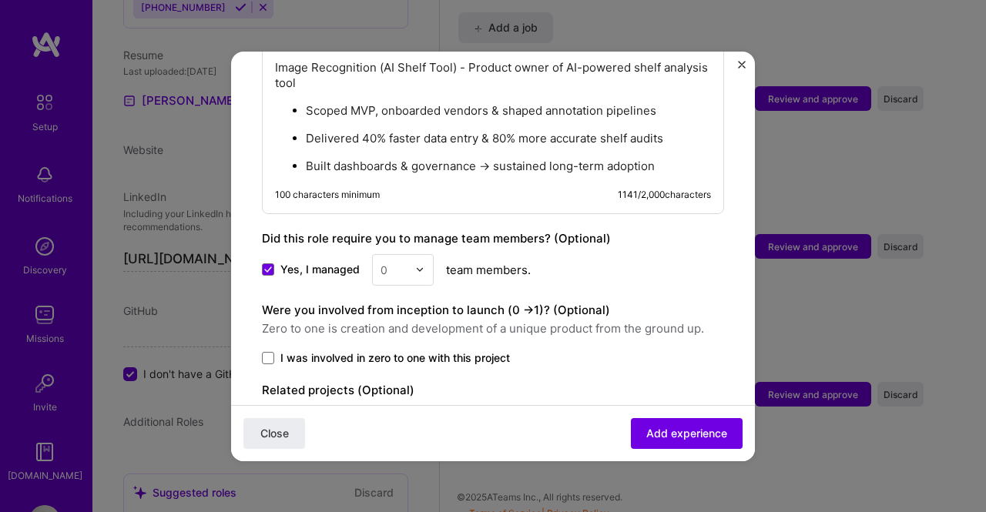
click at [416, 266] on img at bounding box center [419, 269] width 9 height 9
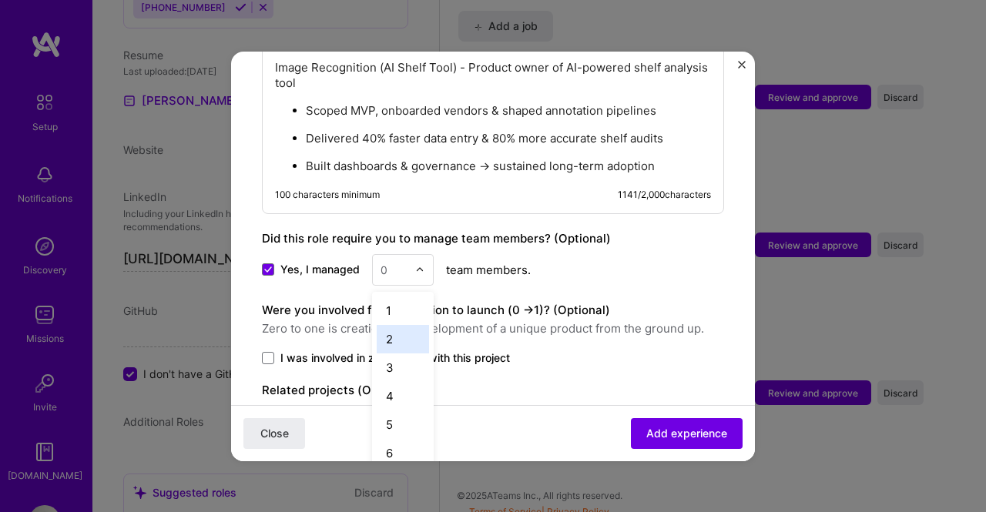
click at [396, 329] on div "2" at bounding box center [403, 339] width 52 height 29
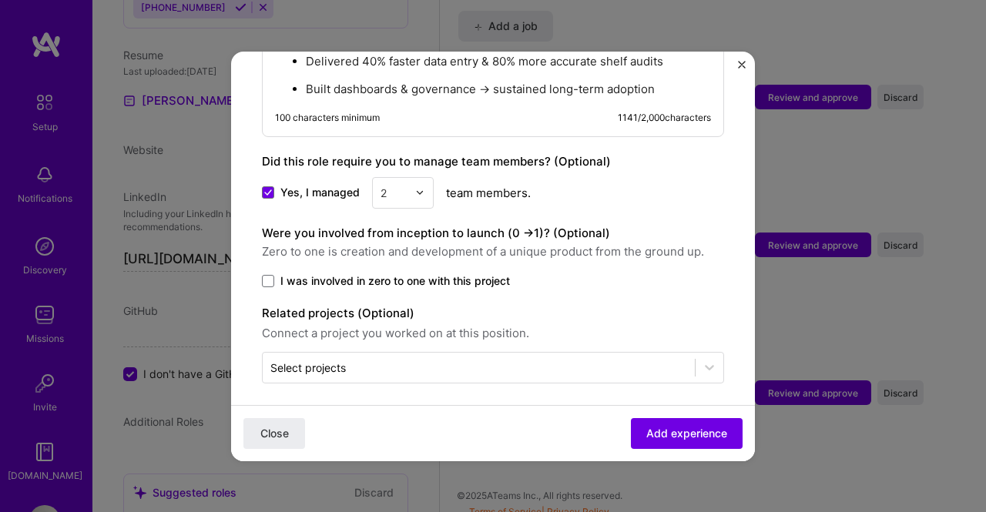
click at [274, 273] on label "I was involved in zero to one with this project" at bounding box center [493, 280] width 462 height 15
click at [0, 0] on input "I was involved in zero to one with this project" at bounding box center [0, 0] width 0 height 0
click at [686, 428] on span "Add experience" at bounding box center [686, 432] width 81 height 15
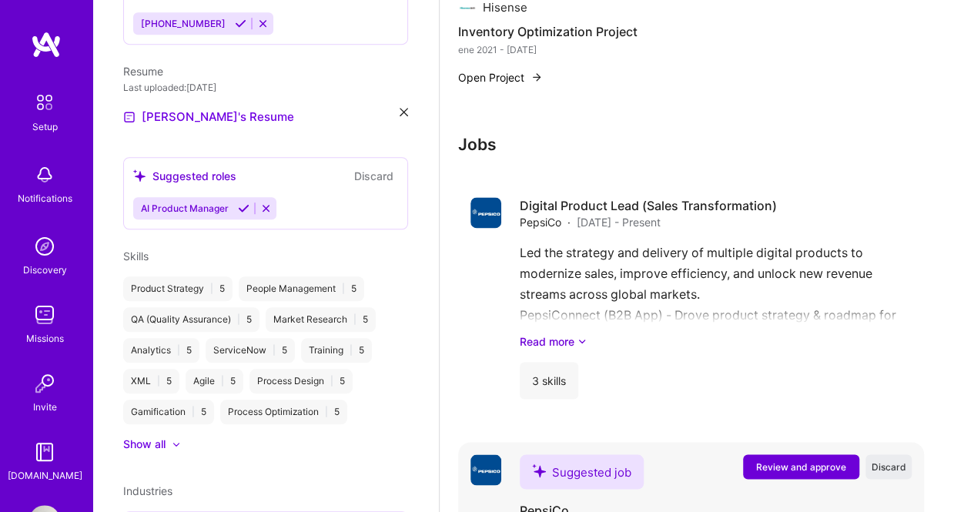
scroll to position [1186, 0]
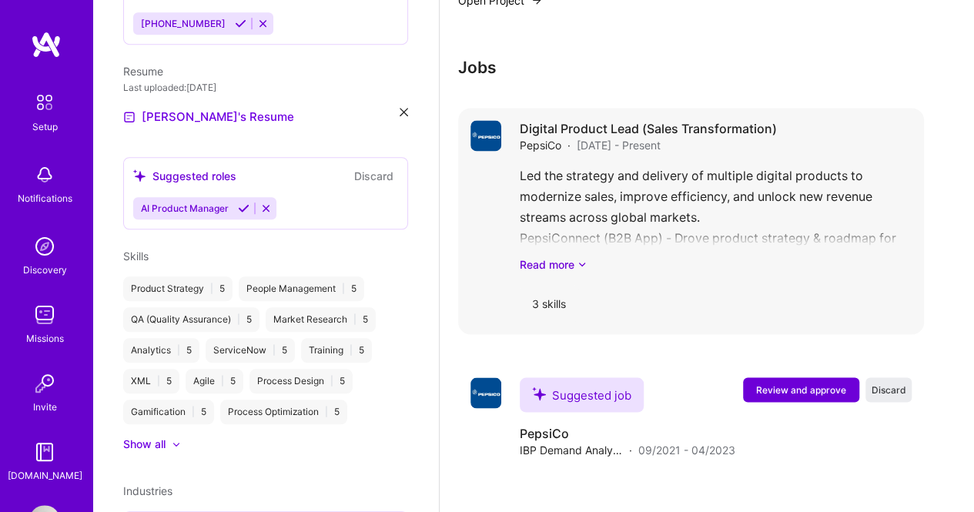
click at [555, 265] on link "Read more" at bounding box center [716, 265] width 392 height 16
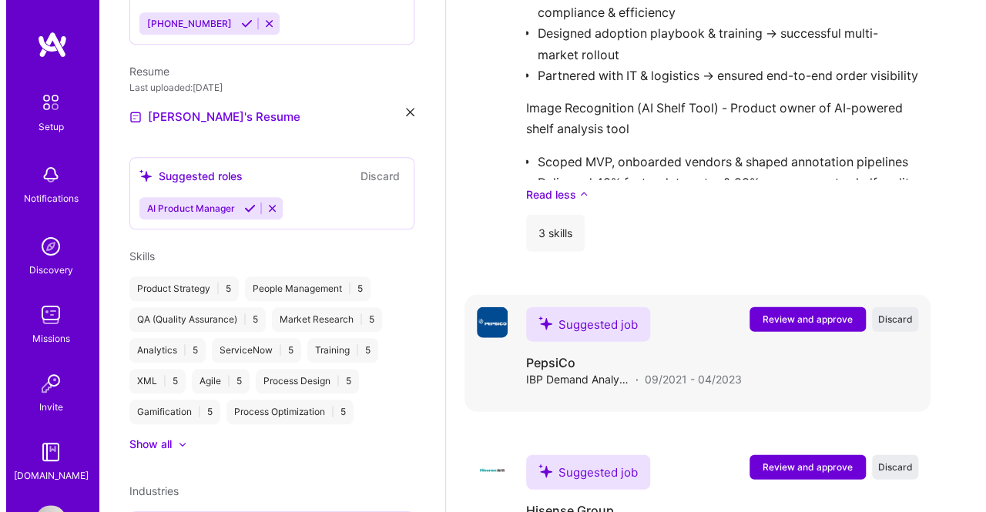
scroll to position [1803, 0]
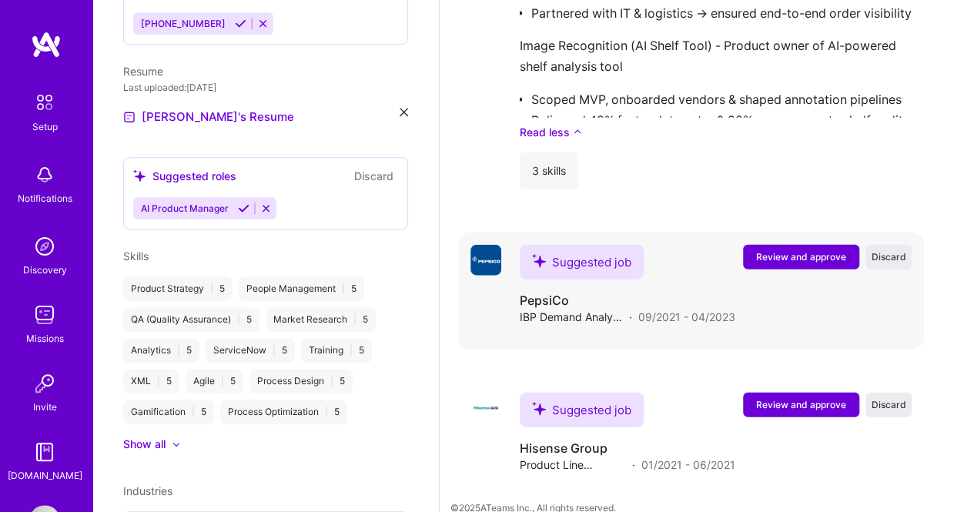
click at [805, 253] on span "Review and approve" at bounding box center [801, 256] width 90 height 13
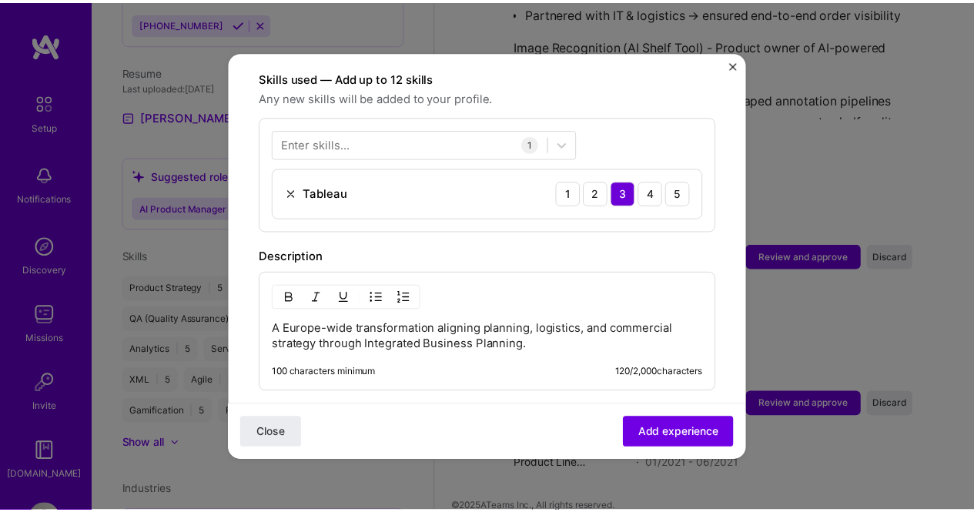
scroll to position [539, 0]
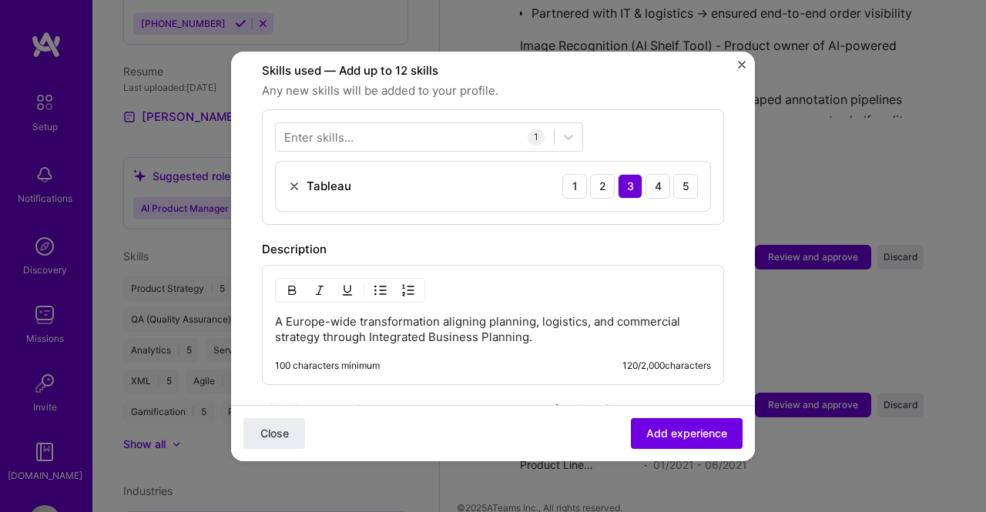
click at [739, 65] on img "Close" at bounding box center [742, 65] width 8 height 8
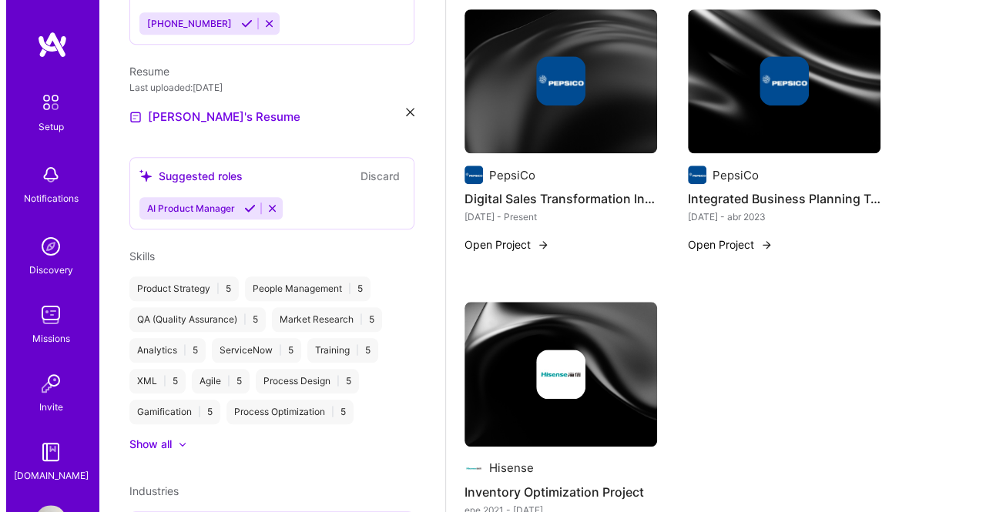
scroll to position [647, 0]
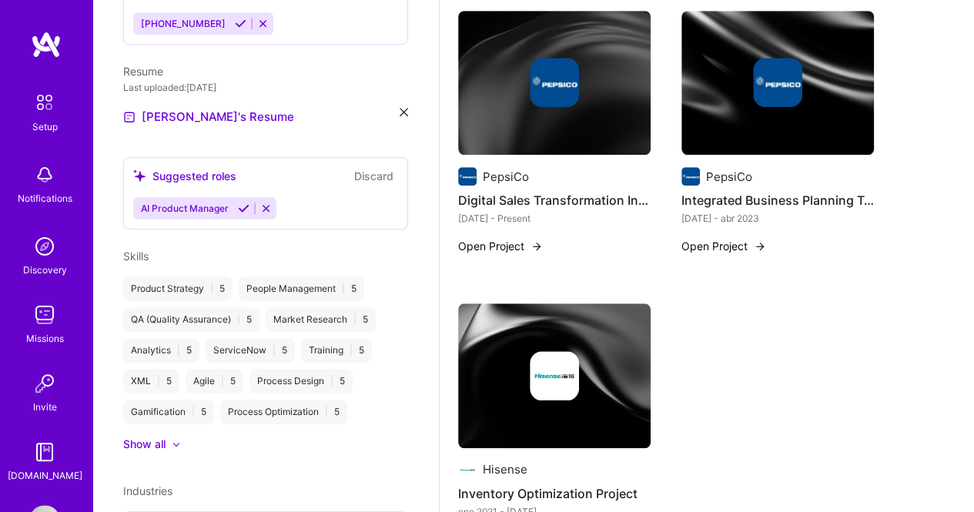
click at [710, 250] on button "Open Project" at bounding box center [724, 246] width 85 height 16
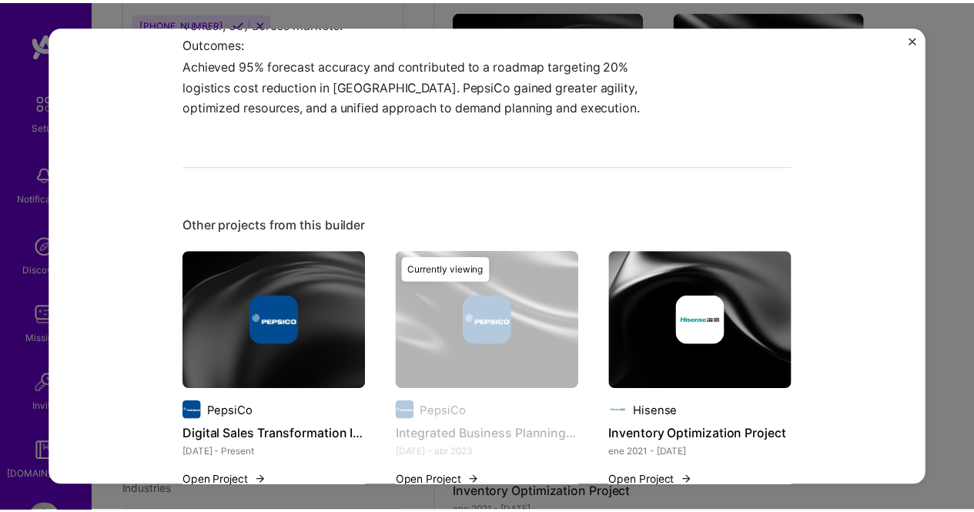
scroll to position [903, 0]
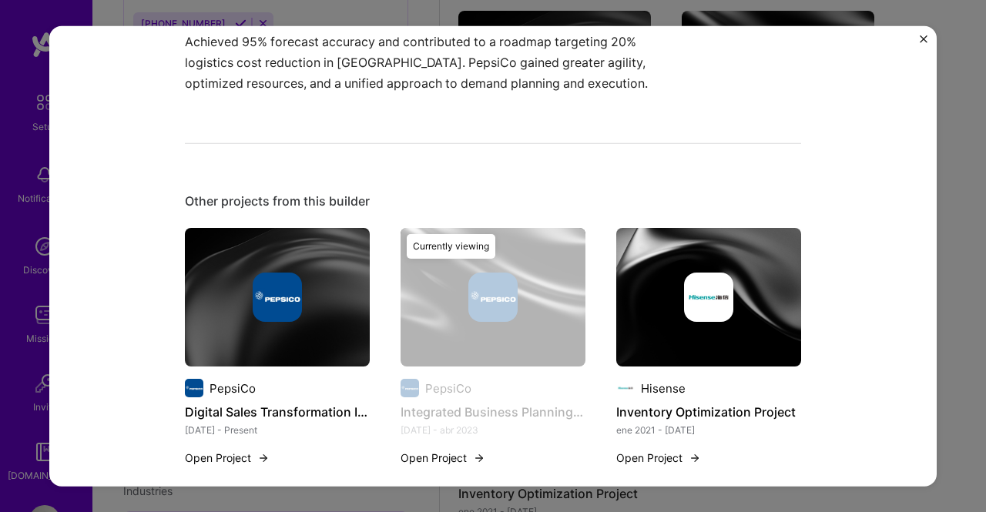
click at [921, 35] on img "Close" at bounding box center [924, 39] width 8 height 8
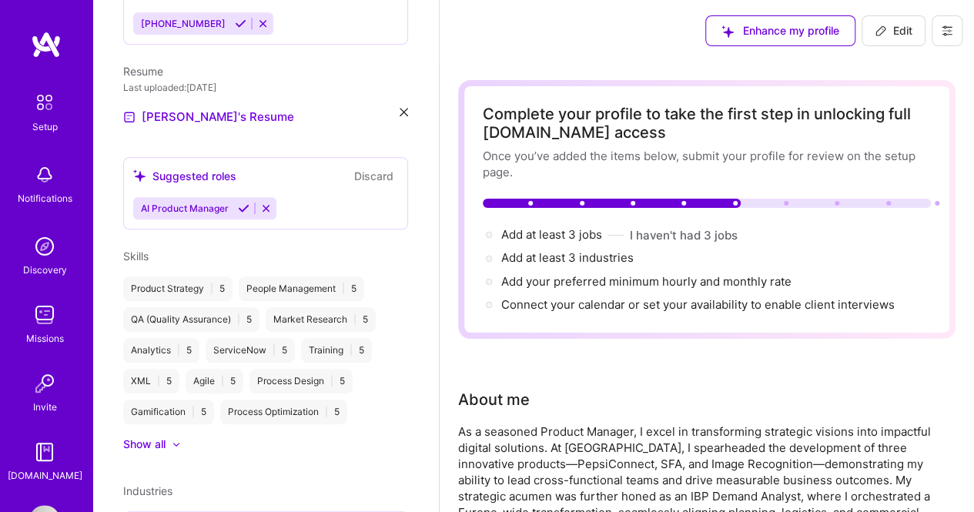
click at [875, 32] on icon at bounding box center [881, 31] width 12 height 12
select select "US"
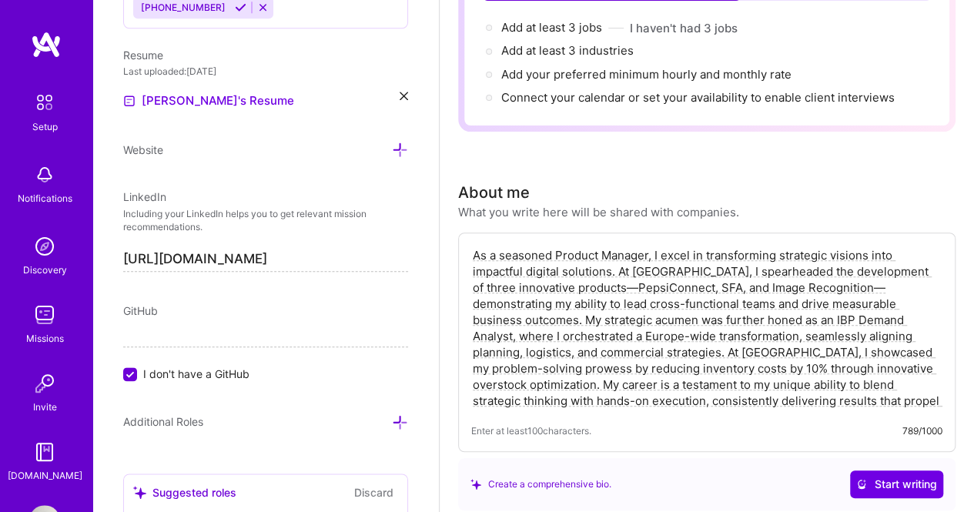
scroll to position [231, 0]
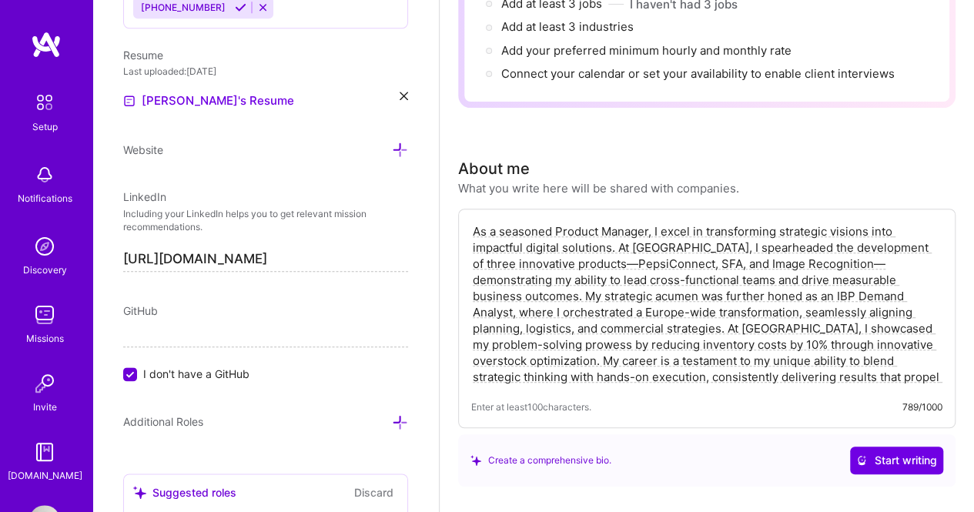
click at [588, 264] on textarea "As a seasoned Product Manager, I excel in transforming strategic visions into i…" at bounding box center [706, 304] width 471 height 165
click at [835, 263] on textarea "As a seasoned Product Manager, I excel in transforming strategic visions into i…" at bounding box center [706, 304] width 471 height 165
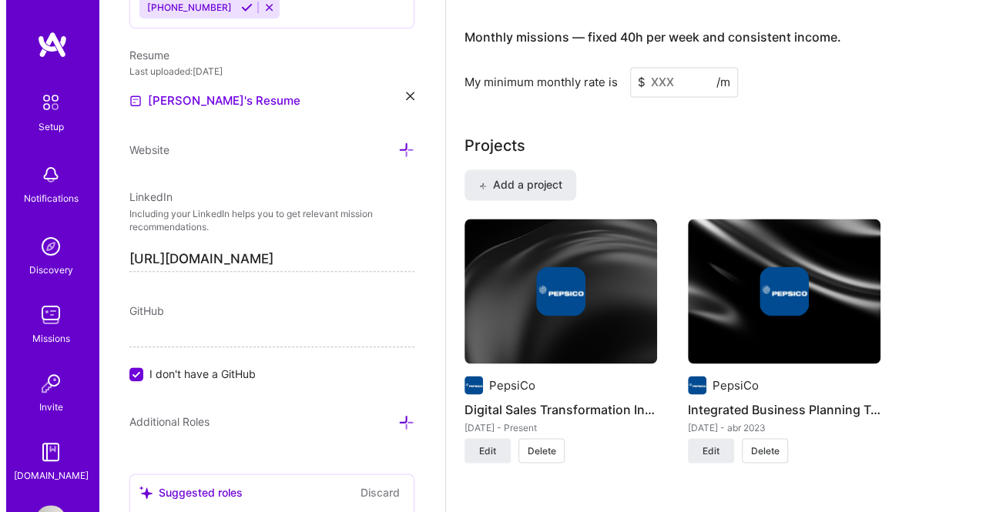
scroll to position [1387, 0]
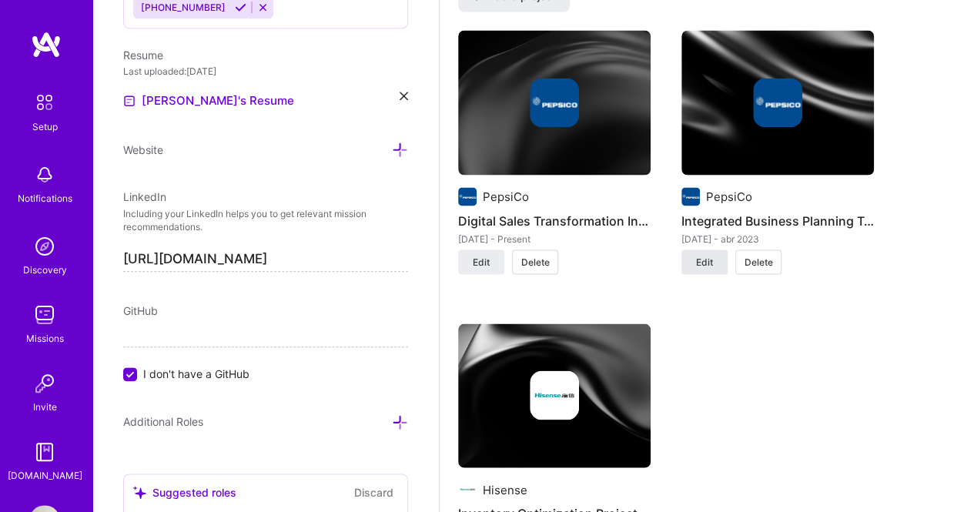
type textarea "As a seasoned Product Manager, I excel in transforming strategic visions into i…"
click at [706, 258] on span "Edit" at bounding box center [704, 262] width 17 height 14
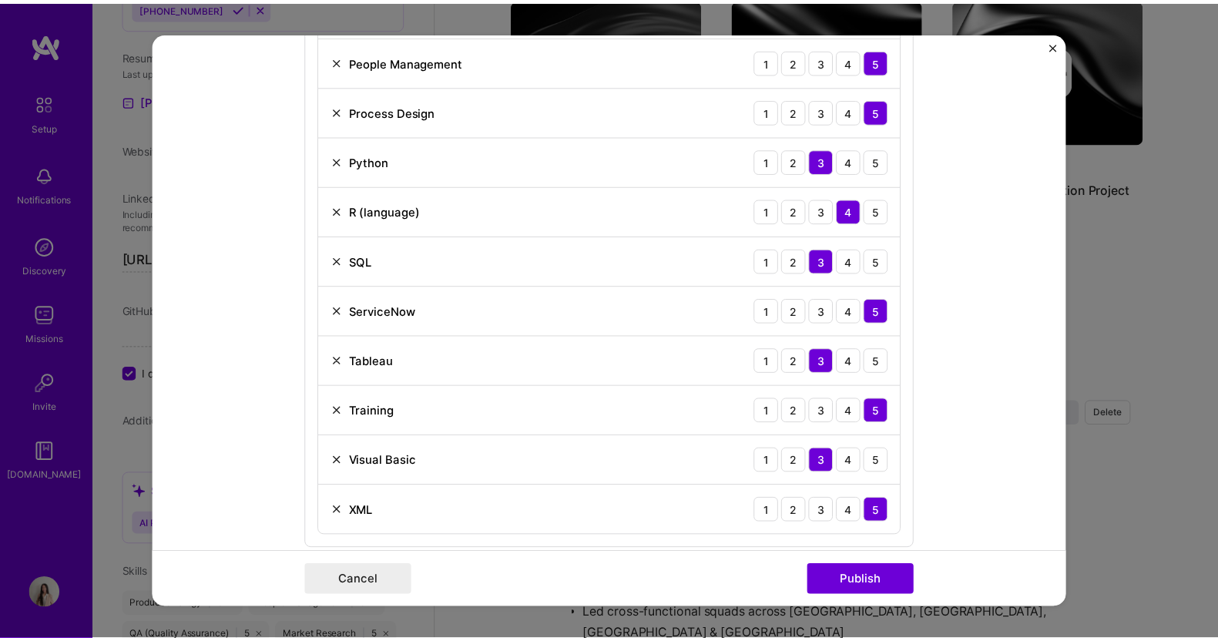
scroll to position [864, 0]
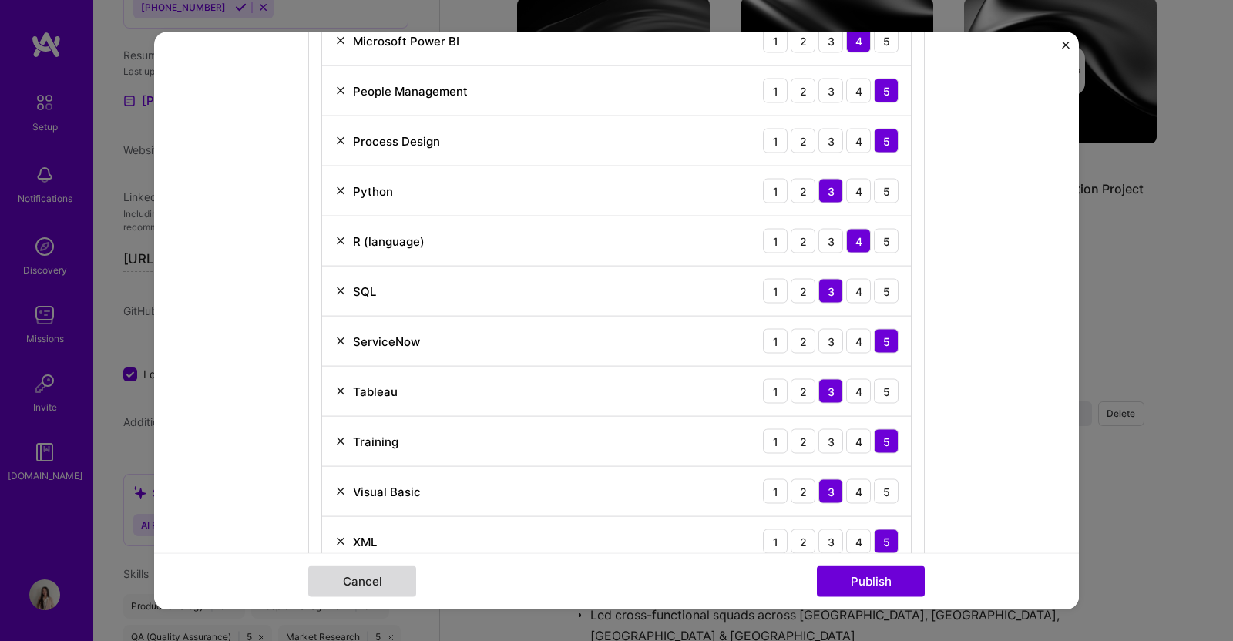
click at [354, 512] on button "Cancel" at bounding box center [362, 580] width 108 height 31
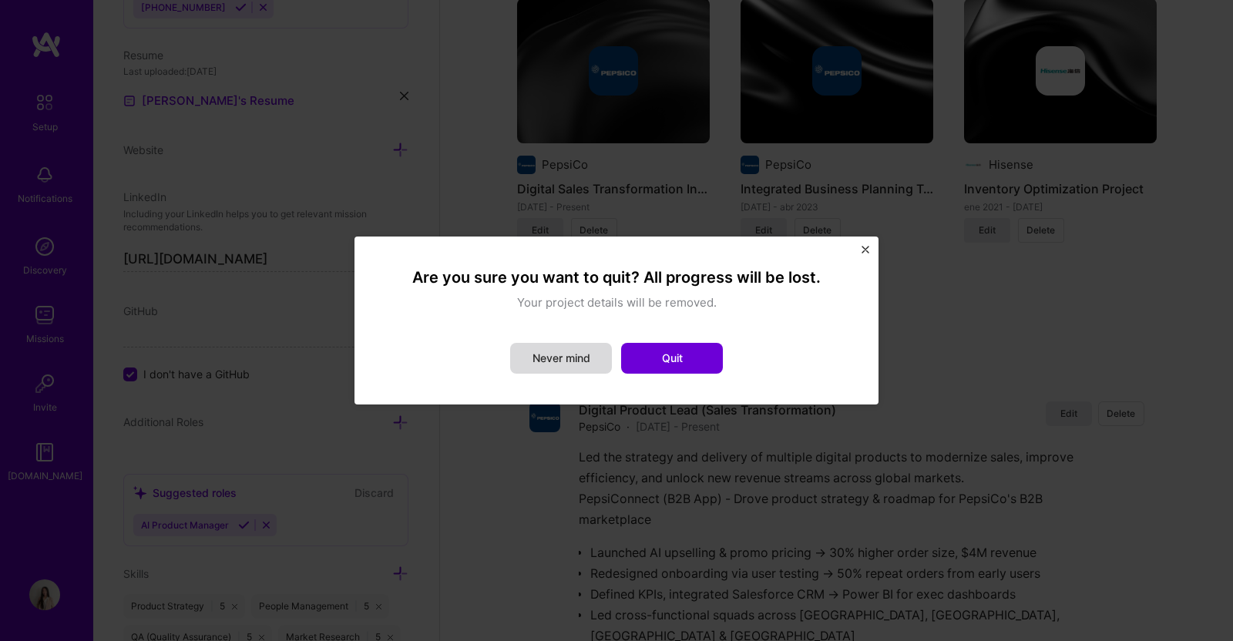
click at [593, 365] on button "Never mind" at bounding box center [561, 358] width 102 height 31
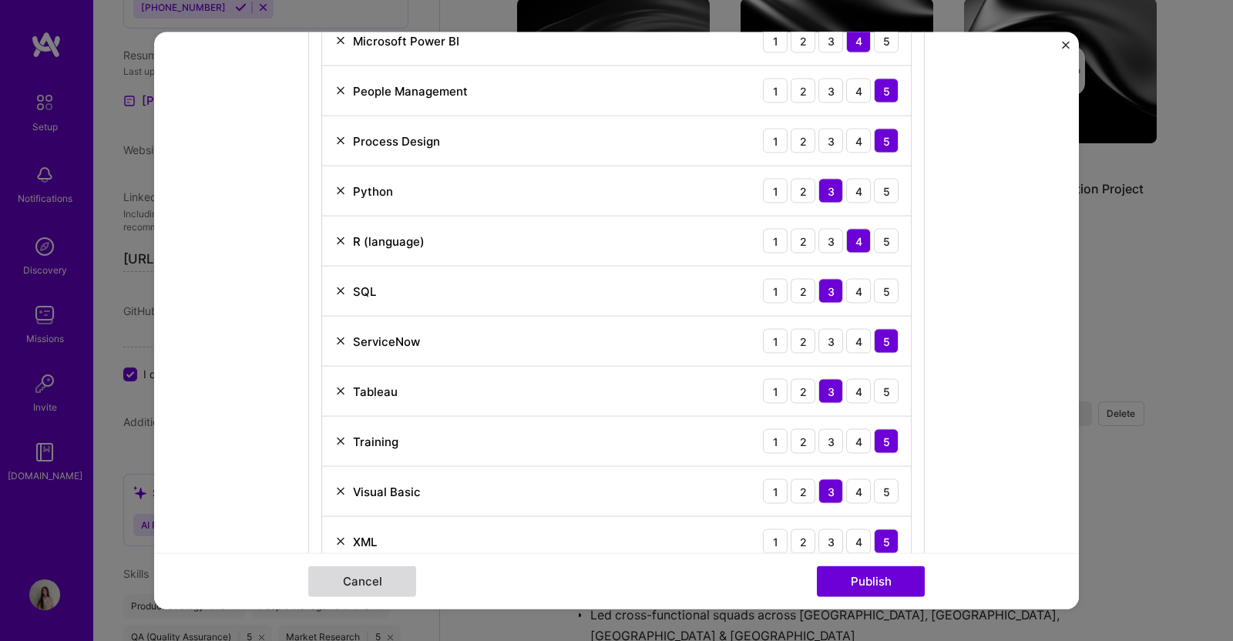
click at [403, 512] on button "Cancel" at bounding box center [362, 580] width 108 height 31
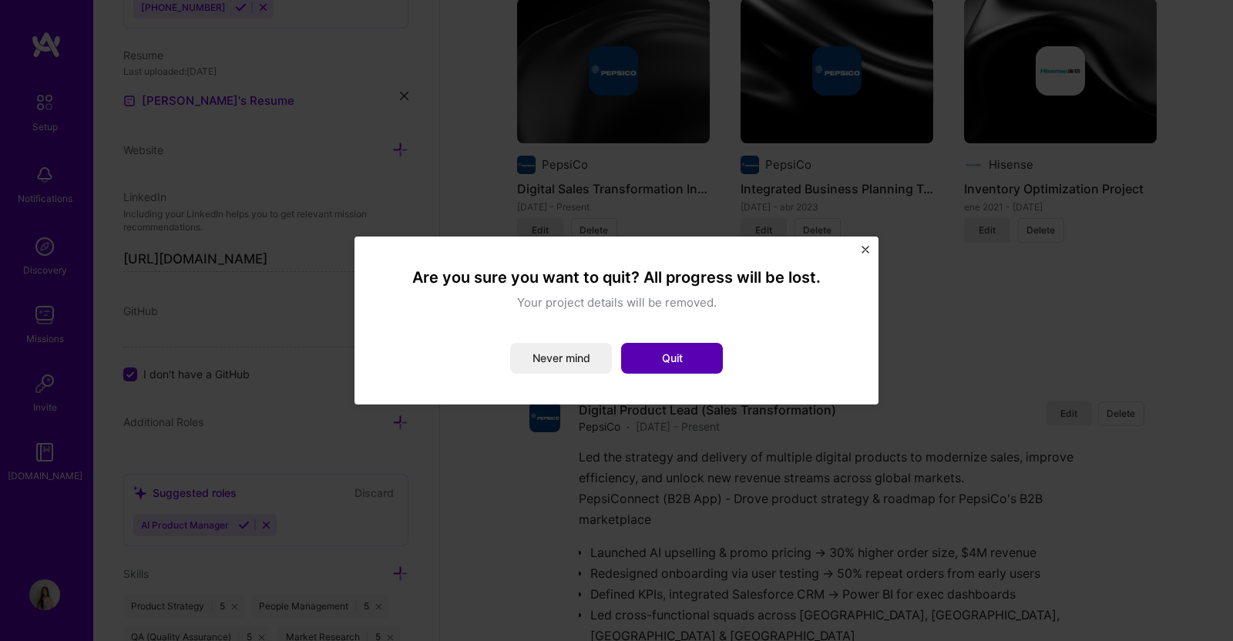
drag, startPoint x: 730, startPoint y: 346, endPoint x: 720, endPoint y: 351, distance: 11.4
click at [730, 346] on div "Never mind Quit" at bounding box center [616, 358] width 462 height 31
click at [720, 351] on button "Quit" at bounding box center [672, 358] width 102 height 31
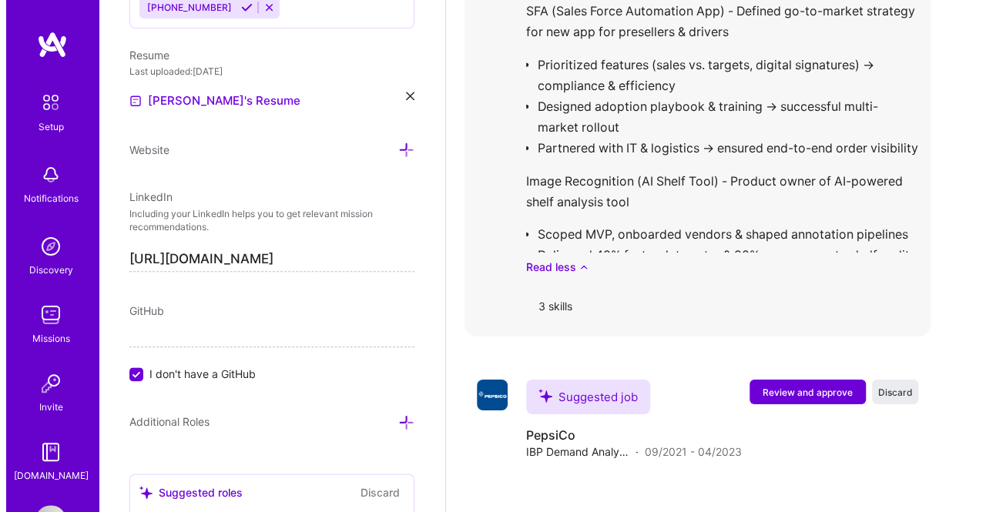
scroll to position [2619, 0]
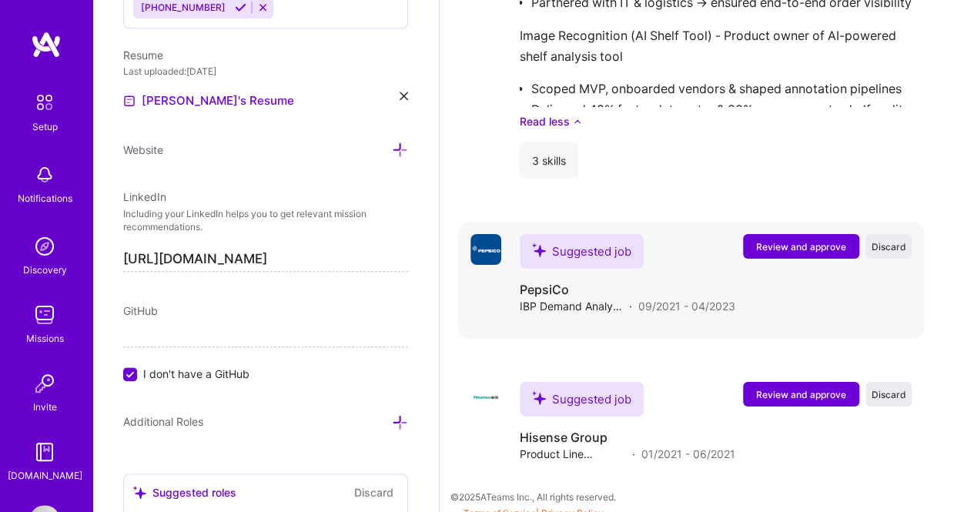
click at [843, 254] on button "Review and approve" at bounding box center [801, 246] width 116 height 25
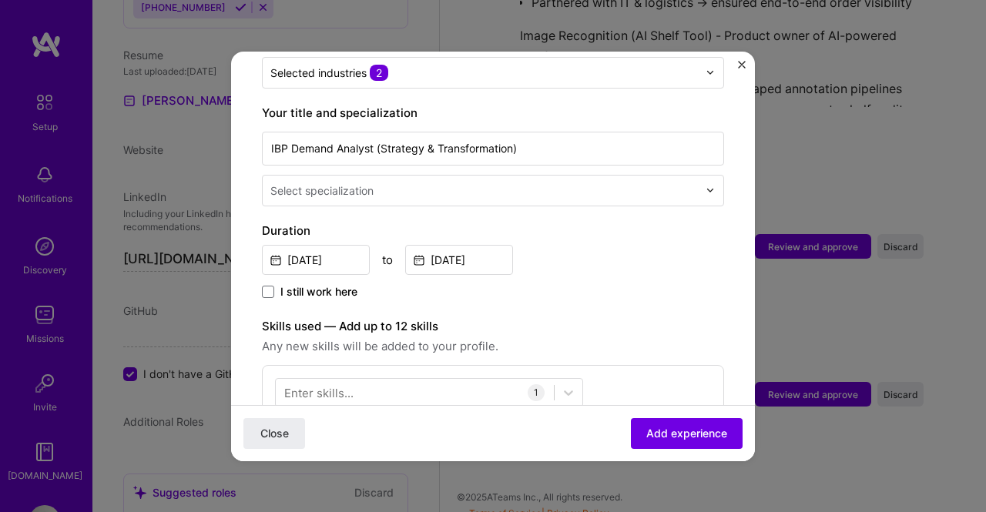
scroll to position [308, 0]
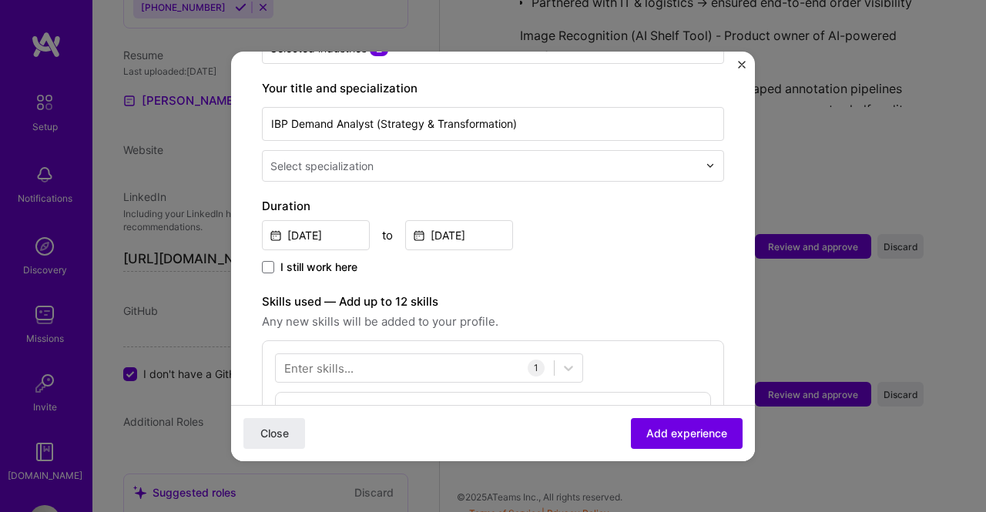
click at [706, 161] on img at bounding box center [710, 165] width 9 height 9
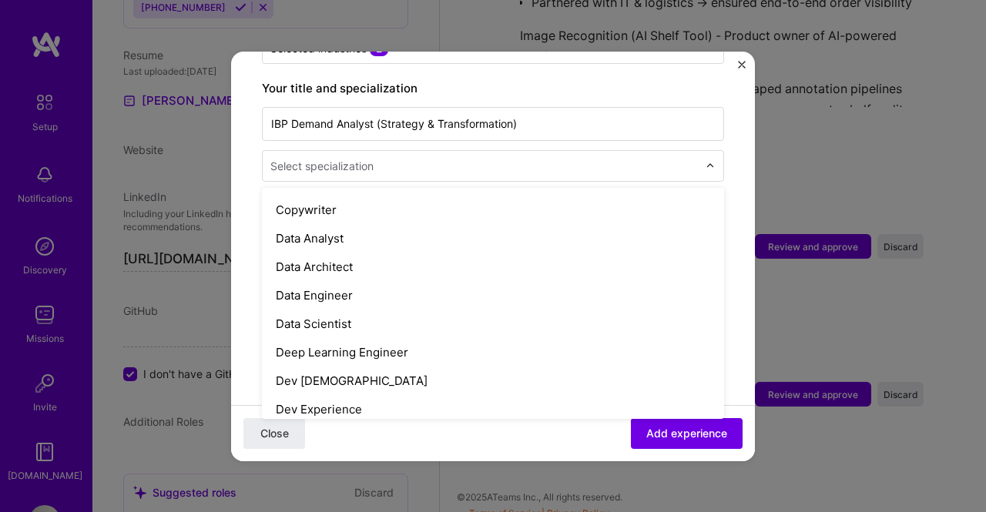
scroll to position [539, 0]
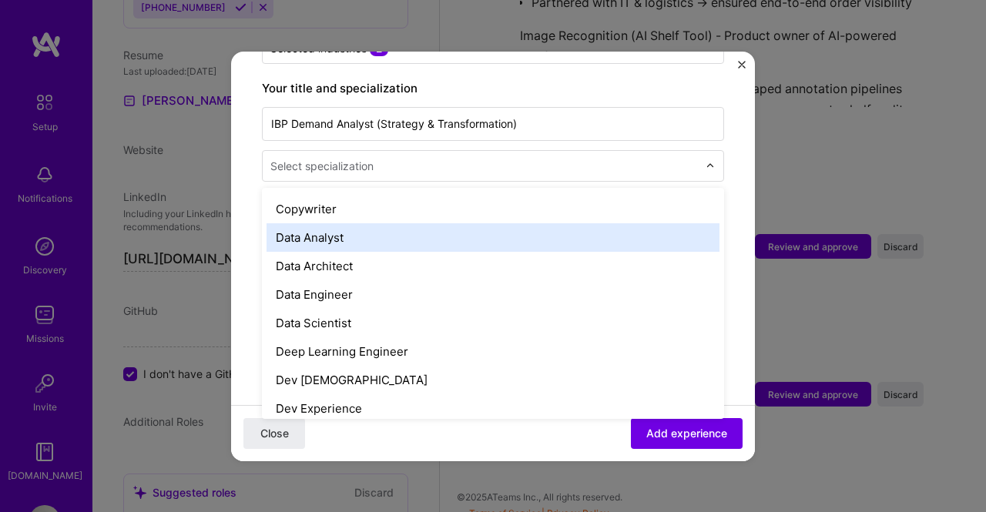
click at [637, 223] on div "Data Analyst" at bounding box center [493, 237] width 453 height 29
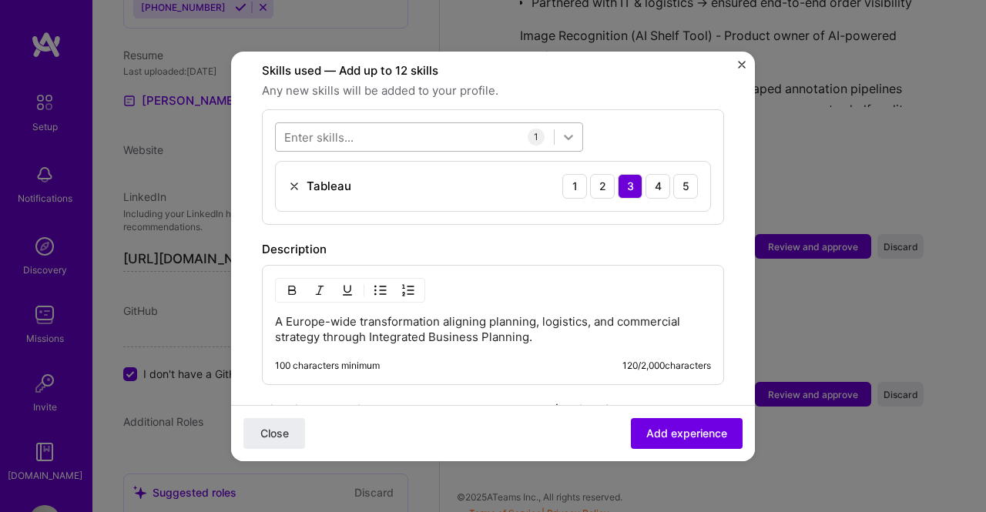
click at [575, 129] on icon at bounding box center [568, 136] width 15 height 15
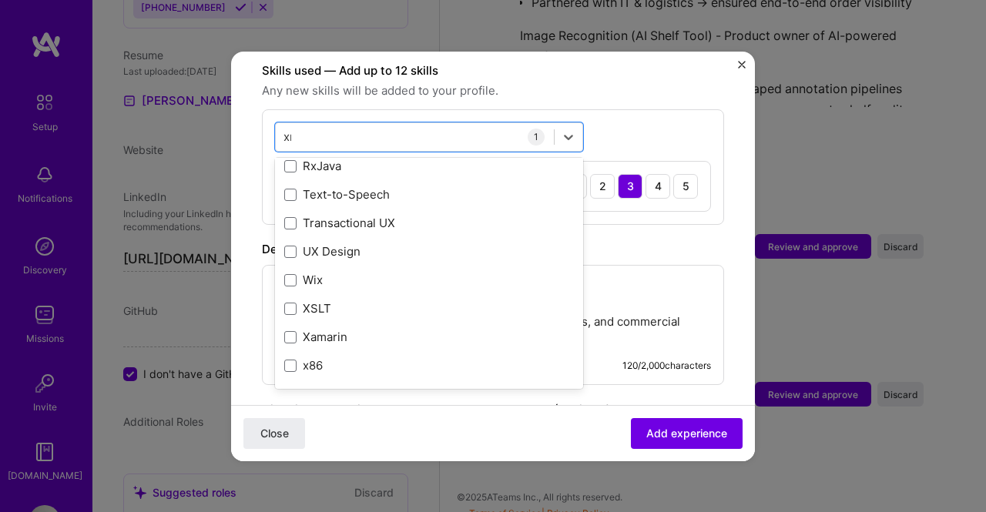
scroll to position [0, 0]
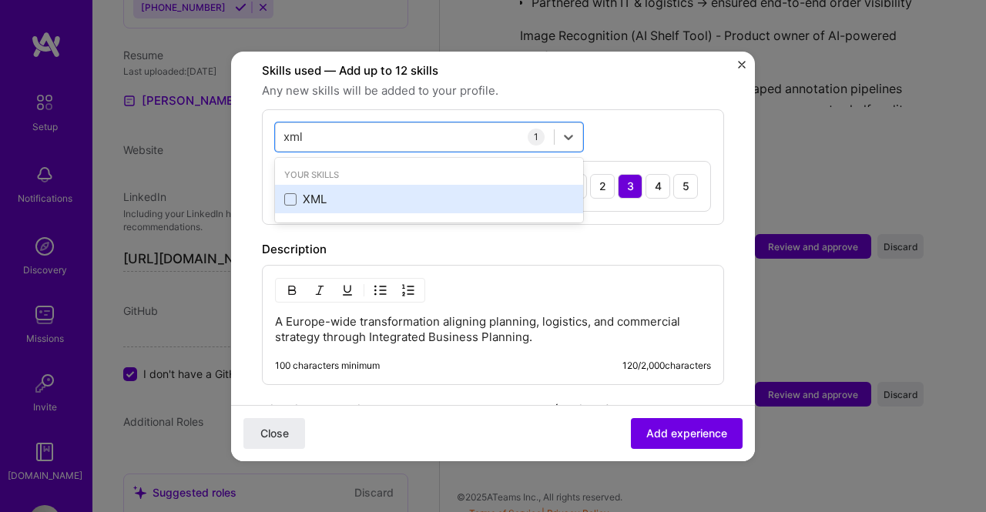
click at [458, 185] on div "XML" at bounding box center [429, 199] width 308 height 29
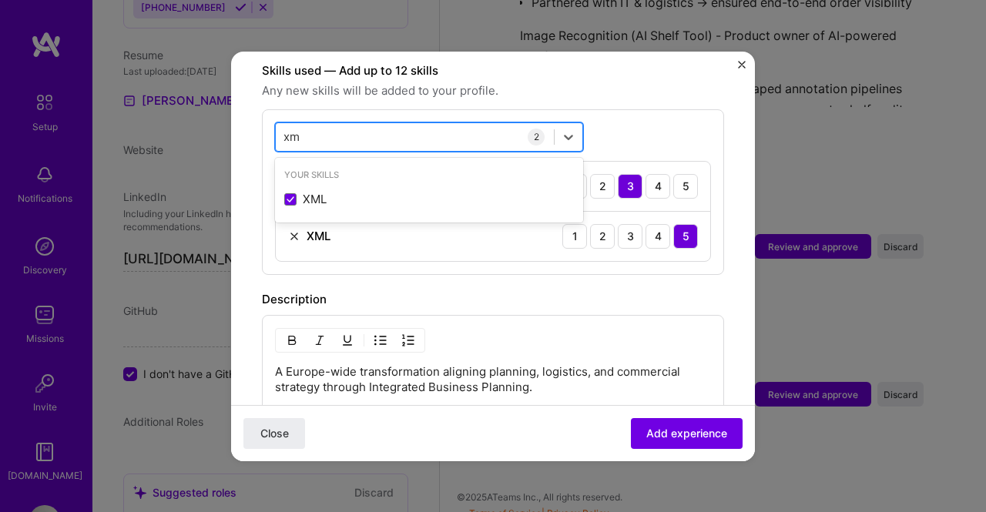
type input "x"
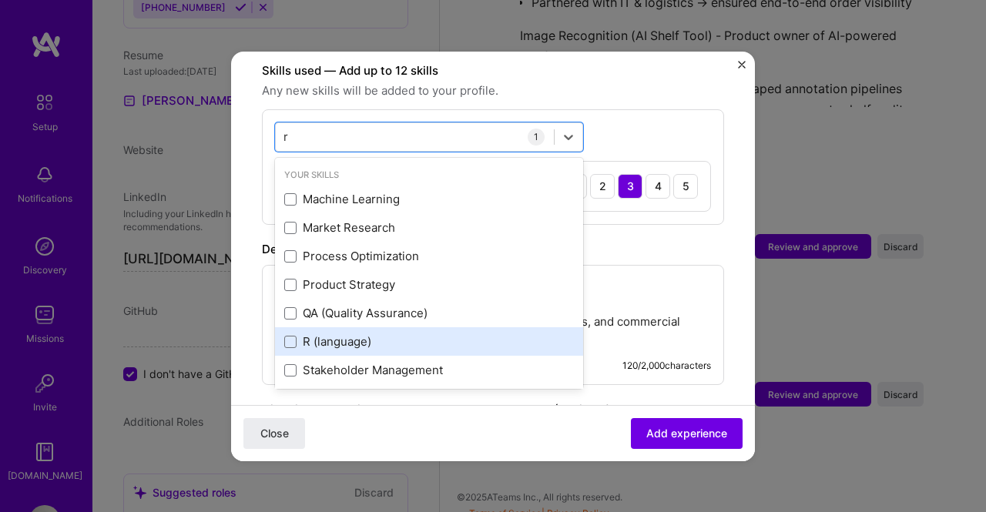
click at [377, 334] on div "R (language)" at bounding box center [429, 342] width 290 height 16
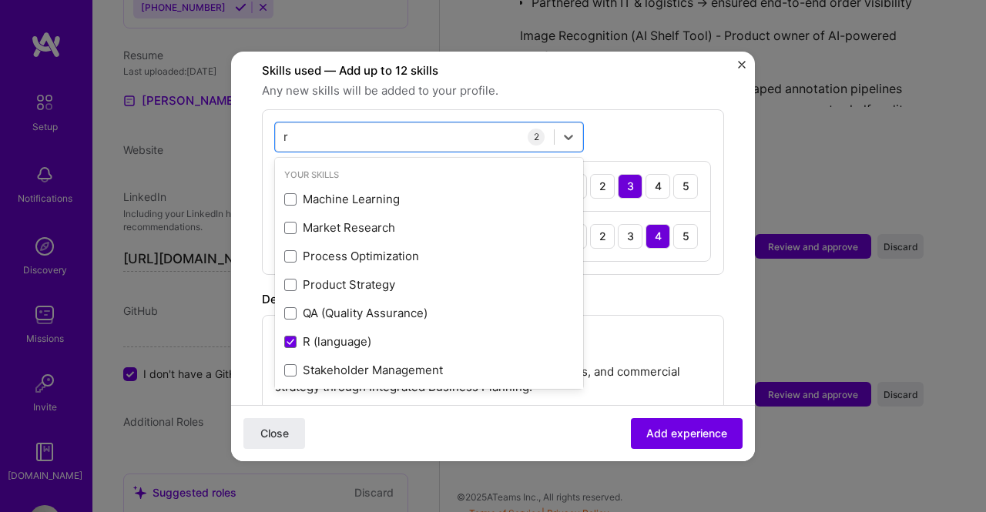
type input "r"
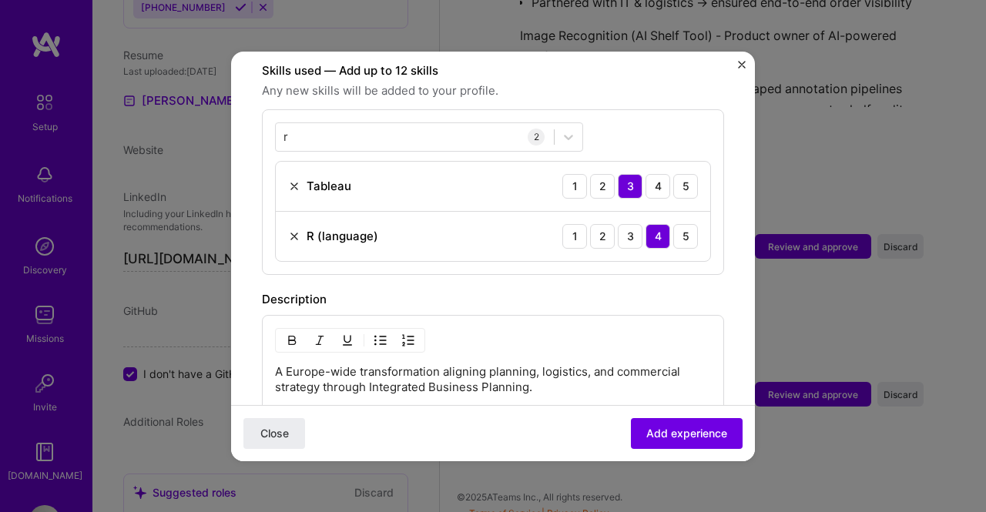
click at [662, 290] on div "Description" at bounding box center [493, 299] width 462 height 18
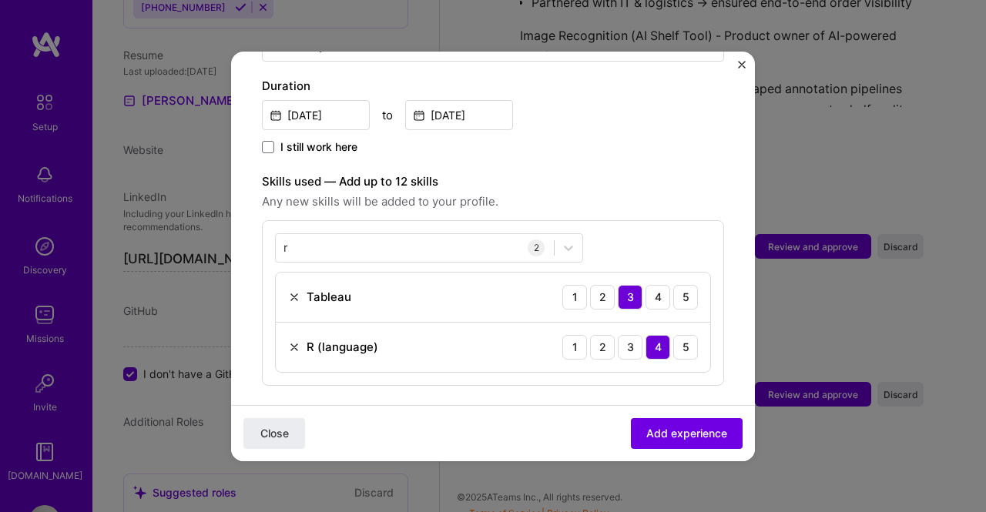
scroll to position [462, 0]
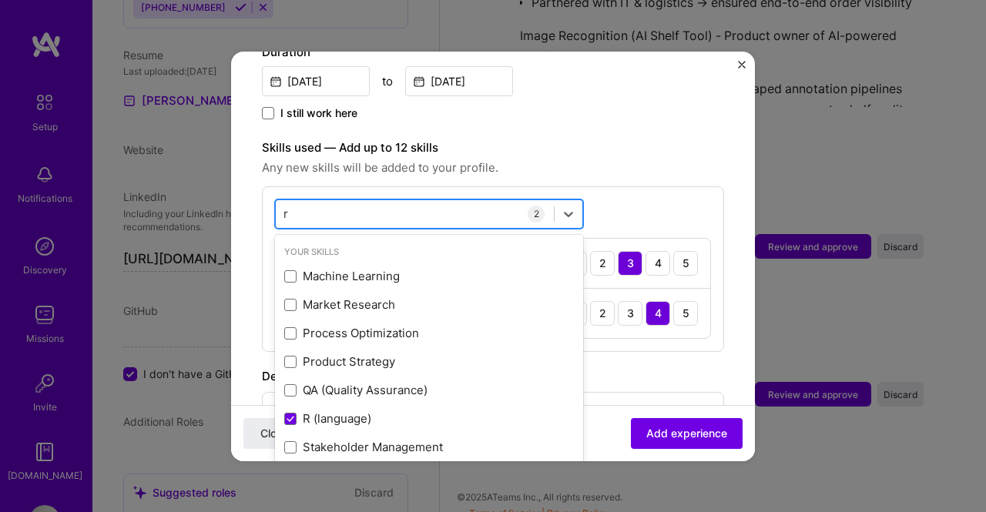
click at [476, 201] on div "r r" at bounding box center [415, 213] width 278 height 25
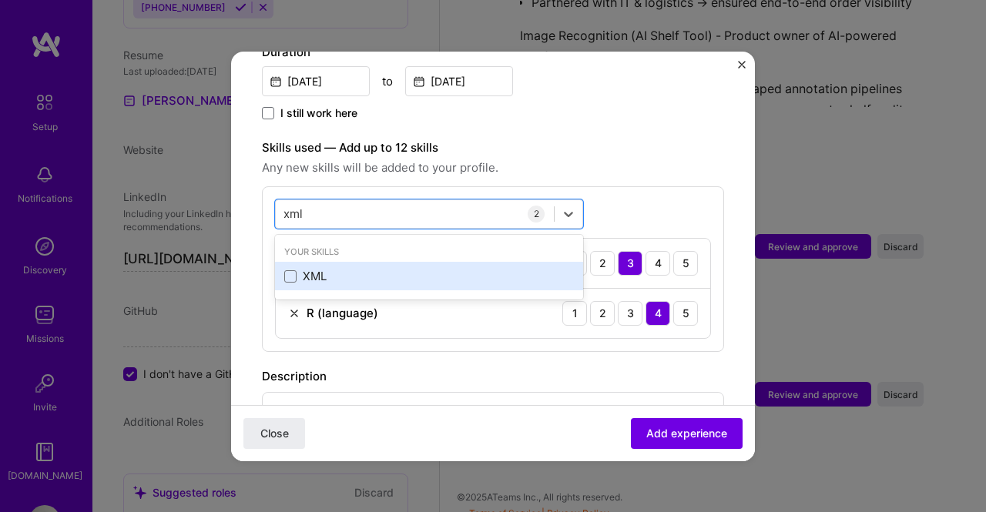
click at [304, 268] on div "XML" at bounding box center [429, 276] width 290 height 16
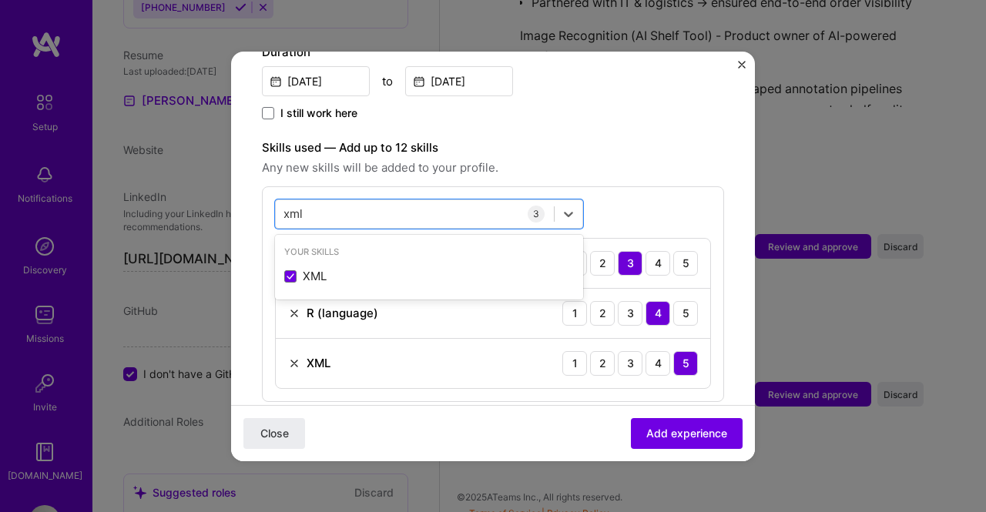
type input "xml"
click at [711, 269] on div "option XML, selected. option XML selected, 0 of 2. 1 result available for searc…" at bounding box center [493, 294] width 462 height 216
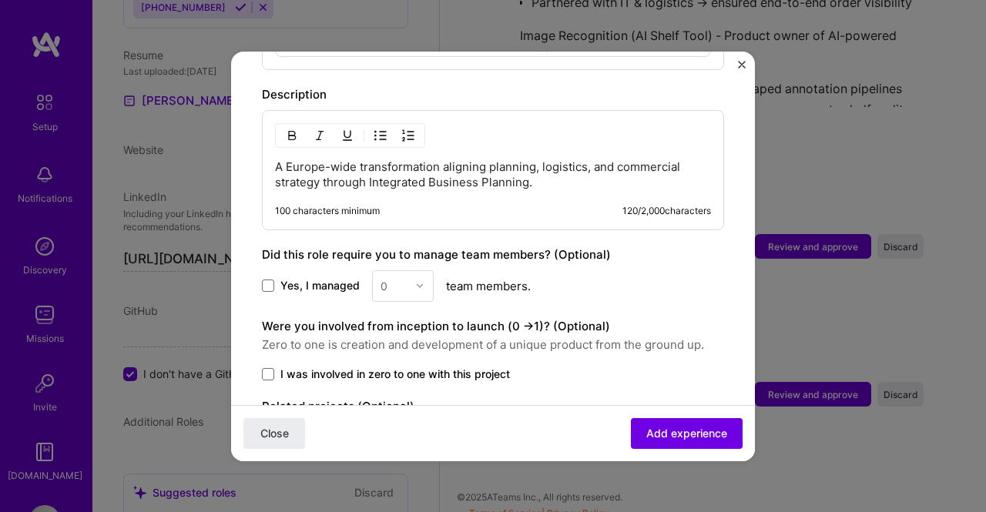
scroll to position [770, 0]
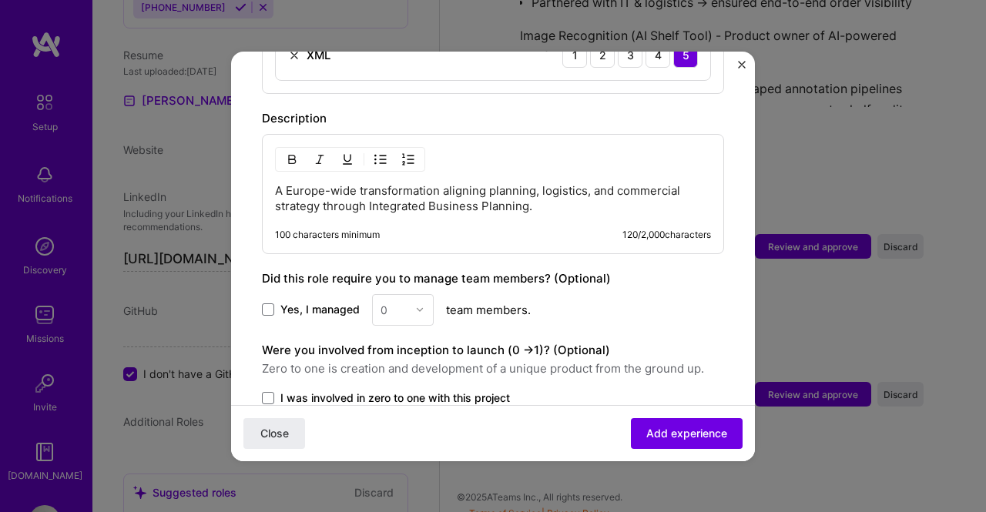
click at [431, 183] on p "A Europe-wide transformation aligning planning, logistics, and commercial strat…" at bounding box center [493, 198] width 436 height 31
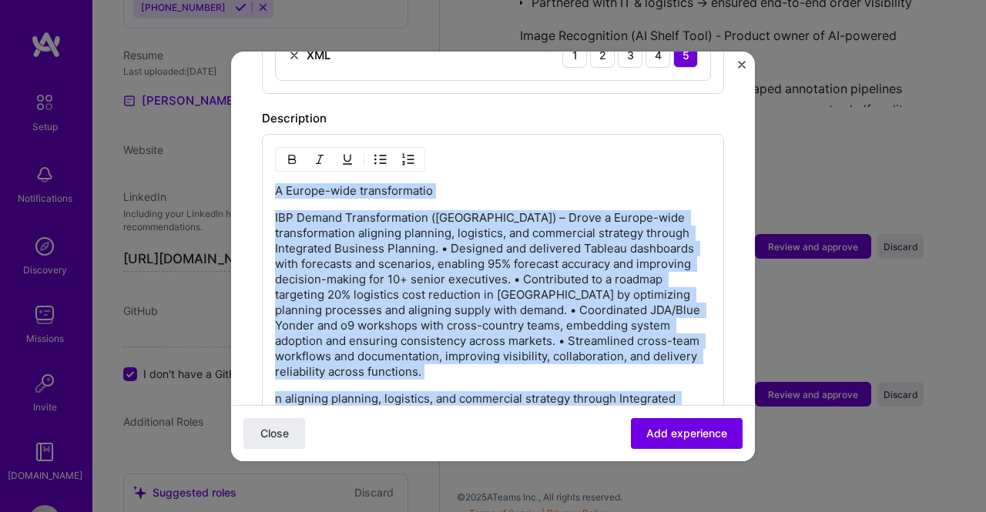
paste div
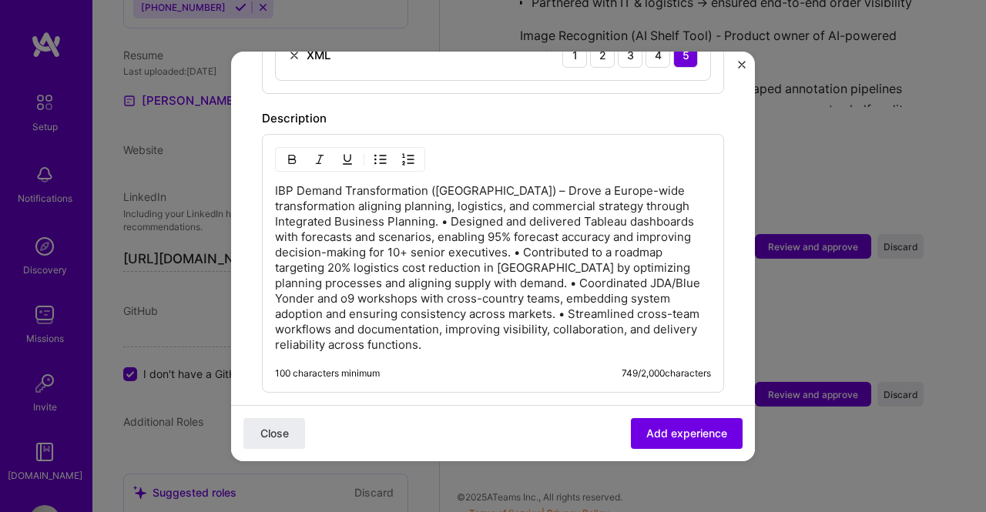
click at [485, 183] on p "IBP Demand Transformation (Europe) – Drove a Europe-wide transformation alignin…" at bounding box center [493, 267] width 436 height 169
click at [388, 203] on p "IBP Demand Transformation (Europe) - Drove a Europe-wide transformation alignin…" at bounding box center [493, 267] width 436 height 169
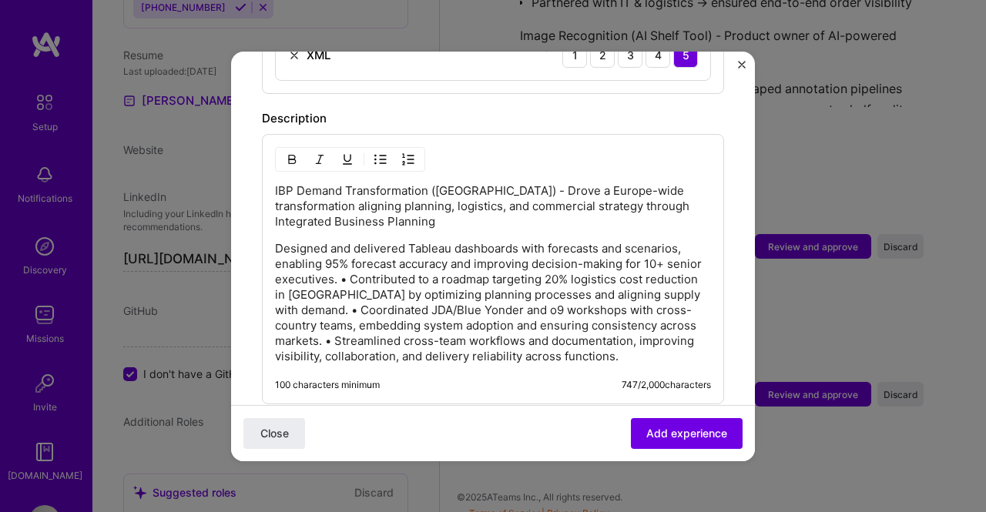
click at [384, 153] on img "button" at bounding box center [380, 159] width 12 height 12
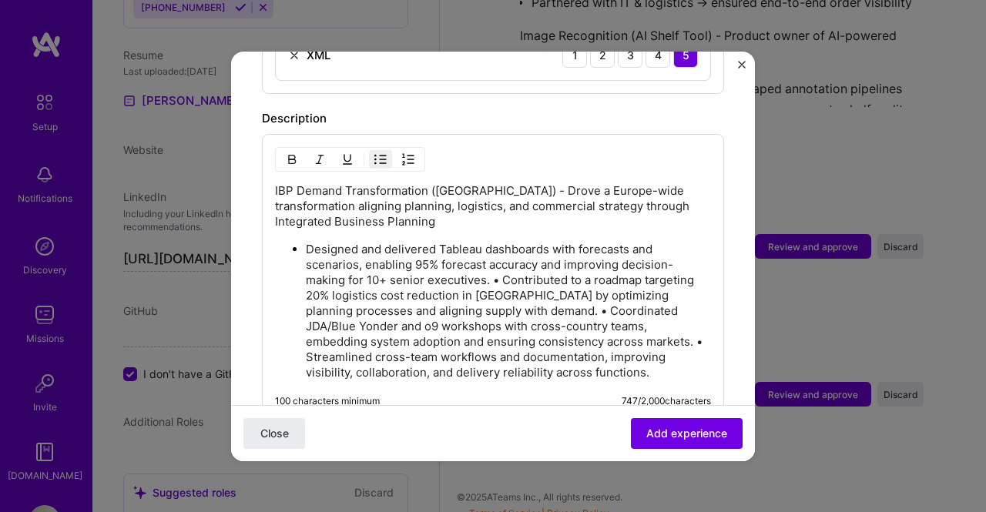
click at [504, 260] on p "Designed and delivered Tableau dashboards with forecasts and scenarios, enablin…" at bounding box center [508, 311] width 405 height 139
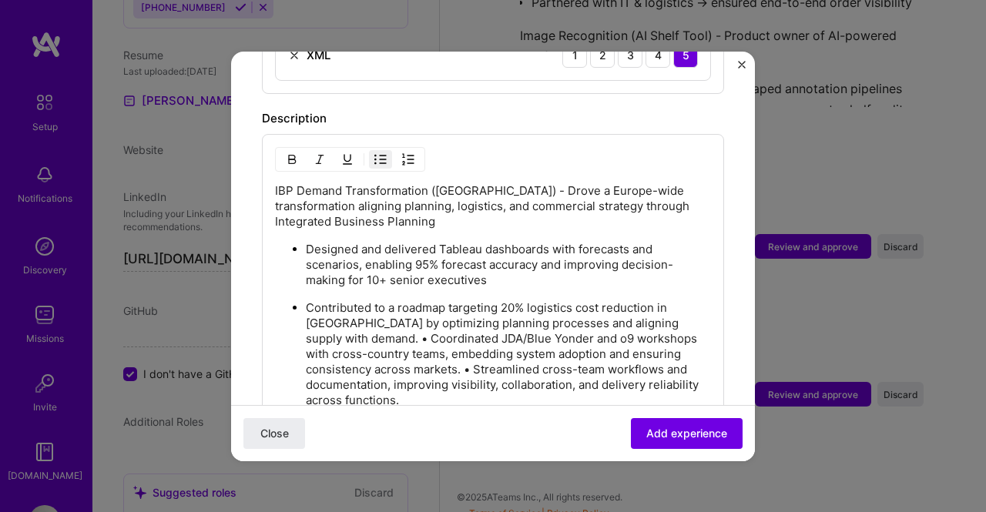
click at [393, 316] on p "Contributed to a roadmap targeting 20% logistics cost reduction in Western Euro…" at bounding box center [508, 354] width 405 height 108
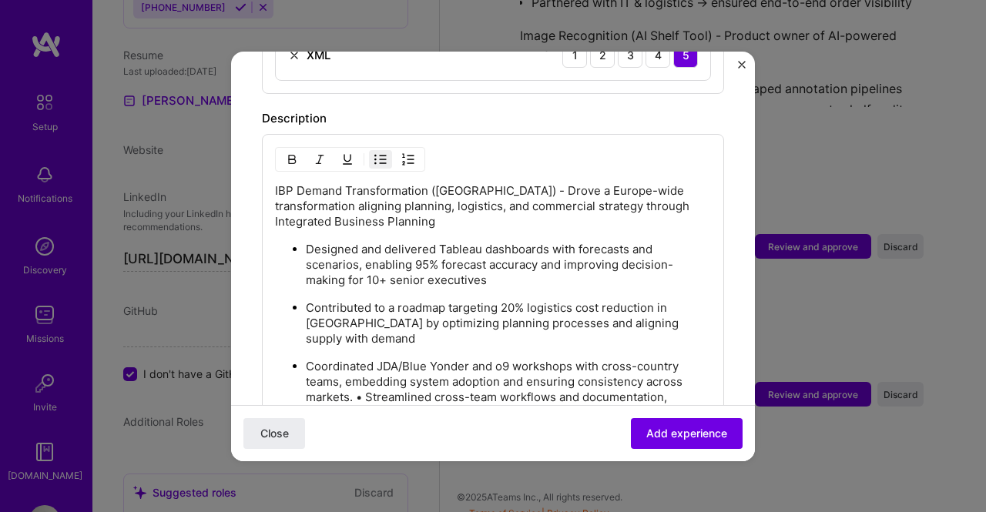
click at [364, 377] on p "Coordinated JDA/Blue Yonder and o9 workshops with cross-country teams, embeddin…" at bounding box center [508, 390] width 405 height 62
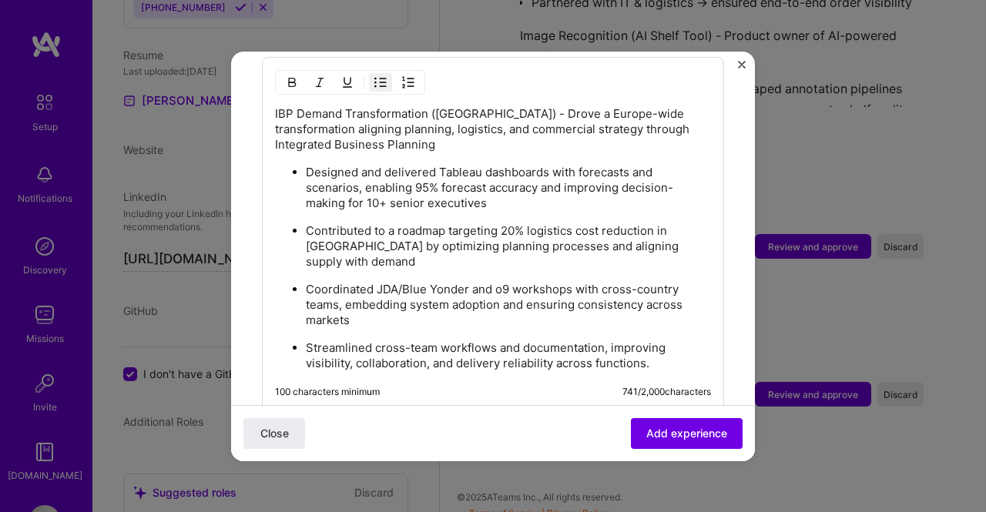
click at [673, 347] on p "Streamlined cross-team workflows and documentation, improving visibility, colla…" at bounding box center [508, 355] width 405 height 31
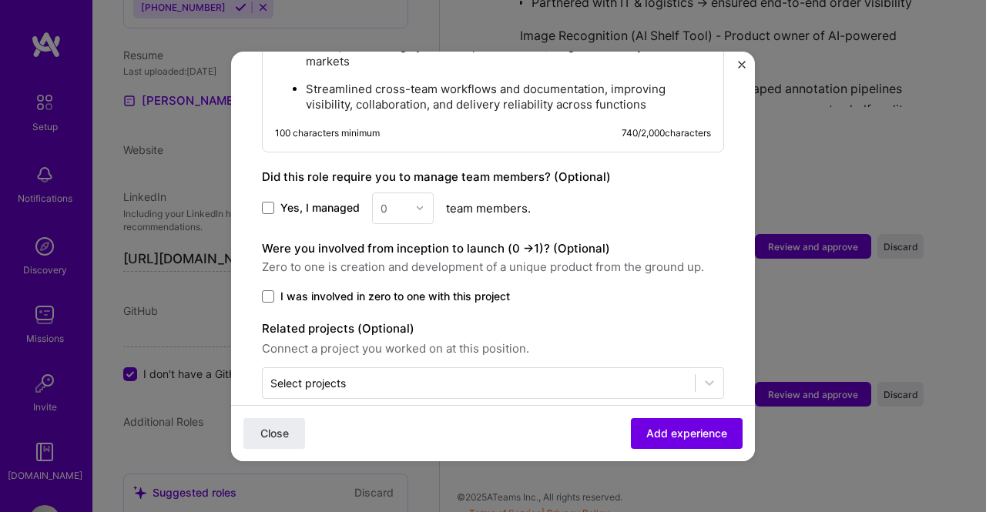
scroll to position [1108, 0]
click at [384, 287] on span "I was involved in zero to one with this project" at bounding box center [395, 294] width 230 height 15
click at [0, 0] on input "I was involved in zero to one with this project" at bounding box center [0, 0] width 0 height 0
click at [662, 434] on span "Add experience" at bounding box center [686, 432] width 81 height 15
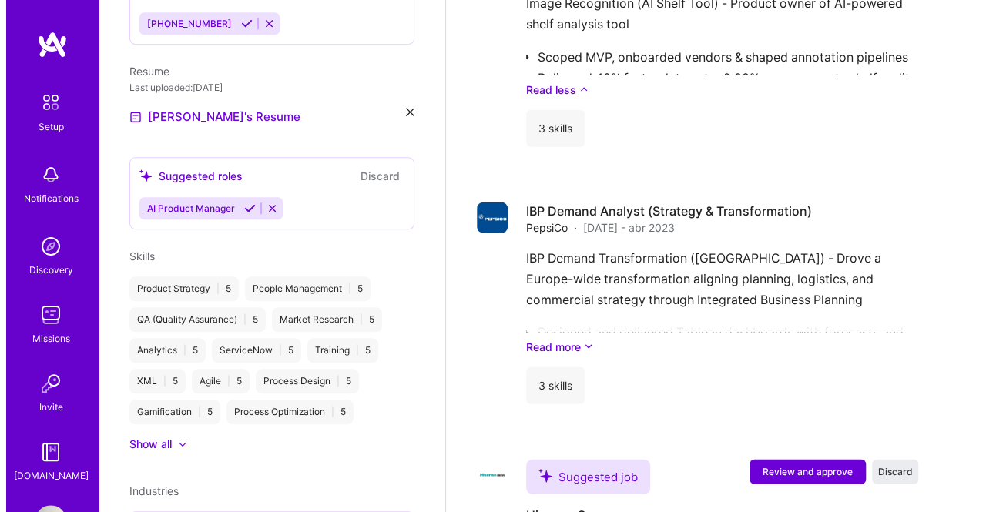
scroll to position [1934, 0]
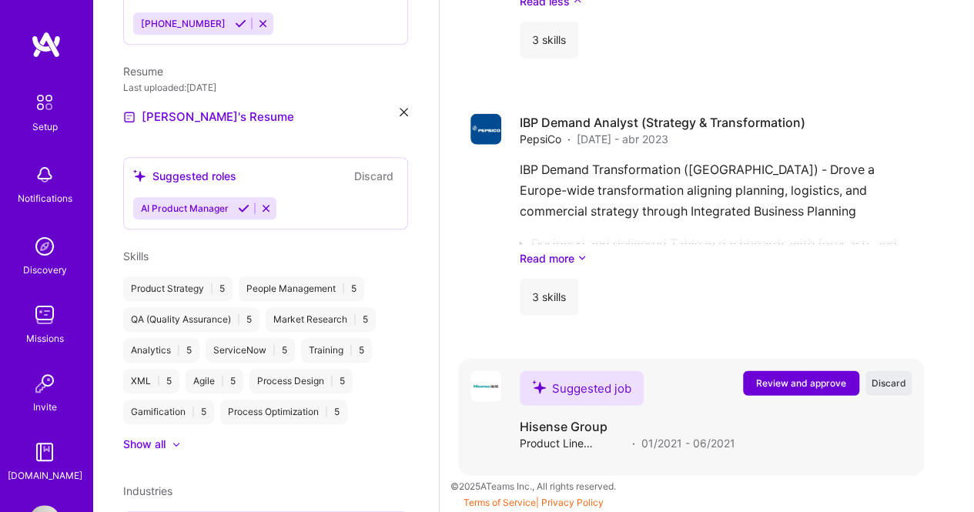
click at [812, 381] on span "Review and approve" at bounding box center [801, 383] width 90 height 13
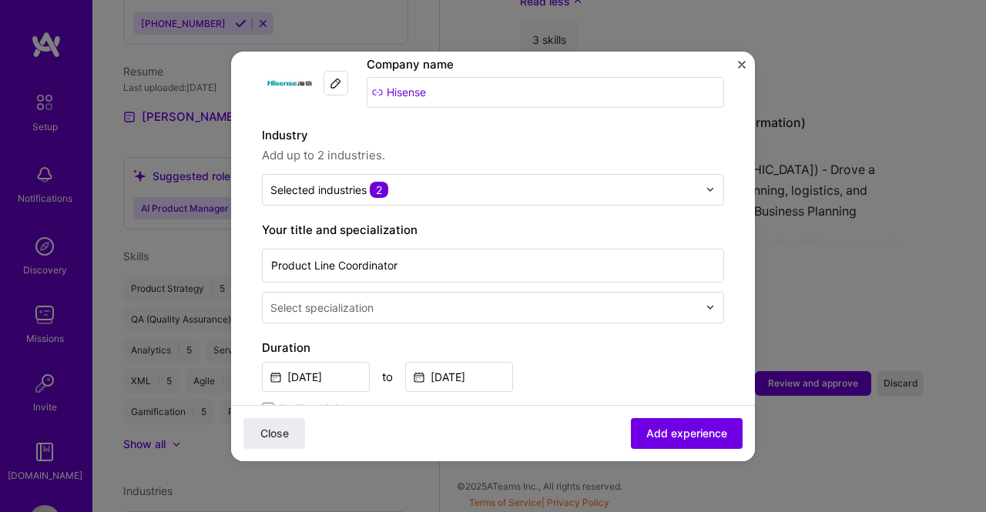
scroll to position [231, 0]
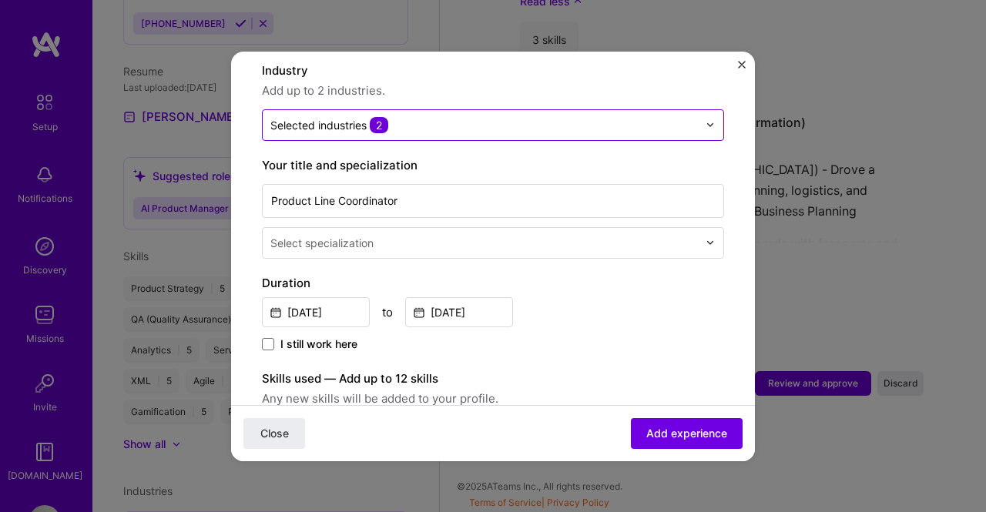
click at [688, 110] on div "Selected industries 2" at bounding box center [484, 125] width 443 height 30
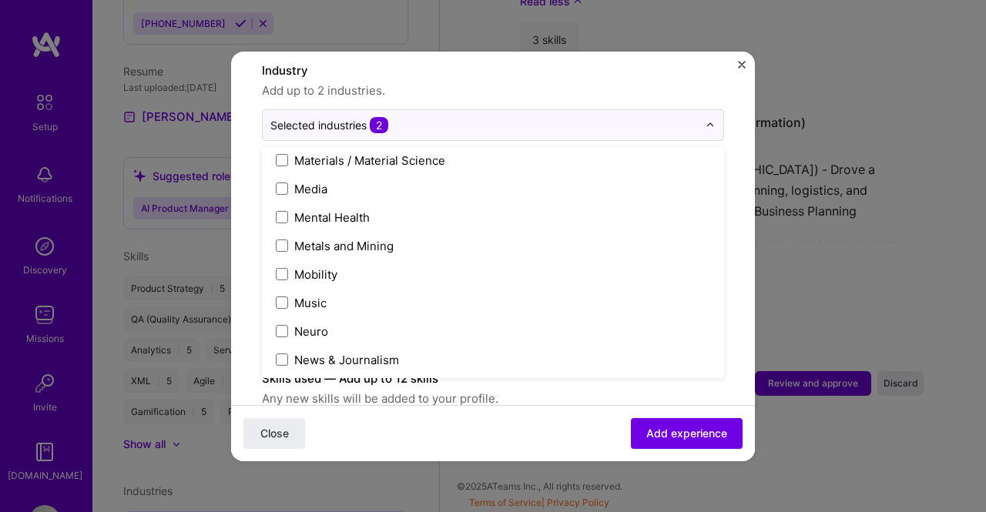
scroll to position [2388, 0]
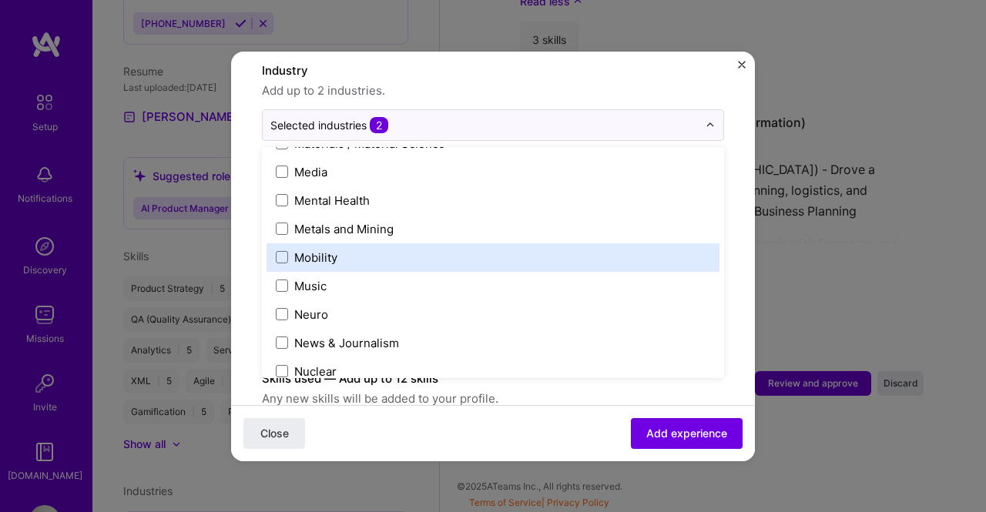
click at [937, 314] on div "Adding suggested job This job is suggested based on your LinkedIn, resume or A.…" at bounding box center [493, 256] width 986 height 512
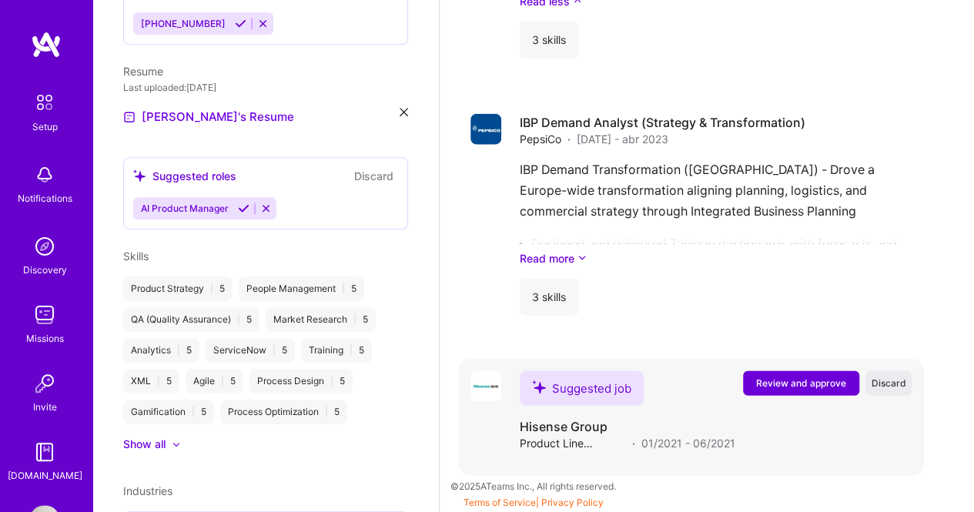
click at [824, 382] on span "Review and approve" at bounding box center [801, 383] width 90 height 13
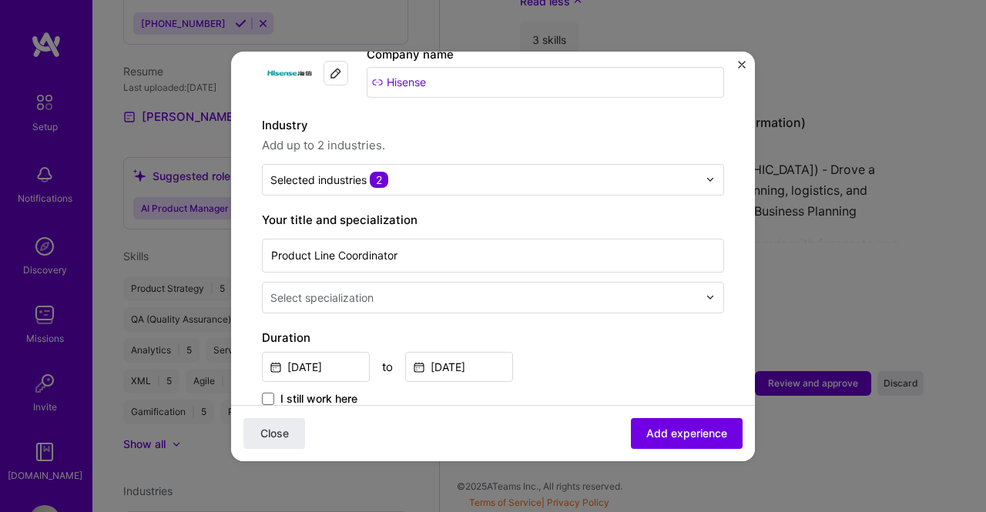
scroll to position [154, 0]
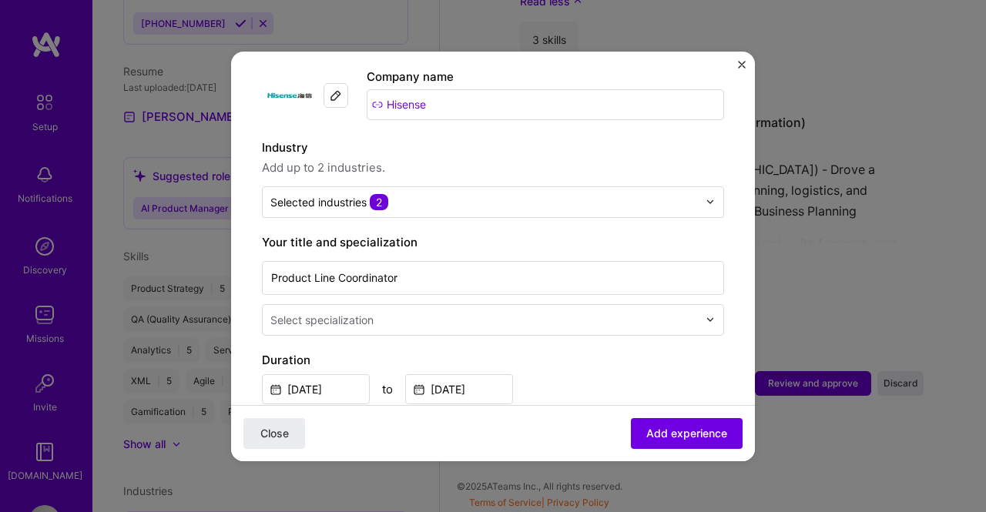
click at [706, 315] on img at bounding box center [710, 319] width 9 height 9
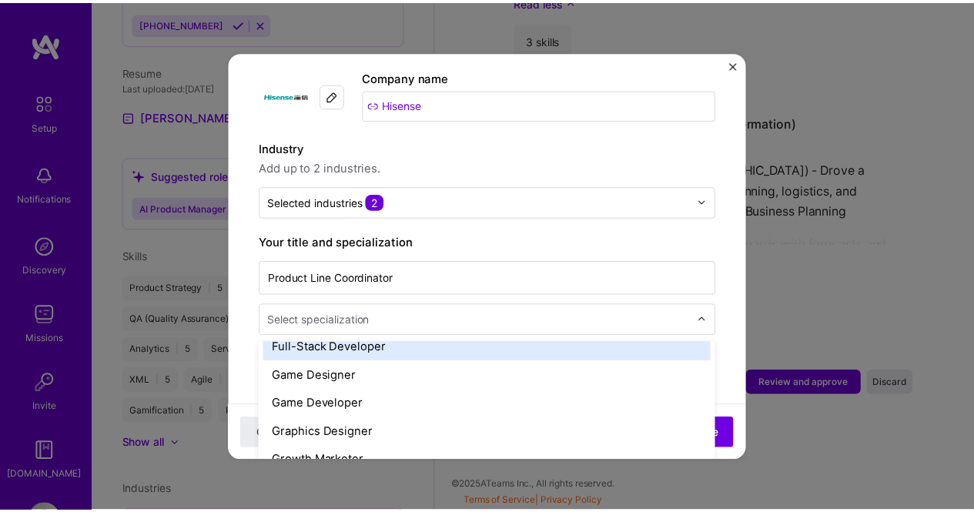
scroll to position [1001, 0]
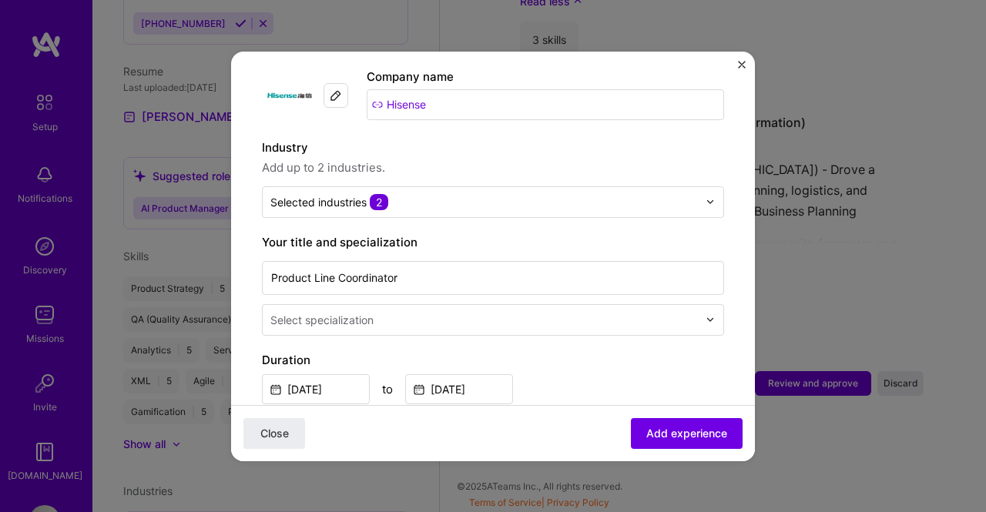
click at [813, 327] on div "Adding suggested job This job is suggested based on your LinkedIn, resume or A.…" at bounding box center [493, 256] width 986 height 512
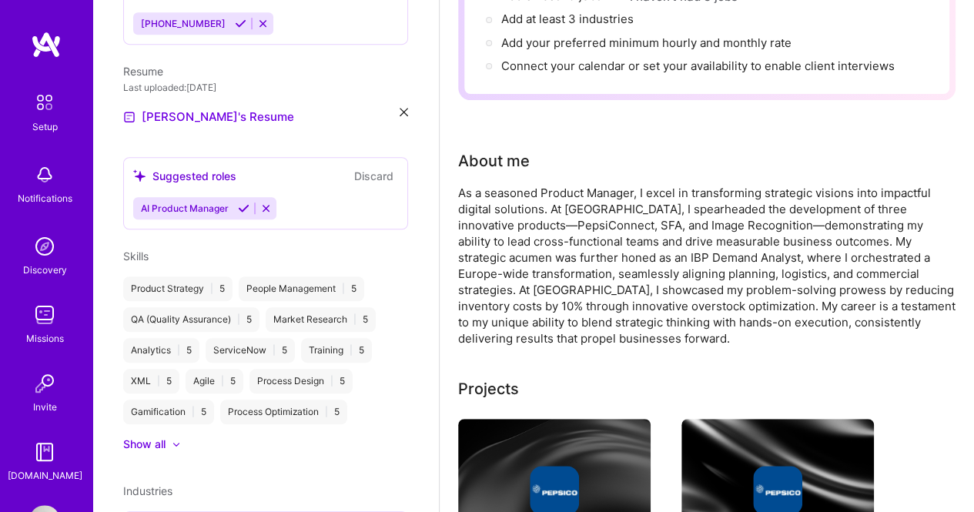
scroll to position [0, 0]
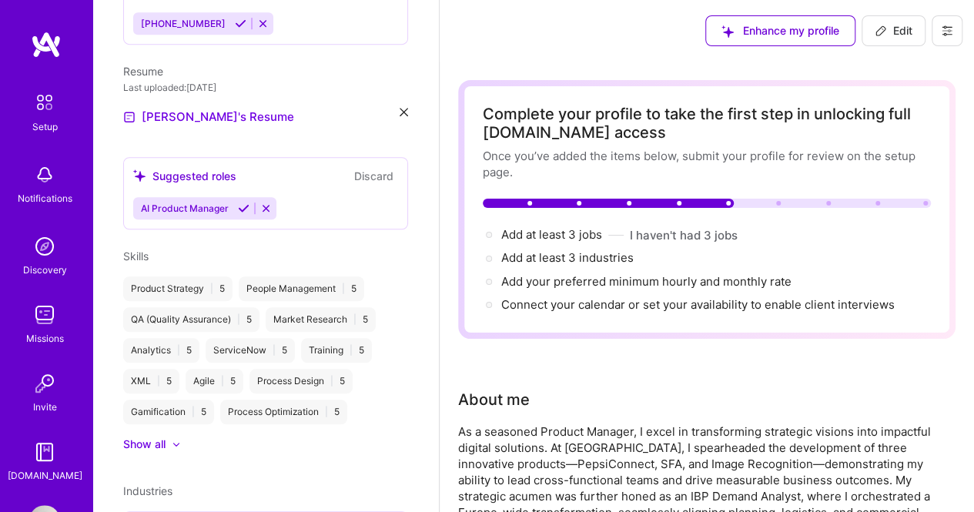
click at [890, 25] on span "Edit" at bounding box center [894, 30] width 38 height 15
select select "US"
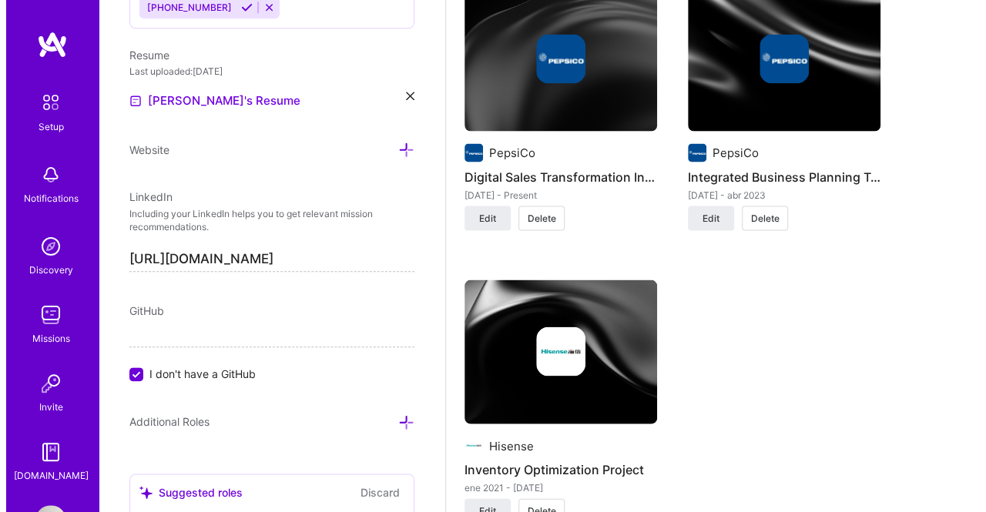
scroll to position [1541, 0]
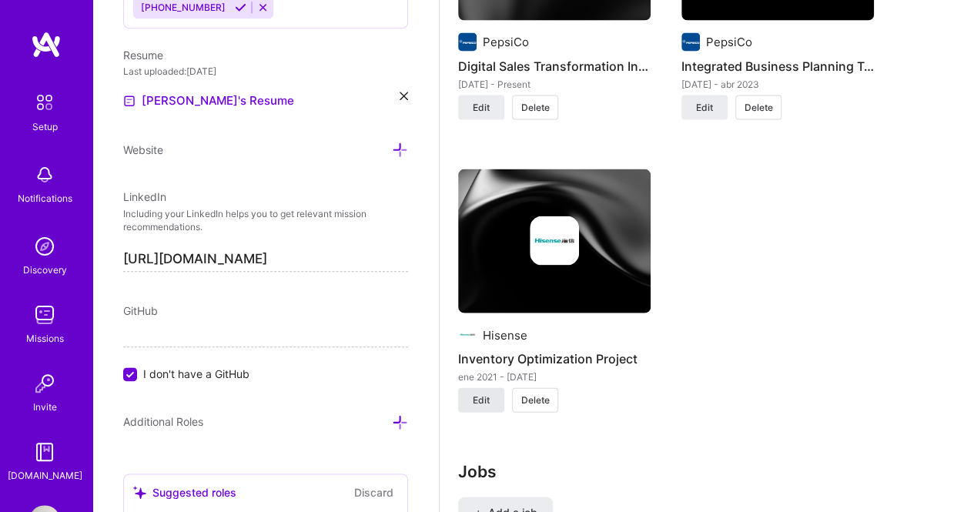
click at [495, 391] on button "Edit" at bounding box center [481, 400] width 46 height 25
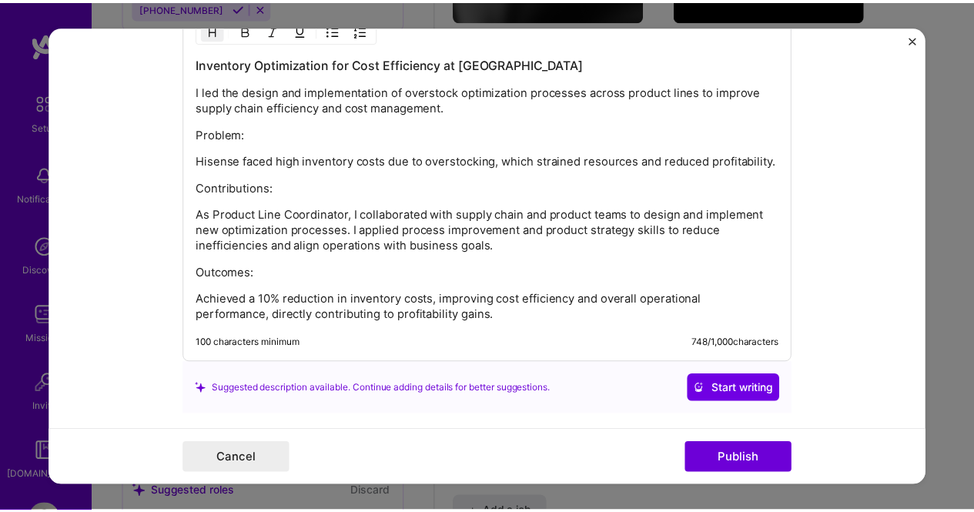
scroll to position [1540, 0]
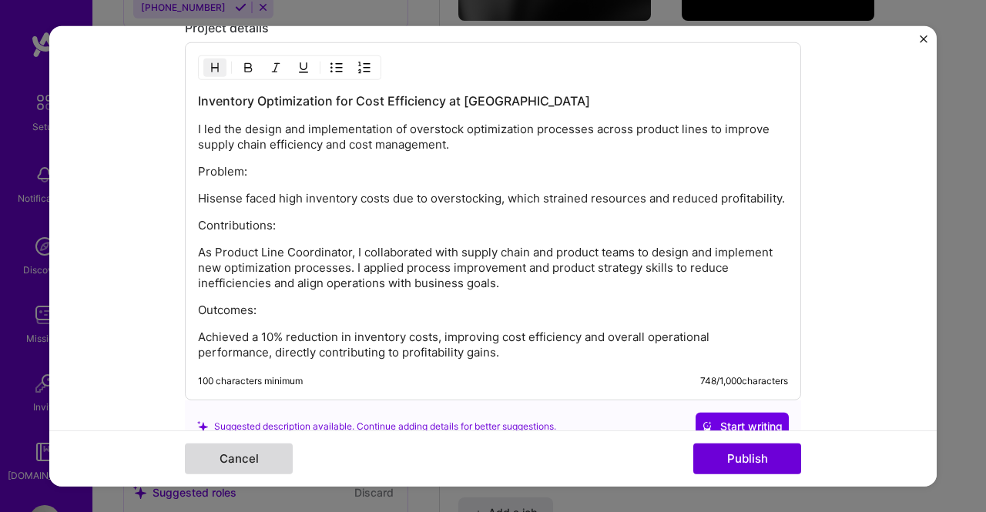
click at [243, 457] on button "Cancel" at bounding box center [239, 459] width 108 height 31
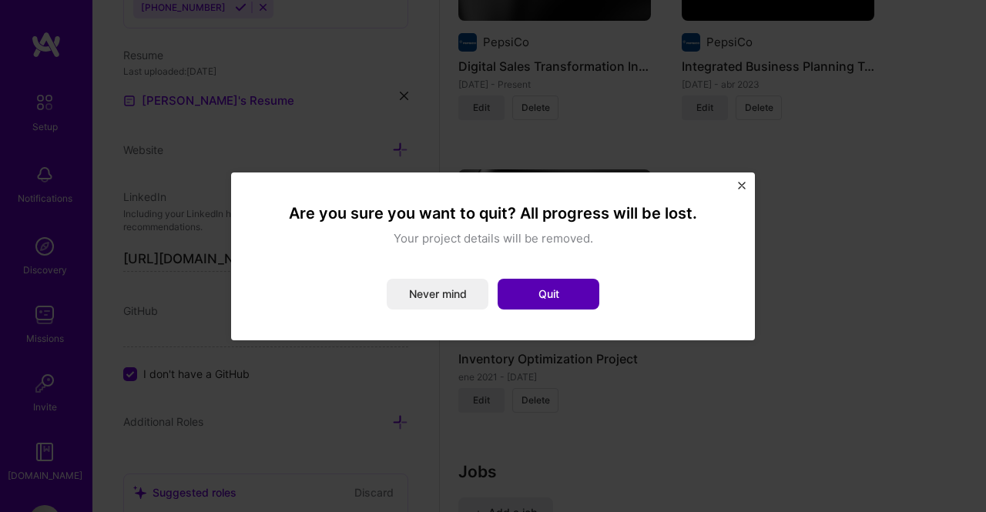
click at [512, 291] on button "Quit" at bounding box center [549, 294] width 102 height 31
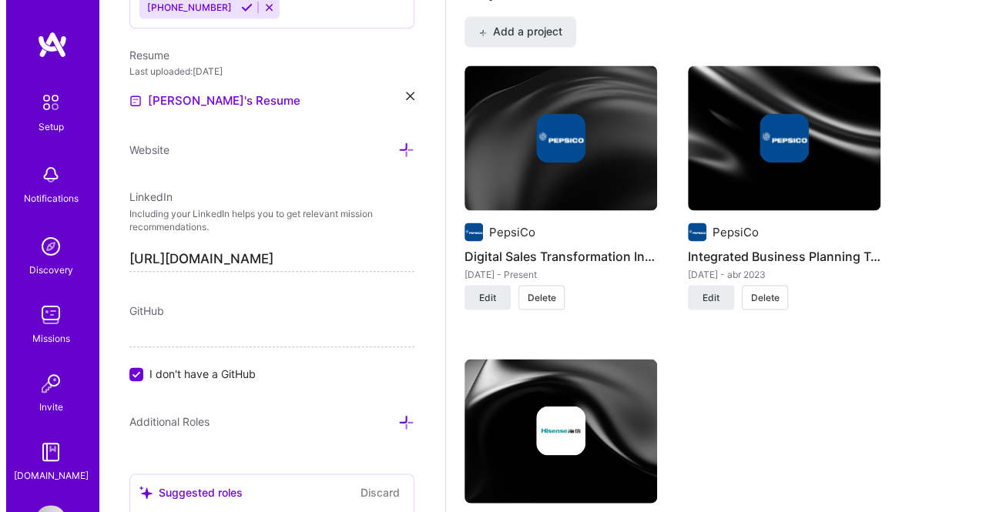
scroll to position [1387, 0]
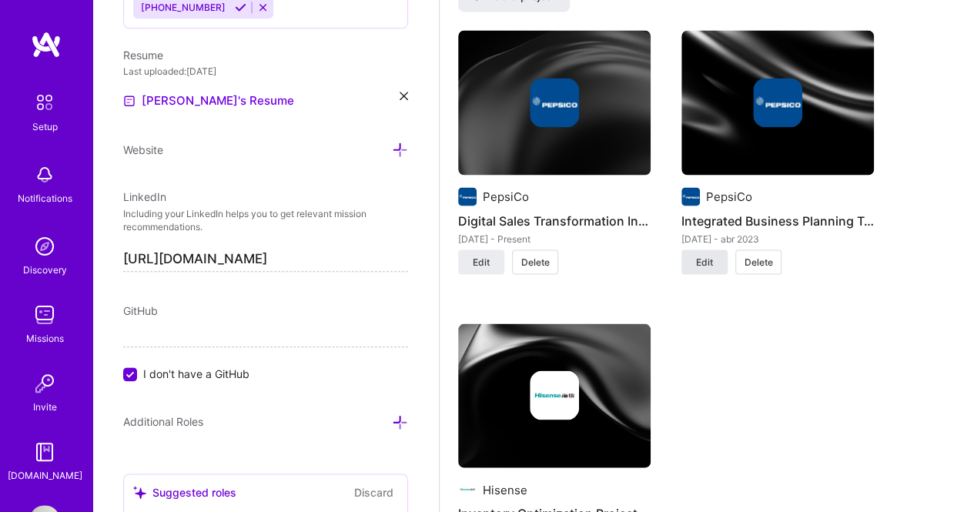
click at [716, 264] on button "Edit" at bounding box center [705, 262] width 46 height 25
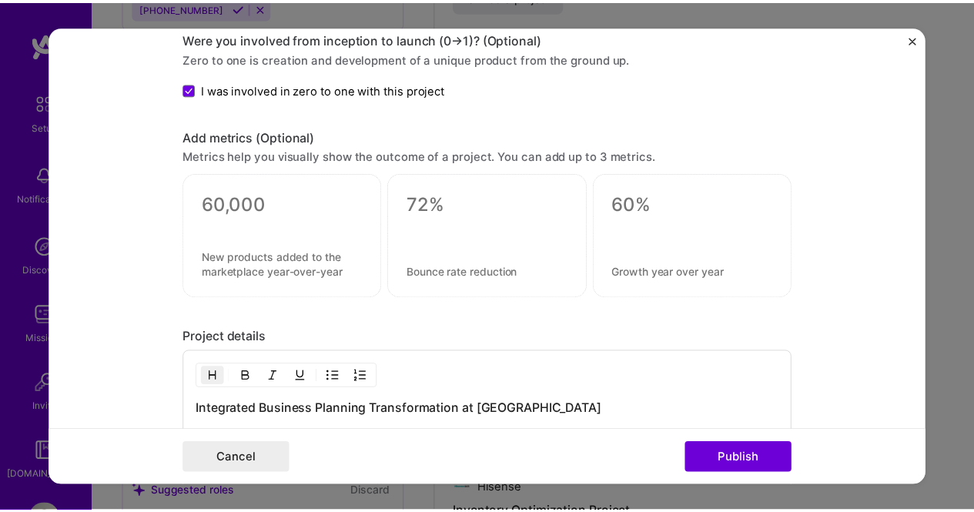
scroll to position [1538, 0]
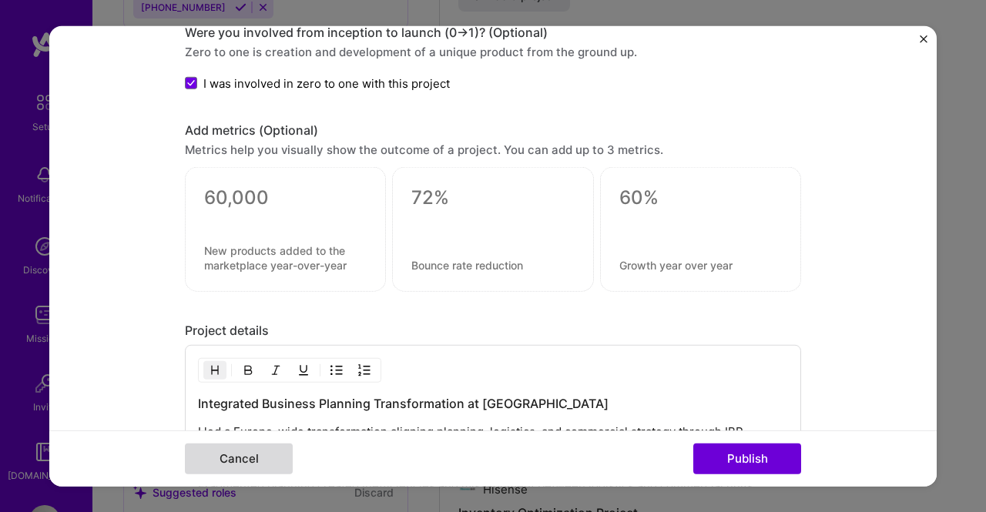
click at [253, 458] on button "Cancel" at bounding box center [239, 459] width 108 height 31
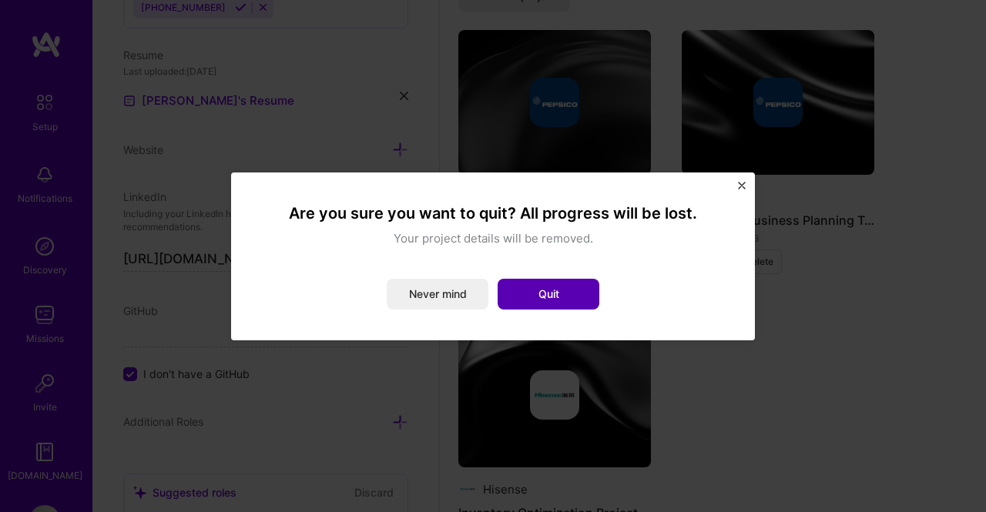
click at [548, 300] on button "Quit" at bounding box center [549, 294] width 102 height 31
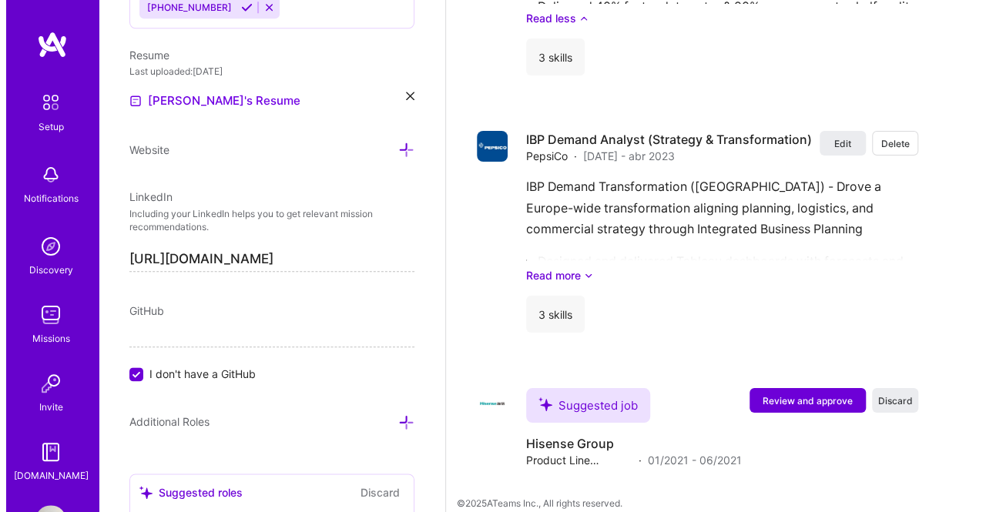
scroll to position [2738, 0]
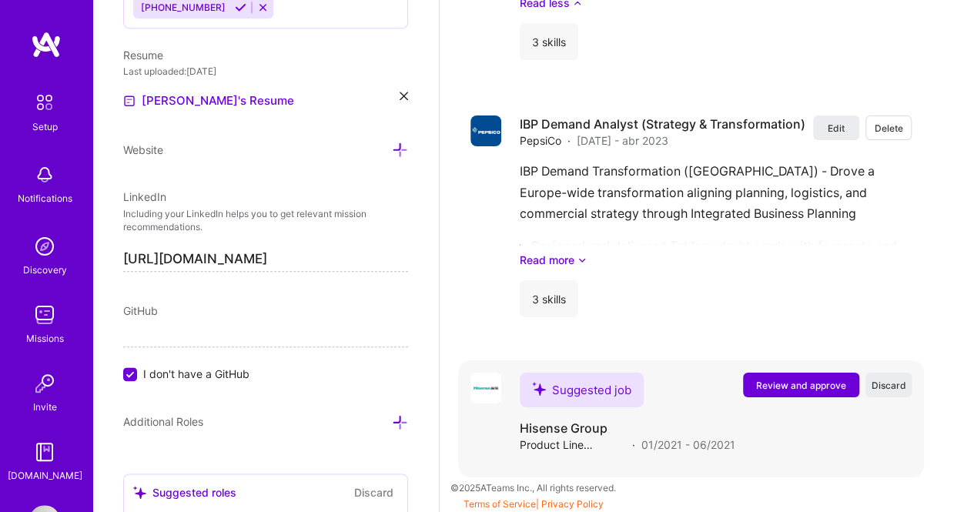
click at [817, 384] on span "Review and approve" at bounding box center [801, 385] width 90 height 13
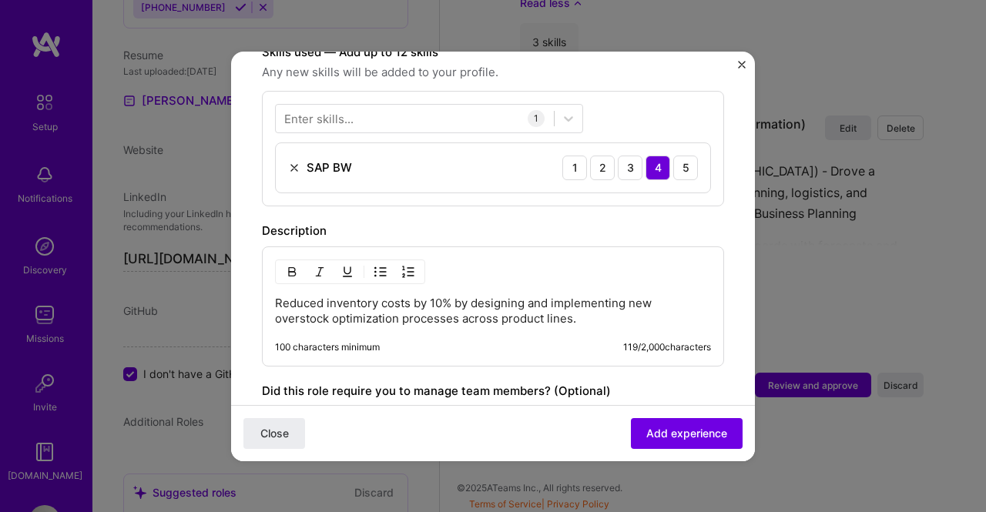
scroll to position [616, 0]
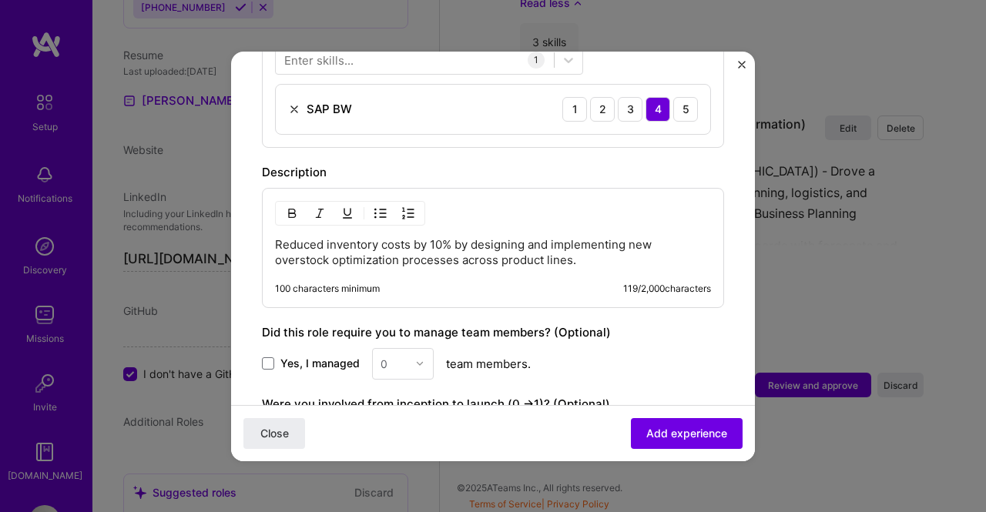
click at [545, 237] on p "Reduced inventory costs by 10% by designing and implementing new overstock opti…" at bounding box center [493, 252] width 436 height 31
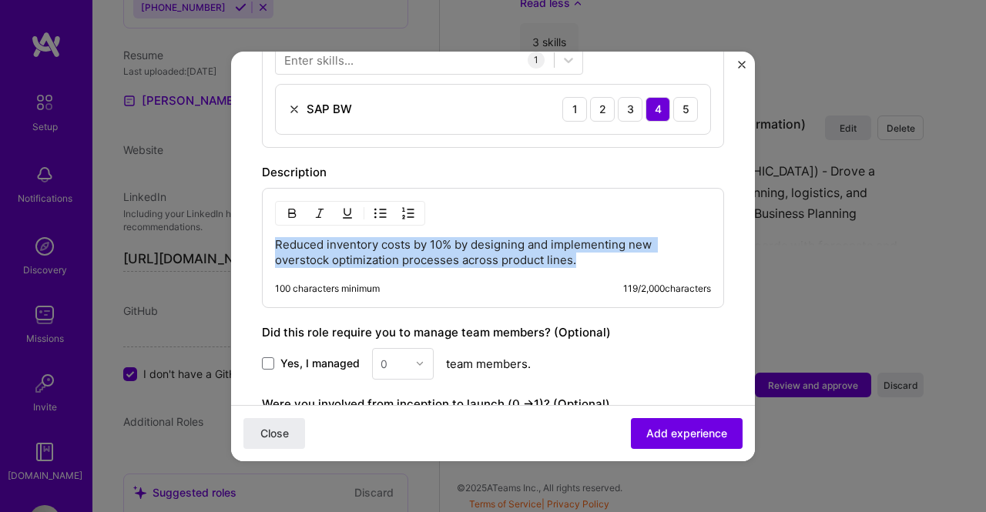
drag, startPoint x: 590, startPoint y: 241, endPoint x: 245, endPoint y: 198, distance: 347.8
click at [245, 198] on form "Adding suggested job This job is suggested based on your LinkedIn, resume or A.…" at bounding box center [493, 54] width 524 height 1176
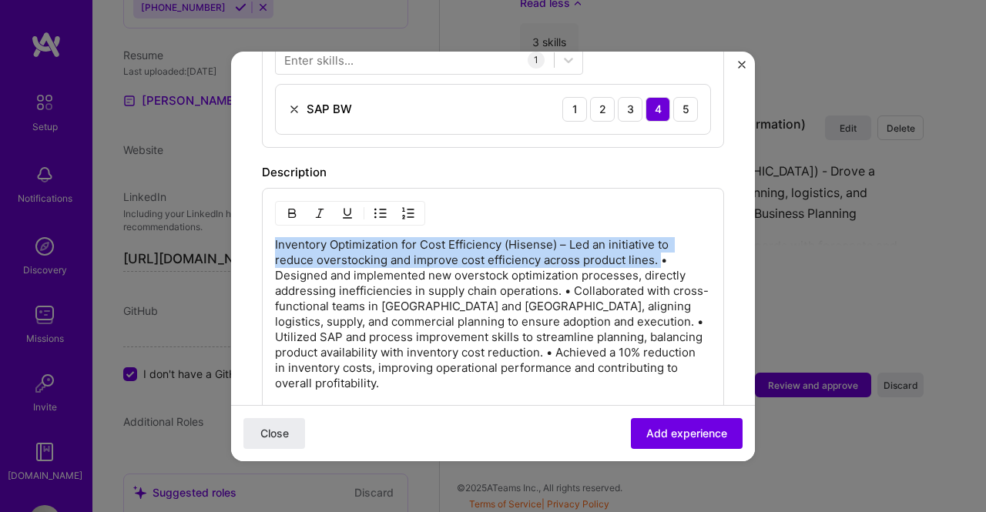
drag, startPoint x: 276, startPoint y: 227, endPoint x: 662, endPoint y: 244, distance: 387.1
click at [662, 244] on p "Inventory Optimization for Cost Efficiency (Hisense) – Led an initiative to red…" at bounding box center [493, 314] width 436 height 154
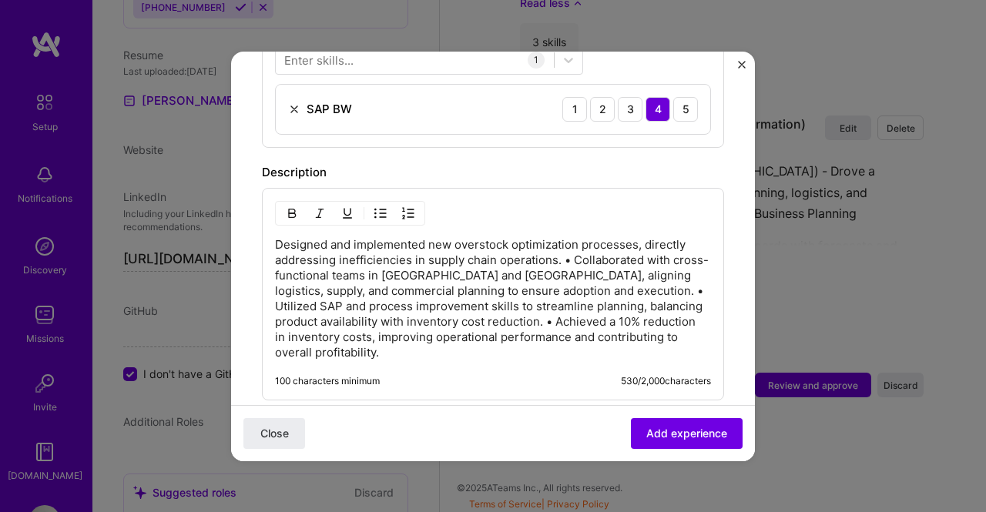
click at [380, 207] on img "button" at bounding box center [380, 213] width 12 height 12
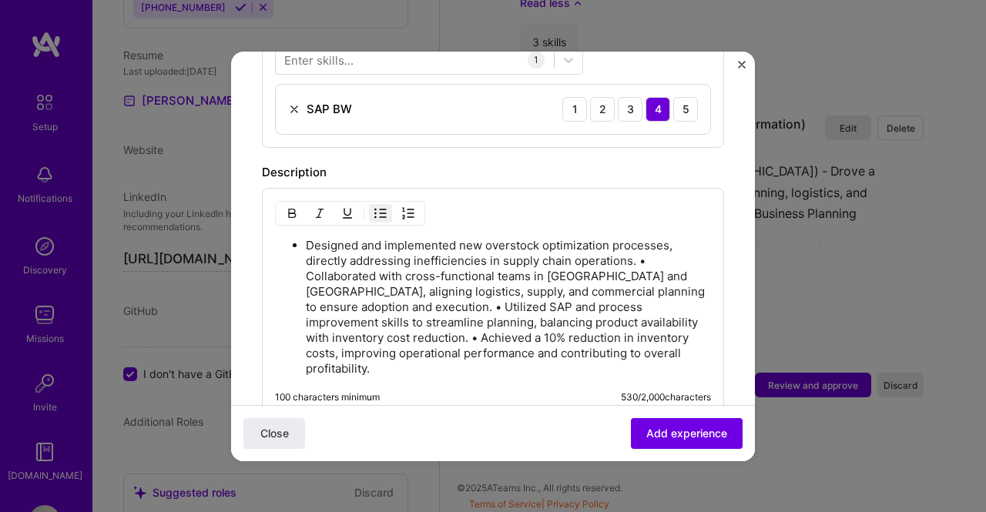
click at [648, 244] on p "Designed and implemented new overstock optimization processes, directly address…" at bounding box center [508, 307] width 405 height 139
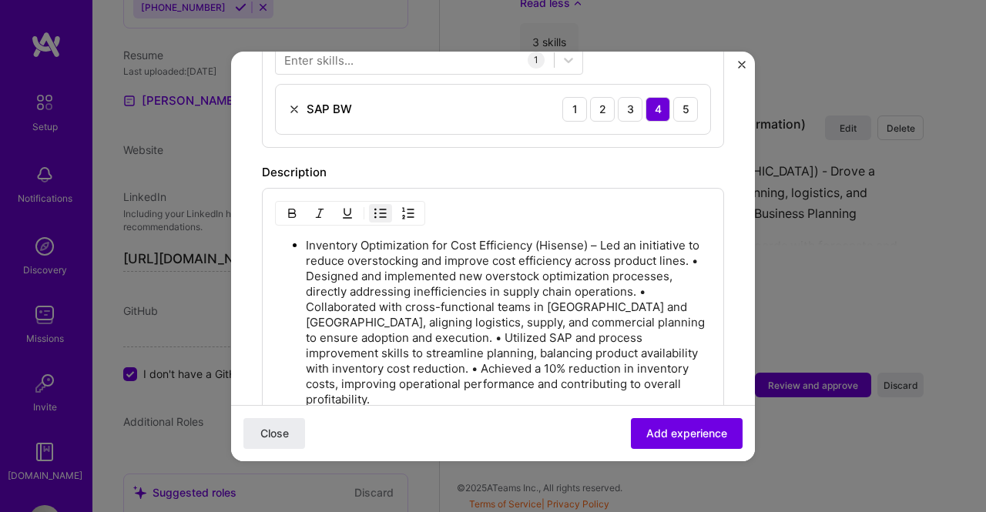
click at [308, 238] on p "Inventory Optimization for Cost Efficiency (Hisense) – Led an initiative to red…" at bounding box center [508, 322] width 405 height 169
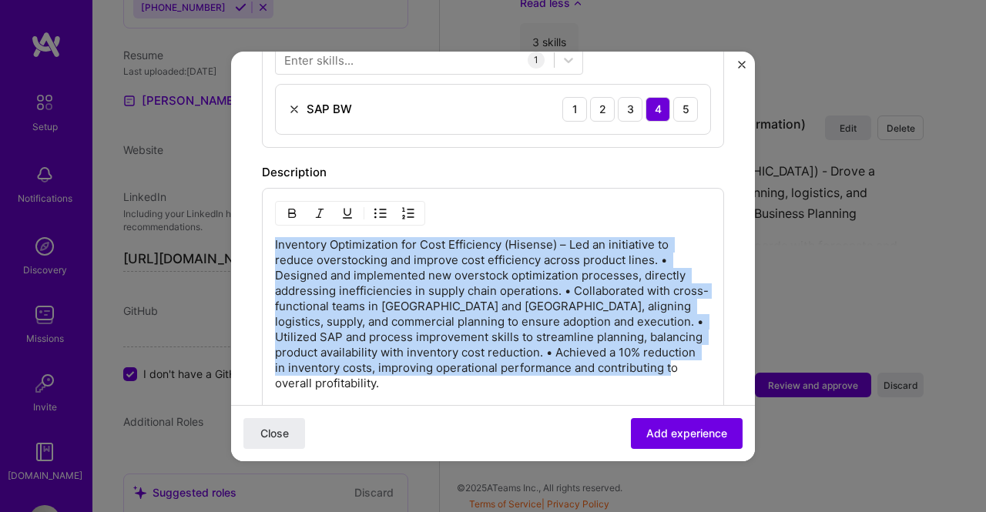
drag, startPoint x: 418, startPoint y: 366, endPoint x: 243, endPoint y: 226, distance: 223.6
click at [243, 226] on form "Adding suggested job This job is suggested based on your LinkedIn, resume or A.…" at bounding box center [493, 115] width 524 height 1299
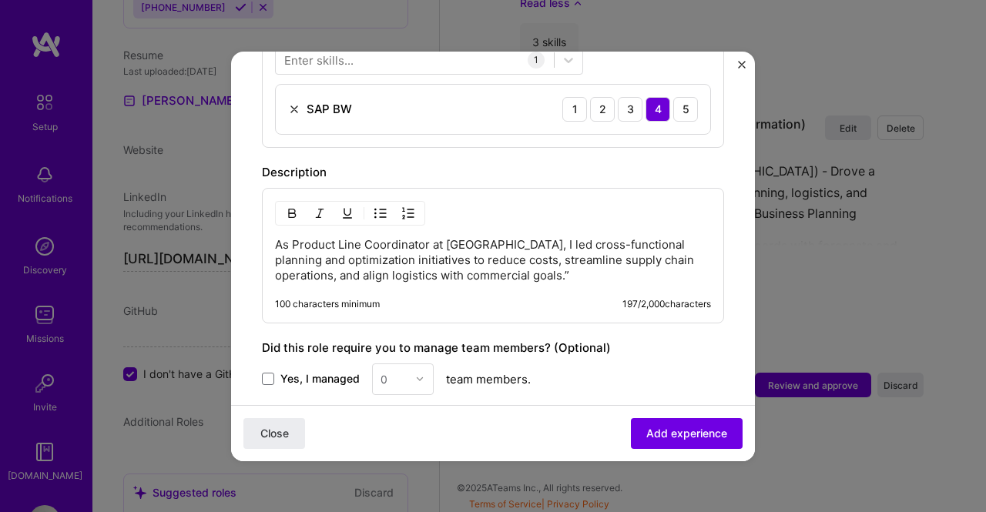
click at [515, 253] on p "As Product Line Coordinator at Hisense, I led cross-functional planning and opt…" at bounding box center [493, 260] width 436 height 46
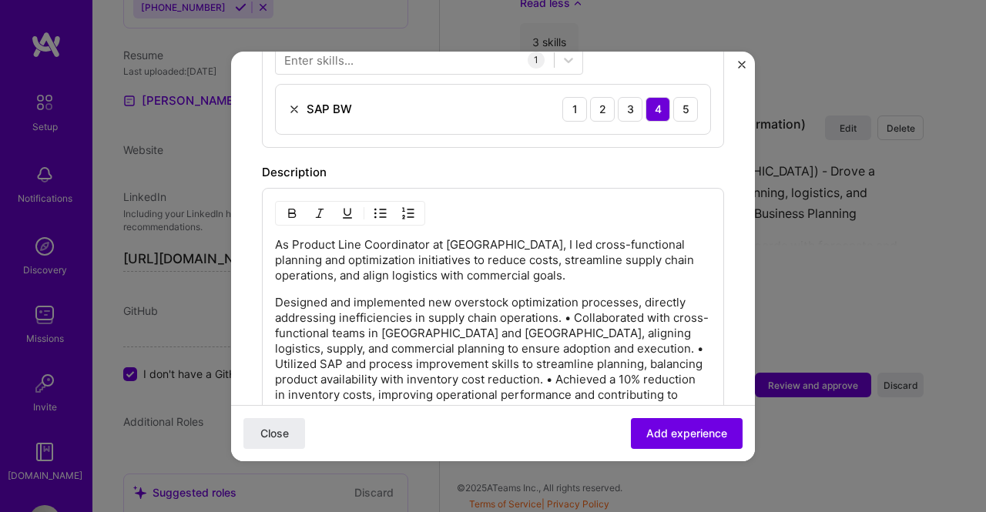
click at [276, 295] on p "Designed and implemented new overstock optimization processes, directly address…" at bounding box center [493, 356] width 436 height 123
click at [374, 207] on img "button" at bounding box center [380, 213] width 12 height 12
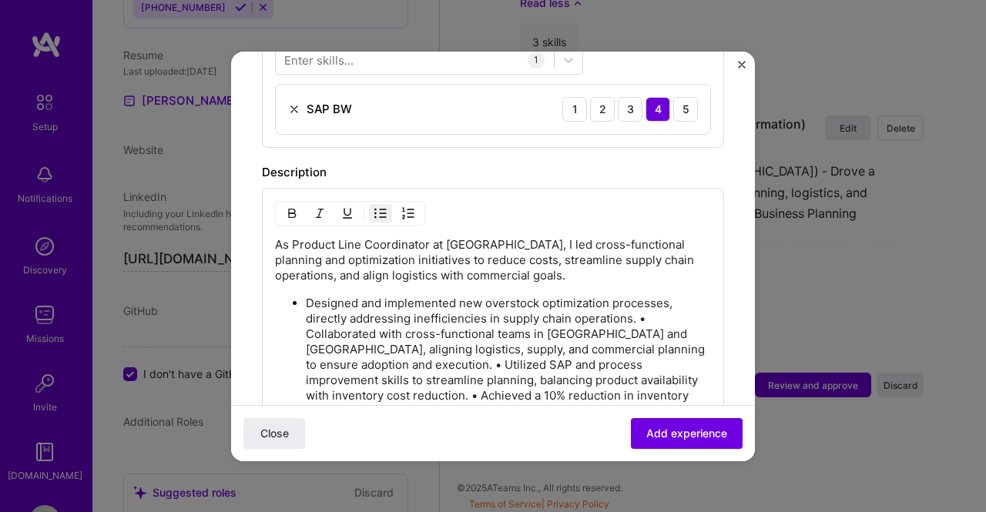
click at [652, 296] on p "Designed and implemented new overstock optimization processes, directly address…" at bounding box center [508, 365] width 405 height 139
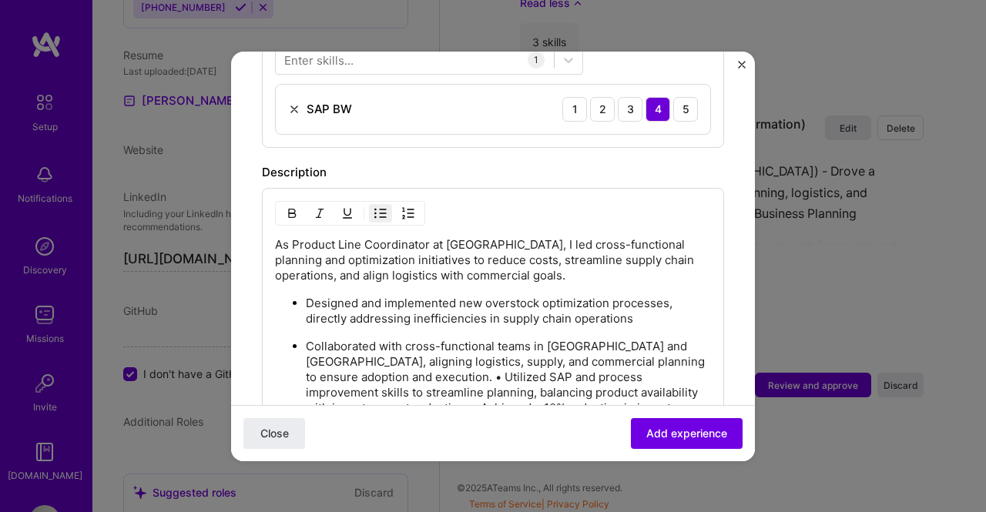
click at [374, 360] on p "Collaborated with cross-functional teams in China and Spain, aligning logistics…" at bounding box center [508, 393] width 405 height 108
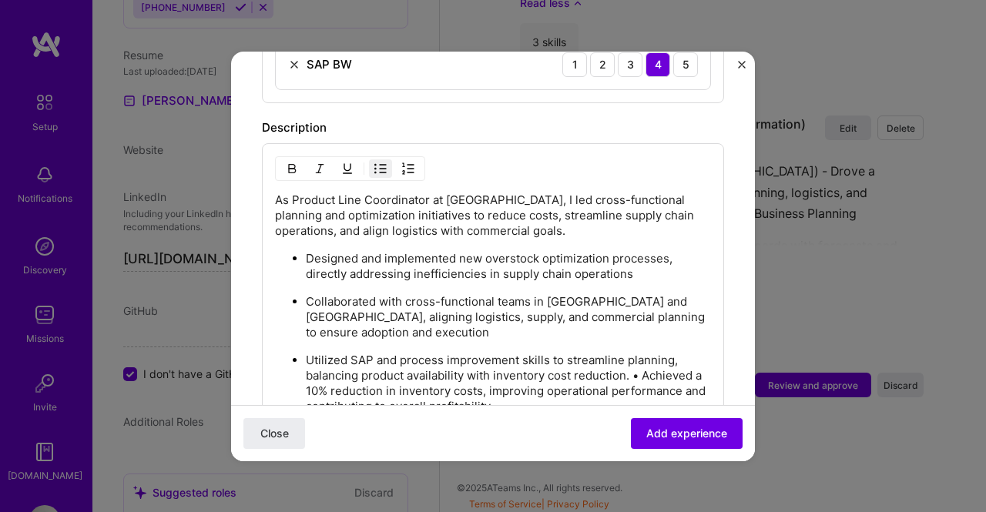
scroll to position [693, 0]
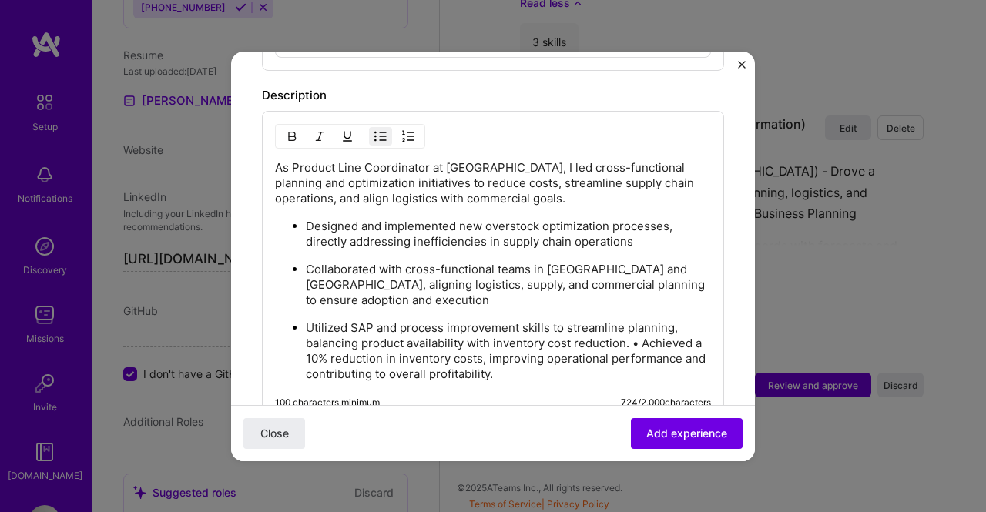
click at [642, 330] on p "Utilized SAP and process improvement skills to streamline planning, balancing p…" at bounding box center [508, 351] width 405 height 62
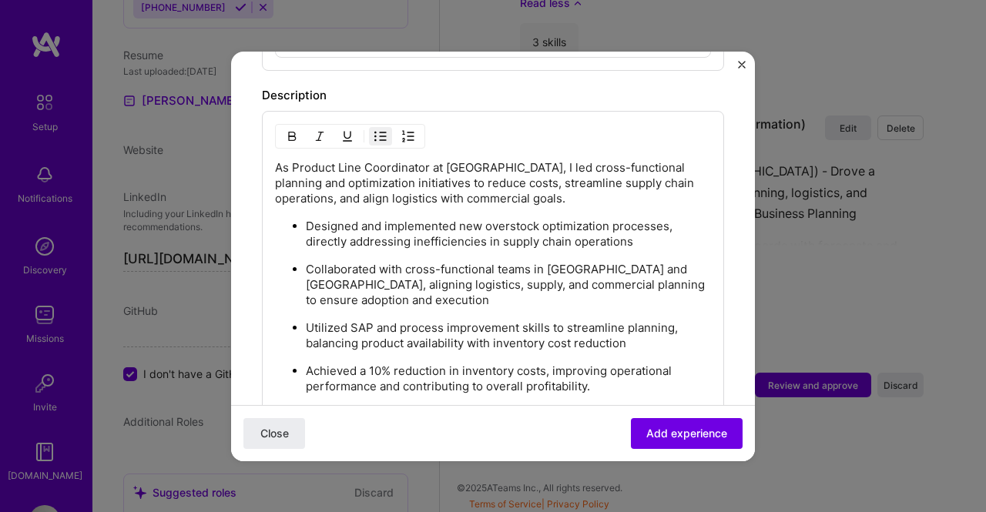
click at [629, 367] on p "Achieved a 10% reduction in inventory costs, improving operational performance …" at bounding box center [508, 379] width 405 height 31
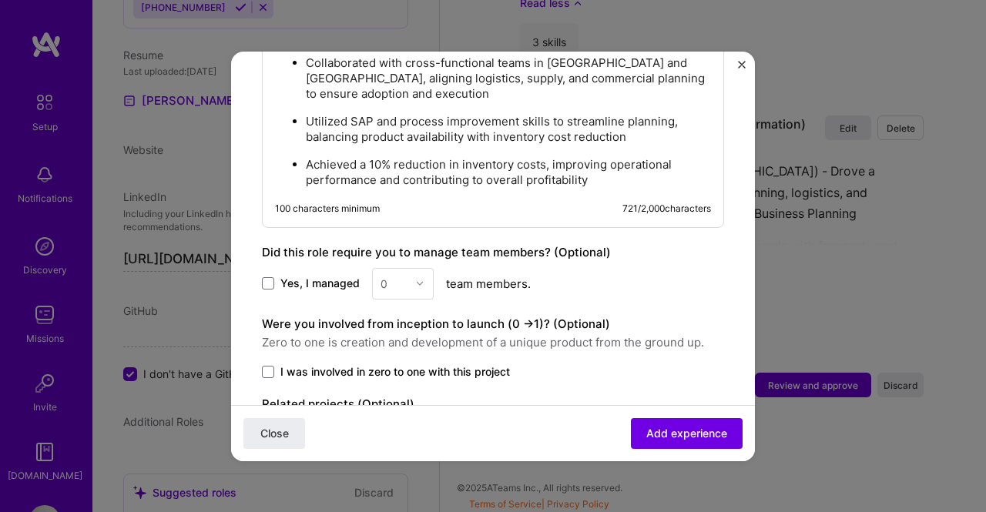
scroll to position [977, 0]
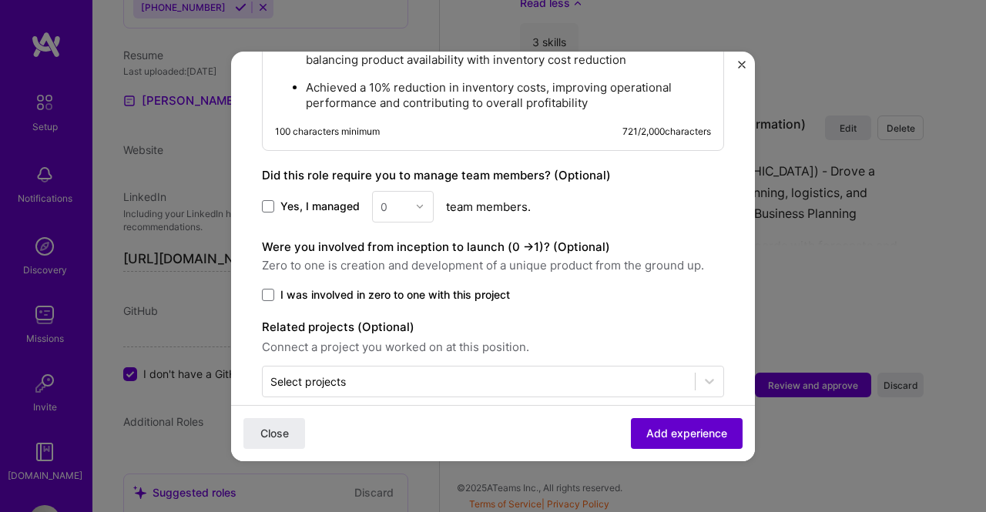
click at [649, 435] on span "Add experience" at bounding box center [686, 432] width 81 height 15
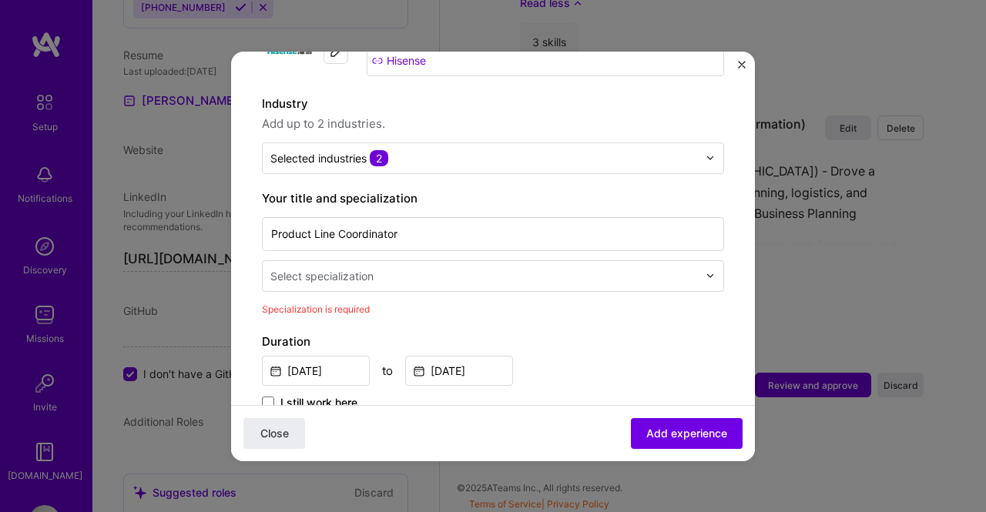
scroll to position [165, 0]
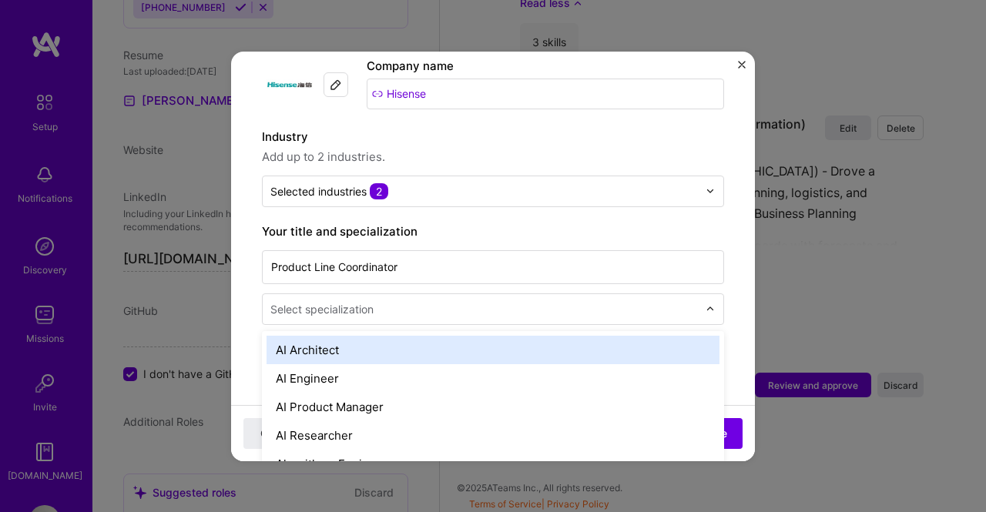
click at [464, 301] on input "text" at bounding box center [485, 309] width 431 height 16
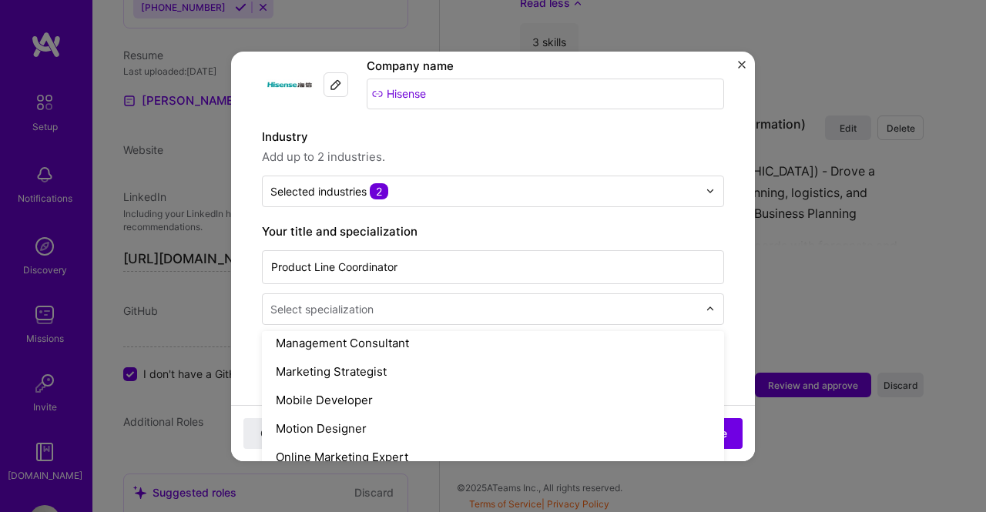
scroll to position [1310, 0]
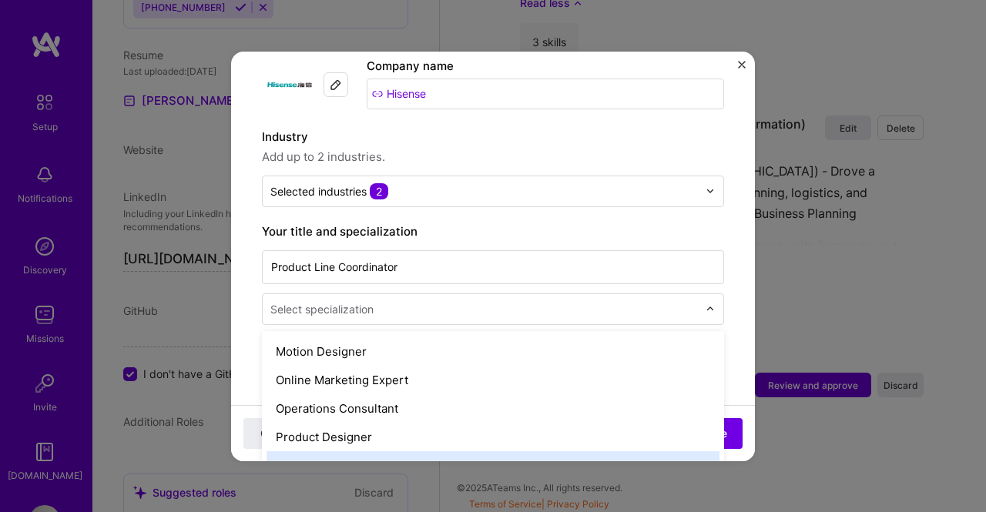
click at [491, 451] on div "Product Manager" at bounding box center [493, 465] width 453 height 29
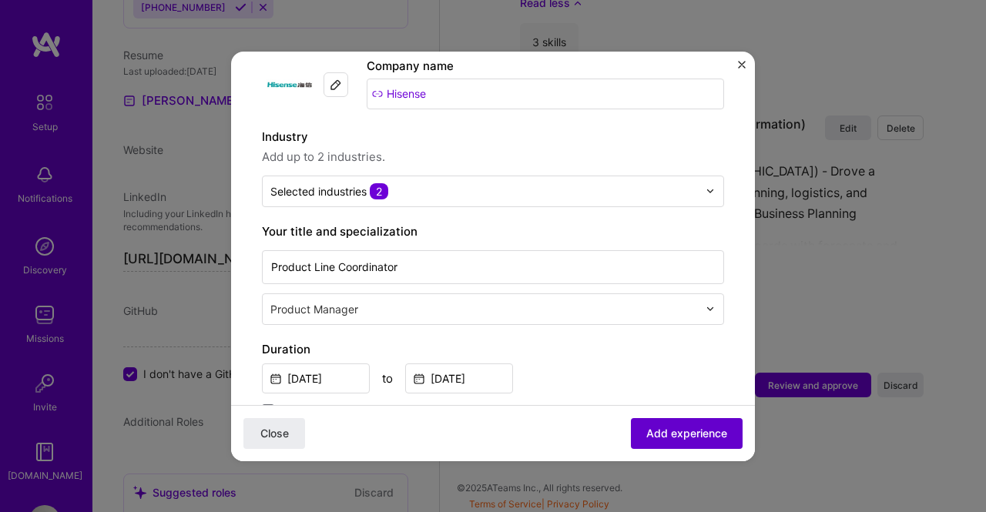
click at [653, 436] on span "Add experience" at bounding box center [686, 432] width 81 height 15
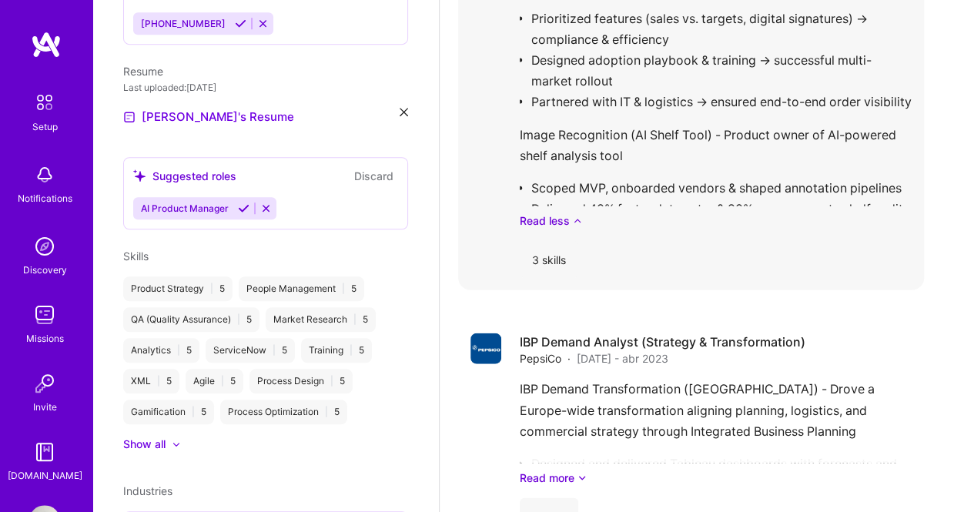
scroll to position [1789, 0]
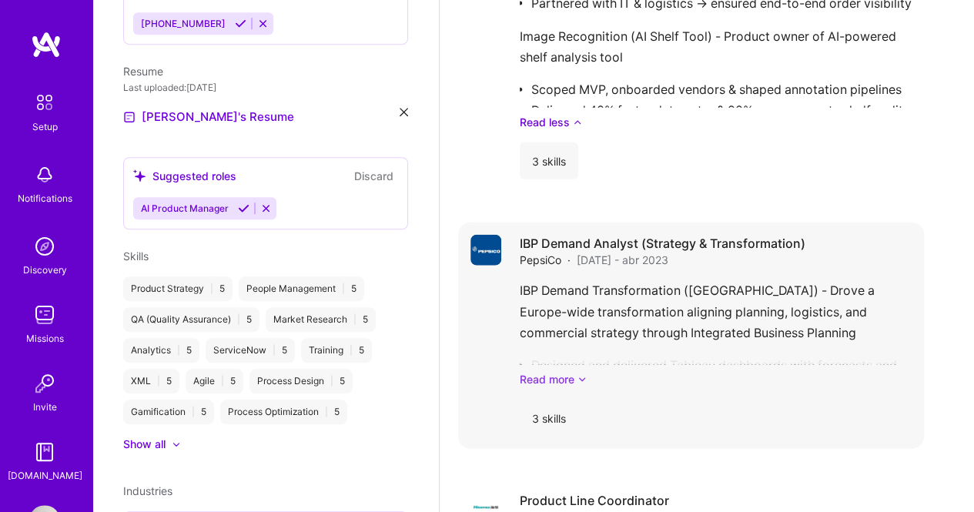
click at [558, 374] on link "Read more" at bounding box center [716, 379] width 392 height 16
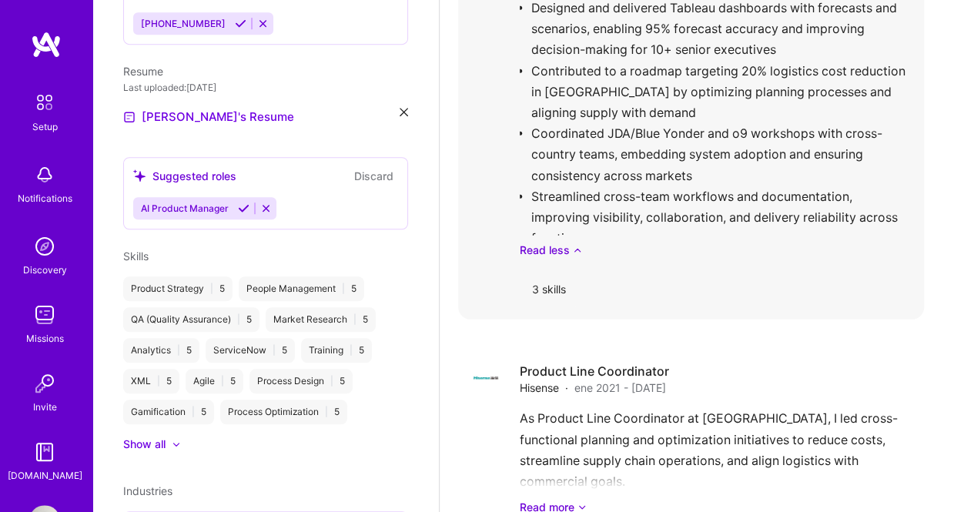
scroll to position [2248, 0]
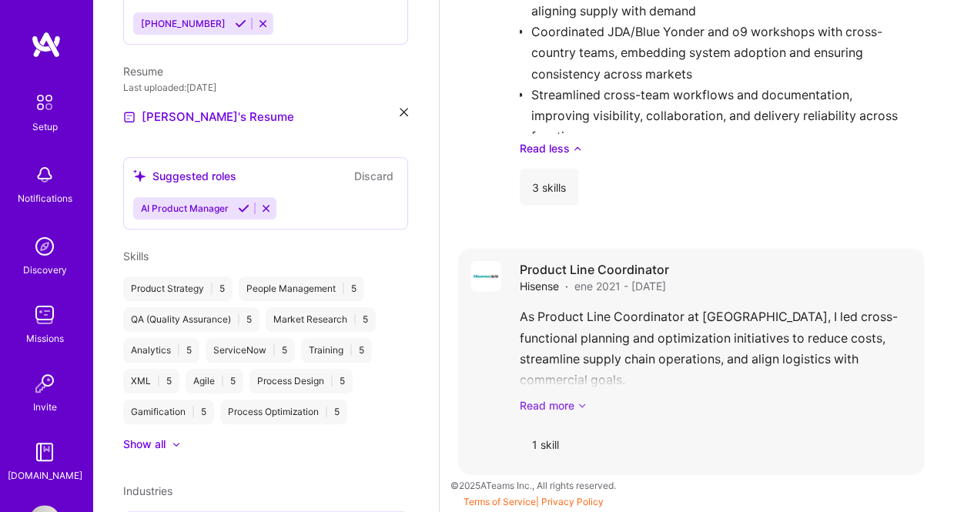
click at [575, 400] on link "Read more" at bounding box center [716, 405] width 392 height 16
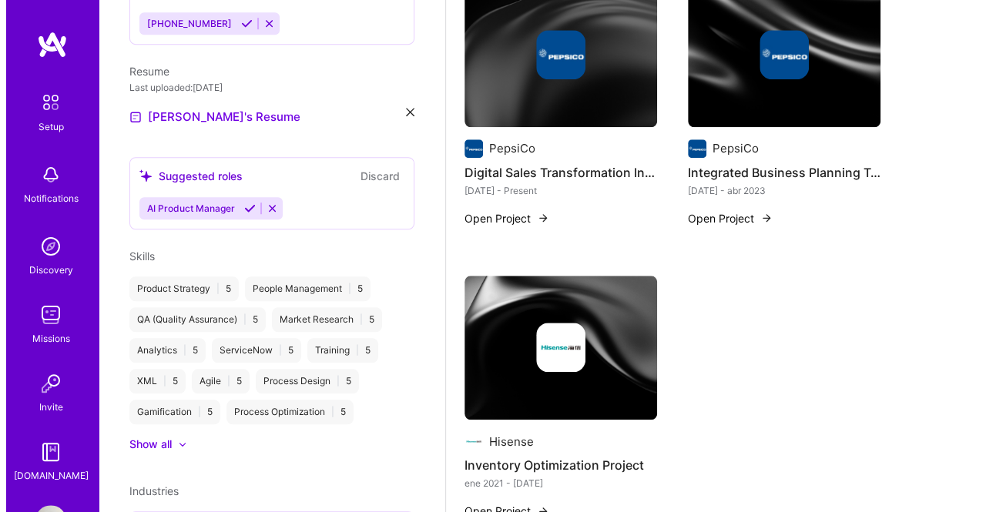
scroll to position [627, 0]
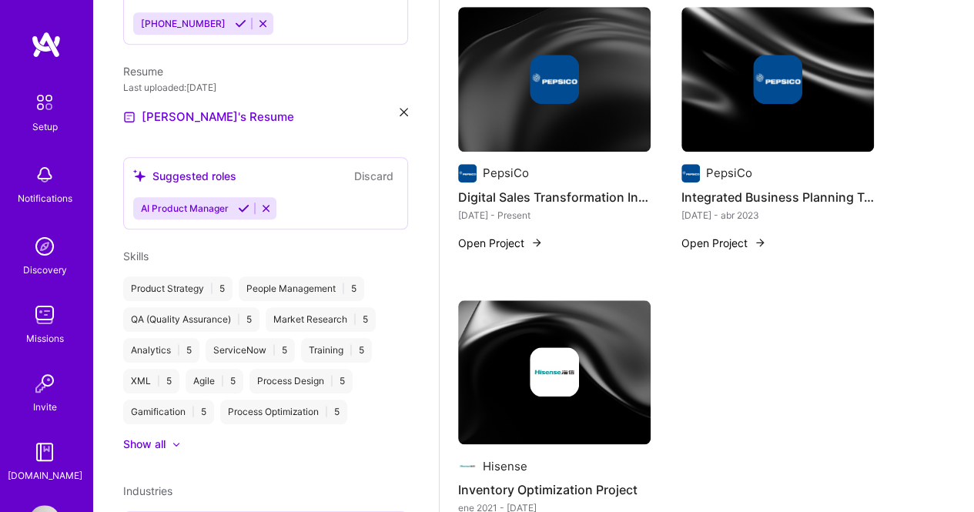
click at [759, 245] on img at bounding box center [760, 242] width 12 height 12
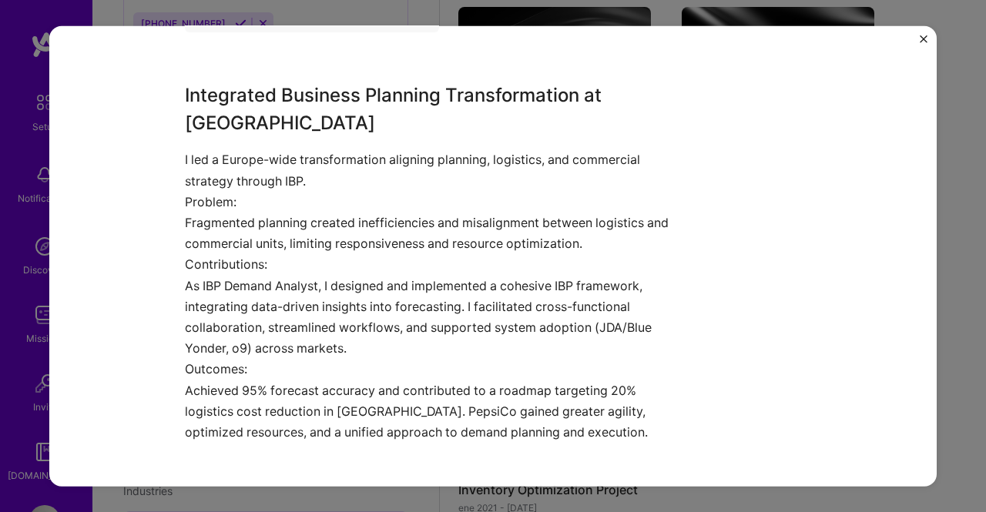
scroll to position [539, 0]
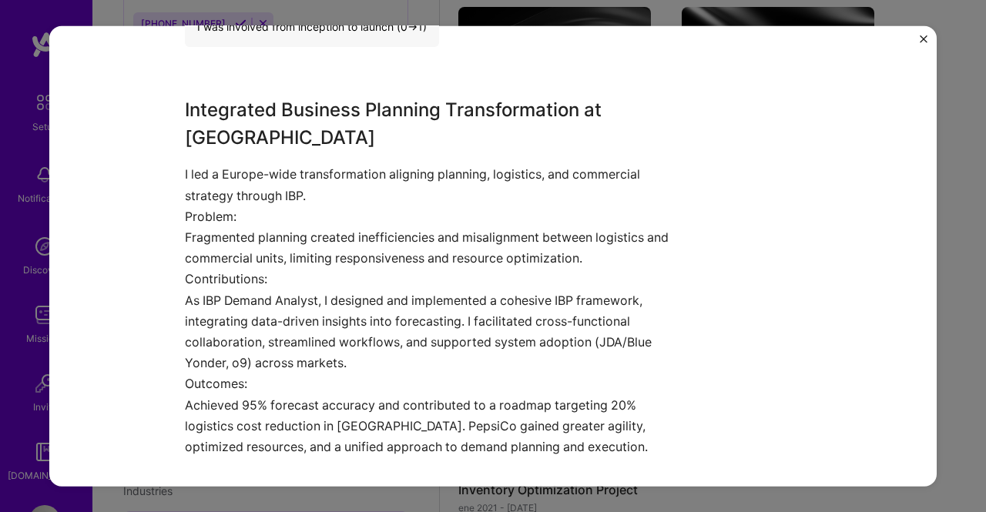
click at [924, 39] on img "Close" at bounding box center [924, 39] width 8 height 8
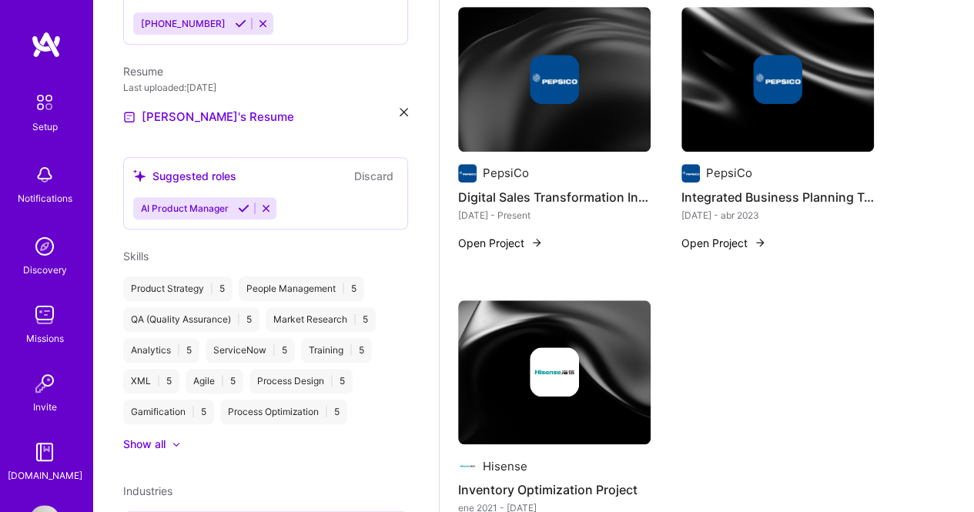
click at [512, 252] on div "PepsiCo Digital Sales Transformation Initiatives may 2023 - Present Open Project" at bounding box center [554, 138] width 193 height 263
drag, startPoint x: 550, startPoint y: 243, endPoint x: 539, endPoint y: 244, distance: 10.8
click at [542, 244] on div "PepsiCo Digital Sales Transformation Initiatives may 2023 - Present Open Project" at bounding box center [554, 138] width 193 height 263
click at [539, 244] on img at bounding box center [537, 242] width 12 height 12
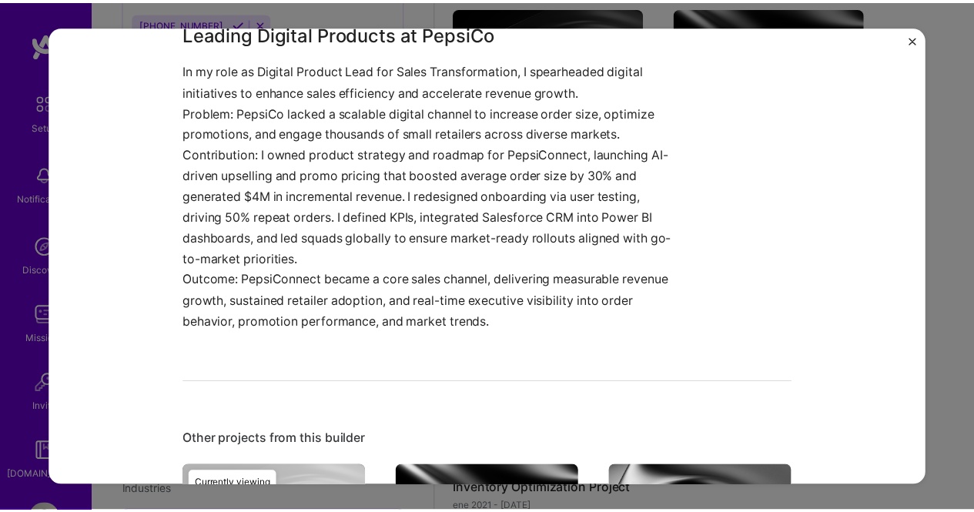
scroll to position [847, 0]
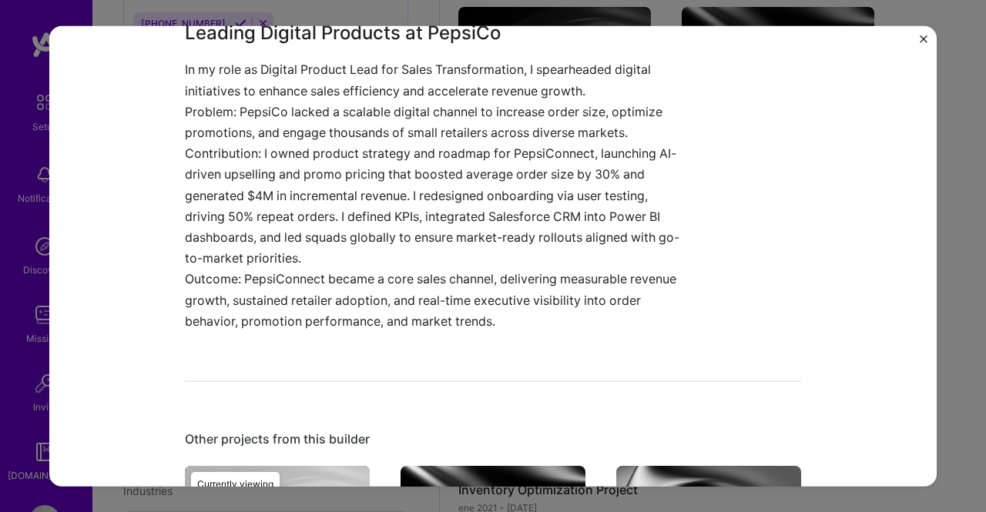
click at [920, 36] on img "Close" at bounding box center [924, 39] width 8 height 8
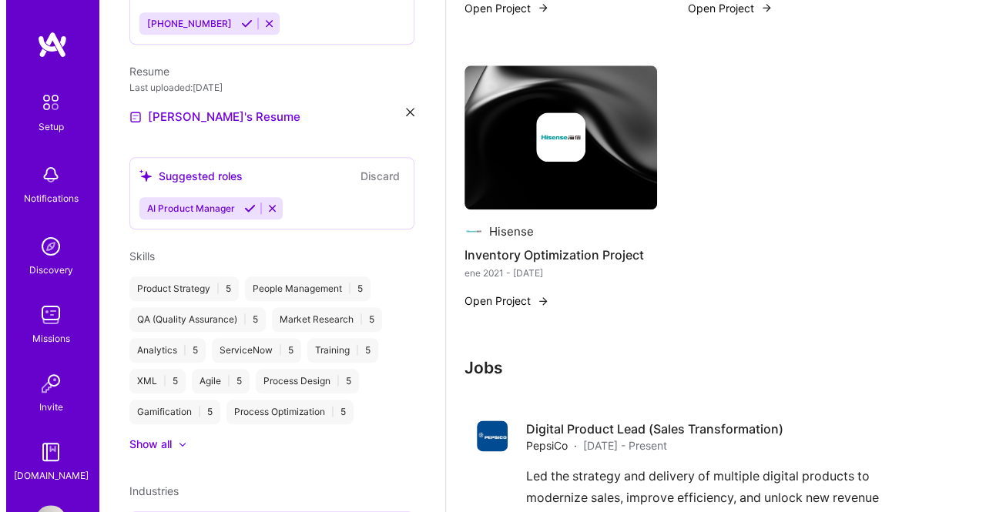
scroll to position [935, 0]
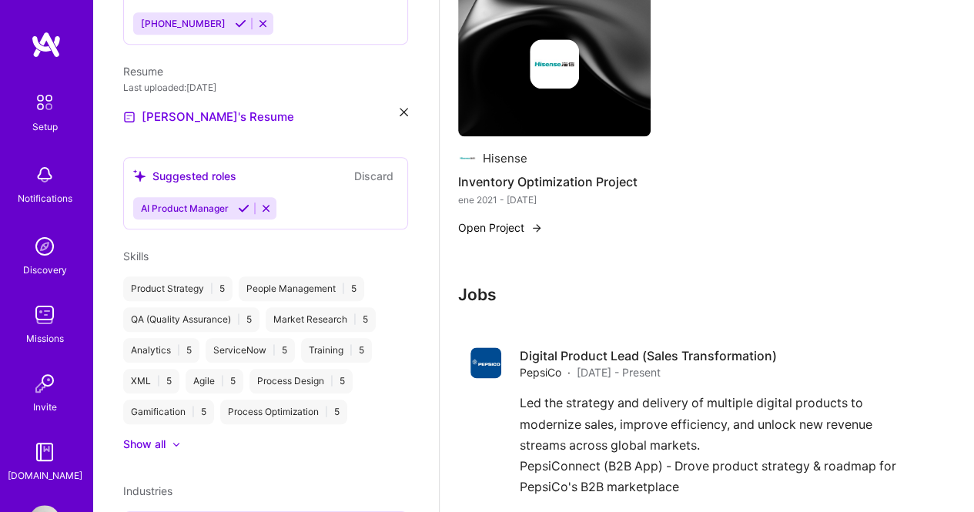
click at [527, 229] on button "Open Project" at bounding box center [500, 228] width 85 height 16
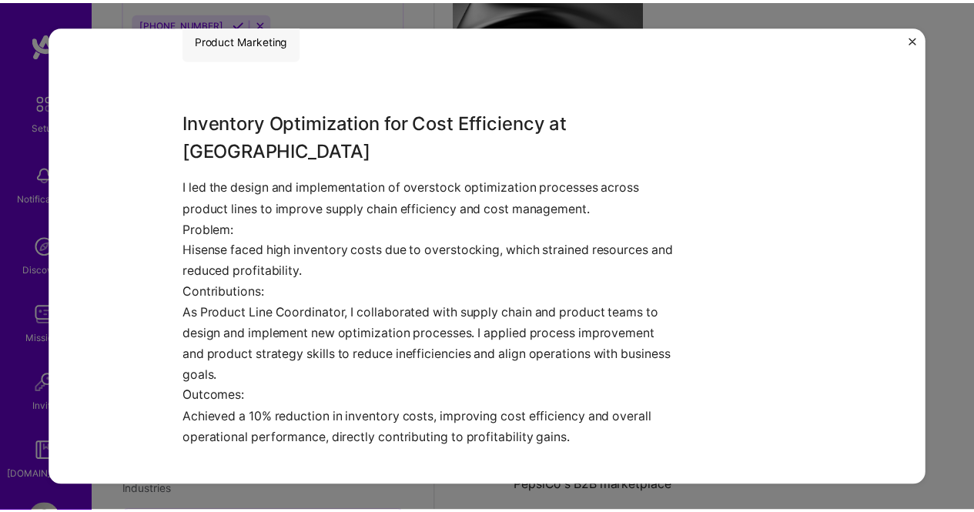
scroll to position [462, 0]
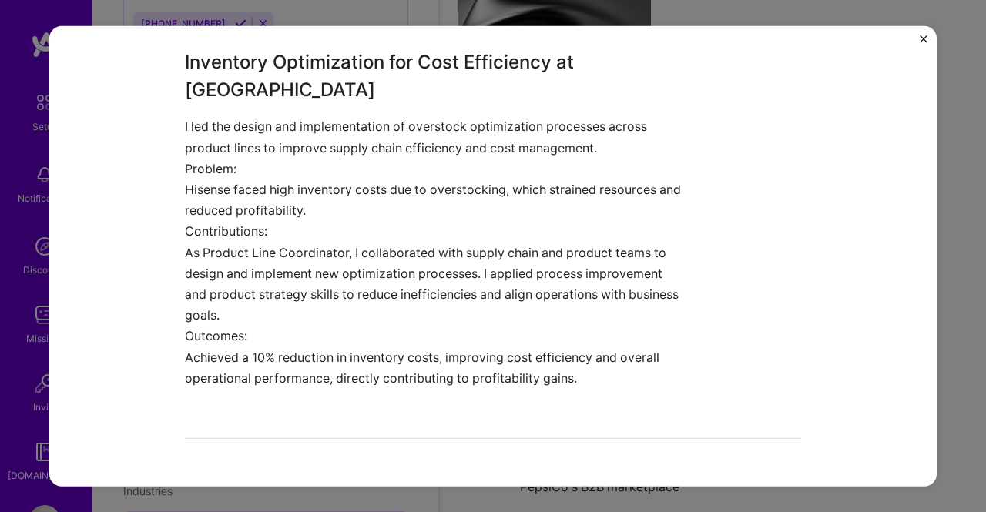
click at [923, 36] on img "Close" at bounding box center [924, 39] width 8 height 8
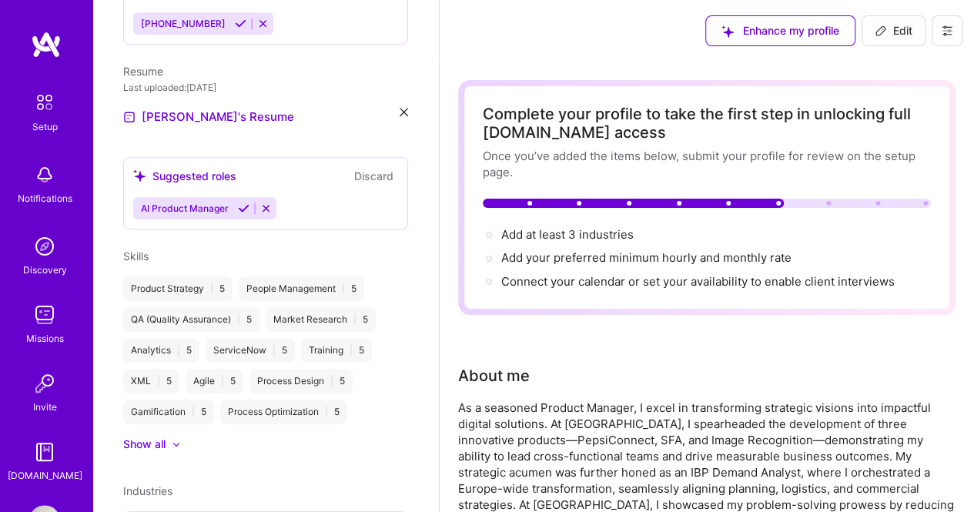
click at [891, 32] on span "Edit" at bounding box center [894, 30] width 38 height 15
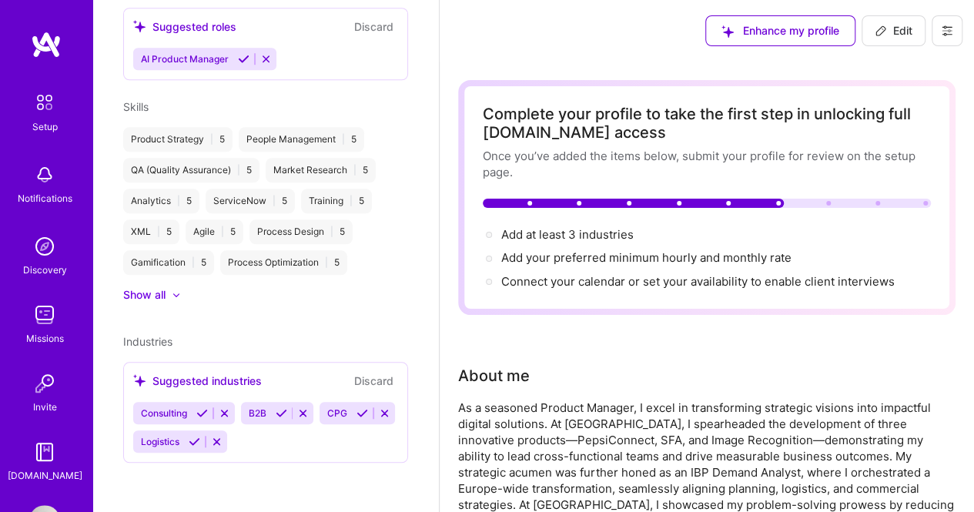
select select "US"
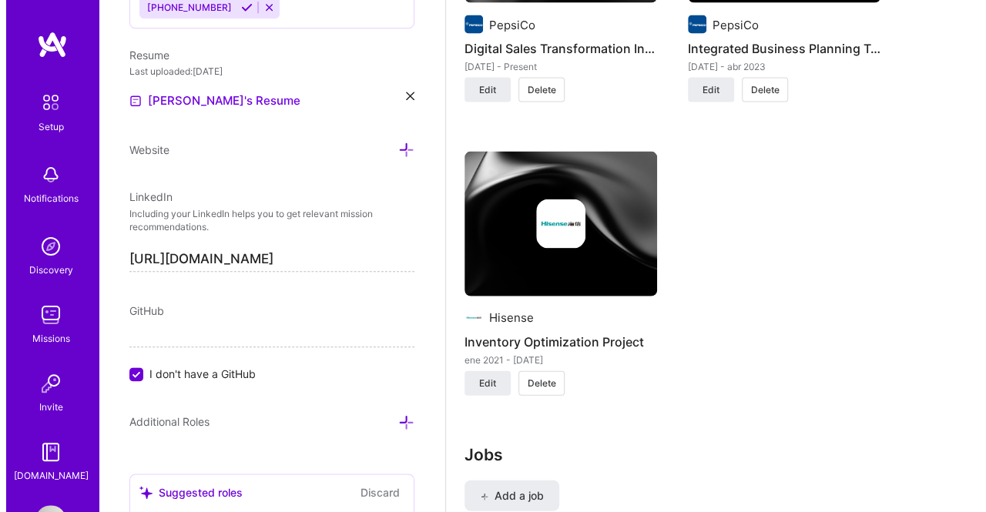
scroll to position [1541, 0]
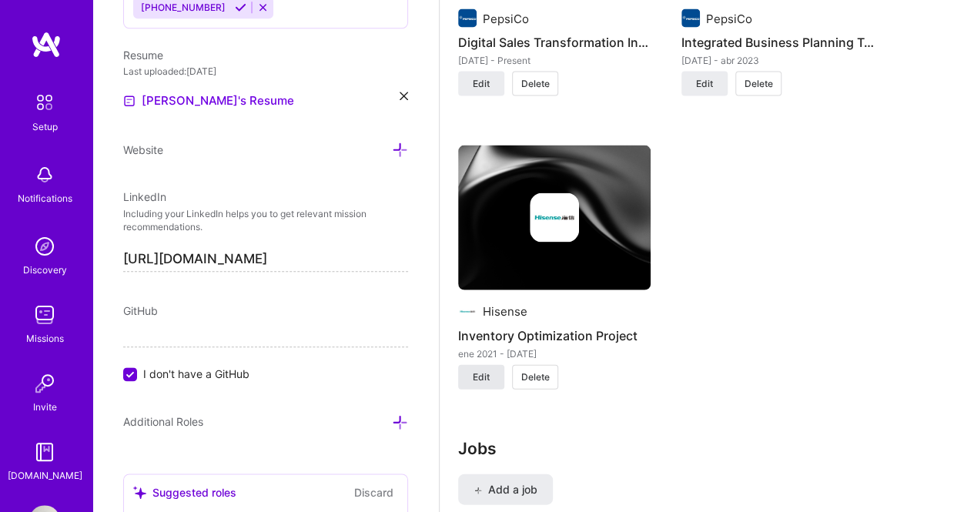
click at [481, 377] on span "Edit" at bounding box center [481, 378] width 17 height 14
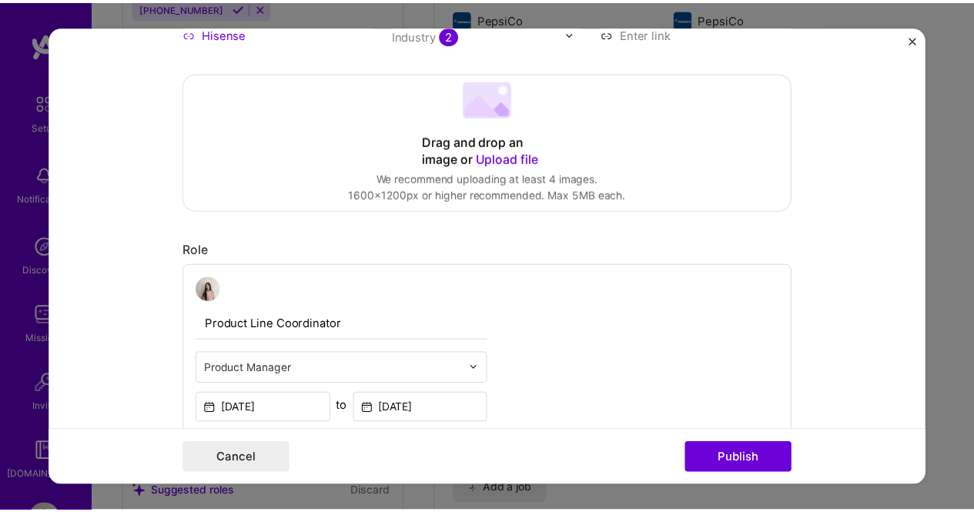
scroll to position [0, 0]
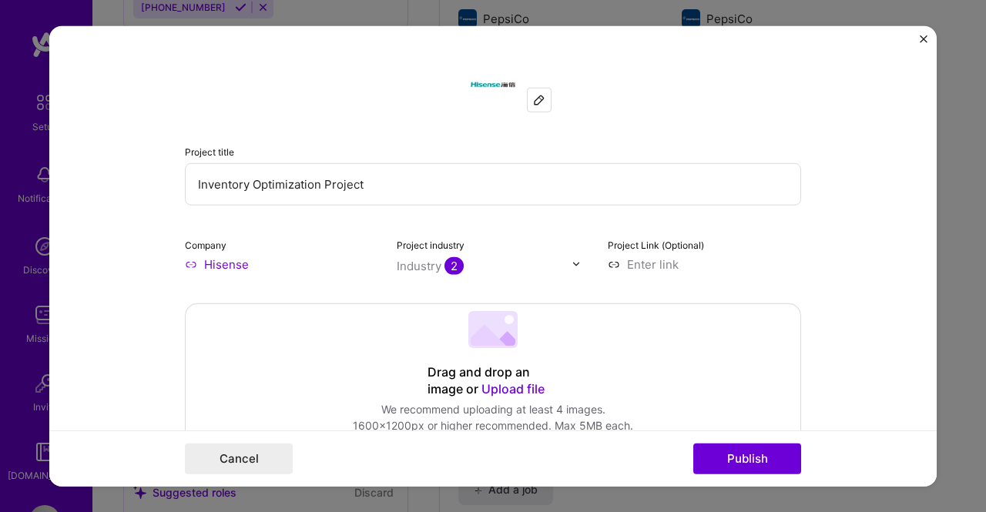
click at [927, 41] on img "Close" at bounding box center [924, 39] width 8 height 8
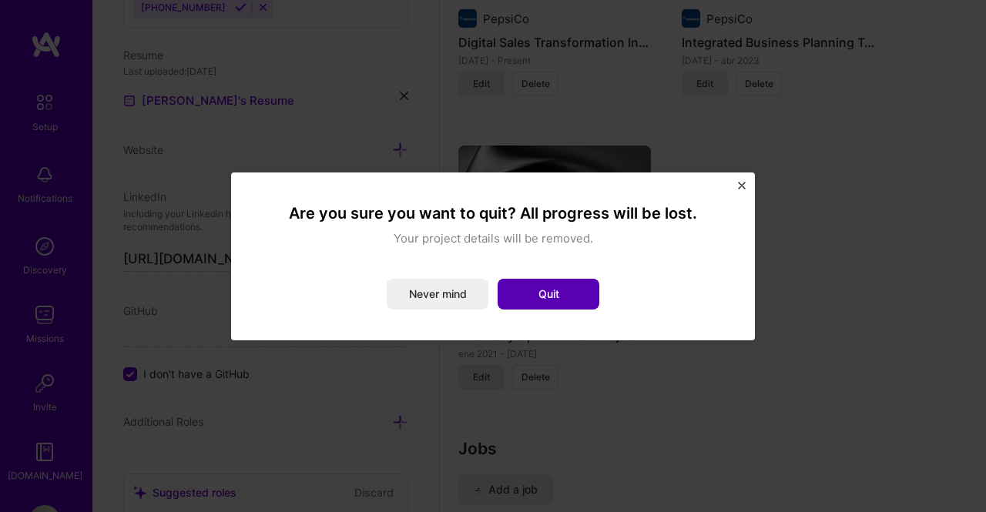
click at [587, 295] on button "Quit" at bounding box center [549, 294] width 102 height 31
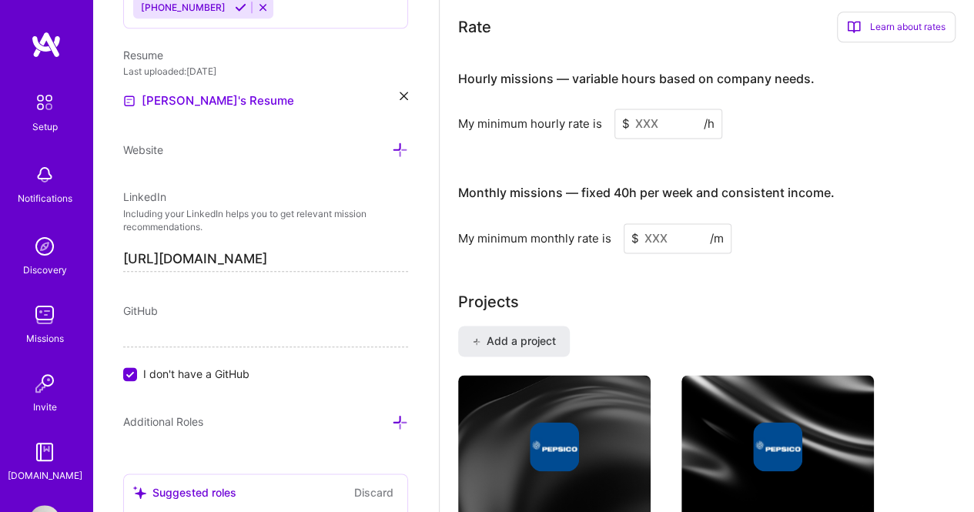
scroll to position [847, 0]
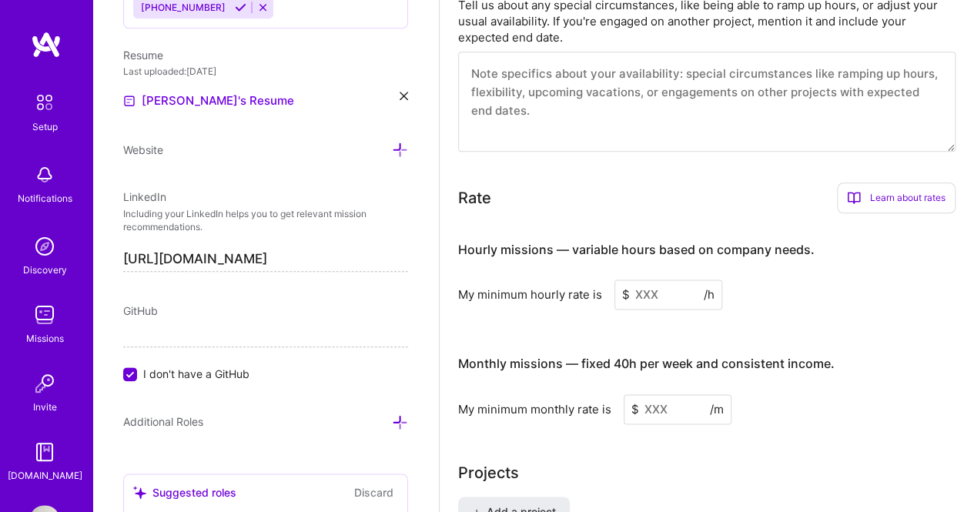
click at [891, 203] on div "Learn about rates" at bounding box center [896, 198] width 119 height 31
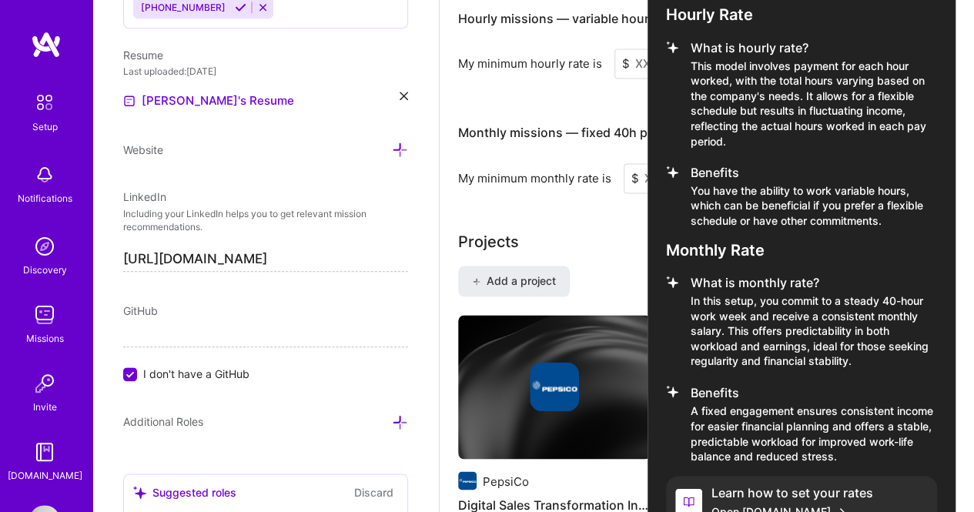
scroll to position [1155, 0]
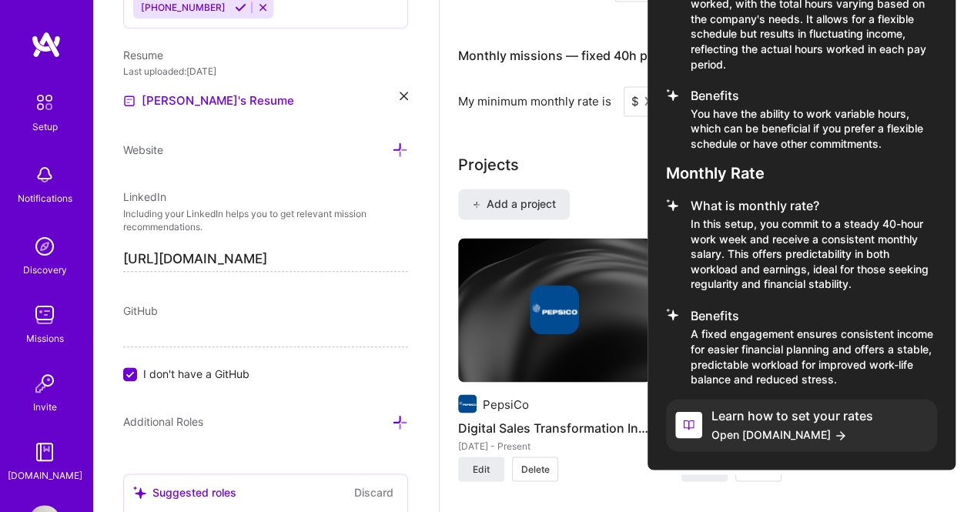
click at [799, 432] on span "Open [DOMAIN_NAME]" at bounding box center [793, 434] width 162 height 16
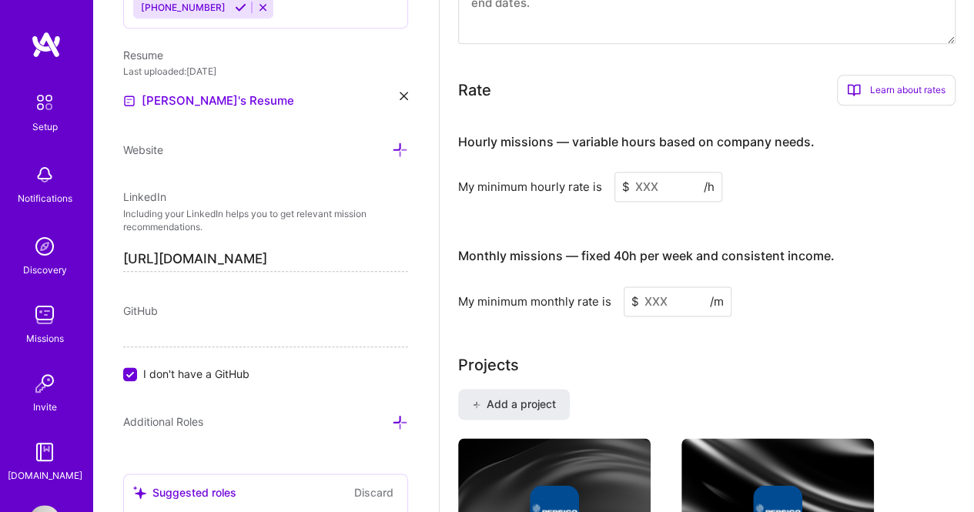
scroll to position [924, 0]
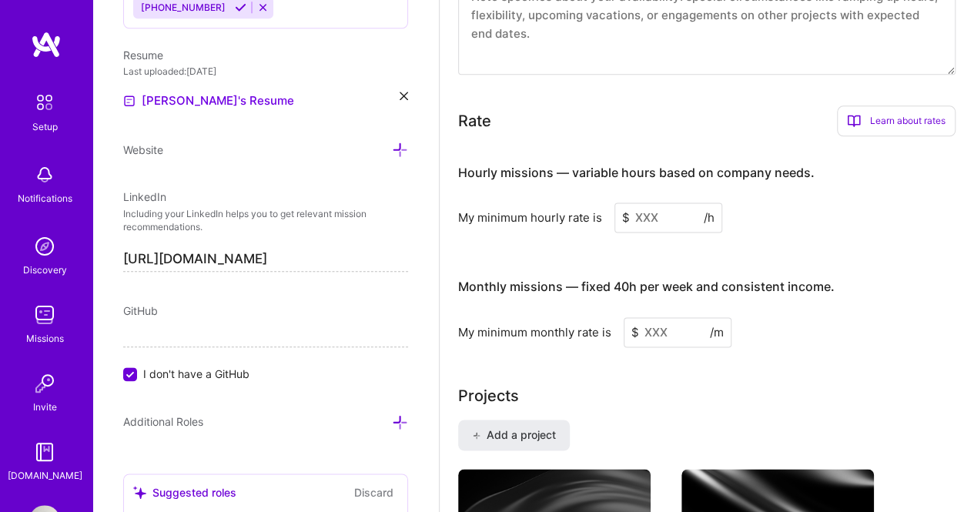
click at [669, 211] on input at bounding box center [669, 218] width 108 height 30
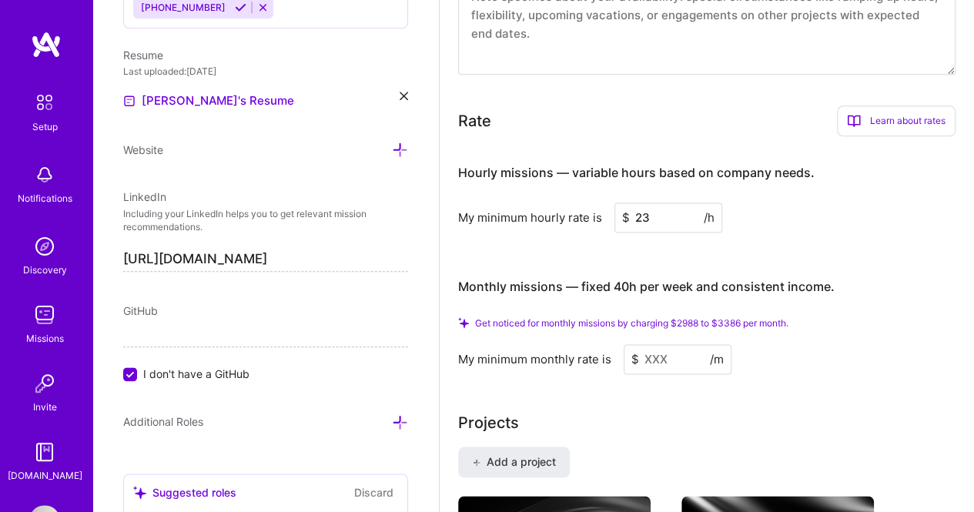
type input "23"
click at [678, 361] on input at bounding box center [678, 359] width 108 height 30
click at [599, 323] on span "Get noticed for monthly missions by charging $2988 to $3386 per month." at bounding box center [632, 323] width 314 height 12
click at [490, 324] on span "Get noticed for monthly missions by charging $2988 to $3386 per month." at bounding box center [632, 323] width 314 height 12
click at [690, 354] on input at bounding box center [678, 359] width 108 height 30
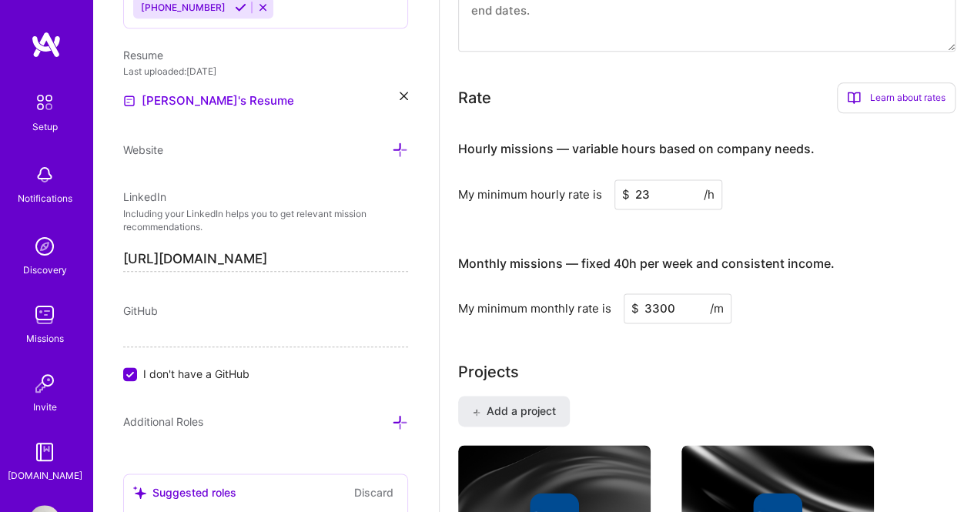
type input "3300"
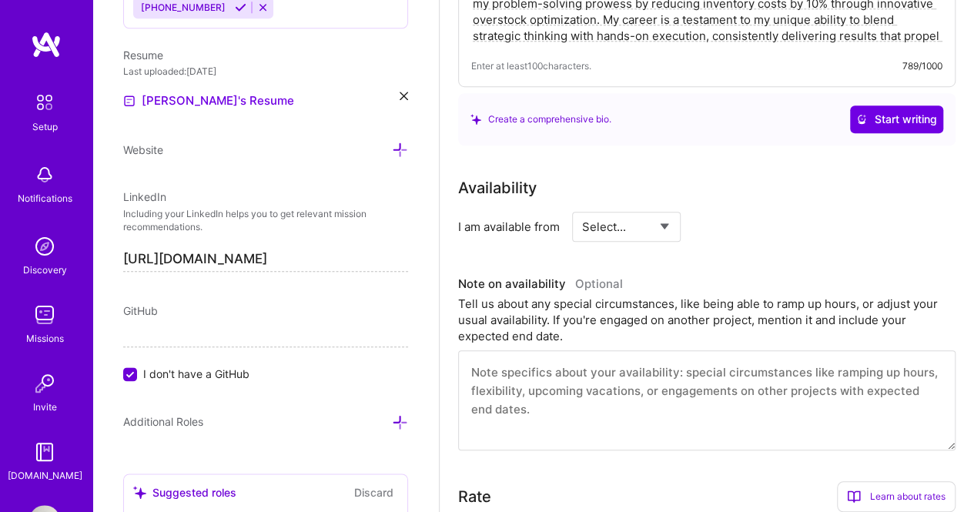
scroll to position [462, 0]
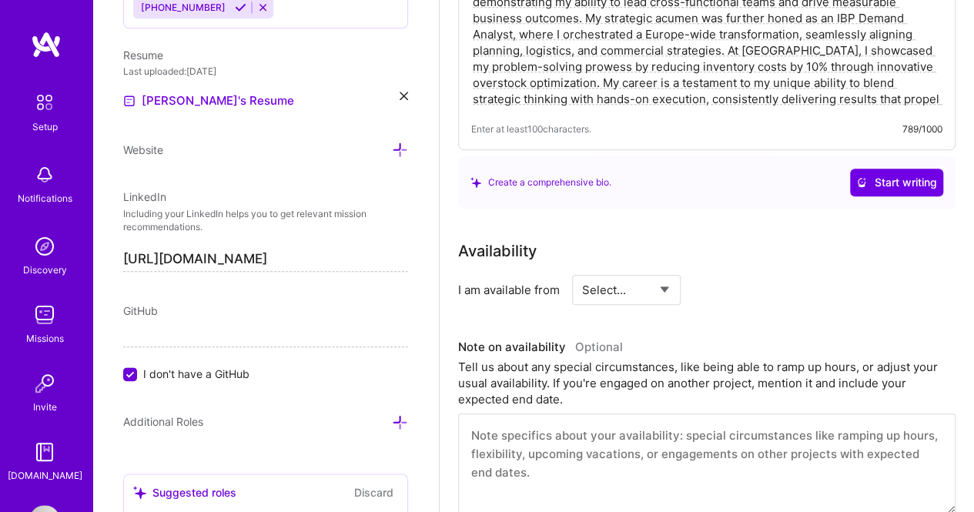
click at [658, 291] on select "Select... Right Now Future Date Not Available" at bounding box center [626, 289] width 89 height 39
select select "Right Now"
click at [582, 270] on select "Select... Right Now Future Date Not Available" at bounding box center [626, 289] width 89 height 39
click at [744, 289] on input at bounding box center [767, 290] width 92 height 30
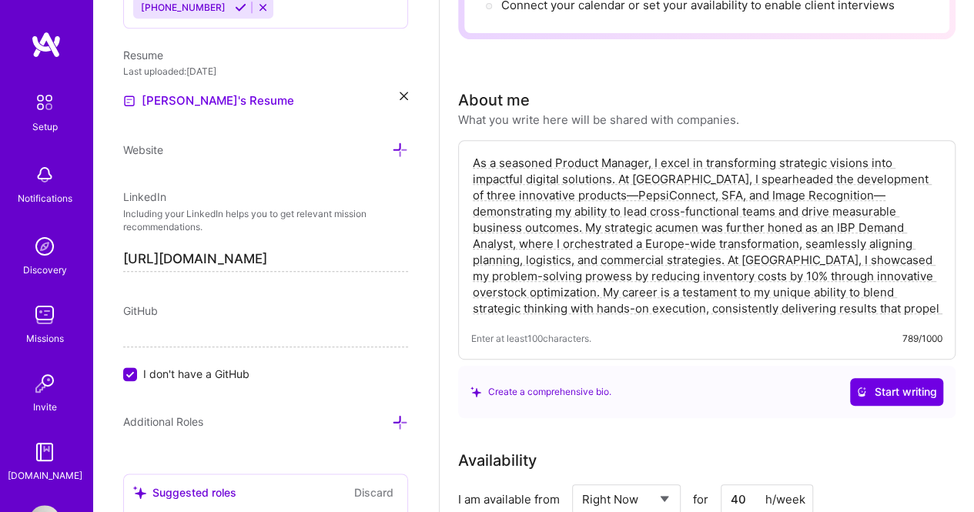
scroll to position [231, 0]
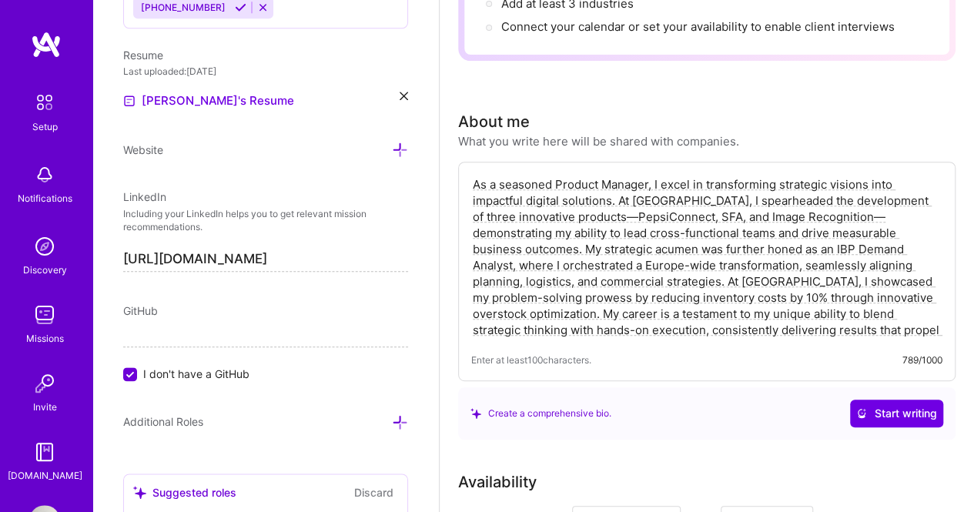
type input "40"
click at [589, 218] on textarea "As a seasoned Product Manager, I excel in transforming strategic visions into i…" at bounding box center [706, 257] width 471 height 165
click at [836, 218] on textarea "As a seasoned Product Manager, I excel in transforming strategic visions into i…" at bounding box center [706, 257] width 471 height 165
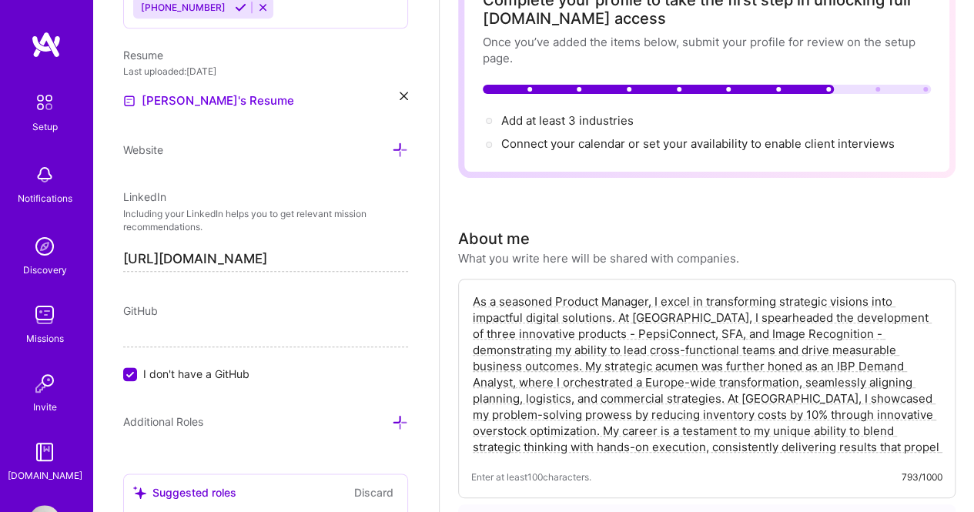
scroll to position [0, 0]
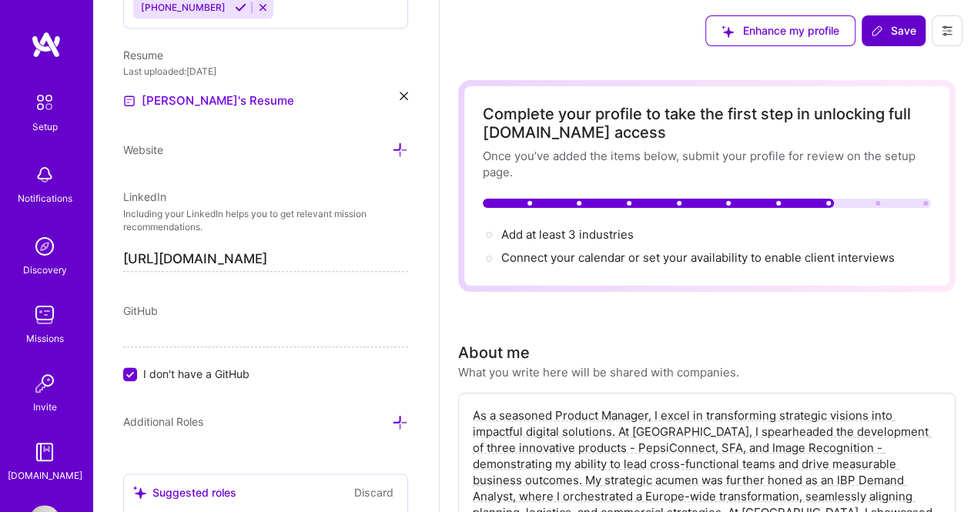
type textarea "As a seasoned Product Manager, I excel in transforming strategic visions into i…"
click at [897, 22] on button "Save" at bounding box center [894, 30] width 64 height 31
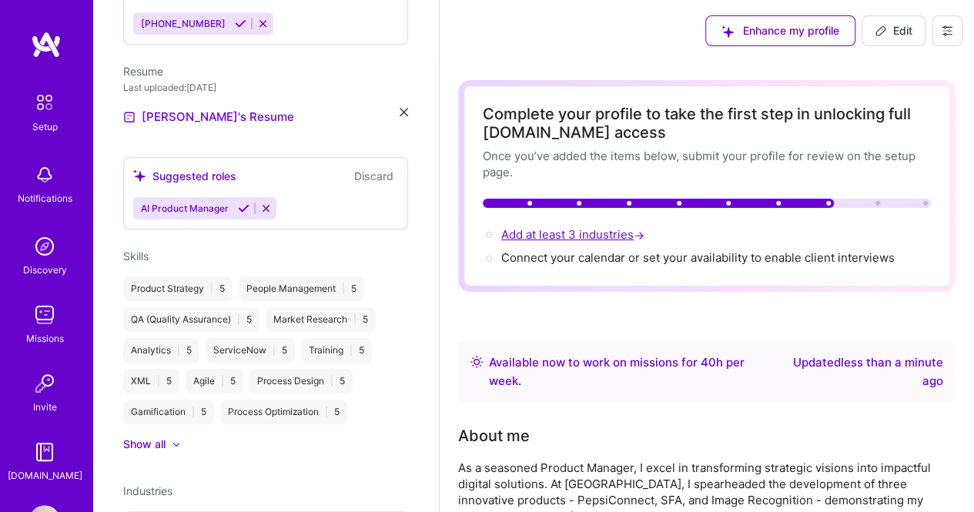
click at [592, 232] on span "Add at least 3 industries →" at bounding box center [574, 234] width 146 height 15
select select "US"
select select "Right Now"
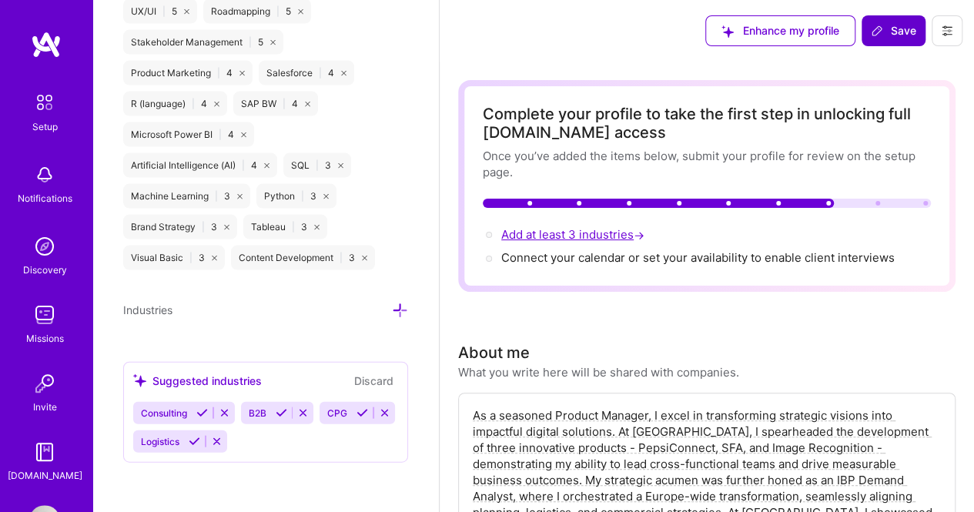
scroll to position [1568, 0]
click at [392, 310] on icon at bounding box center [400, 311] width 16 height 16
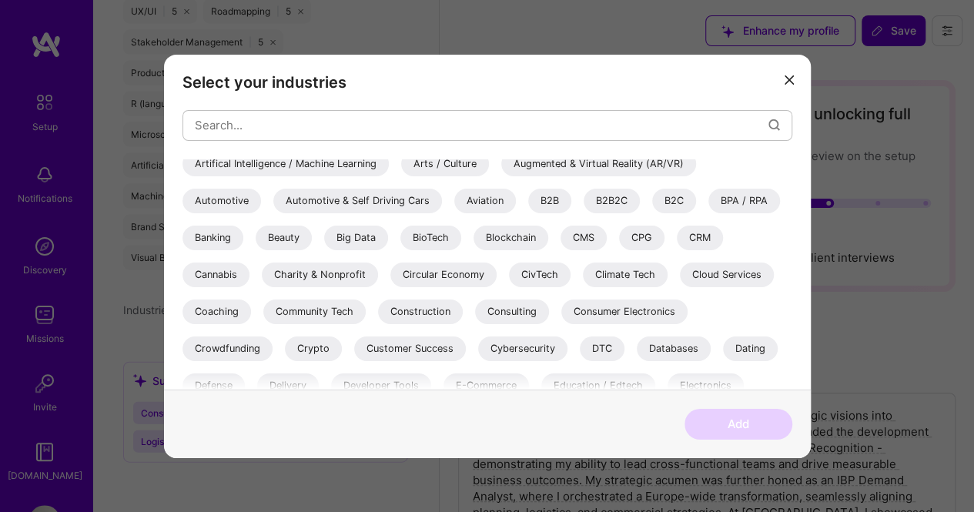
scroll to position [0, 0]
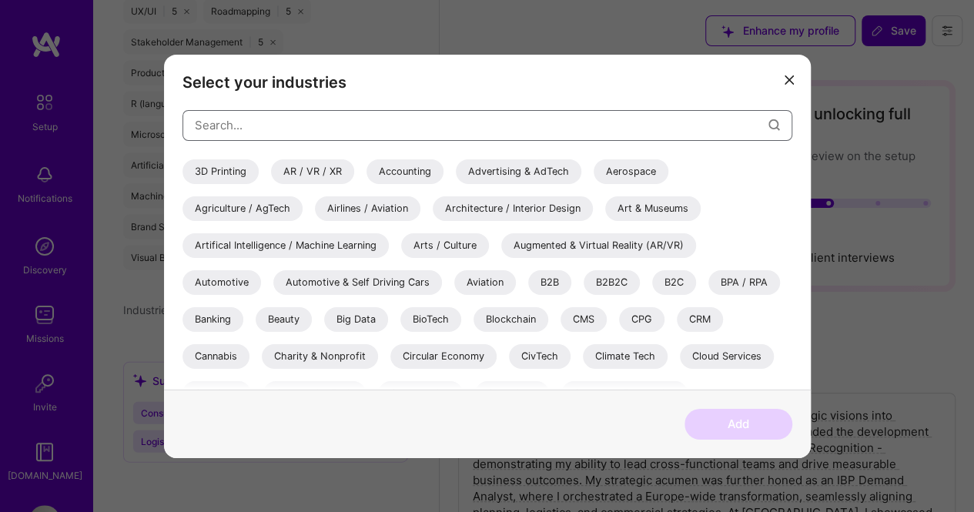
click at [482, 122] on input "modal" at bounding box center [482, 125] width 574 height 39
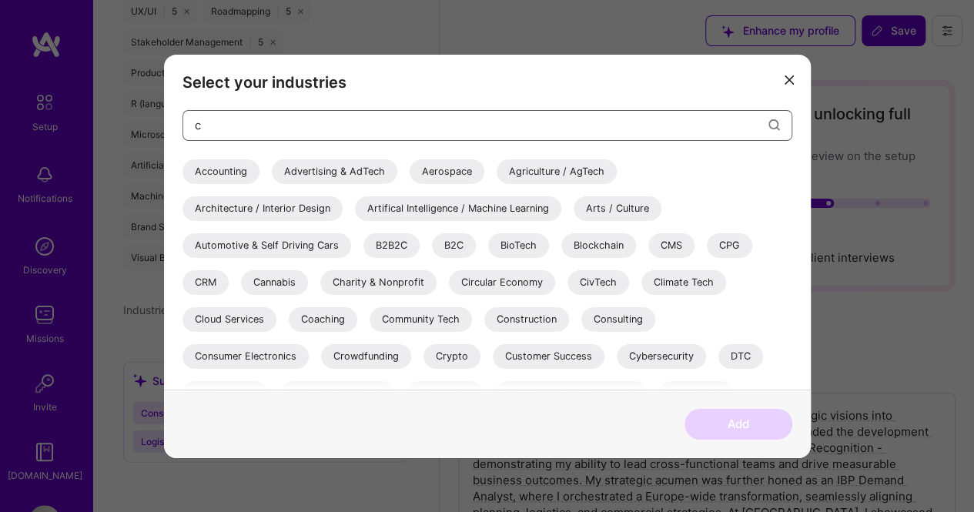
type input "c"
click at [744, 240] on div "CPG" at bounding box center [729, 245] width 45 height 25
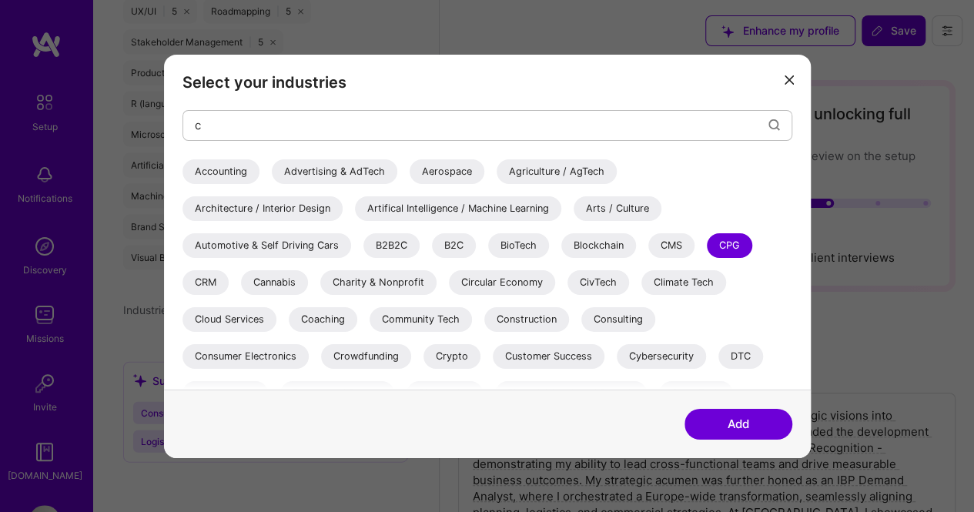
click at [456, 251] on div "B2C" at bounding box center [454, 245] width 44 height 25
click at [410, 244] on div "B2B2C" at bounding box center [392, 245] width 56 height 25
click at [462, 249] on div "B2C" at bounding box center [454, 245] width 44 height 25
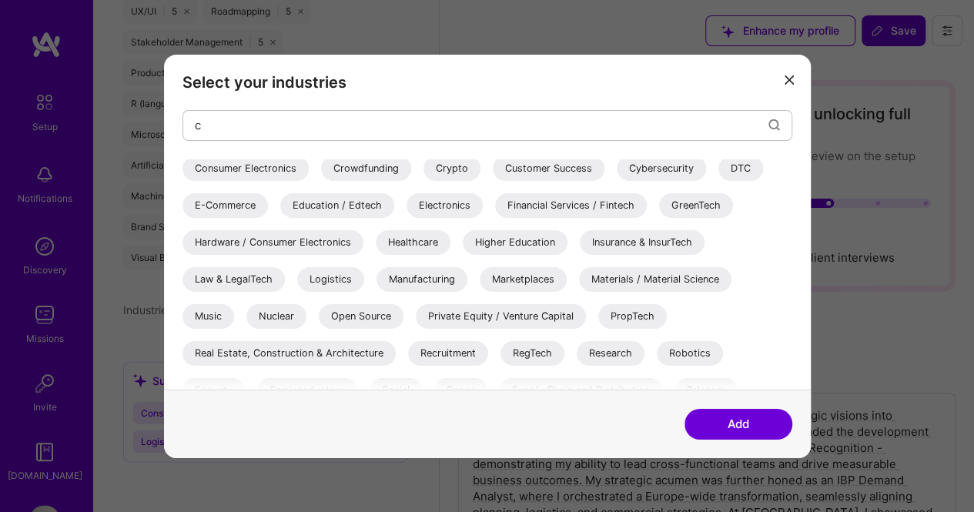
scroll to position [206, 0]
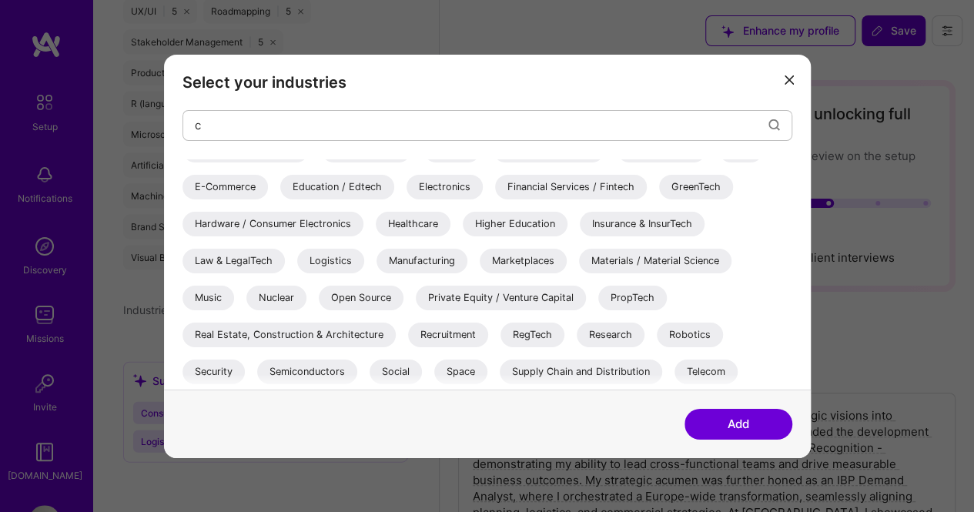
click at [561, 369] on div "Supply Chain and Distribution" at bounding box center [581, 371] width 163 height 25
click at [350, 265] on div "Logistics" at bounding box center [330, 260] width 67 height 25
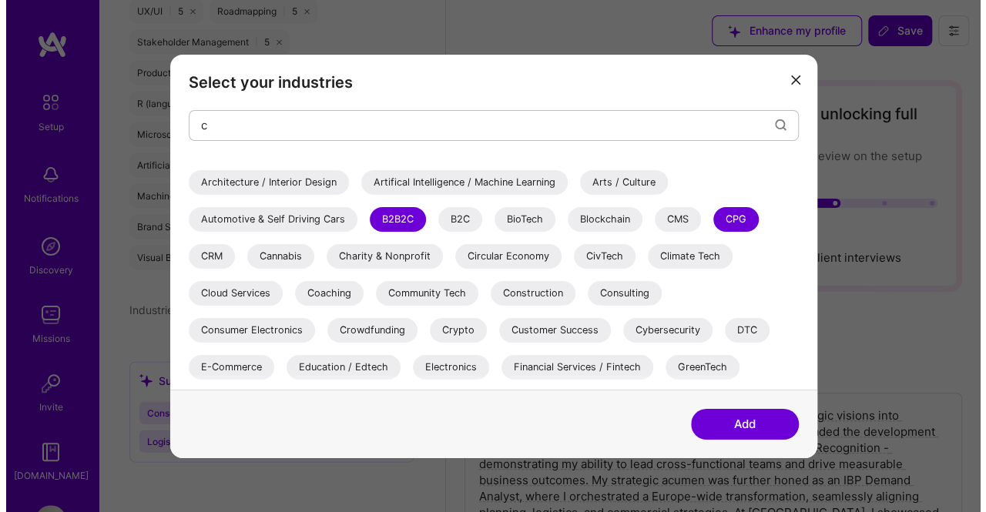
scroll to position [0, 0]
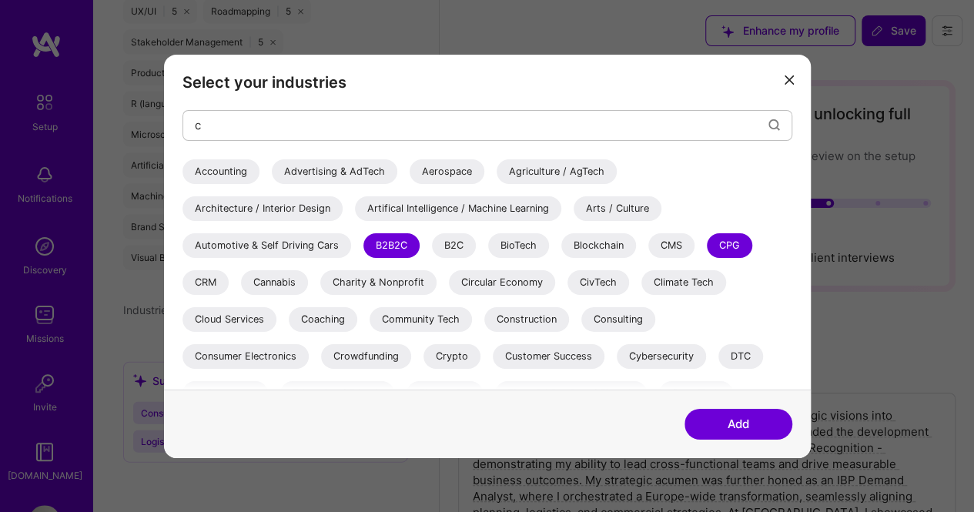
click at [753, 414] on button "Add" at bounding box center [739, 424] width 108 height 31
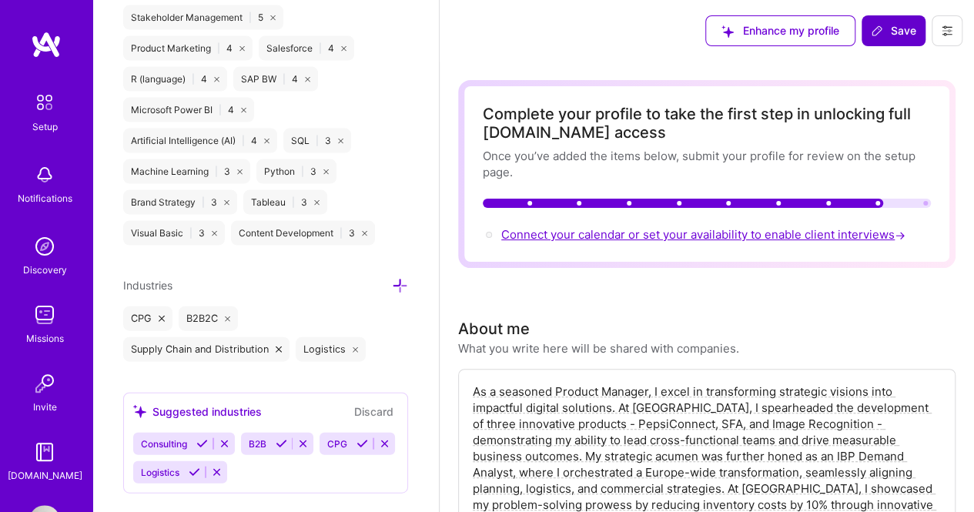
click at [615, 230] on span "Connect your calendar or set your availability to enable client interviews →" at bounding box center [705, 234] width 408 height 15
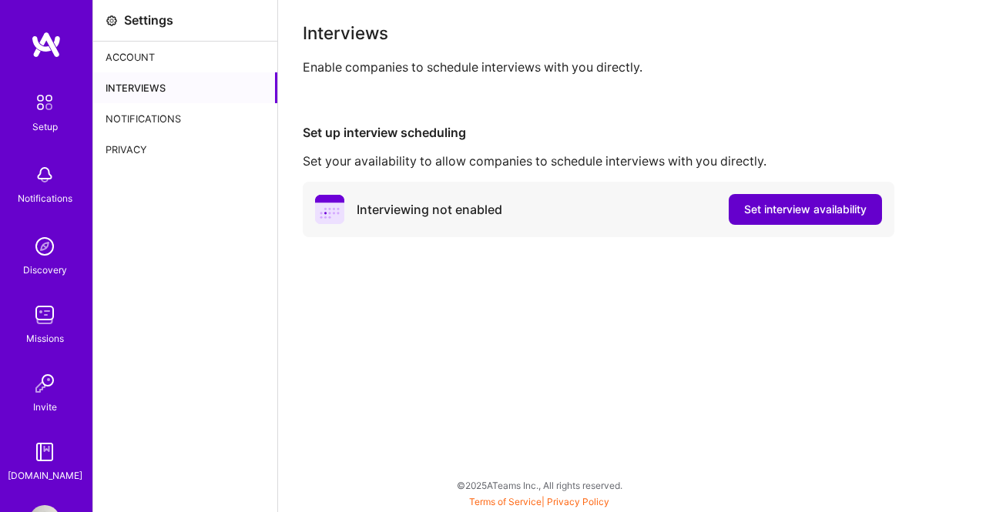
click at [820, 208] on span "Set interview availability" at bounding box center [805, 209] width 122 height 15
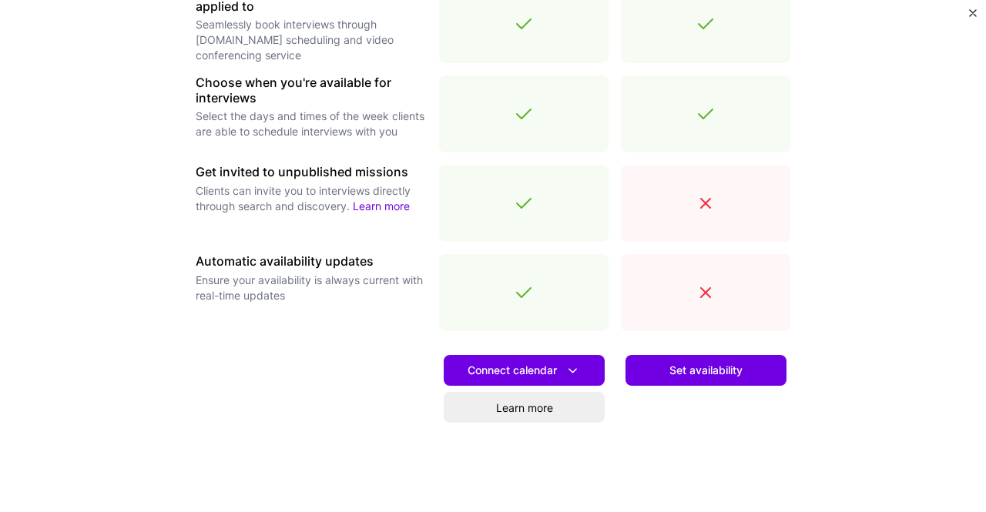
scroll to position [539, 0]
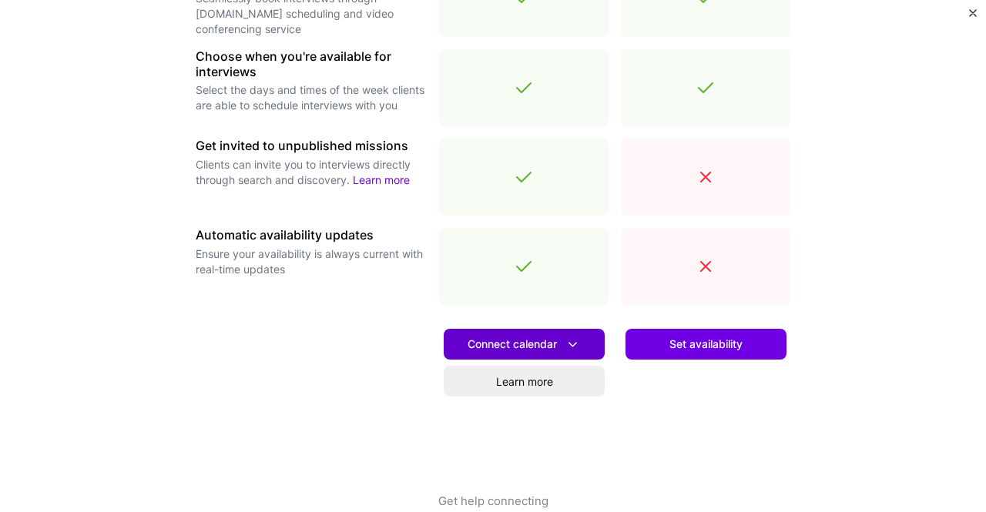
click at [518, 349] on span "Connect calendar" at bounding box center [524, 345] width 113 height 16
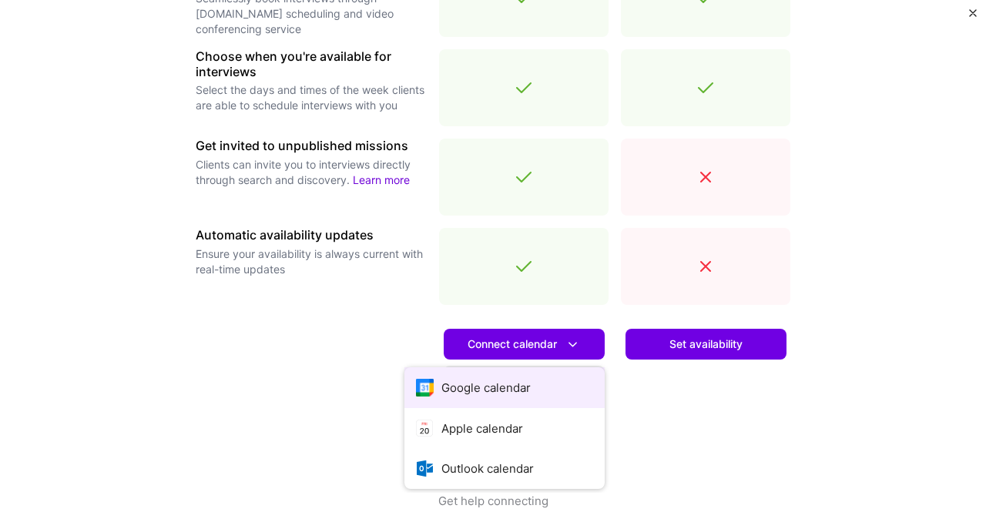
click at [502, 381] on button "Google calendar" at bounding box center [504, 387] width 200 height 41
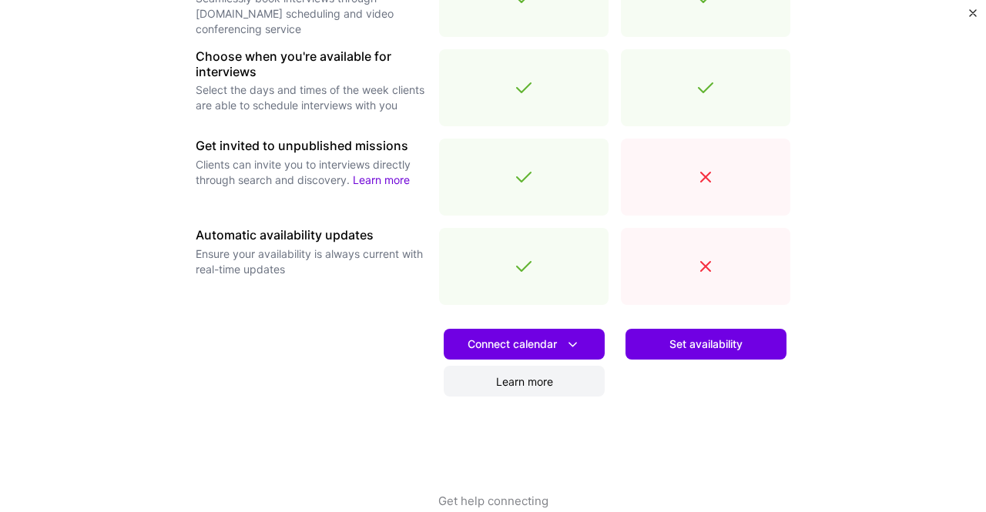
click at [491, 391] on link "Learn more" at bounding box center [524, 381] width 161 height 31
click at [536, 349] on span "Connect calendar" at bounding box center [524, 345] width 113 height 16
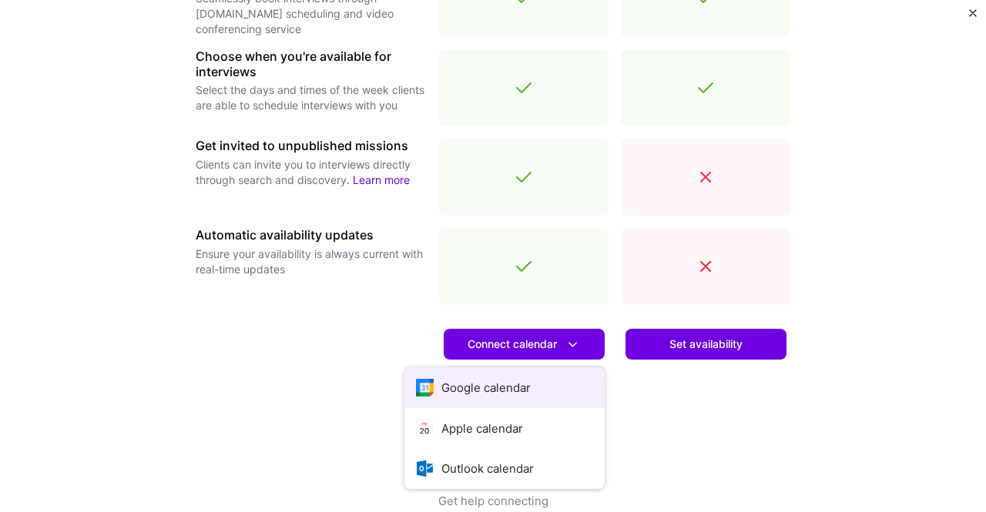
click at [508, 391] on button "Google calendar" at bounding box center [504, 387] width 200 height 41
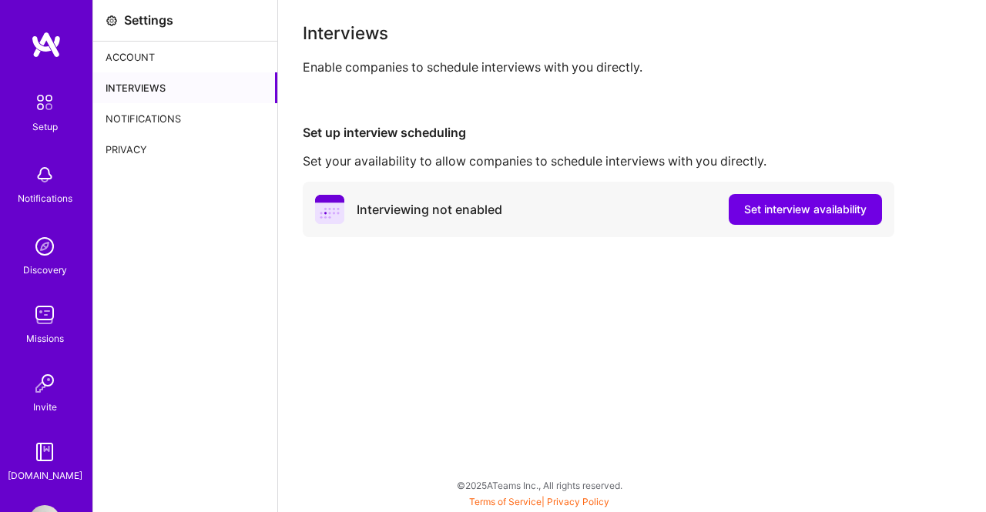
click at [841, 217] on button "Set interview availability" at bounding box center [805, 209] width 153 height 31
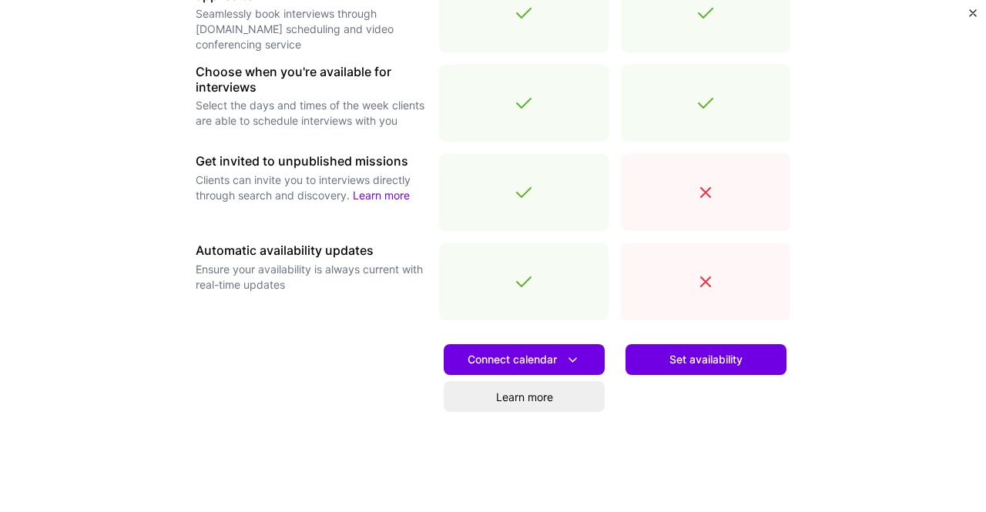
scroll to position [567, 0]
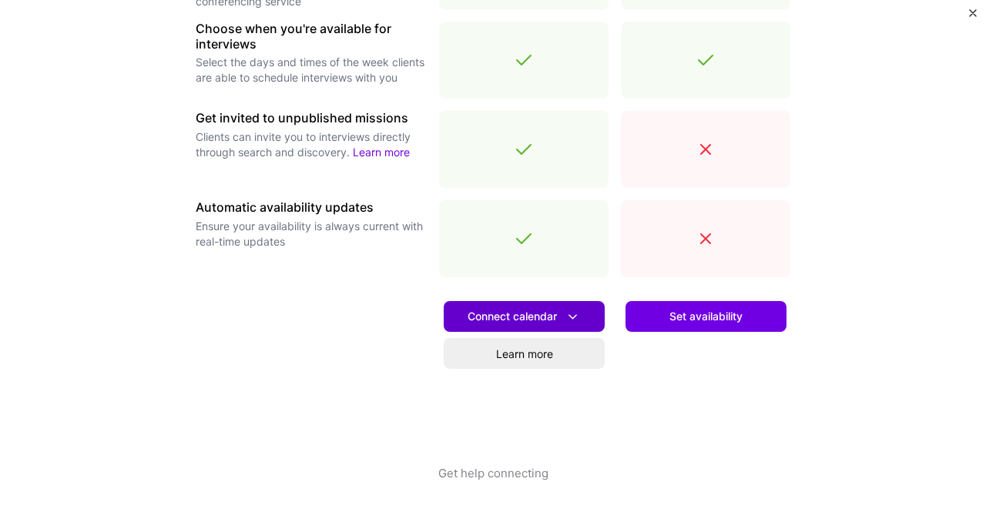
click at [571, 326] on button "Connect calendar" at bounding box center [524, 316] width 161 height 31
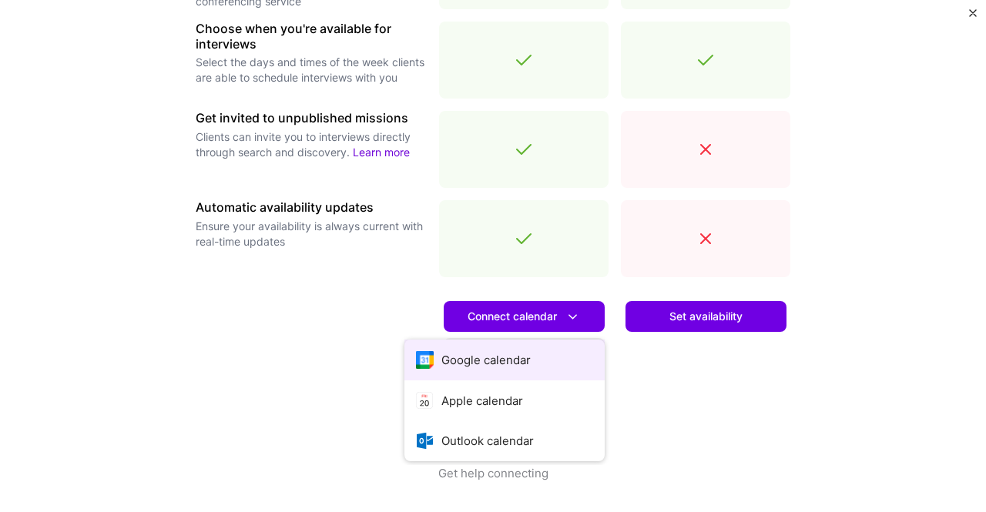
click at [507, 363] on button "Google calendar" at bounding box center [504, 360] width 200 height 41
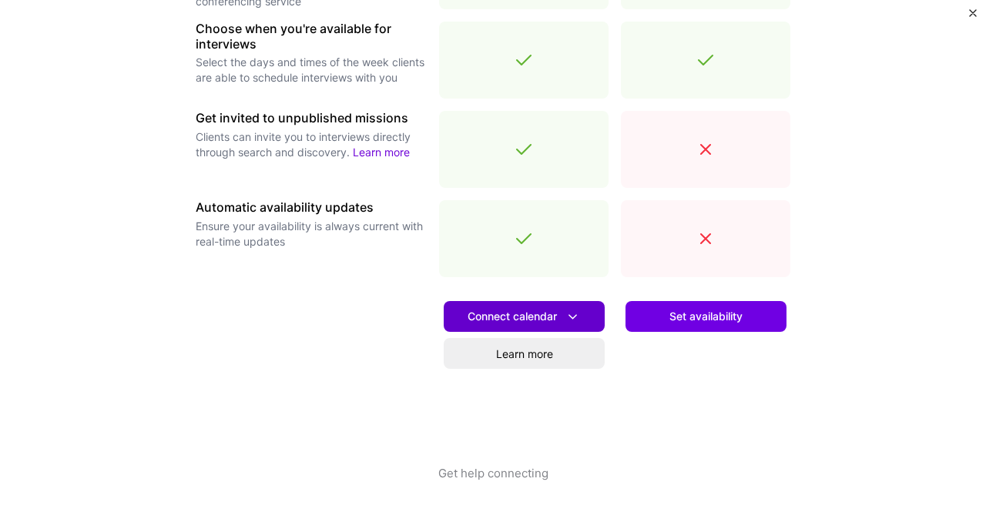
click at [522, 315] on span "Connect calendar" at bounding box center [524, 317] width 113 height 16
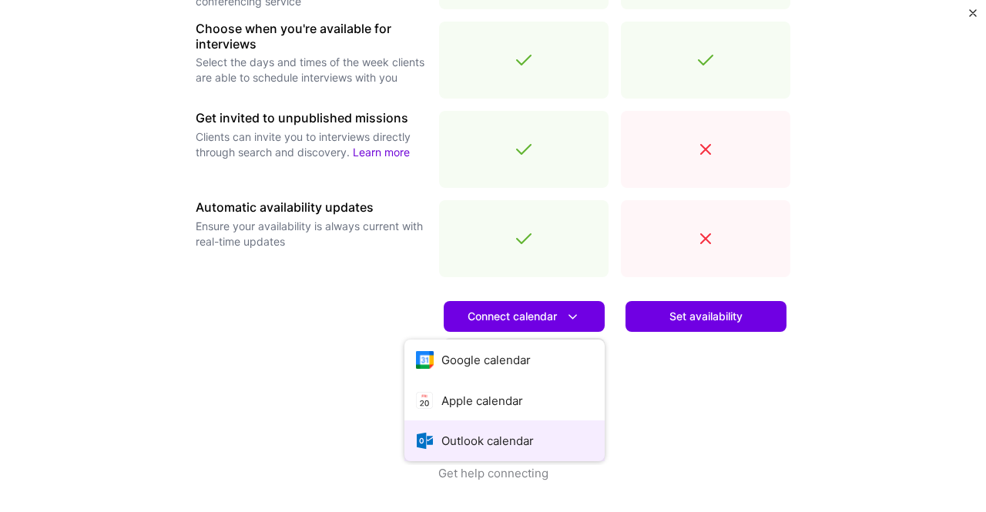
click at [505, 438] on button "Outlook calendar" at bounding box center [504, 441] width 200 height 41
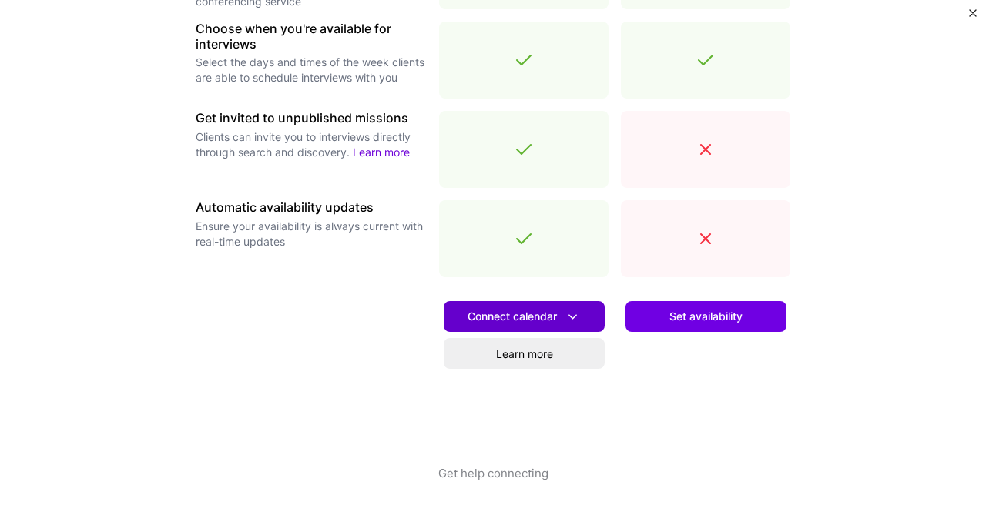
click at [561, 306] on button "Connect calendar" at bounding box center [524, 316] width 161 height 31
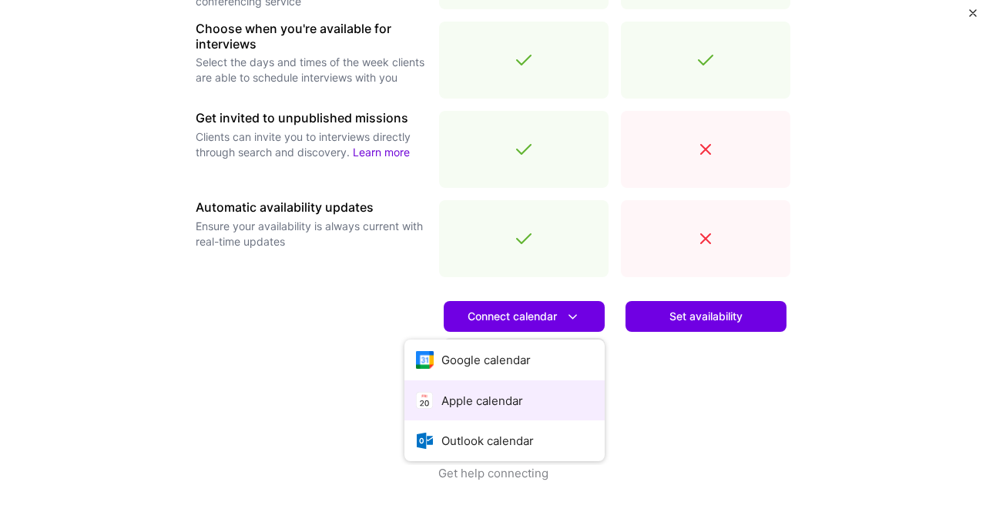
click at [529, 404] on button "Apple calendar" at bounding box center [504, 401] width 200 height 41
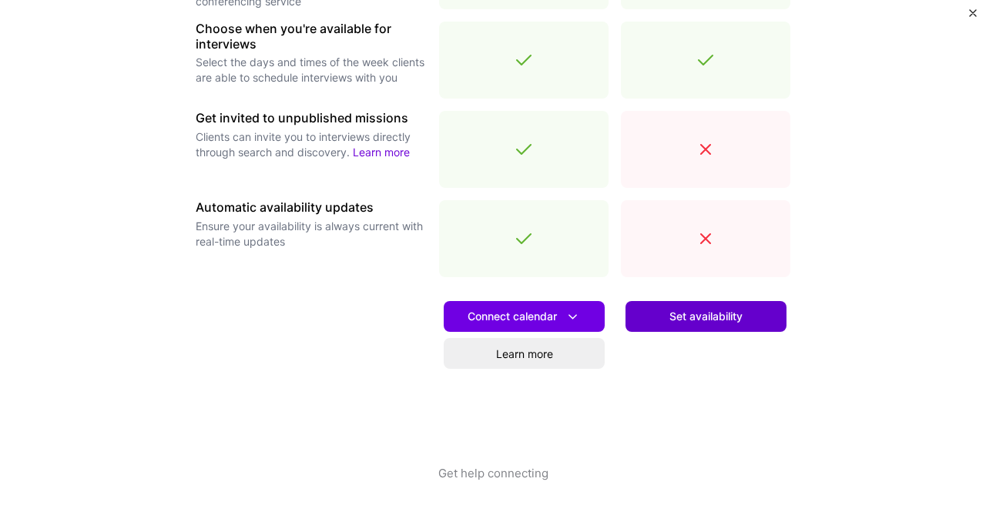
click at [685, 324] on button "Set availability" at bounding box center [706, 316] width 161 height 31
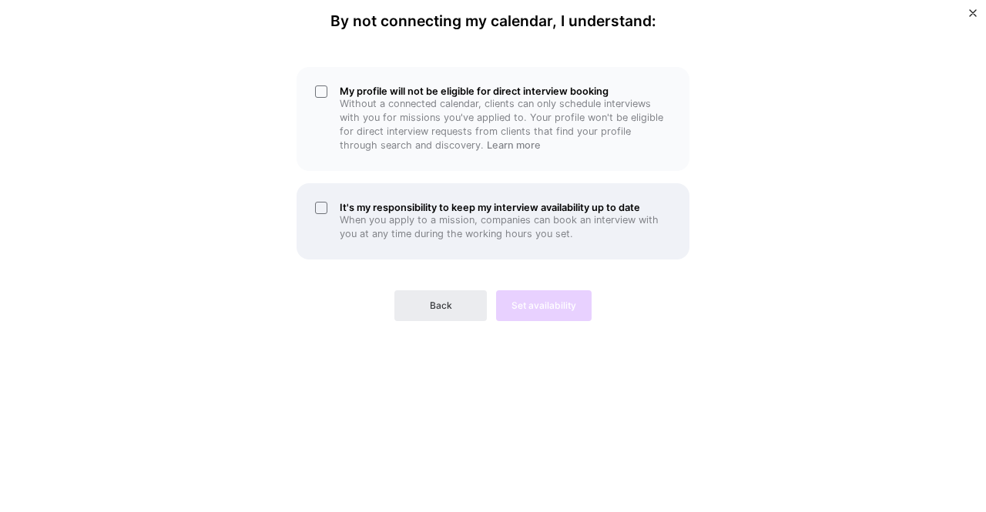
click at [498, 202] on h5 "It's my responsibility to keep my interview availability up to date" at bounding box center [505, 208] width 331 height 12
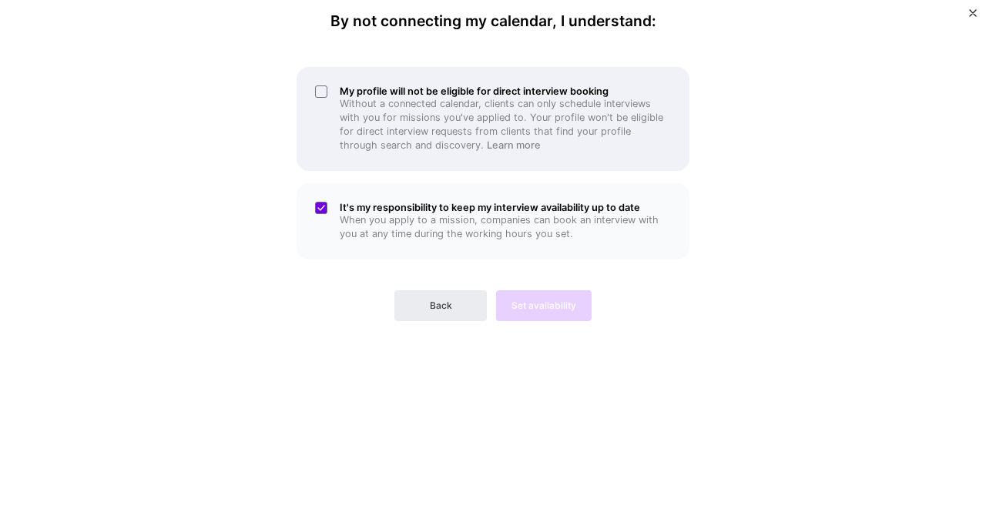
click at [428, 122] on p "Without a connected calendar, clients can only schedule interviews with you for…" at bounding box center [505, 124] width 331 height 55
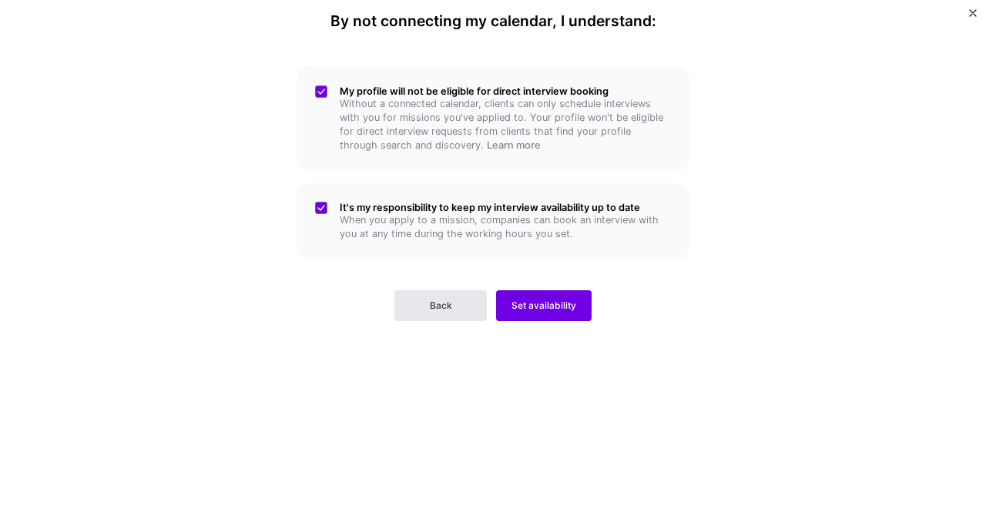
click at [462, 303] on button "Back" at bounding box center [440, 305] width 92 height 31
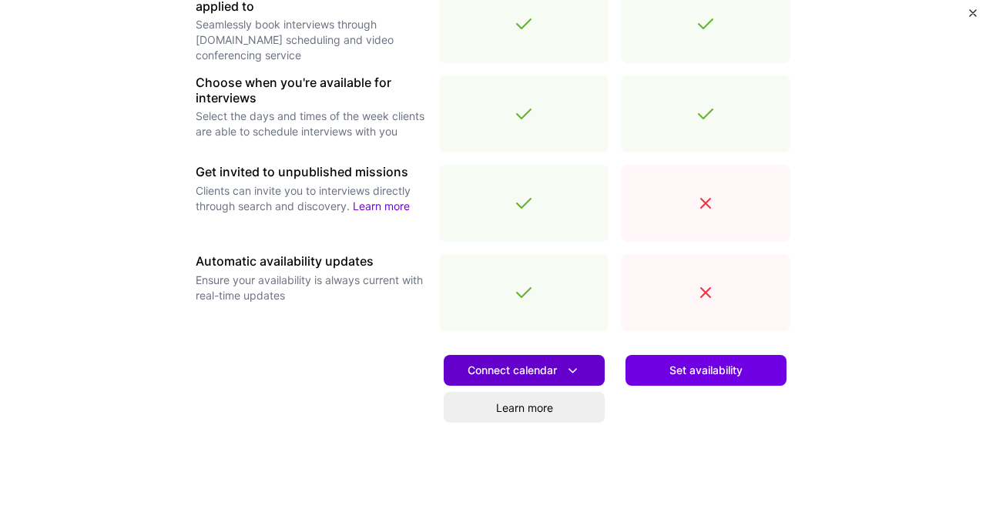
scroll to position [539, 0]
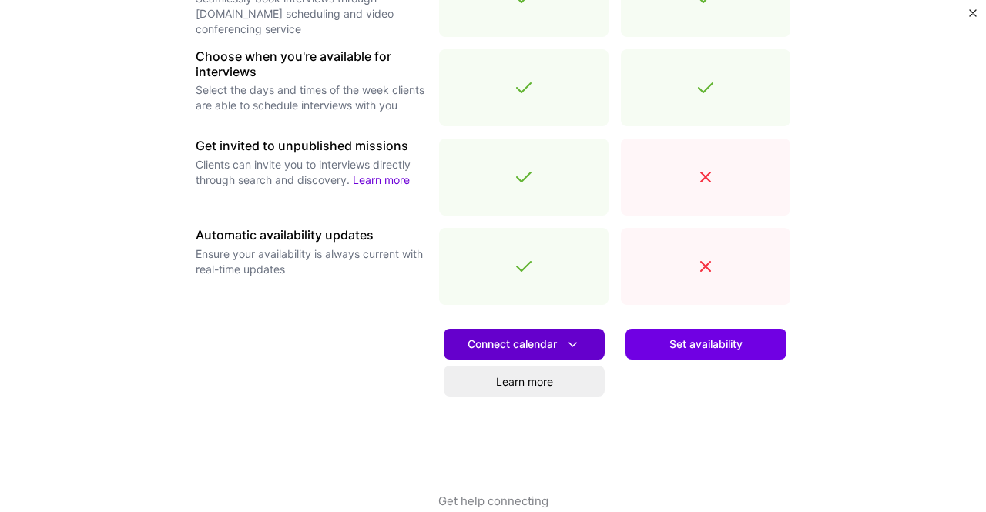
click at [501, 329] on div "Connect calendar Learn more" at bounding box center [523, 405] width 169 height 176
click at [501, 334] on button "Connect calendar" at bounding box center [524, 344] width 161 height 31
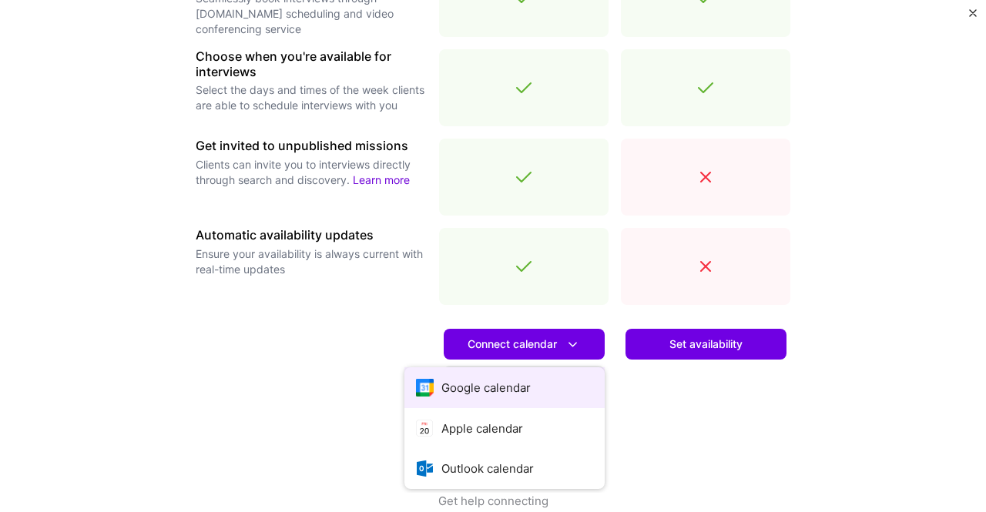
click at [504, 392] on button "Google calendar" at bounding box center [504, 387] width 200 height 41
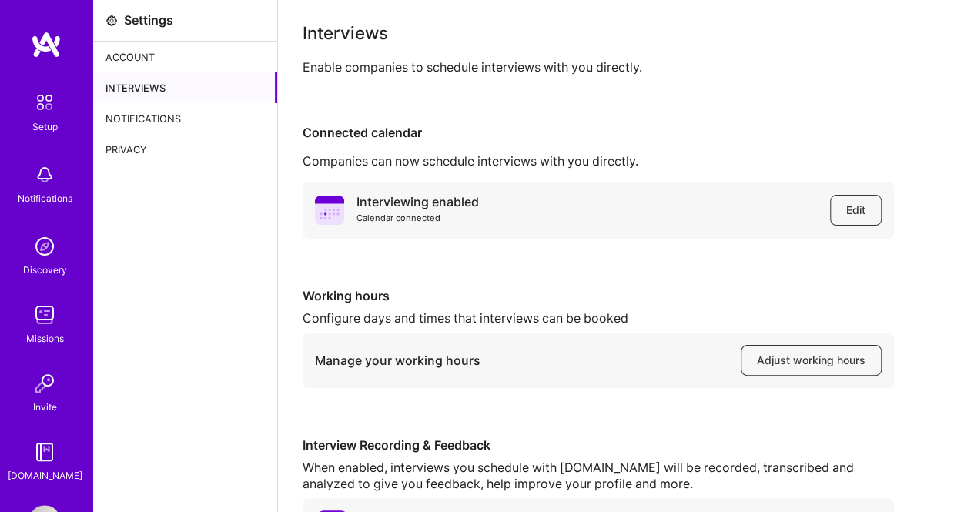
click at [38, 55] on img at bounding box center [46, 45] width 31 height 28
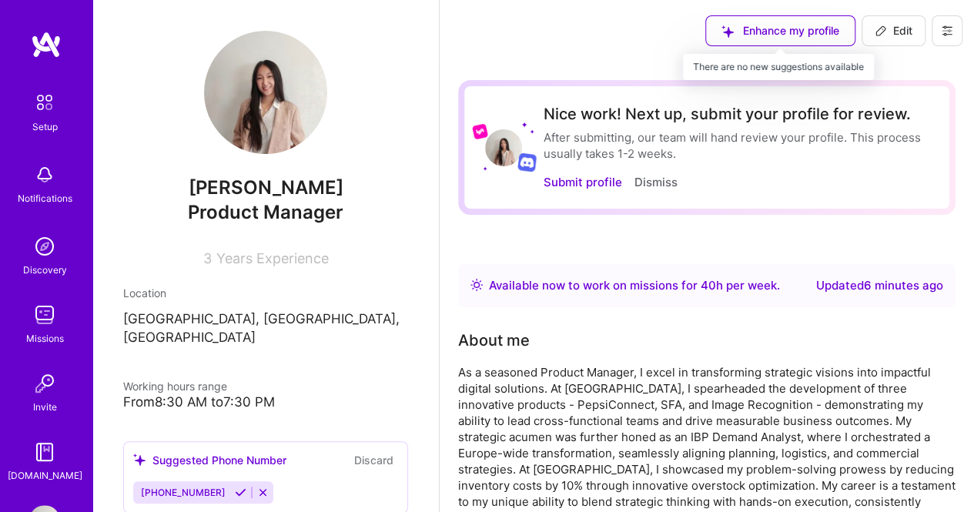
click at [807, 45] on div "Enhance my profile" at bounding box center [781, 30] width 150 height 31
click at [813, 35] on div "Enhance my profile" at bounding box center [781, 30] width 150 height 31
click at [867, 35] on button "Edit" at bounding box center [894, 30] width 64 height 31
select select "US"
select select "Right Now"
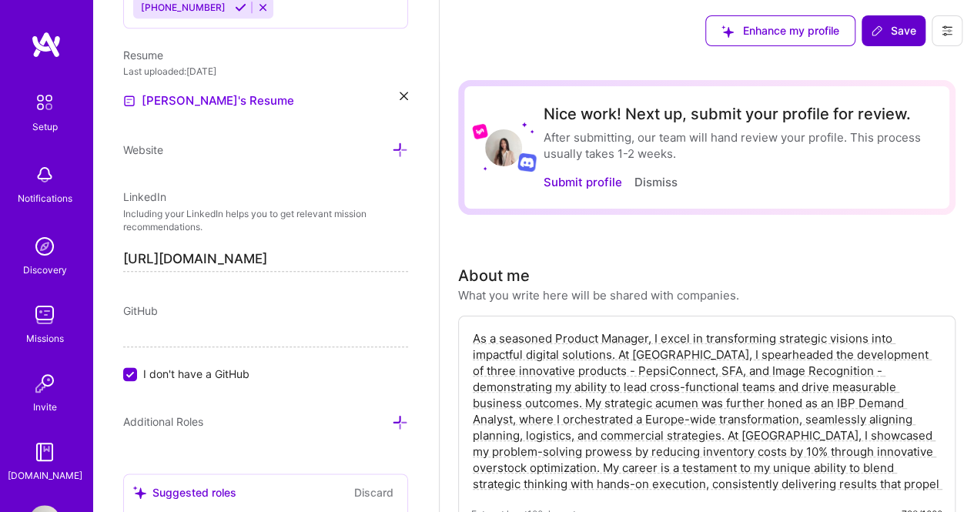
click at [911, 36] on span "Save" at bounding box center [893, 30] width 45 height 15
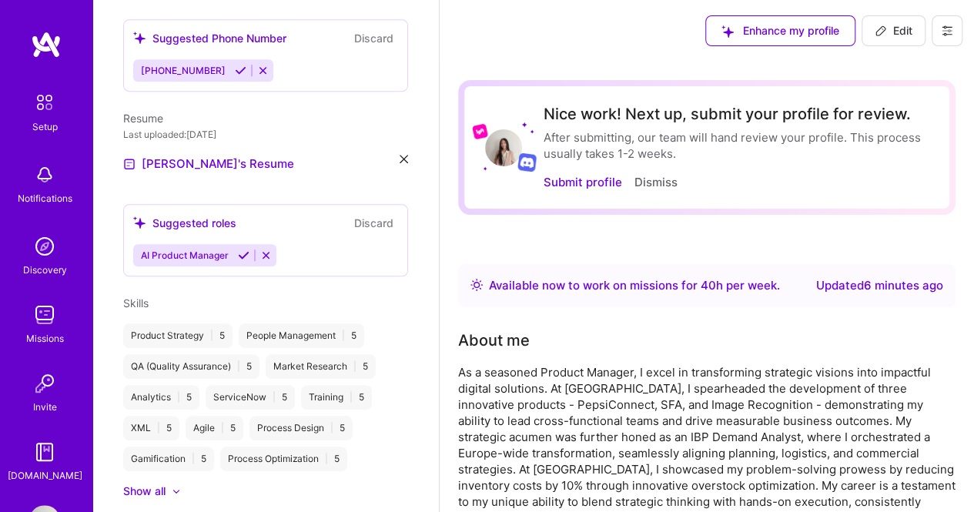
scroll to position [376, 0]
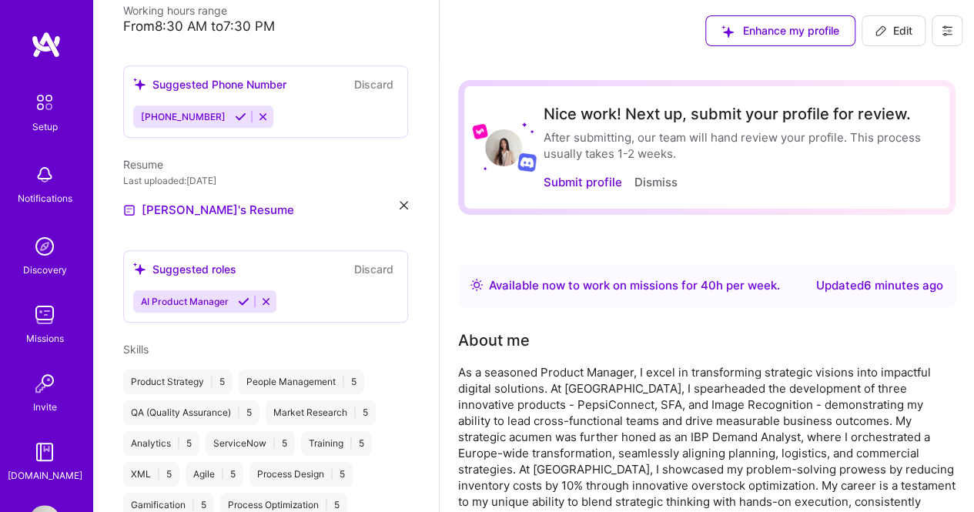
click at [873, 27] on button "Edit" at bounding box center [894, 30] width 64 height 31
select select "US"
select select "Right Now"
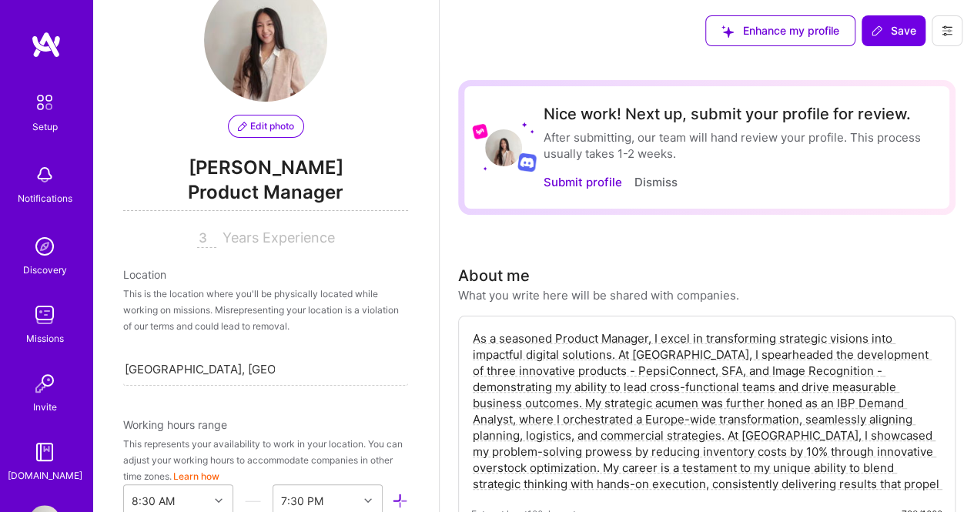
scroll to position [77, 0]
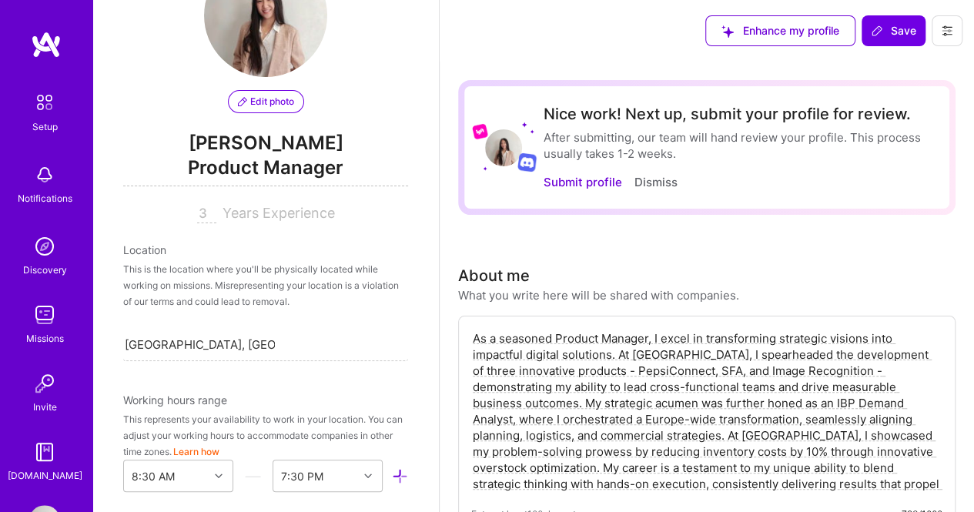
click at [203, 210] on input "3" at bounding box center [206, 214] width 19 height 18
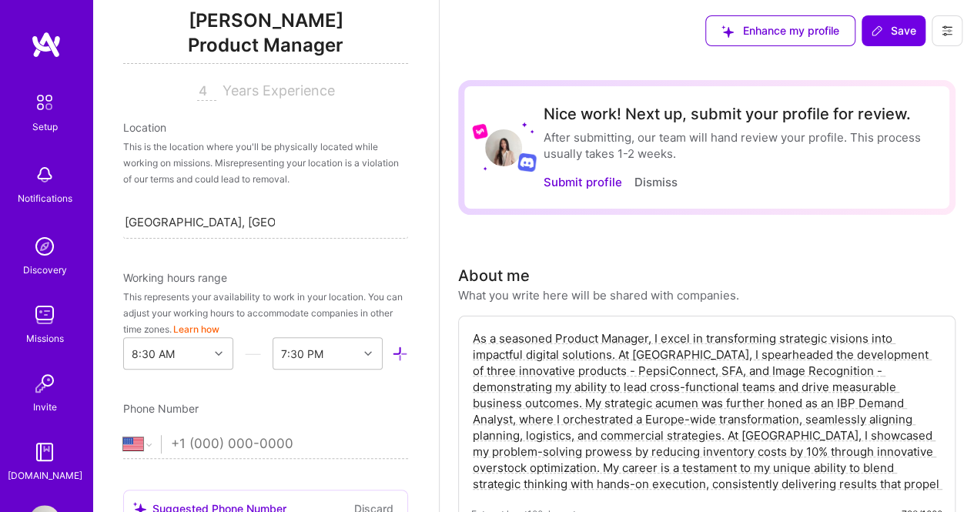
scroll to position [231, 0]
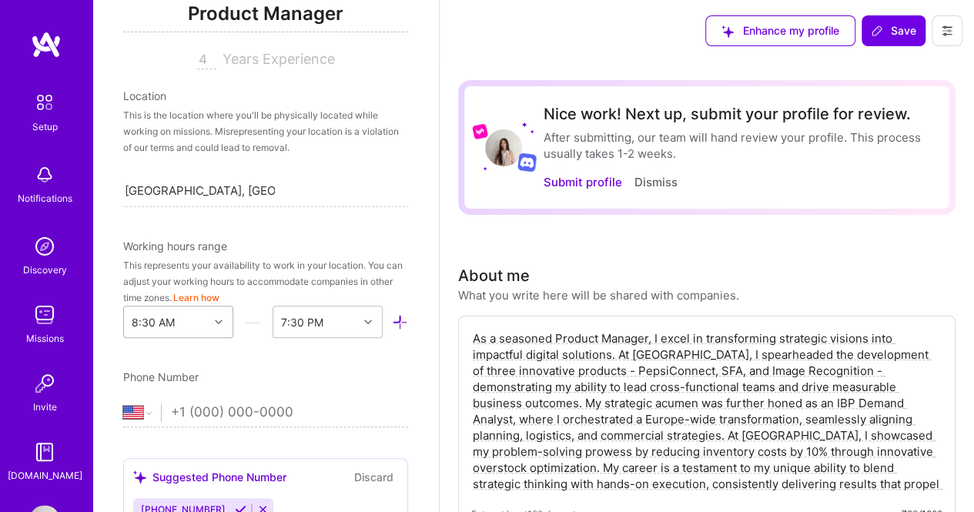
type input "4"
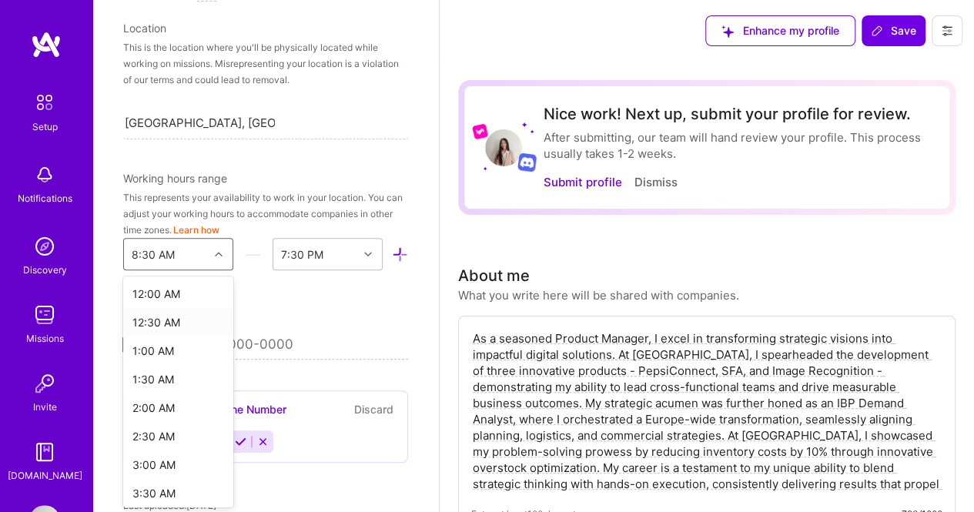
click at [214, 270] on div "option 12:30 AM focused, 2 of 48. 48 results available. Use Up and Down to choo…" at bounding box center [178, 254] width 110 height 32
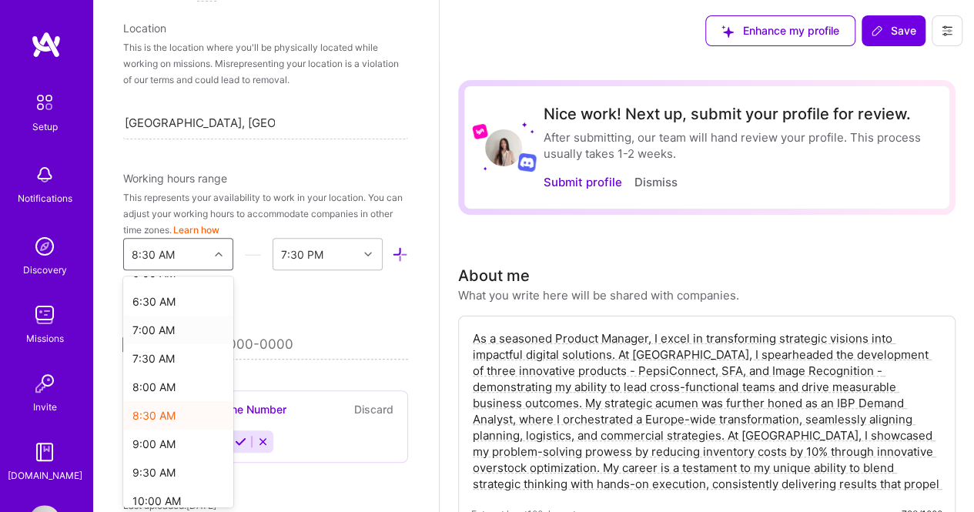
scroll to position [462, 0]
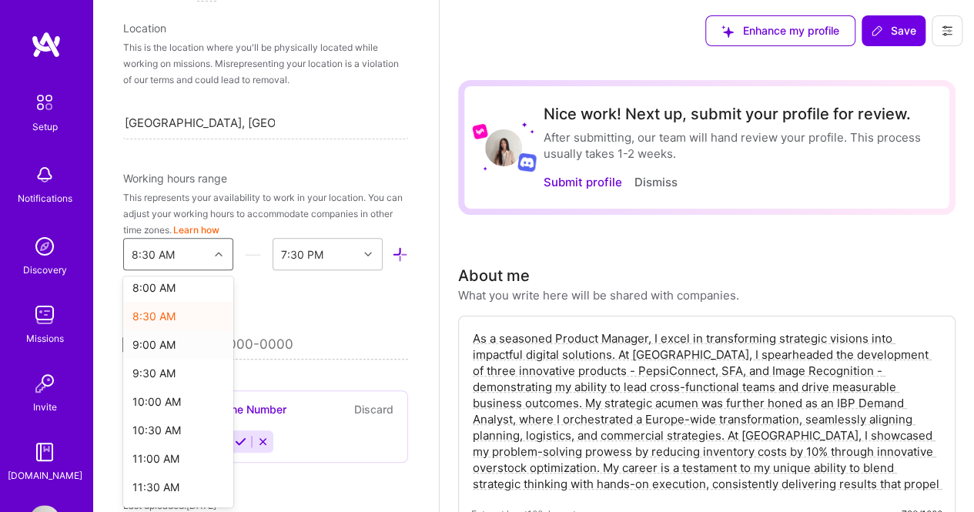
click at [176, 348] on div "9:00 AM" at bounding box center [178, 344] width 110 height 29
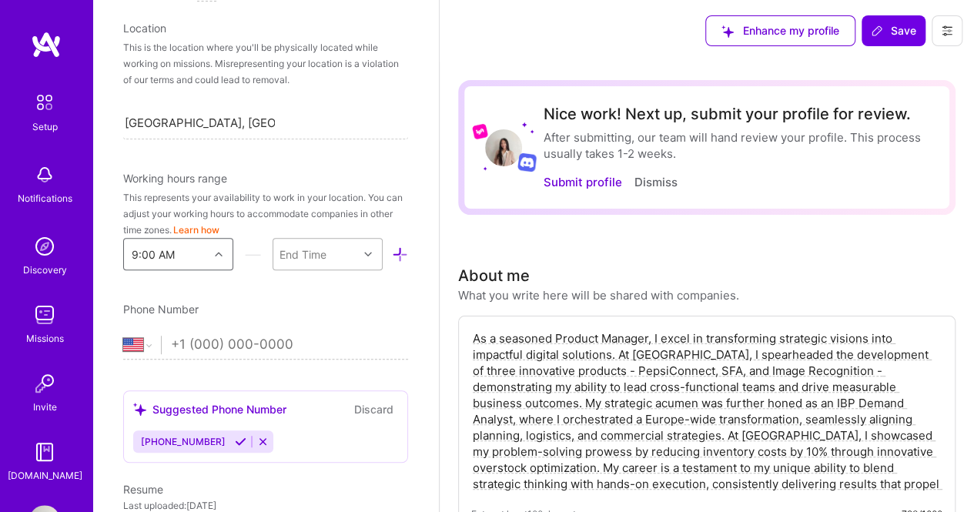
click at [358, 257] on div at bounding box center [370, 254] width 24 height 20
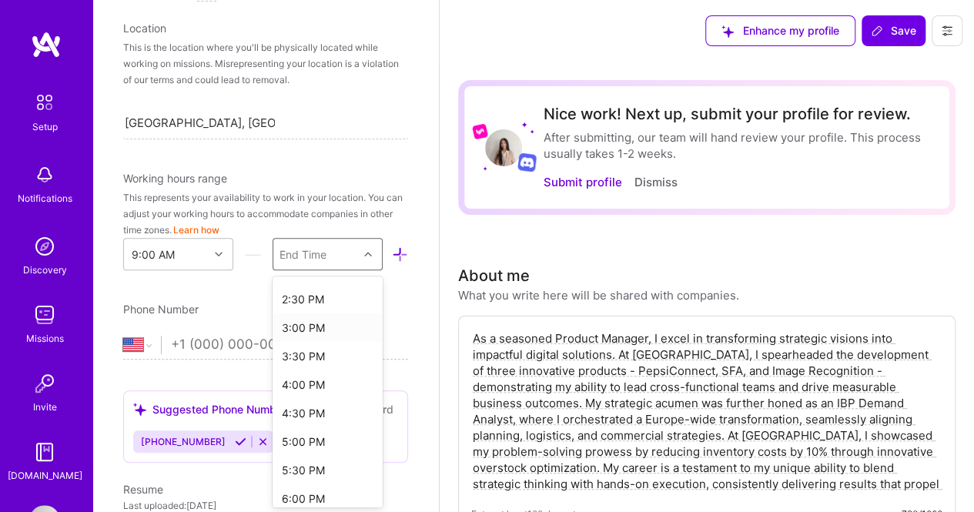
scroll to position [385, 0]
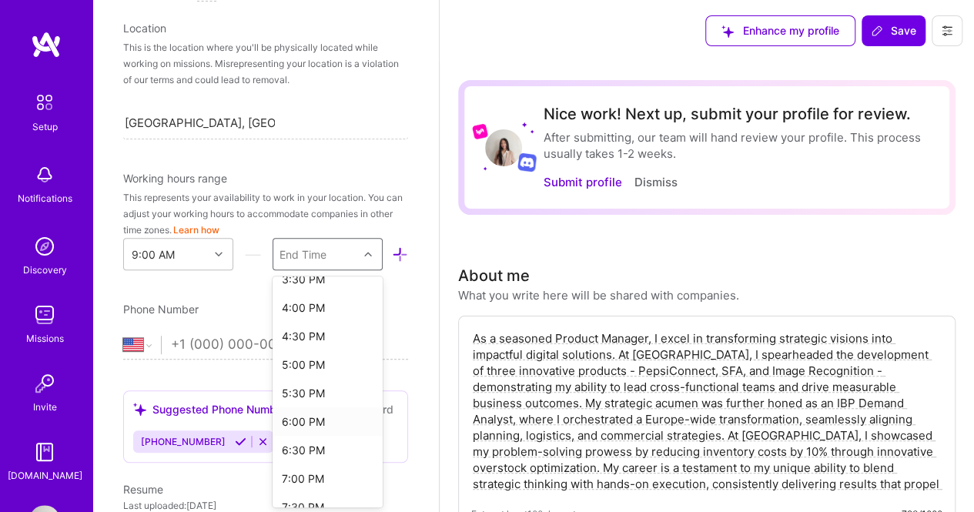
click at [283, 423] on div "6:00 PM" at bounding box center [328, 422] width 110 height 29
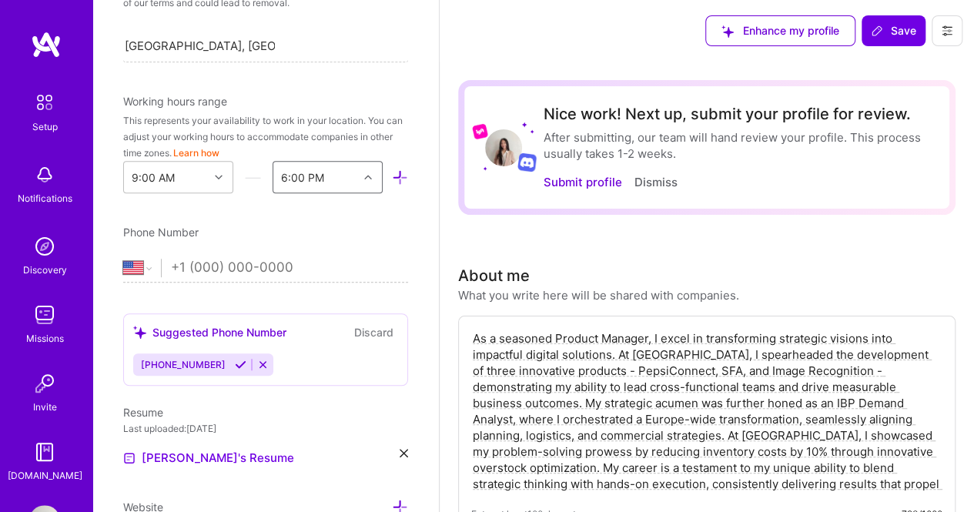
scroll to position [453, 0]
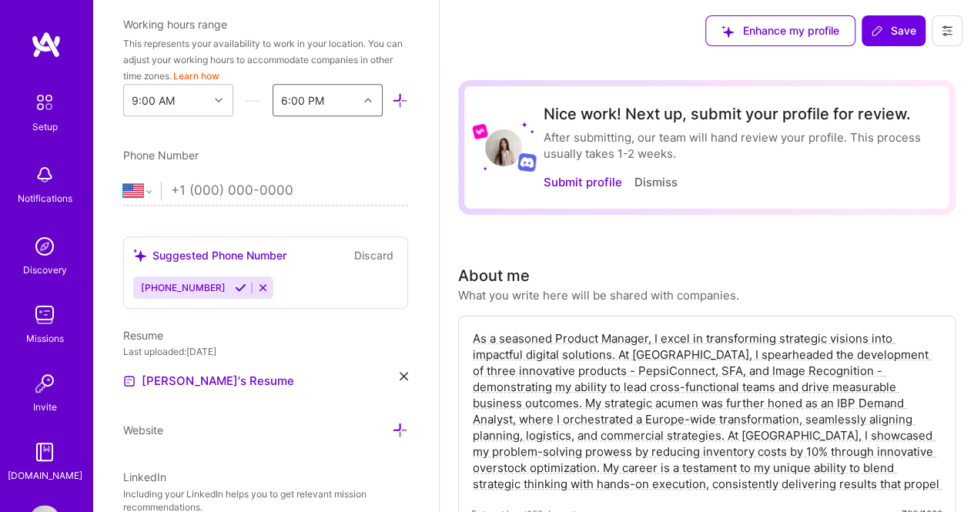
click at [146, 195] on select "[GEOGRAPHIC_DATA] [GEOGRAPHIC_DATA] [GEOGRAPHIC_DATA] [GEOGRAPHIC_DATA] [US_STA…" at bounding box center [142, 191] width 38 height 18
select select "ES"
click at [123, 182] on select "[GEOGRAPHIC_DATA] [GEOGRAPHIC_DATA] [GEOGRAPHIC_DATA] [GEOGRAPHIC_DATA] [US_STA…" at bounding box center [142, 191] width 38 height 18
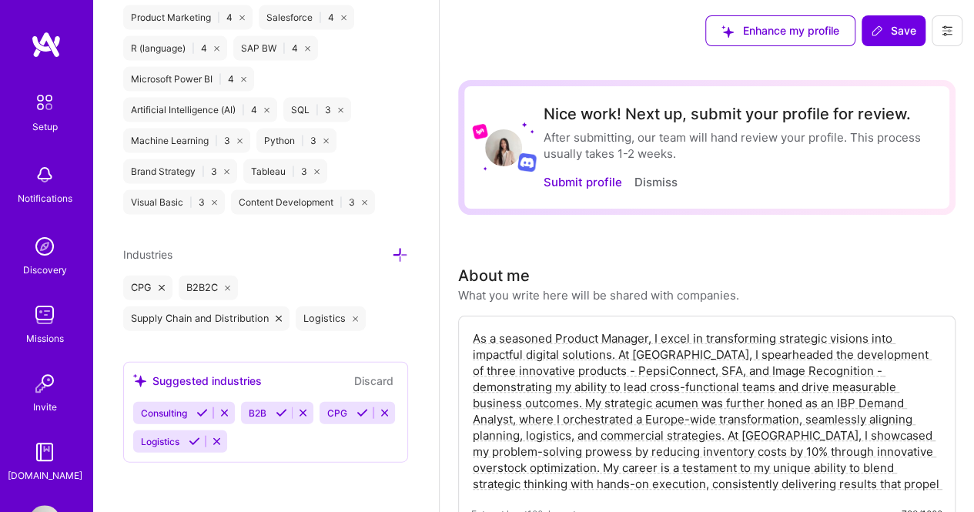
scroll to position [1624, 0]
type input "[PHONE_NUMBER]"
click at [903, 41] on button "Save" at bounding box center [894, 30] width 64 height 31
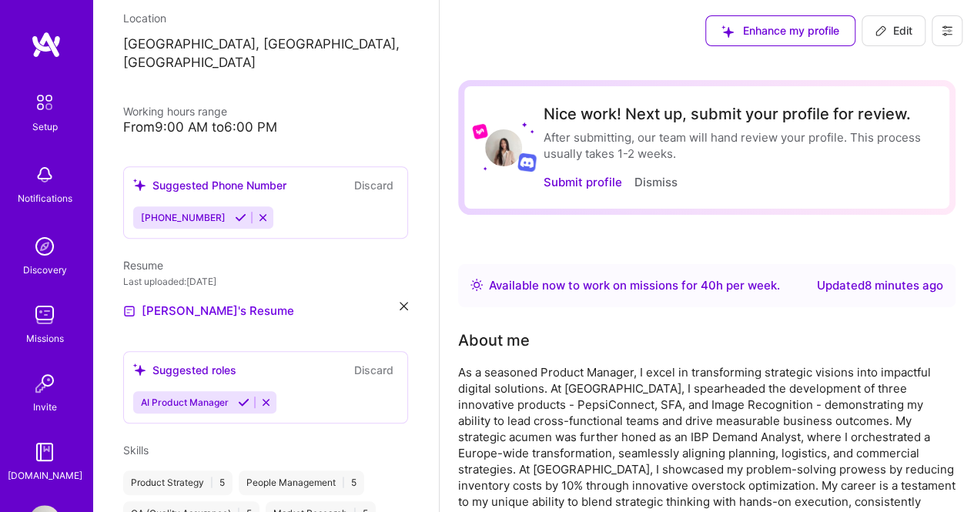
scroll to position [299, 0]
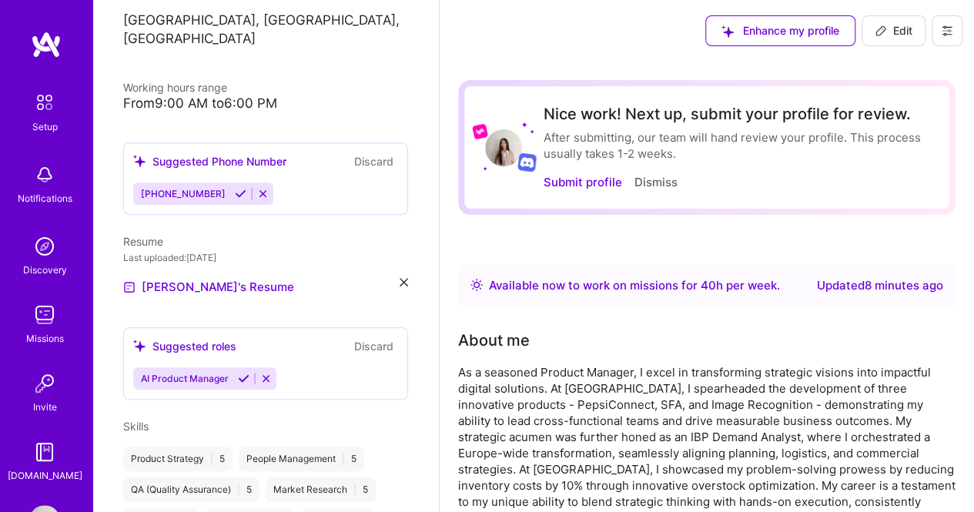
click at [373, 153] on button "Discard" at bounding box center [374, 162] width 49 height 18
click at [359, 153] on button "Discard" at bounding box center [374, 162] width 49 height 18
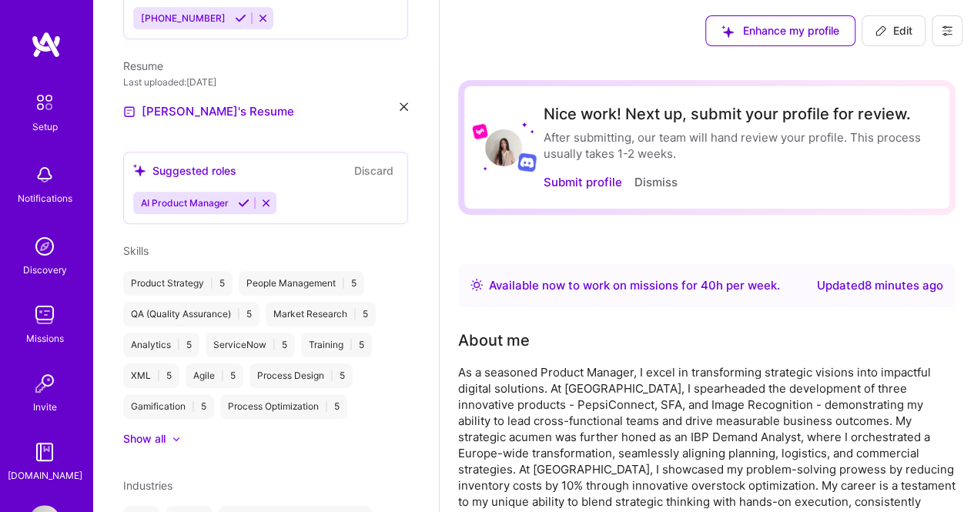
scroll to position [453, 0]
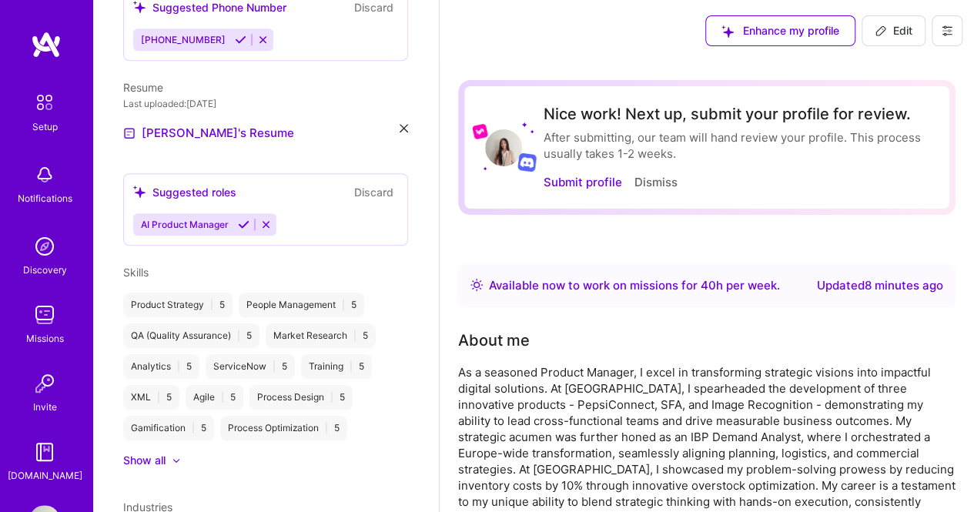
click at [132, 453] on div "Show all" at bounding box center [144, 460] width 42 height 15
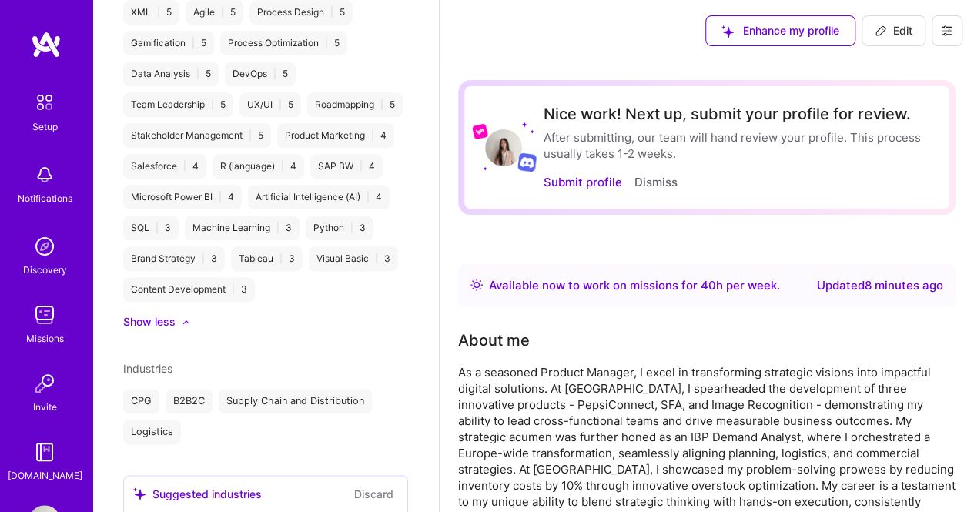
click at [180, 330] on div at bounding box center [179, 321] width 6 height 15
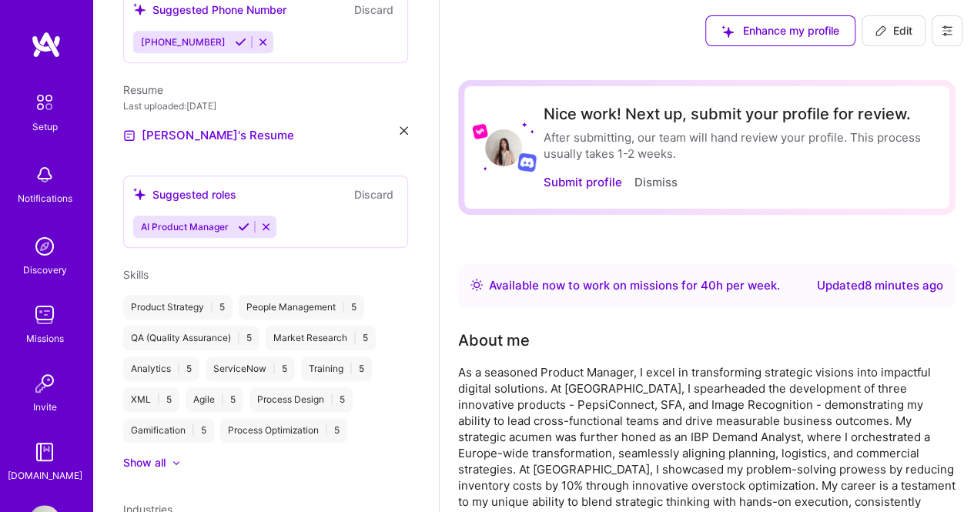
scroll to position [222, 0]
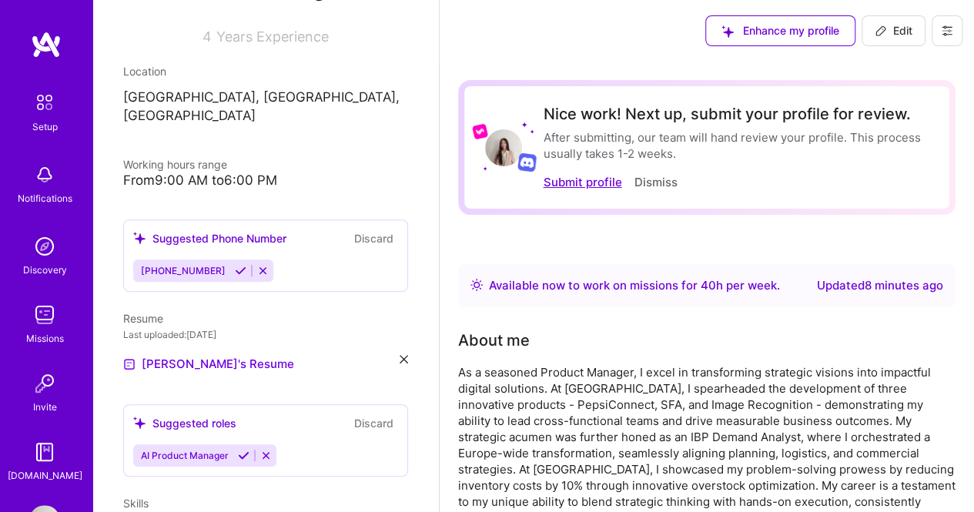
click at [601, 179] on button "Submit profile" at bounding box center [582, 182] width 79 height 16
select select "US"
select select "Right Now"
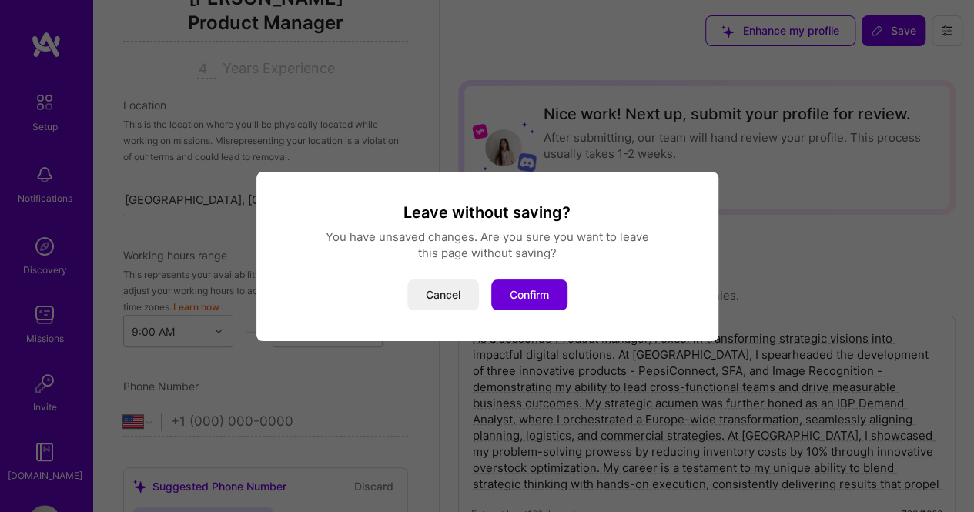
scroll to position [733, 0]
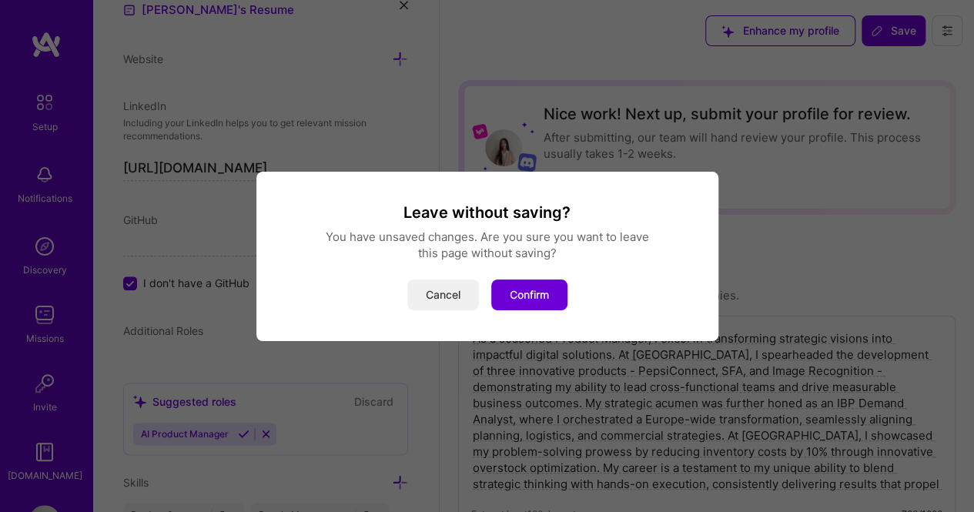
click at [459, 301] on button "Cancel" at bounding box center [444, 295] width 72 height 31
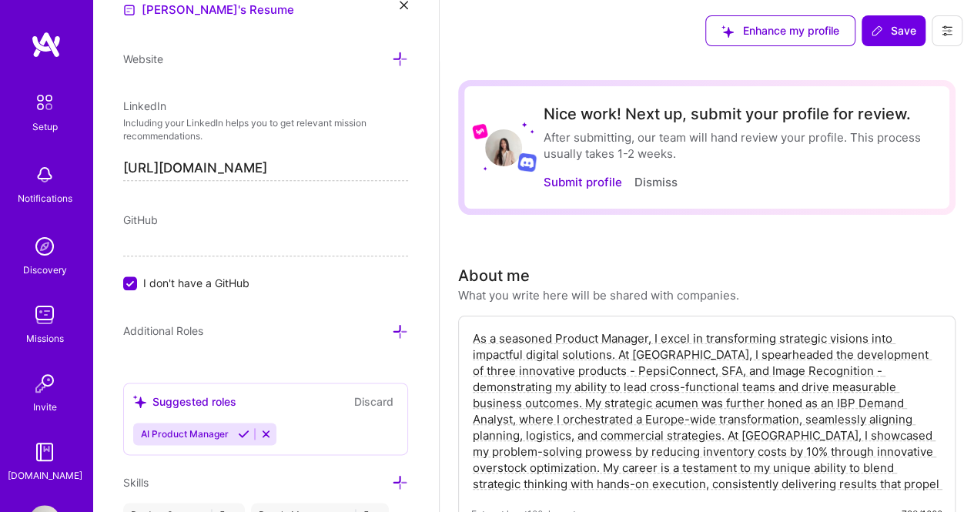
click at [890, 24] on span "Save" at bounding box center [893, 30] width 45 height 15
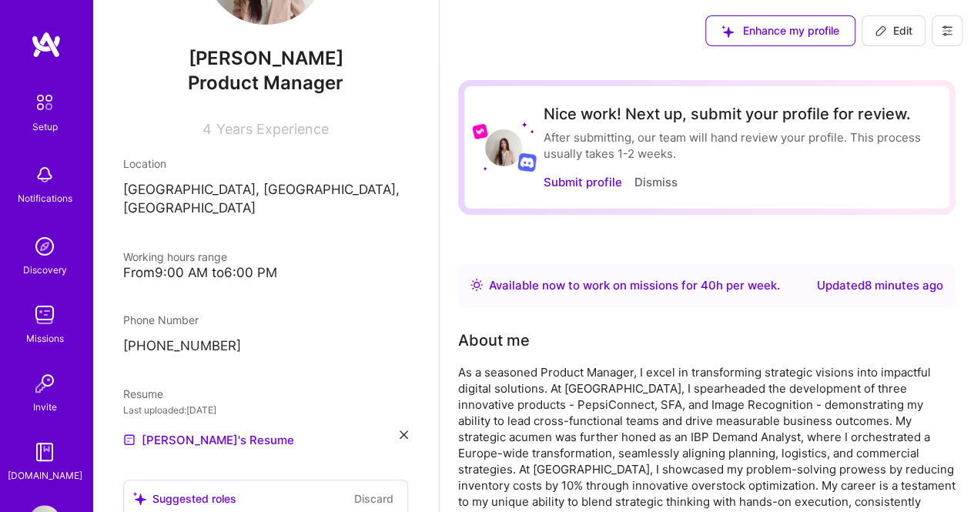
scroll to position [0, 0]
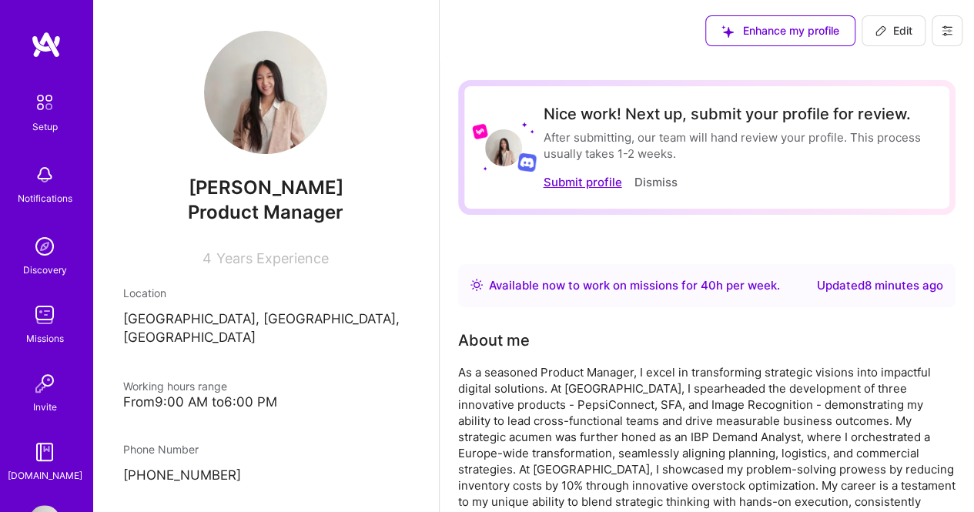
click at [579, 190] on button "Submit profile" at bounding box center [582, 182] width 79 height 16
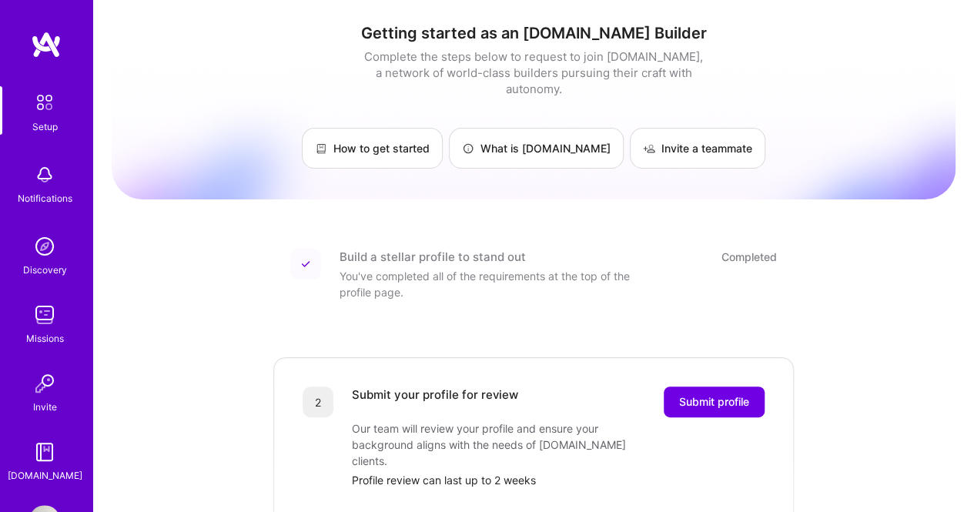
click at [37, 59] on div "Setup Notifications Discovery Missions Invite [DOMAIN_NAME]" at bounding box center [46, 257] width 92 height 453
click at [37, 52] on img at bounding box center [46, 45] width 31 height 28
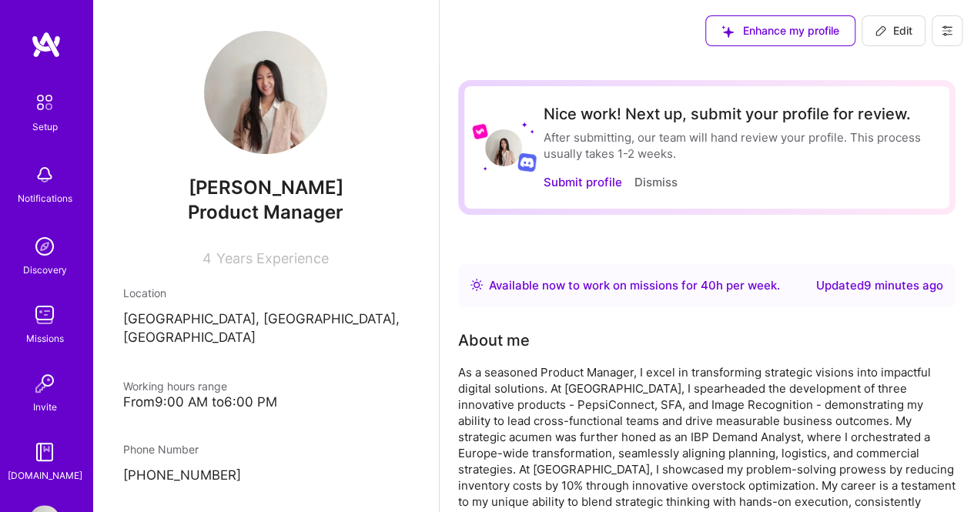
click at [907, 27] on span "Edit" at bounding box center [894, 30] width 38 height 15
select select "ES"
select select "Right Now"
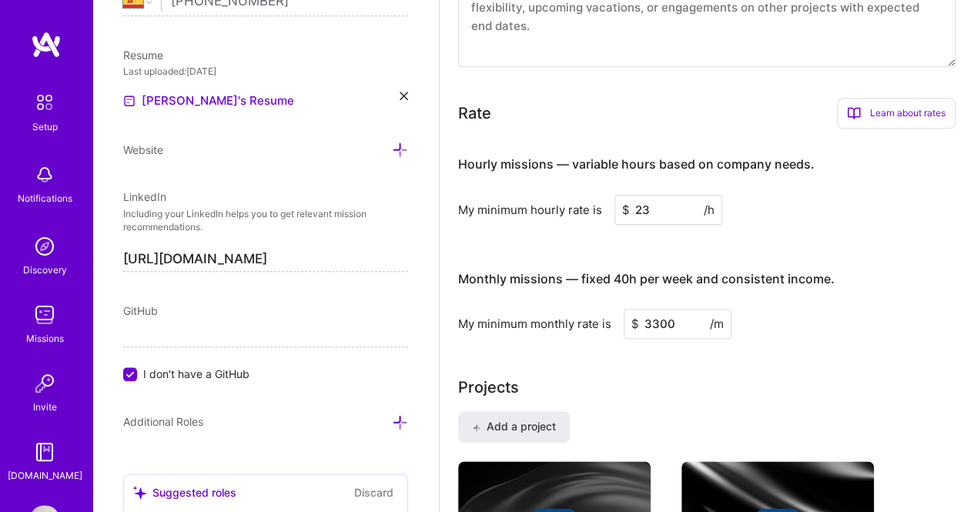
scroll to position [847, 0]
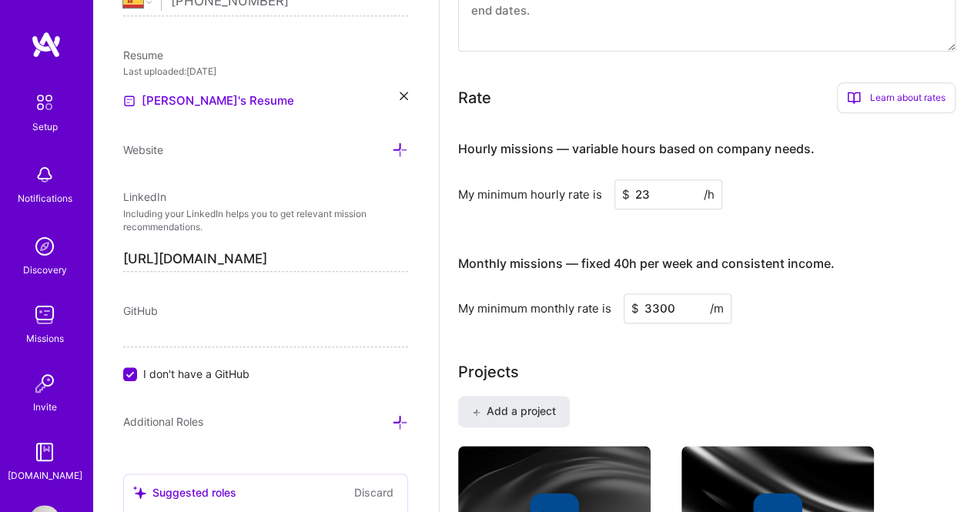
click at [679, 193] on input "23" at bounding box center [669, 194] width 108 height 30
click at [870, 96] on div "Learn about rates" at bounding box center [896, 97] width 119 height 31
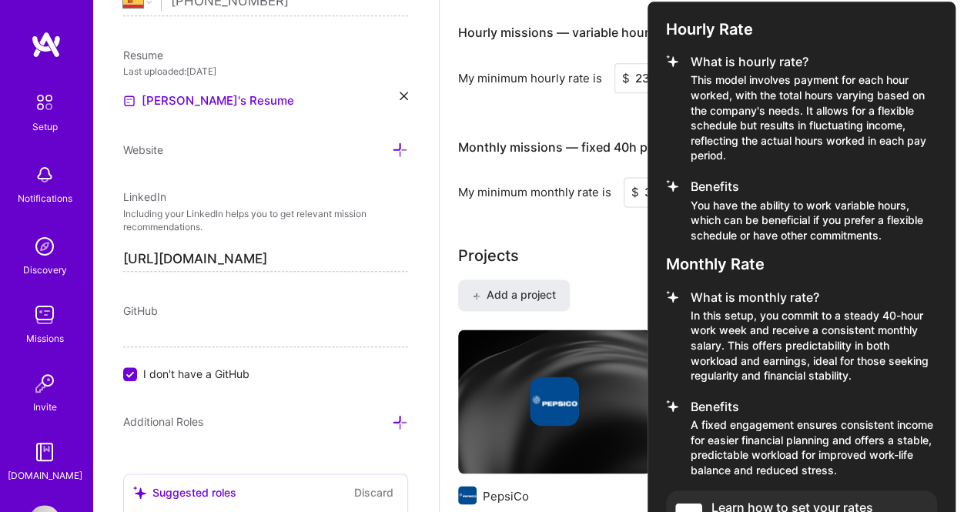
scroll to position [1233, 0]
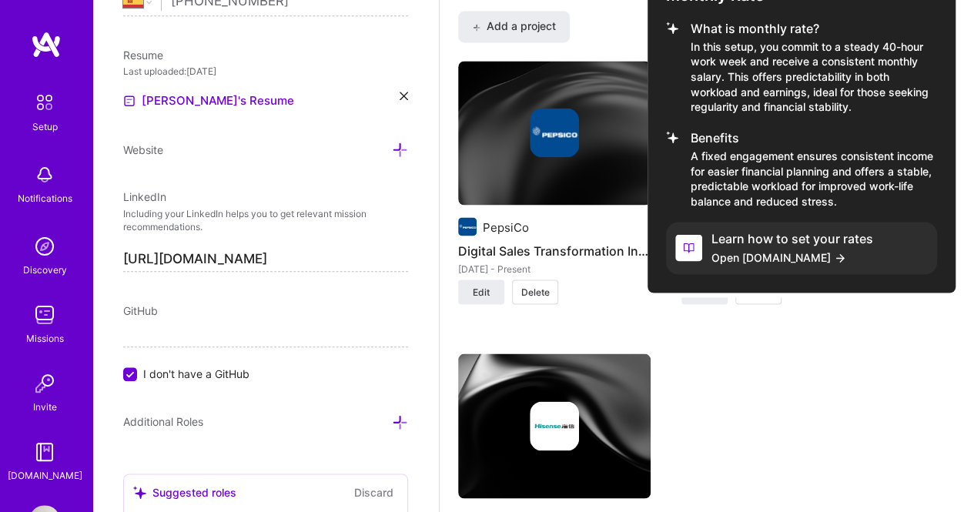
click at [771, 243] on h4 "Learn how to set your rates" at bounding box center [793, 238] width 162 height 15
